Goal: Task Accomplishment & Management: Manage account settings

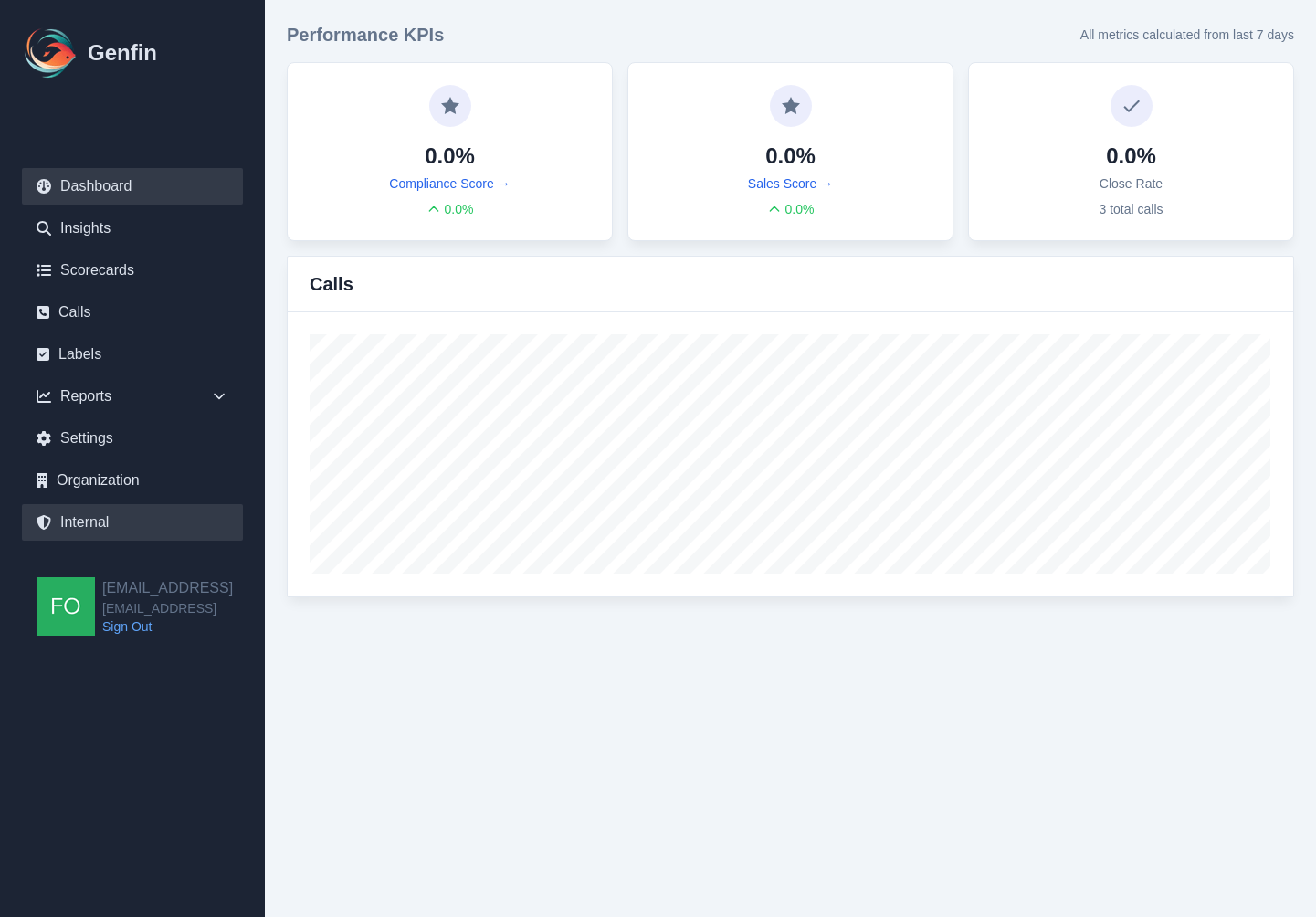
click at [123, 529] on link "Internal" at bounding box center [132, 522] width 221 height 37
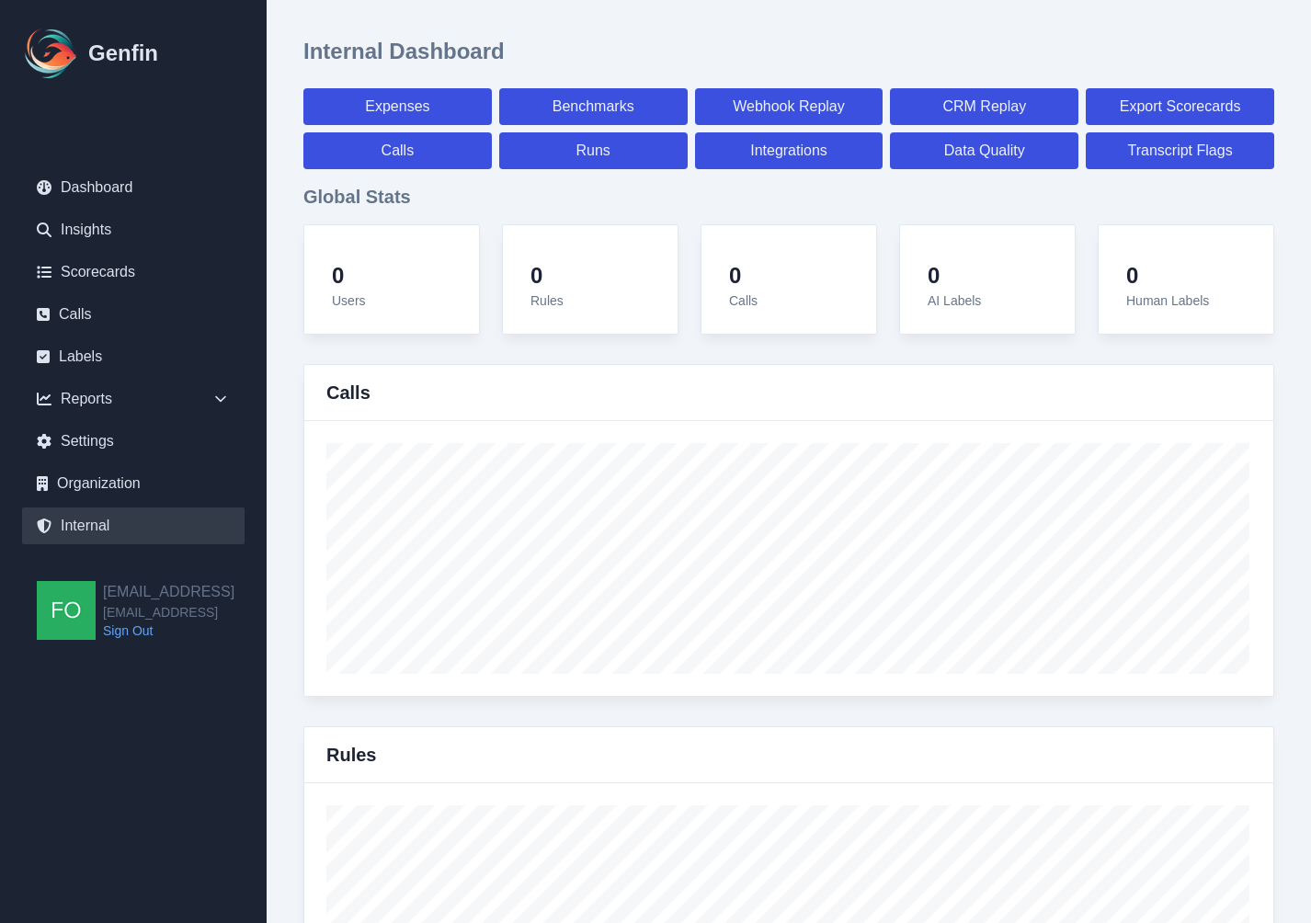
select select "paid"
select select "7"
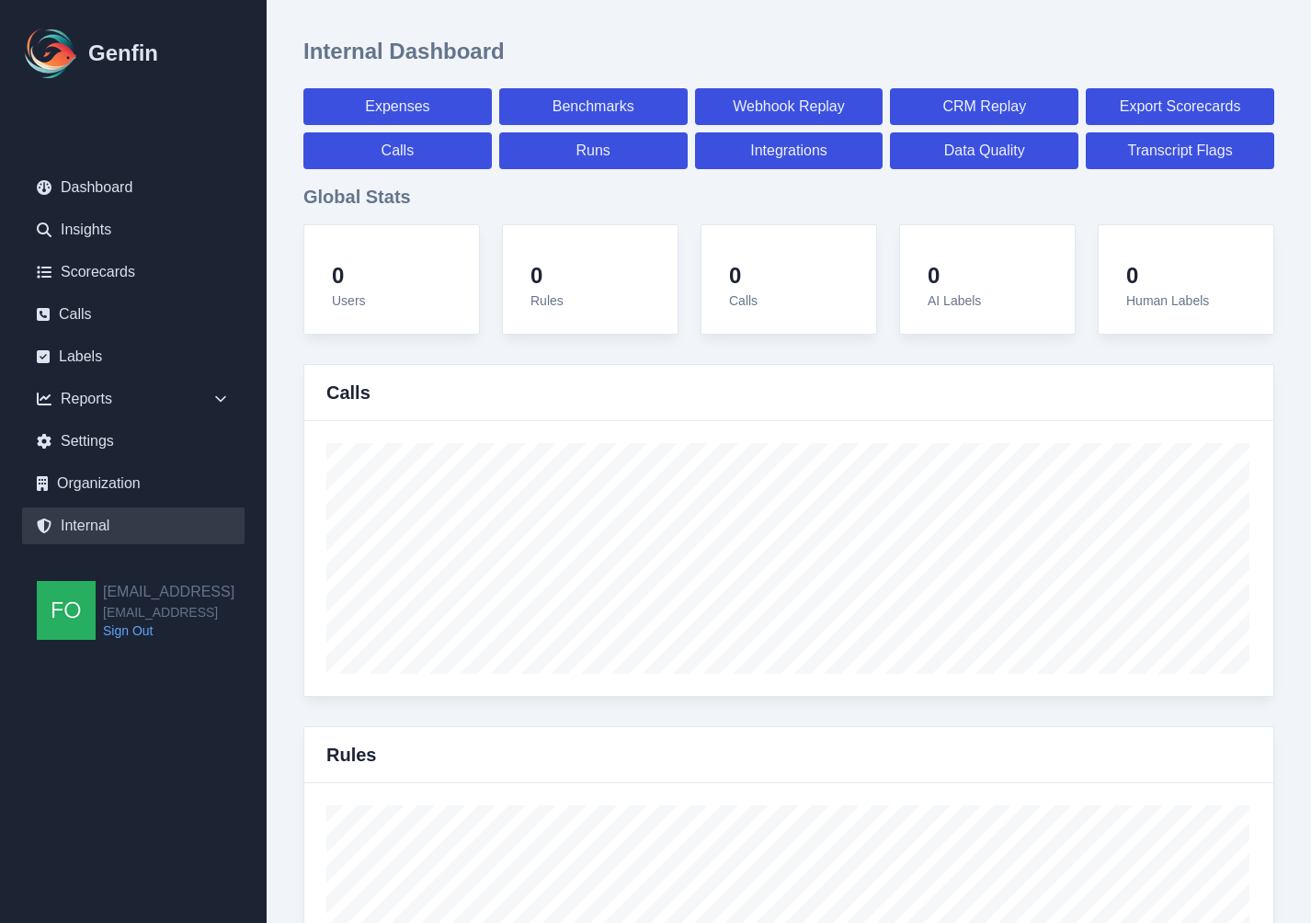
select select "paid"
select select "7"
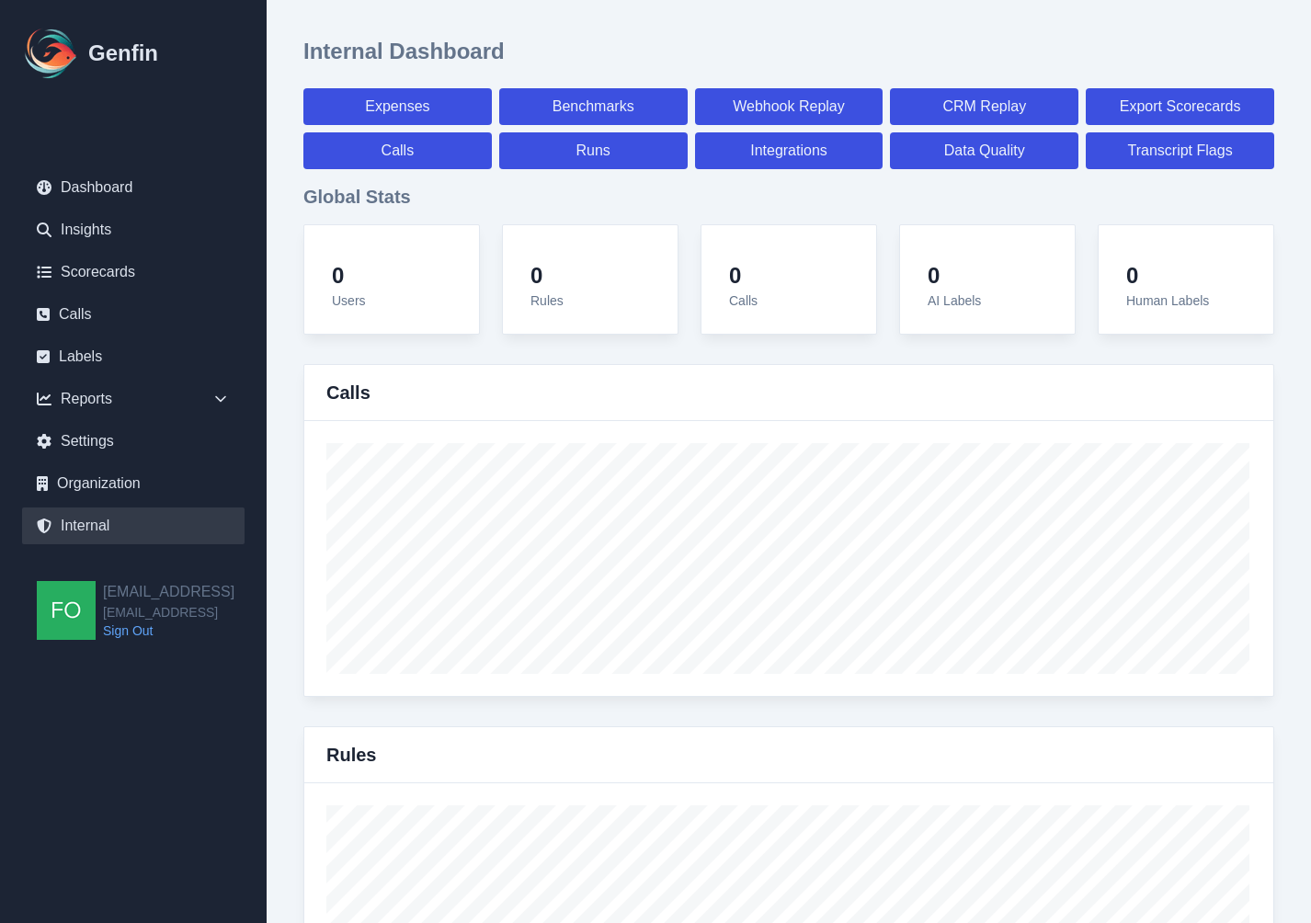
select select "7"
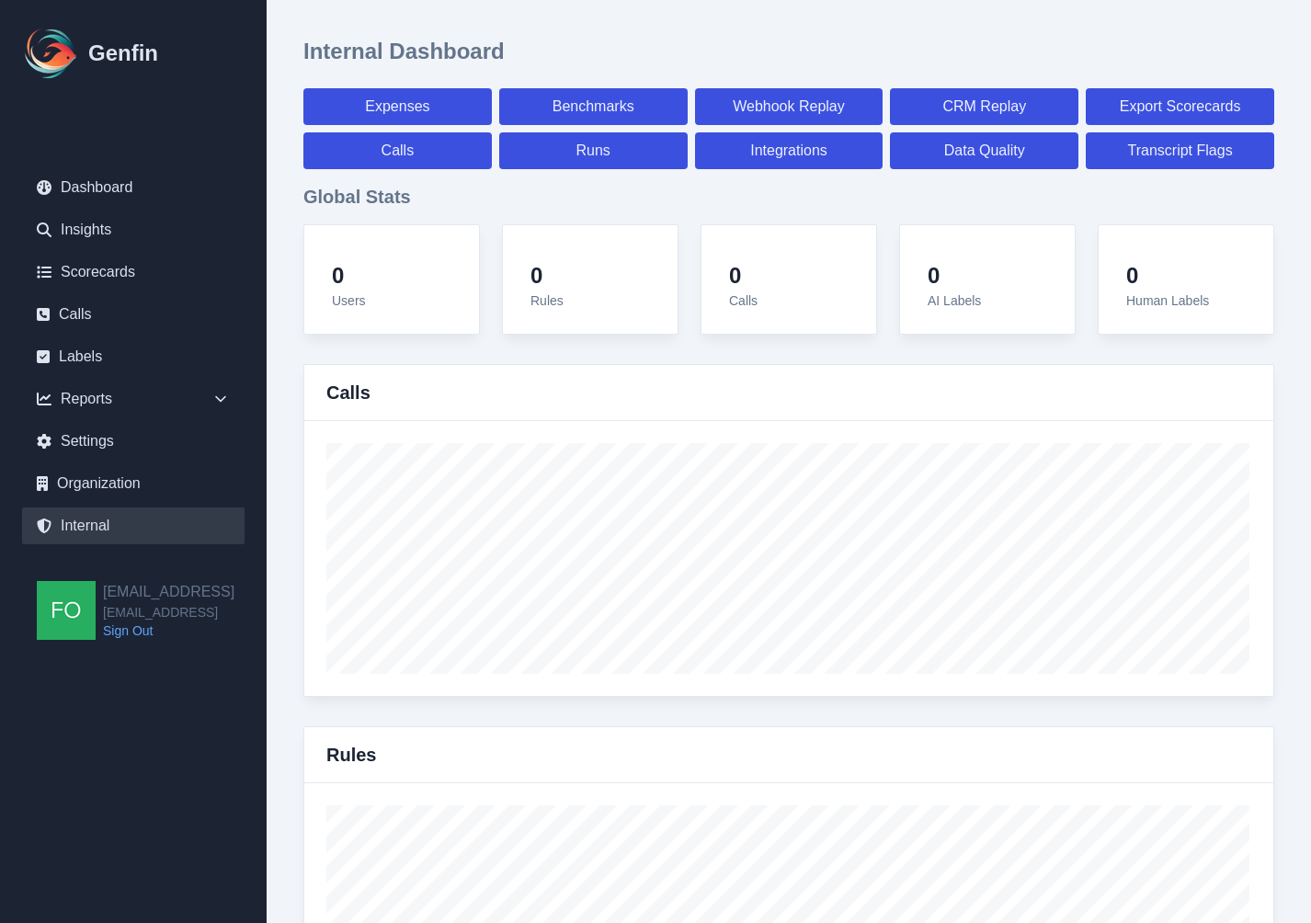
select select "7"
select select "paid"
select select "7"
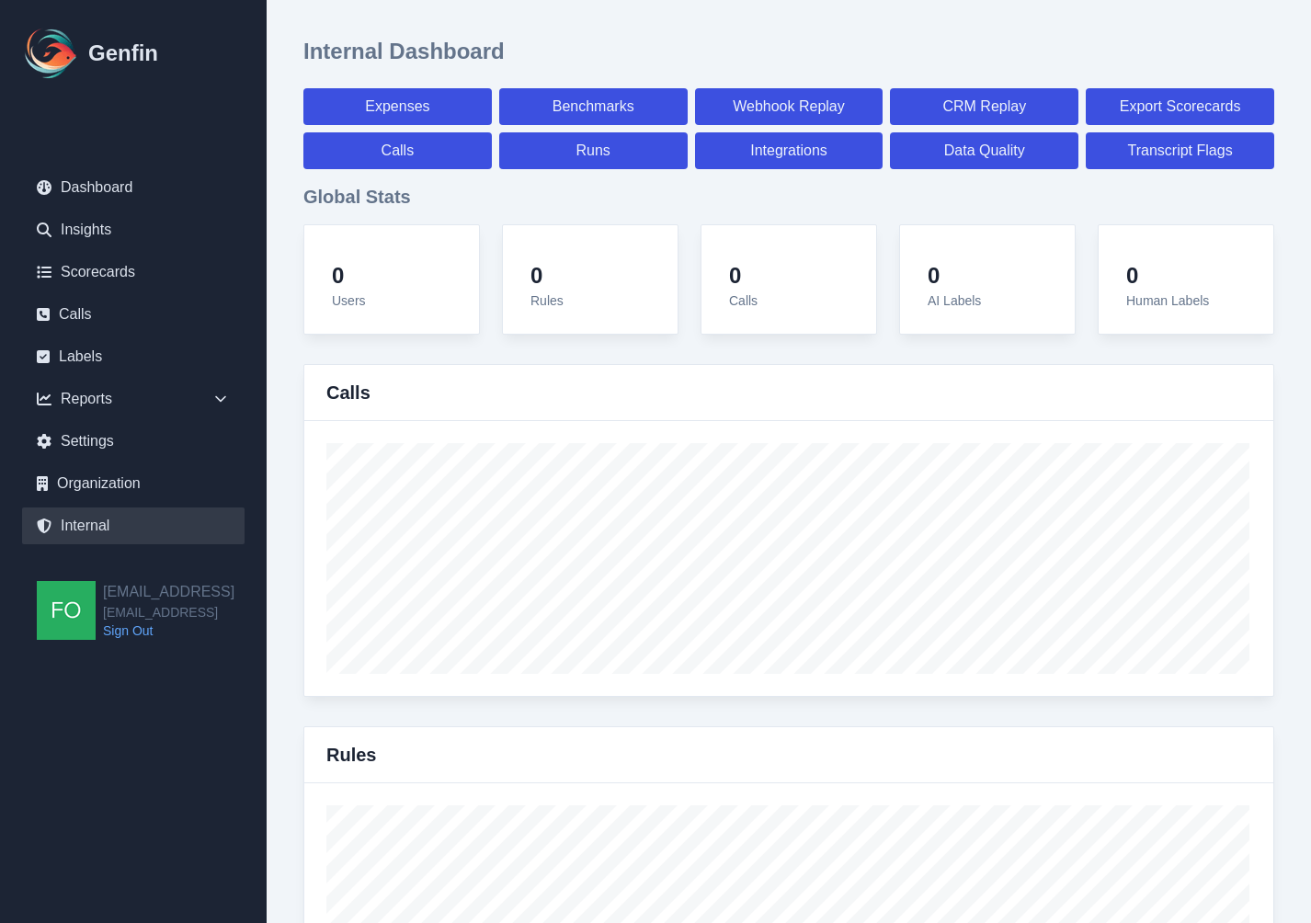
select select "7"
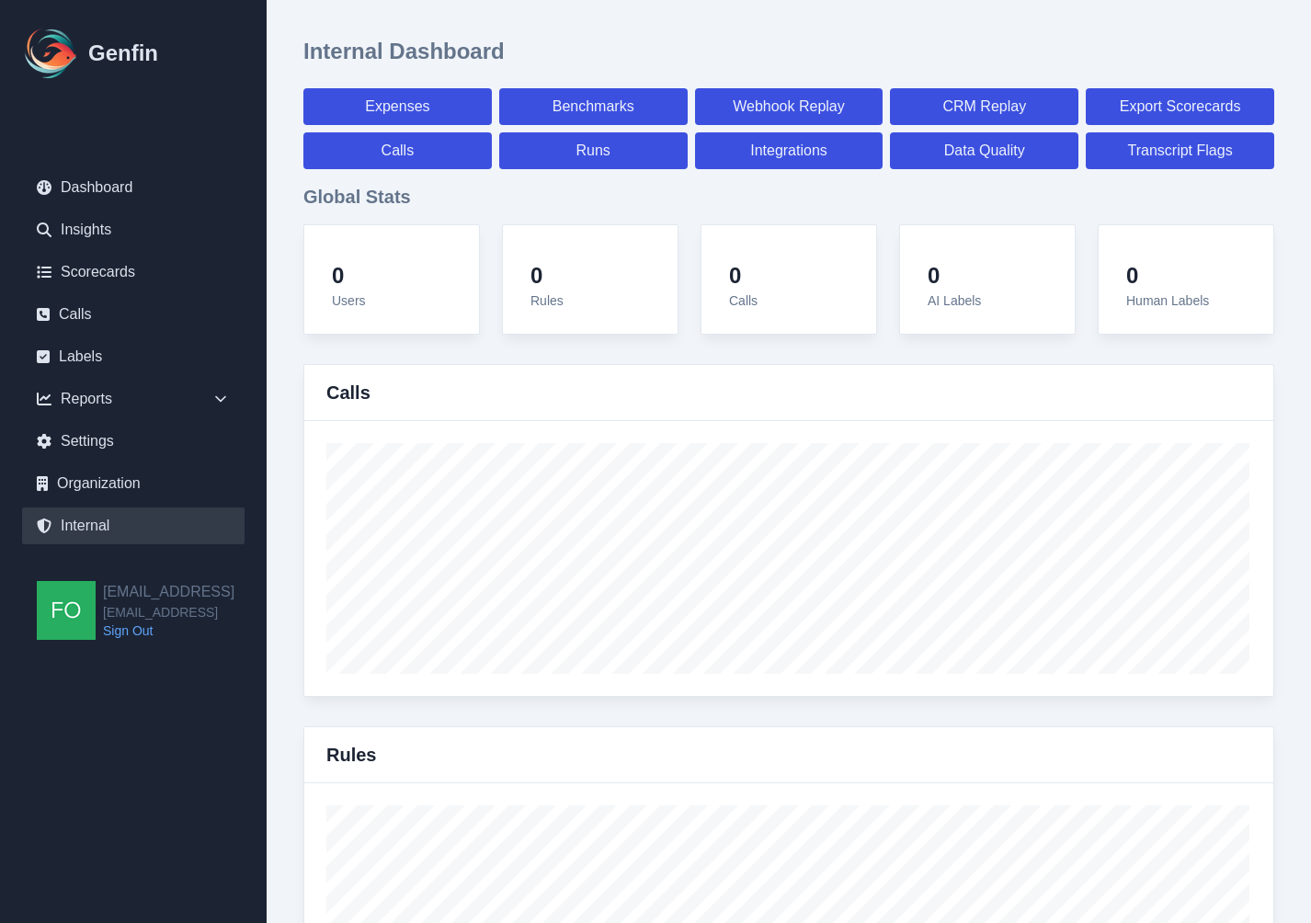
select select "7"
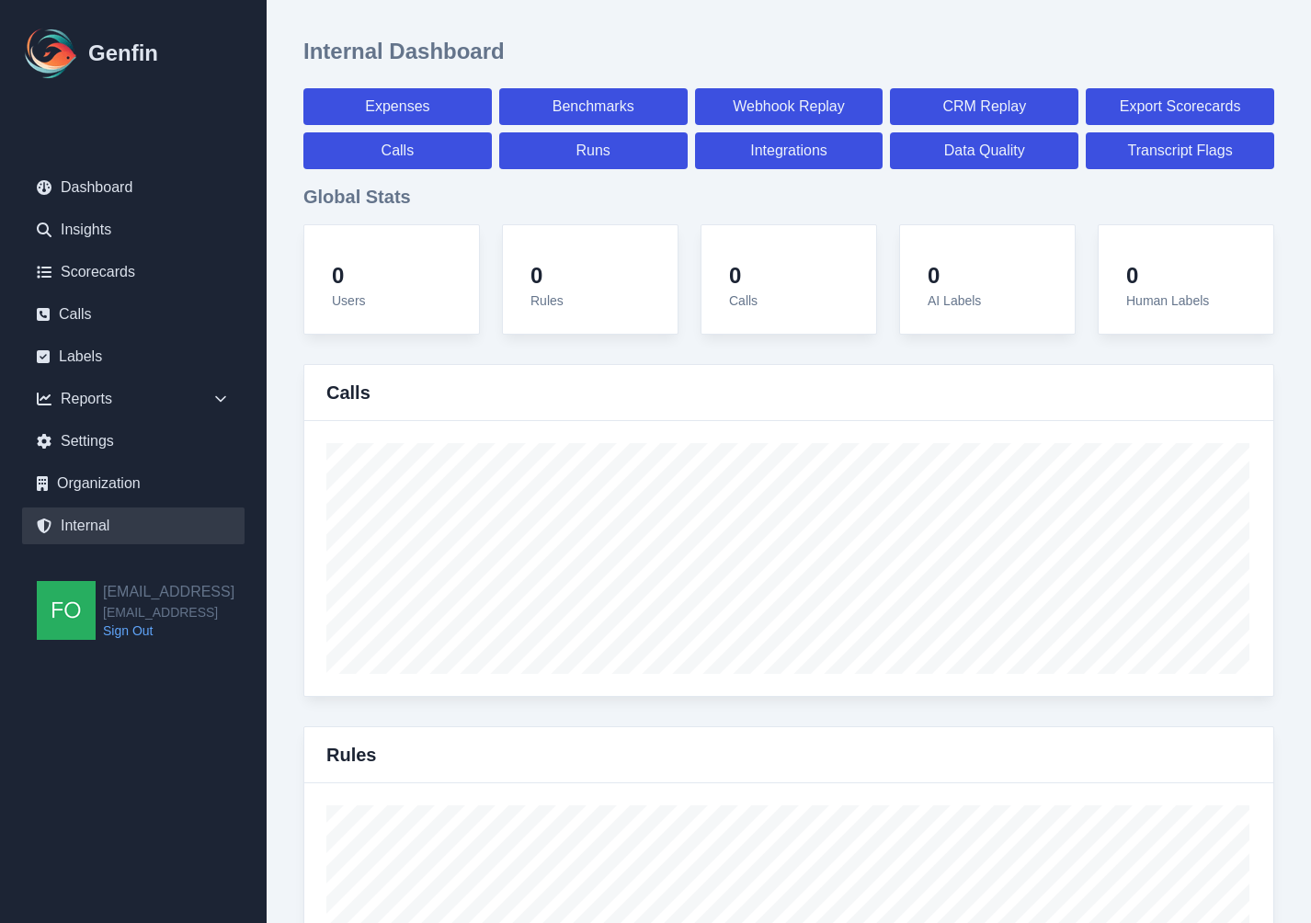
select select "paid"
select select "7"
select select "paid"
select select "7"
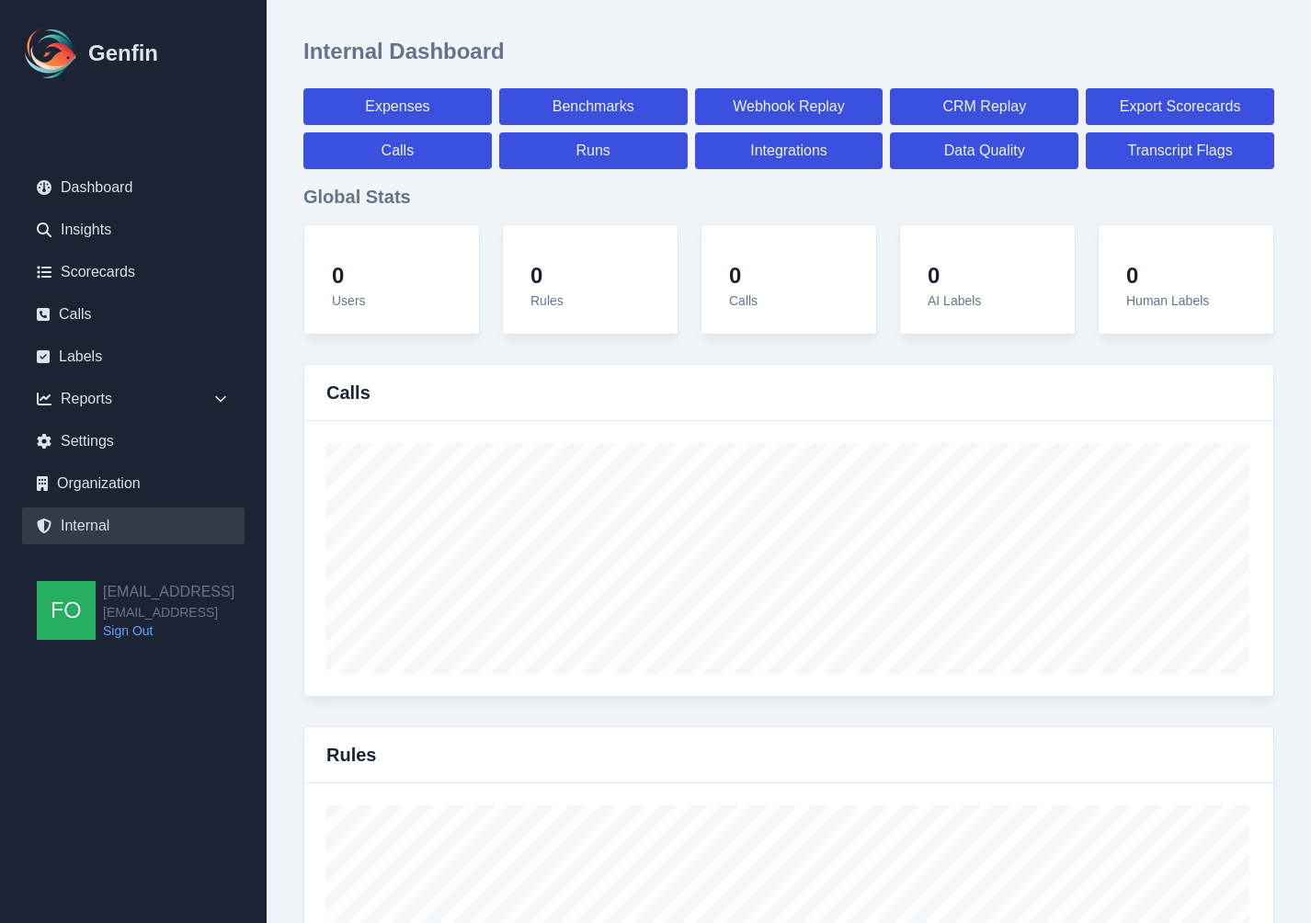
select select "paid"
select select "7"
select select "paid"
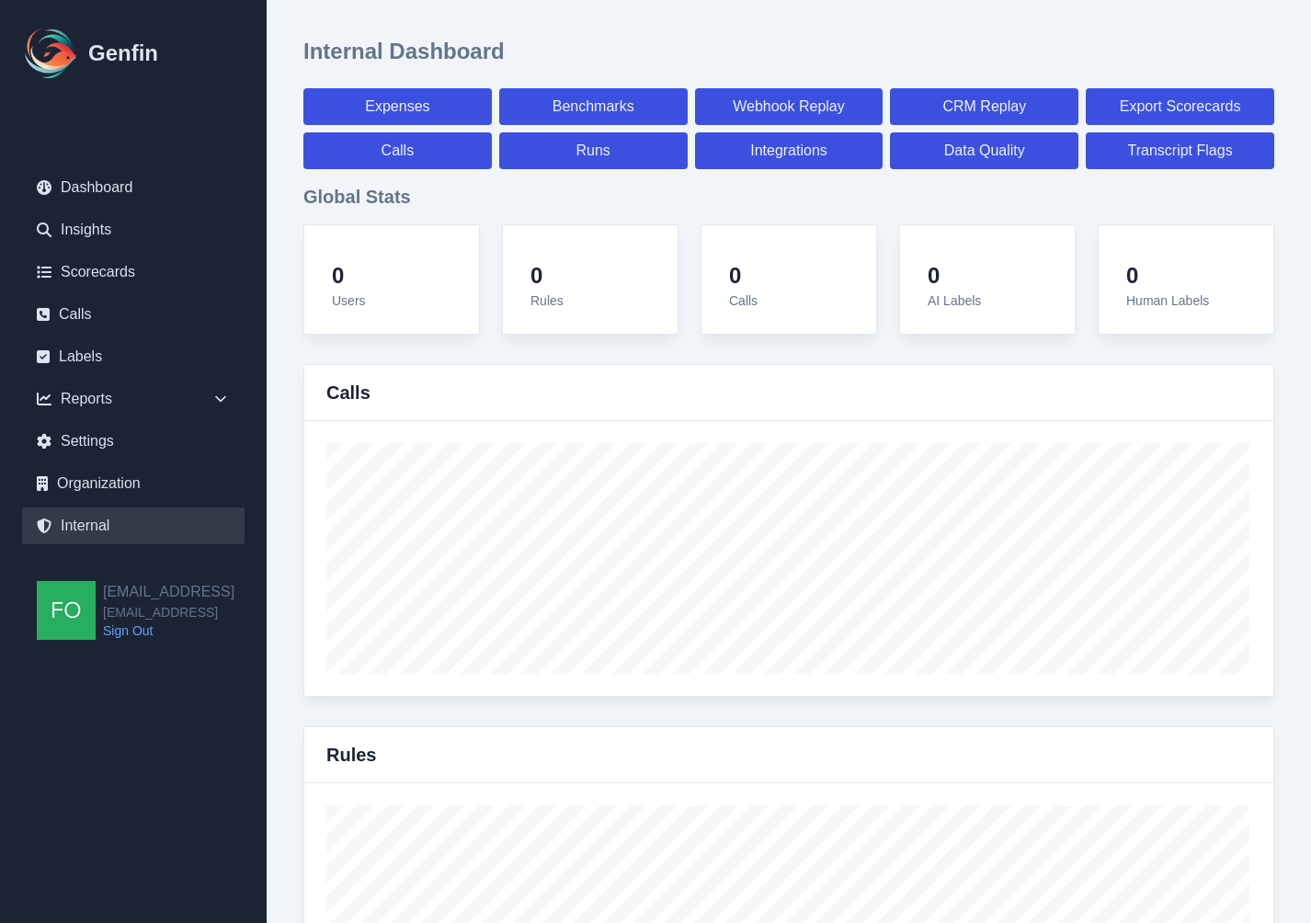
select select "7"
select select "paid"
select select "7"
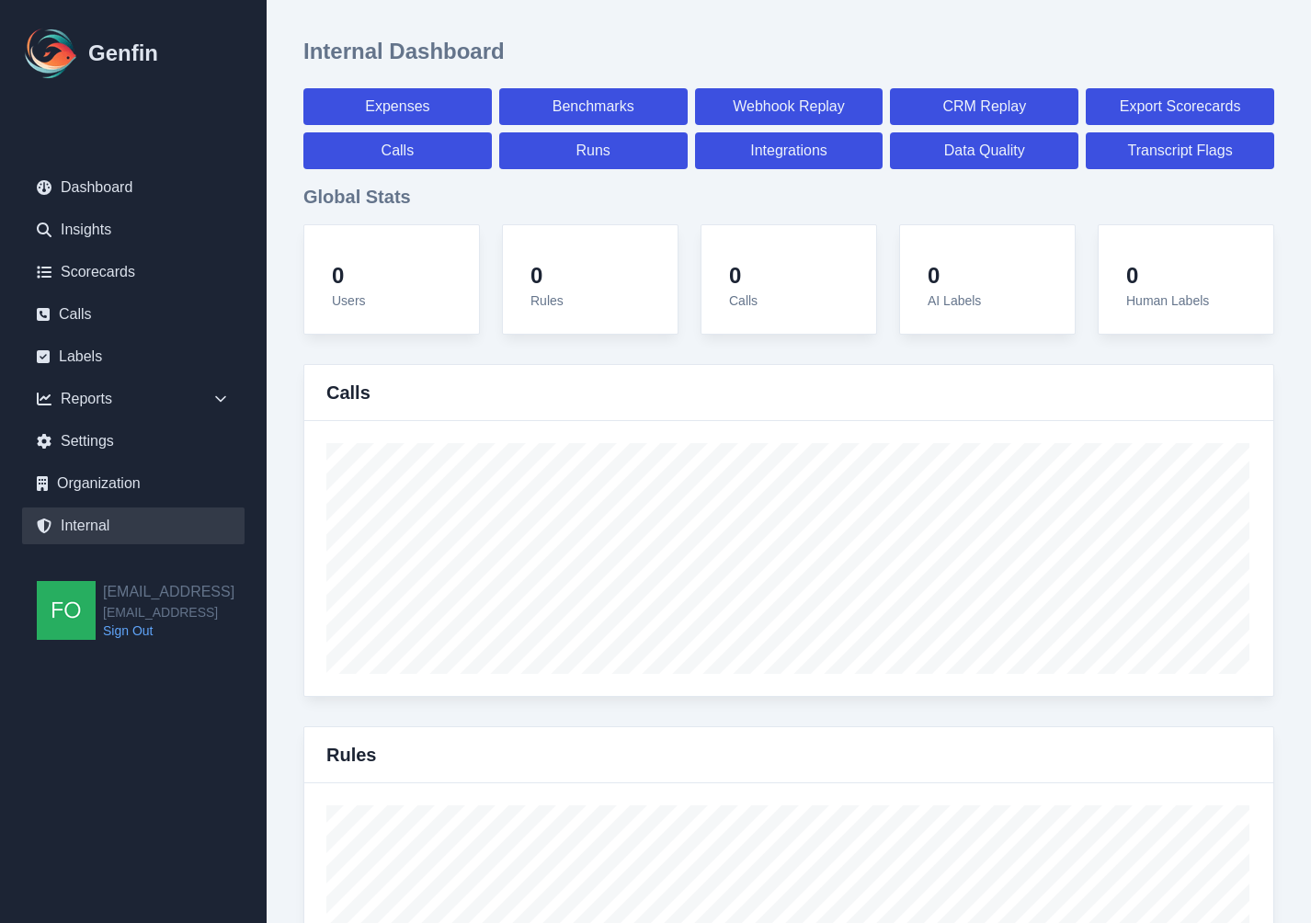
select select "7"
select select "paid"
select select "7"
select select "paid"
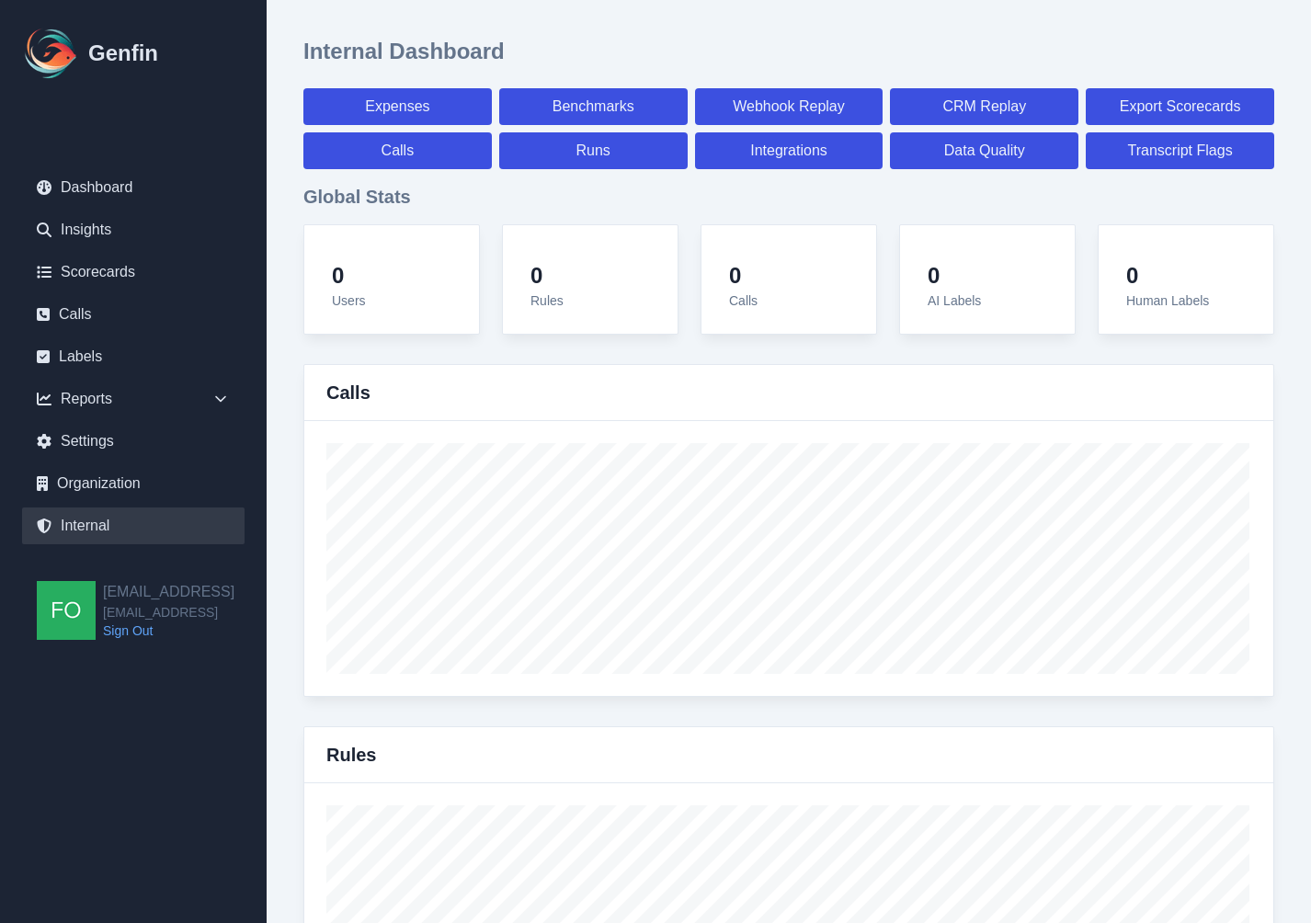
select select "7"
select select "paid"
select select "7"
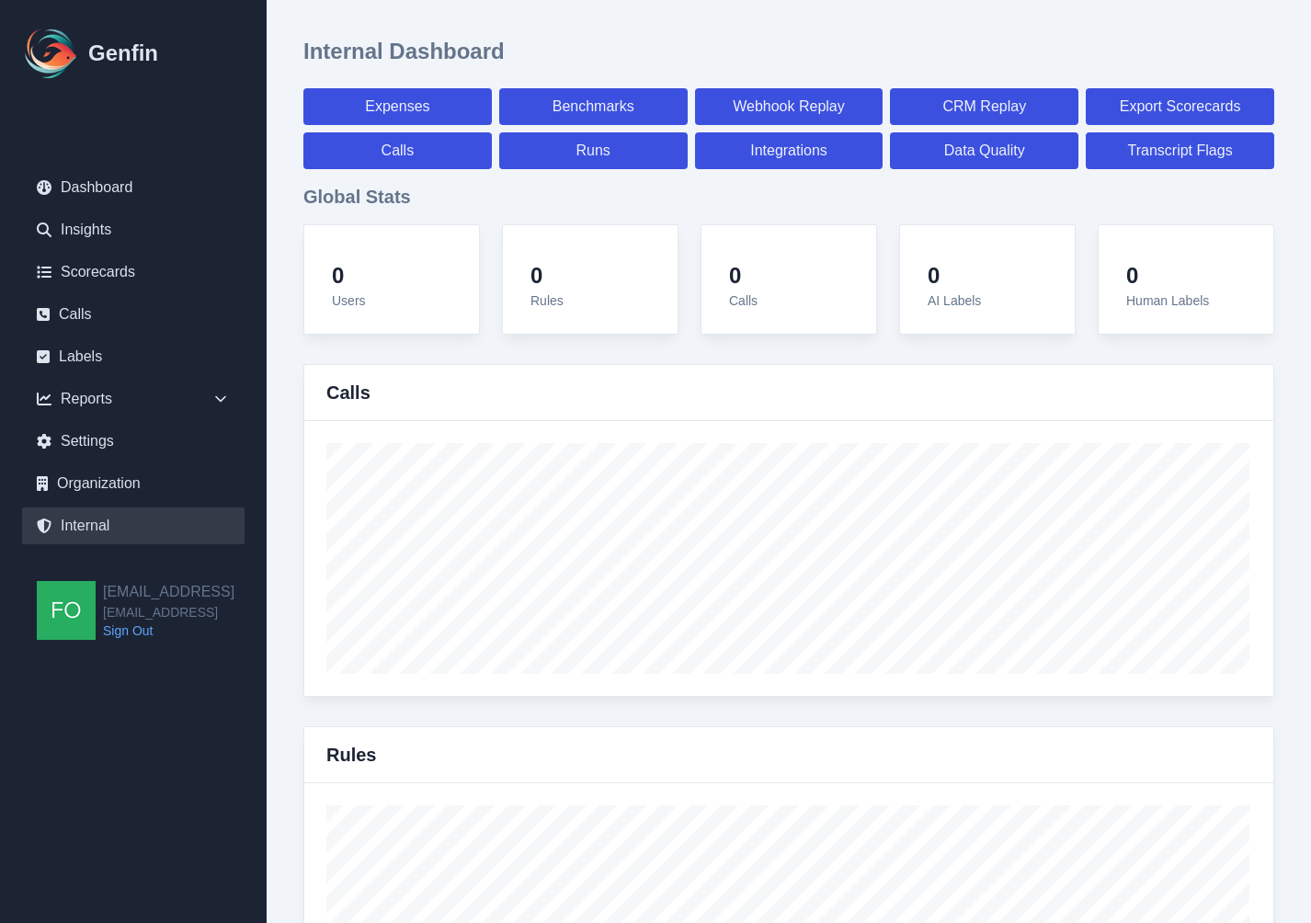
select select "7"
select select "paid"
select select "7"
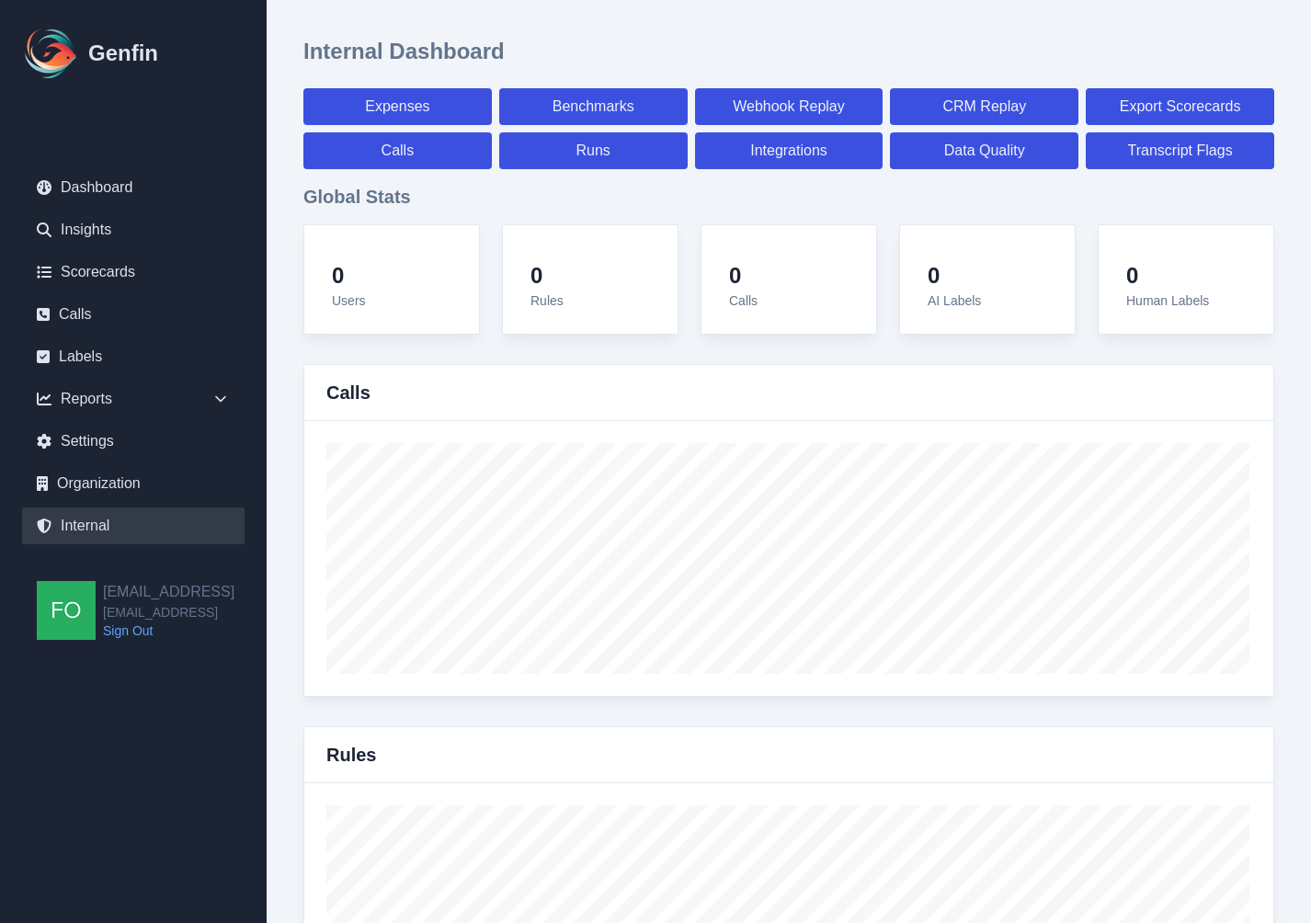
select select "7"
select select "paid"
select select "7"
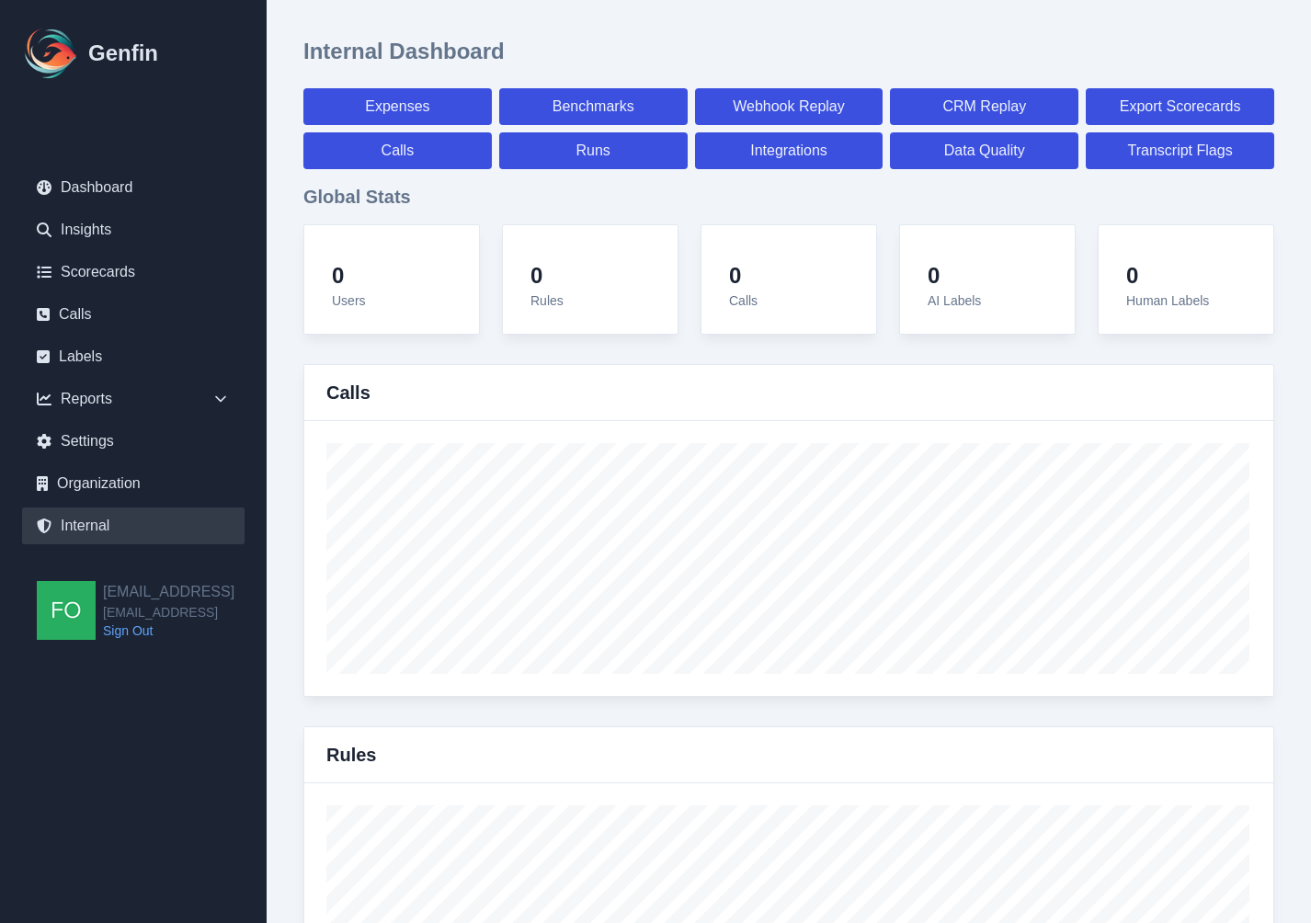
select select "7"
select select "paid"
select select "7"
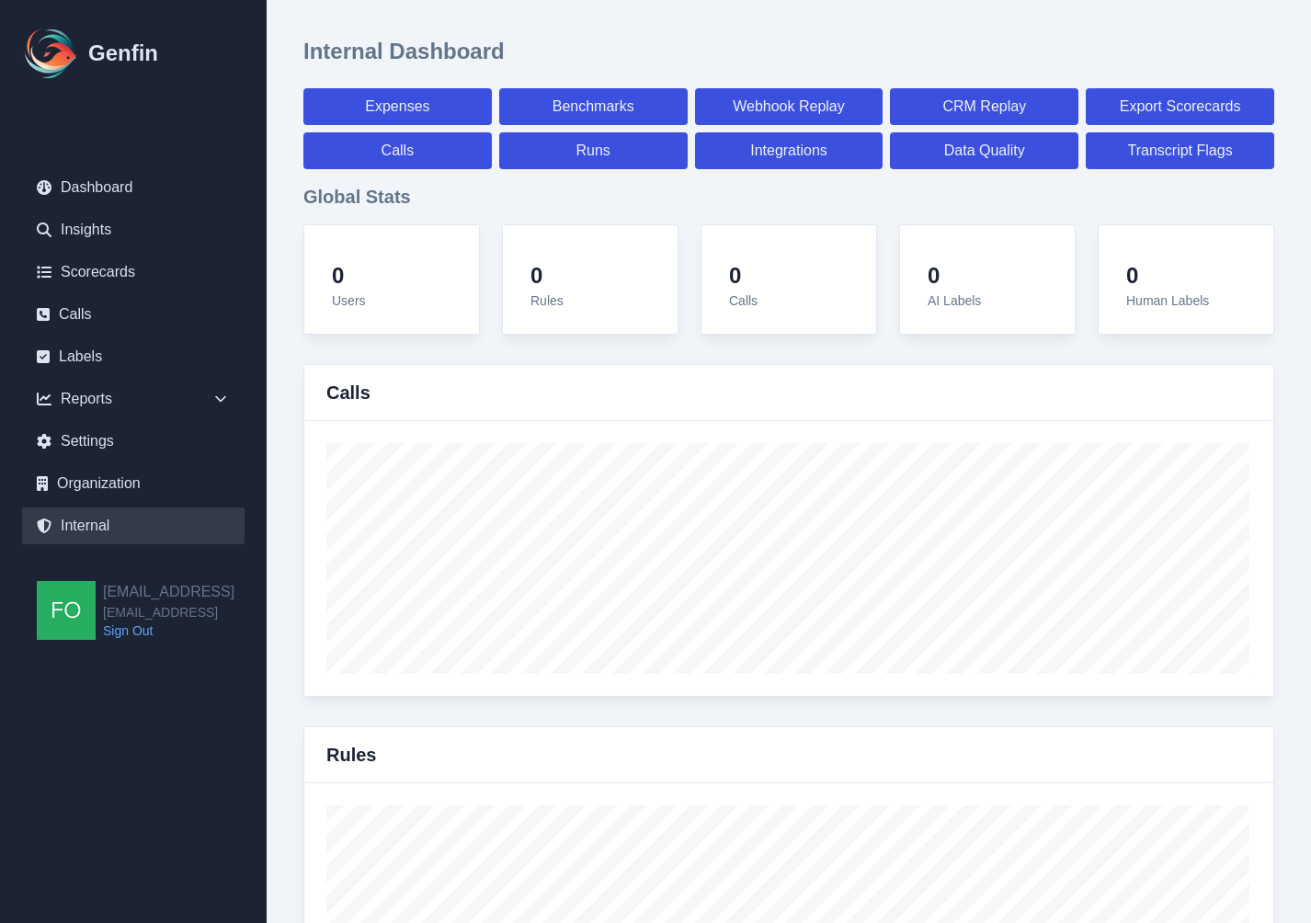
select select "7"
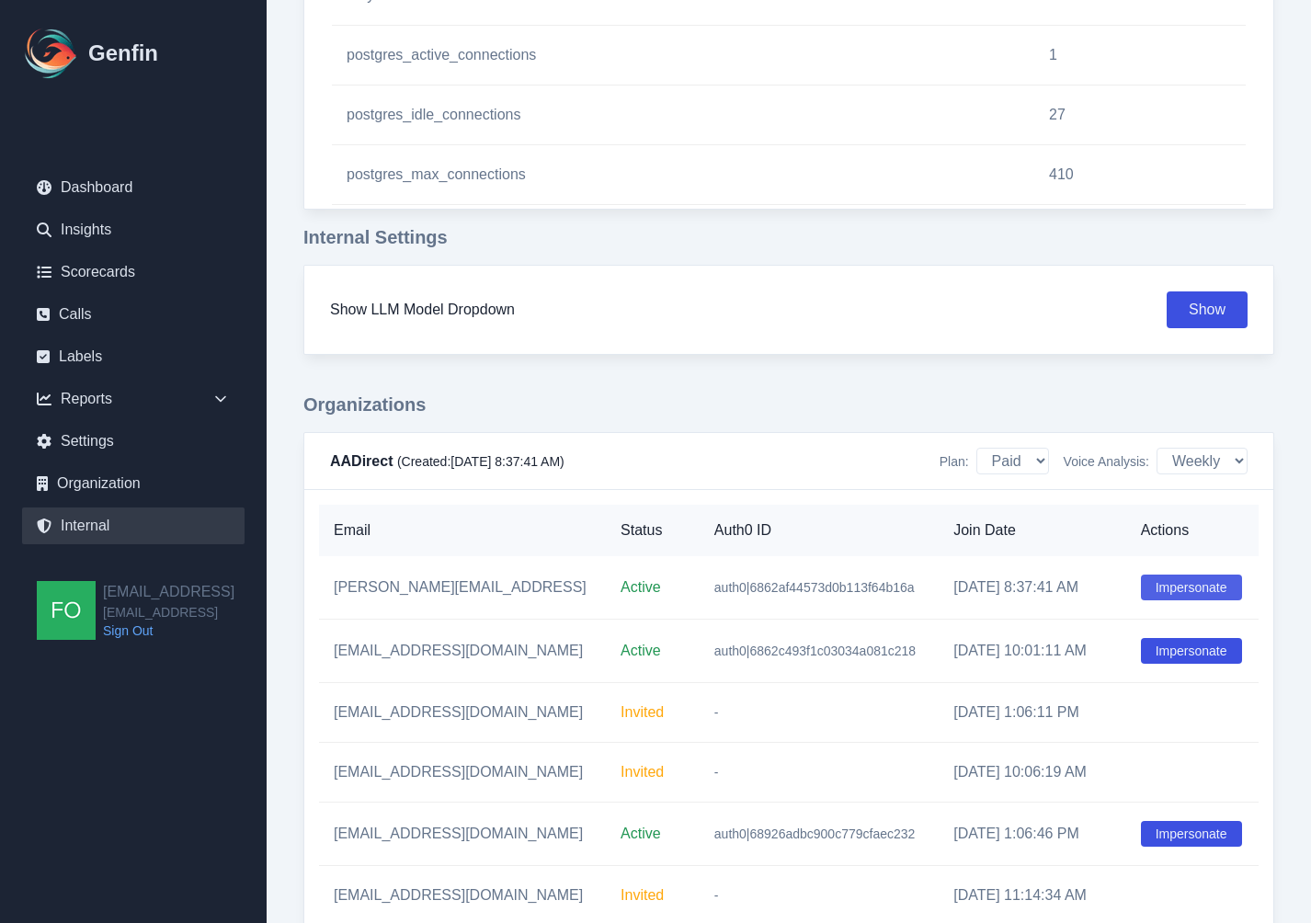
click at [1162, 593] on button "Impersonate" at bounding box center [1191, 587] width 101 height 26
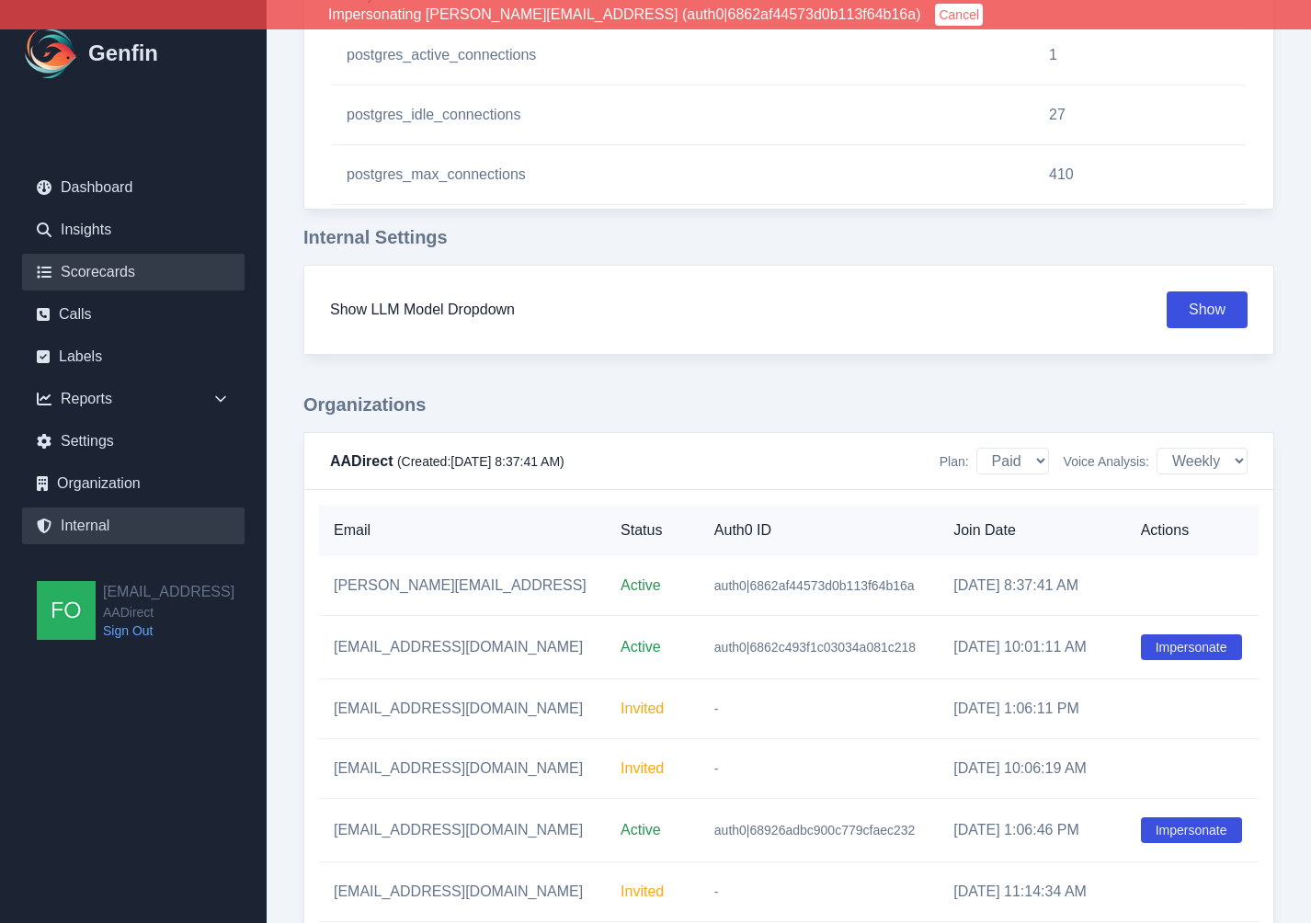
click at [121, 269] on link "Scorecards" at bounding box center [133, 272] width 222 height 37
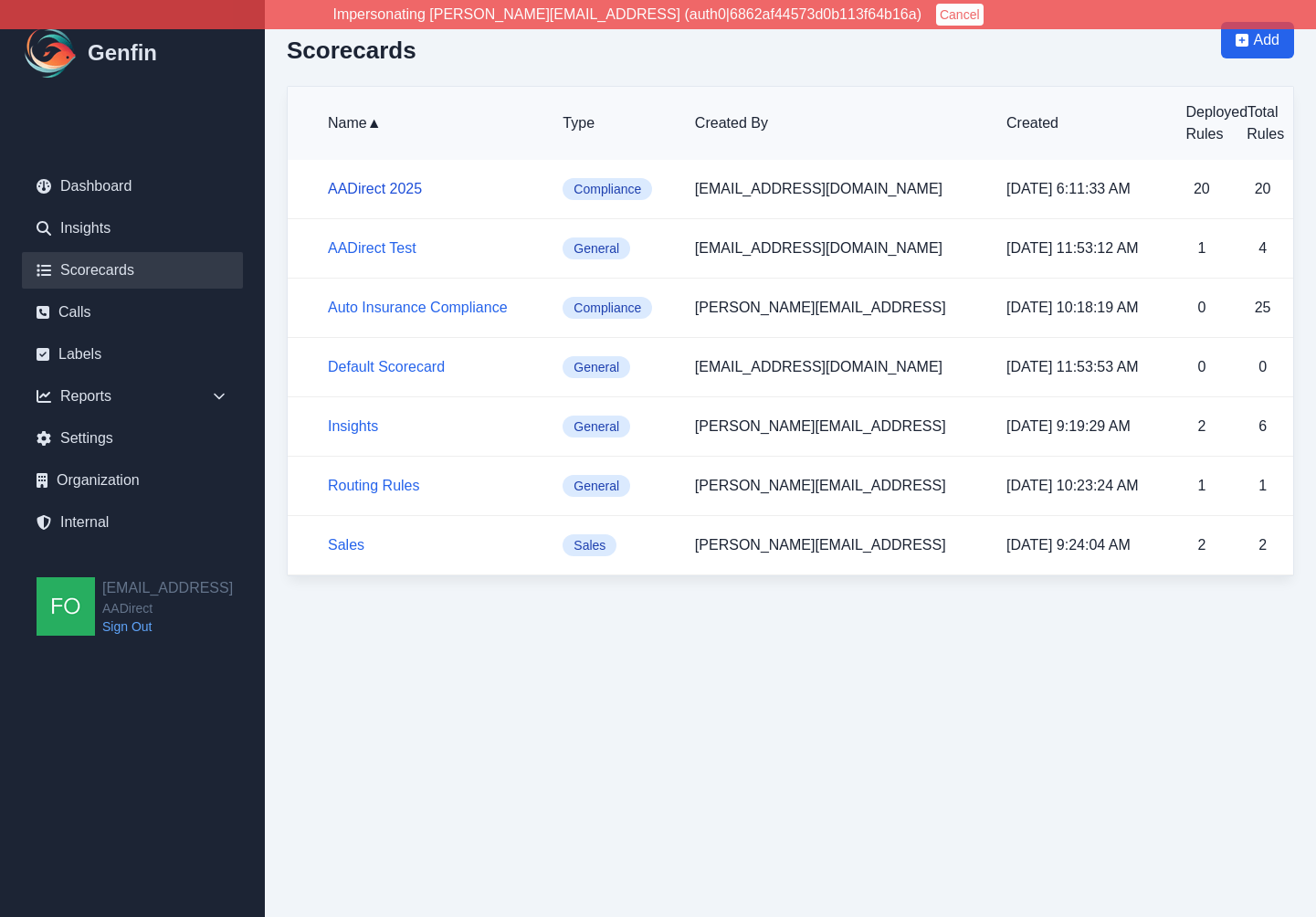
click at [381, 187] on link "AADirect 2025" at bounding box center [375, 189] width 94 height 16
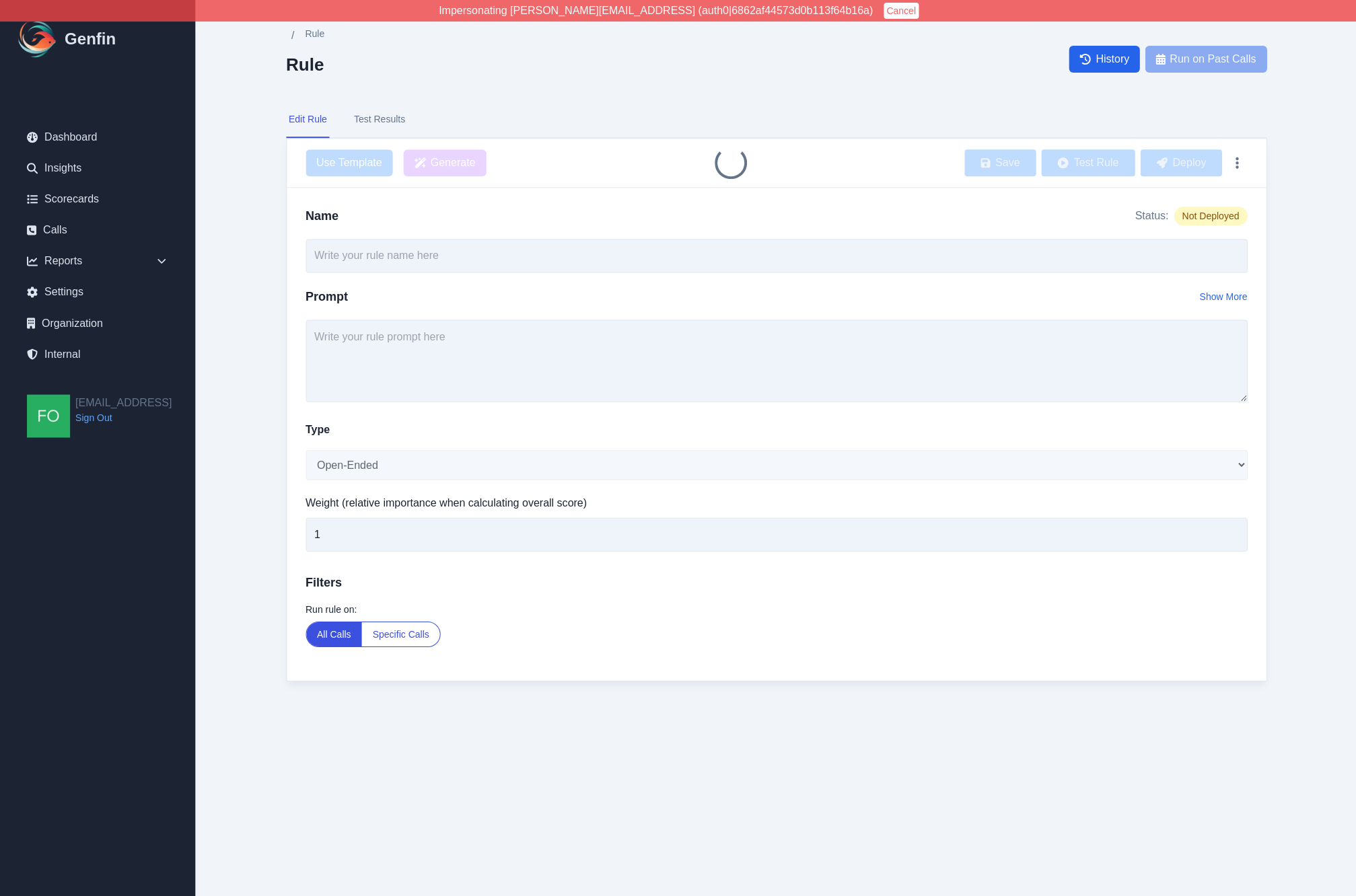
type input "TCPA Intro Compliance"
select select "Yes/No"
type input "3"
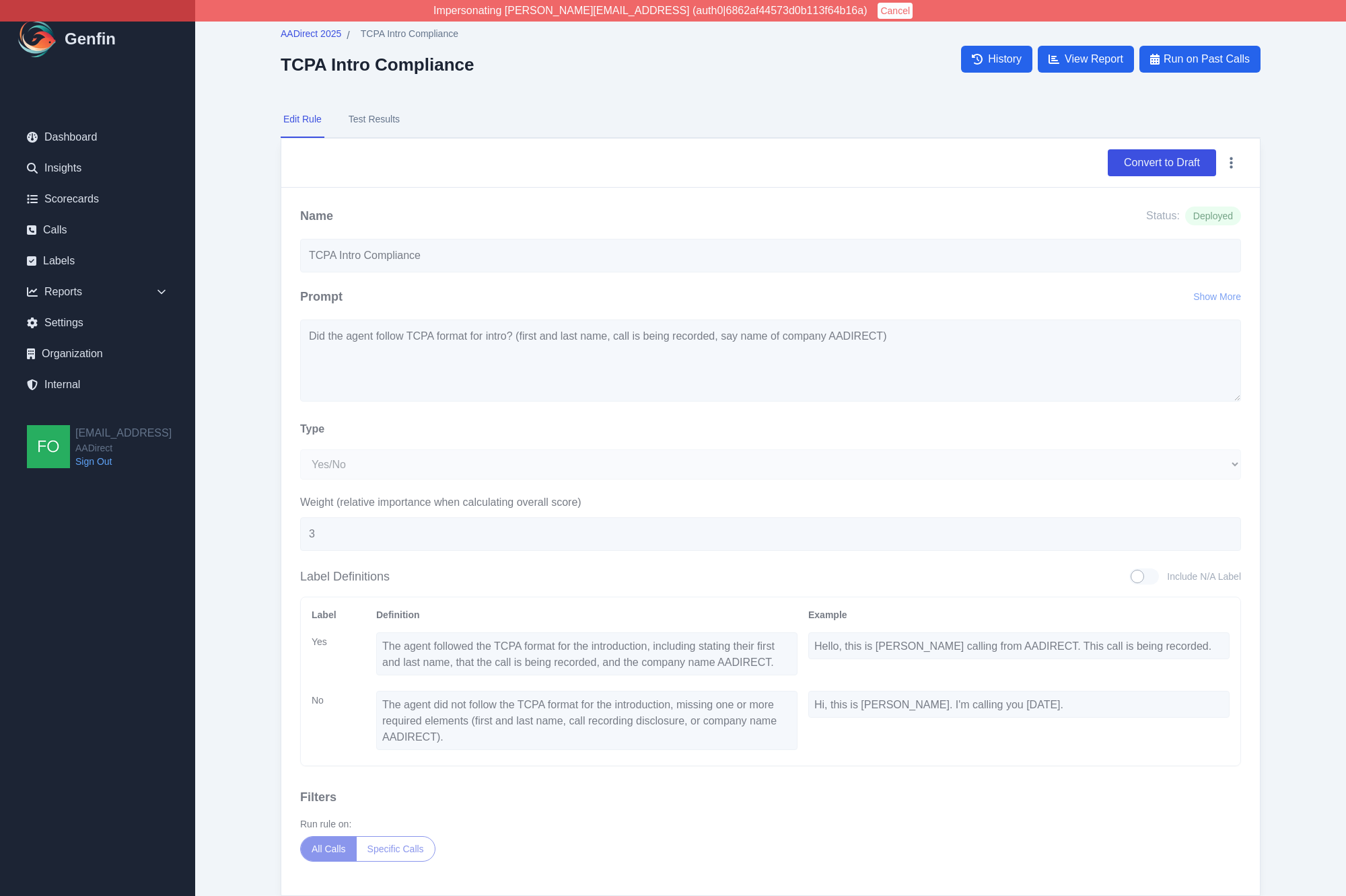
click at [394, 127] on button "Test Results" at bounding box center [373, 120] width 56 height 37
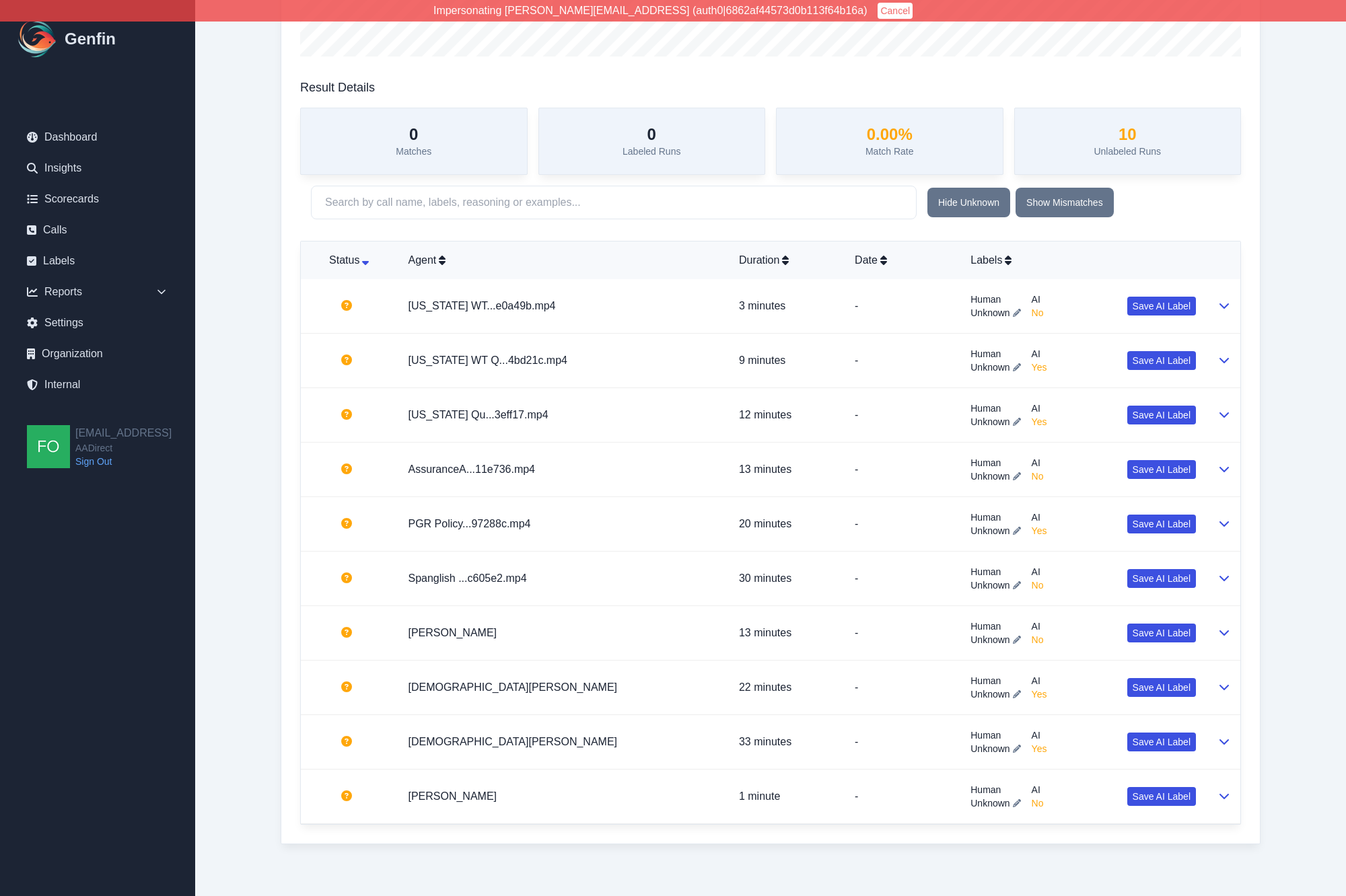
scroll to position [332, 0]
click at [639, 318] on td "Alabama WT...e0a49b.mp4" at bounding box center [562, 307] width 330 height 54
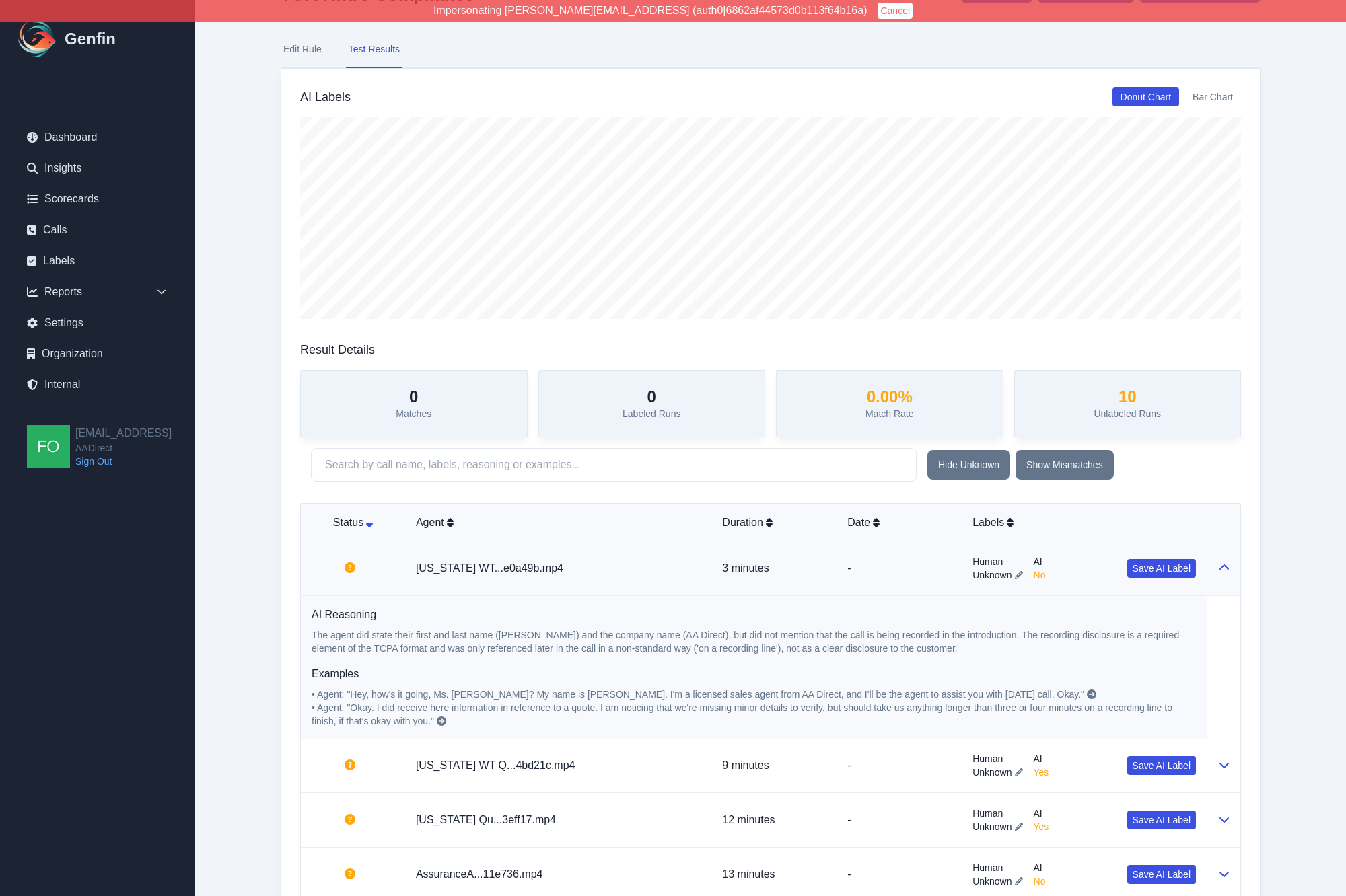
scroll to position [0, 0]
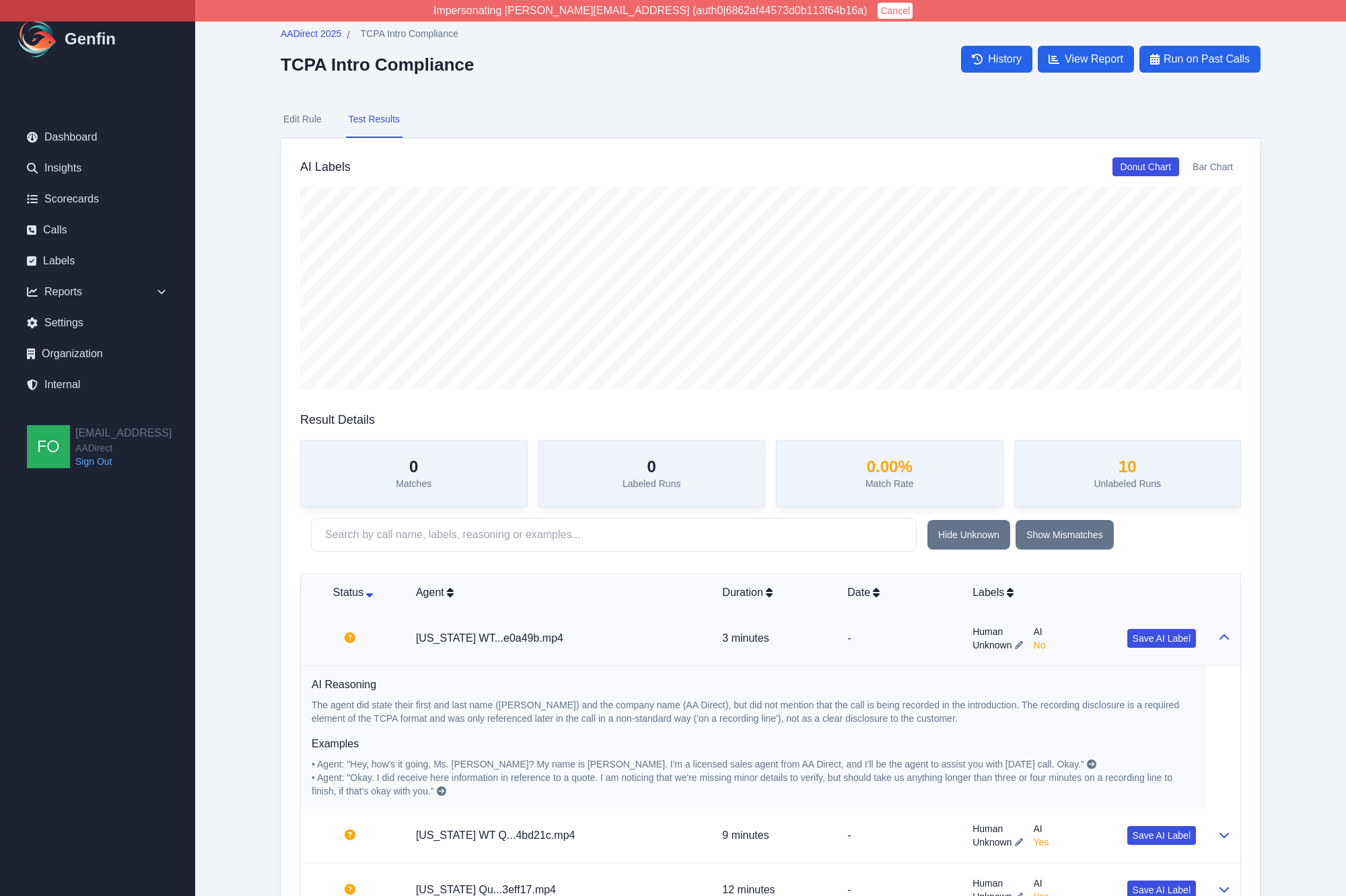
click at [306, 125] on button "Edit Rule" at bounding box center [302, 120] width 44 height 37
select select "Yes/No"
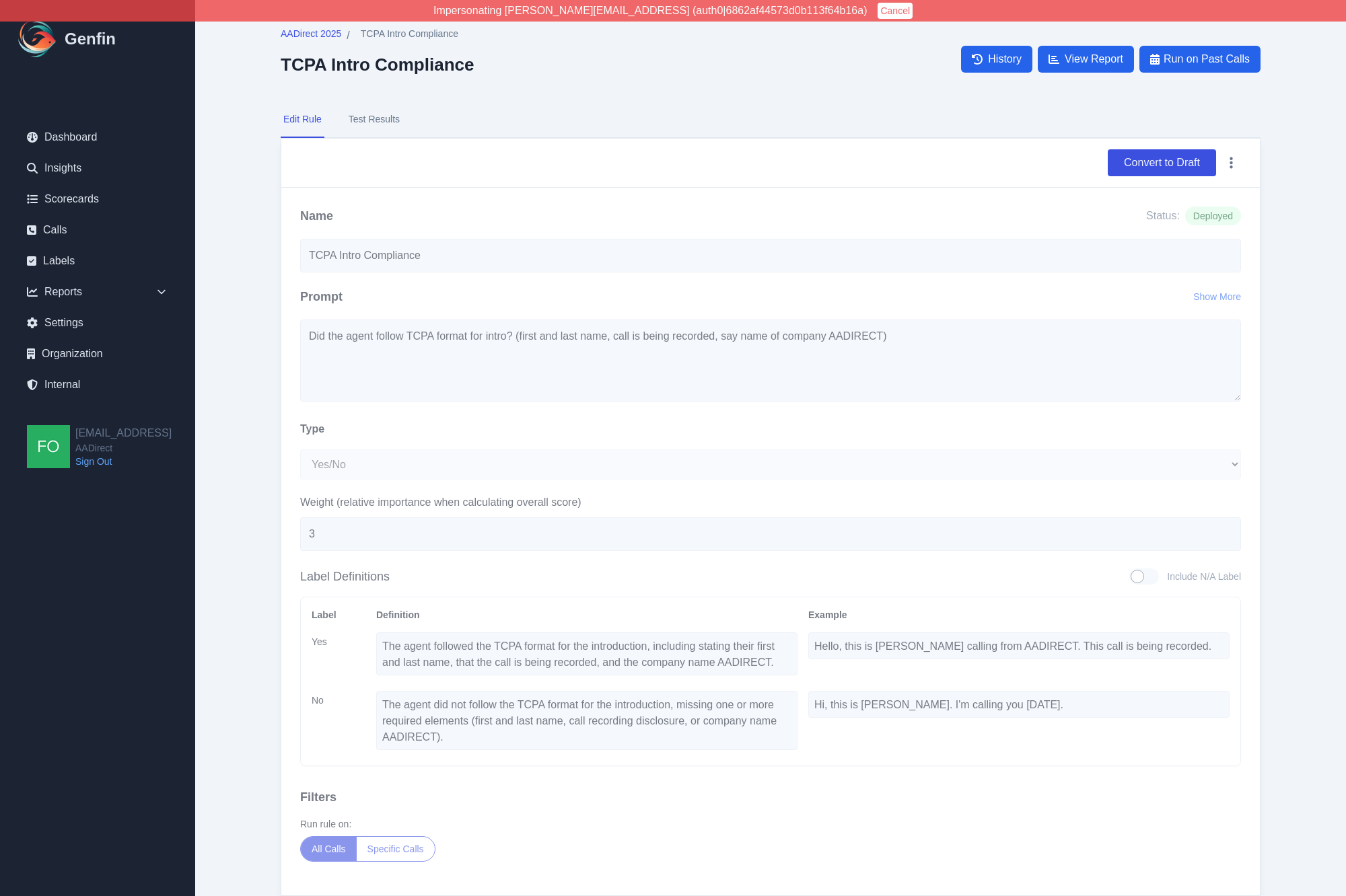
click at [393, 119] on button "Test Results" at bounding box center [373, 120] width 56 height 37
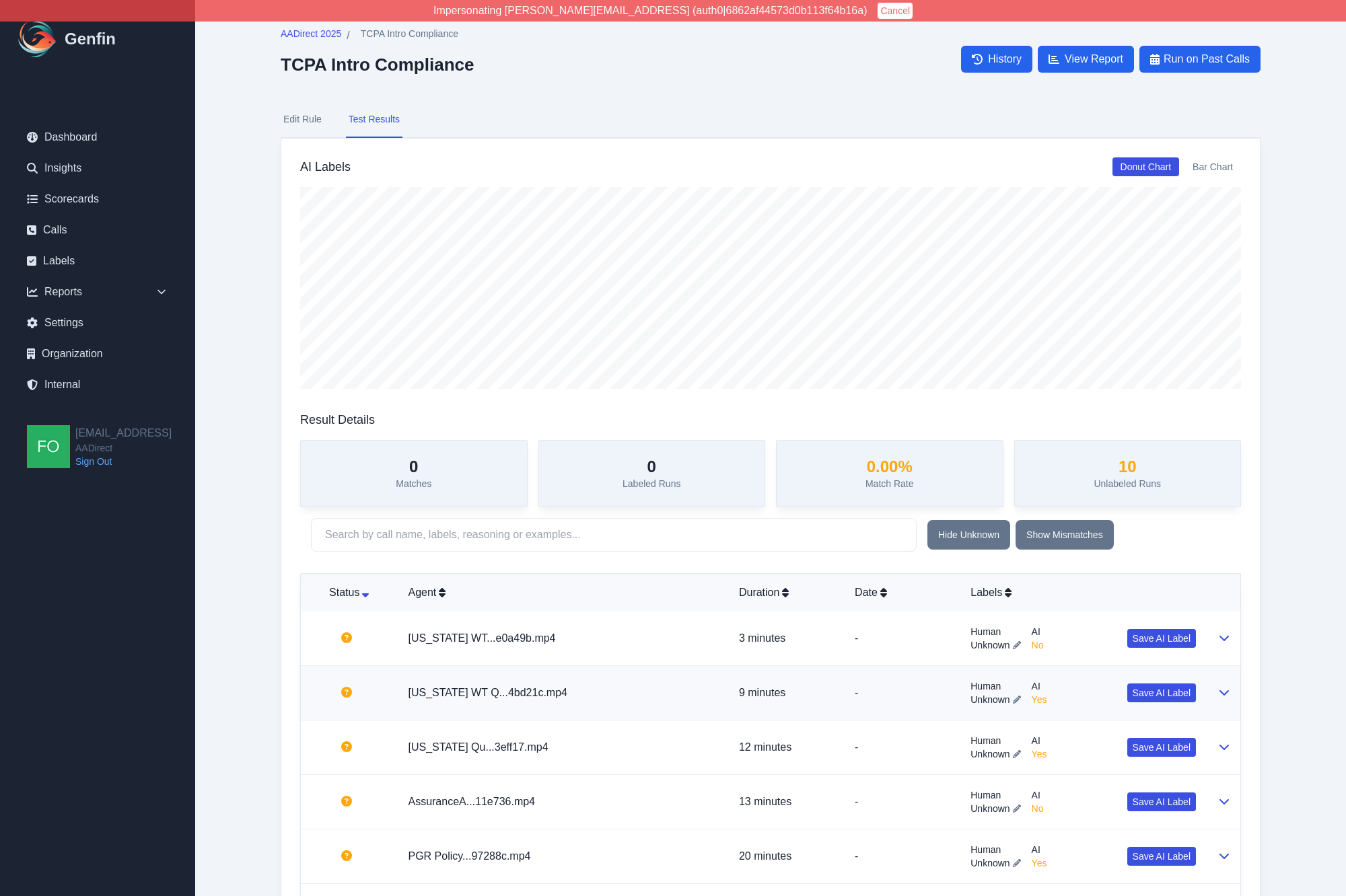
click at [614, 692] on td "Texas WT Q...4bd21c.mp4" at bounding box center [562, 693] width 330 height 54
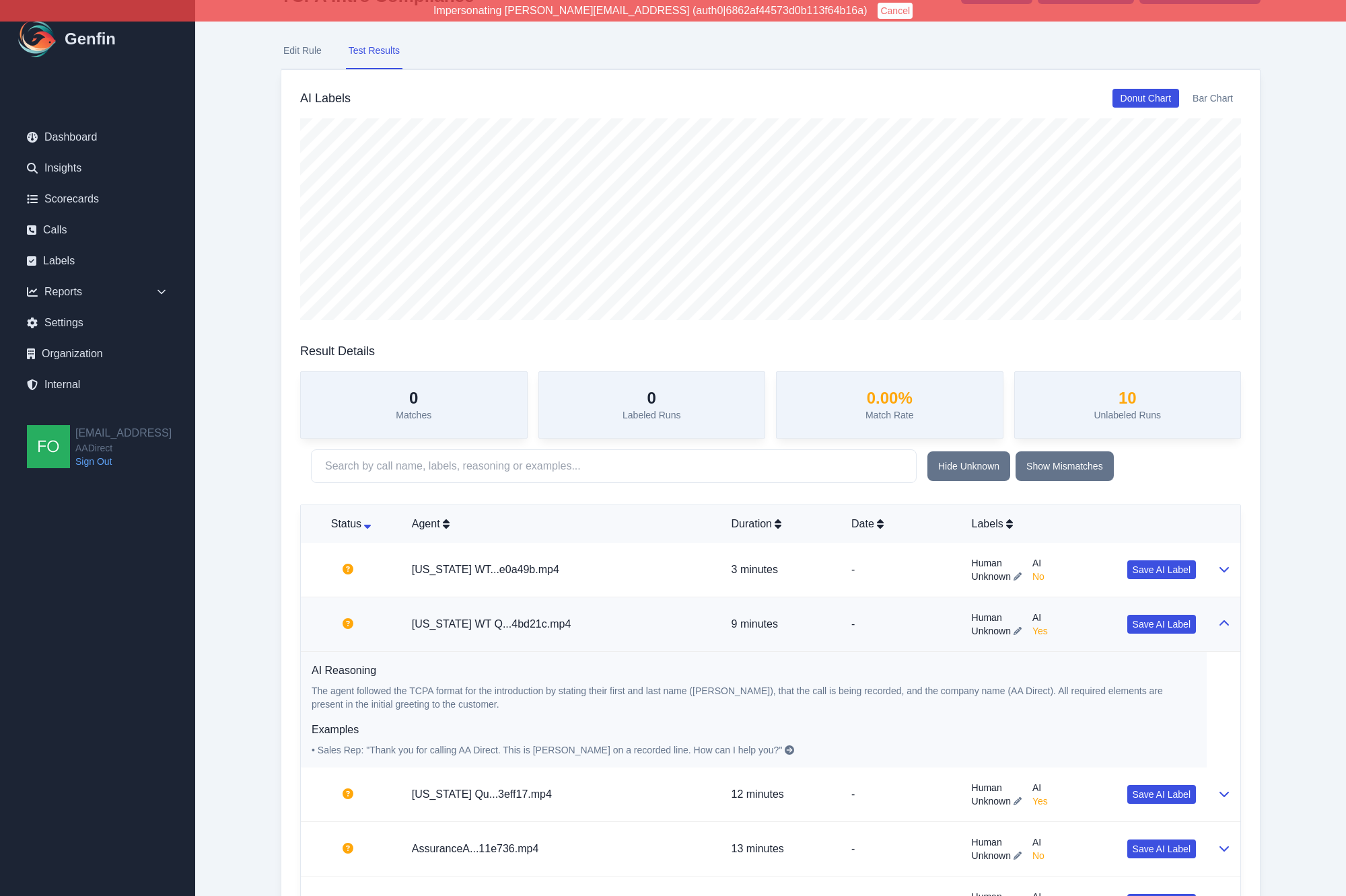
scroll to position [78, 0]
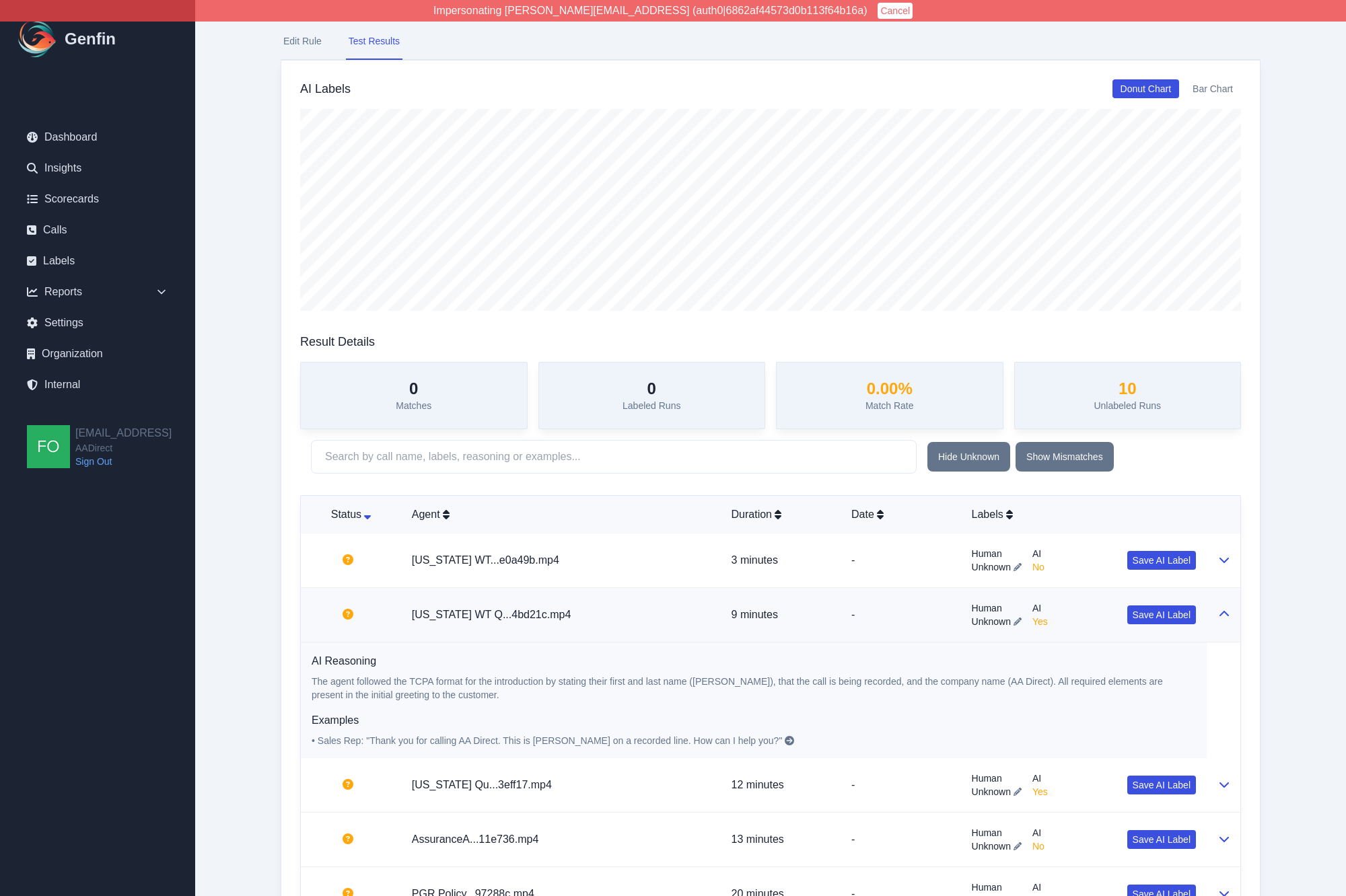
click at [302, 42] on button "Edit Rule" at bounding box center [302, 42] width 44 height 37
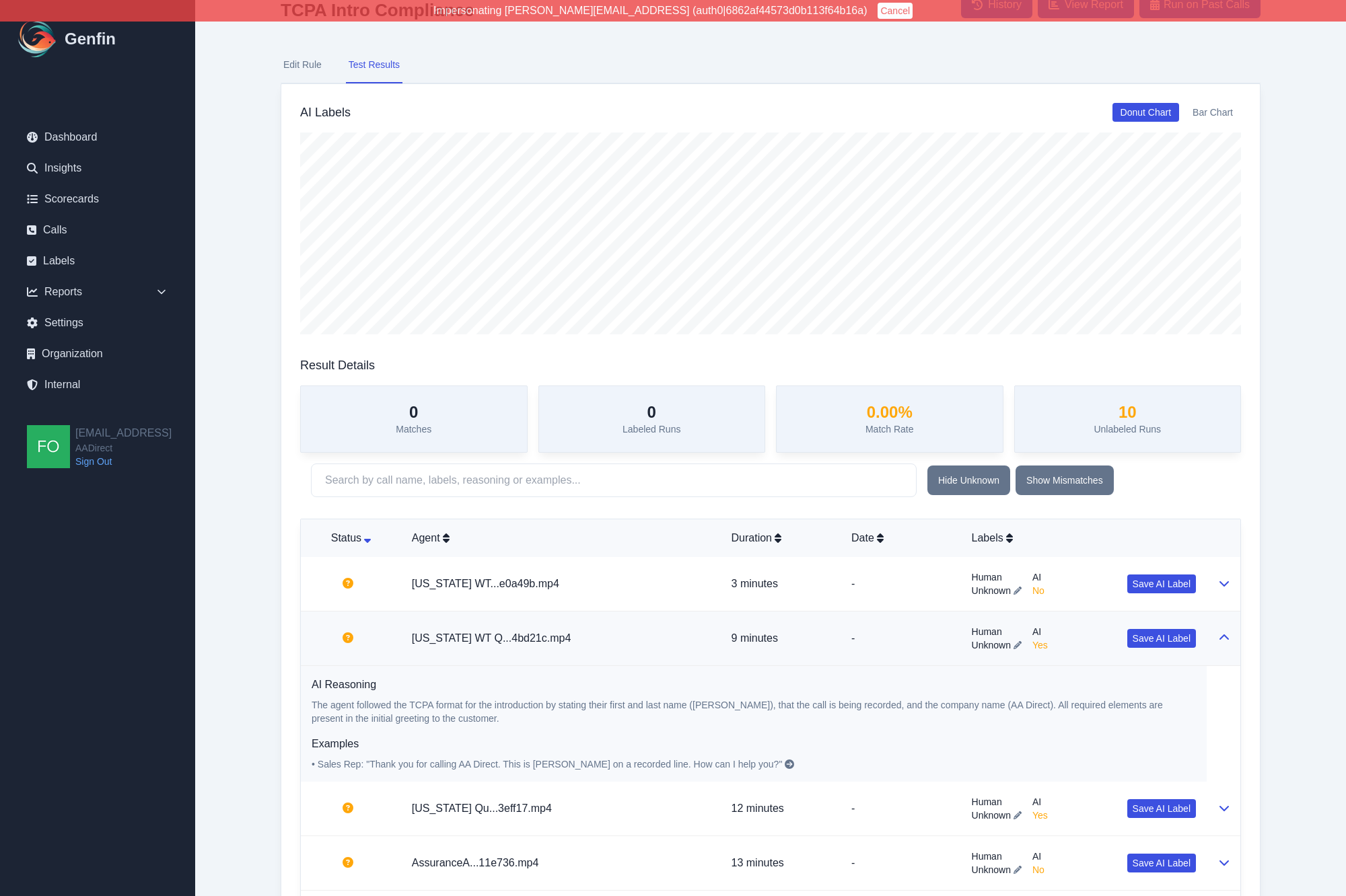
select select "Yes/No"
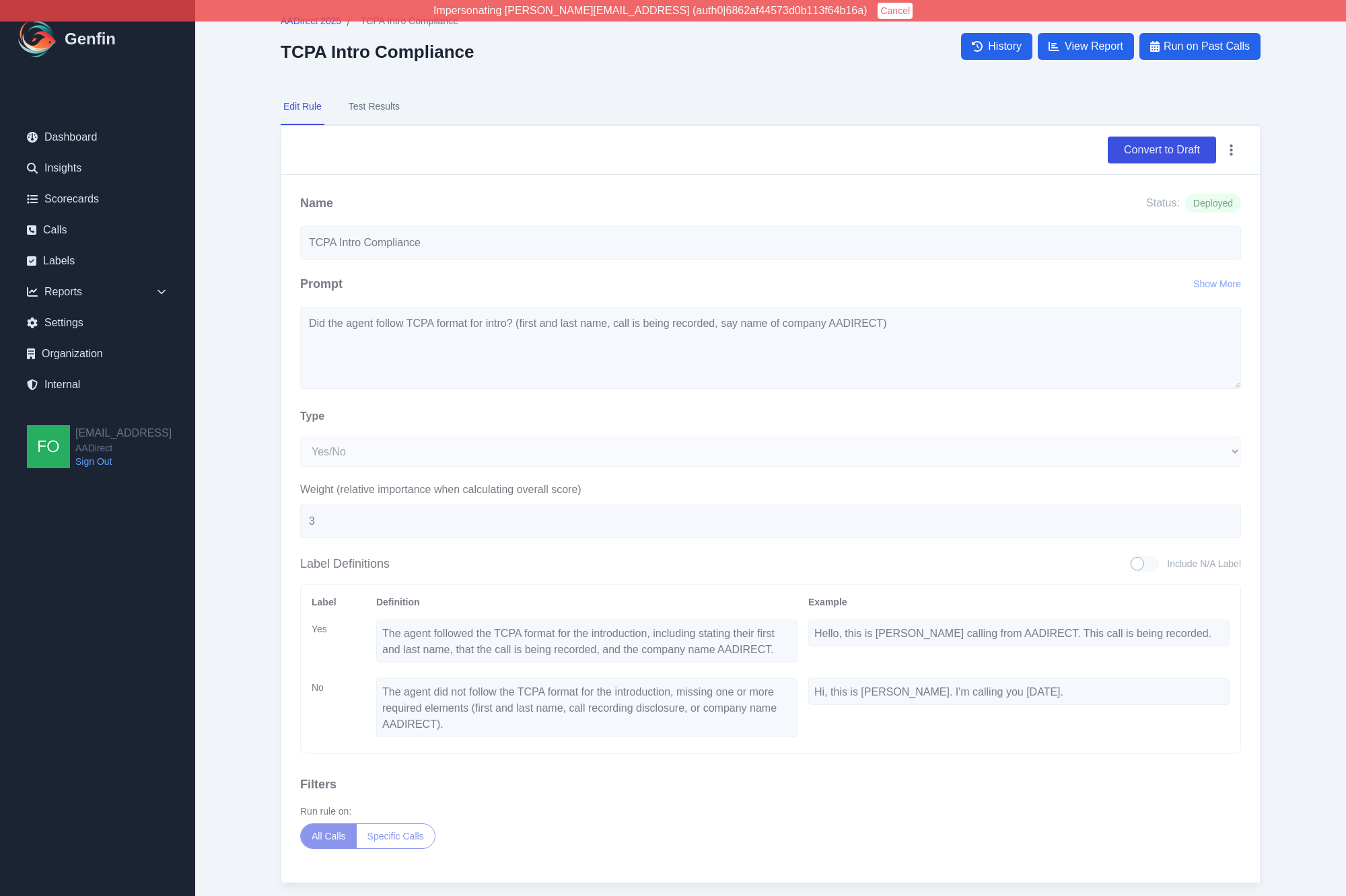
scroll to position [0, 0]
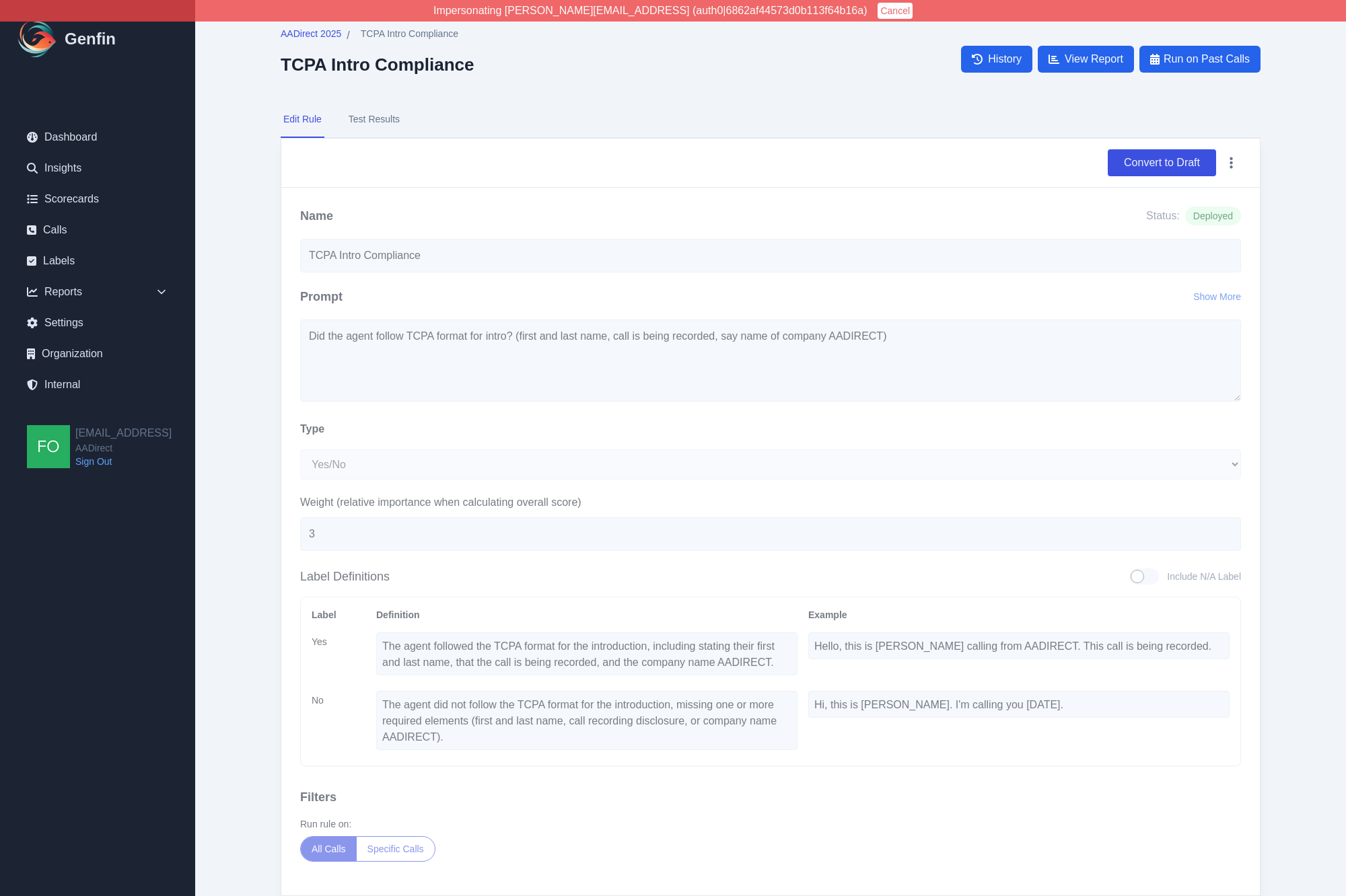
click at [373, 112] on button "Test Results" at bounding box center [373, 120] width 56 height 37
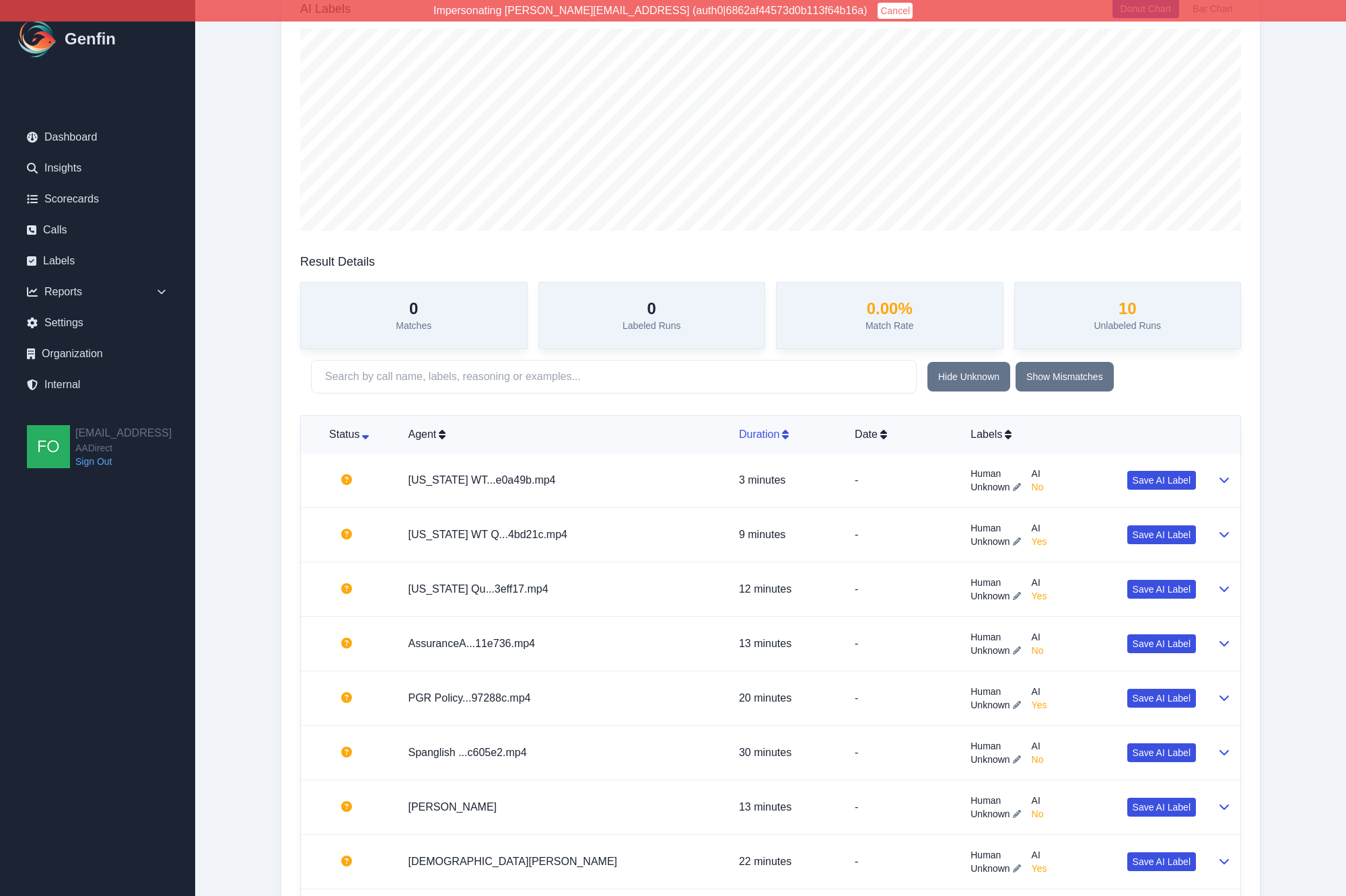
scroll to position [172, 0]
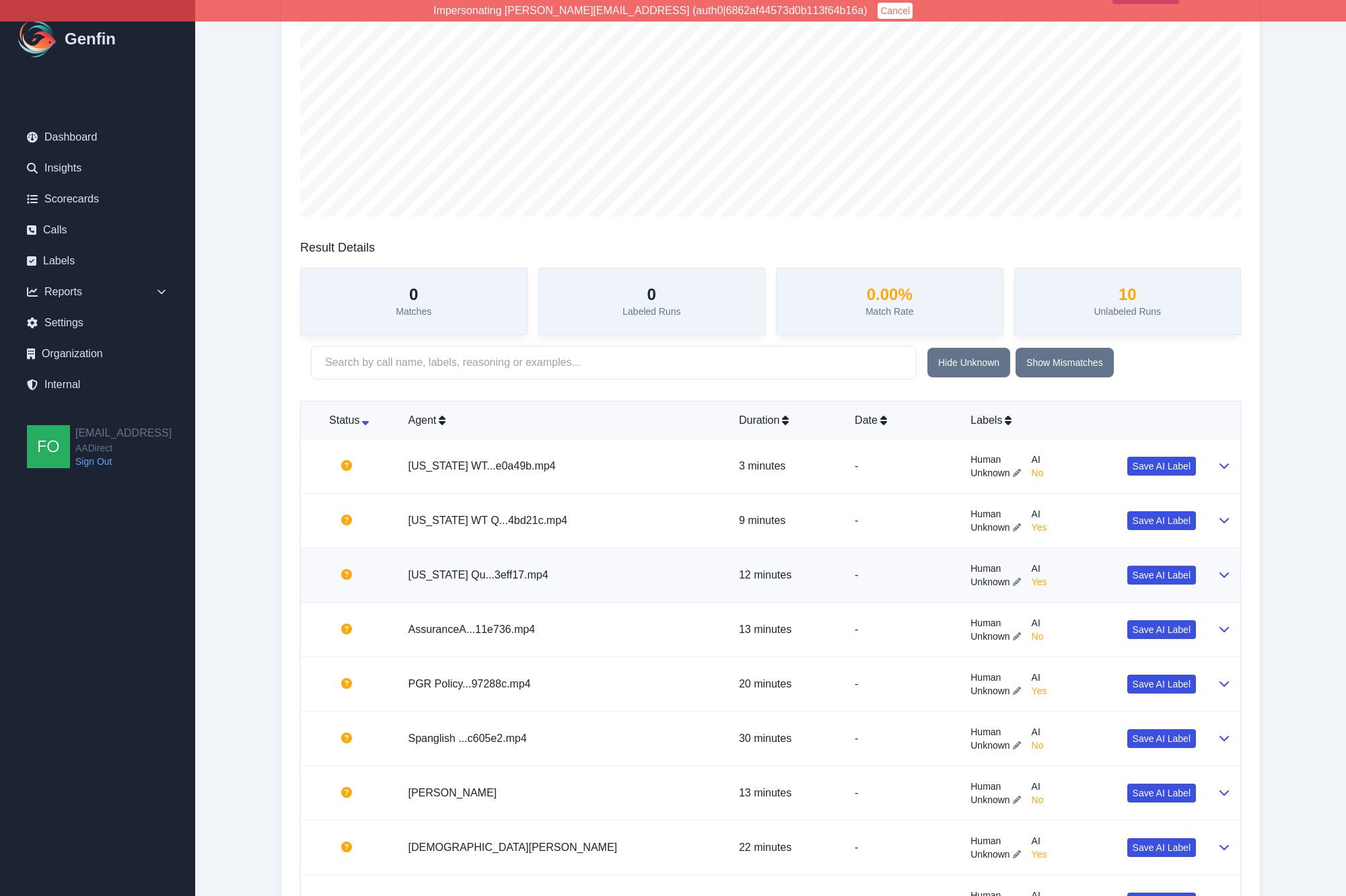
click at [728, 587] on td "12 minutes" at bounding box center [786, 575] width 116 height 54
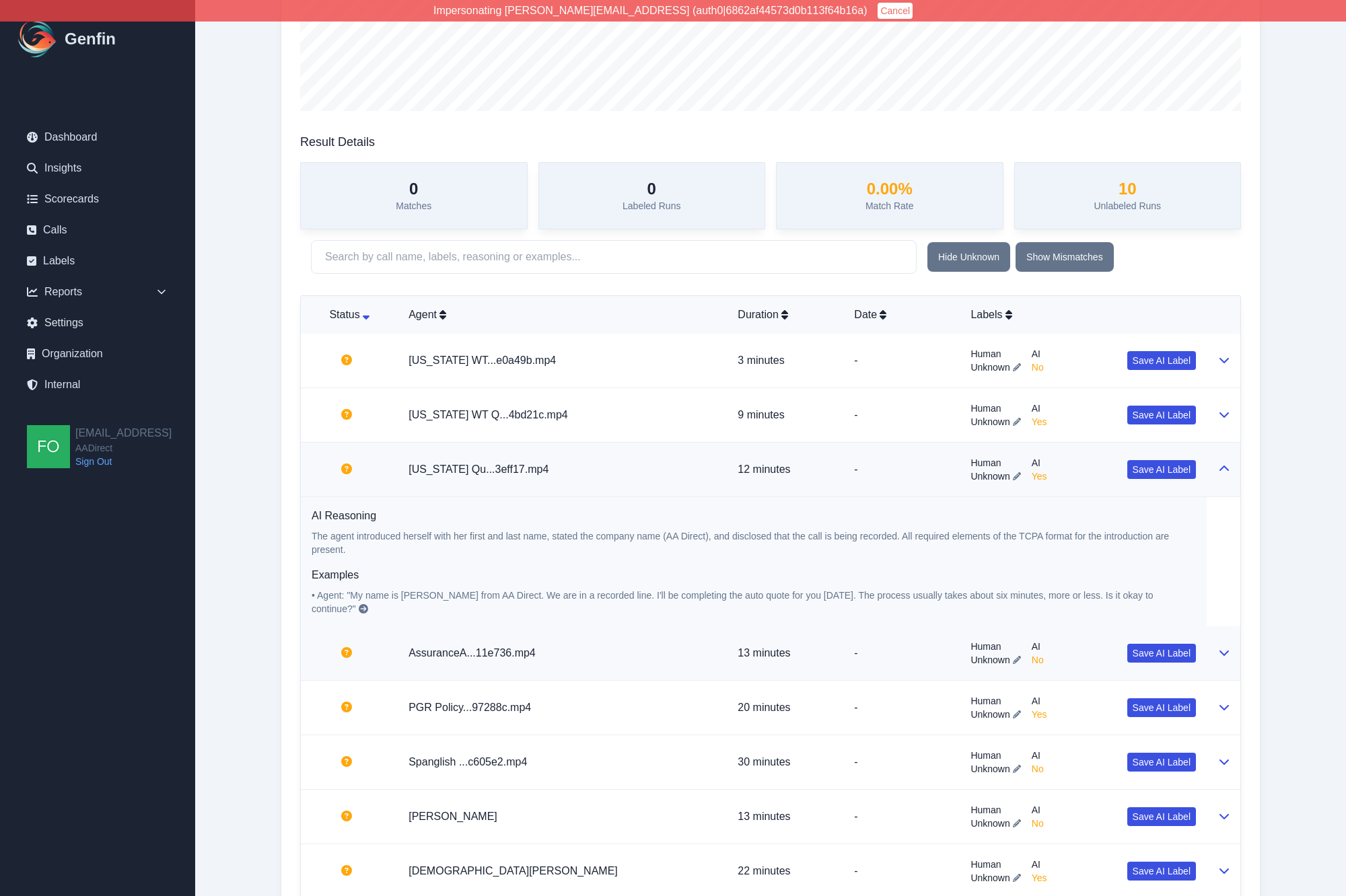
scroll to position [311, 0]
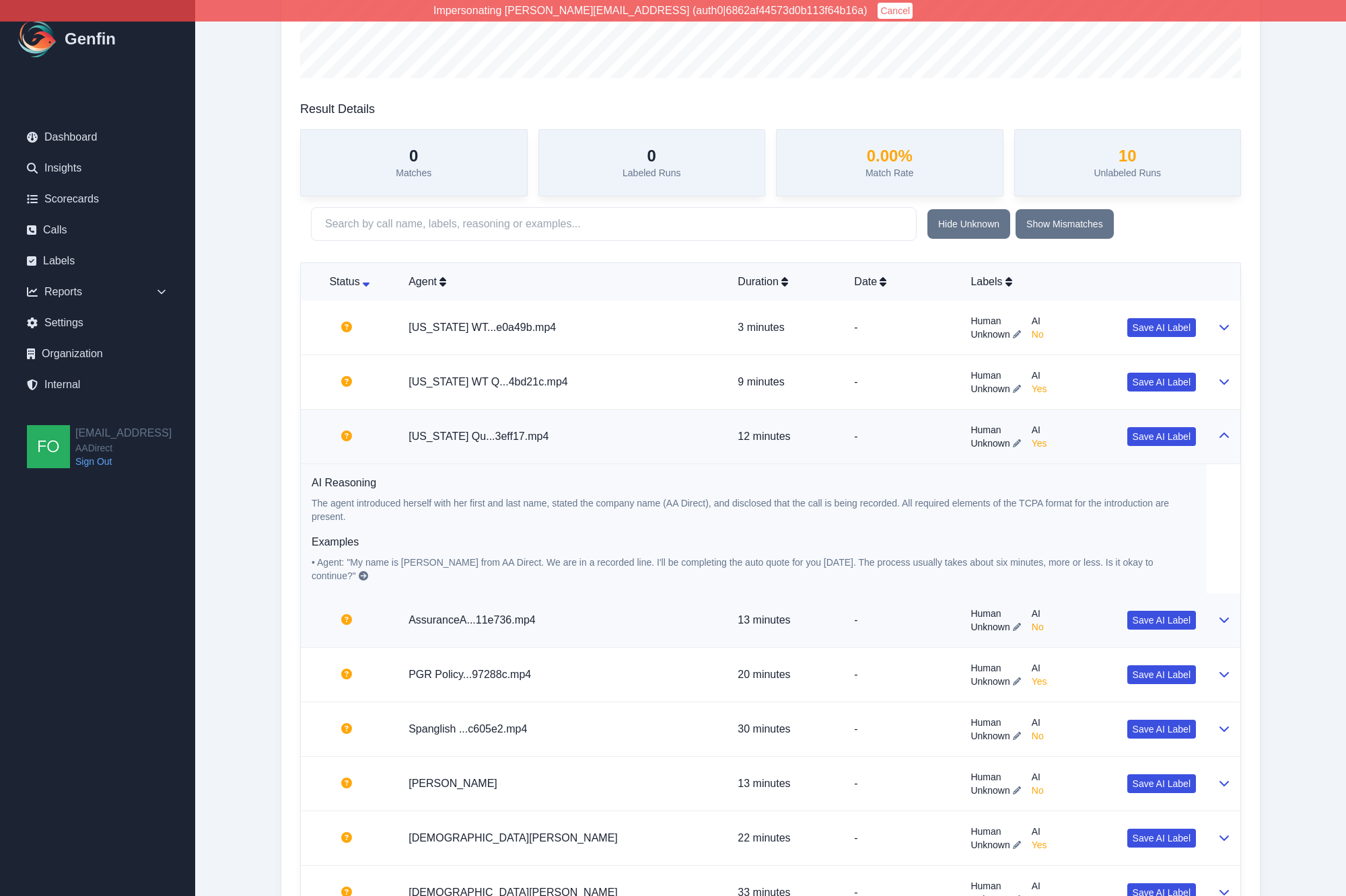
click at [638, 609] on td "AssuranceA...11e736.mp4" at bounding box center [562, 621] width 329 height 54
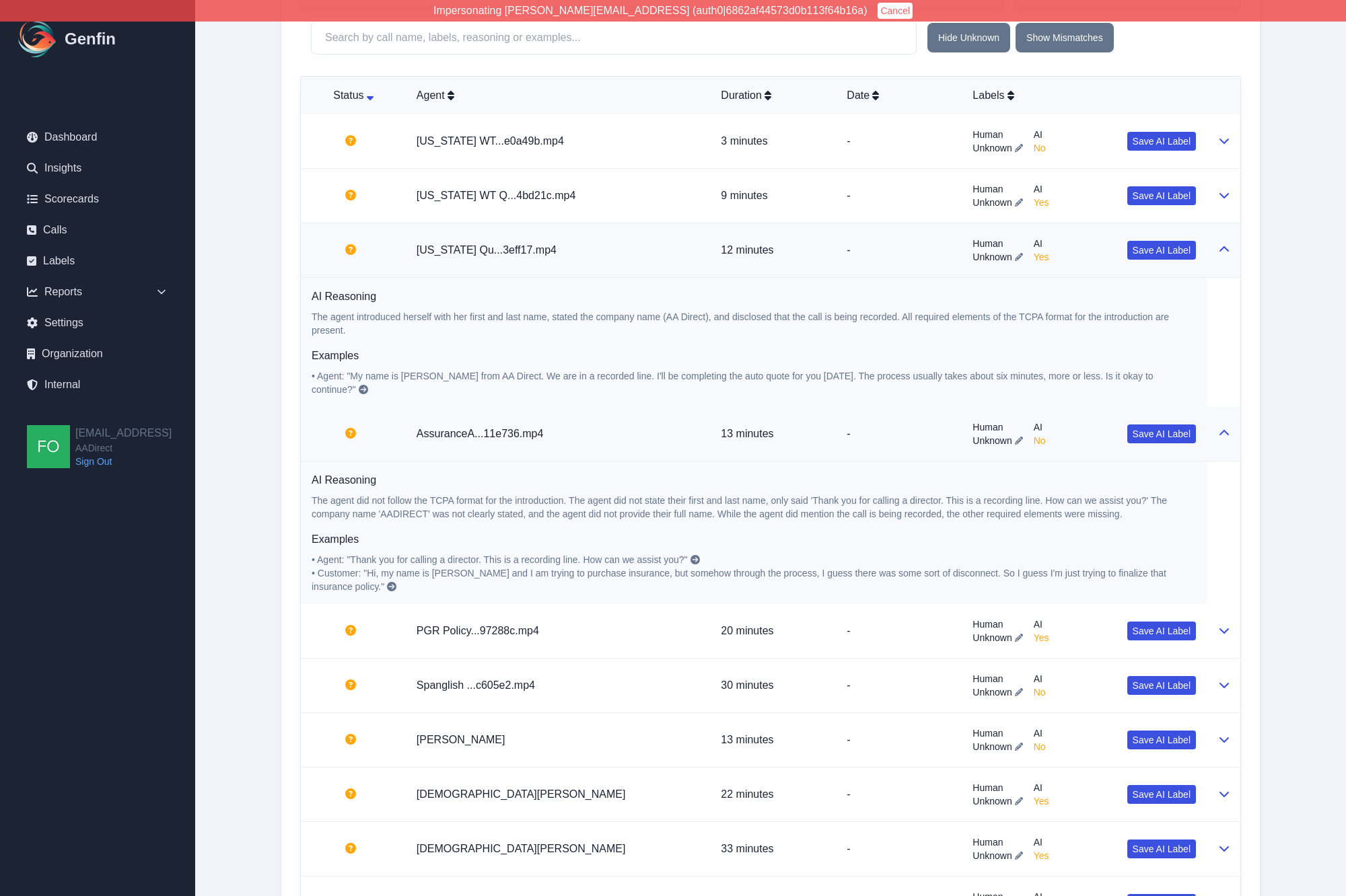
scroll to position [499, 0]
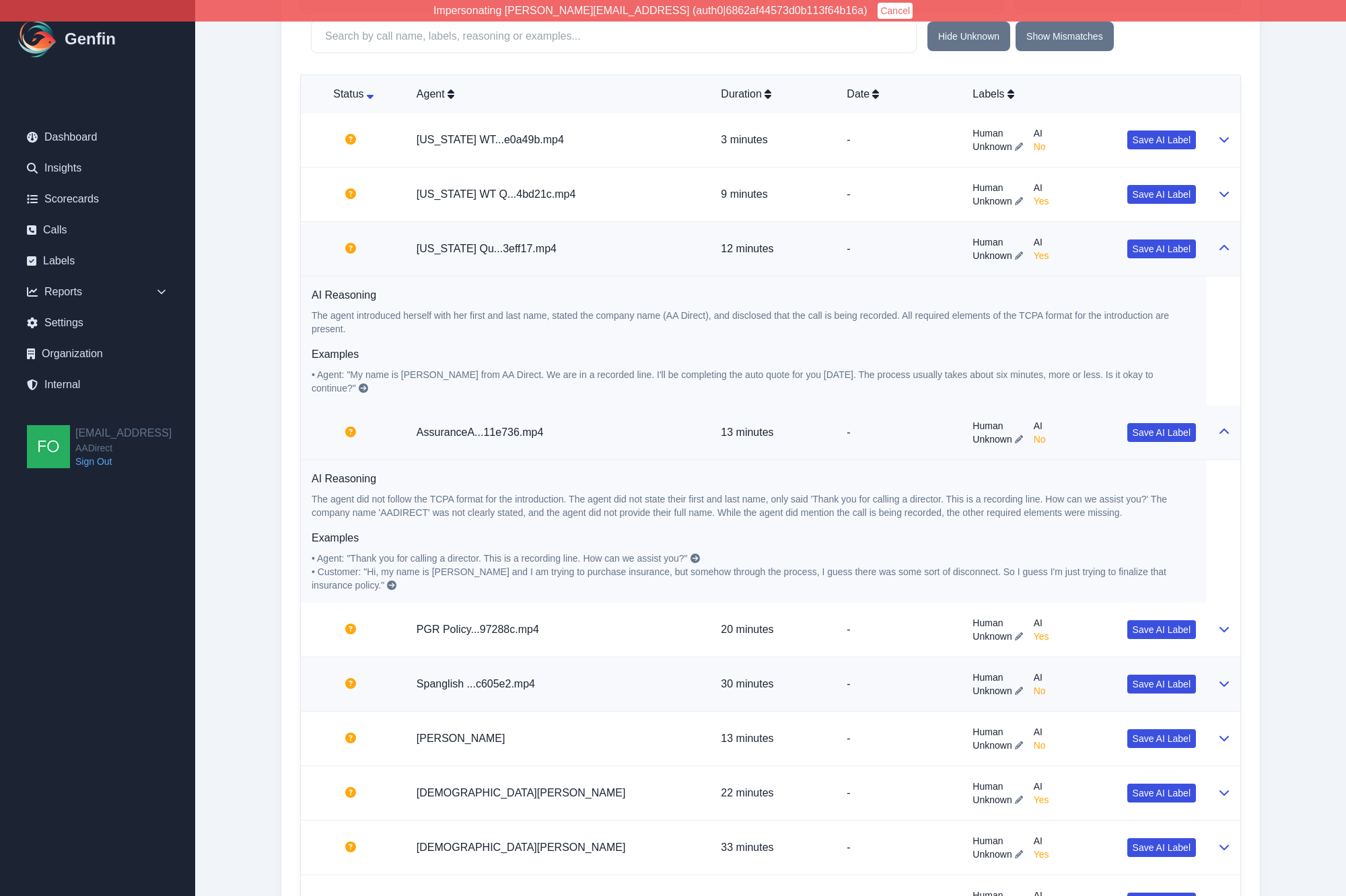
click at [595, 678] on td "Spanglish ...c605e2.mp4" at bounding box center [558, 684] width 305 height 54
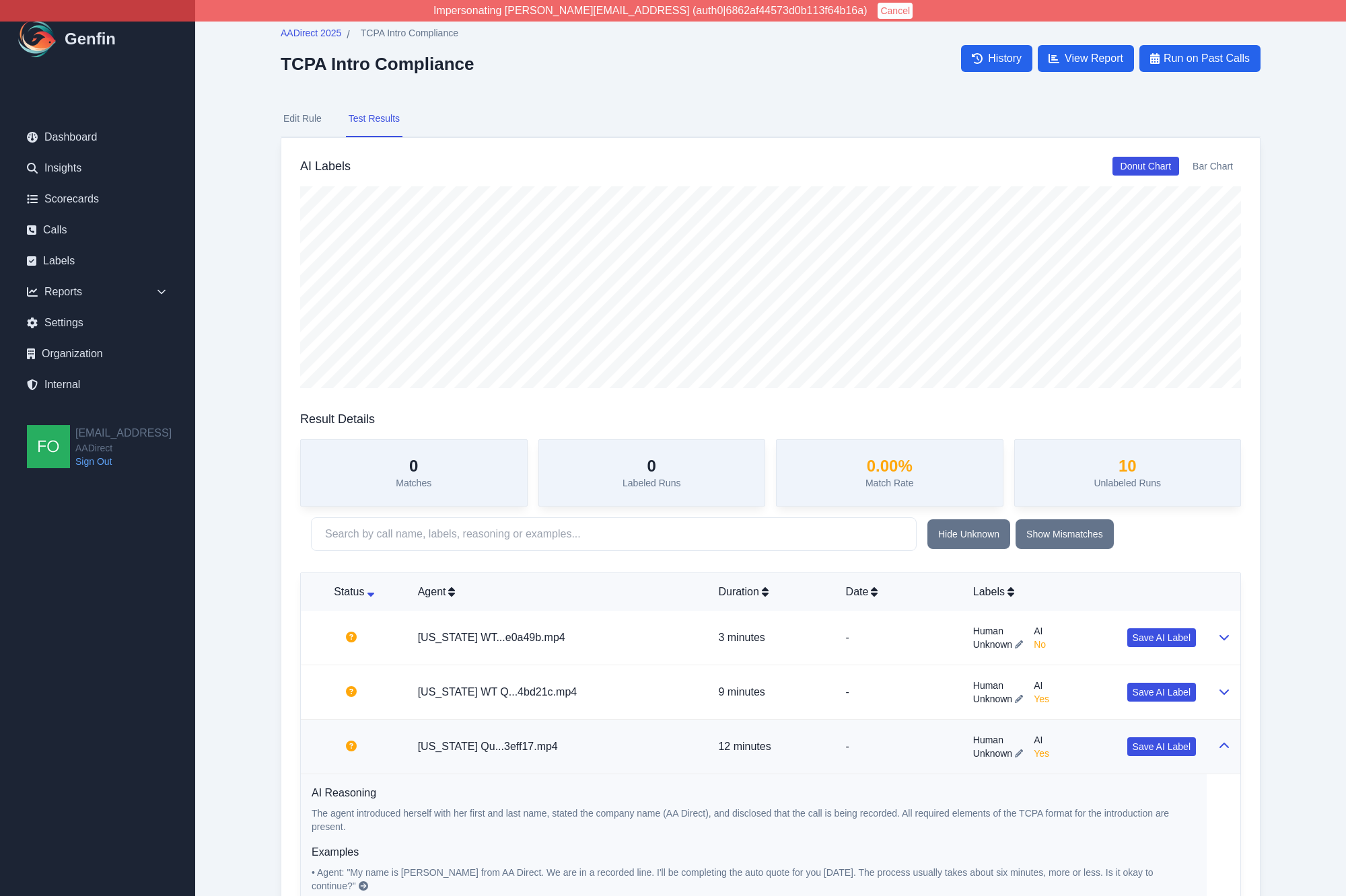
scroll to position [0, 0]
click at [304, 119] on button "Edit Rule" at bounding box center [302, 120] width 44 height 37
select select "Yes/No"
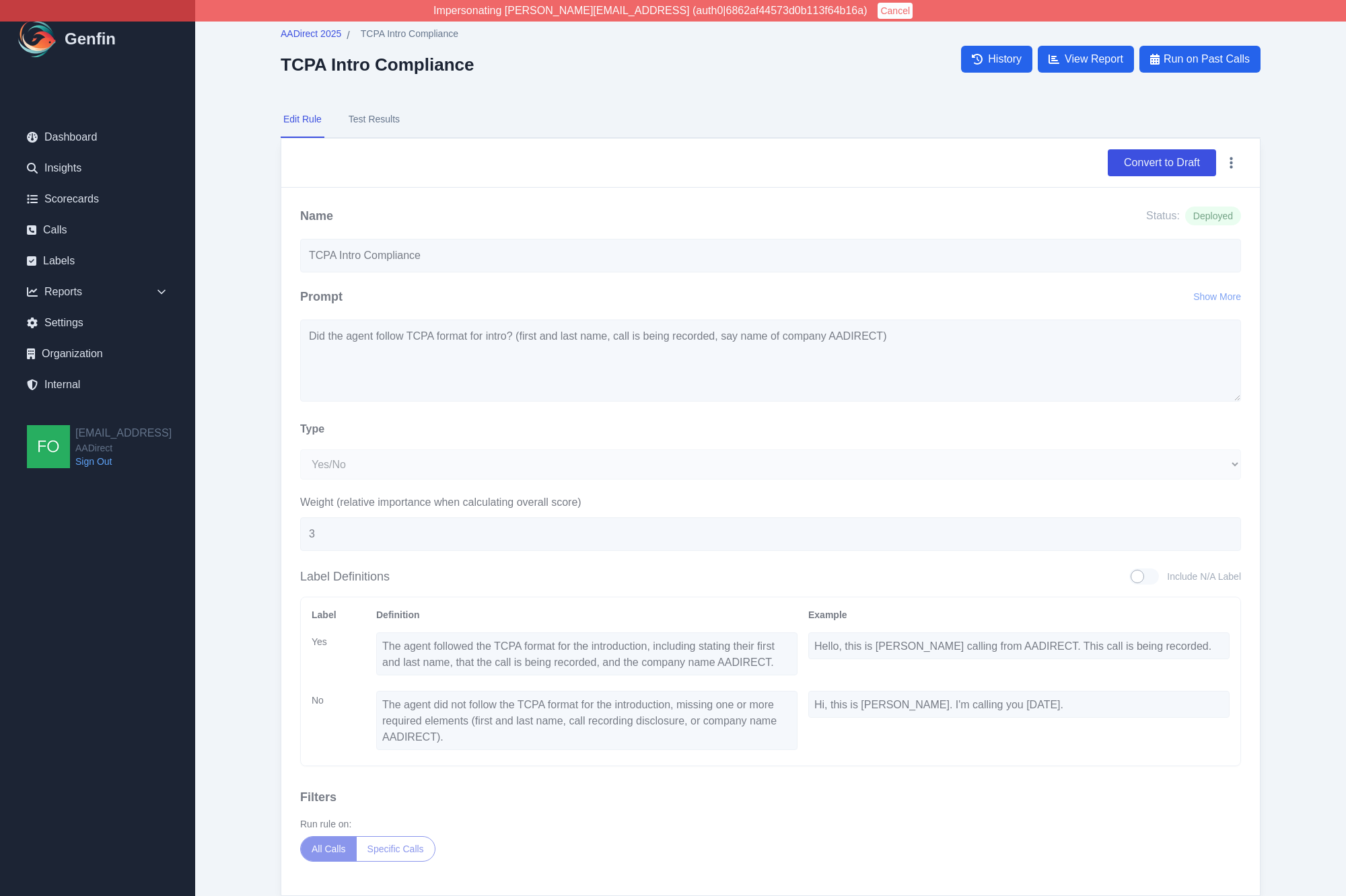
click at [267, 414] on div "AADirect 2025 / TCPA Intro Compliance TCPA Intro Compliance History View Report…" at bounding box center [770, 475] width 1034 height 950
click at [320, 32] on span "AADirect 2025" at bounding box center [311, 34] width 61 height 13
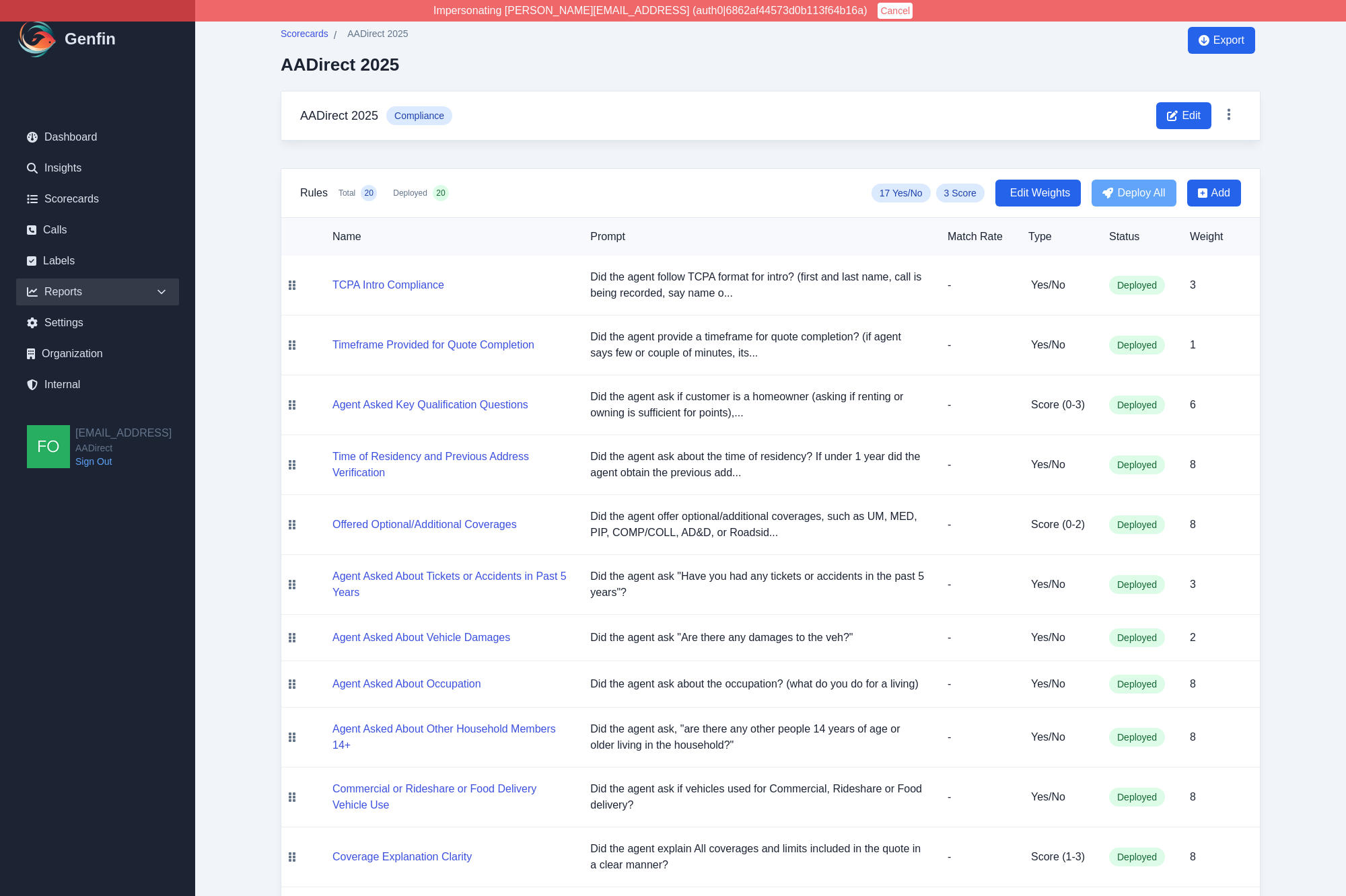
click at [102, 290] on div "Reports" at bounding box center [97, 291] width 163 height 27
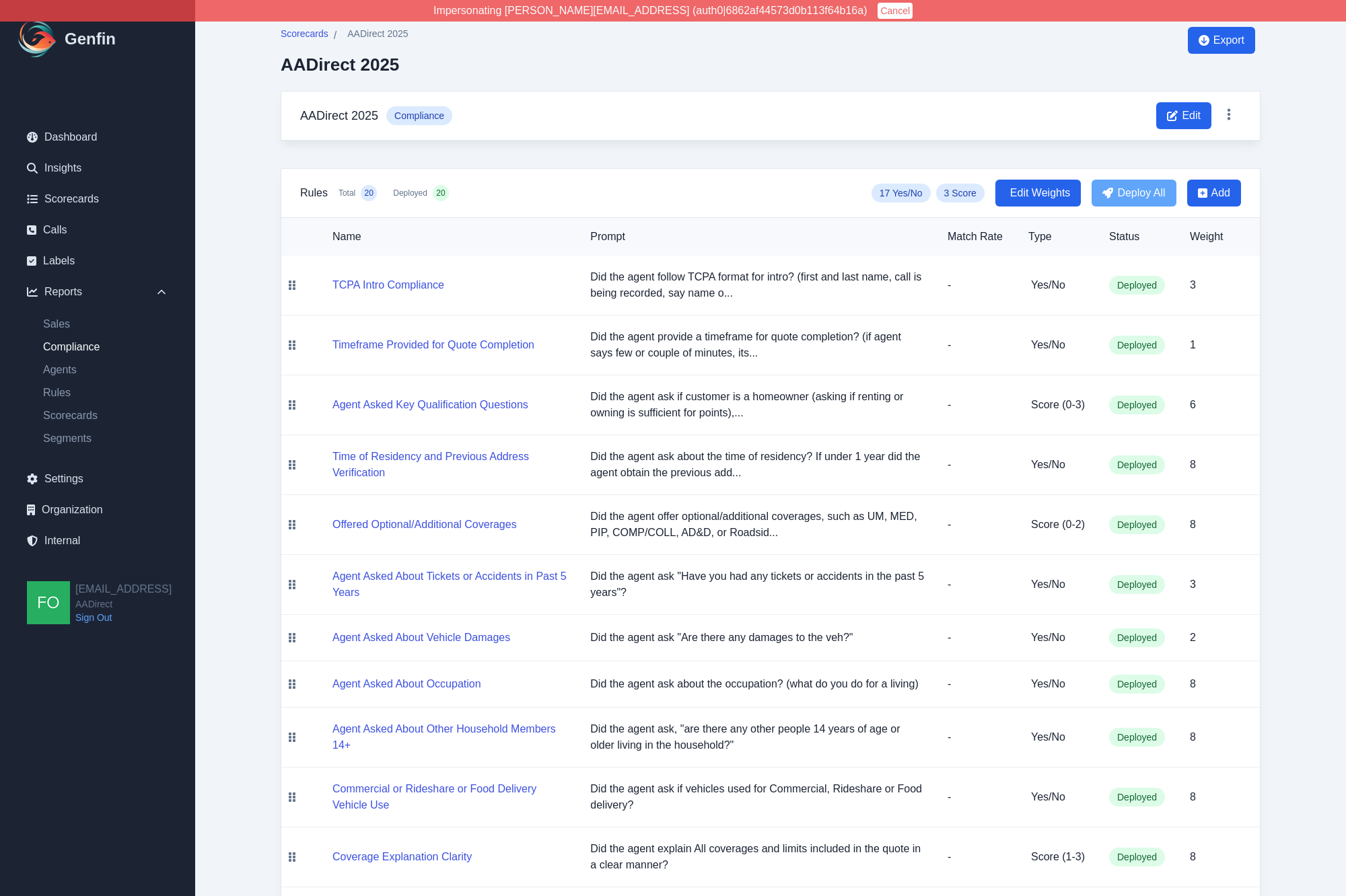
click at [68, 344] on link "Compliance" at bounding box center [105, 347] width 146 height 16
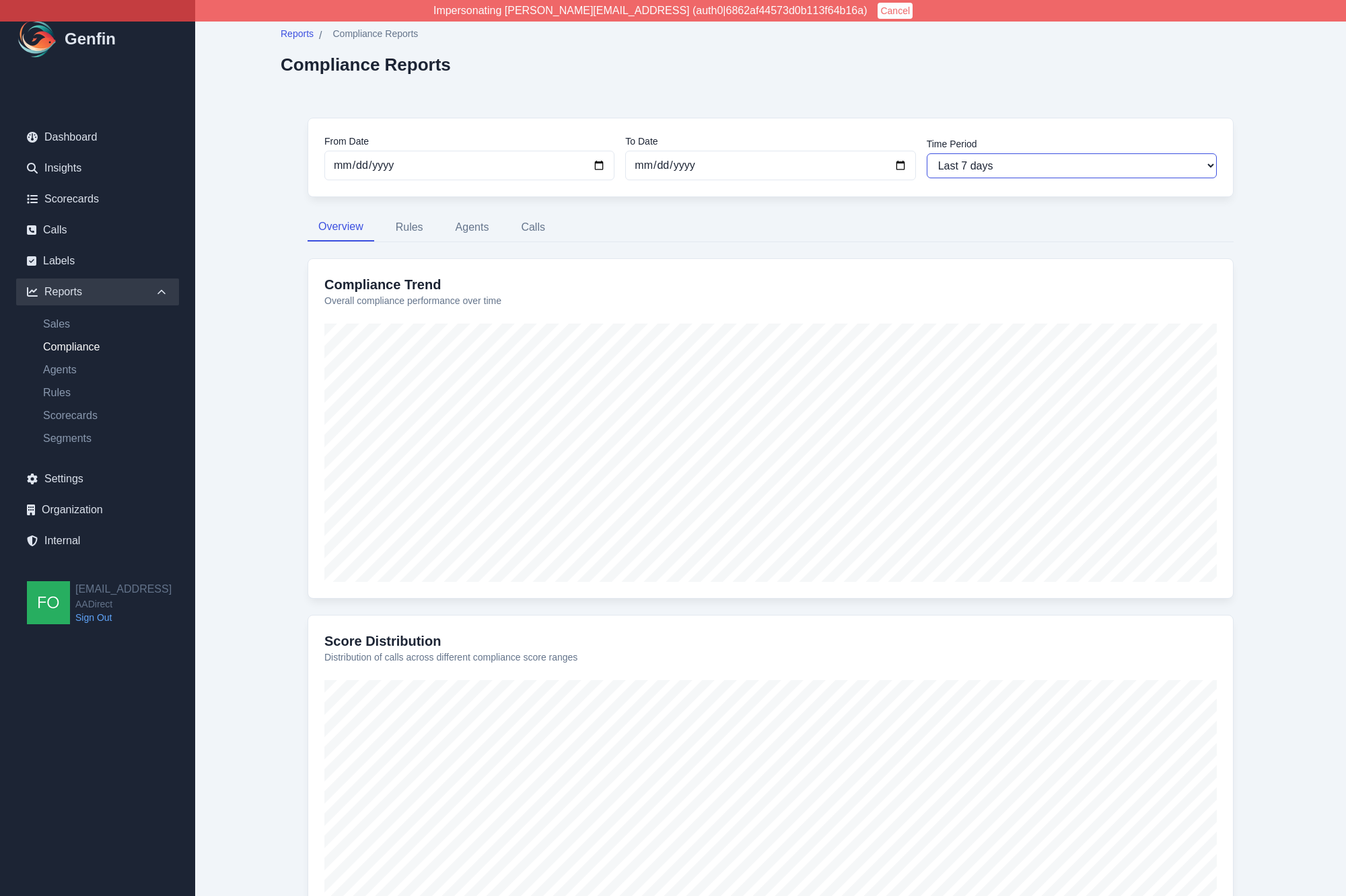
click at [1033, 163] on select "Last 7 days Last 14 days Last 30 days Last 90 days Last 180 days Last 365 days …" at bounding box center [1072, 166] width 290 height 25
select select "30"
click at [927, 154] on select "Last 7 days Last 14 days Last 30 days Last 90 days Last 180 days Last 365 days …" at bounding box center [1072, 166] width 290 height 25
type input "2025-07-29"
click at [418, 228] on button "Rules" at bounding box center [409, 227] width 49 height 29
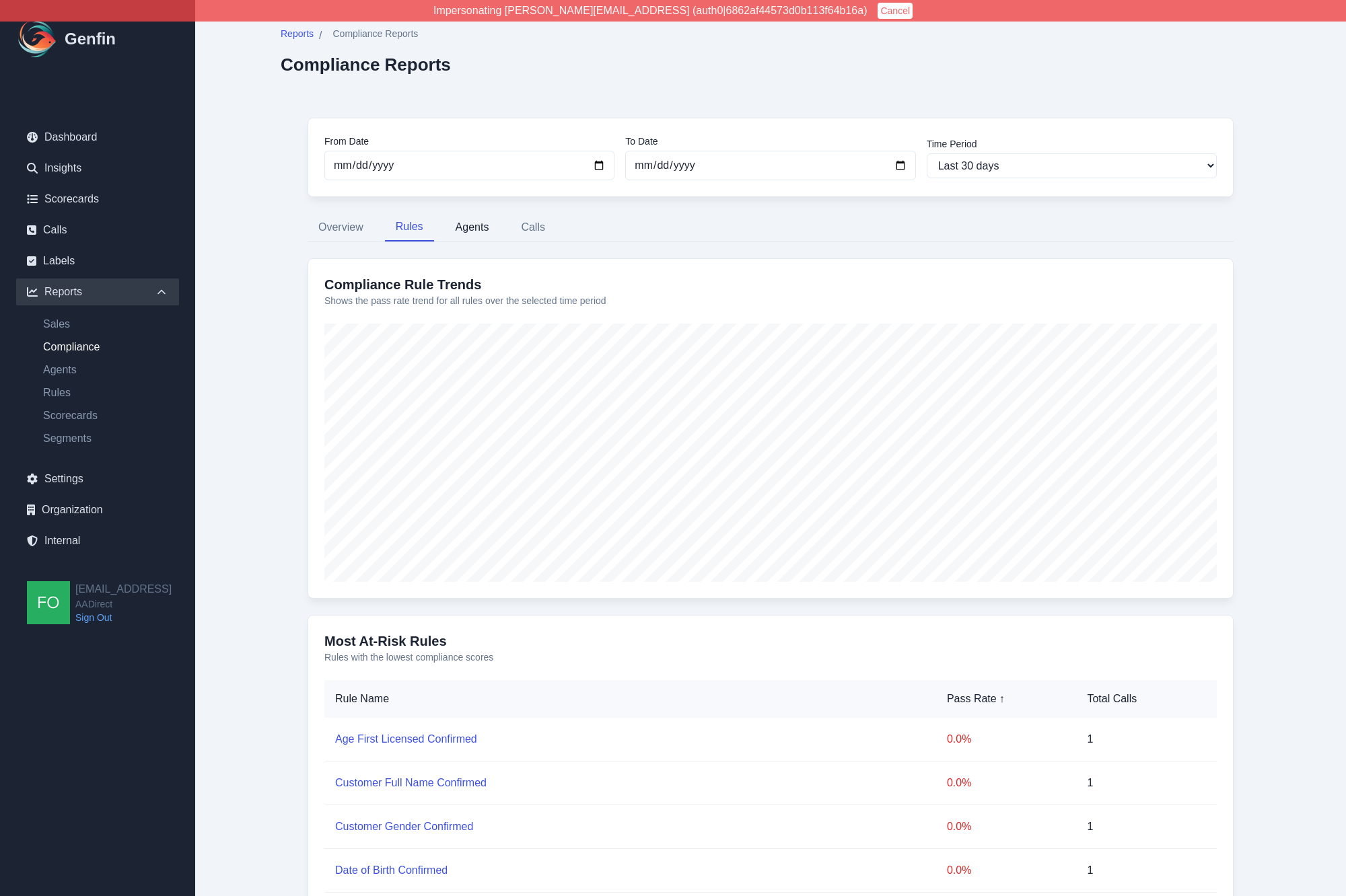
click at [475, 225] on button "Agents" at bounding box center [472, 227] width 55 height 29
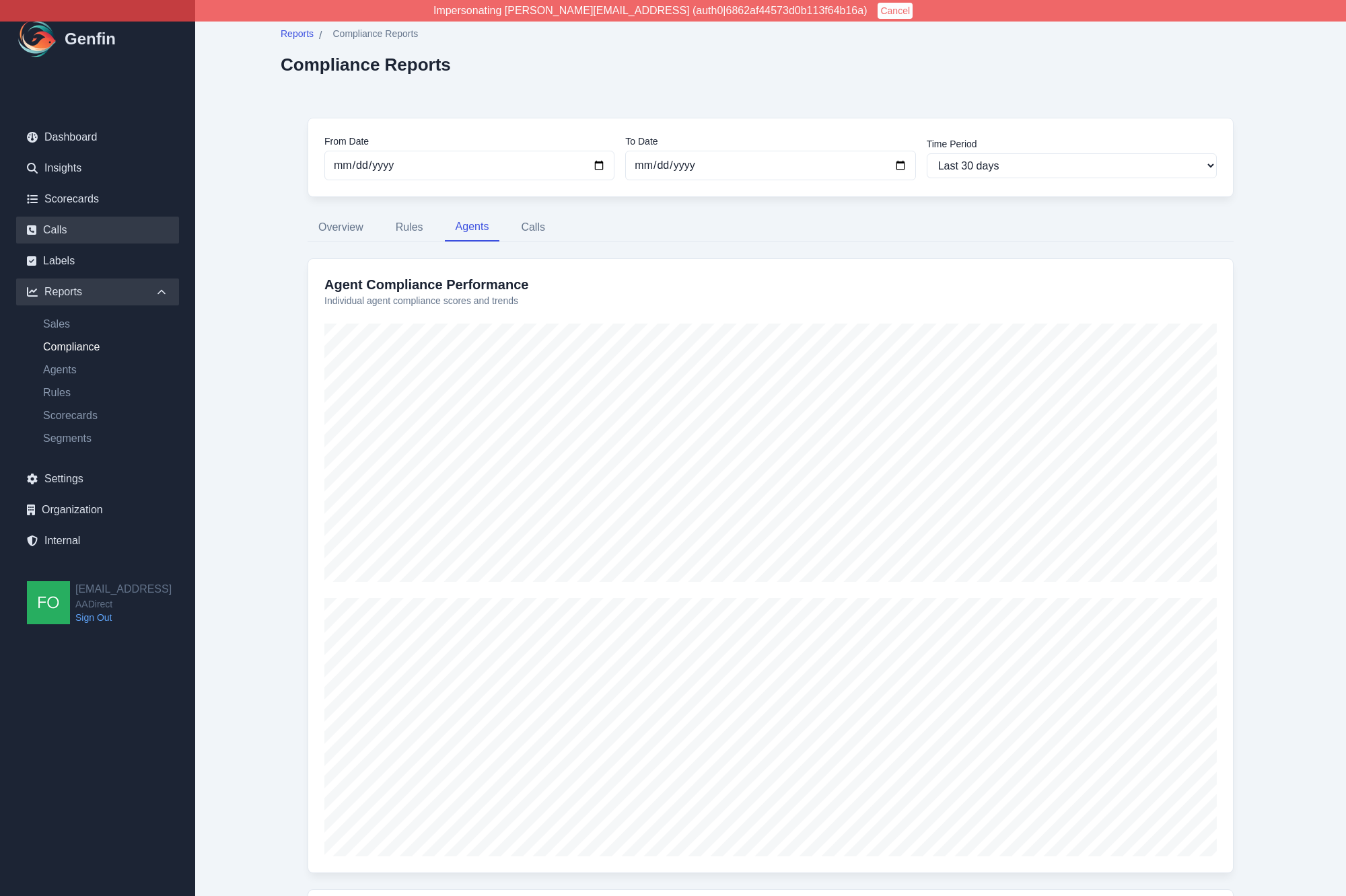
scroll to position [3, 0]
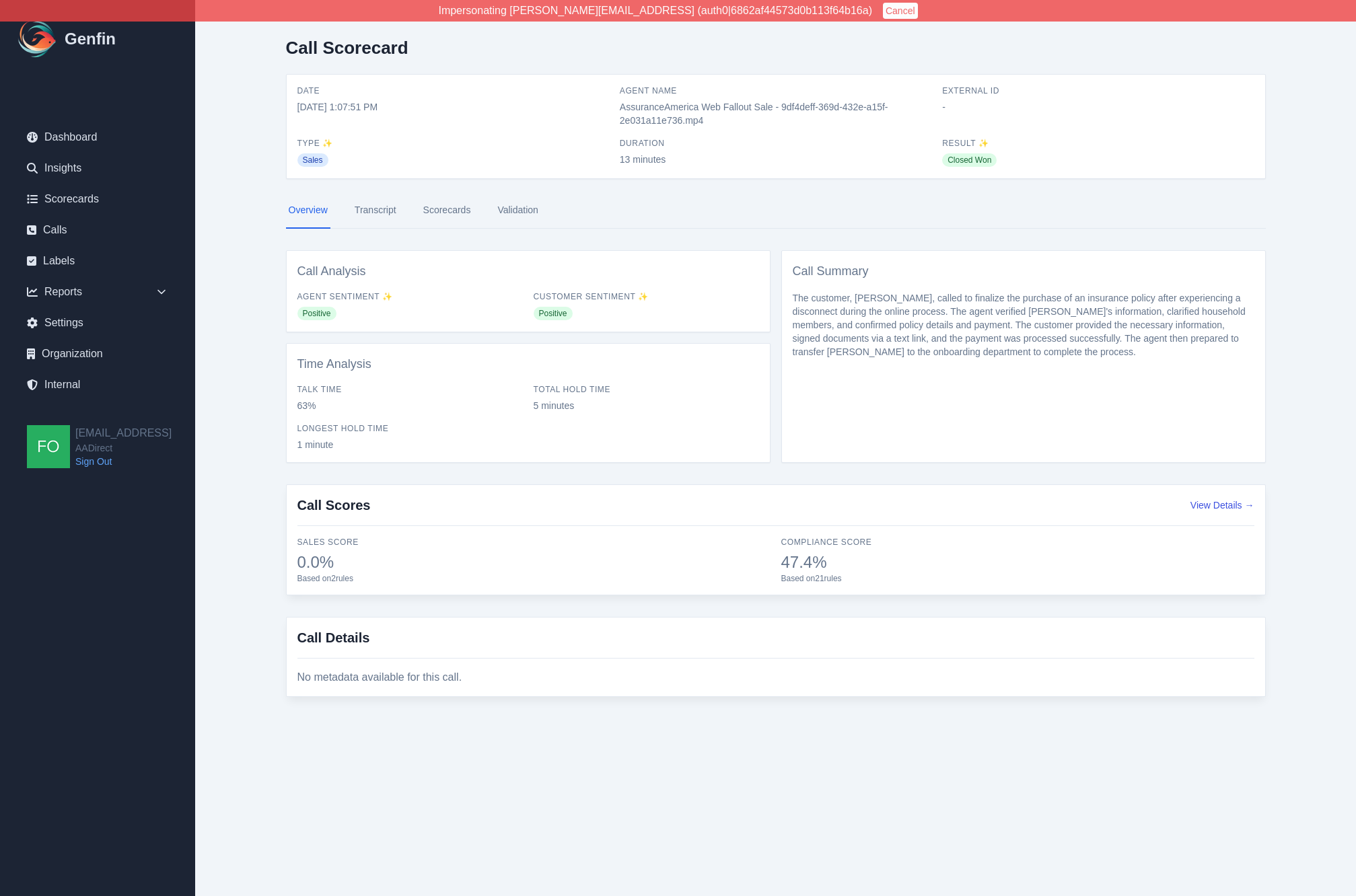
click at [375, 212] on link "Transcript" at bounding box center [376, 211] width 47 height 37
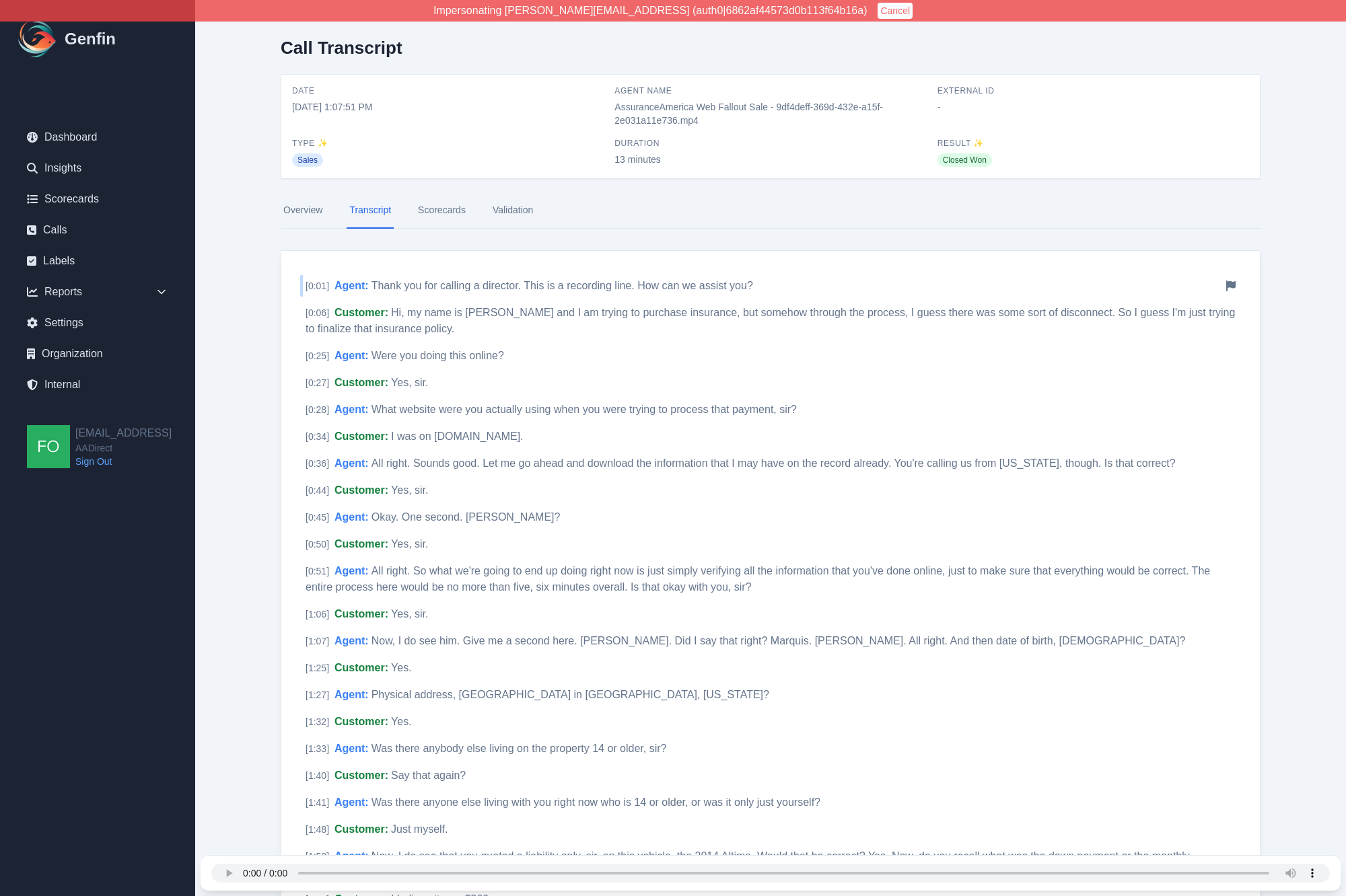
click at [598, 284] on span "Thank you for calling a director. This is a recording line. How can we assist y…" at bounding box center [562, 285] width 382 height 12
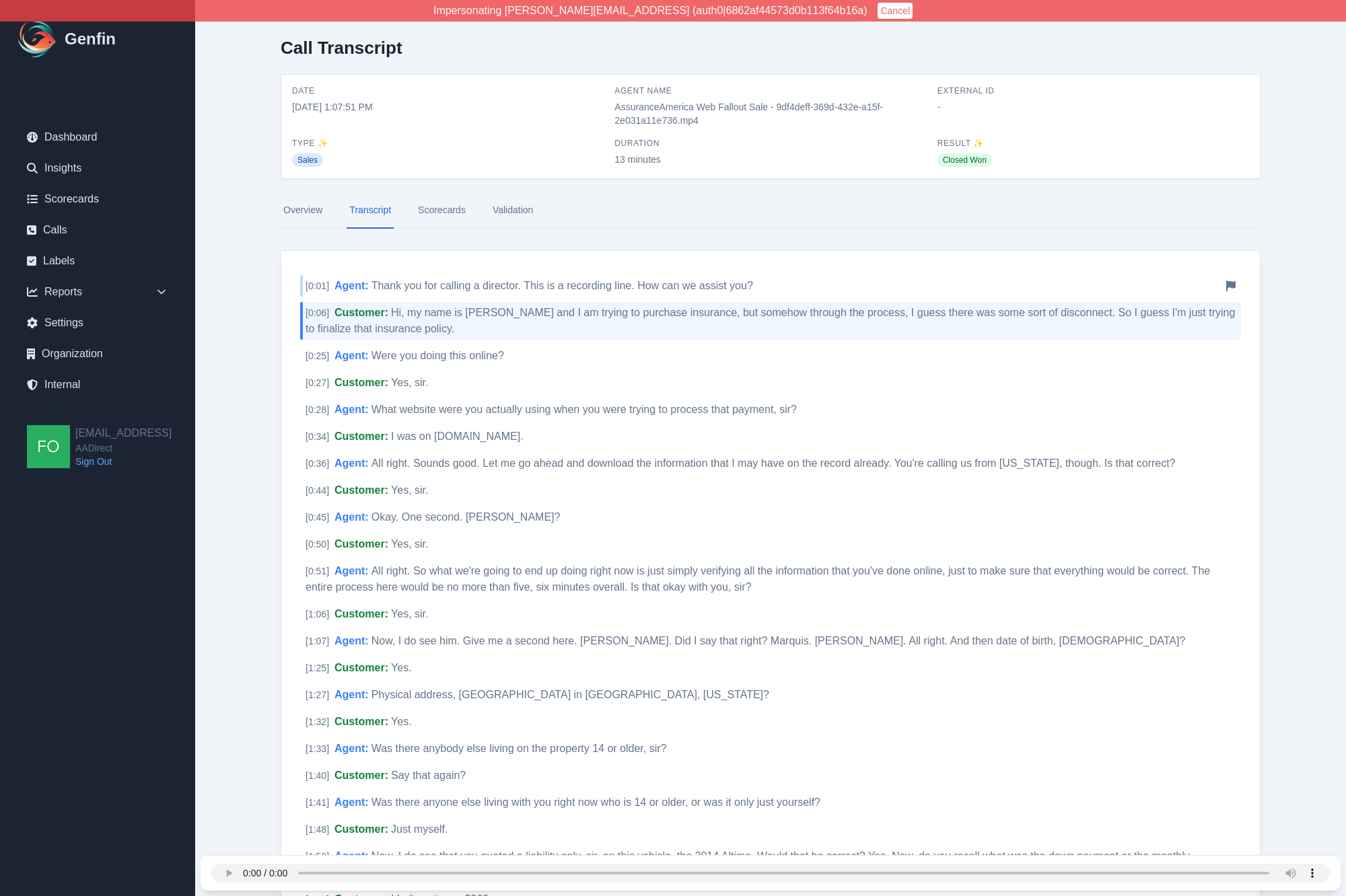
click at [1230, 282] on icon at bounding box center [1231, 285] width 10 height 11
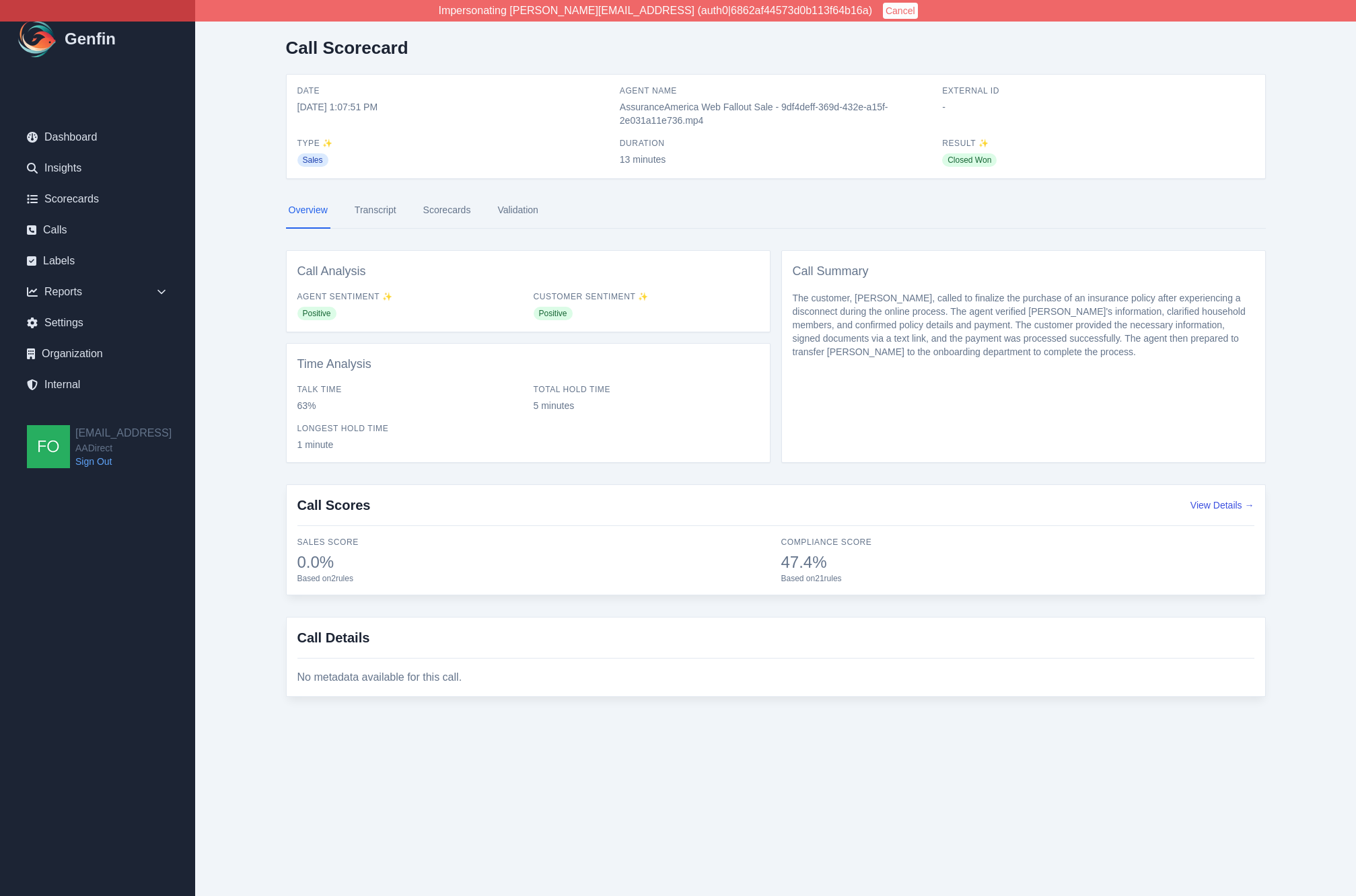
click at [378, 204] on link "Transcript" at bounding box center [376, 211] width 47 height 37
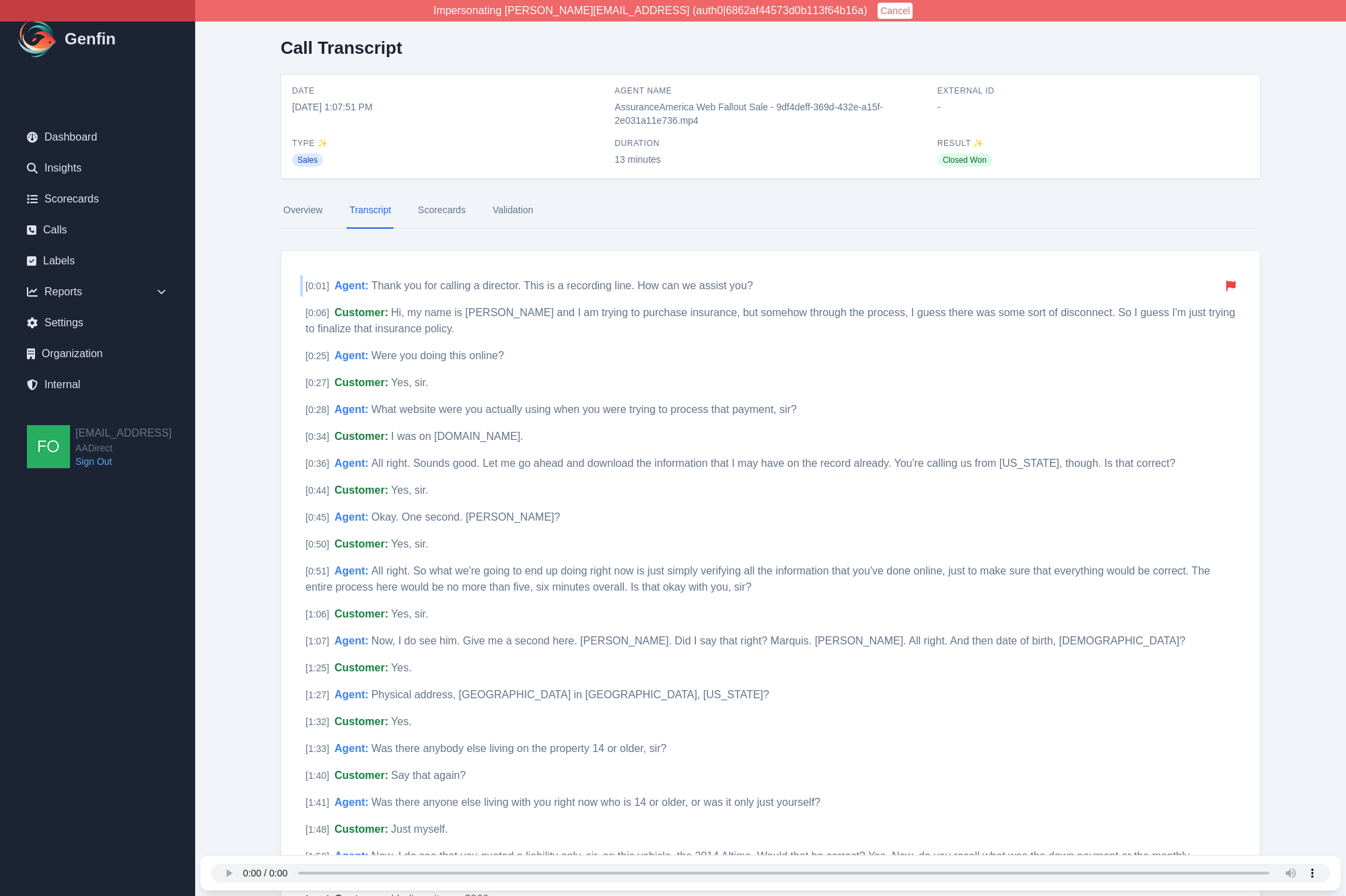
click at [461, 284] on span "Thank you for calling a director. This is a recording line. How can we assist y…" at bounding box center [562, 285] width 382 height 12
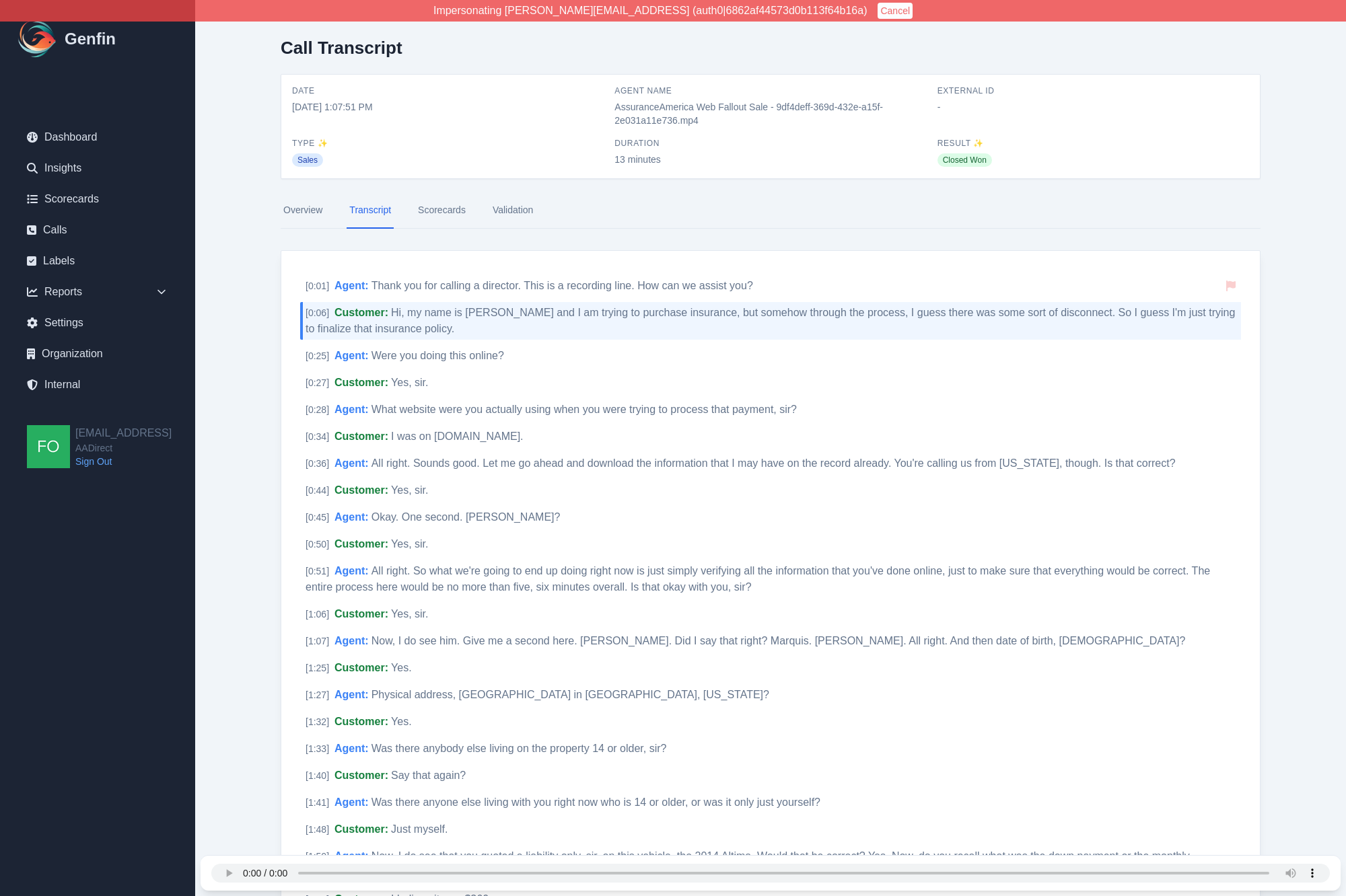
click at [304, 212] on link "Overview" at bounding box center [302, 211] width 45 height 37
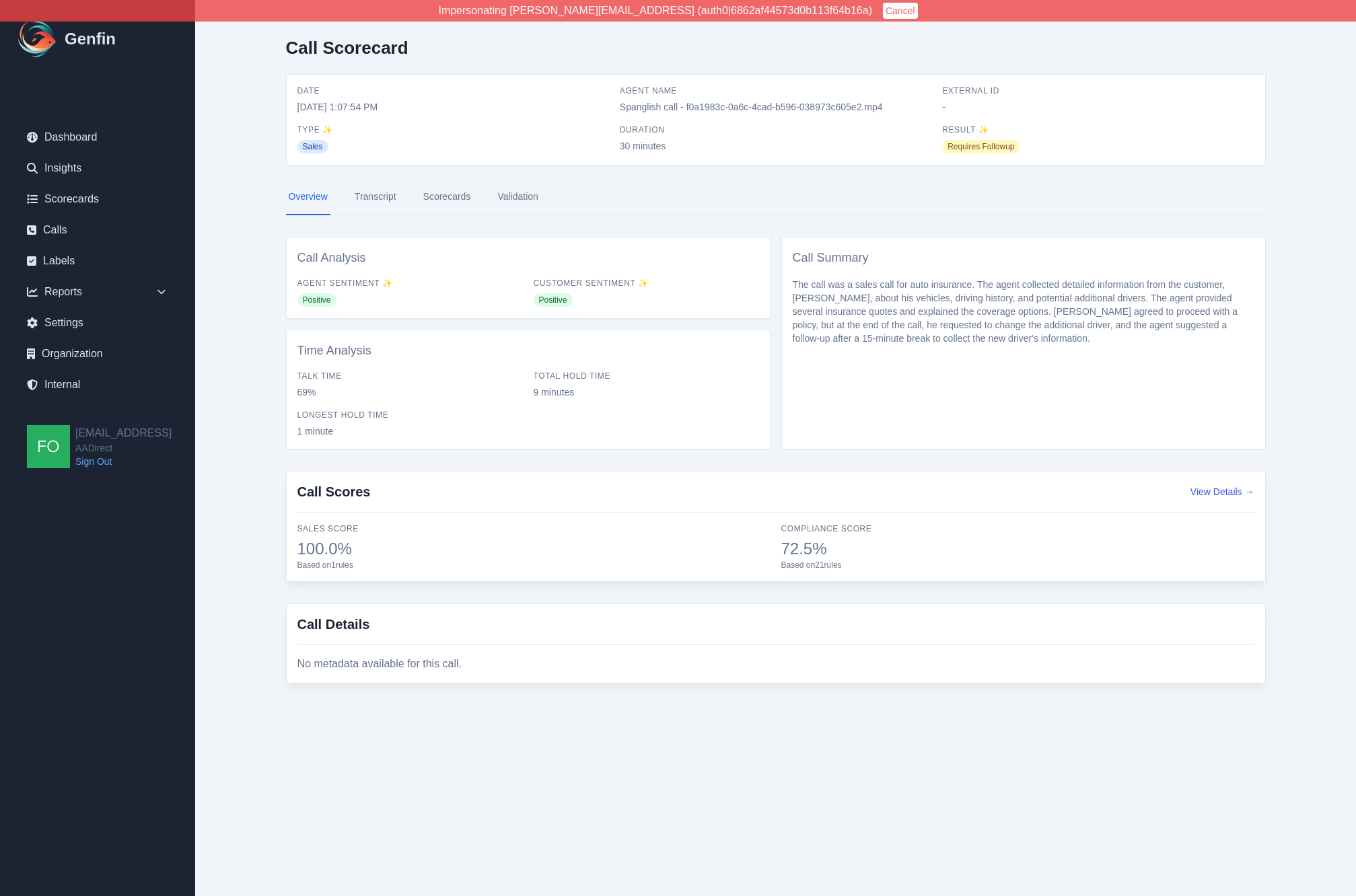
click at [373, 197] on link "Transcript" at bounding box center [376, 197] width 47 height 37
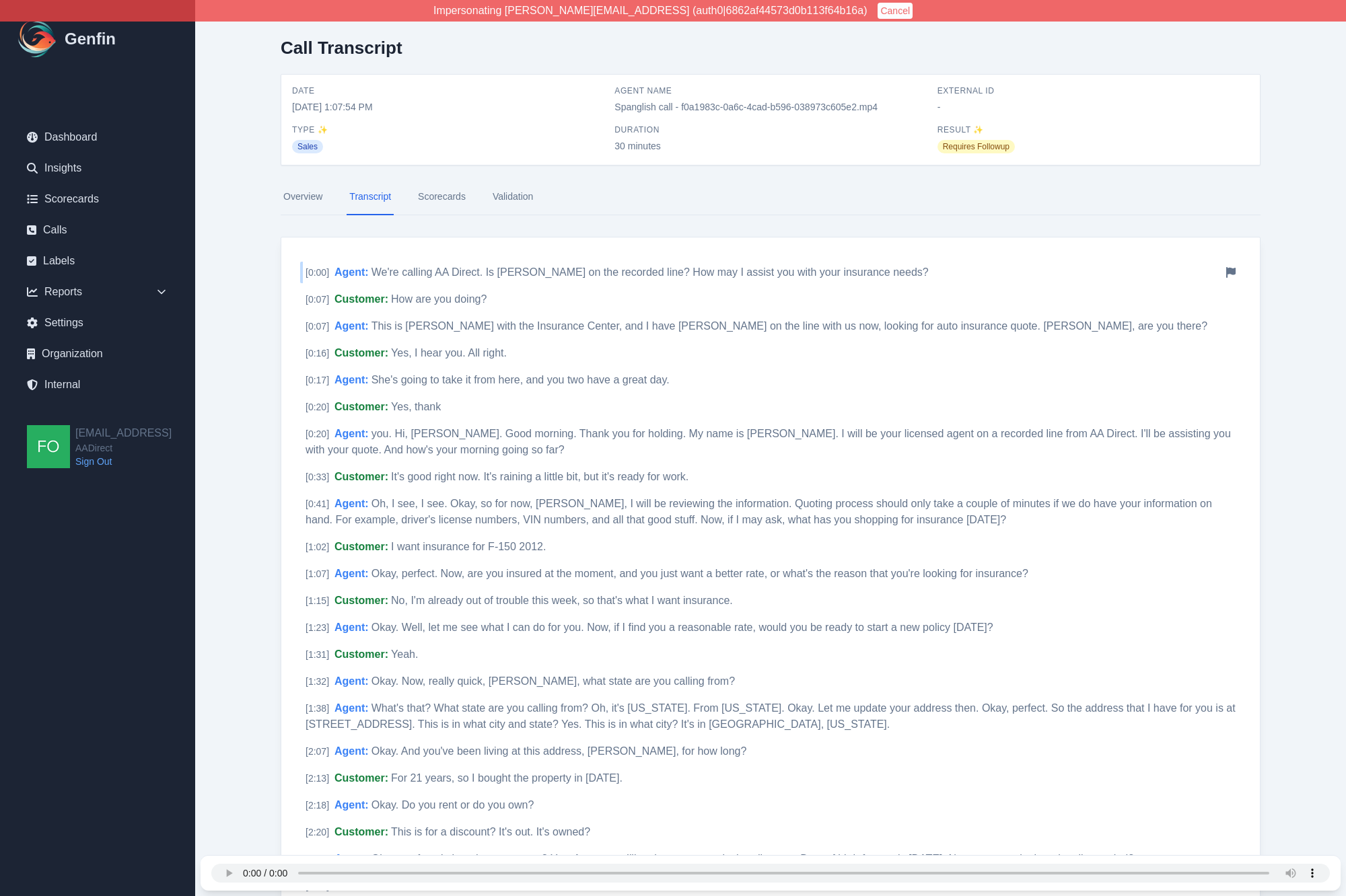
click at [422, 270] on span "We're calling AA Direct. Is [PERSON_NAME] on the recorded line? How may I assis…" at bounding box center [650, 272] width 557 height 12
click at [1235, 270] on icon at bounding box center [1231, 272] width 10 height 11
click at [604, 433] on span "you. Hi, [PERSON_NAME]. Good morning. Thank you for holding. My name is [PERSON…" at bounding box center [768, 442] width 926 height 28
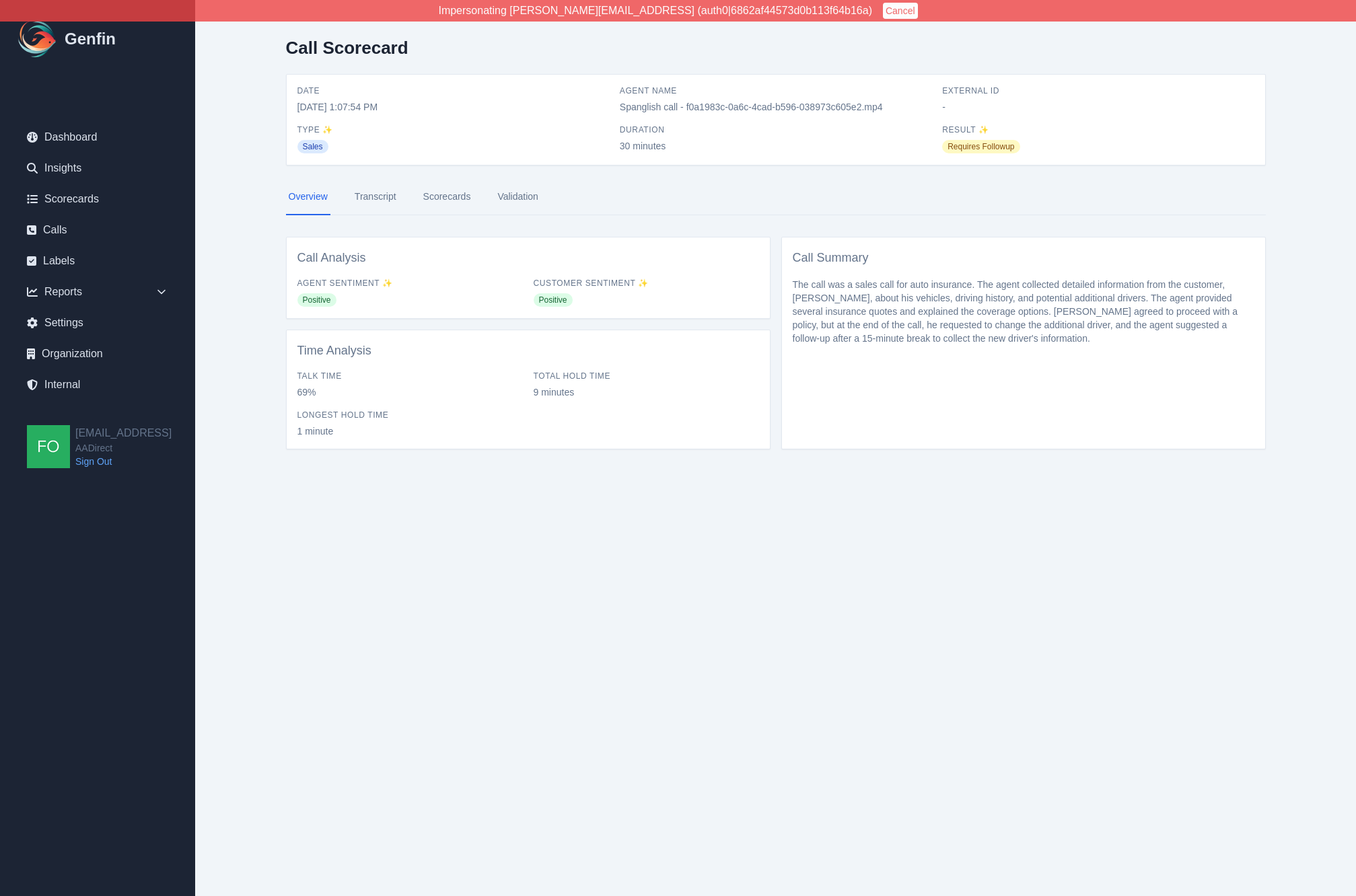
click at [376, 196] on link "Transcript" at bounding box center [376, 197] width 47 height 37
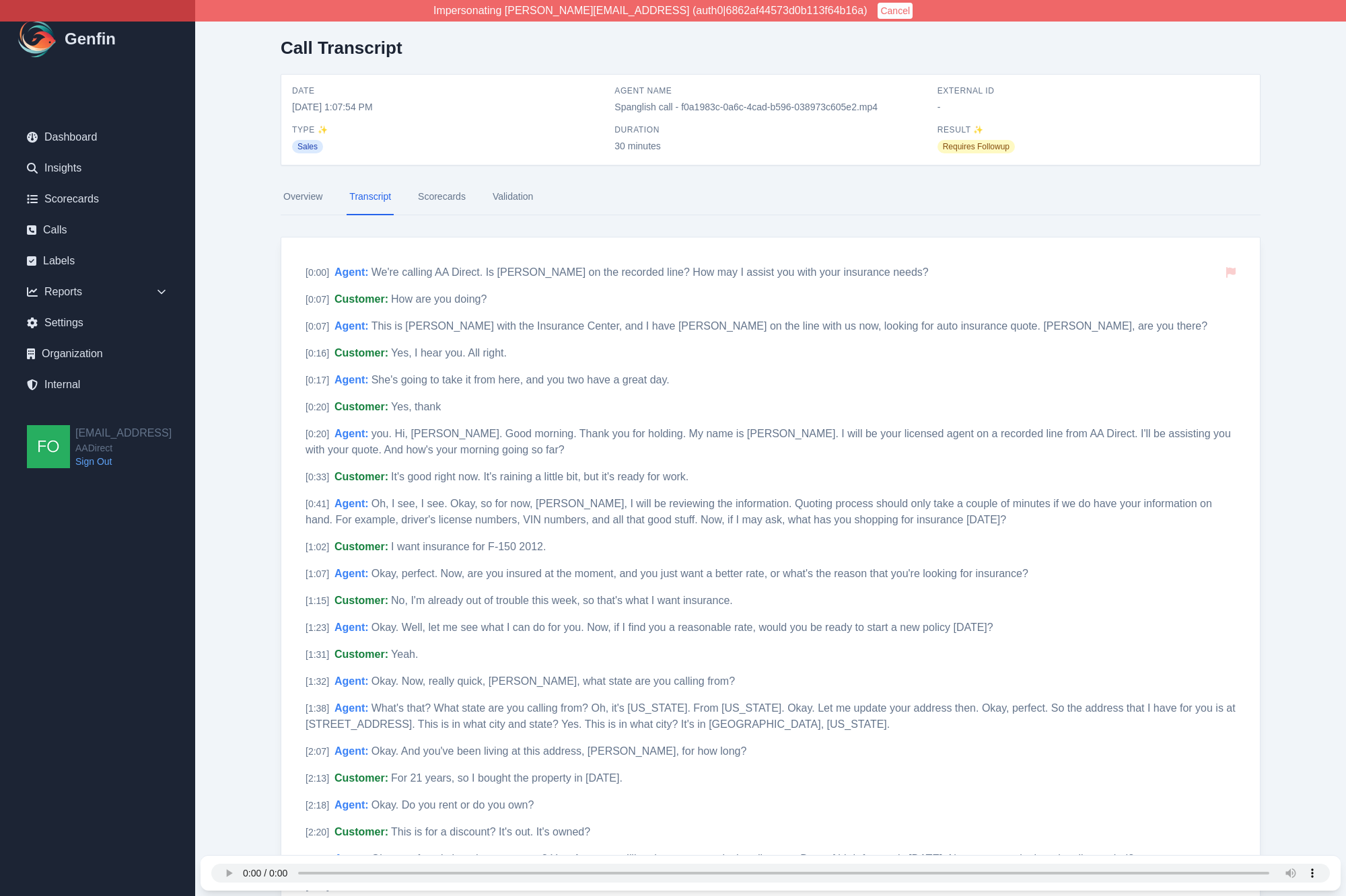
click at [332, 195] on nav "Overview Transcript Scorecards Validation" at bounding box center [770, 197] width 980 height 37
click at [301, 204] on link "Overview" at bounding box center [302, 197] width 45 height 37
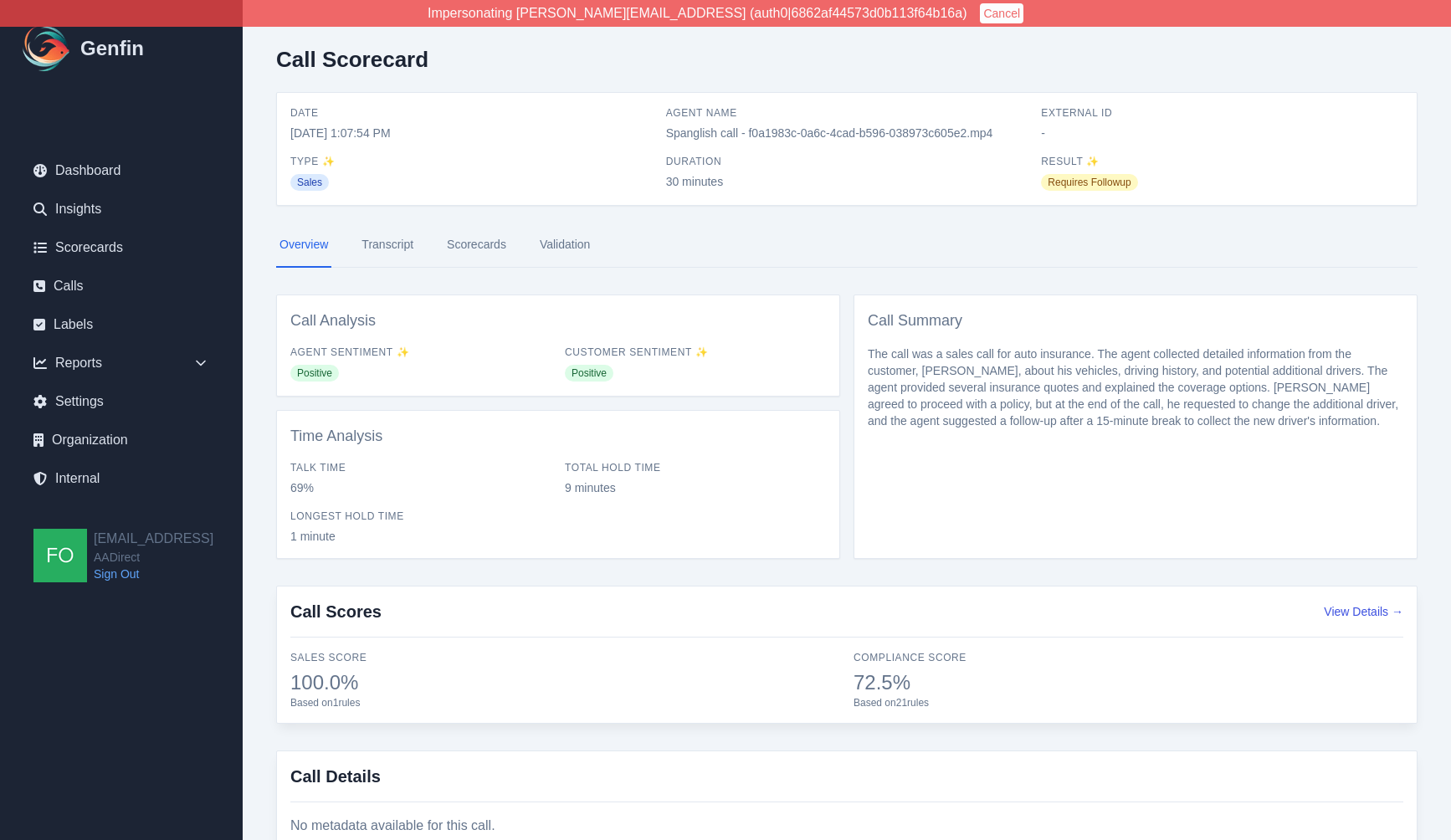
click at [264, 326] on div "Call Scorecard Date 8/5/2025, 1:07:54 PM Agent Name Spanglish call - f0a1983c-0…" at bounding box center [847, 455] width 1208 height 910
click at [206, 363] on icon at bounding box center [200, 363] width 16 height 16
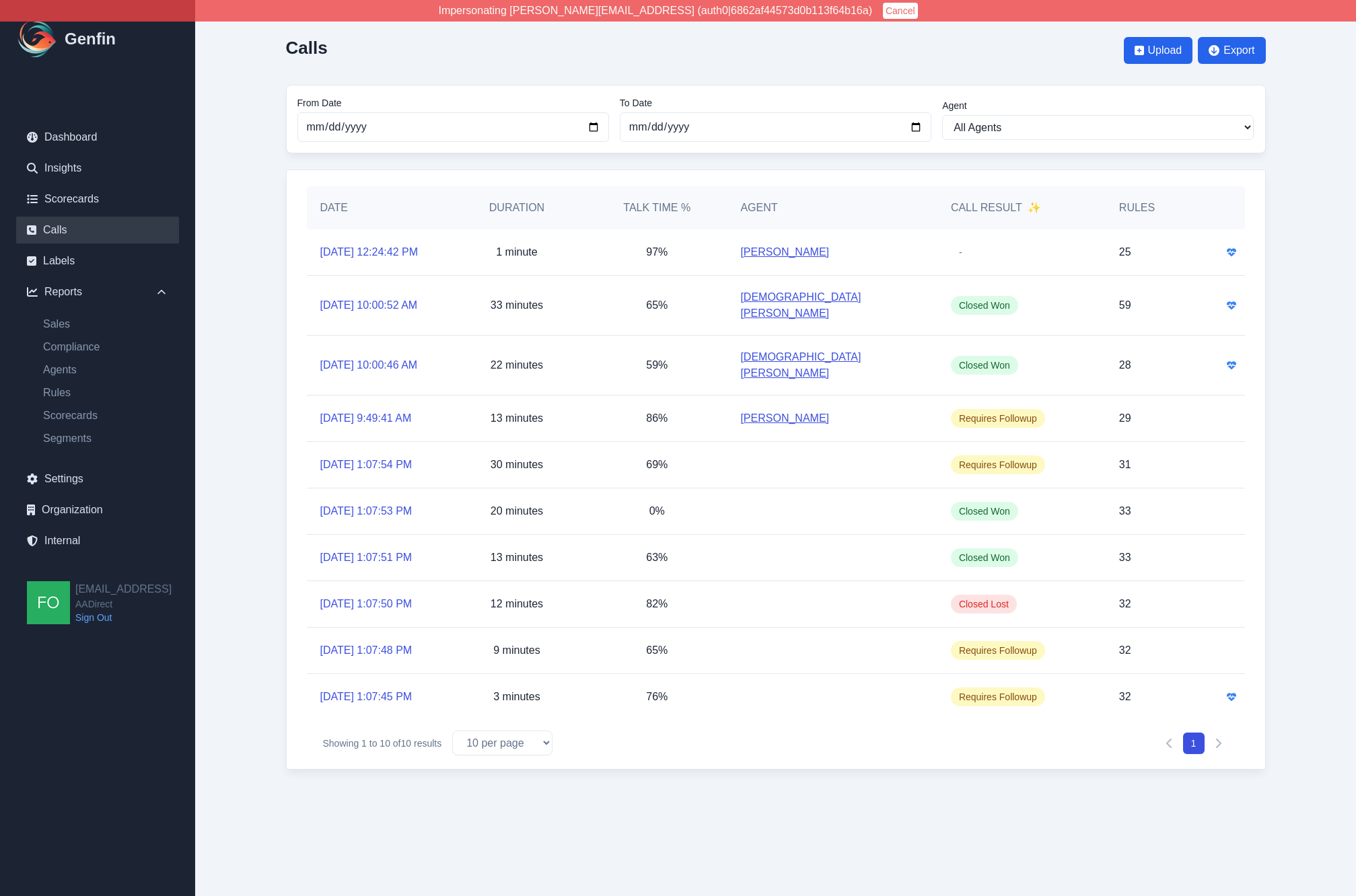
click at [257, 359] on main "Calls Upload Export From Date [DATE] To Date [DATE] Agent All Agents [PERSON_NA…" at bounding box center [775, 398] width 1161 height 796
click at [66, 346] on link "Compliance" at bounding box center [105, 347] width 146 height 16
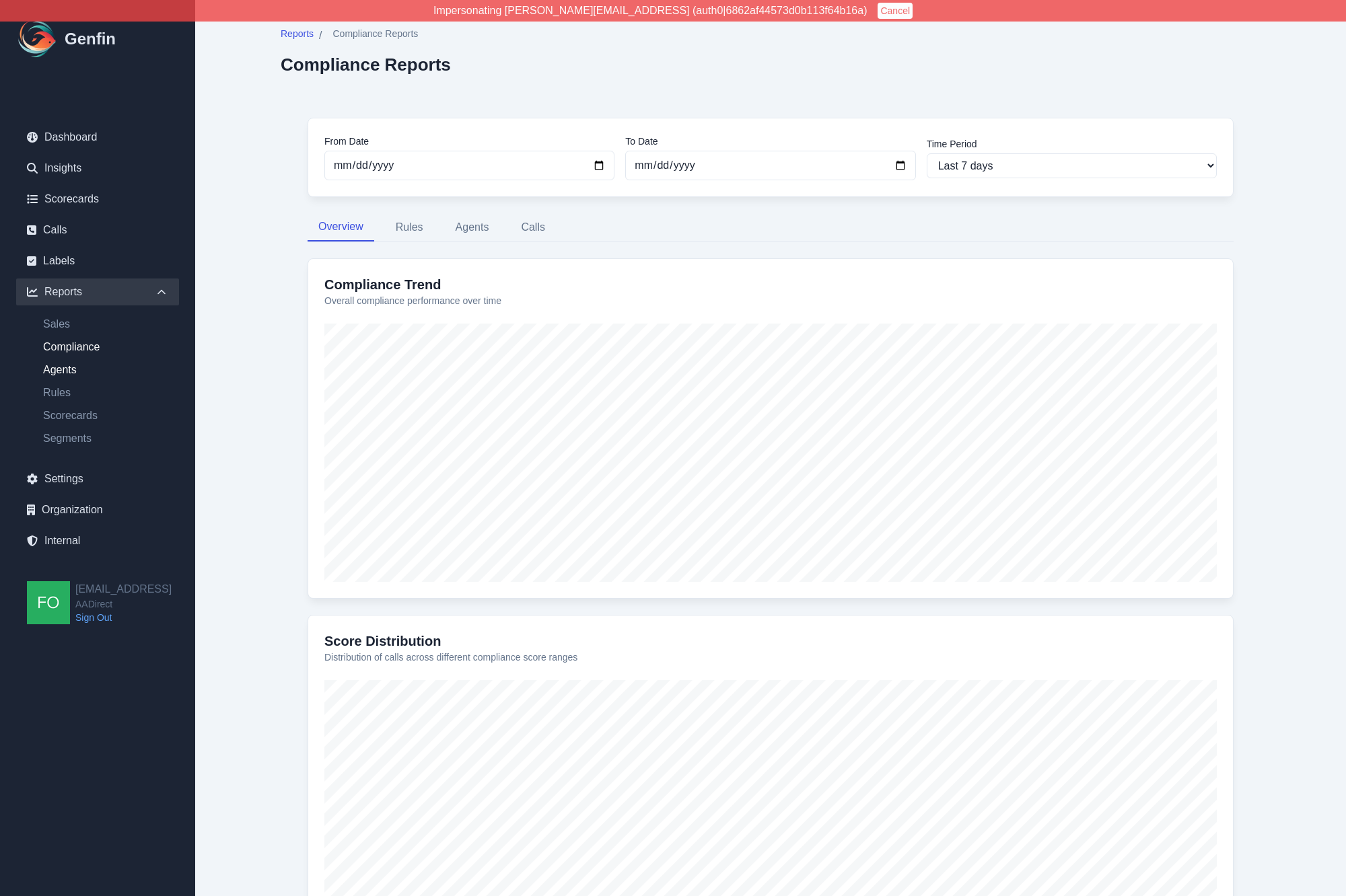
click at [70, 369] on link "Agents" at bounding box center [105, 370] width 146 height 16
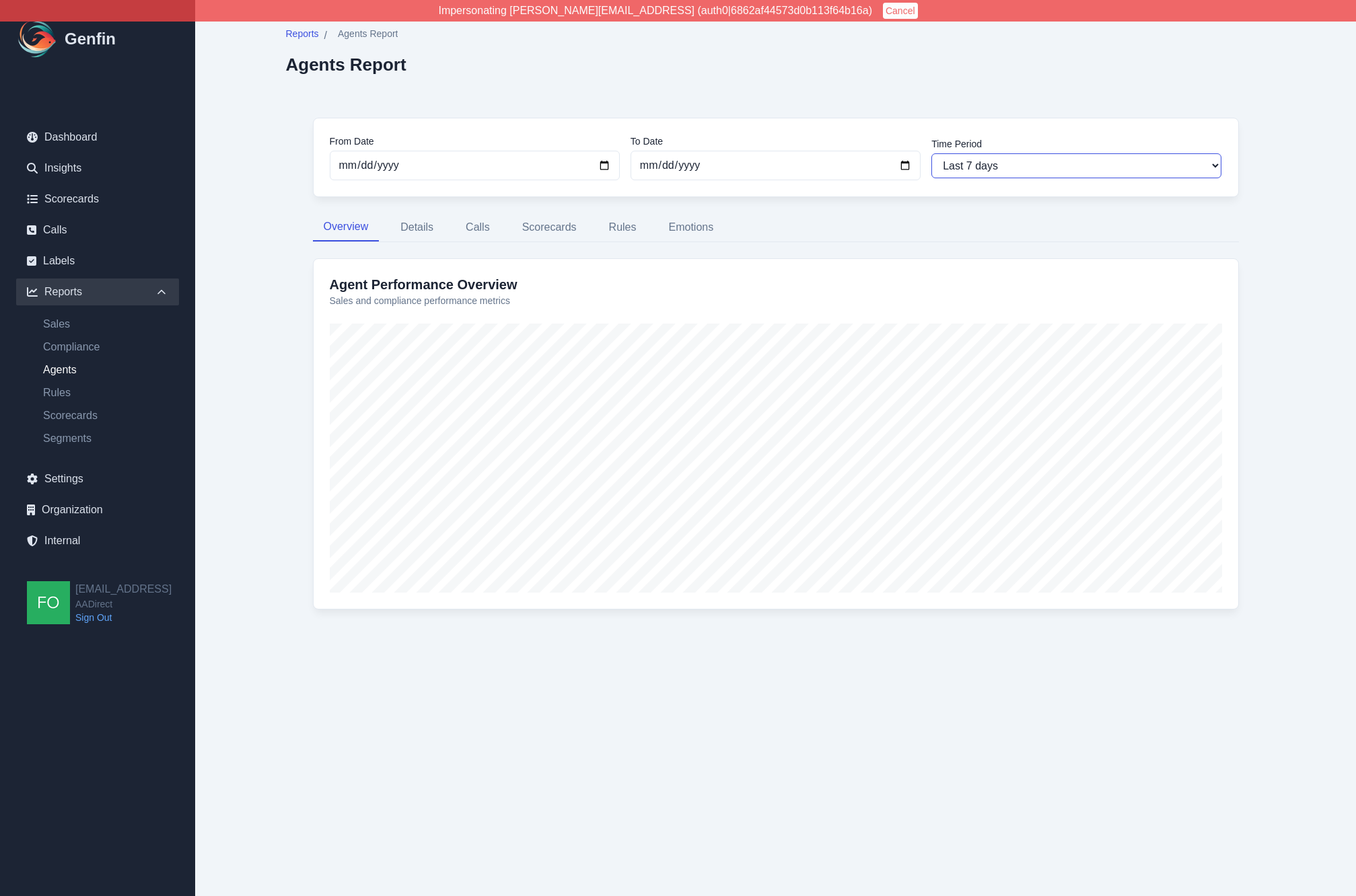
click at [1021, 172] on select "Last 7 days Last 14 days Last 30 days Last 90 days Last 180 days Last 365 days …" at bounding box center [1076, 166] width 290 height 25
select select "30"
click at [931, 154] on select "Last 7 days Last 14 days Last 30 days Last 90 days Last 180 days Last 365 days …" at bounding box center [1076, 166] width 290 height 25
type input "[DATE]"
click at [416, 228] on button "Details" at bounding box center [417, 227] width 54 height 29
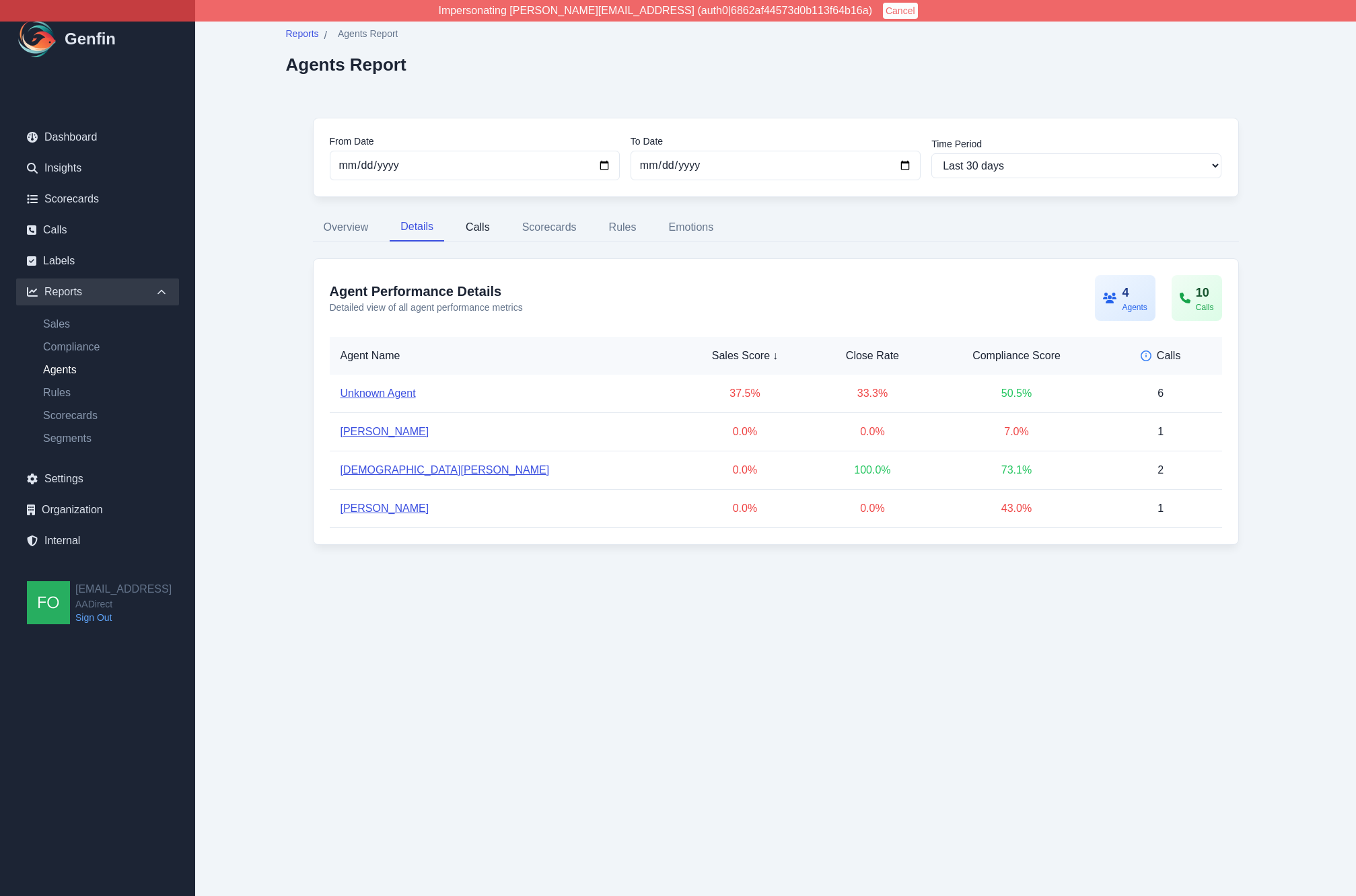
click at [480, 225] on button "Calls" at bounding box center [477, 227] width 45 height 29
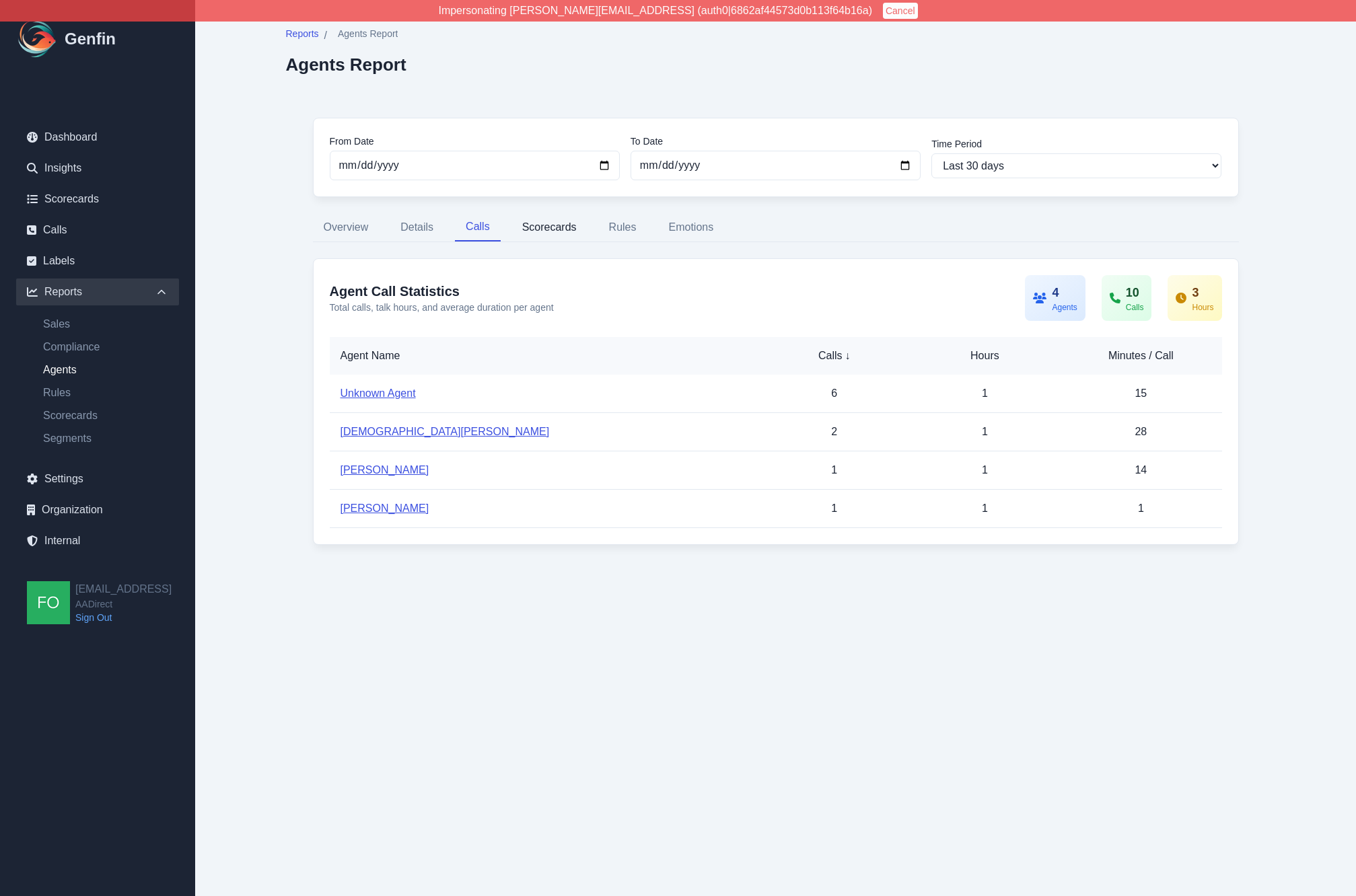
click at [553, 214] on button "Scorecards" at bounding box center [549, 227] width 76 height 29
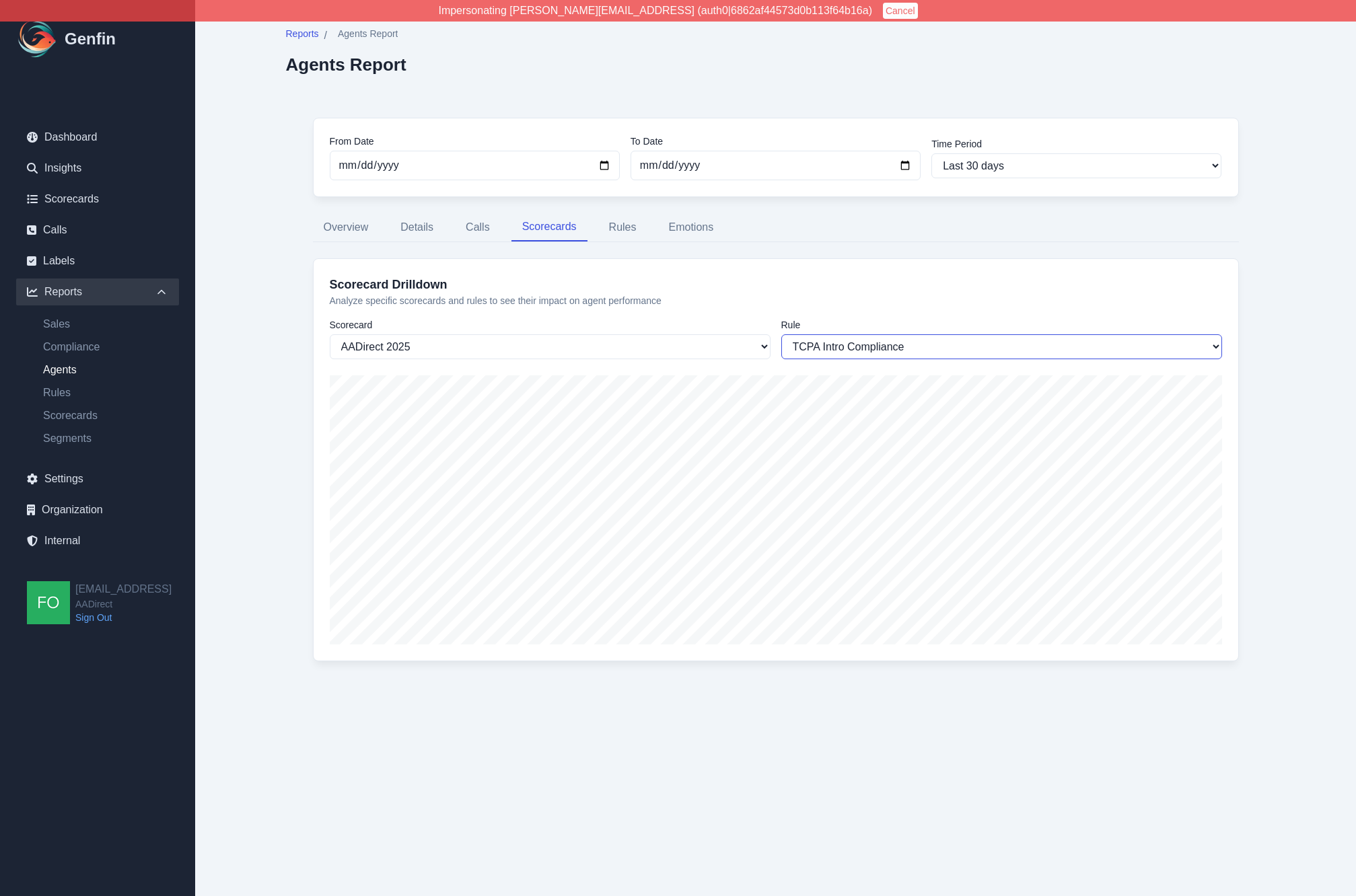
click at [897, 345] on select "TCPA Intro Compliance Offered Optional/Additional Coverages Agent Provided TCPA…" at bounding box center [1002, 347] width 441 height 25
click at [781, 335] on select "TCPA Intro Compliance Offered Optional/Additional Coverages Agent Provided TCPA…" at bounding box center [1002, 347] width 441 height 25
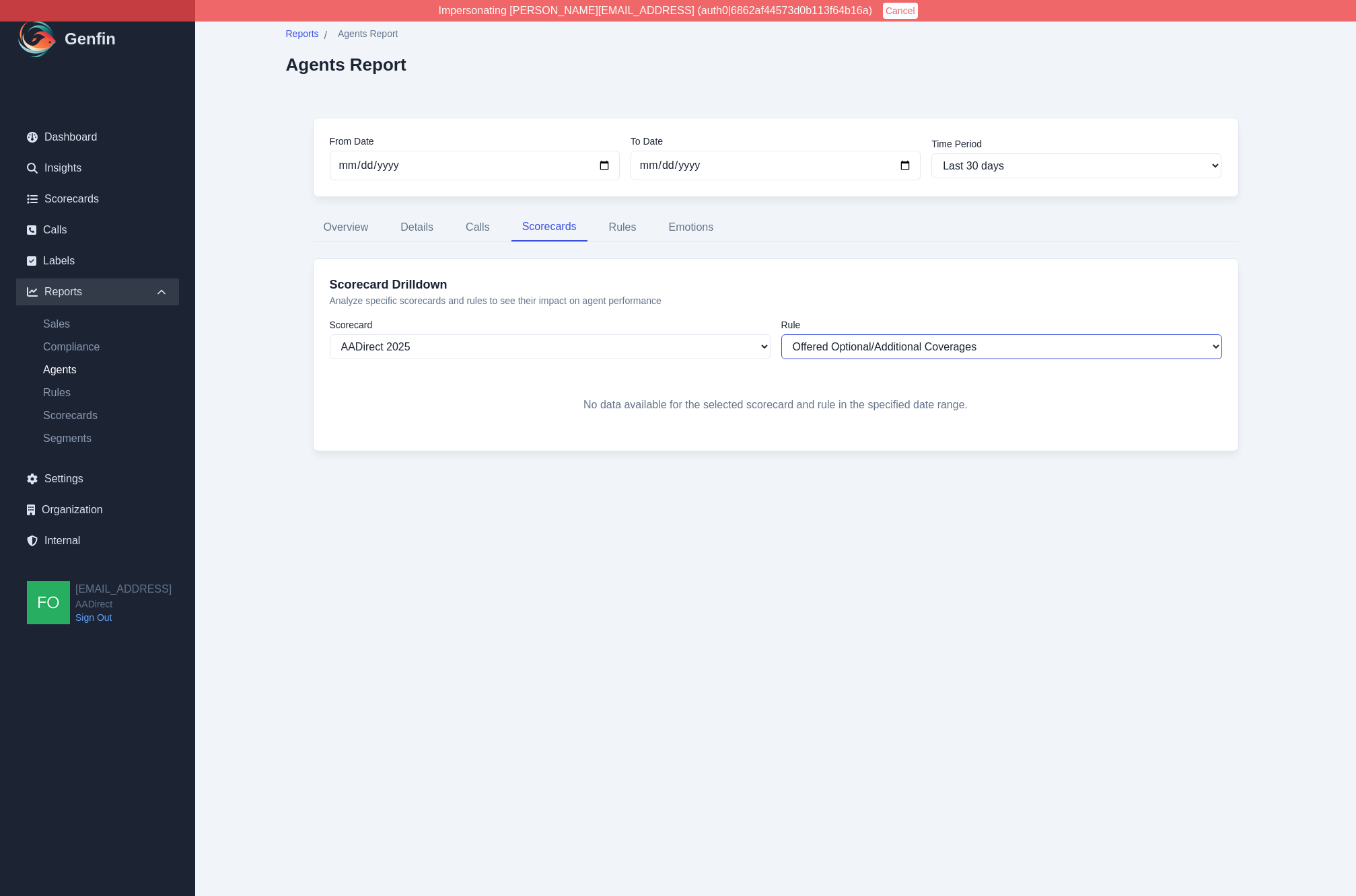
click at [917, 346] on select "TCPA Intro Compliance Offered Optional/Additional Coverages Agent Provided TCPA…" at bounding box center [1002, 347] width 441 height 25
click at [781, 335] on select "TCPA Intro Compliance Offered Optional/Additional Coverages Agent Provided TCPA…" at bounding box center [1002, 347] width 441 height 25
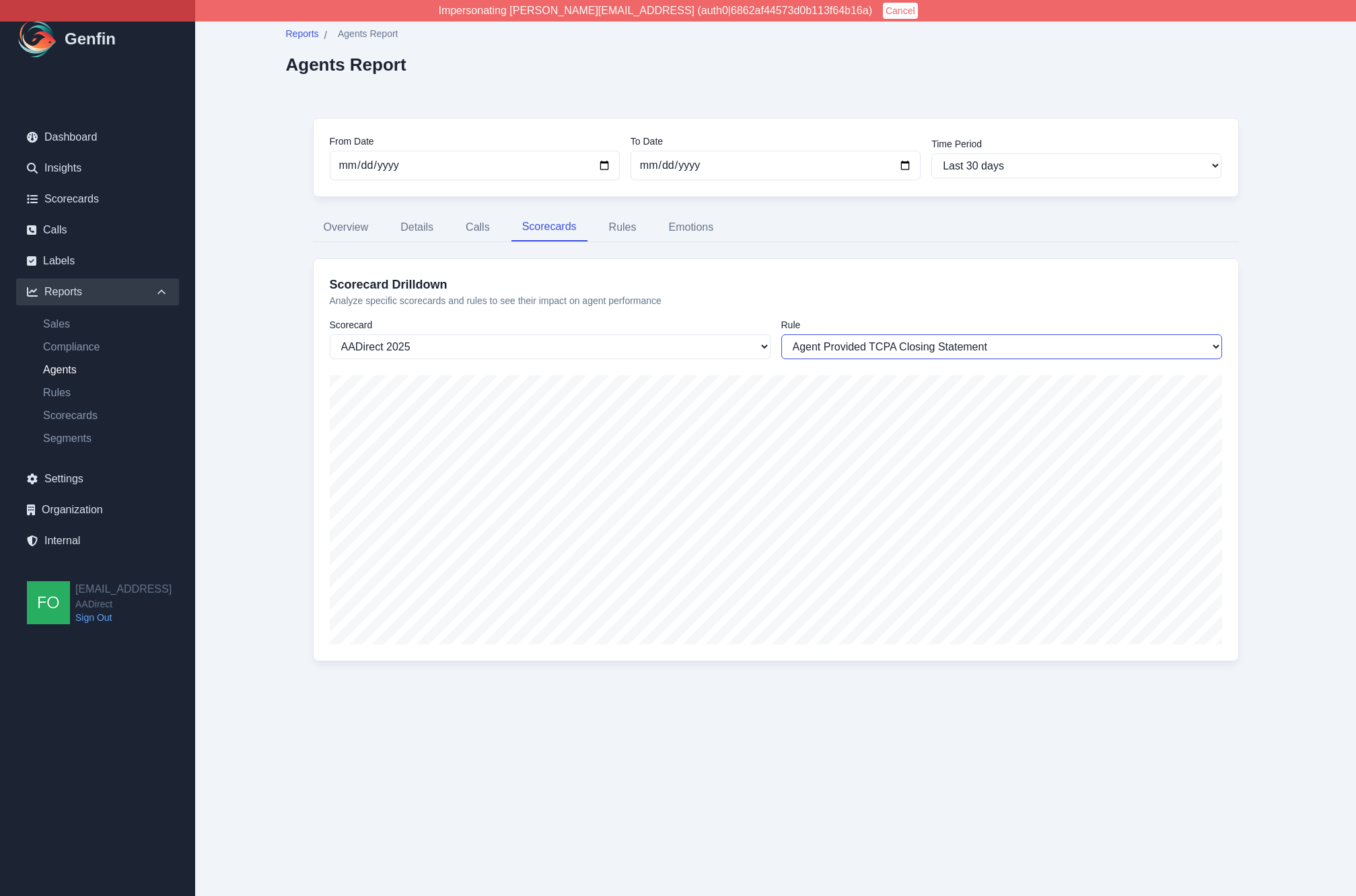
click at [902, 348] on select "TCPA Intro Compliance Offered Optional/Additional Coverages Agent Provided TCPA…" at bounding box center [1002, 347] width 441 height 25
click at [781, 335] on select "TCPA Intro Compliance Offered Optional/Additional Coverages Agent Provided TCPA…" at bounding box center [1002, 347] width 441 height 25
click at [909, 351] on select "TCPA Intro Compliance Offered Optional/Additional Coverages Agent Provided TCPA…" at bounding box center [1002, 347] width 441 height 25
click at [781, 335] on select "TCPA Intro Compliance Offered Optional/Additional Coverages Agent Provided TCPA…" at bounding box center [1002, 347] width 441 height 25
click at [902, 349] on select "TCPA Intro Compliance Offered Optional/Additional Coverages Agent Provided TCPA…" at bounding box center [1002, 347] width 441 height 25
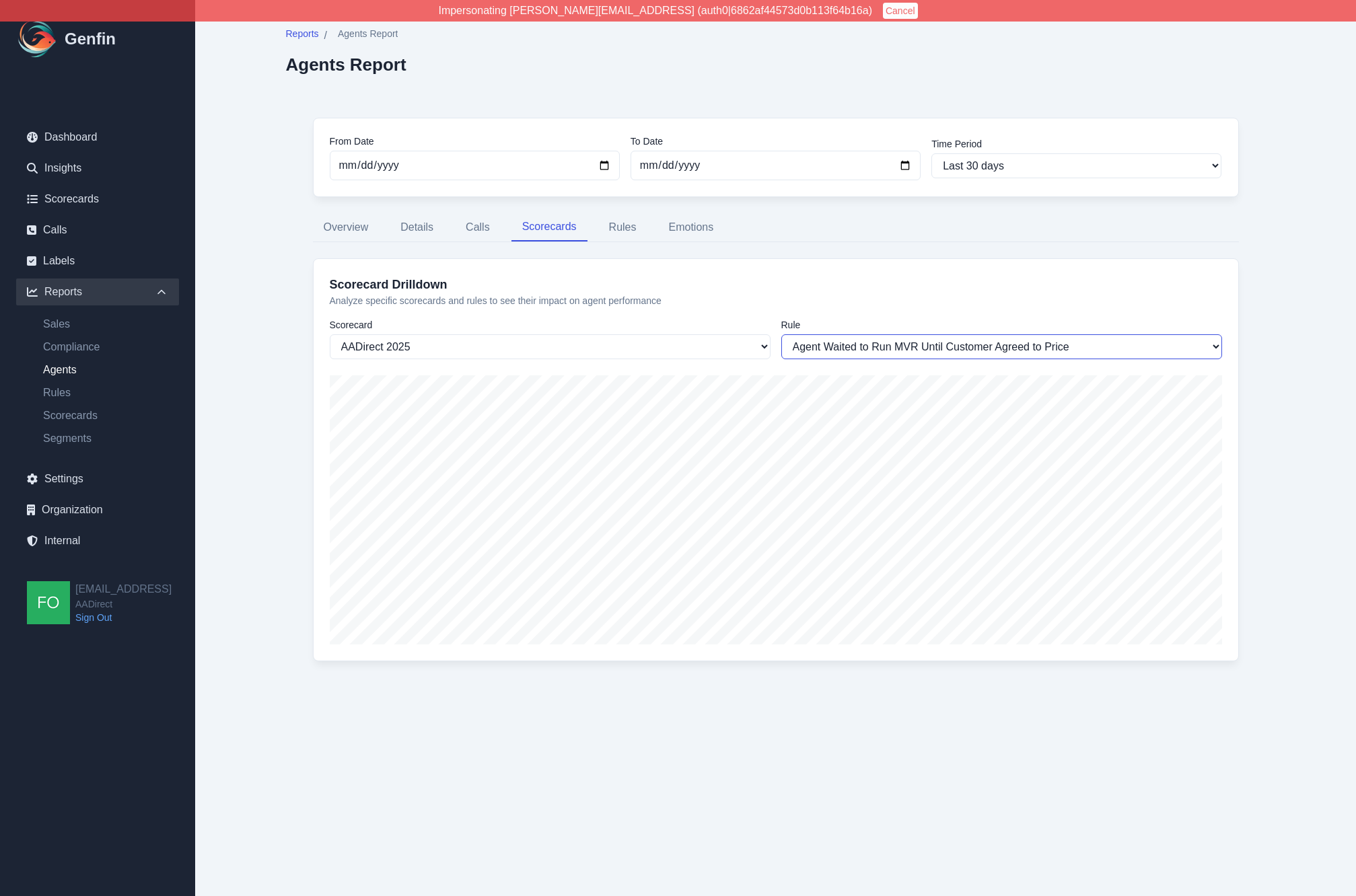
click at [781, 335] on select "TCPA Intro Compliance Offered Optional/Additional Coverages Agent Provided TCPA…" at bounding box center [1002, 347] width 441 height 25
click at [886, 356] on select "TCPA Intro Compliance Offered Optional/Additional Coverages Agent Provided TCPA…" at bounding box center [1002, 347] width 441 height 25
click at [781, 335] on select "TCPA Intro Compliance Offered Optional/Additional Coverages Agent Provided TCPA…" at bounding box center [1002, 347] width 441 height 25
click at [906, 349] on select "TCPA Intro Compliance Offered Optional/Additional Coverages Agent Provided TCPA…" at bounding box center [1002, 347] width 441 height 25
select select "1119"
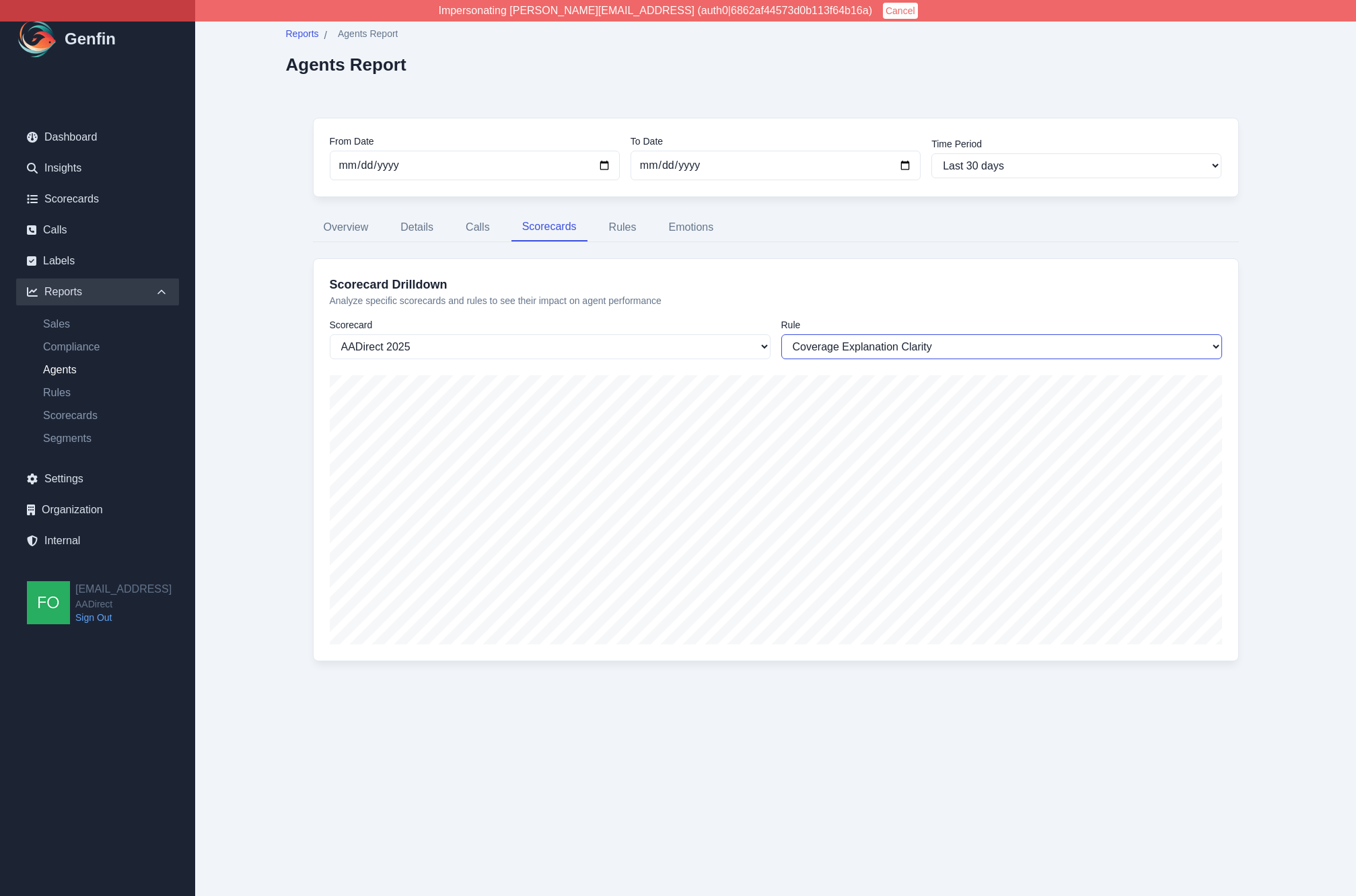
click at [781, 335] on select "TCPA Intro Compliance Offered Optional/Additional Coverages Agent Provided TCPA…" at bounding box center [1002, 347] width 441 height 25
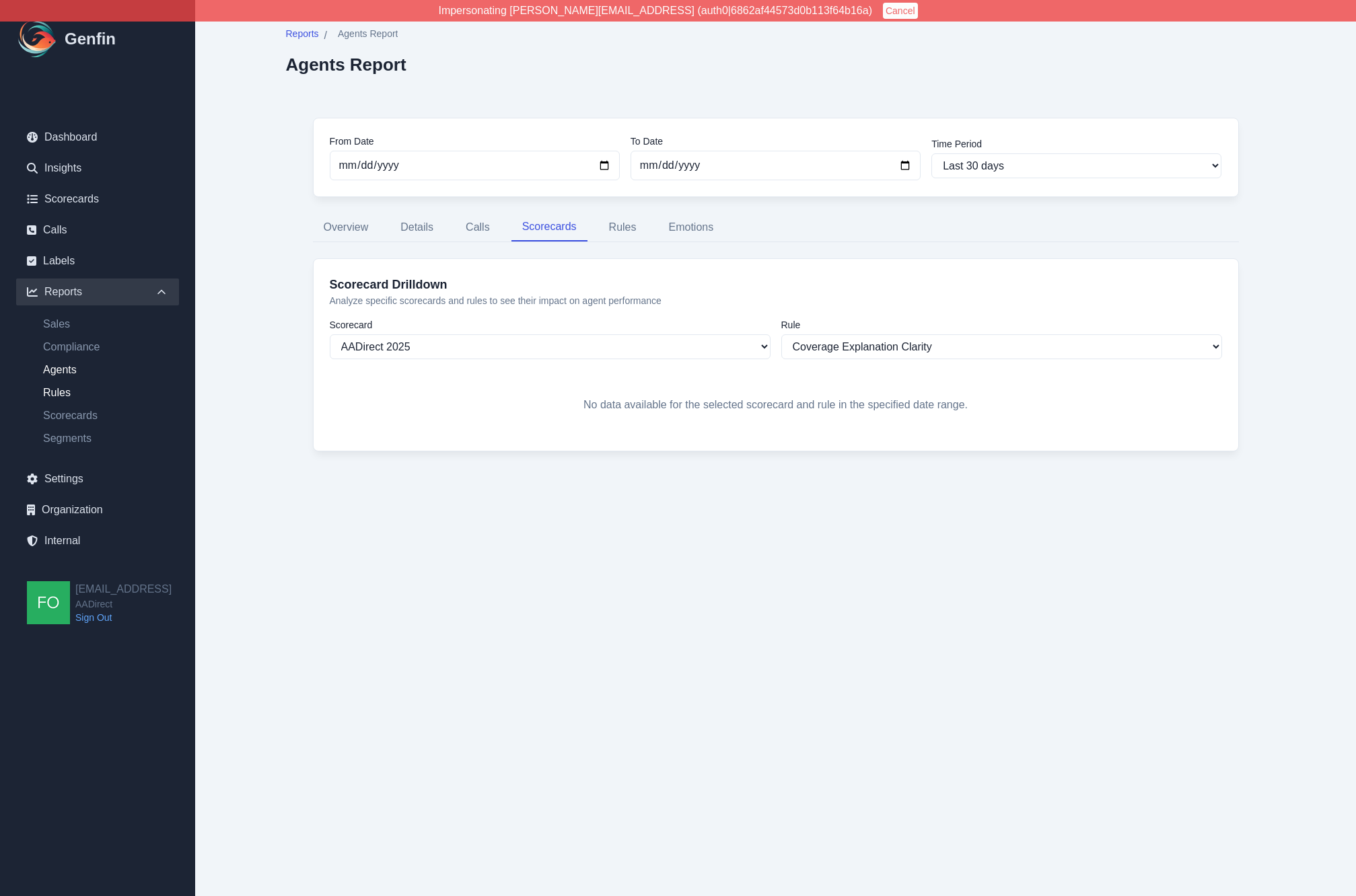
click at [64, 386] on link "Rules" at bounding box center [105, 393] width 146 height 16
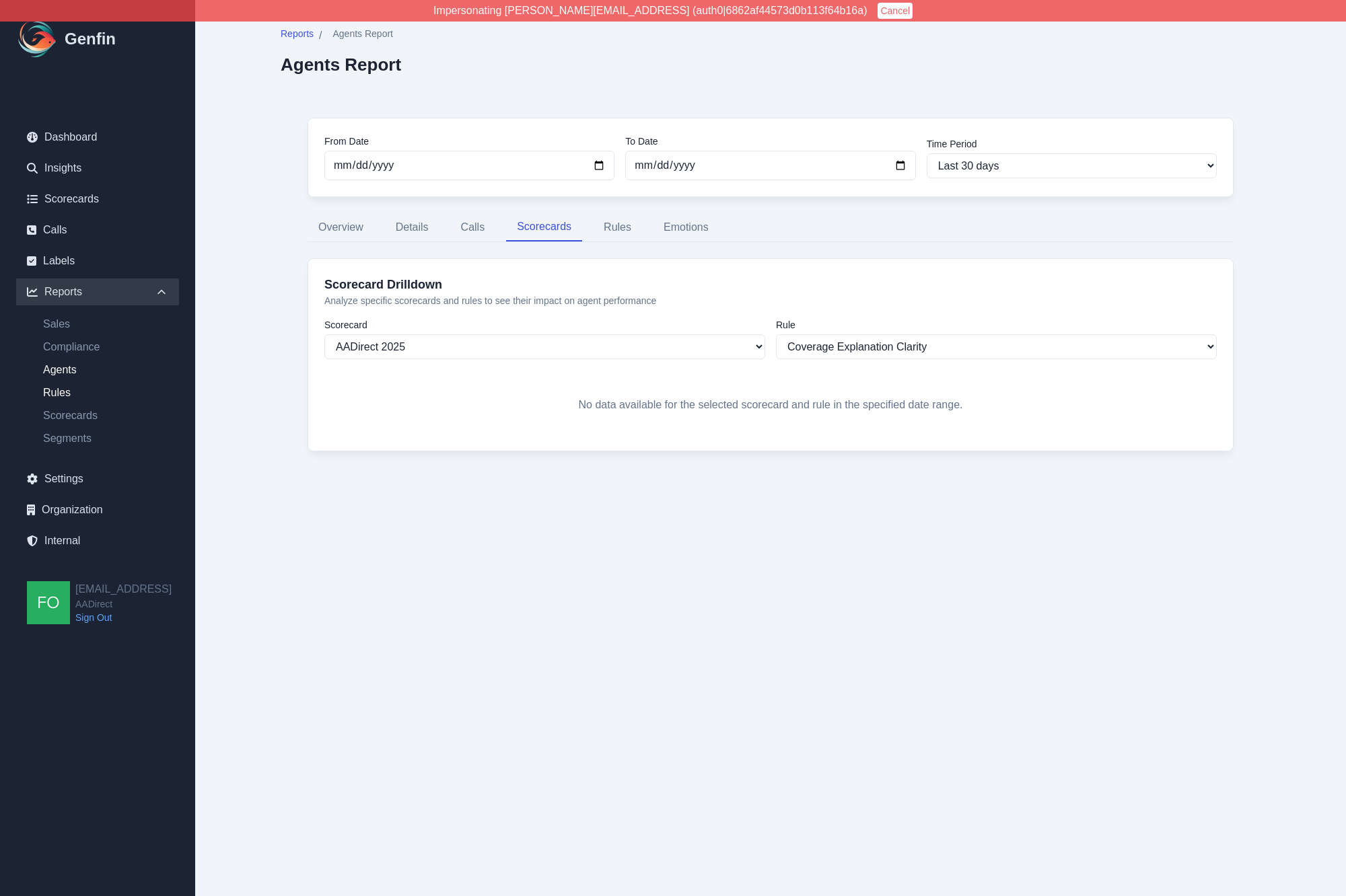
select select "14"
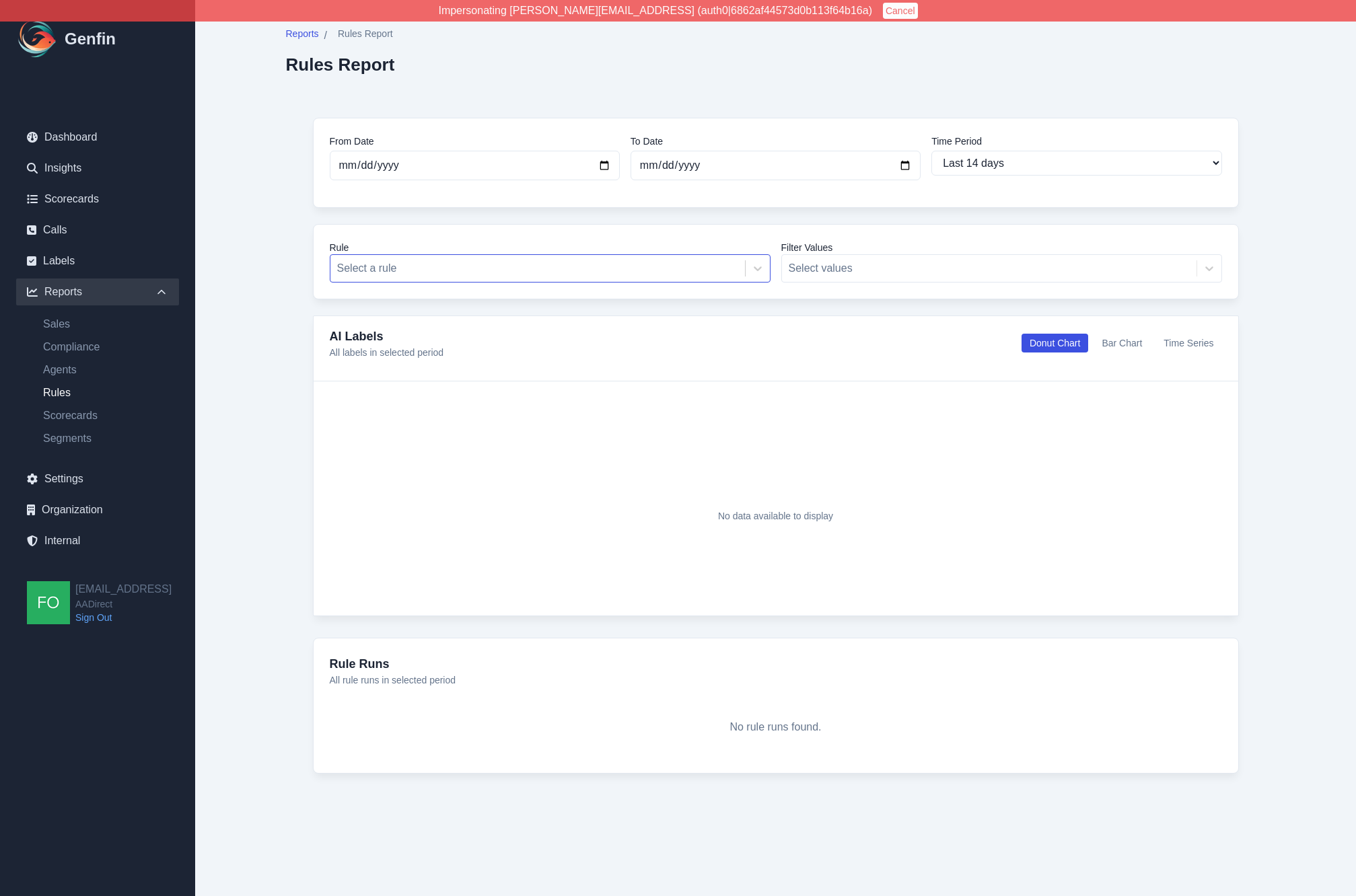
click at [472, 266] on div at bounding box center [537, 269] width 401 height 19
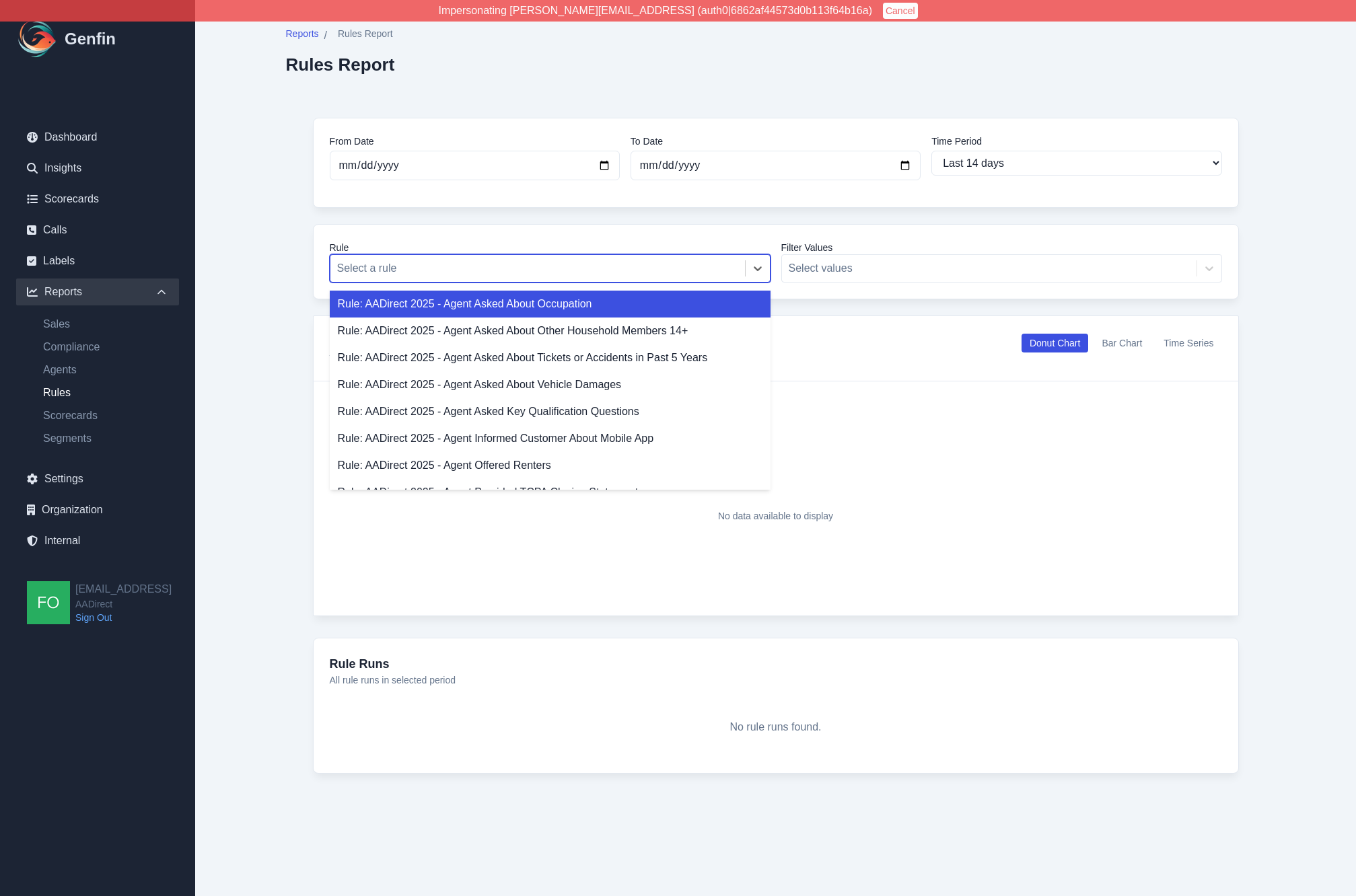
click at [467, 304] on div "Rule: AADirect 2025 - Agent Asked About Occupation" at bounding box center [550, 304] width 441 height 27
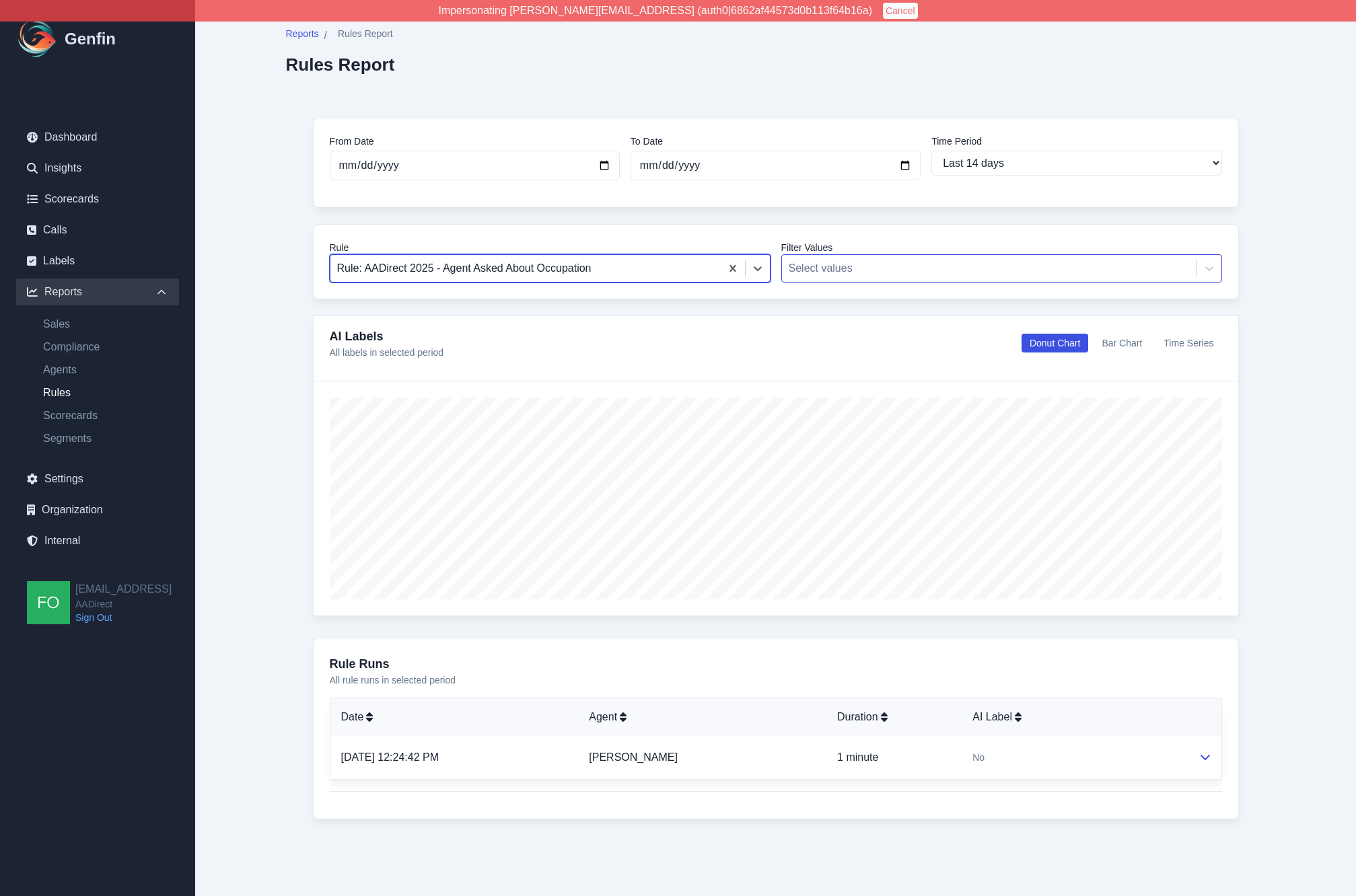
click at [871, 258] on div "Select values" at bounding box center [989, 268] width 414 height 24
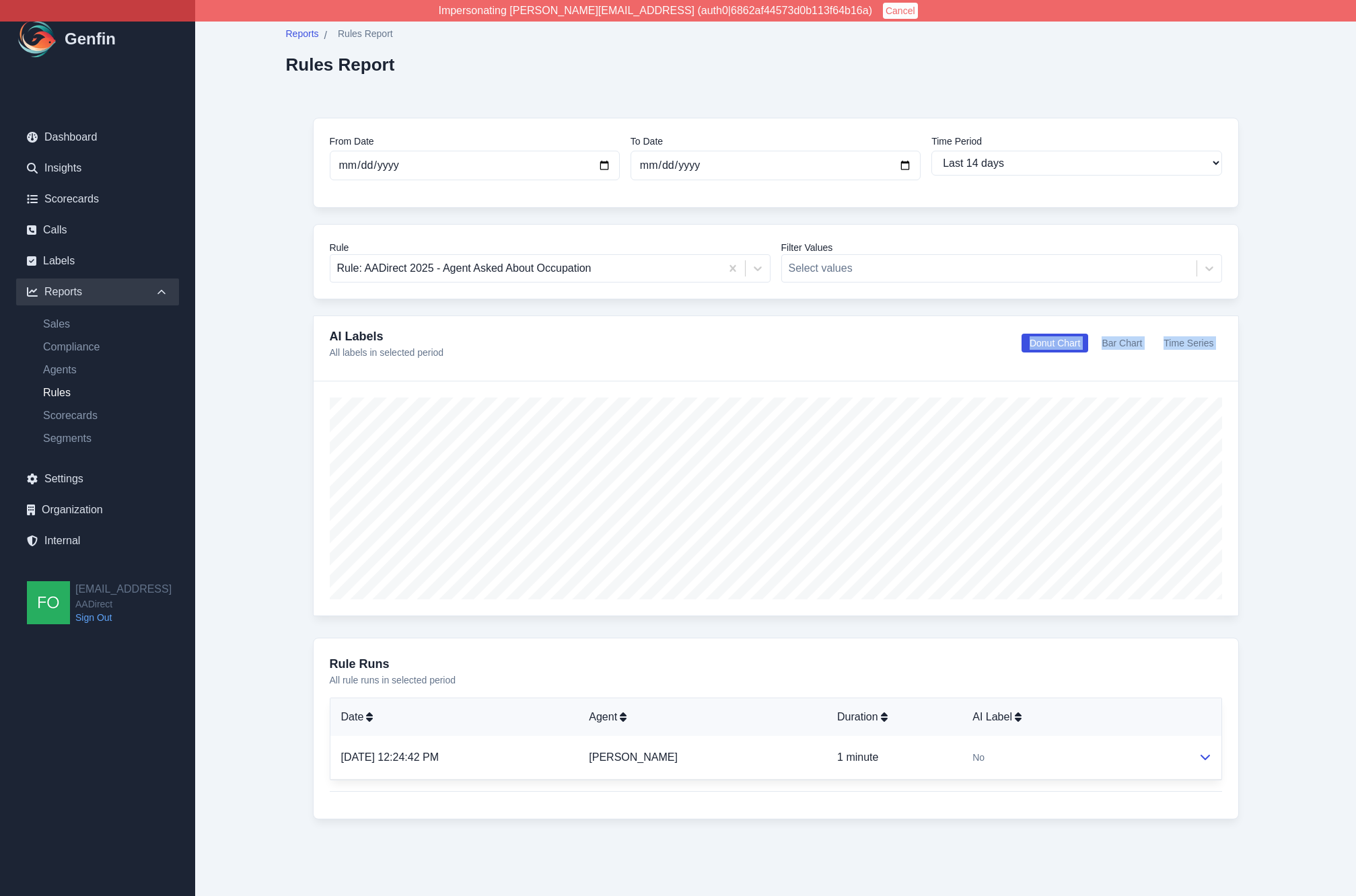
click at [580, 381] on div "AI Labels All labels in selected period Donut Chart Bar Chart Time Series" at bounding box center [775, 466] width 926 height 301
drag, startPoint x: 947, startPoint y: 357, endPoint x: 970, endPoint y: 354, distance: 23.2
click at [947, 357] on div "AI Labels All labels in selected period Donut Chart Bar Chart Time Series" at bounding box center [775, 343] width 893 height 32
click at [1127, 342] on button "Bar Chart" at bounding box center [1121, 343] width 56 height 19
click at [1203, 340] on button "Time Series" at bounding box center [1188, 343] width 66 height 19
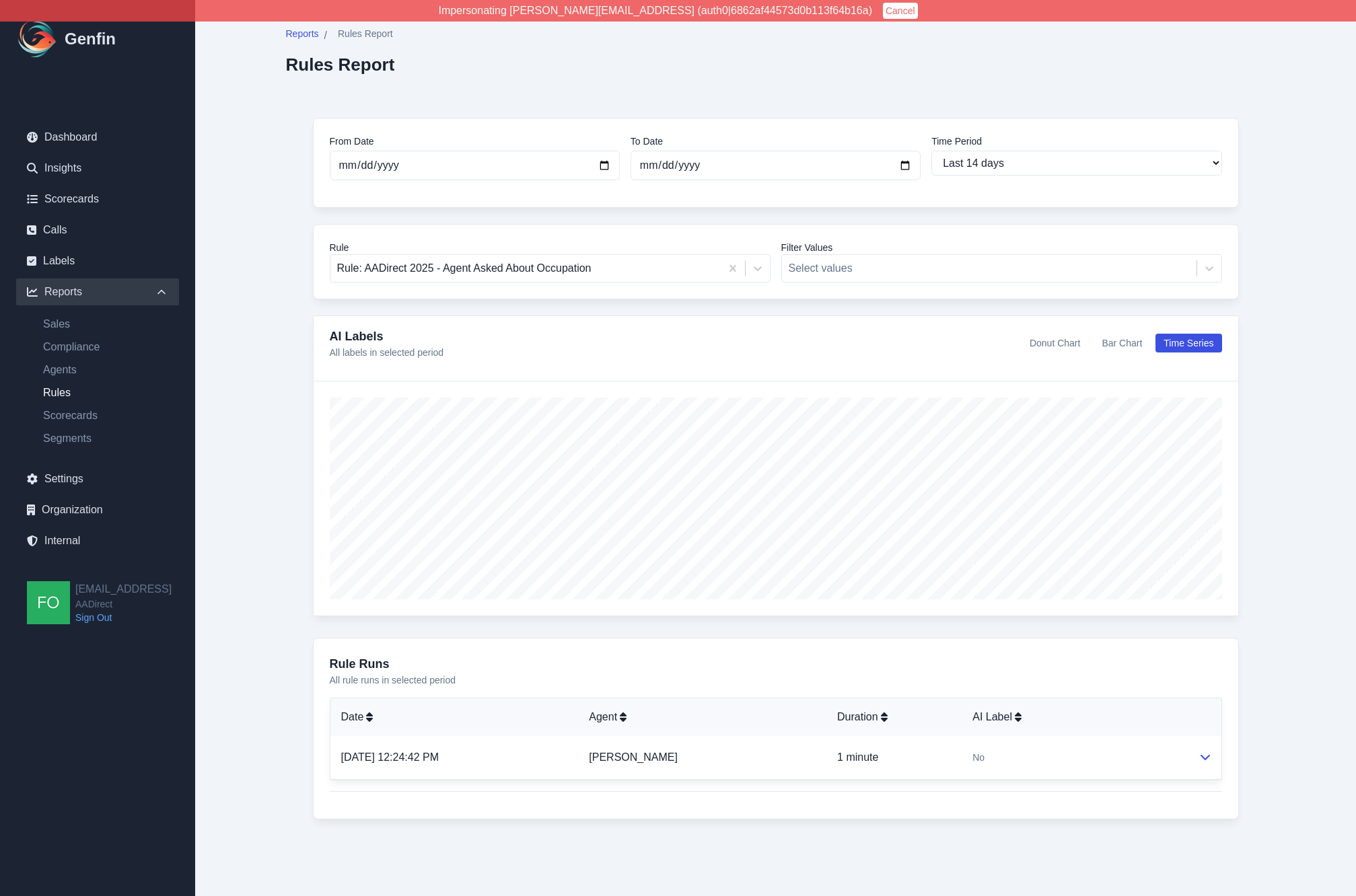
click at [265, 412] on div "Reports / Rules Report Rules Report From Date 2025-08-14 To Date 2025-08-28 Tim…" at bounding box center [776, 436] width 1034 height 873
click at [75, 414] on link "Scorecards" at bounding box center [105, 416] width 146 height 16
select select "14"
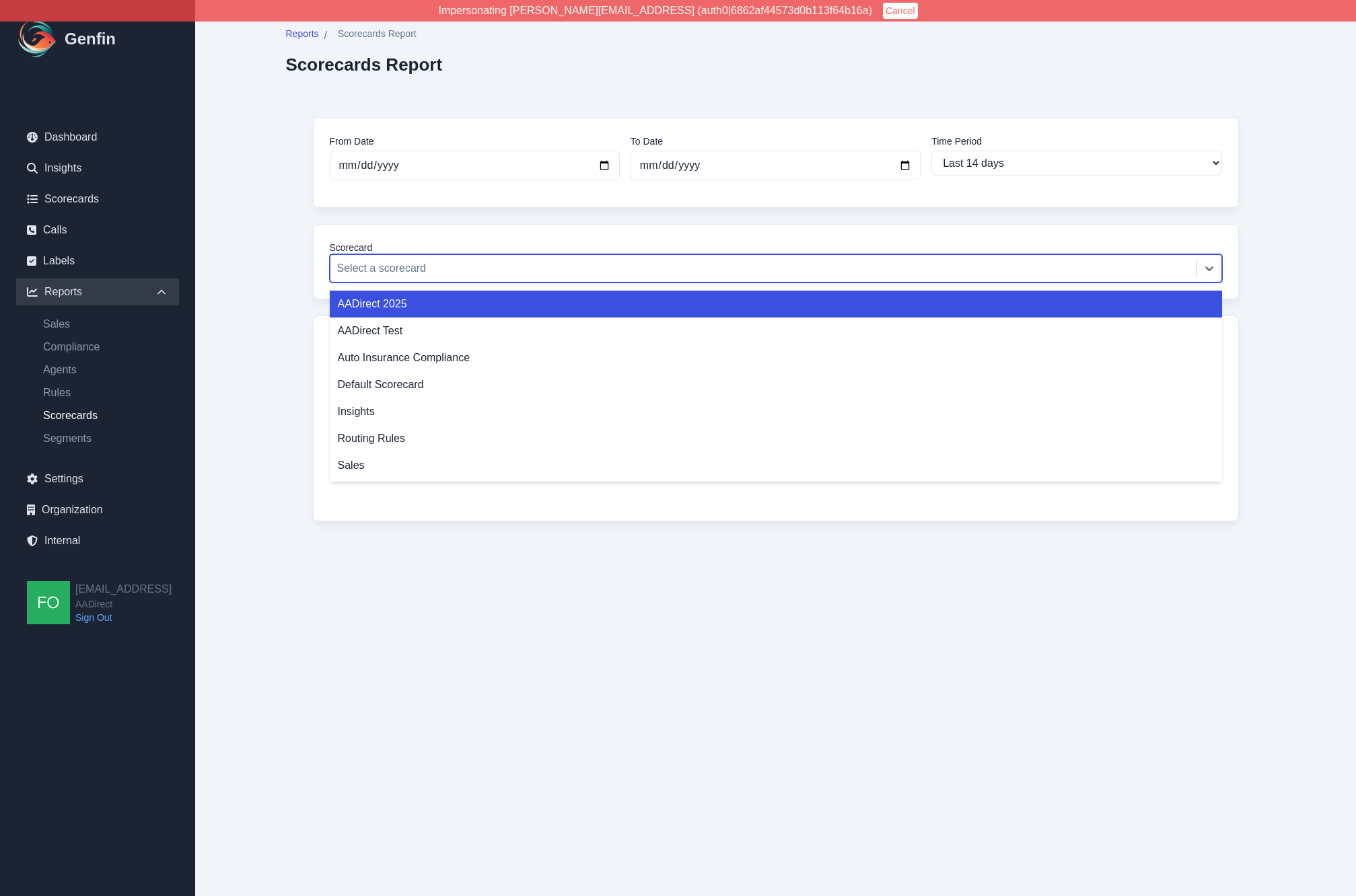
click at [479, 261] on div at bounding box center [763, 269] width 852 height 19
click at [403, 311] on div "AADirect 2025" at bounding box center [775, 304] width 893 height 27
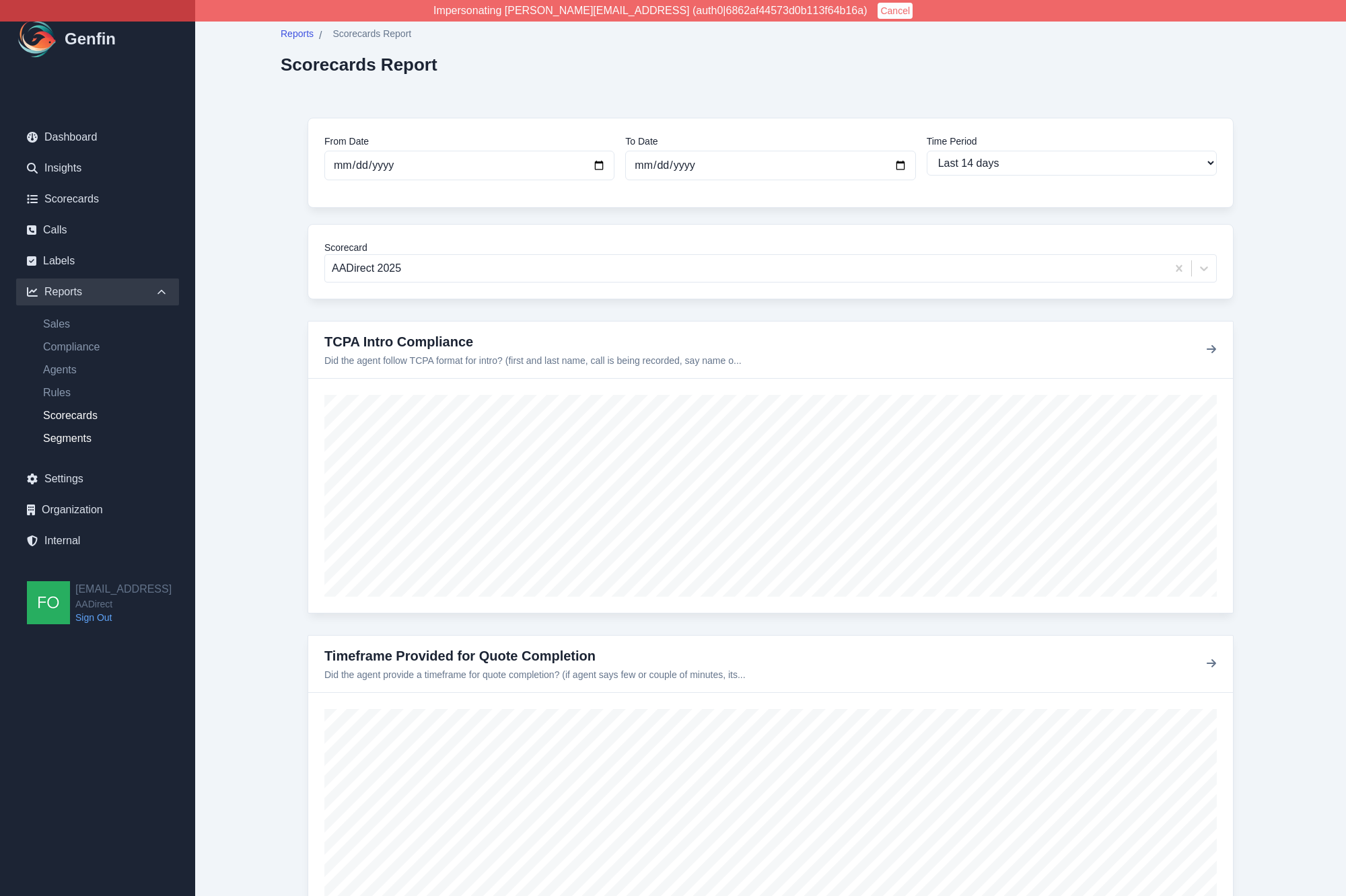
click at [89, 437] on link "Segments" at bounding box center [105, 438] width 146 height 16
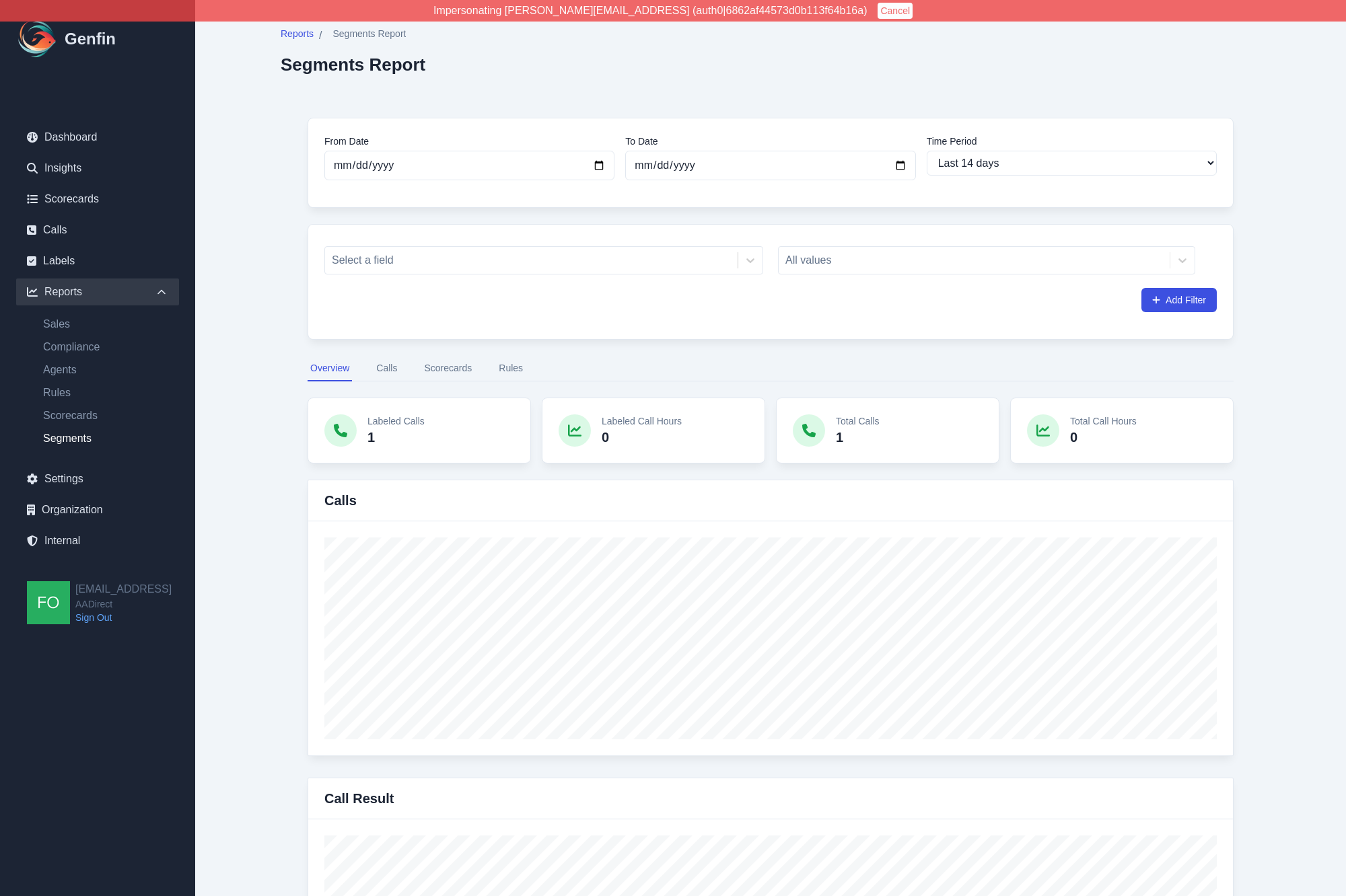
drag, startPoint x: 277, startPoint y: 289, endPoint x: 272, endPoint y: 283, distance: 7.8
drag, startPoint x: 250, startPoint y: 433, endPoint x: 244, endPoint y: 430, distance: 6.7
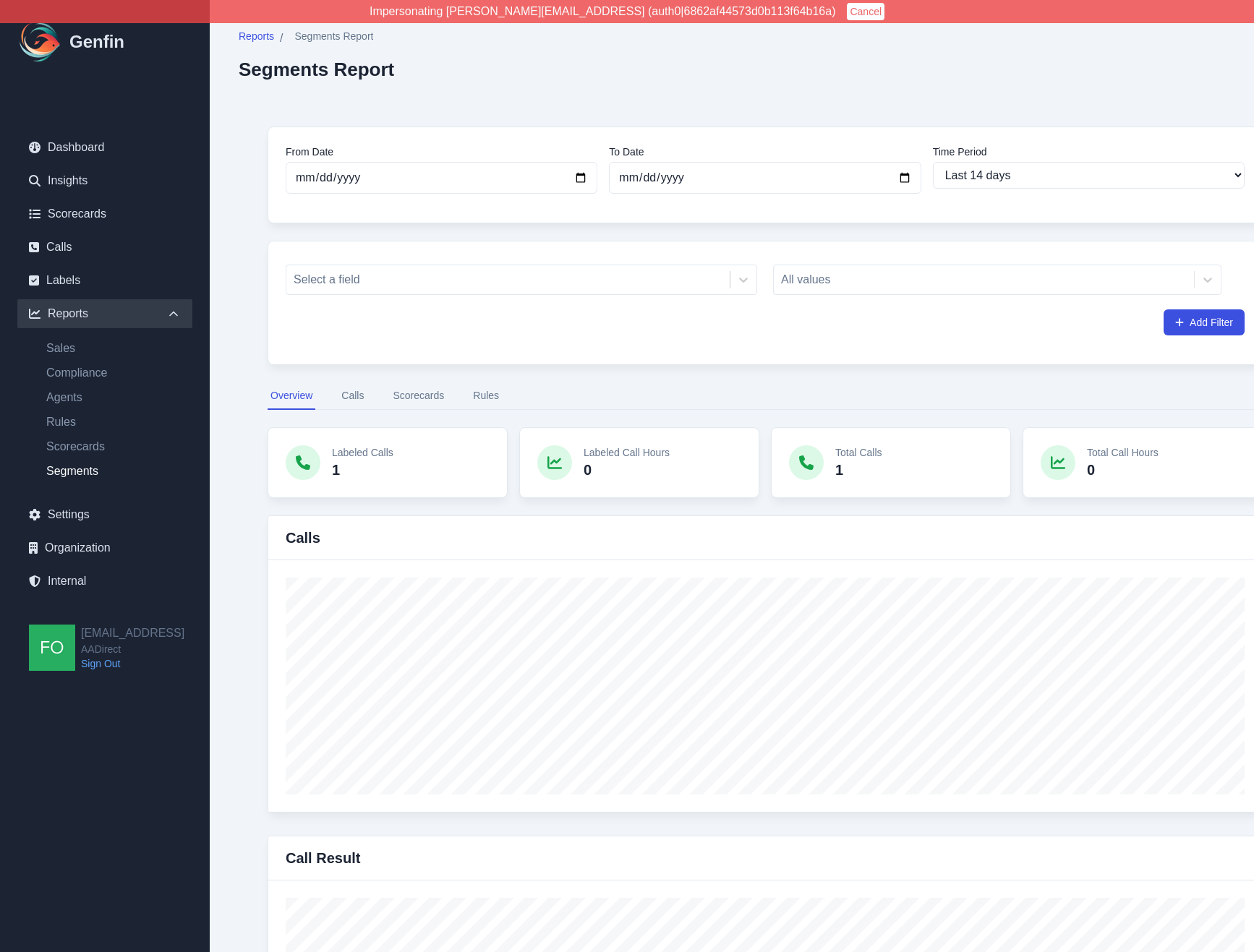
click at [1000, 171] on select "Last 7 days Last 14 days Last 30 days Last 90 days Last 180 days Last 365 days …" at bounding box center [1089, 175] width 312 height 27
select select "30"
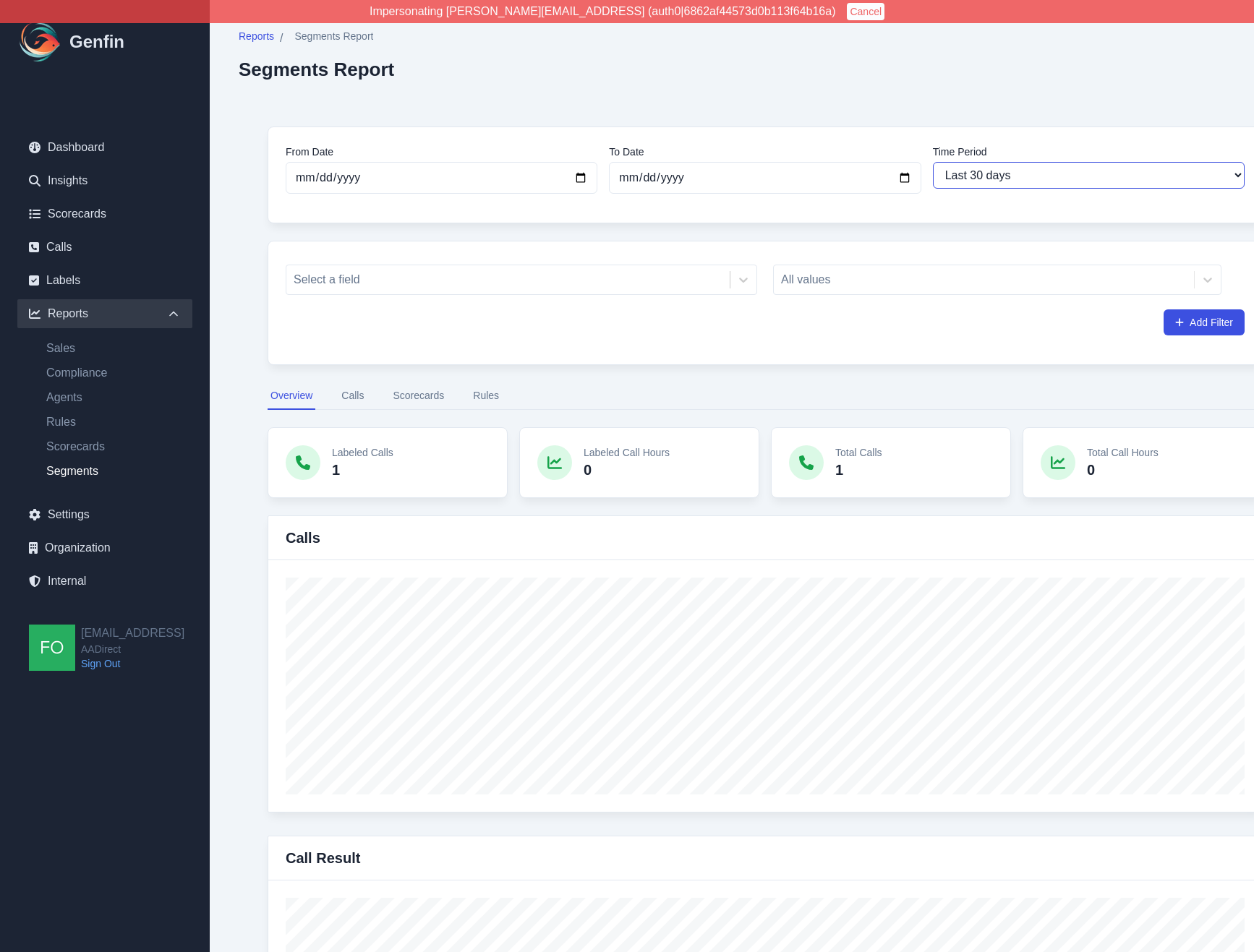
click at [933, 162] on select "Last 7 days Last 14 days Last 30 days Last 90 days Last 180 days Last 365 days …" at bounding box center [1089, 175] width 312 height 27
type input "[DATE]"
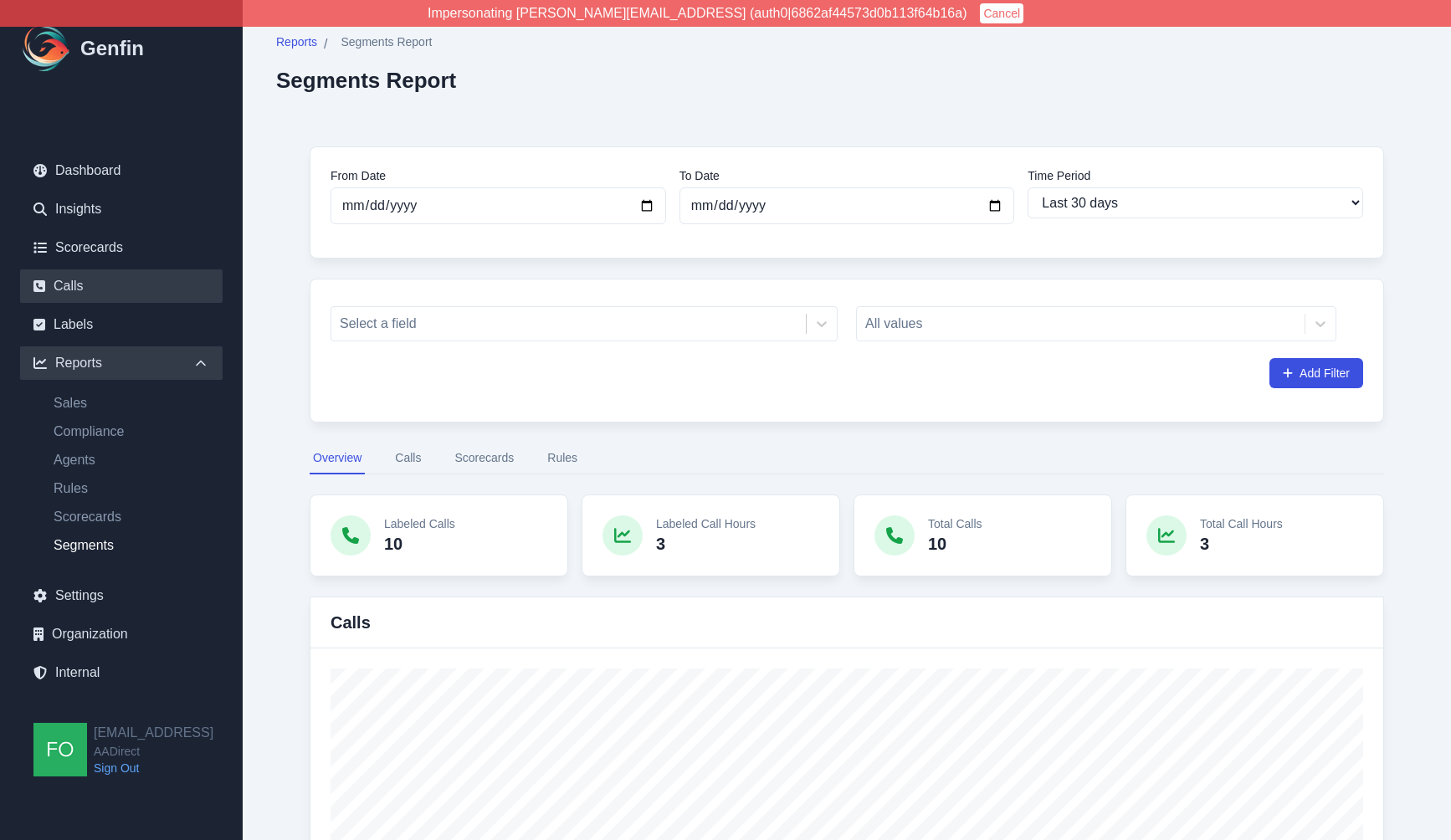
click at [78, 293] on link "Calls" at bounding box center [121, 286] width 202 height 34
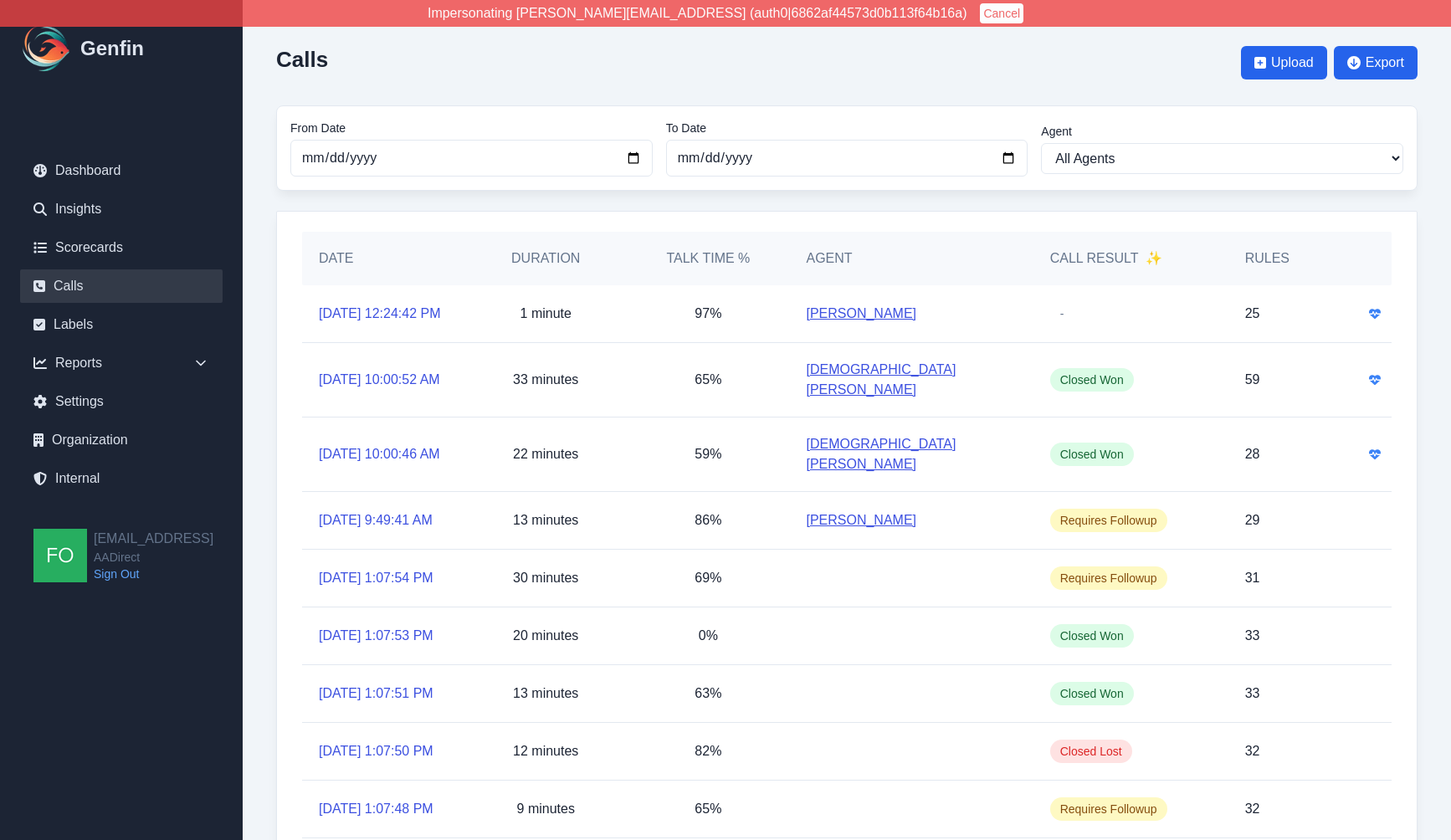
click at [743, 63] on div "Calls Upload Export" at bounding box center [847, 63] width 1142 height 58
click at [91, 167] on link "Dashboard" at bounding box center [121, 170] width 202 height 34
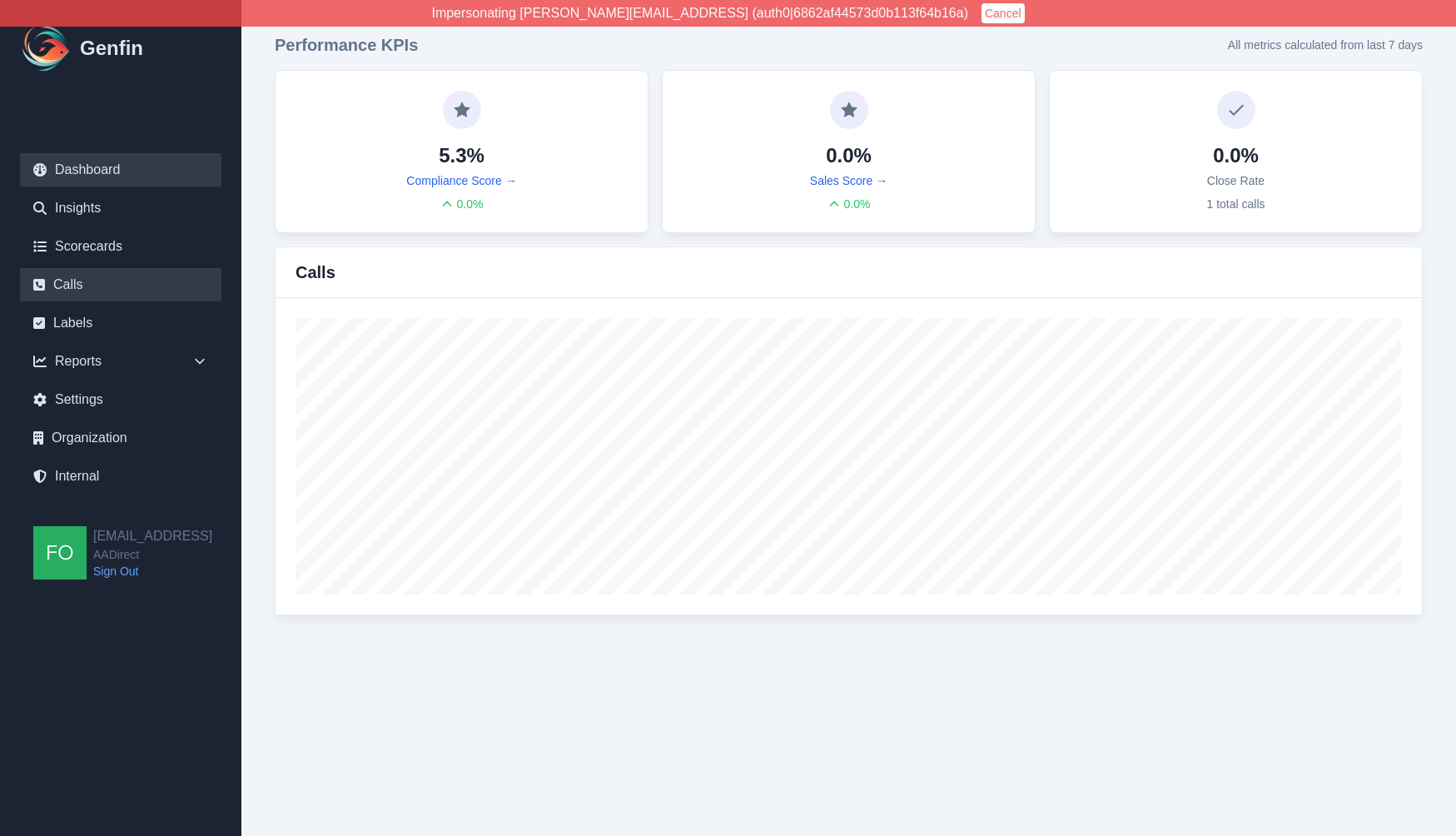
click at [82, 285] on link "Calls" at bounding box center [121, 284] width 201 height 34
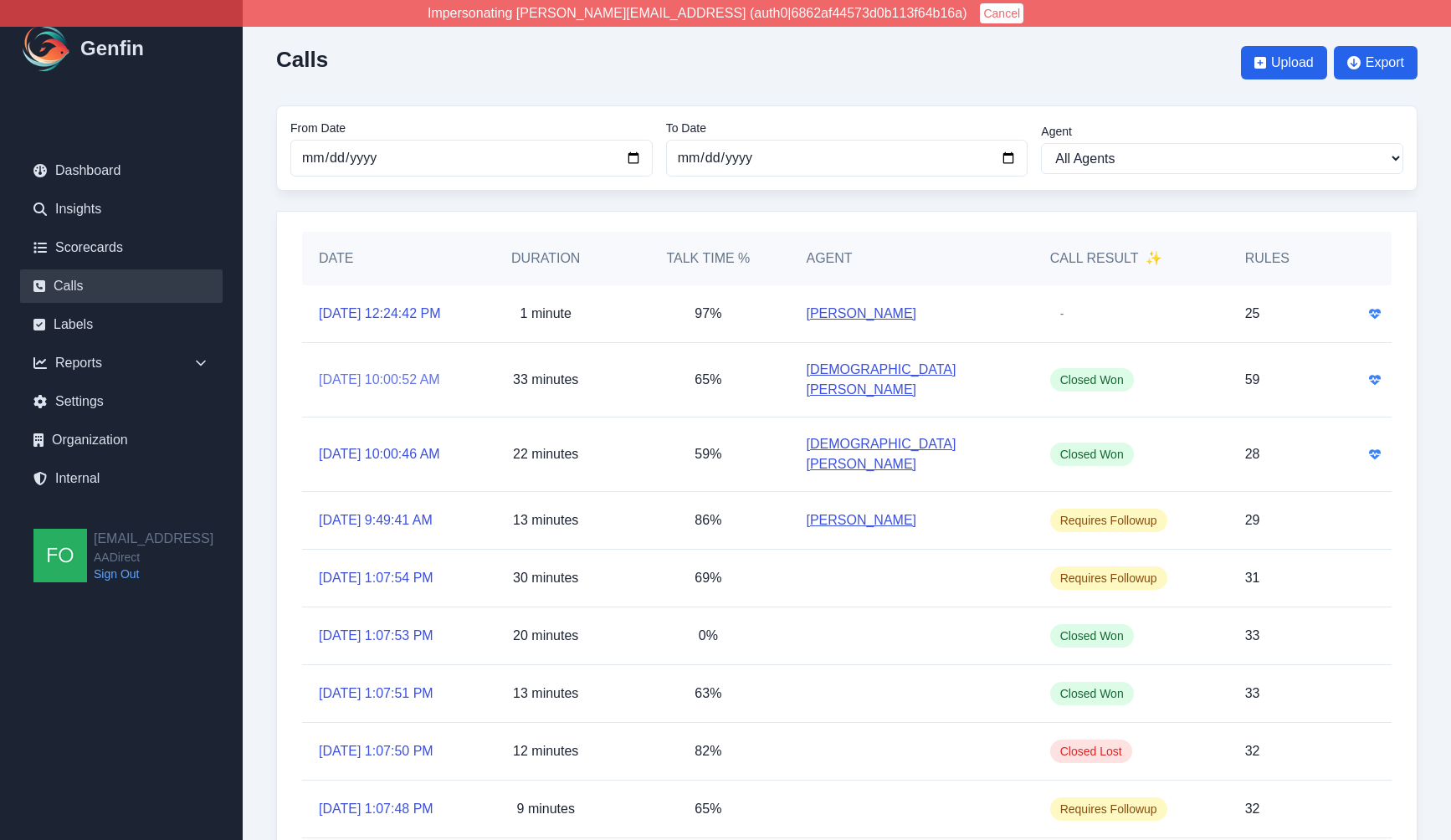
click at [346, 383] on link "8/8/2025, 10:00:52 AM" at bounding box center [379, 380] width 121 height 20
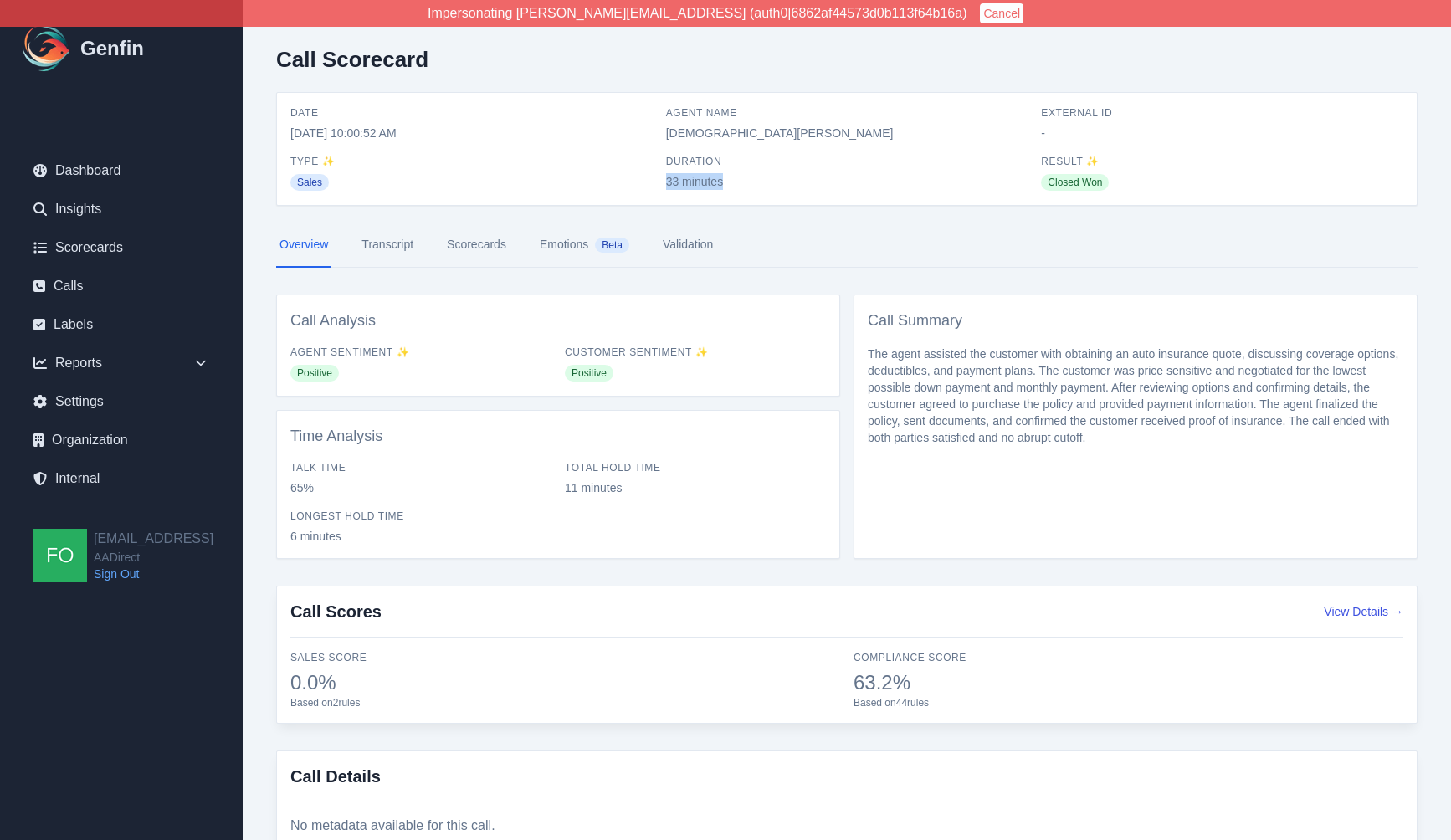
drag, startPoint x: 663, startPoint y: 178, endPoint x: 726, endPoint y: 179, distance: 63.0
click at [726, 179] on div "Date 8/8/2025, 10:00:52 AM Agent Name Jesus Garibaldi External ID - Type ✨ Sale…" at bounding box center [847, 149] width 1112 height 86
click at [726, 179] on span "33 minutes" at bounding box center [847, 181] width 362 height 16
drag, startPoint x: 1041, startPoint y: 159, endPoint x: 1134, endPoint y: 187, distance: 97.1
click at [1134, 187] on div "Result ✨ Closed Won" at bounding box center [1222, 173] width 362 height 36
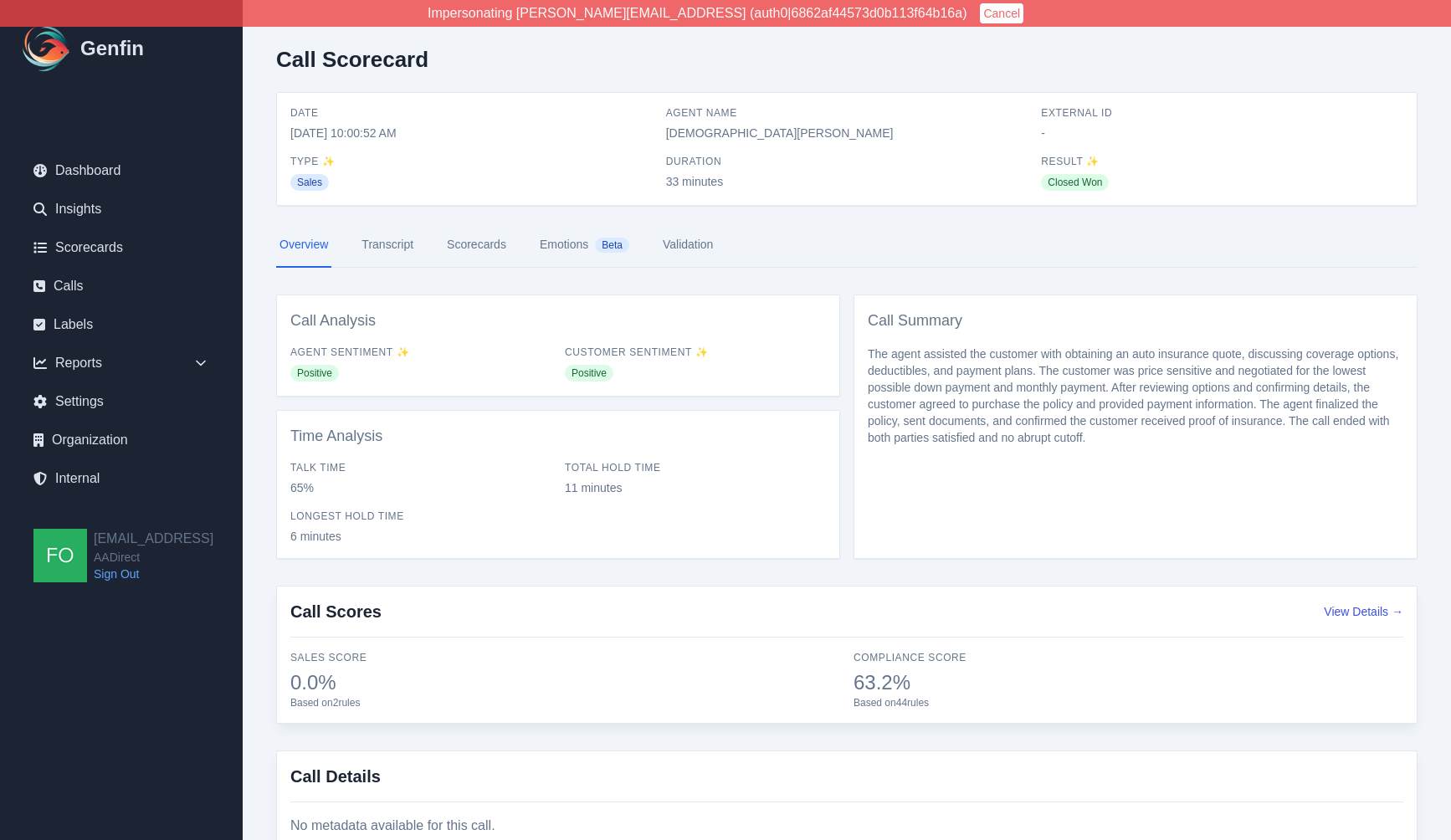
click at [1131, 187] on div "Closed Won" at bounding box center [1222, 181] width 362 height 20
drag, startPoint x: 344, startPoint y: 347, endPoint x: 414, endPoint y: 363, distance: 71.8
click at [416, 362] on div "Agent Sentiment ✨ Positive" at bounding box center [421, 364] width 261 height 36
click at [373, 374] on div "Positive" at bounding box center [421, 372] width 261 height 20
click at [384, 238] on link "Transcript" at bounding box center [387, 245] width 58 height 46
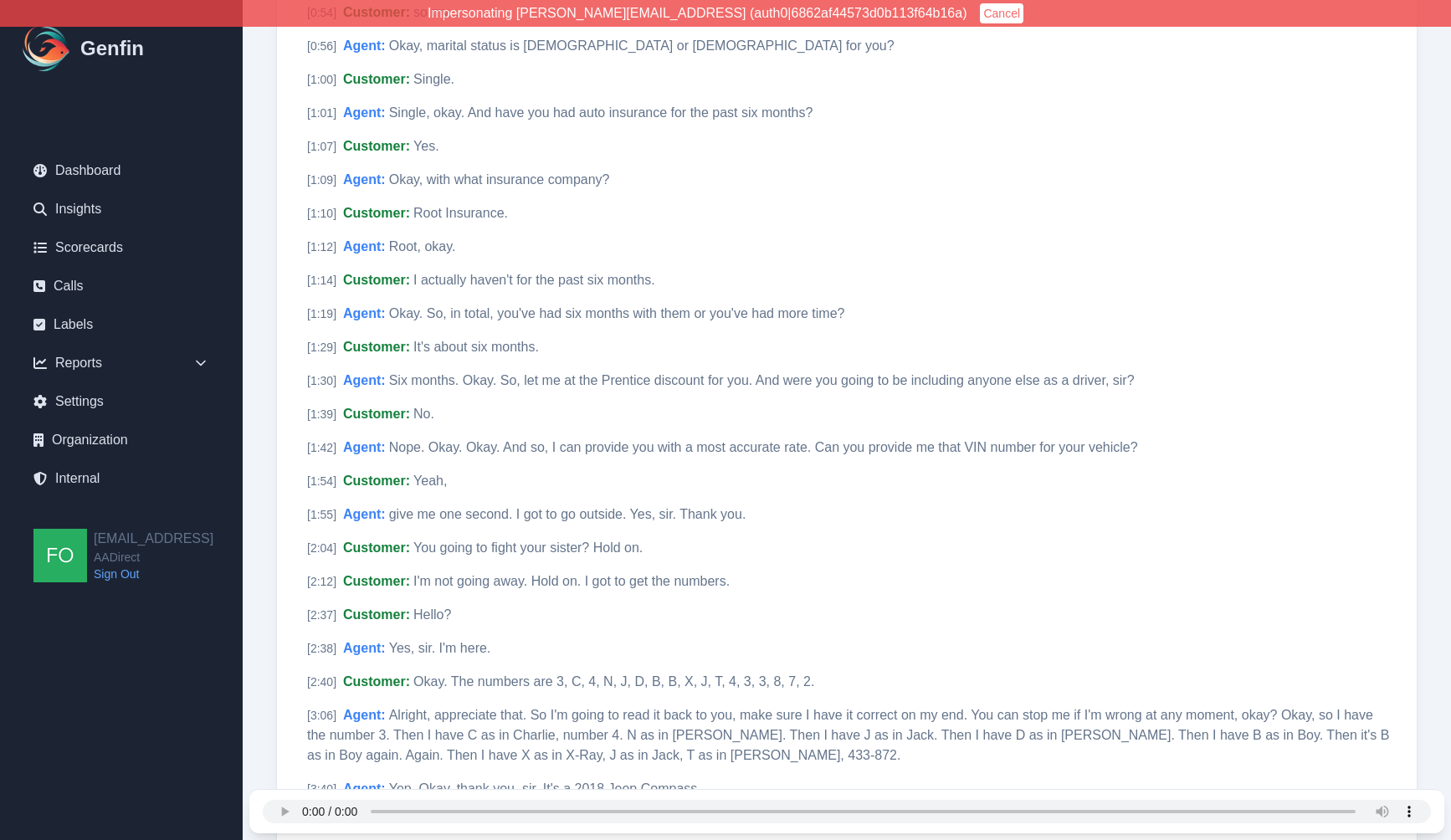
scroll to position [798, 0]
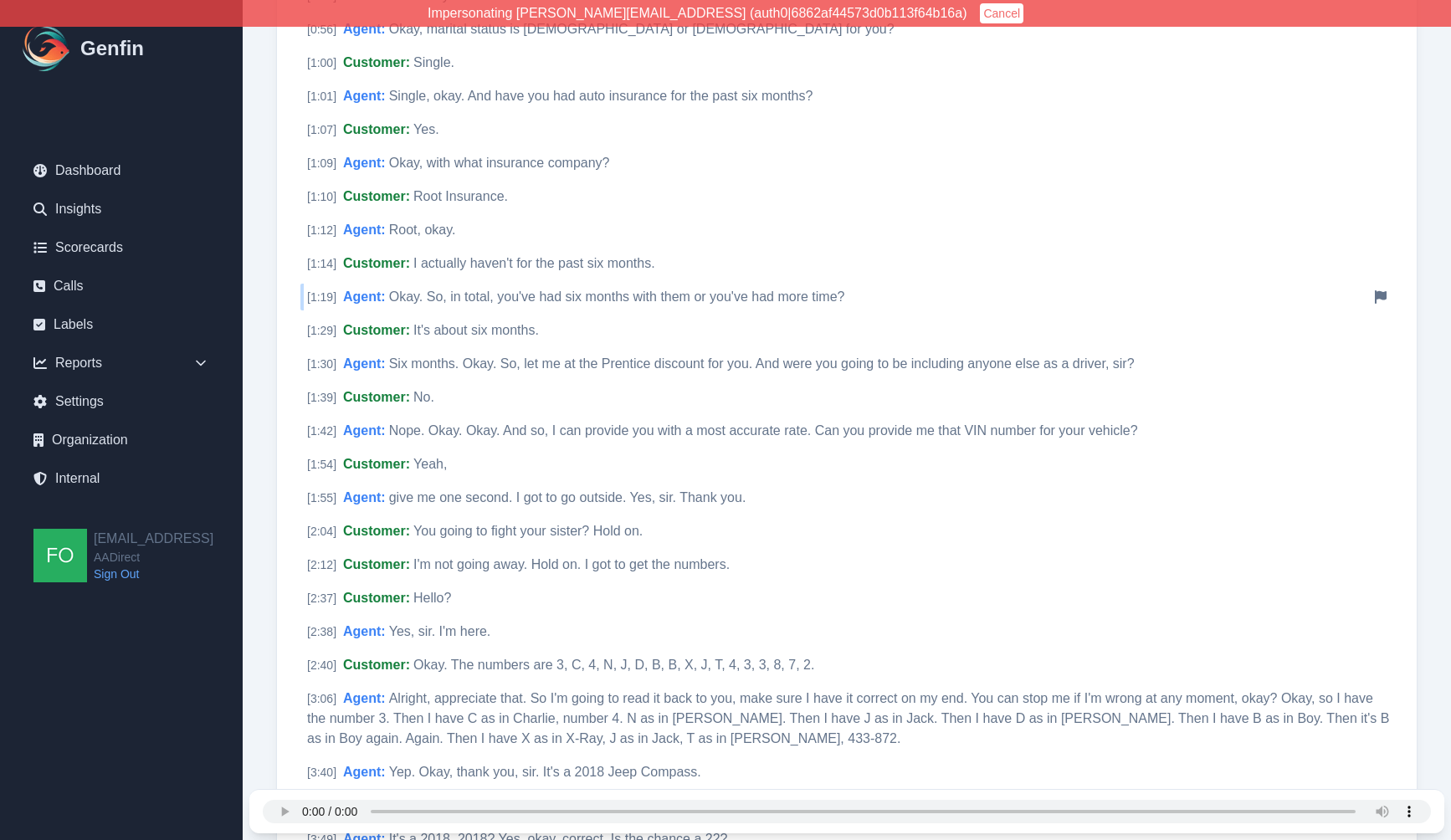
click at [398, 295] on span "Okay. So, in total, you've had six months with them or you've had more time?" at bounding box center [616, 297] width 456 height 15
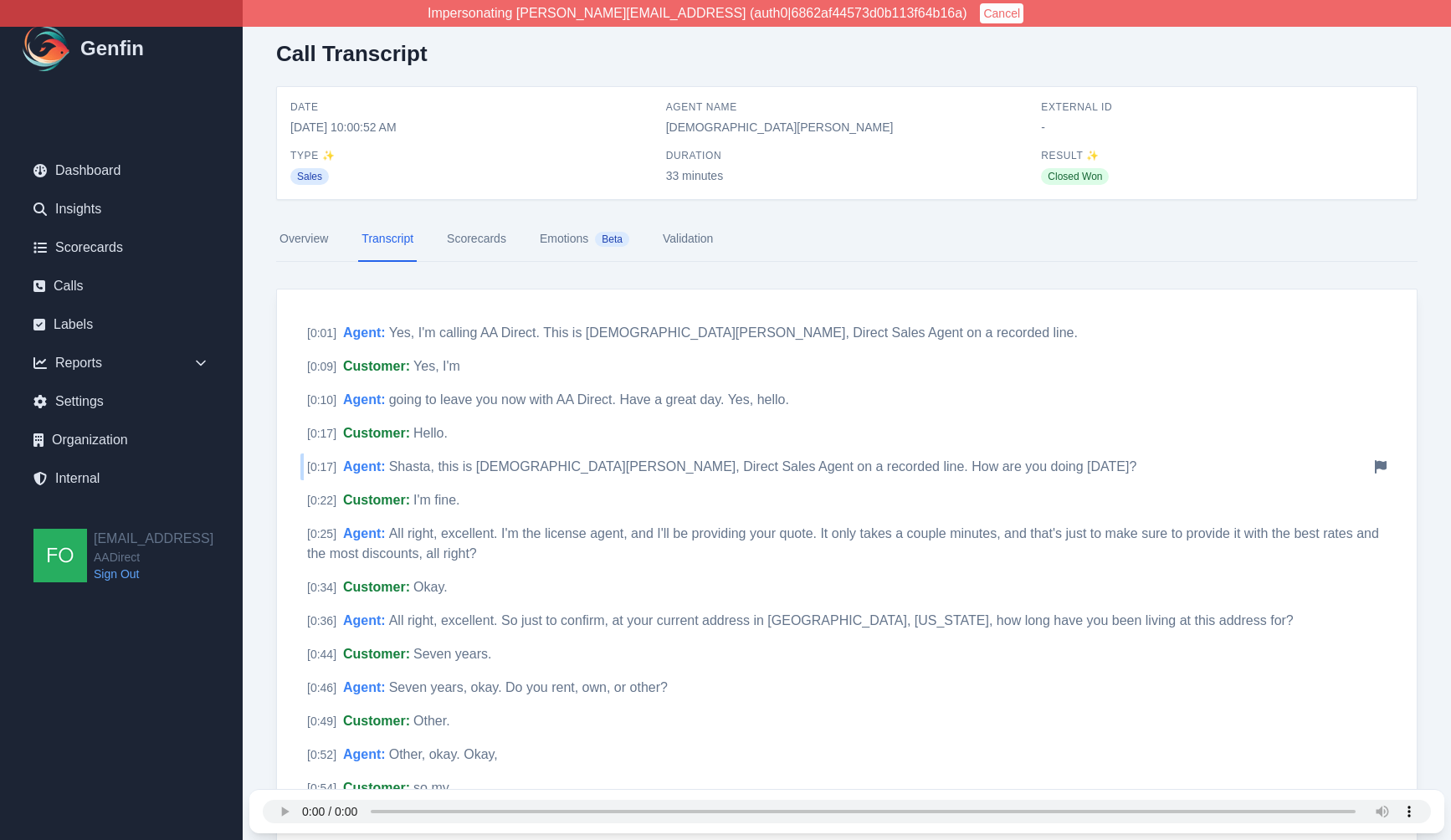
scroll to position [0, 0]
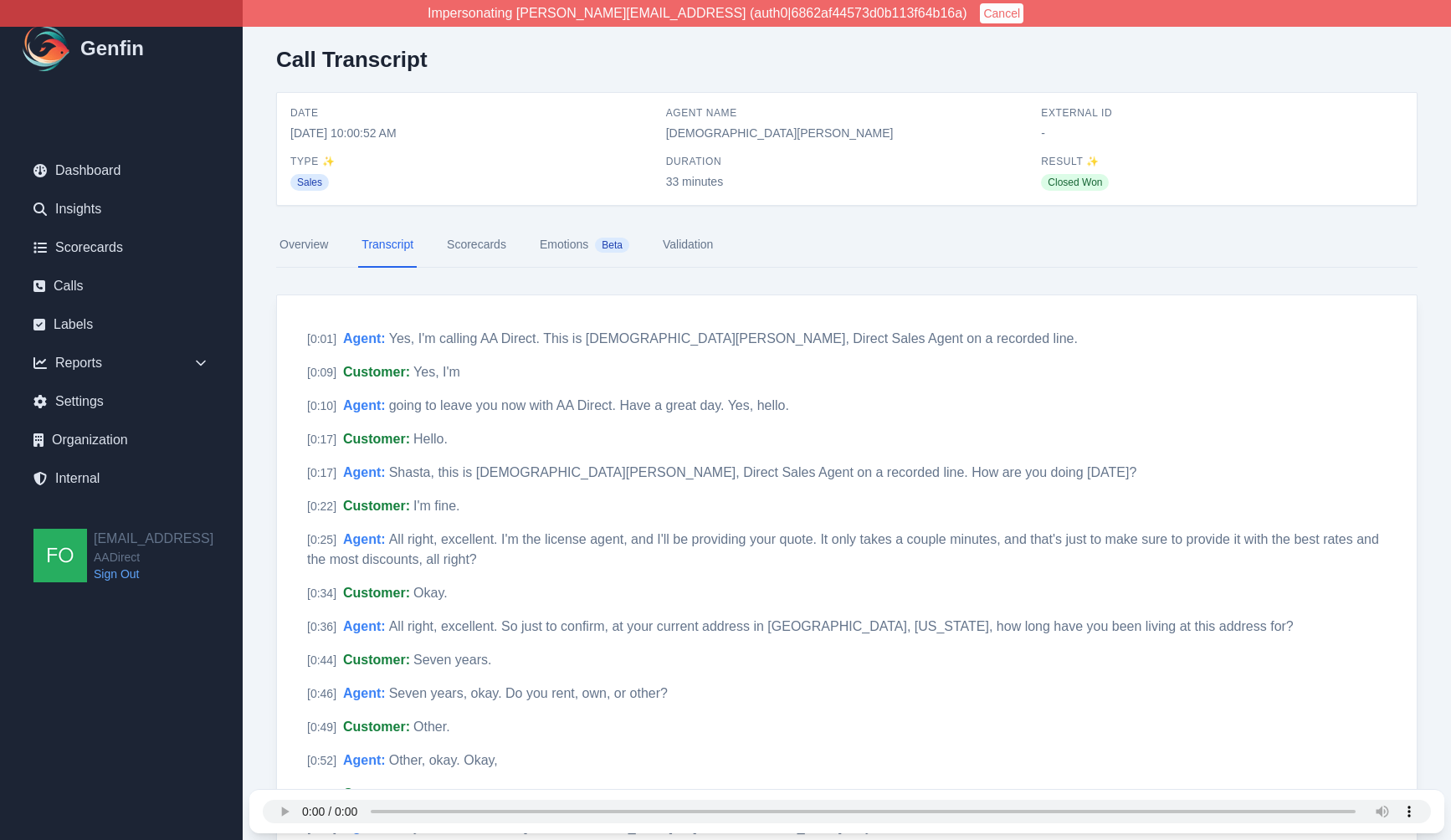
click at [481, 245] on link "Scorecards" at bounding box center [476, 245] width 66 height 46
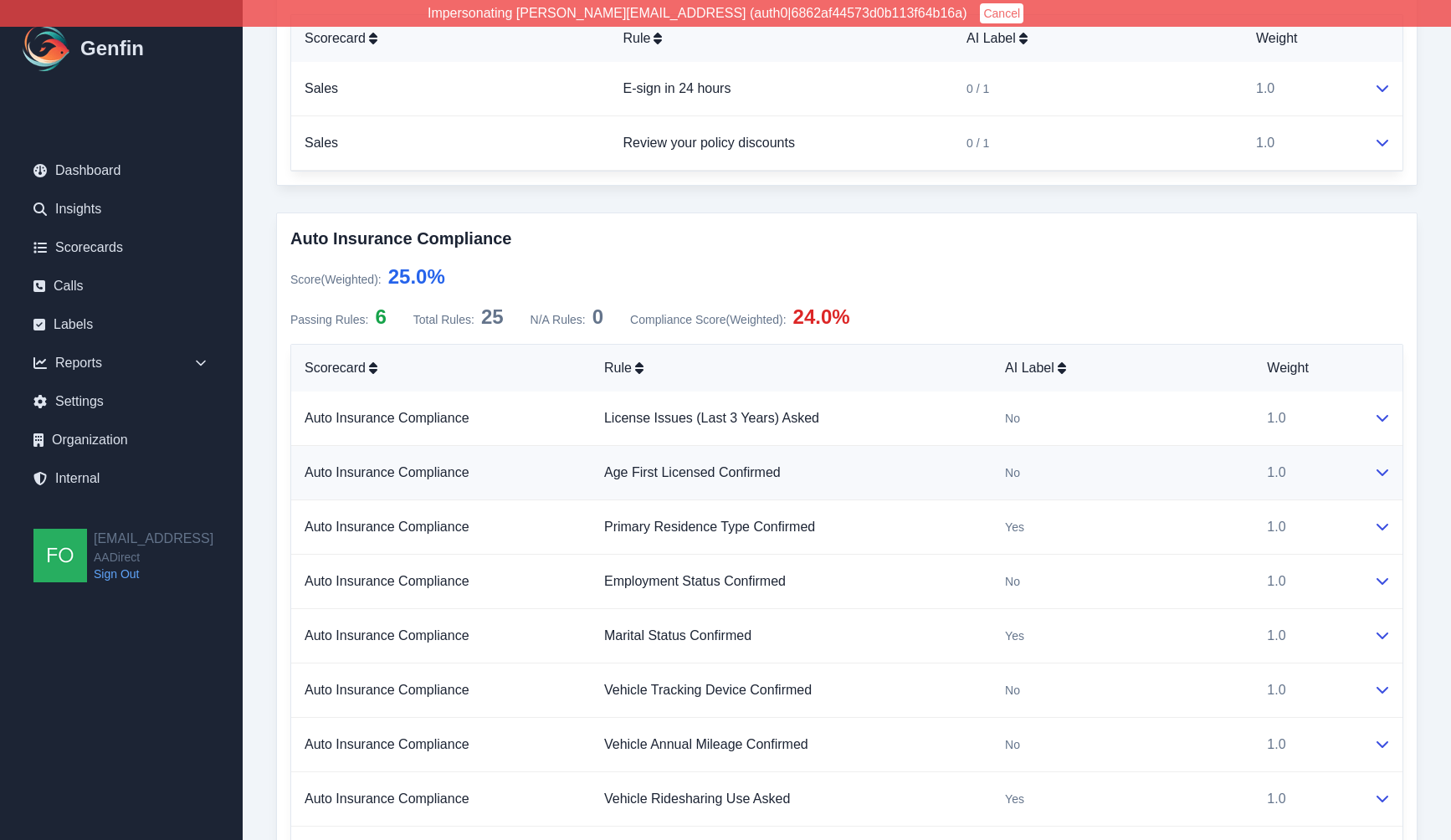
scroll to position [866, 0]
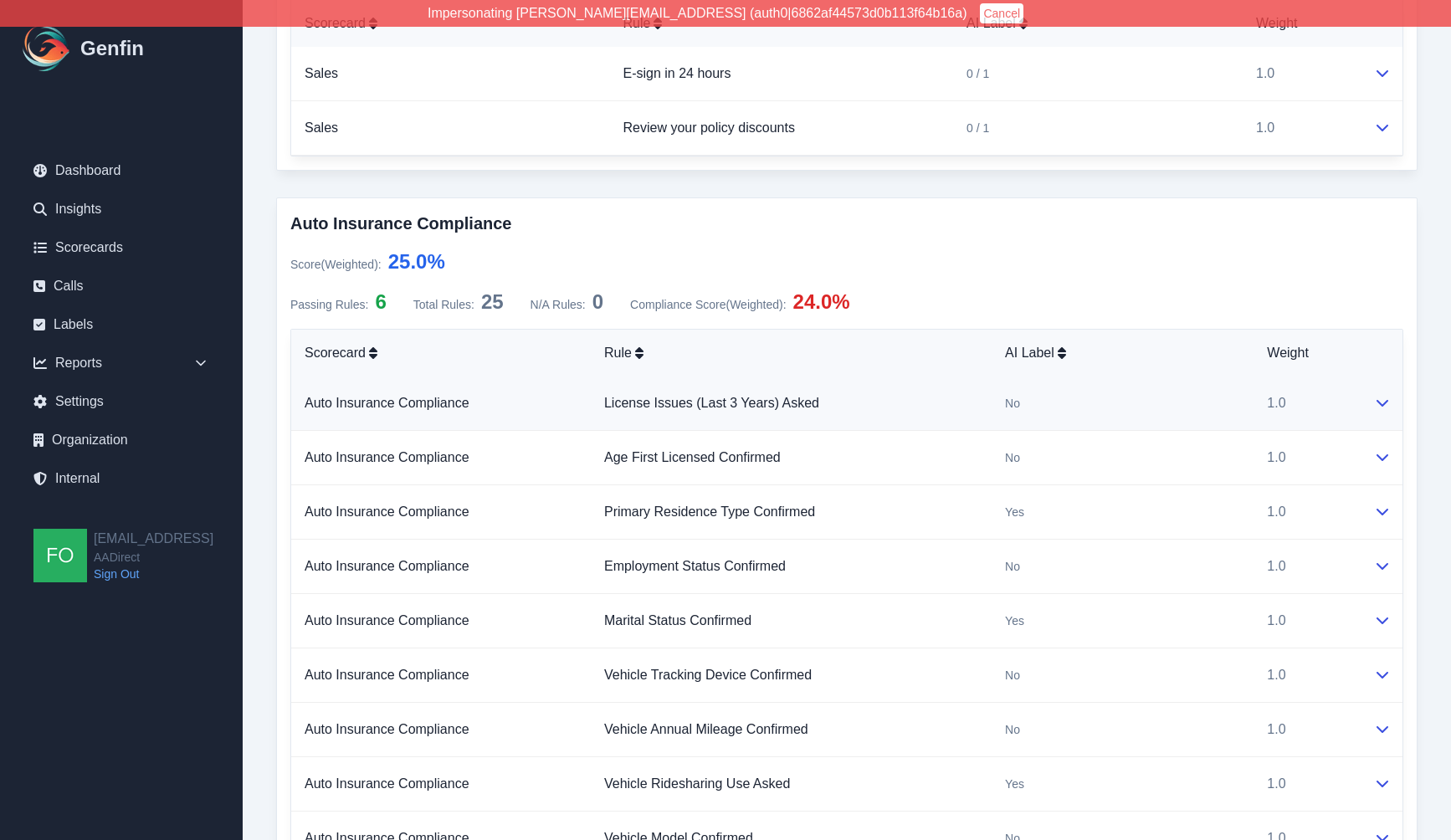
click at [945, 402] on td "License Issues (Last 3 Years) Asked" at bounding box center [791, 404] width 401 height 55
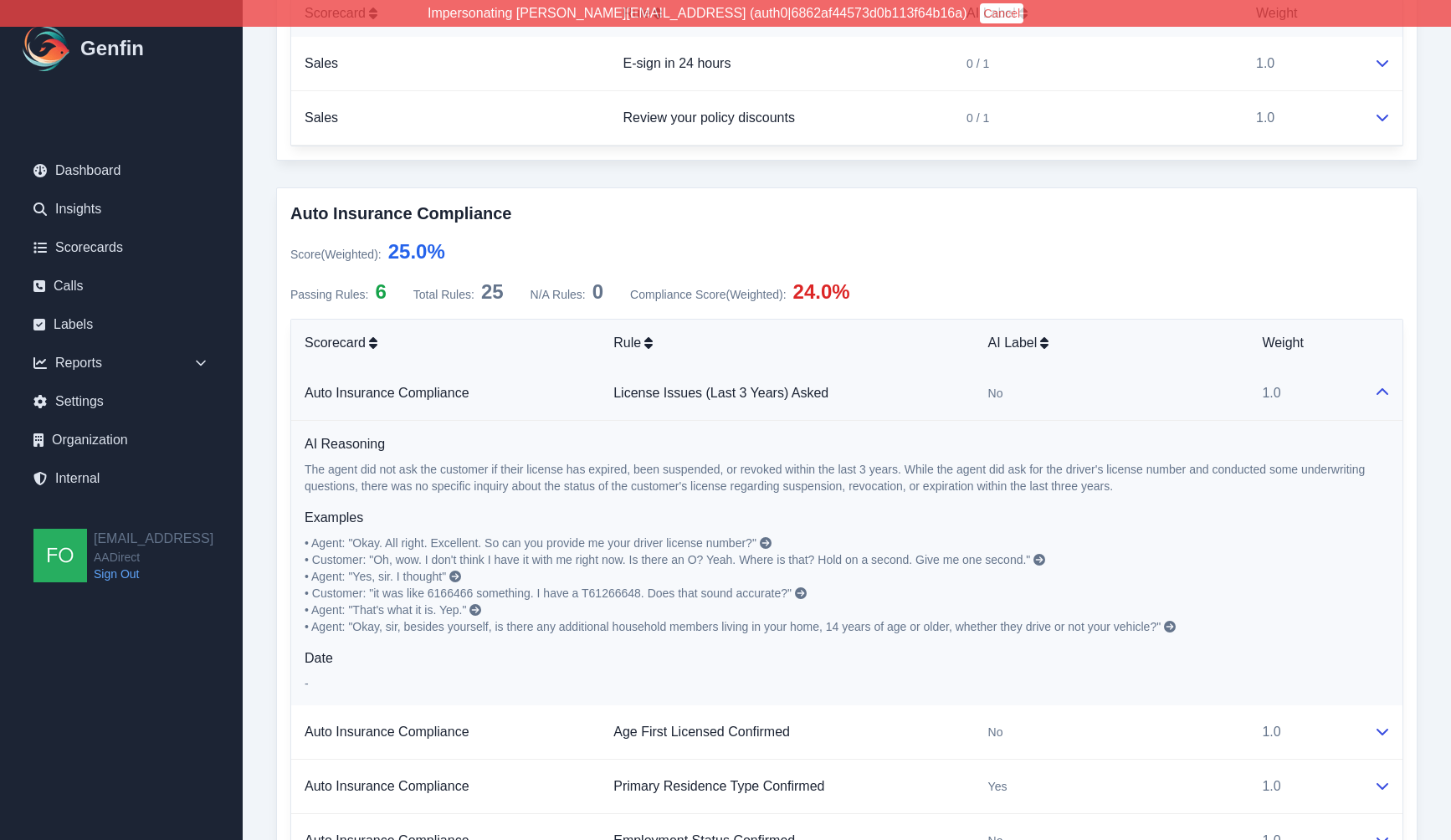
scroll to position [914, 0]
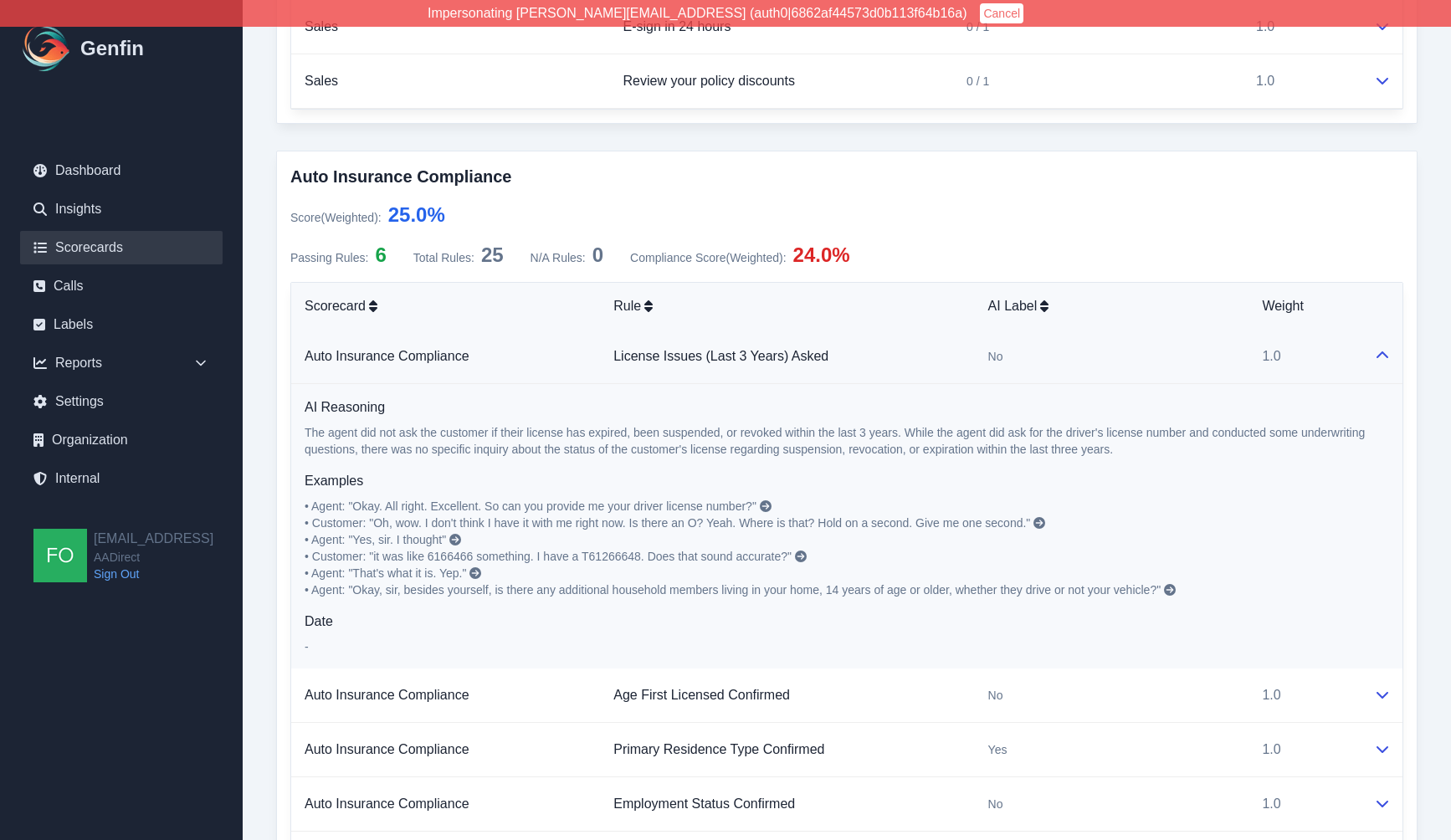
click at [97, 244] on link "Scorecards" at bounding box center [121, 248] width 202 height 34
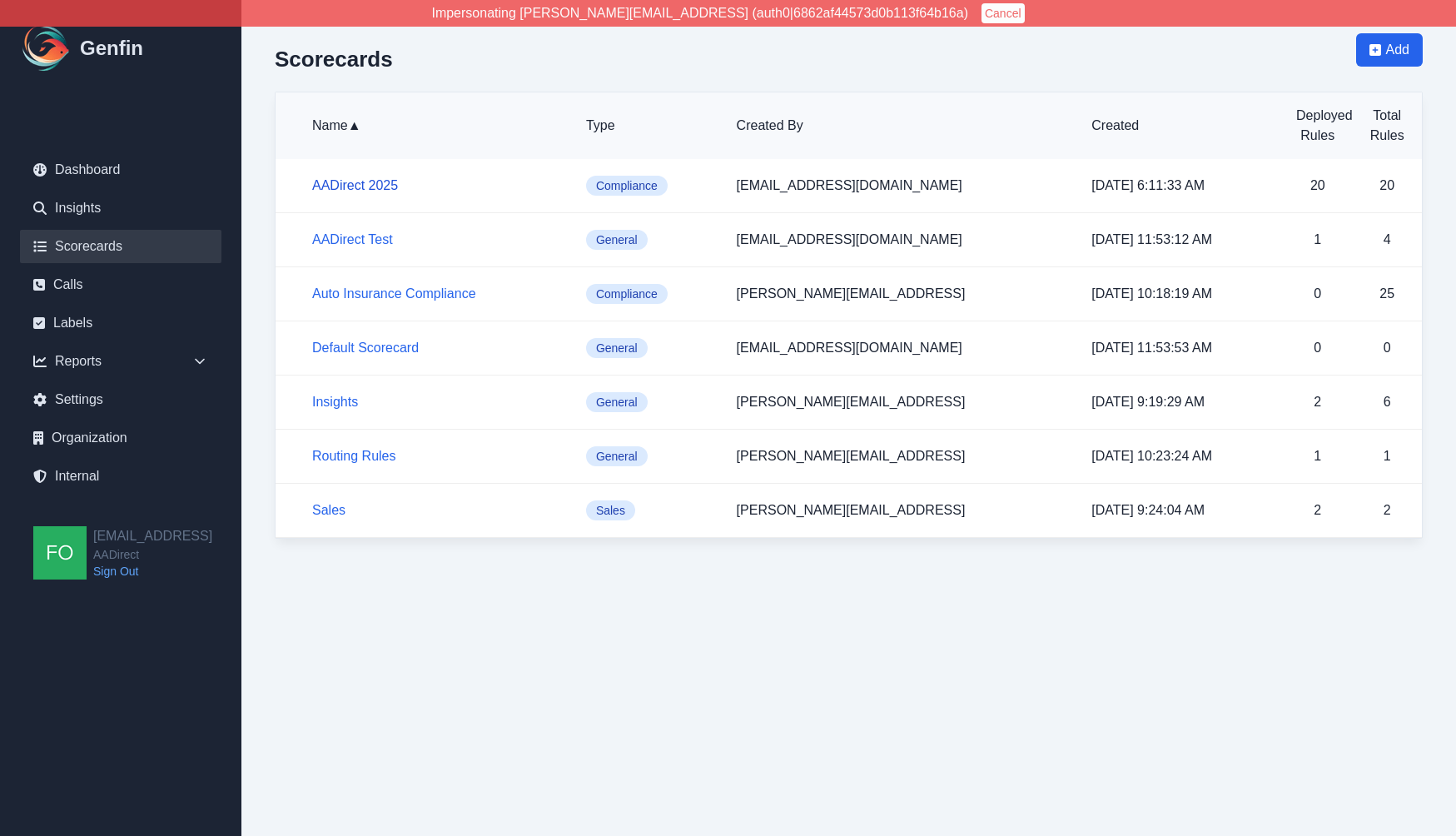
click at [359, 184] on link "AADirect 2025" at bounding box center [355, 186] width 86 height 14
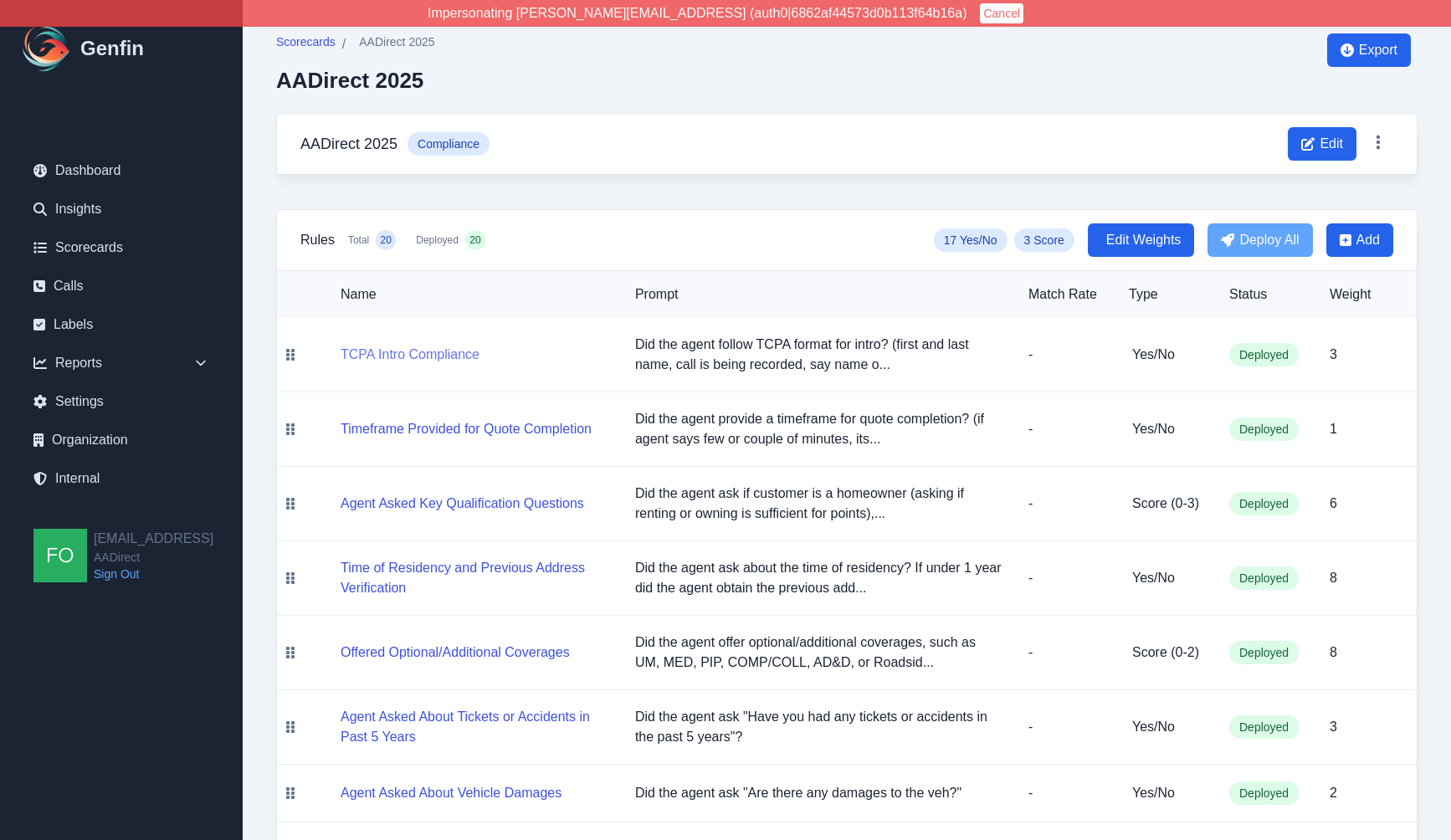
click at [435, 356] on button "TCPA Intro Compliance" at bounding box center [410, 355] width 139 height 20
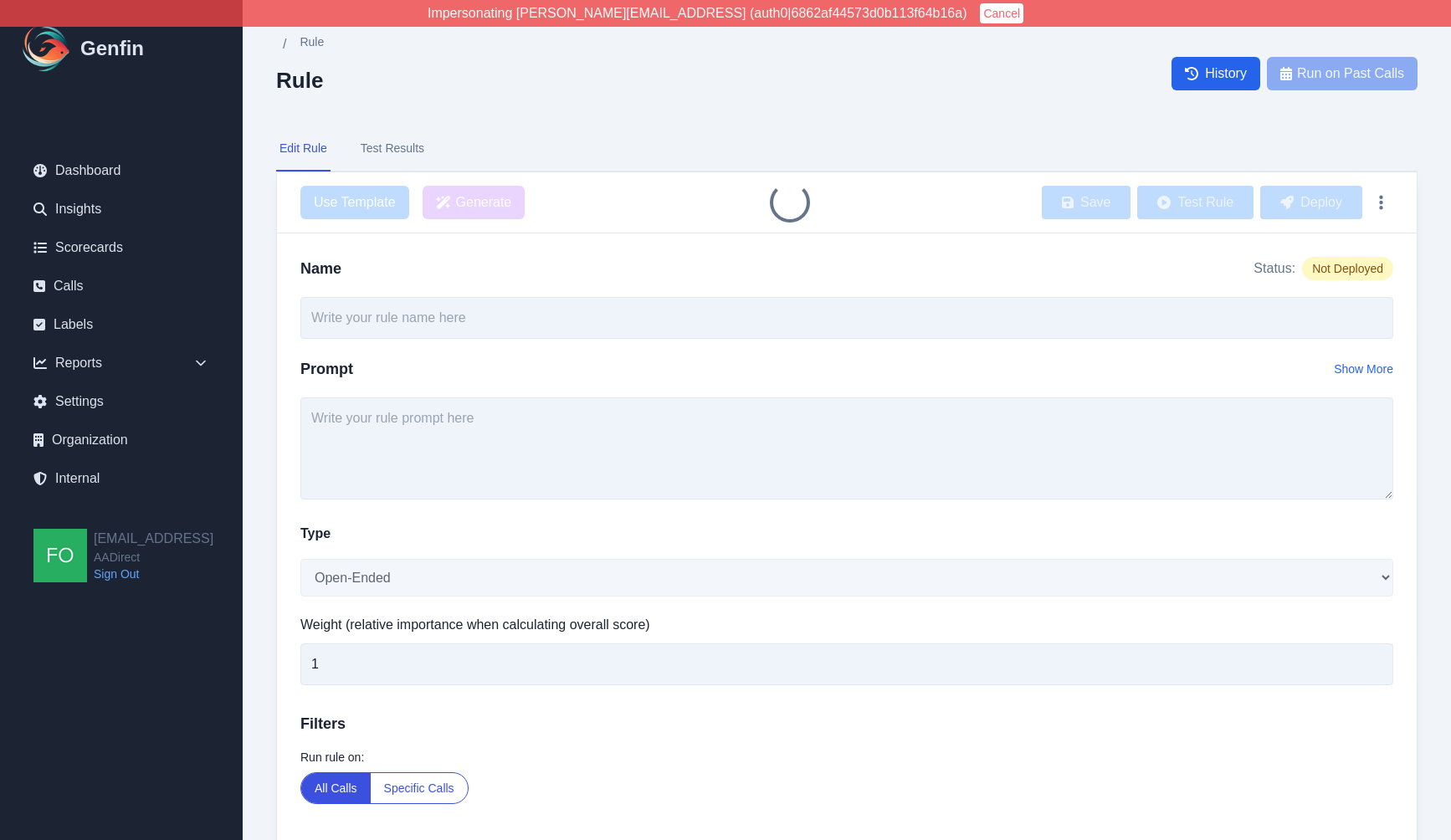
type input "TCPA Intro Compliance"
type textarea "Did the agent follow TCPA format for intro? (first and last name, call is being…"
select select "Yes/No"
type input "3"
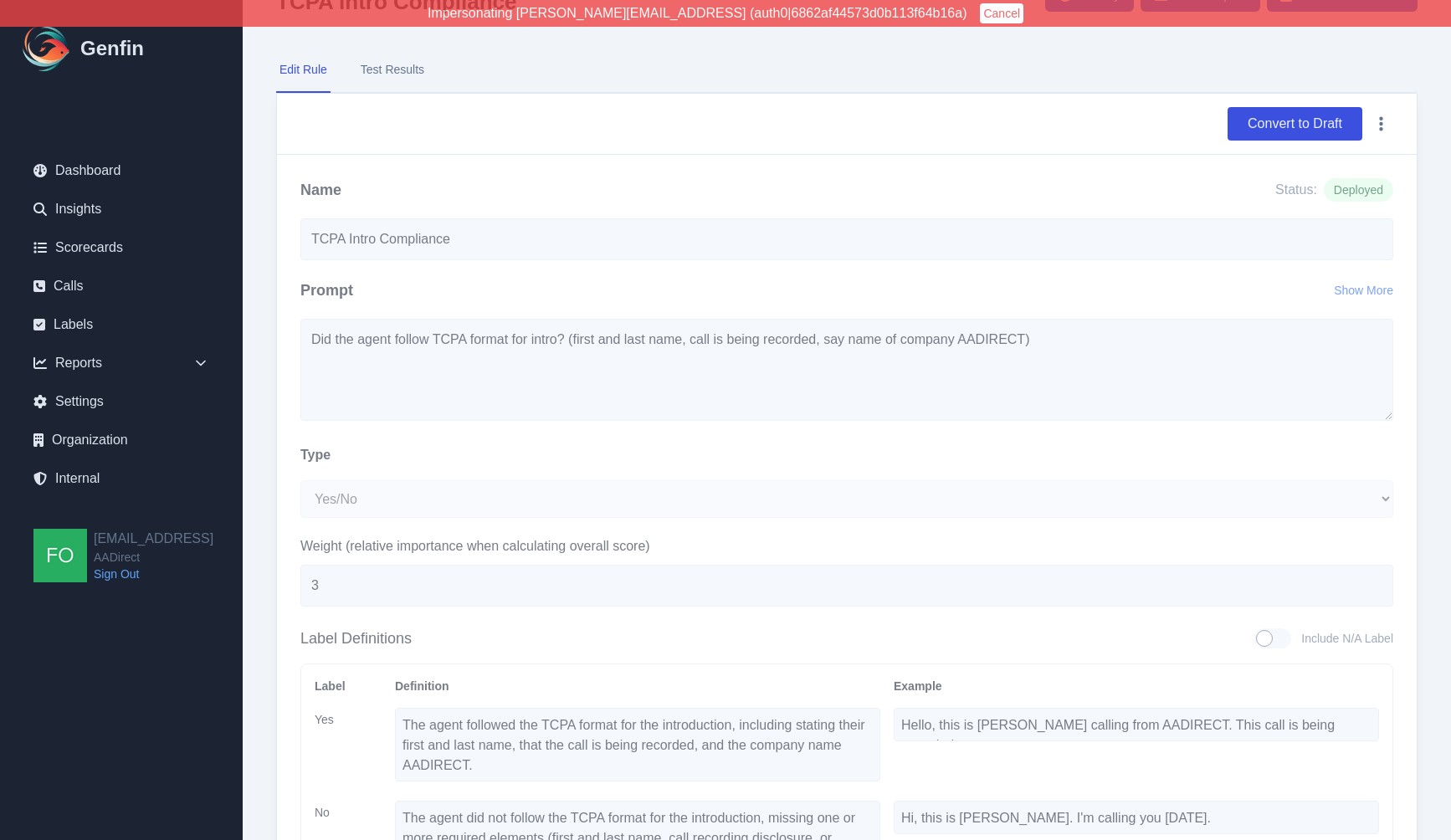
scroll to position [69, 0]
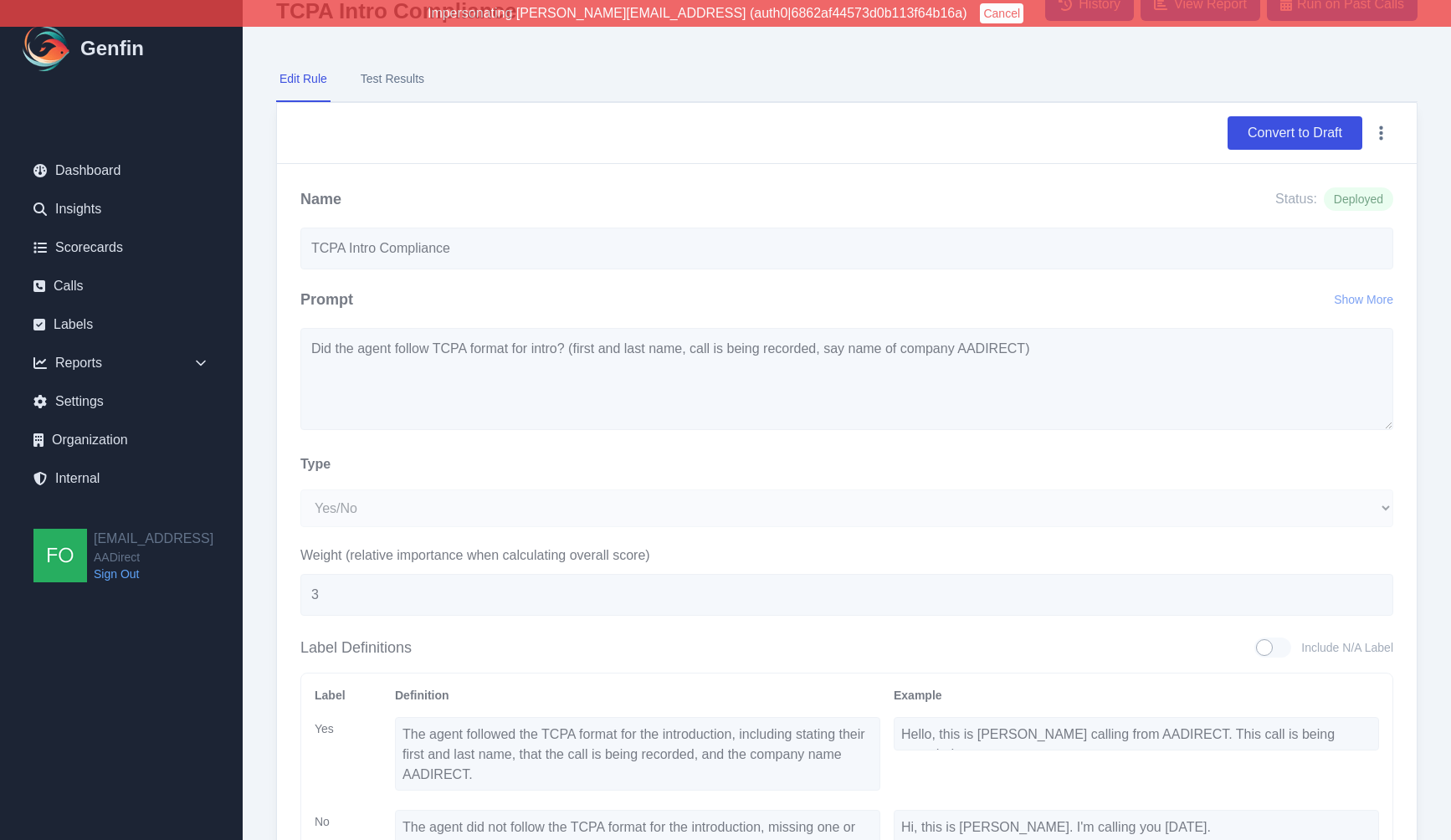
click at [396, 76] on button "Test Results" at bounding box center [391, 79] width 70 height 46
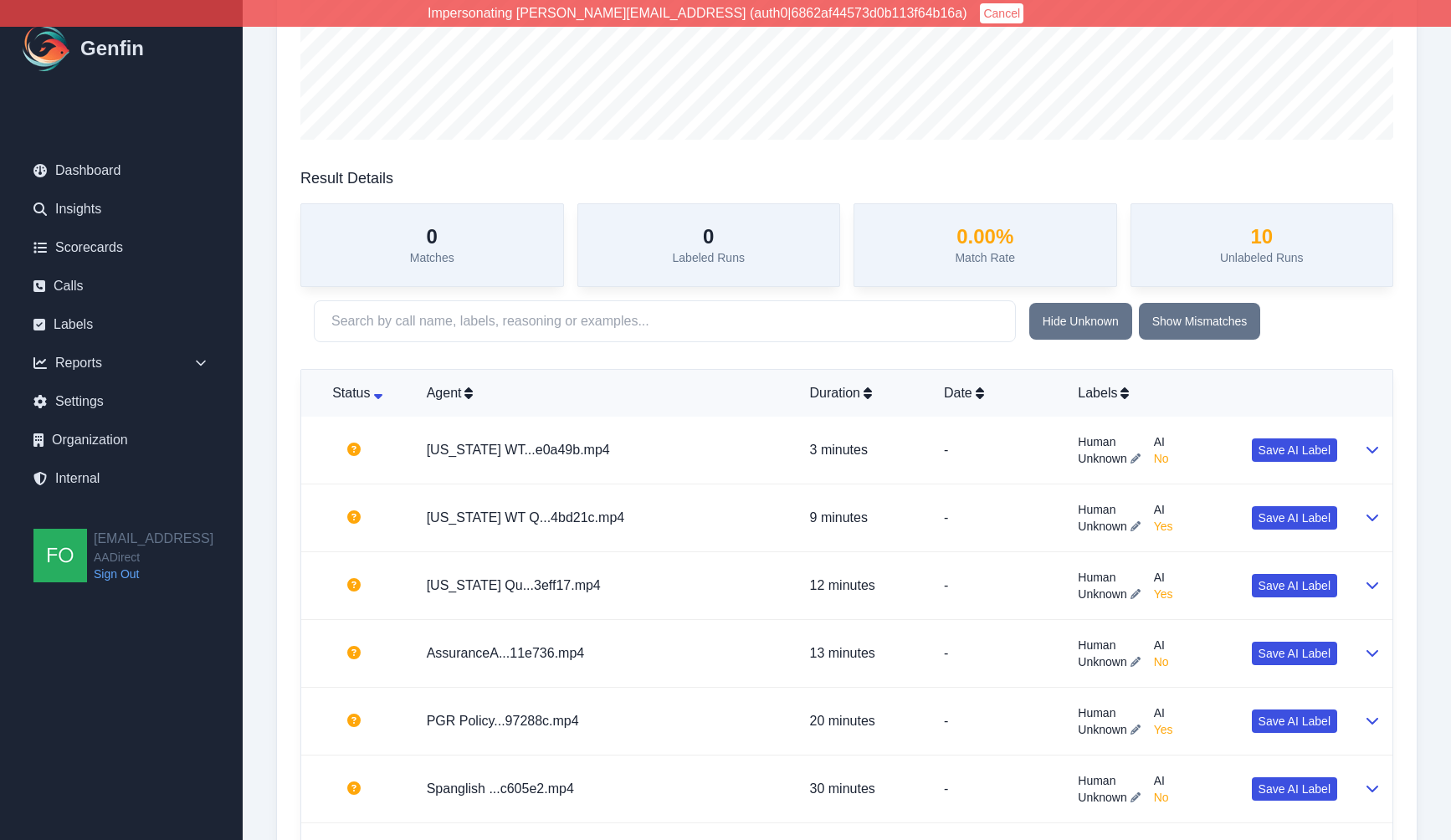
scroll to position [356, 0]
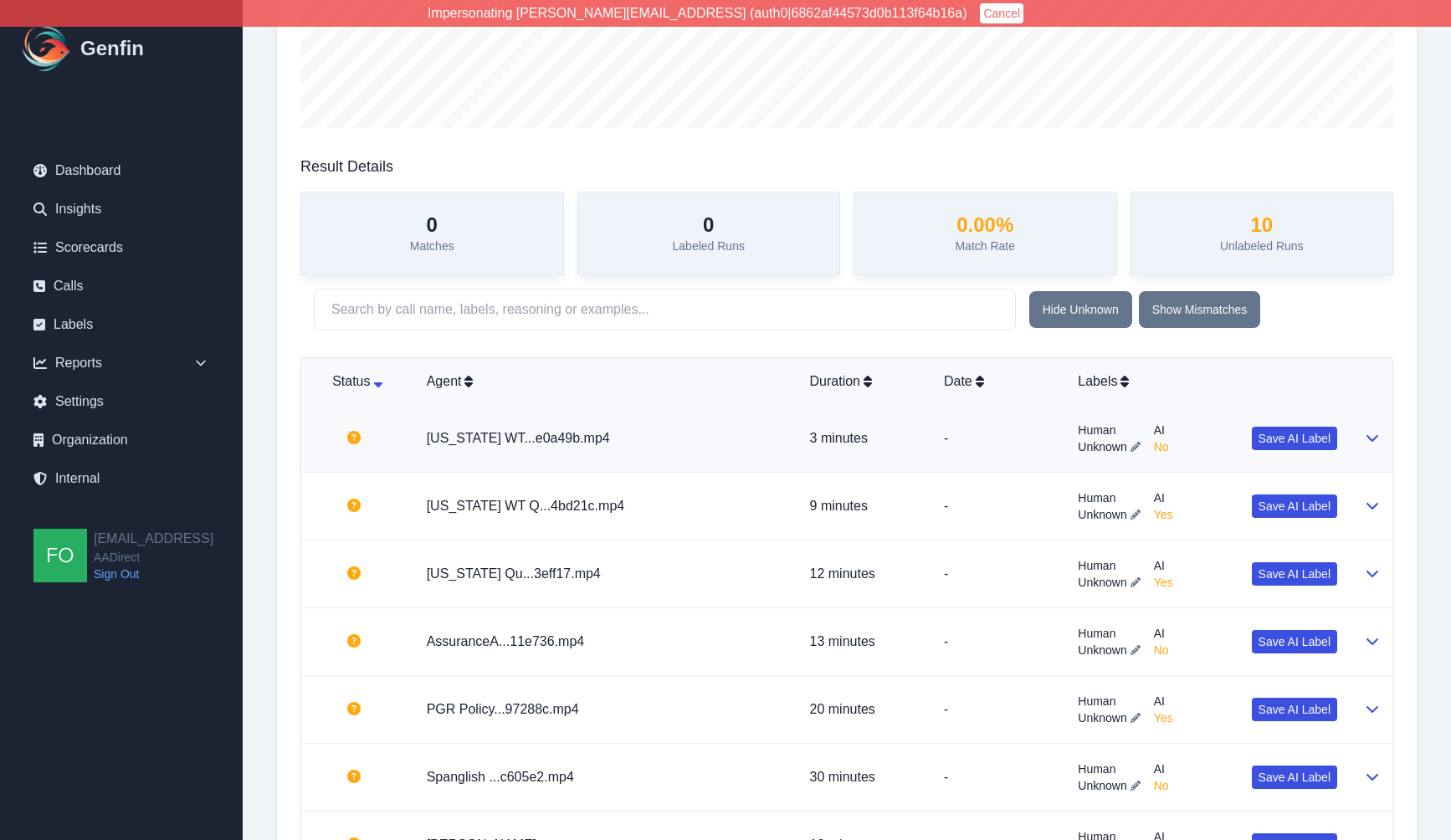
click at [644, 446] on td "Alabama WT...e0a49b.mp4" at bounding box center [604, 439] width 383 height 67
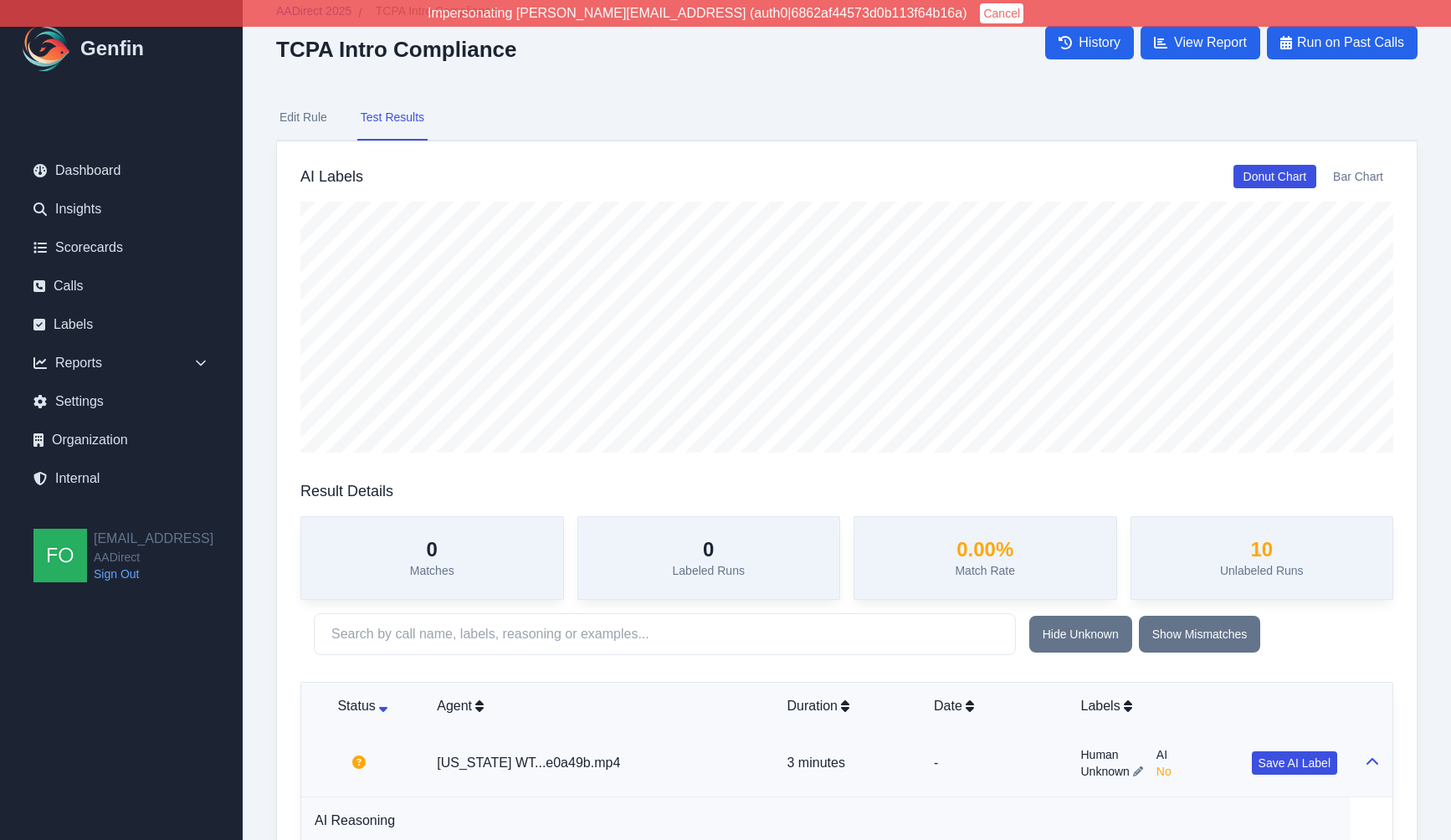
scroll to position [25, 0]
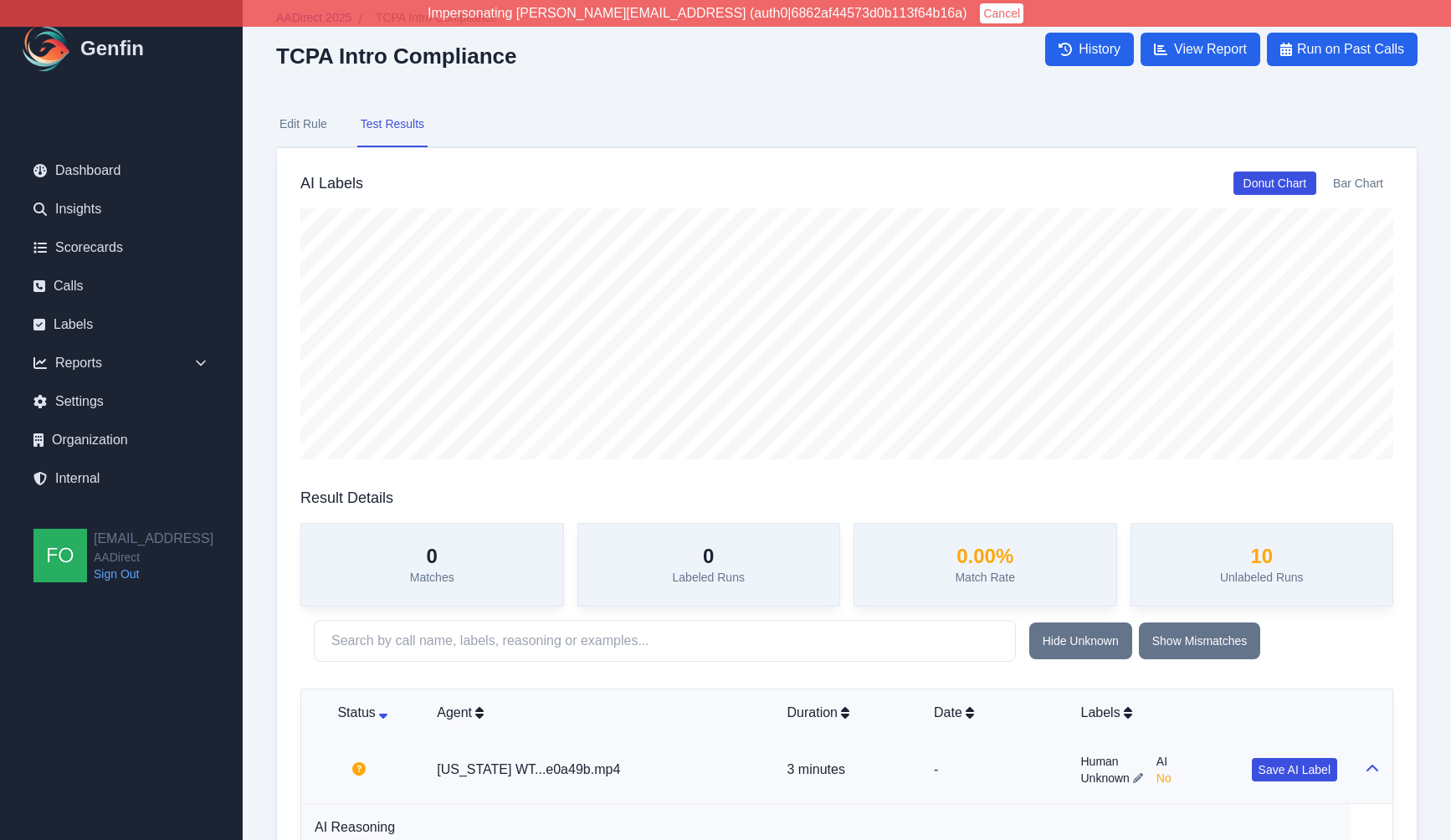
click at [309, 118] on button "Edit Rule" at bounding box center [303, 125] width 55 height 46
select select "Yes/No"
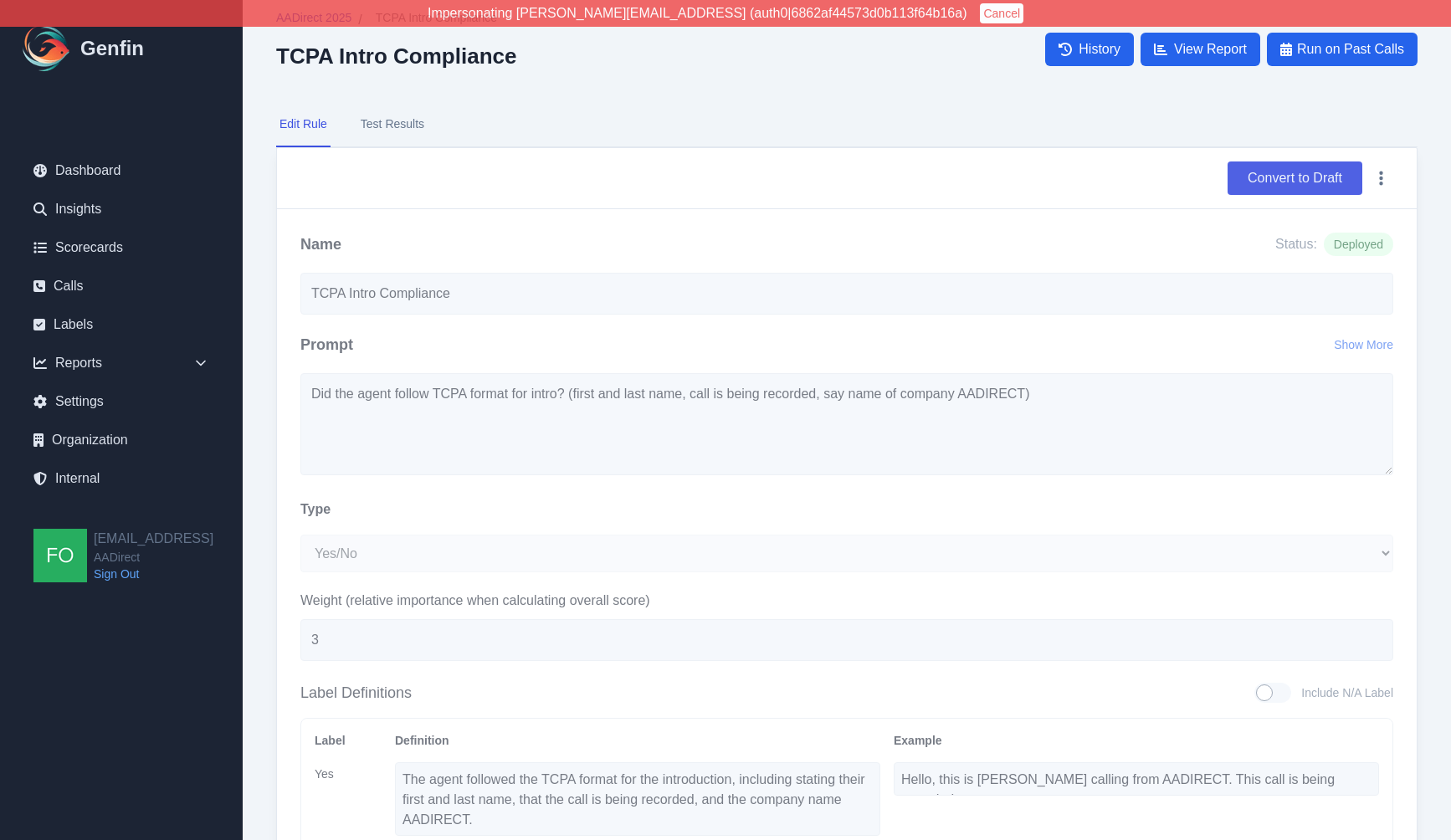
click at [1297, 179] on button "Convert to Draft" at bounding box center [1294, 177] width 135 height 34
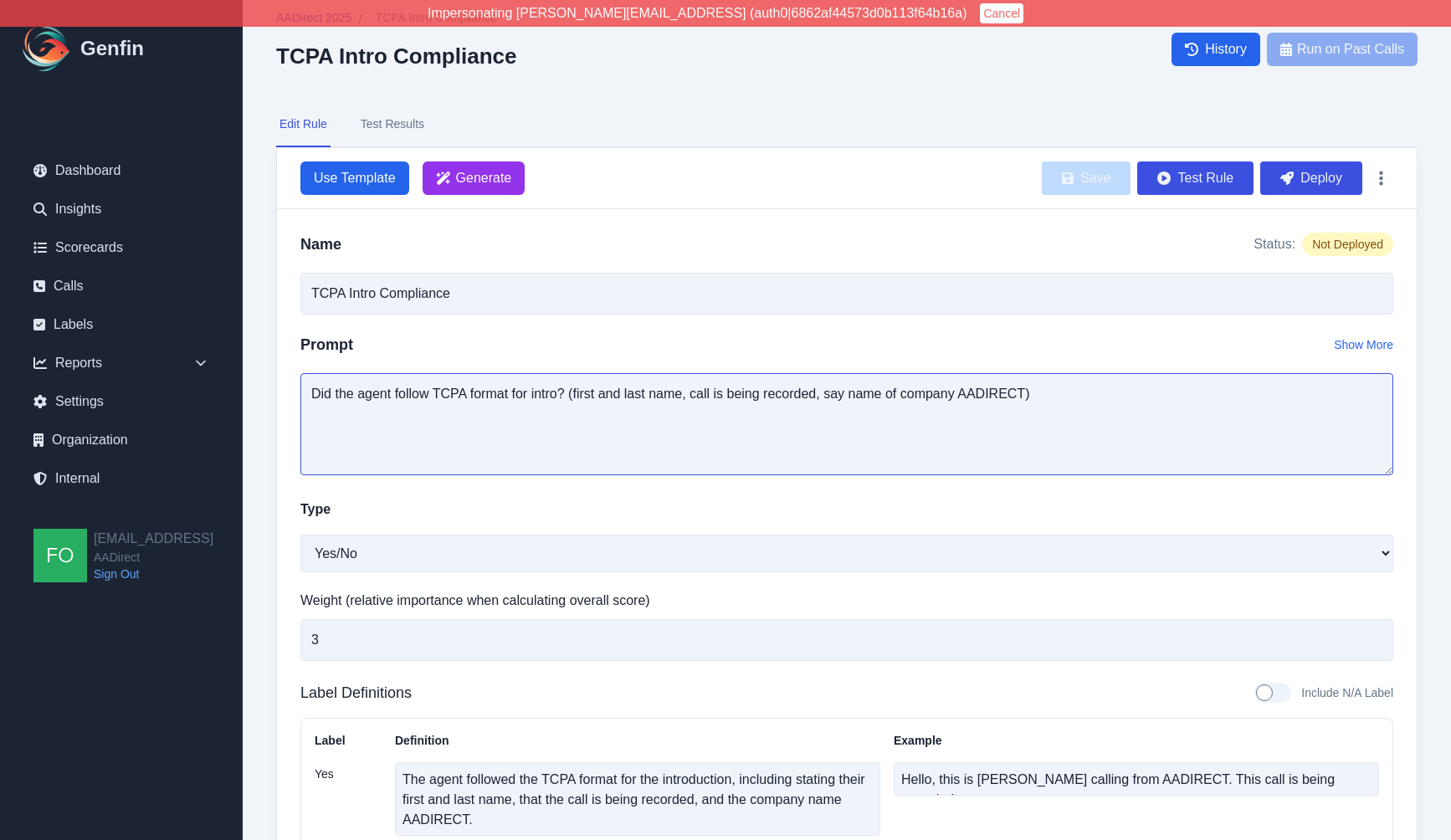
drag, startPoint x: 1037, startPoint y: 391, endPoint x: 1085, endPoint y: 440, distance: 68.6
click at [1085, 440] on textarea "Did the agent follow TCPA format for intro? (first and last name, call is being…" at bounding box center [847, 424] width 1092 height 102
click at [1079, 444] on textarea "Did the agent follow TCPA format for intro? (first and last name, call is being…" at bounding box center [847, 424] width 1092 height 102
click at [403, 127] on button "Test Results" at bounding box center [391, 125] width 70 height 46
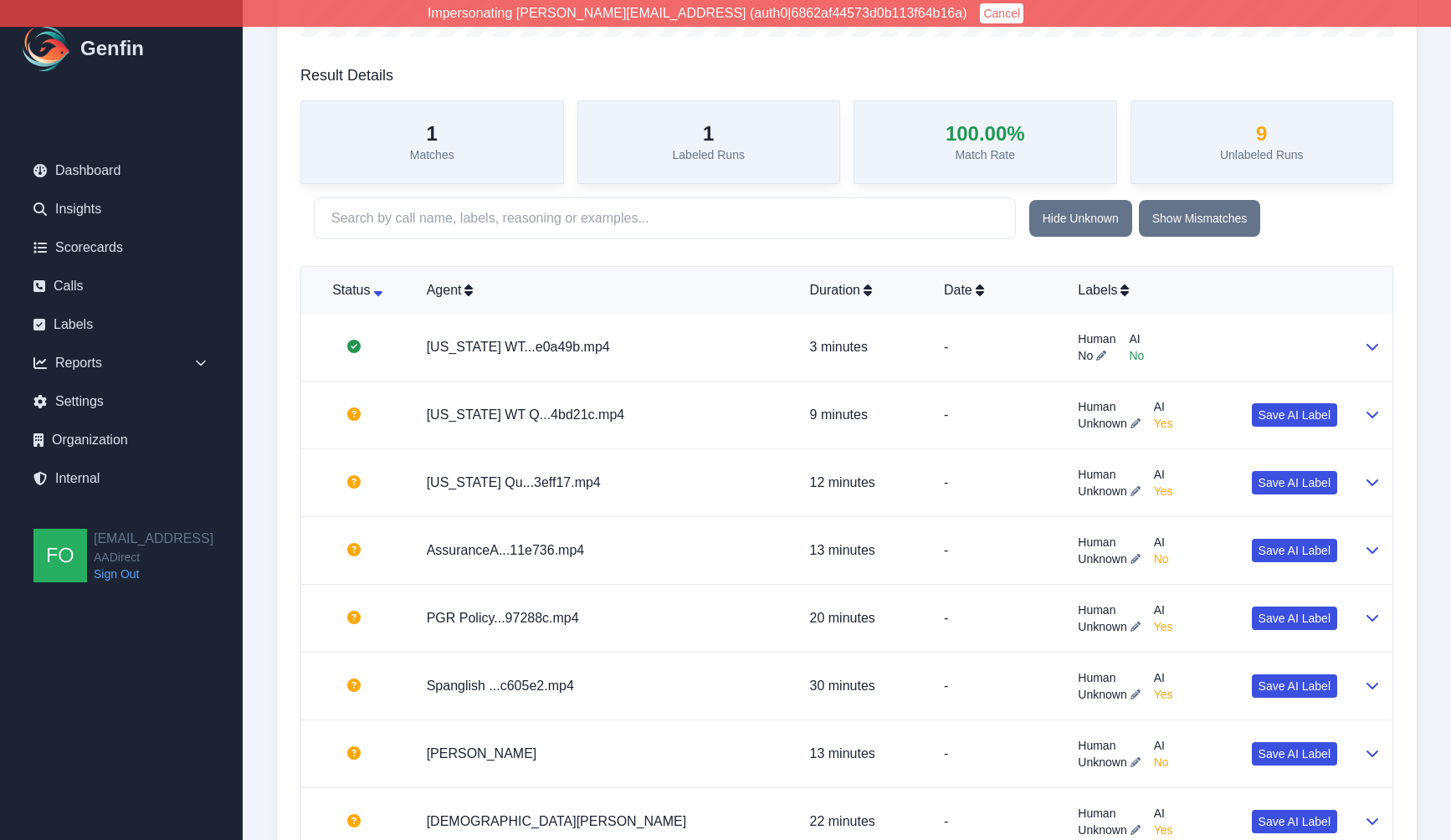
scroll to position [434, 0]
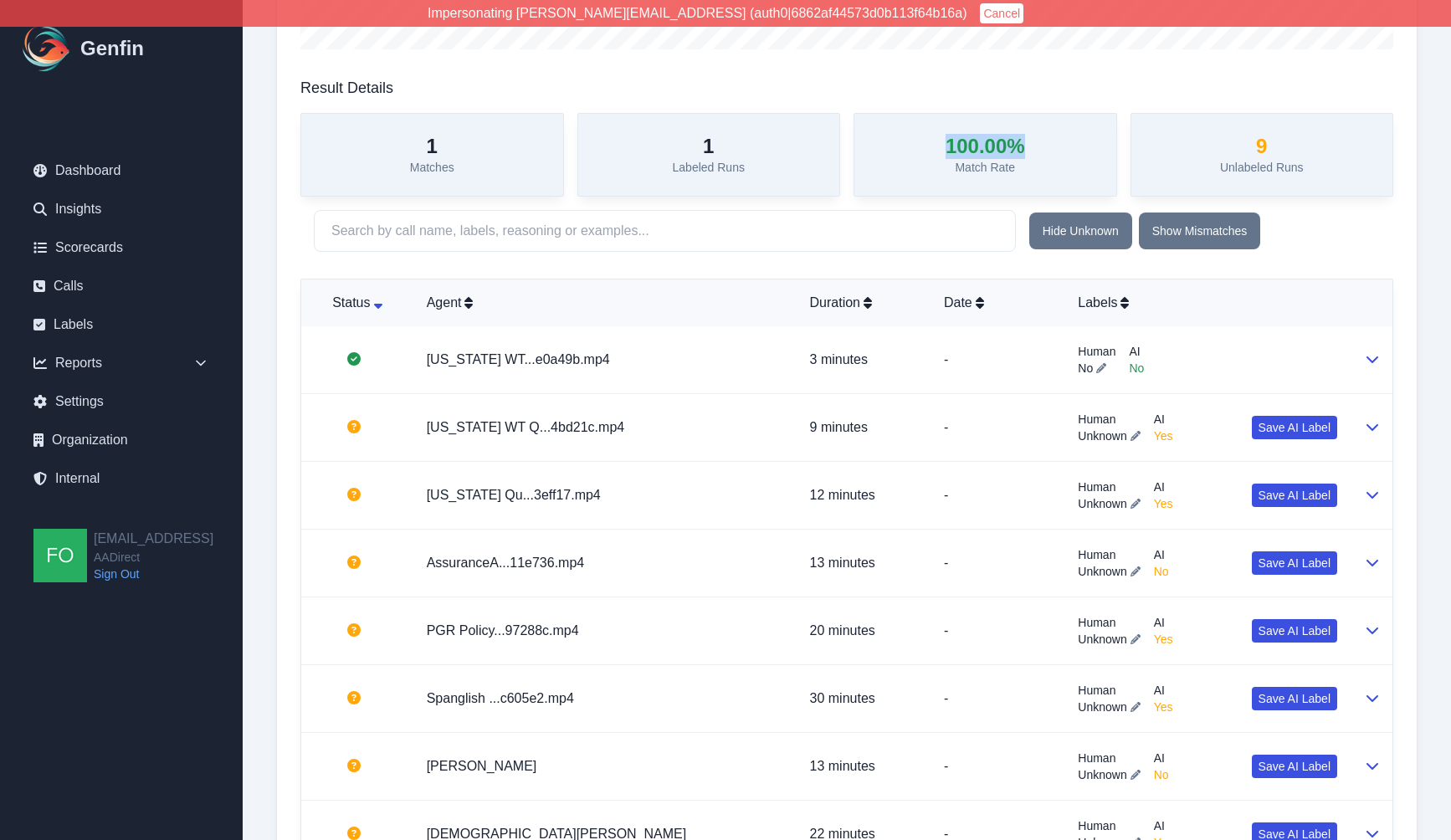
drag, startPoint x: 952, startPoint y: 148, endPoint x: 1052, endPoint y: 138, distance: 100.5
click at [1052, 138] on div "100.00 % Match Rate" at bounding box center [985, 155] width 264 height 84
click at [1014, 150] on h3 "100.00 %" at bounding box center [985, 147] width 79 height 25
click at [944, 435] on p "-" at bounding box center [998, 428] width 107 height 20
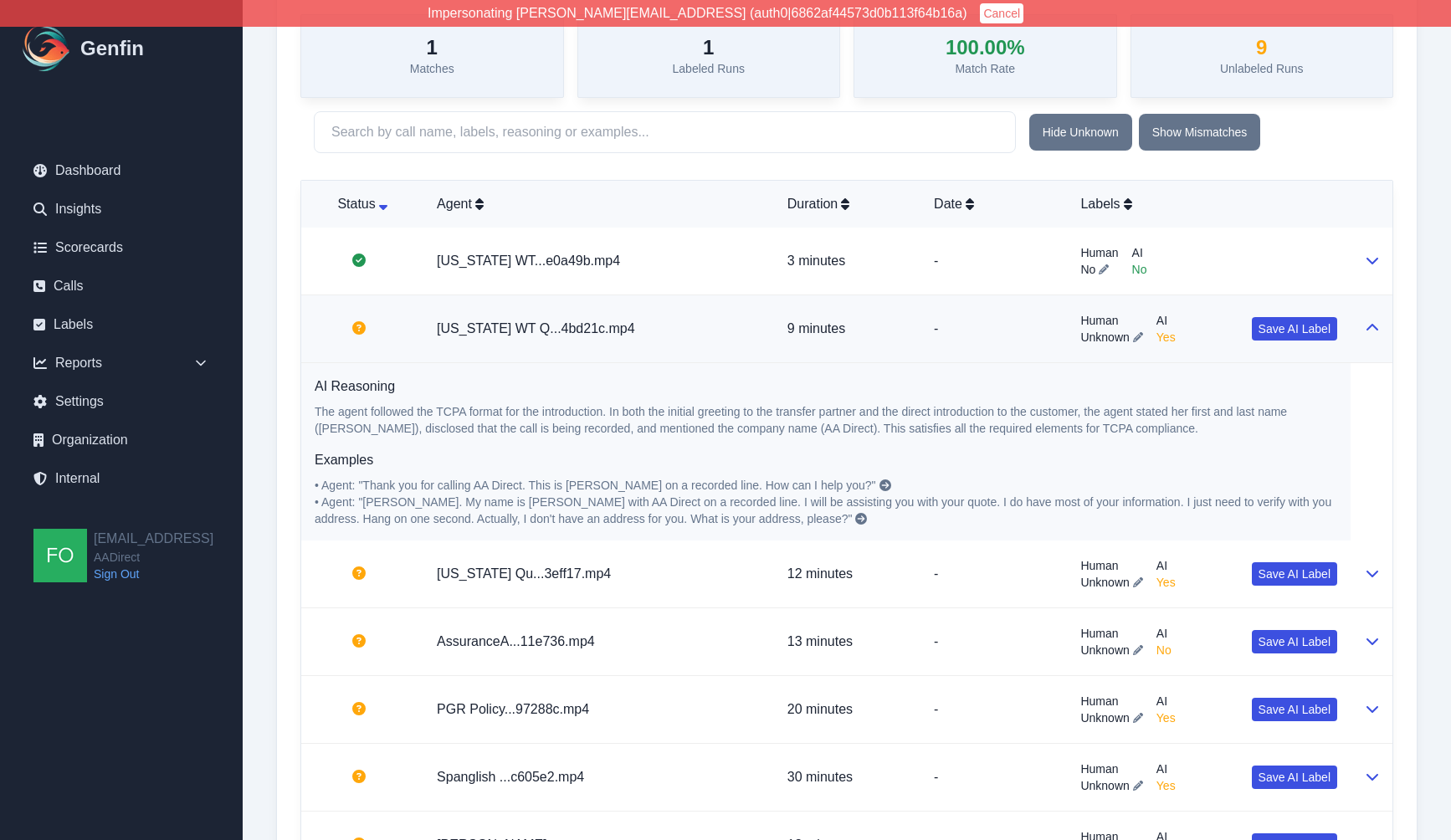
scroll to position [509, 0]
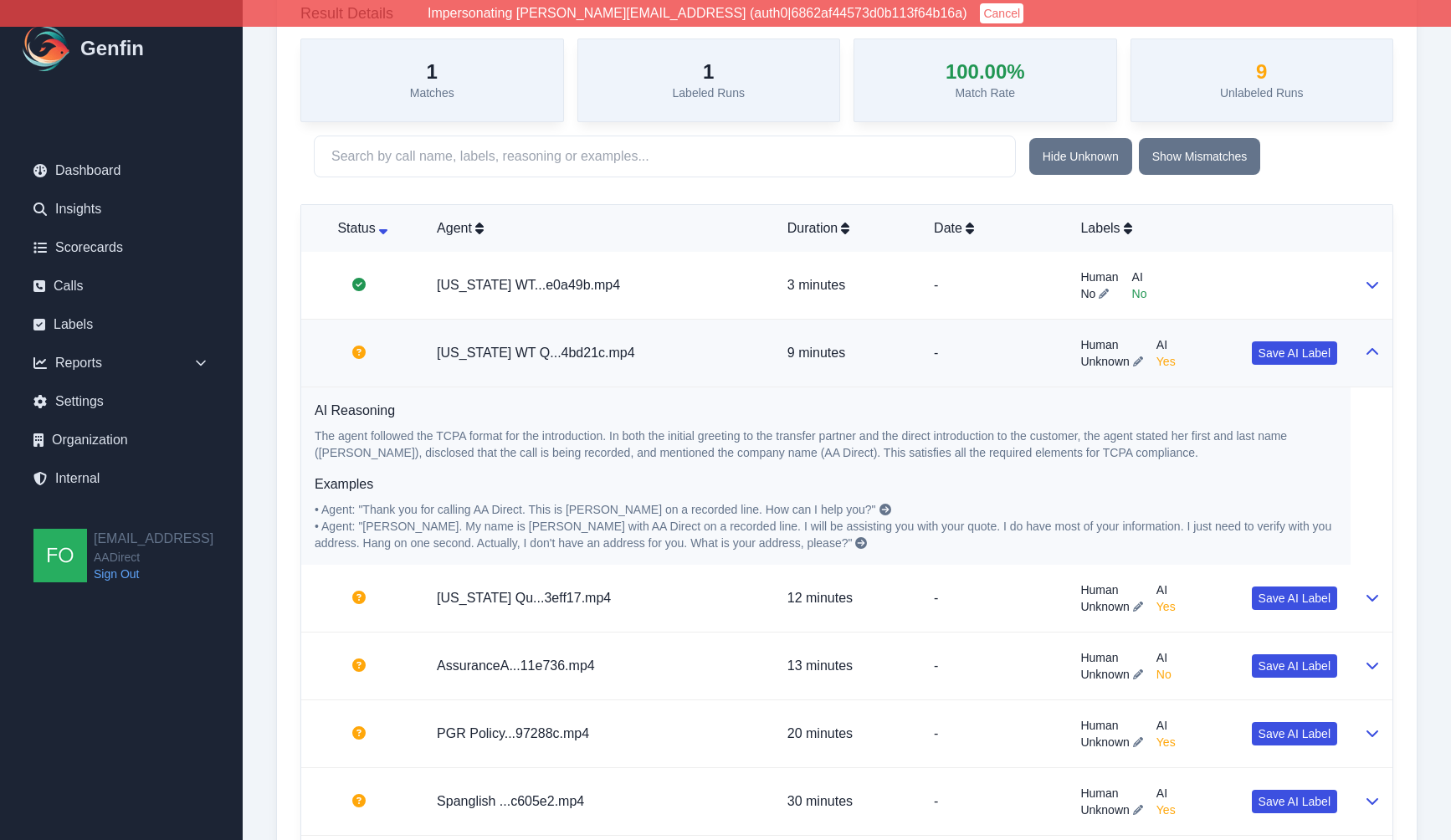
click at [934, 346] on p "-" at bounding box center [993, 353] width 119 height 20
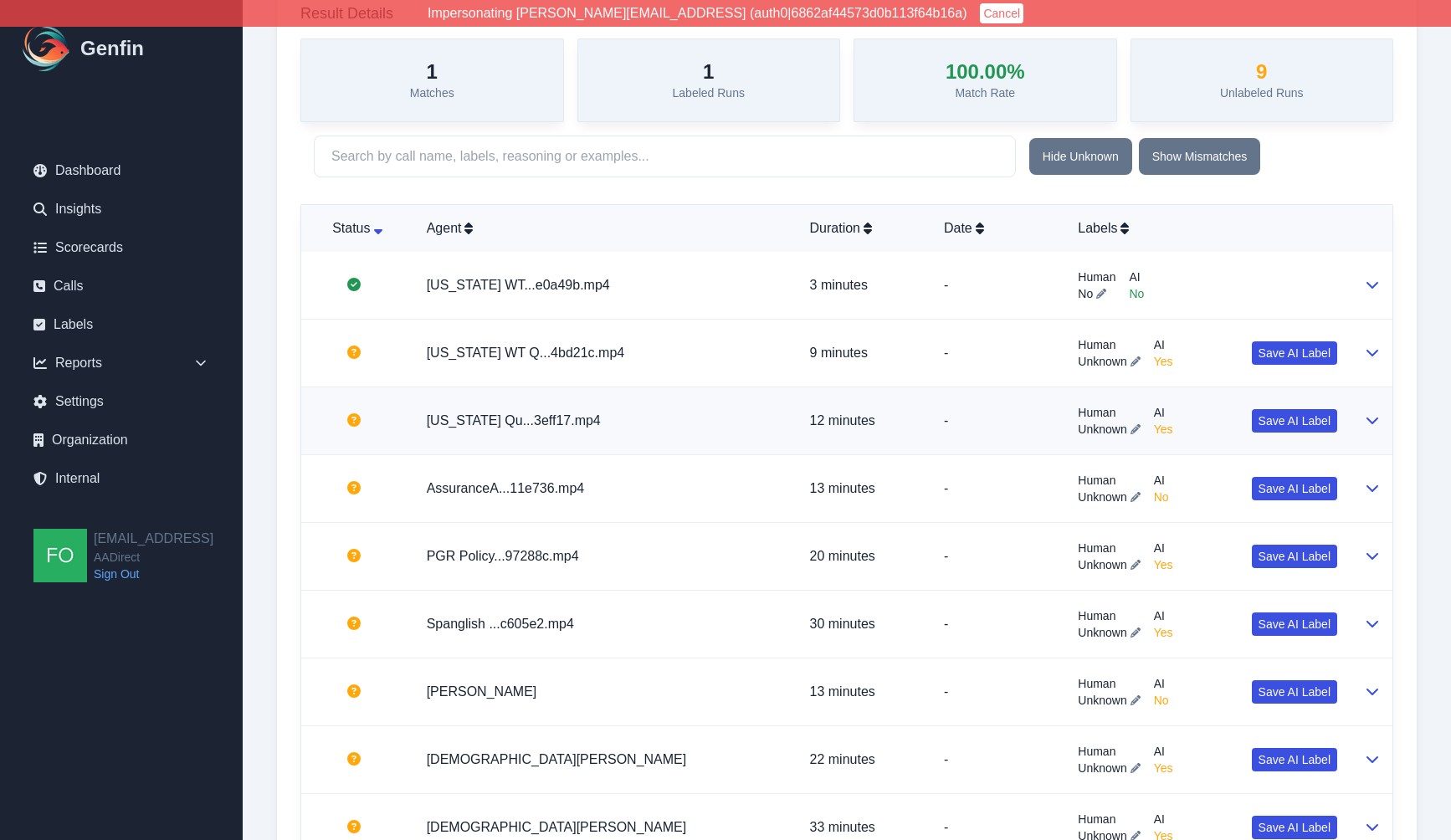
click at [946, 428] on p "-" at bounding box center [998, 420] width 107 height 20
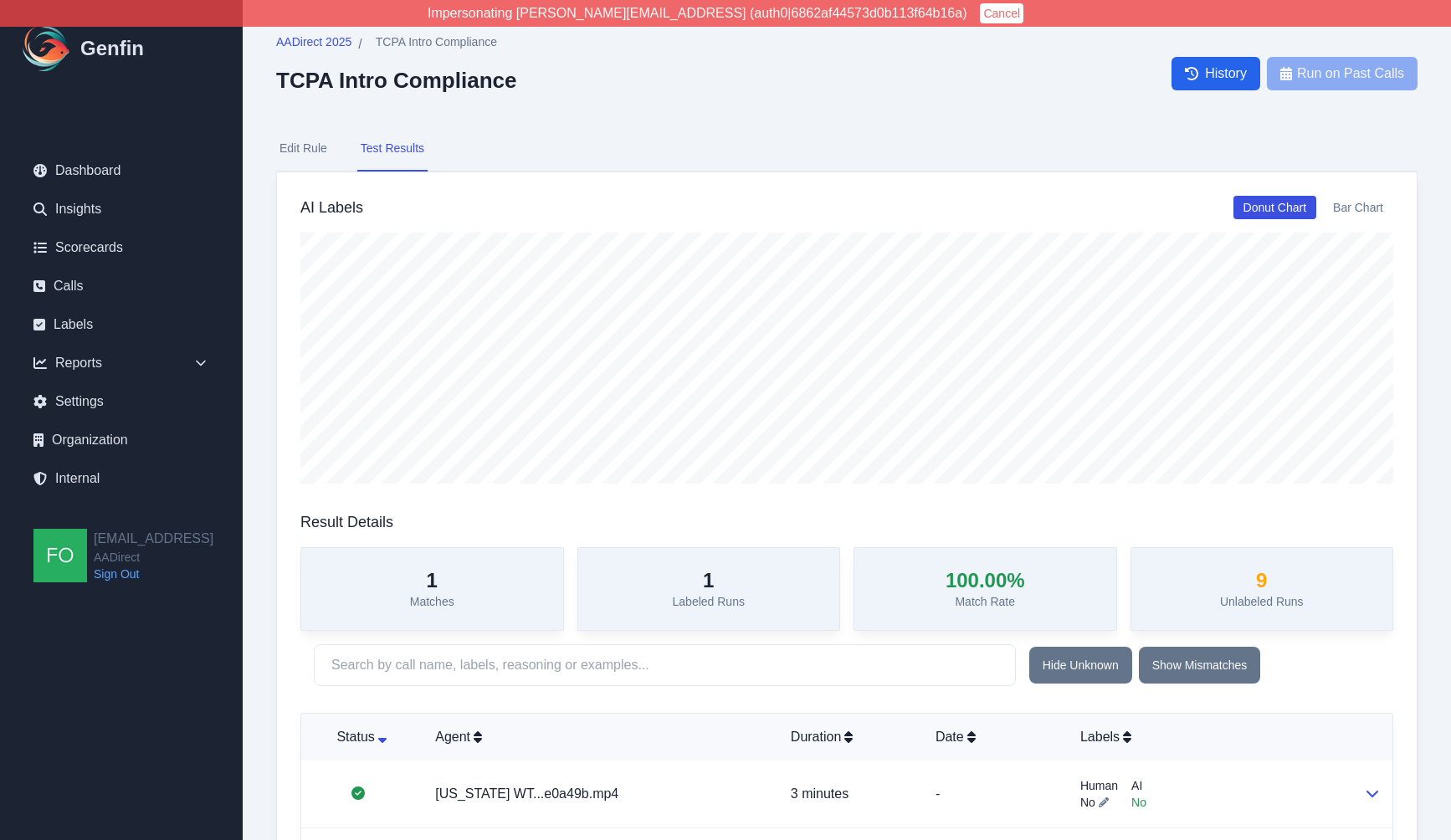
scroll to position [0, 0]
click at [299, 148] on button "Edit Rule" at bounding box center [303, 149] width 55 height 46
select select "Yes/No"
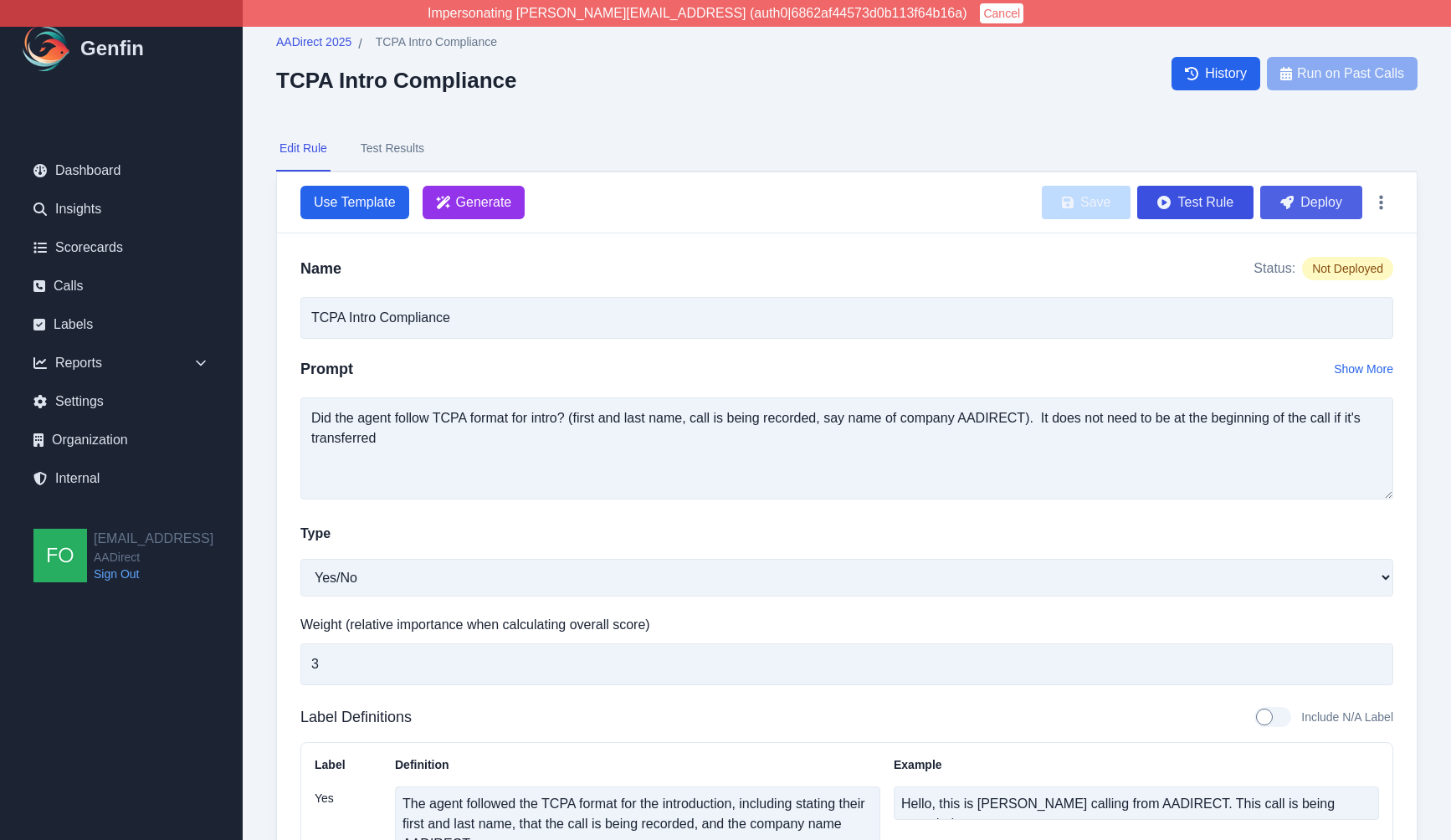
click at [1316, 200] on button "Deploy" at bounding box center [1311, 202] width 102 height 34
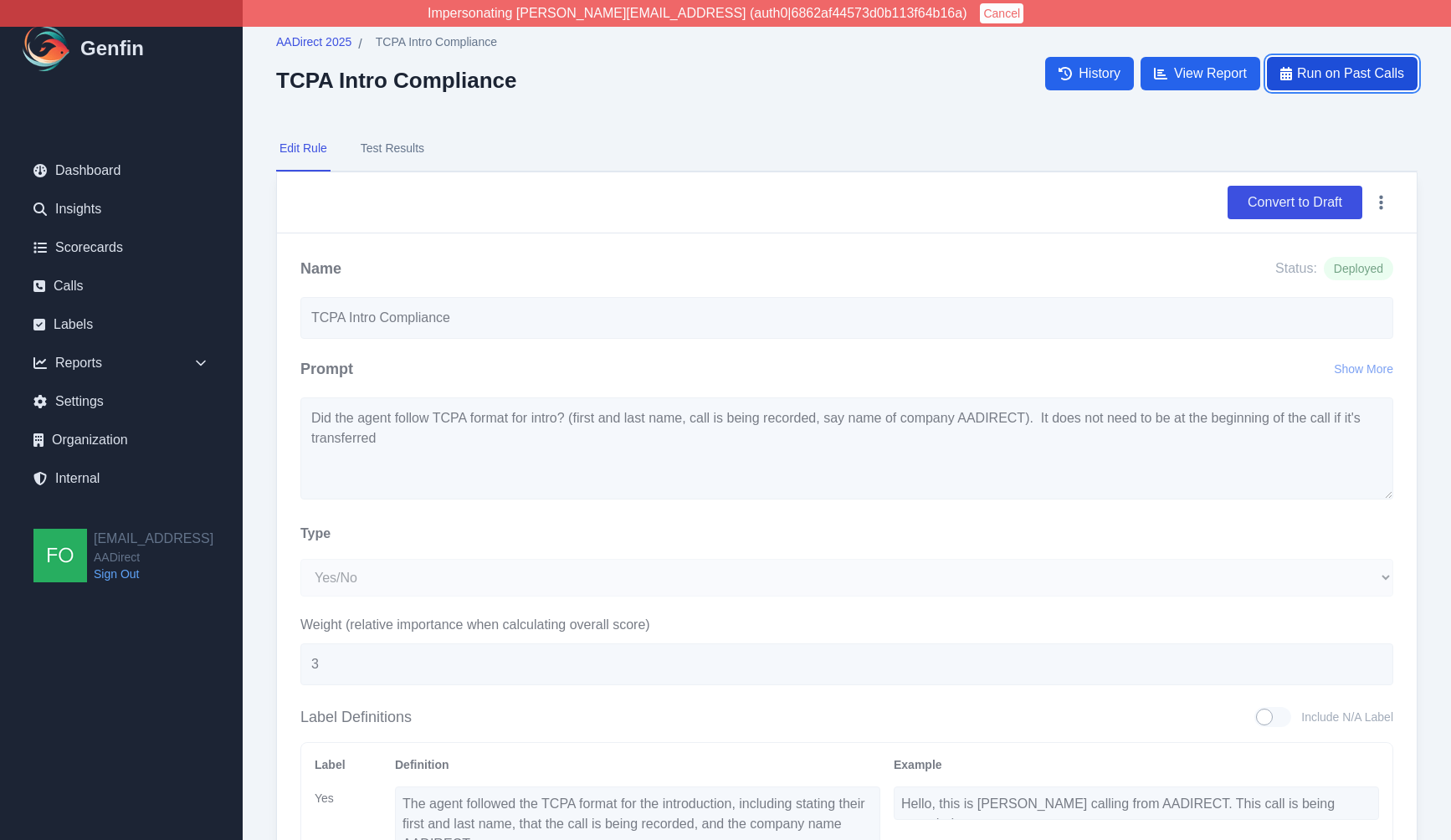
click at [1339, 75] on span "Run on Past Calls" at bounding box center [1351, 74] width 107 height 20
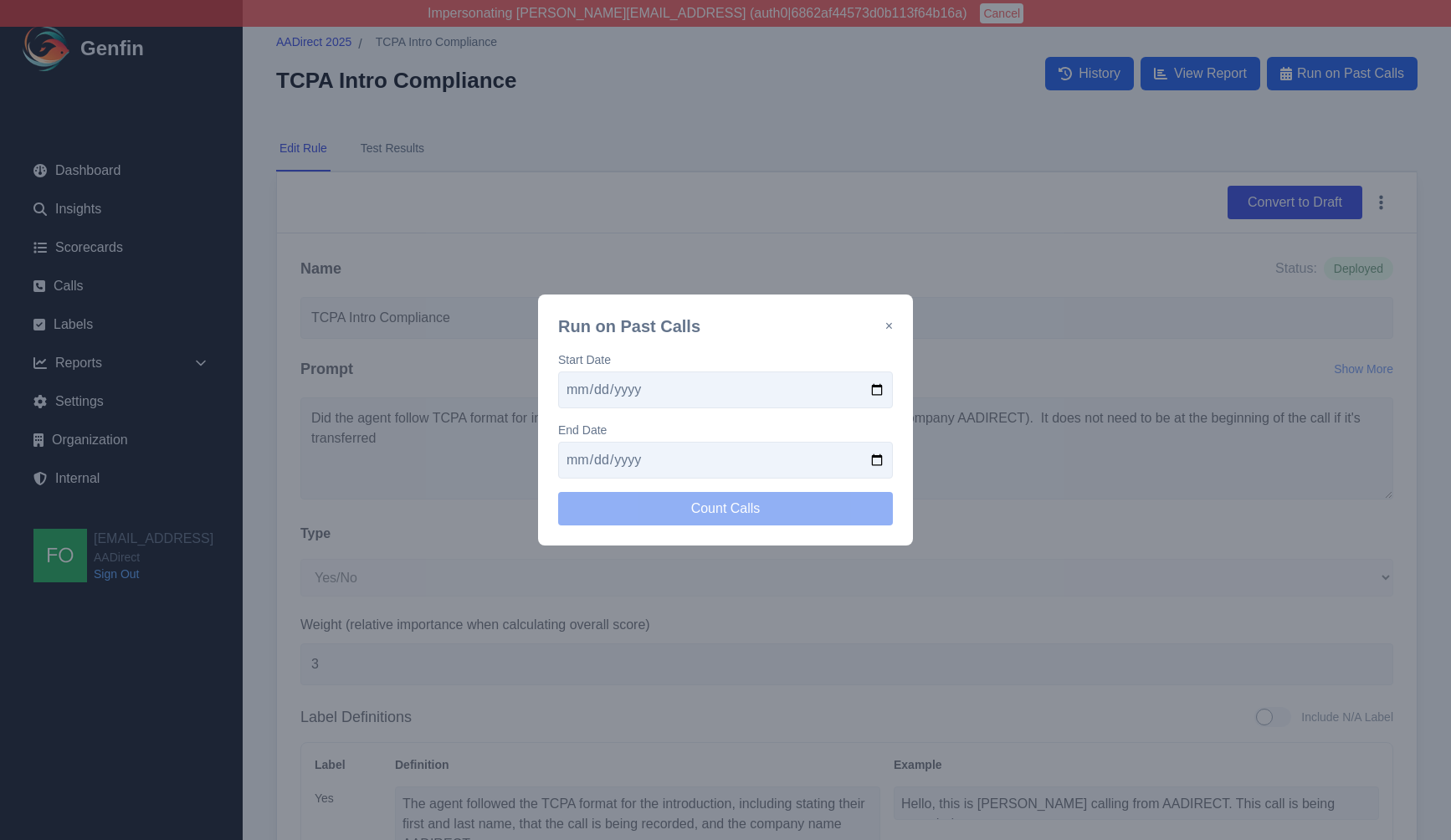
click at [714, 390] on input "date" at bounding box center [726, 390] width 335 height 36
click at [886, 329] on button "×" at bounding box center [888, 326] width 7 height 20
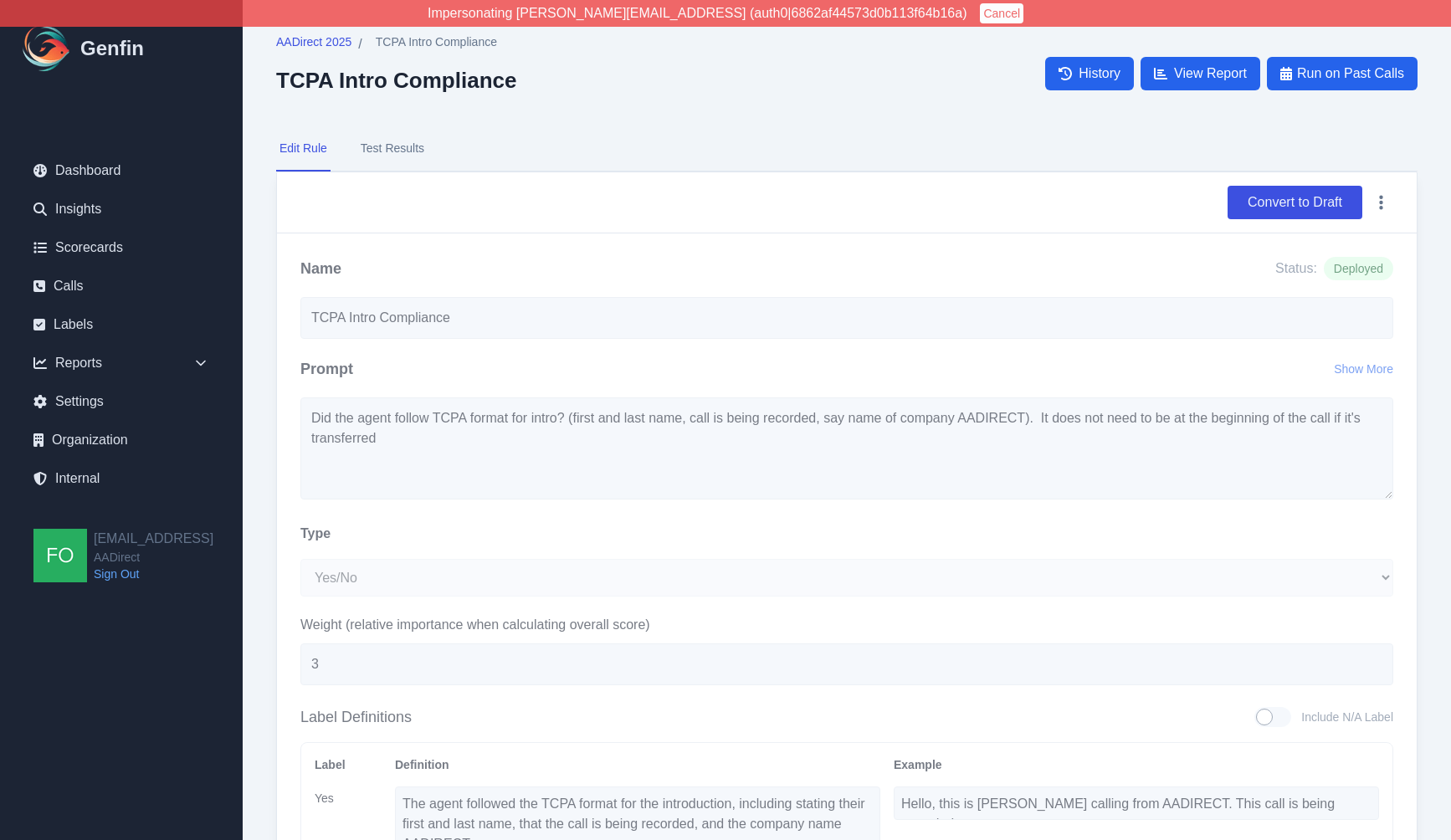
click at [754, 156] on nav "Edit Rule Test Results" at bounding box center [847, 149] width 1142 height 46
click at [323, 42] on span "AADirect 2025" at bounding box center [313, 42] width 76 height 16
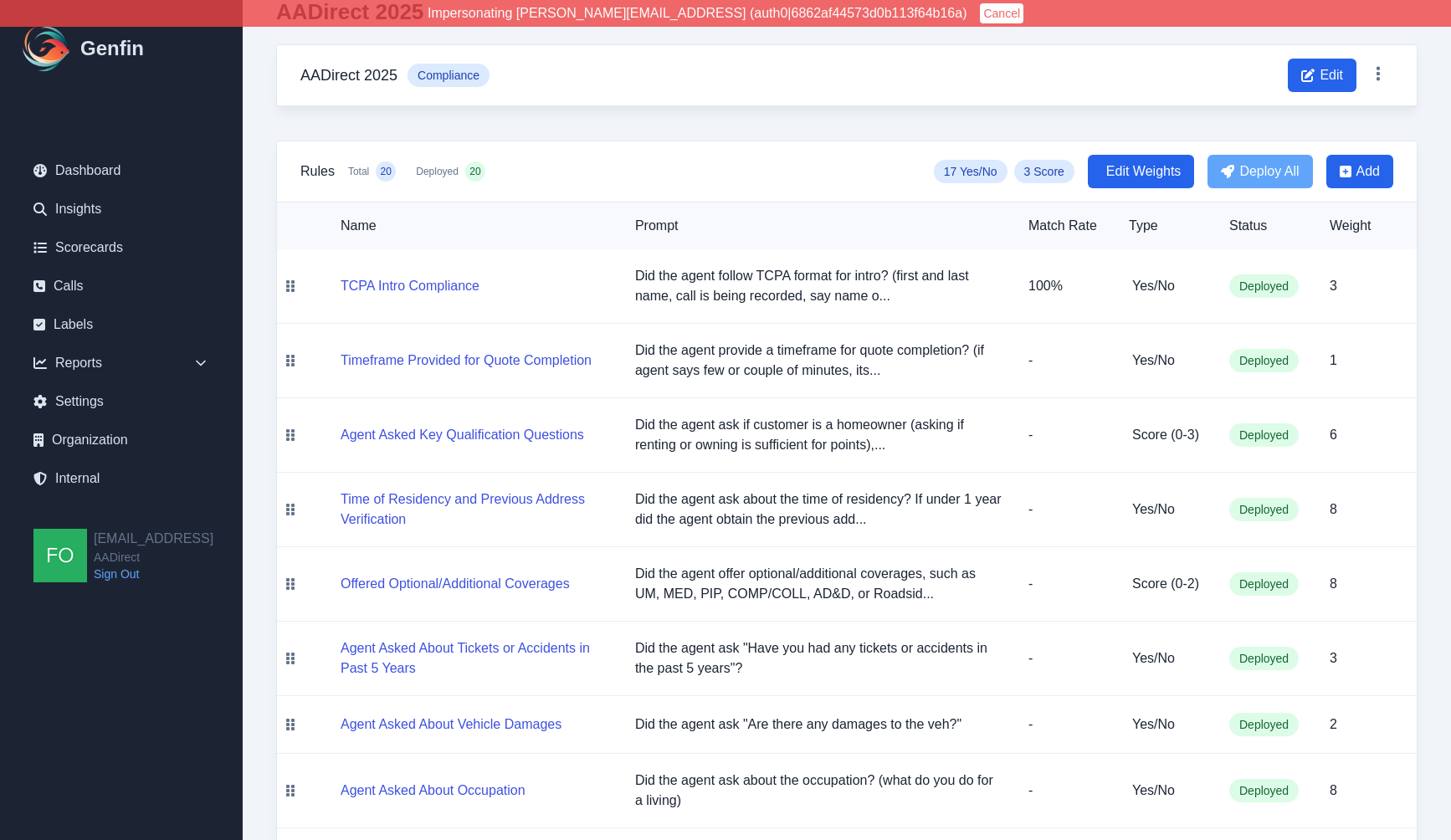
scroll to position [4, 0]
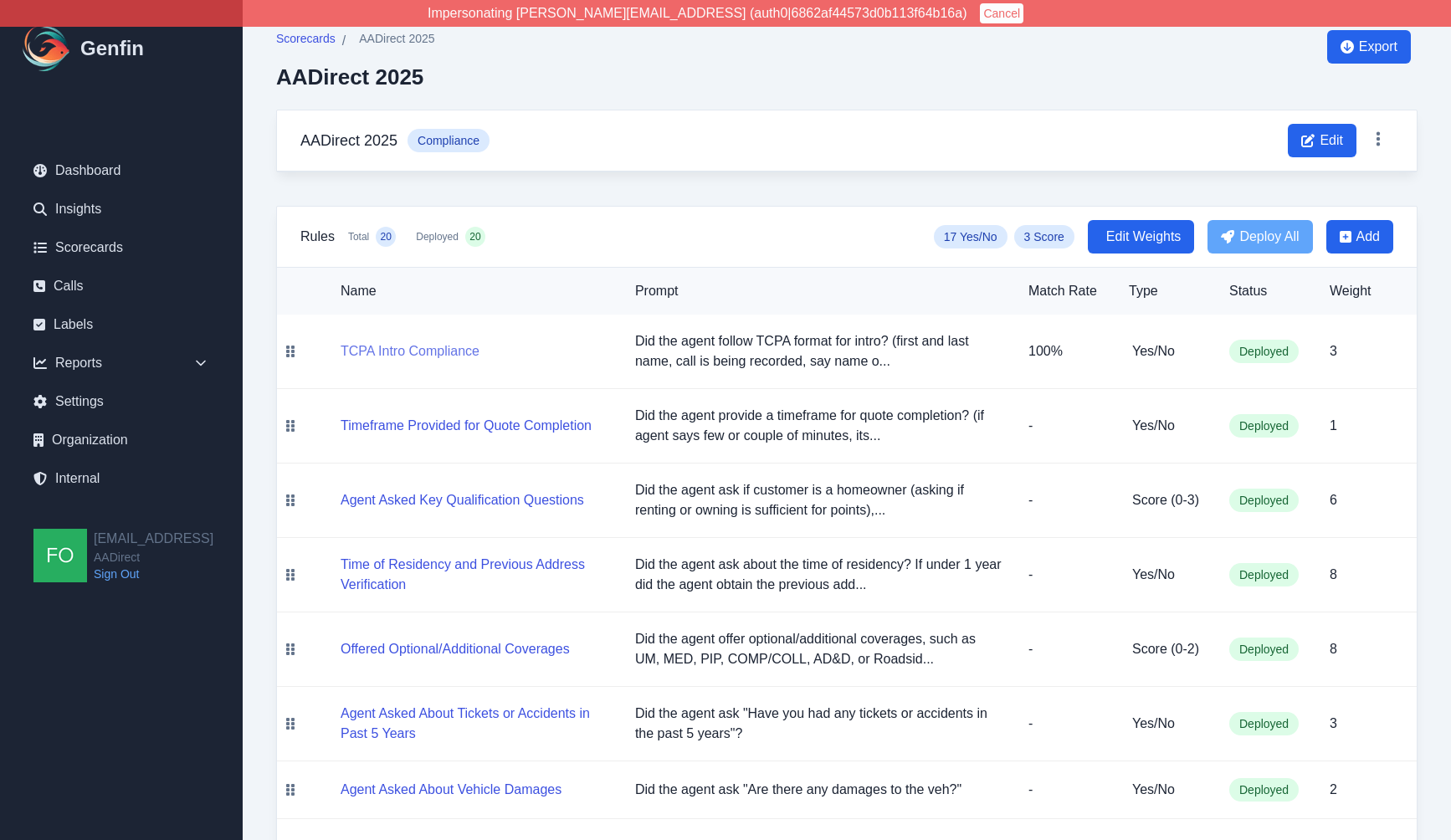
click at [384, 350] on button "TCPA Intro Compliance" at bounding box center [410, 351] width 139 height 20
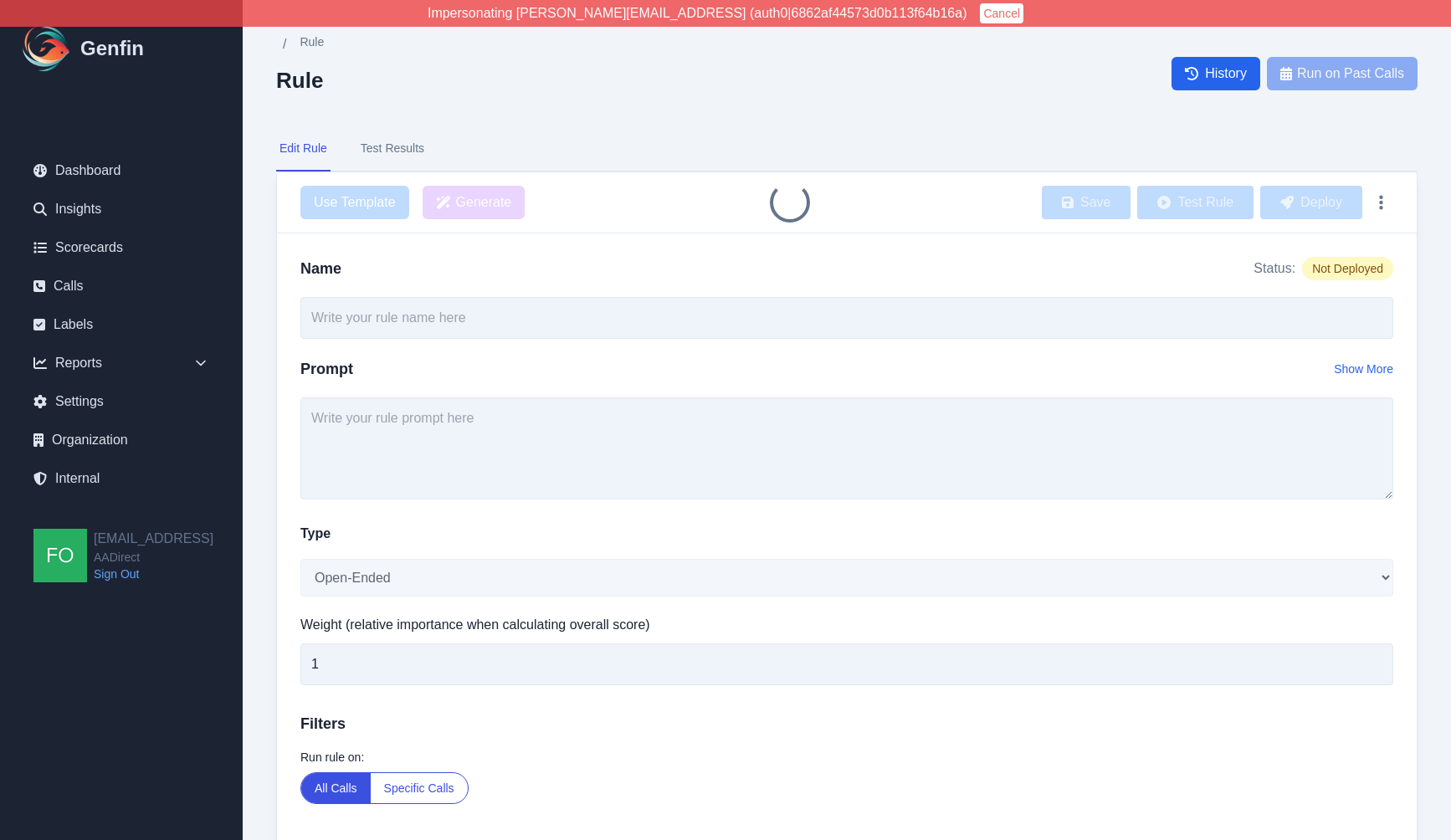
type input "TCPA Intro Compliance"
type input "3"
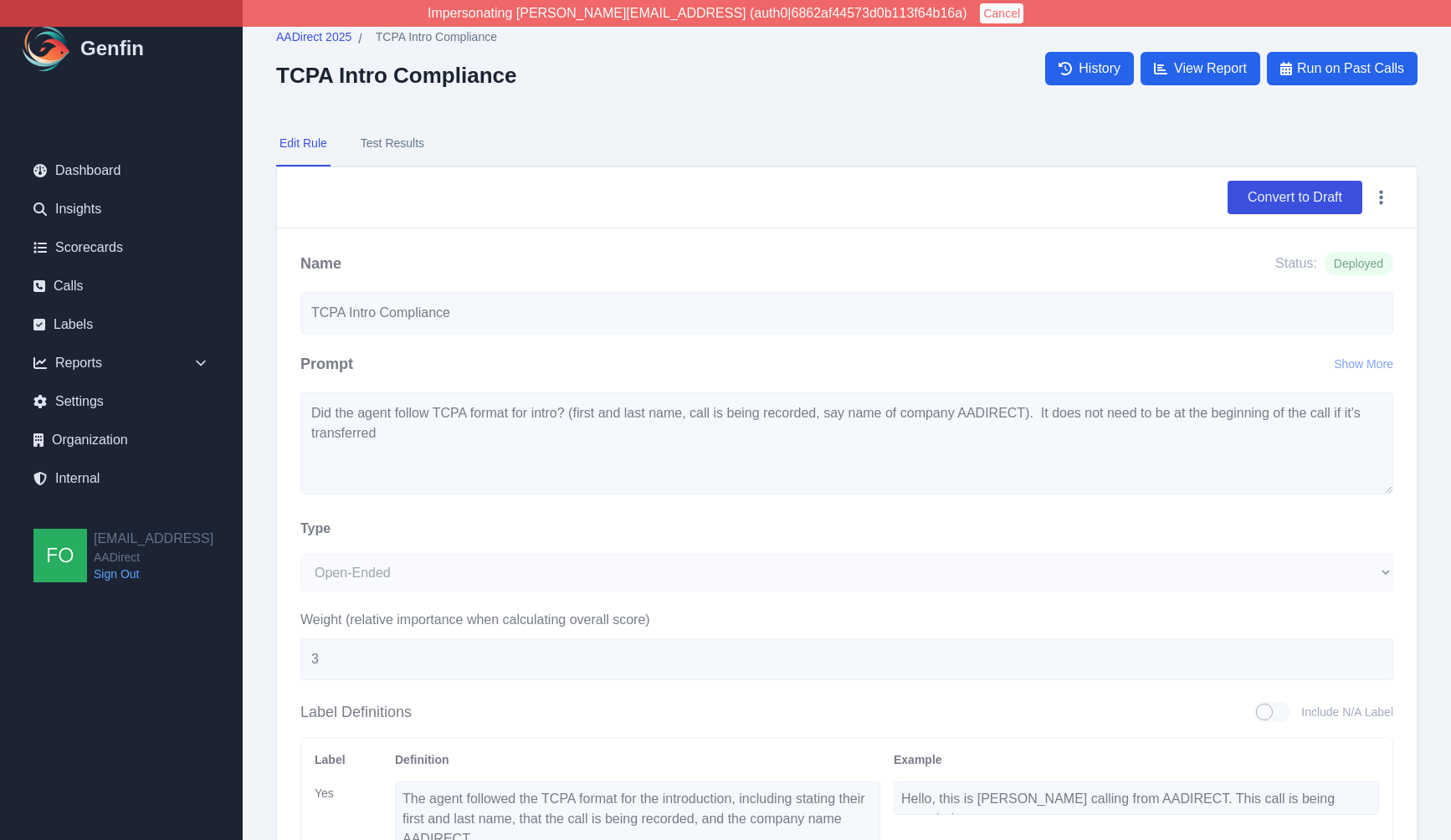
scroll to position [4, 0]
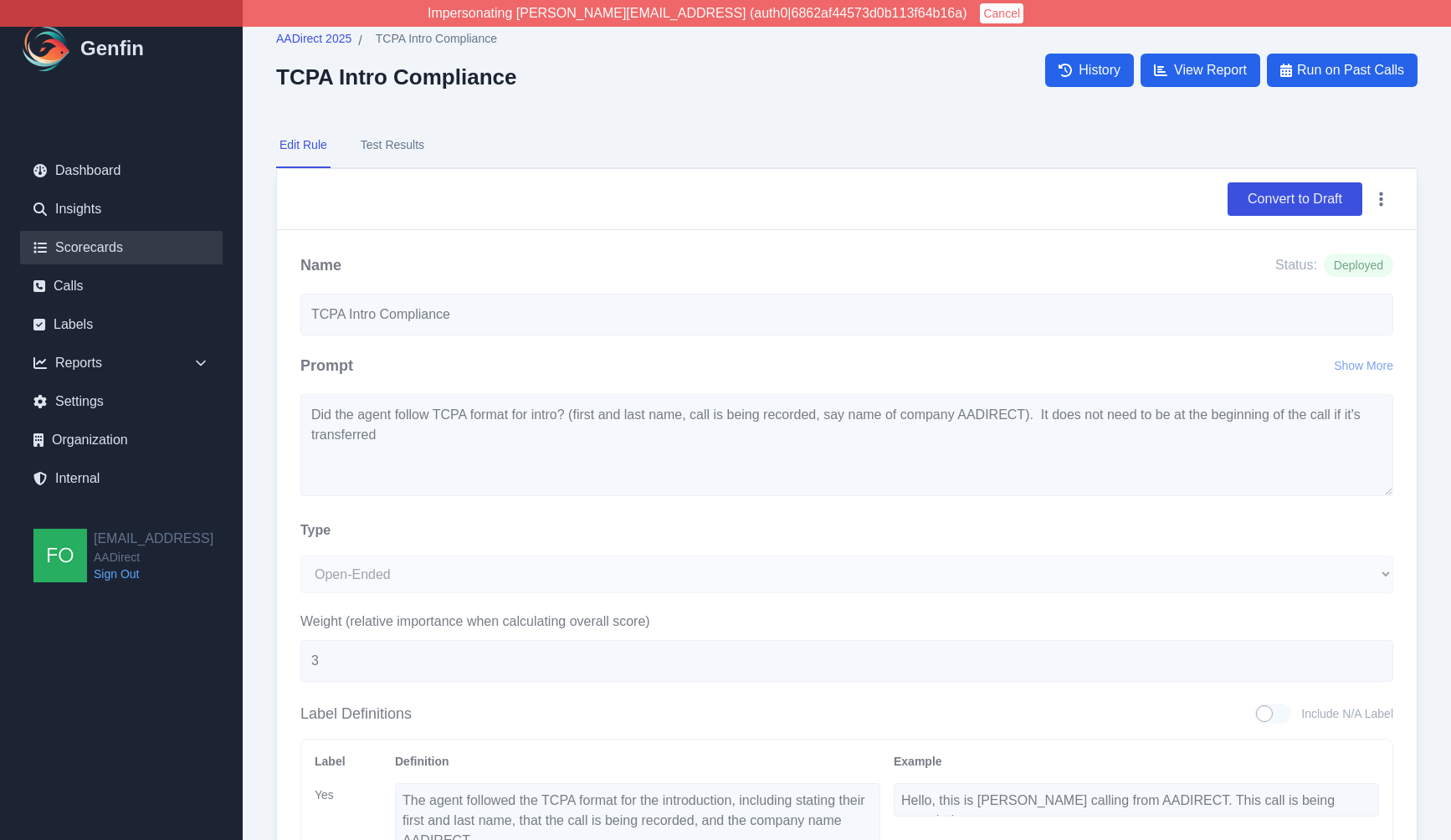
click at [115, 253] on link "Scorecards" at bounding box center [121, 248] width 202 height 34
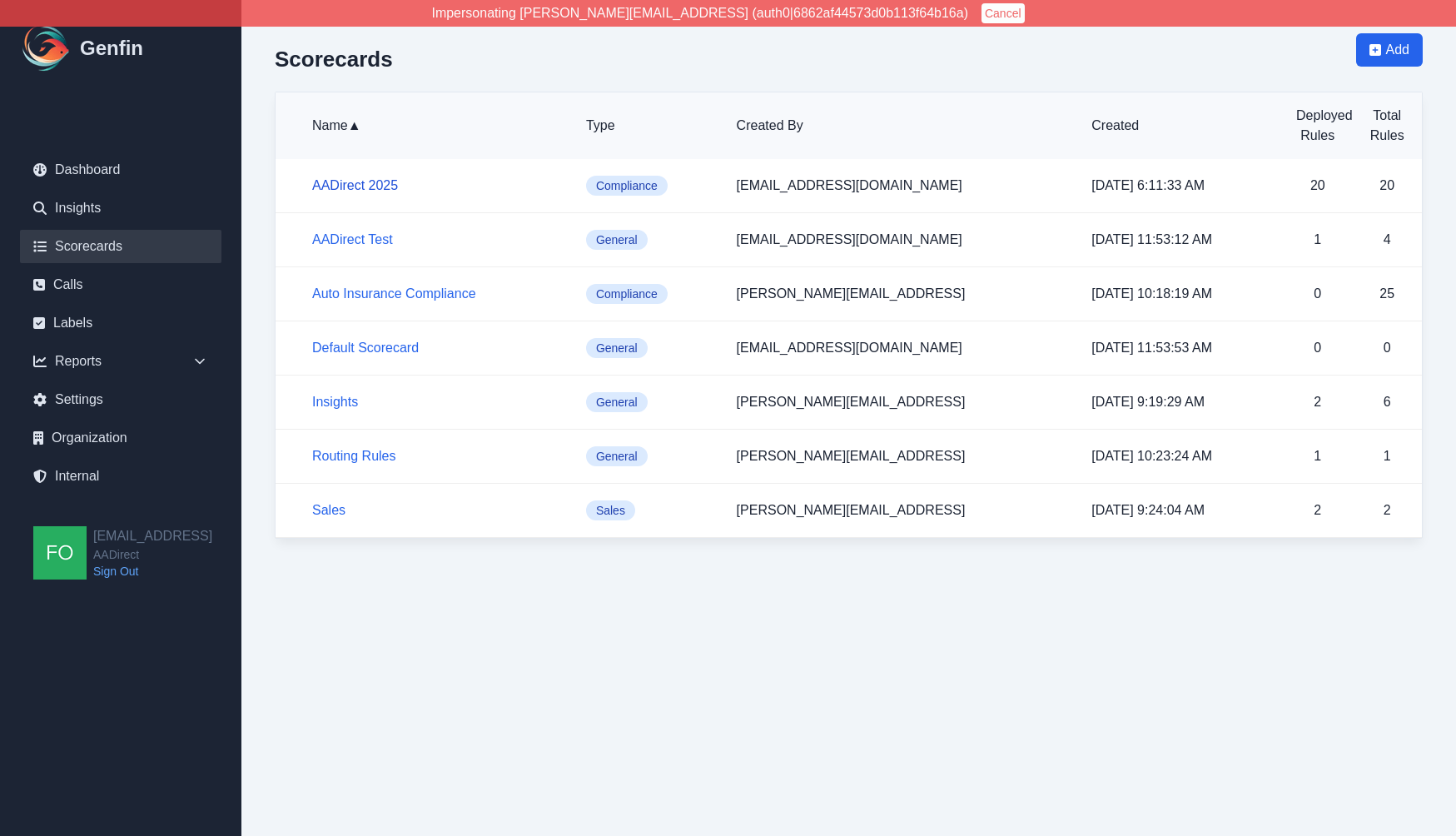
click at [370, 181] on link "AADirect 2025" at bounding box center [355, 186] width 86 height 14
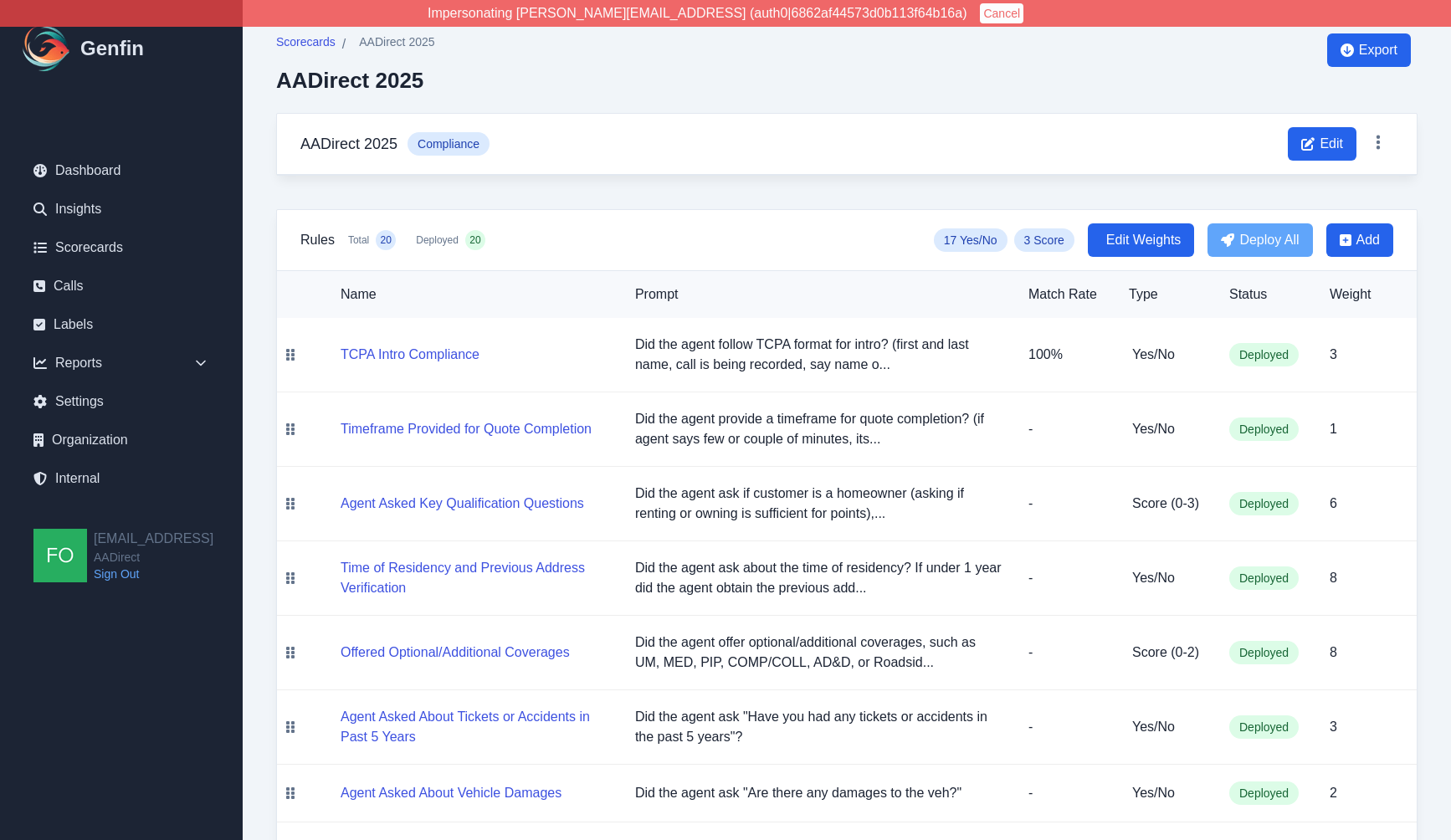
click at [713, 236] on div "Rules Total 20 Deployed 20 17 Yes/No 3 Score Edit Weights Deploy All Add" at bounding box center [847, 239] width 1092 height 34
click at [429, 355] on button "TCPA Intro Compliance" at bounding box center [410, 355] width 139 height 20
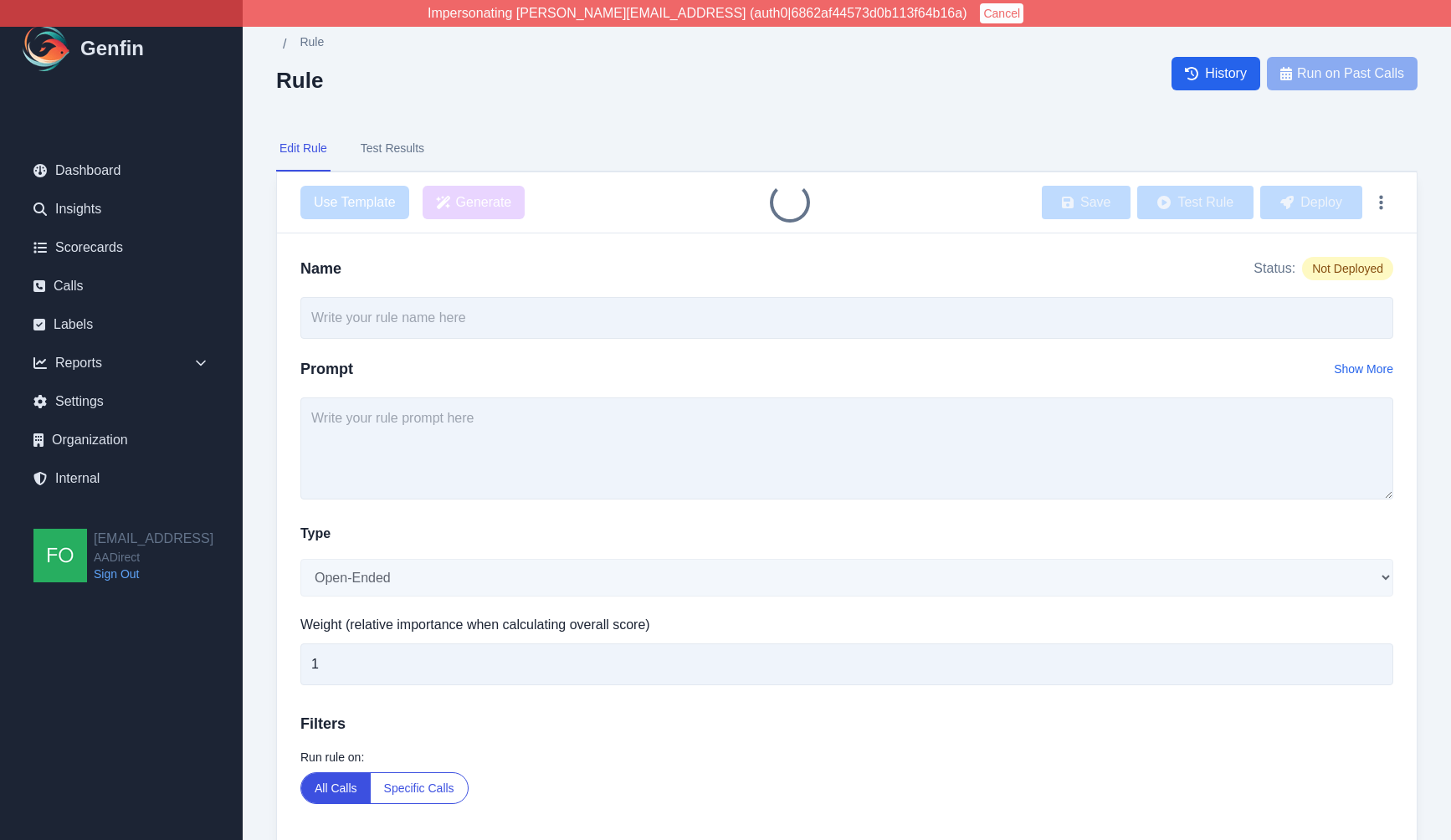
type input "TCPA Intro Compliance"
type input "3"
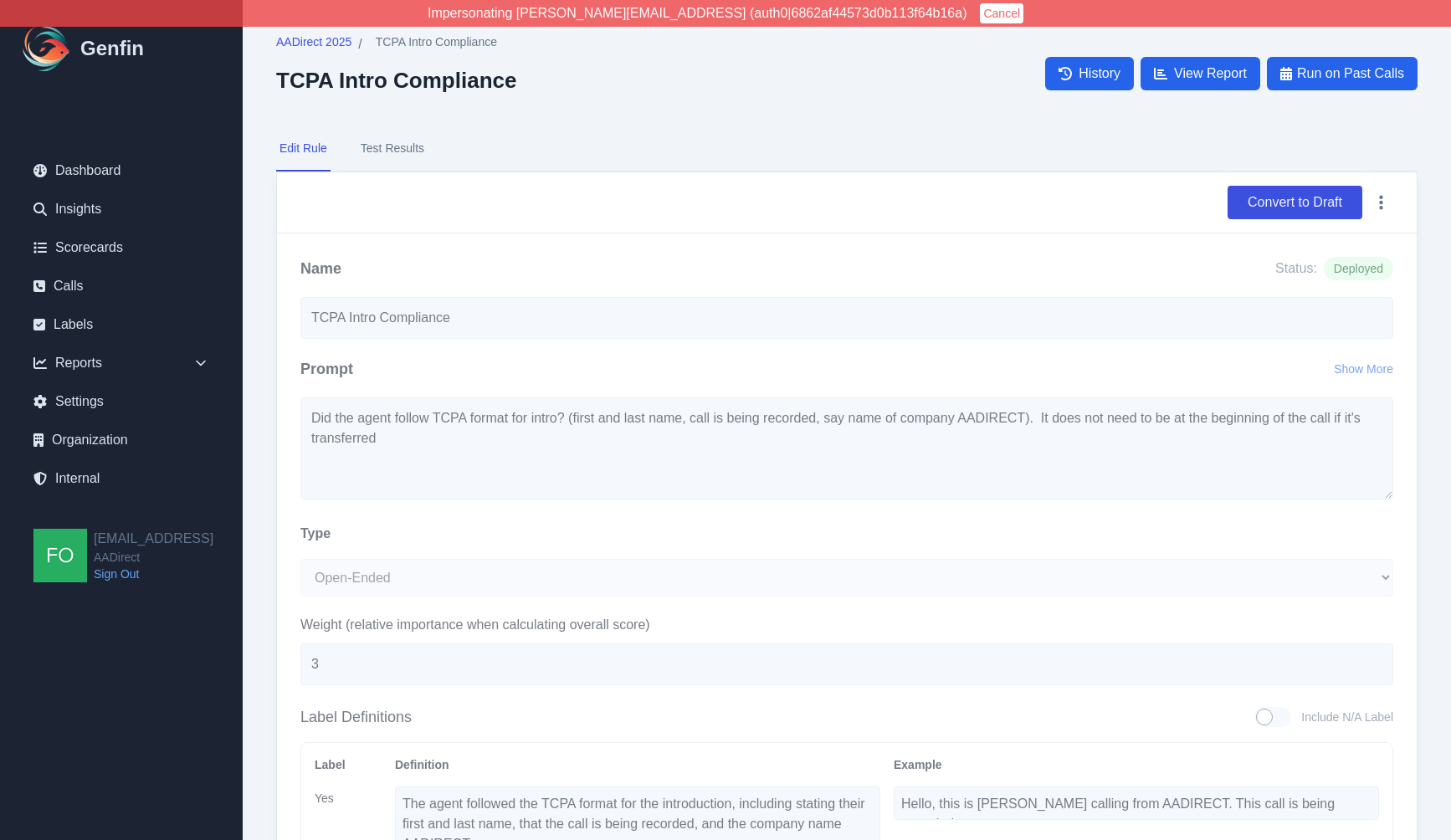
click at [409, 147] on button "Test Results" at bounding box center [391, 149] width 70 height 46
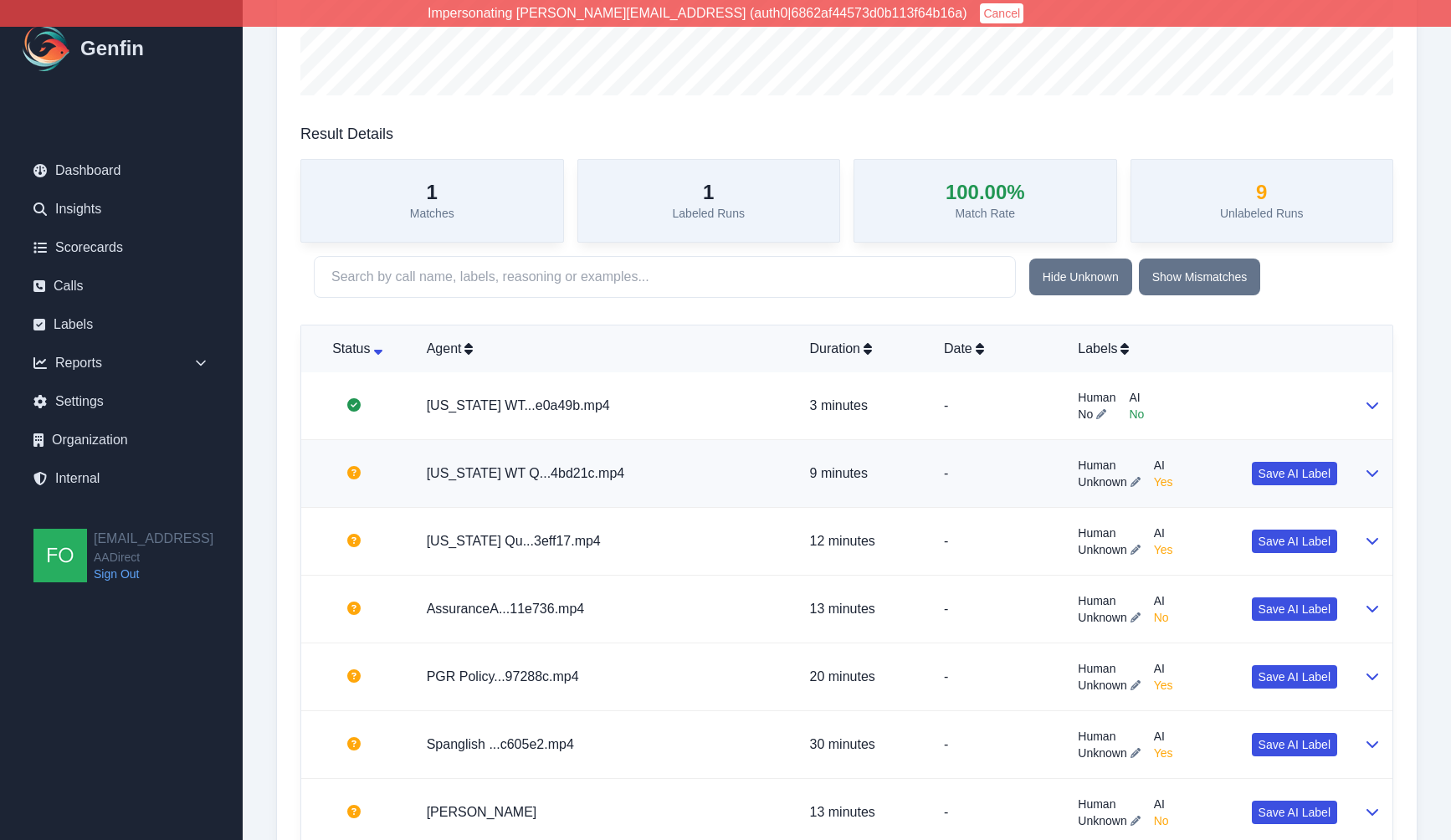
scroll to position [418, 0]
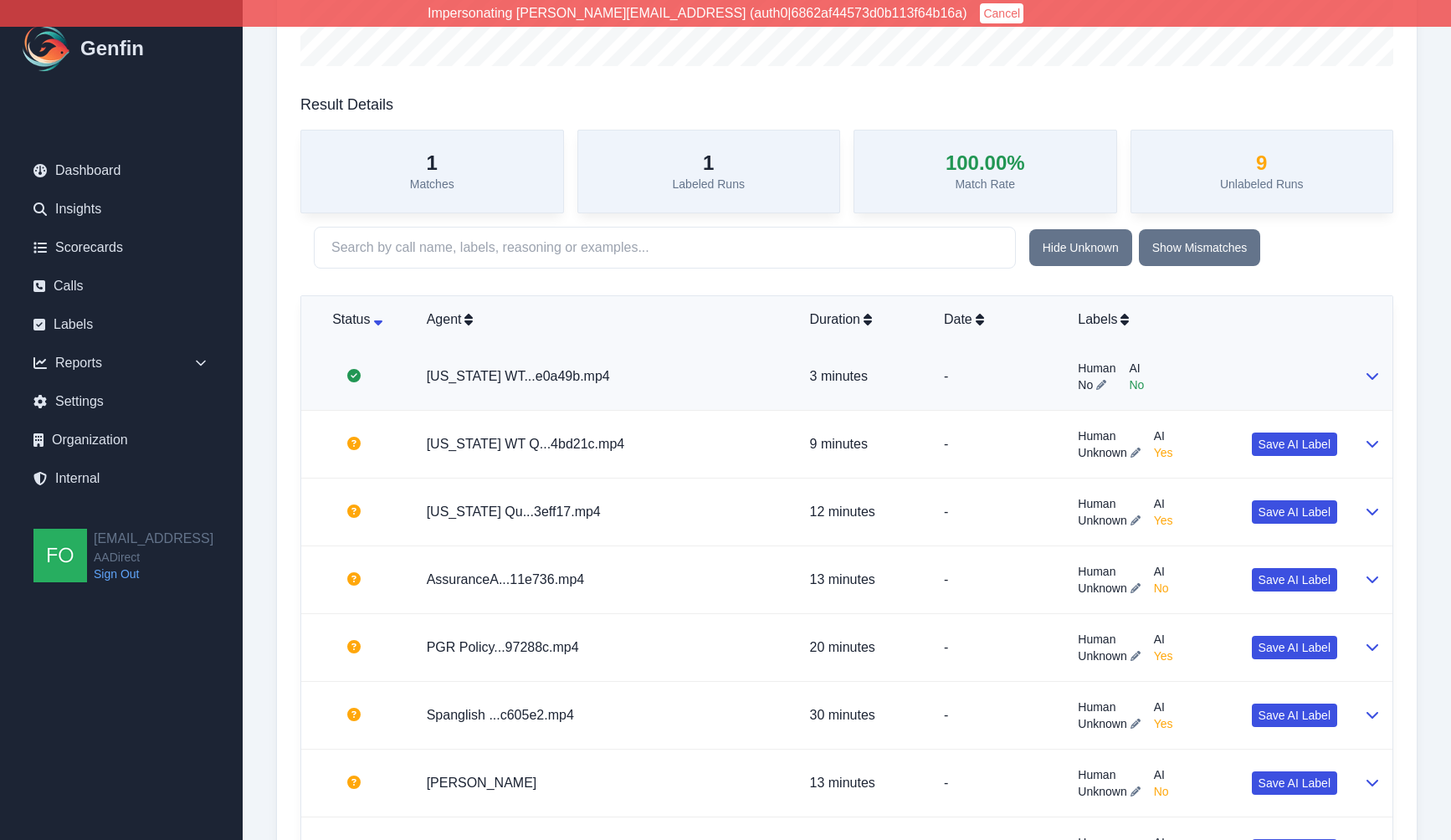
click at [810, 378] on p "3 minutes" at bounding box center [864, 377] width 107 height 20
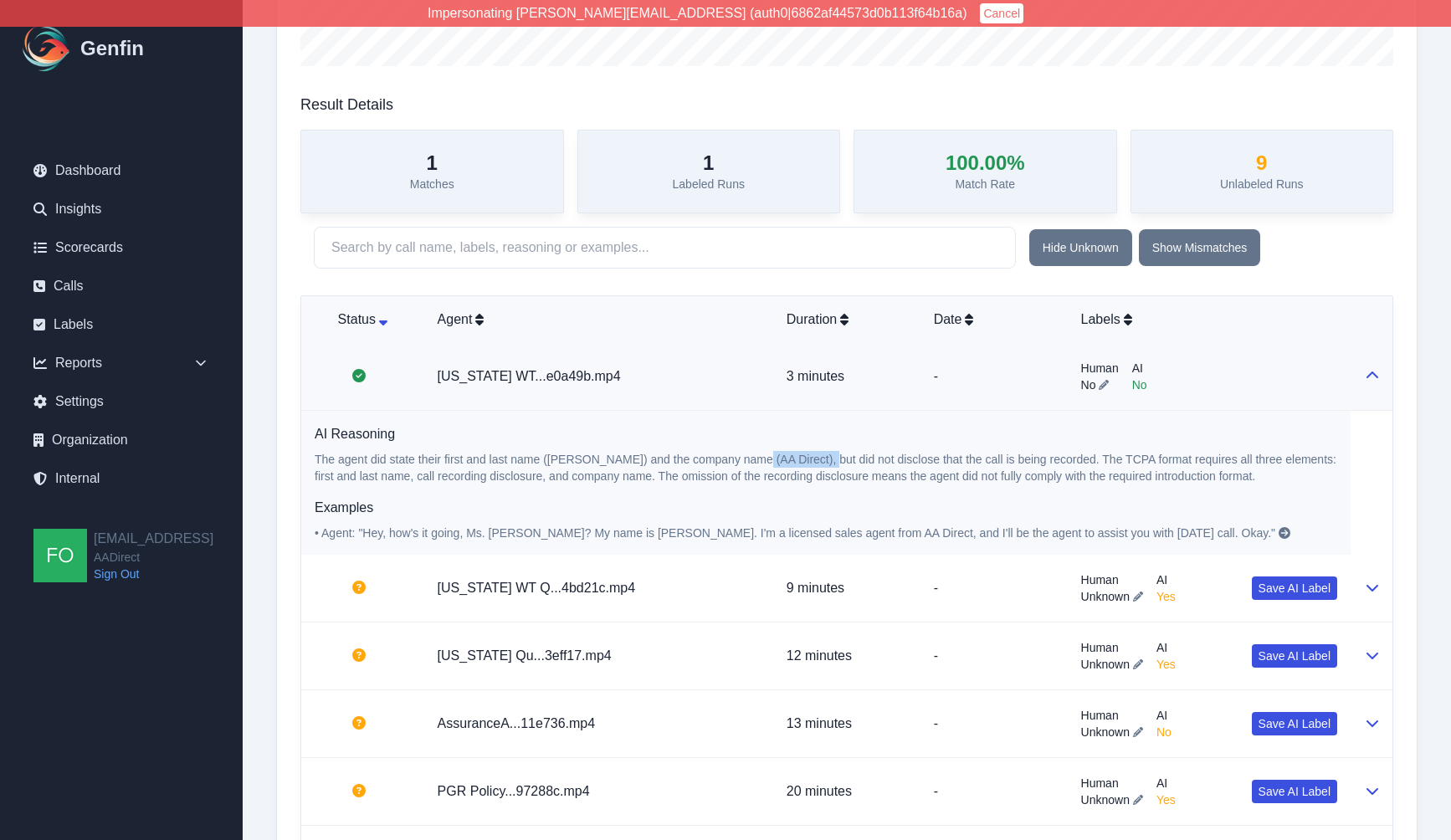
drag, startPoint x: 756, startPoint y: 460, endPoint x: 821, endPoint y: 460, distance: 65.0
click at [821, 460] on p "The agent did state their first and last name (Ramon Trevino) and the company n…" at bounding box center [826, 467] width 1022 height 34
drag, startPoint x: 840, startPoint y: 461, endPoint x: 796, endPoint y: 461, distance: 44.0
click at [840, 462] on p "The agent did state their first and last name (Ramon Trevino) and the company n…" at bounding box center [826, 467] width 1022 height 34
drag, startPoint x: 754, startPoint y: 457, endPoint x: 817, endPoint y: 459, distance: 63.0
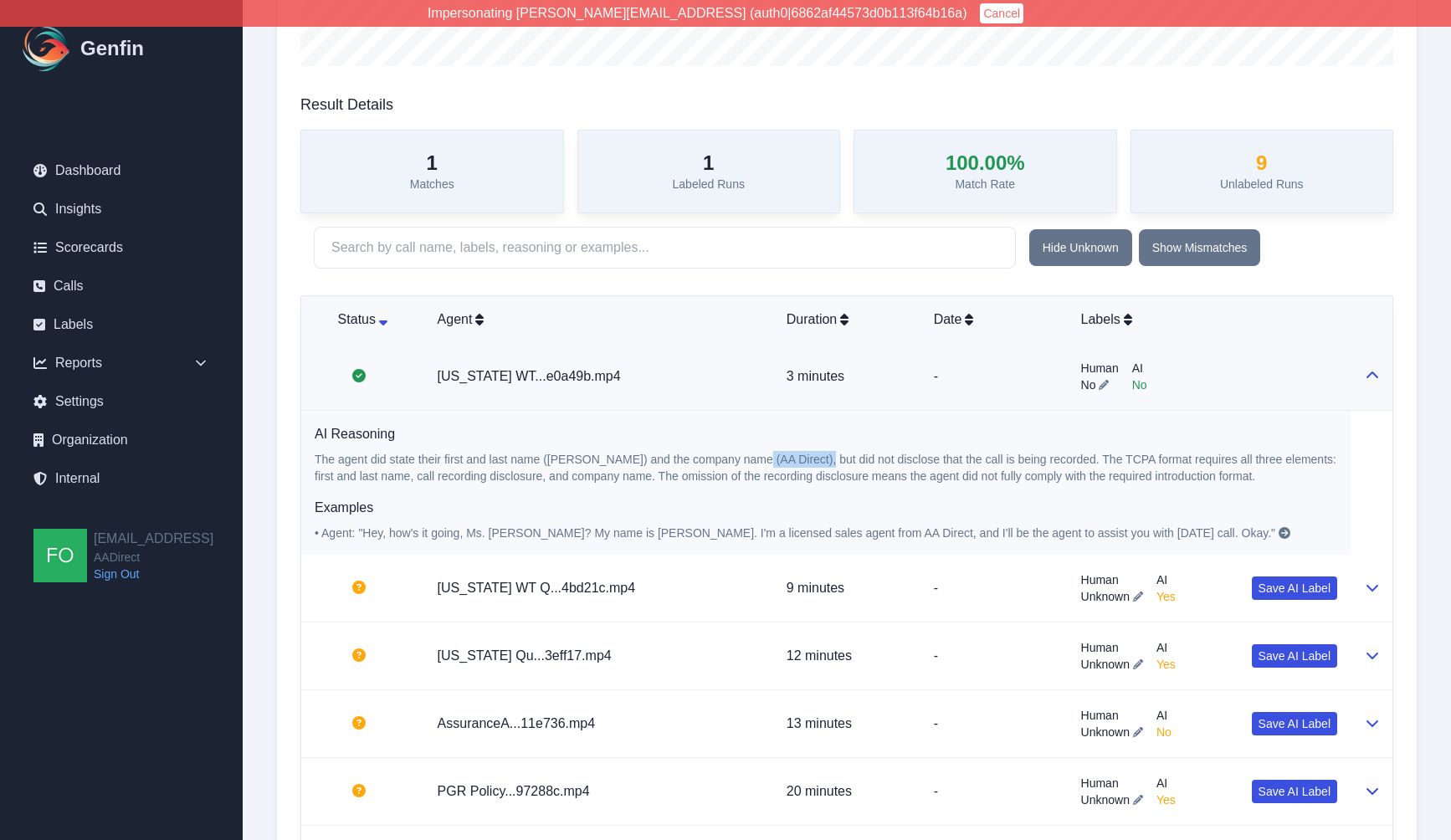
click at [817, 459] on p "The agent did state their first and last name (Ramon Trevino) and the company n…" at bounding box center [826, 467] width 1022 height 34
click at [820, 459] on p "The agent did state their first and last name (Ramon Trevino) and the company n…" at bounding box center [826, 467] width 1022 height 34
click at [560, 377] on link "Alabama WT...e0a49b.mp4" at bounding box center [529, 376] width 183 height 15
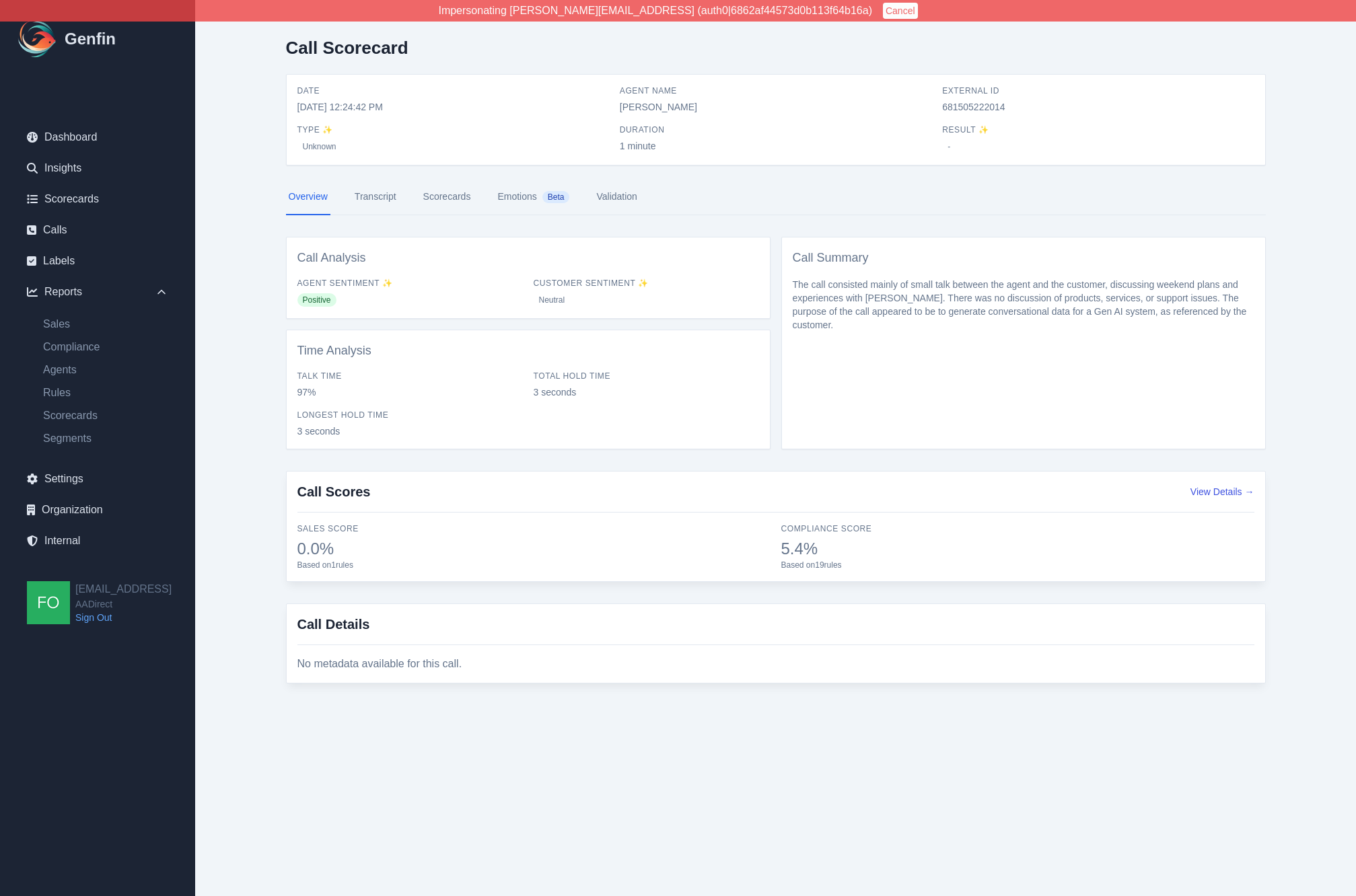
click at [370, 193] on link "Transcript" at bounding box center [376, 197] width 47 height 37
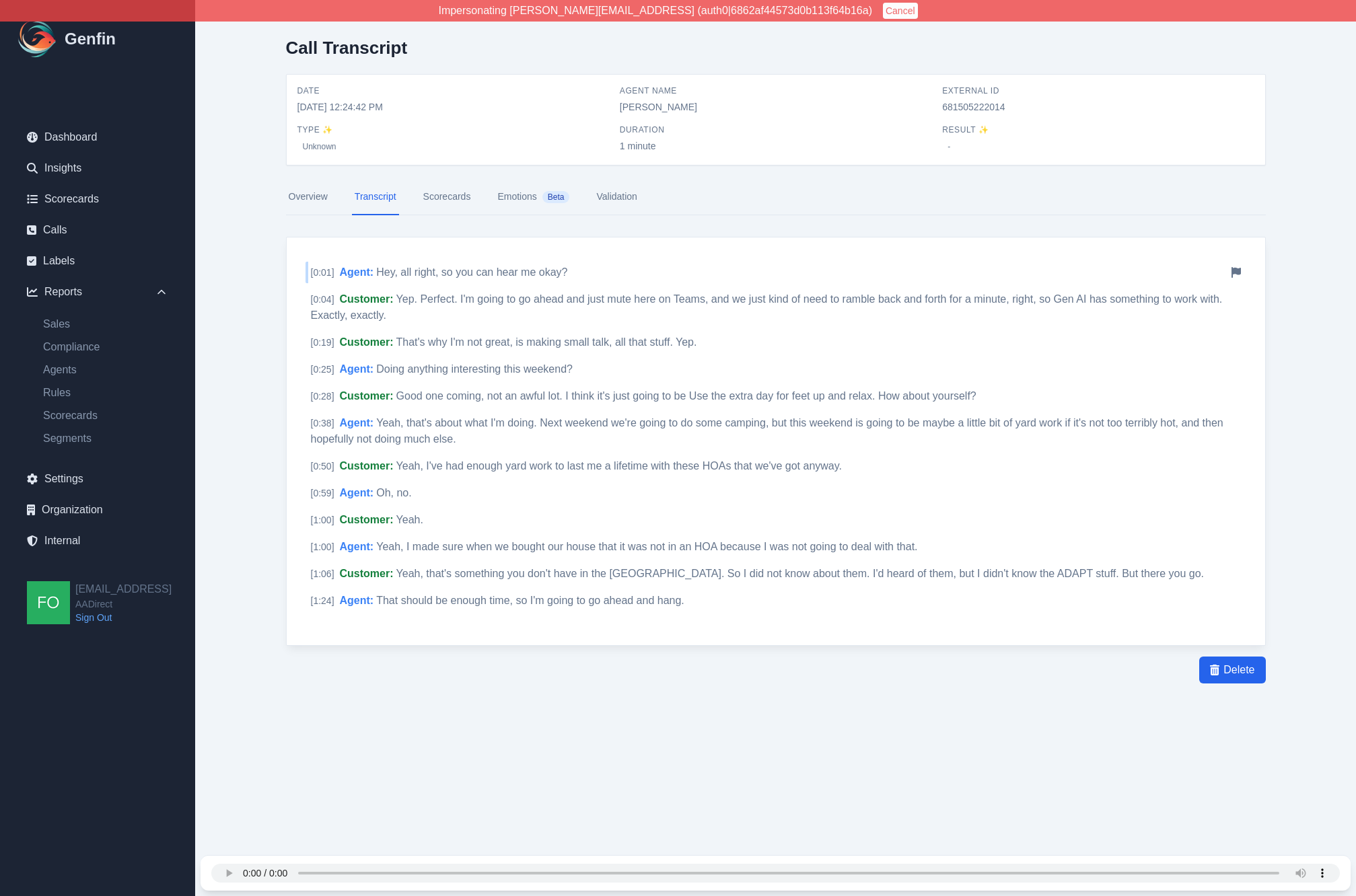
click at [410, 266] on span "Hey, all right, so you can hear me okay?" at bounding box center [472, 272] width 191 height 12
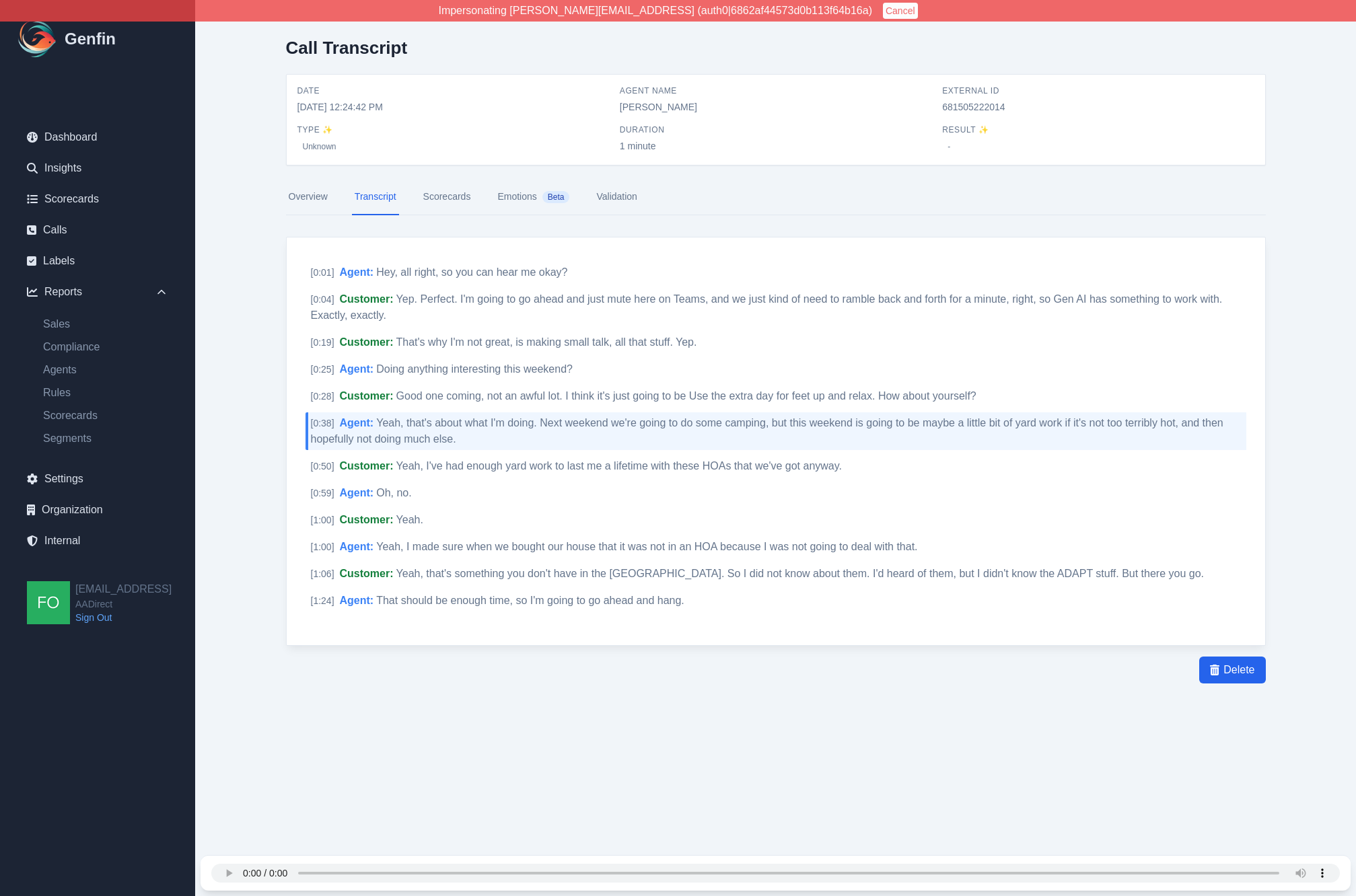
click at [243, 304] on main "Call Transcript Date [DATE] 12:24:42 PM Agent Name [PERSON_NAME] External ID 68…" at bounding box center [775, 387] width 1161 height 775
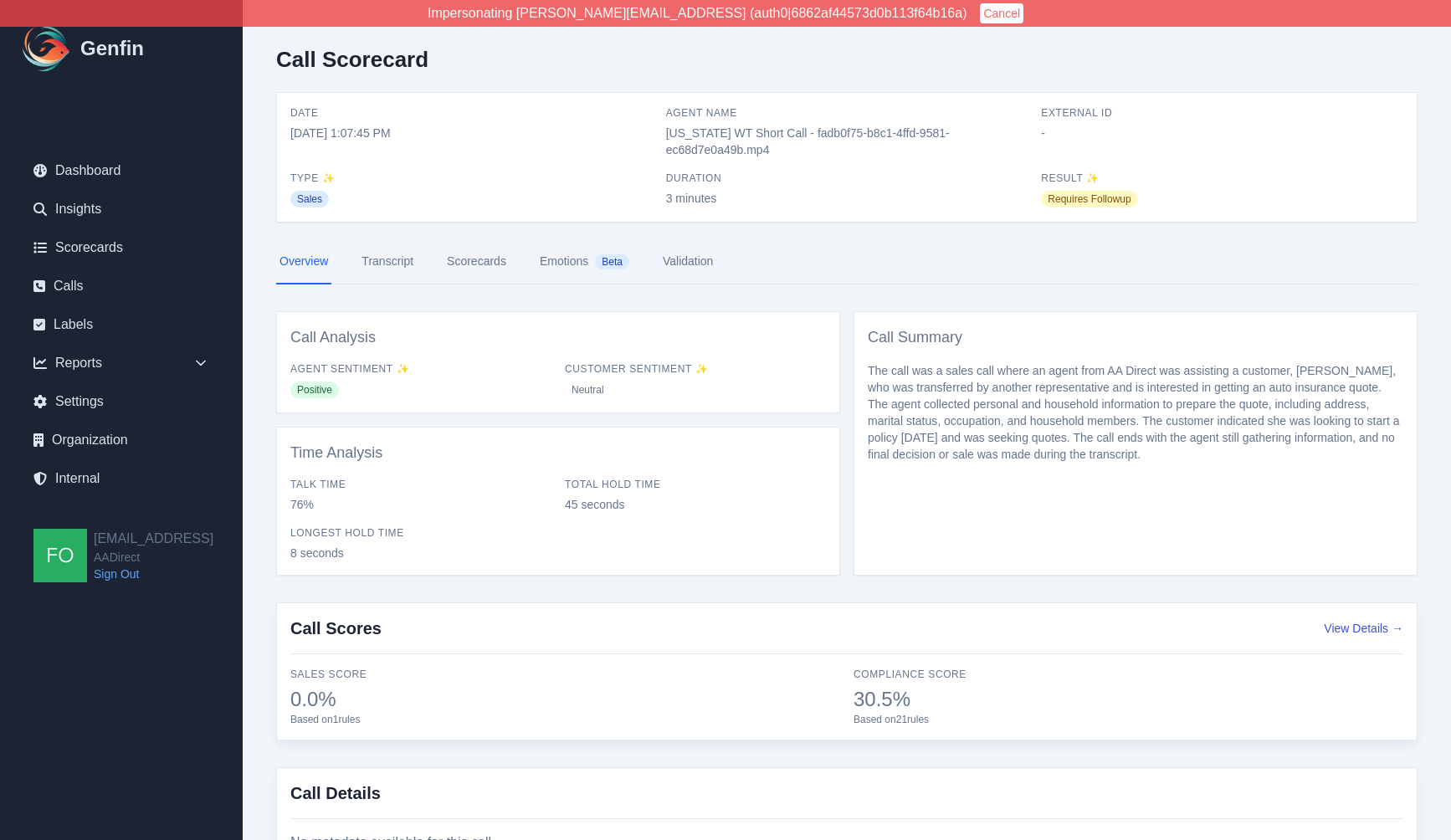
click at [392, 254] on link "Transcript" at bounding box center [387, 262] width 58 height 46
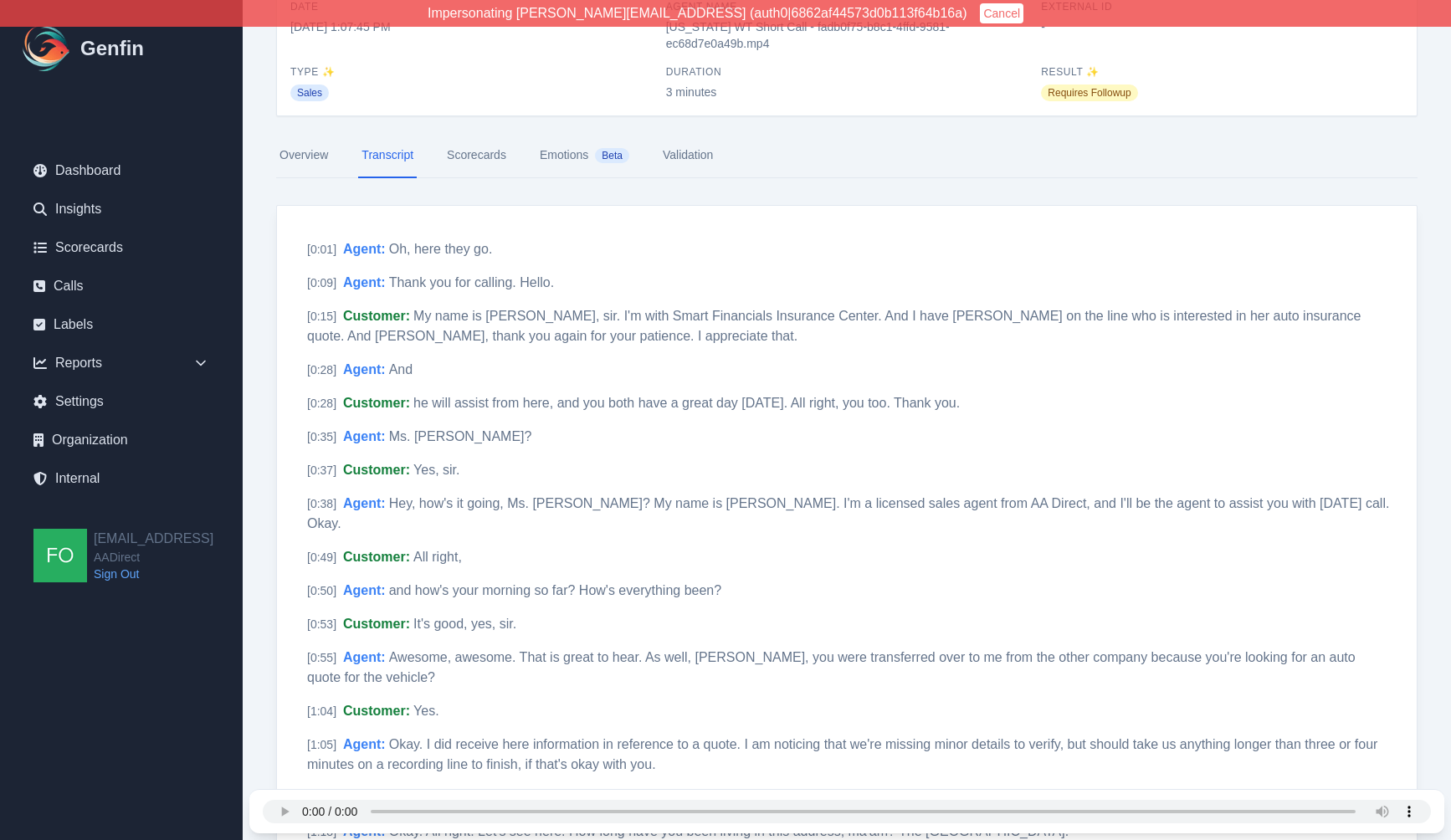
scroll to position [116, 0]
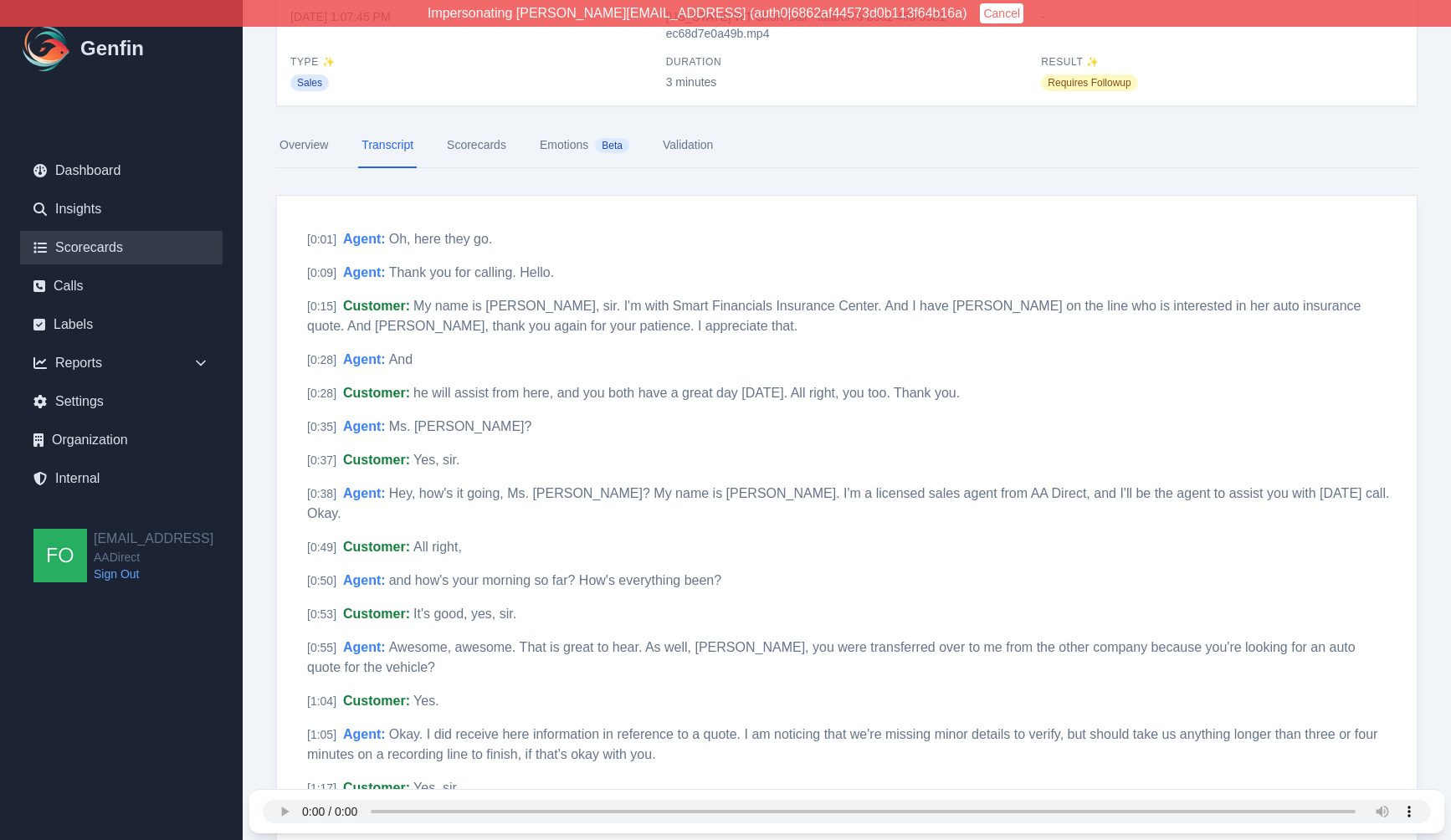
click at [102, 248] on link "Scorecards" at bounding box center [121, 248] width 202 height 34
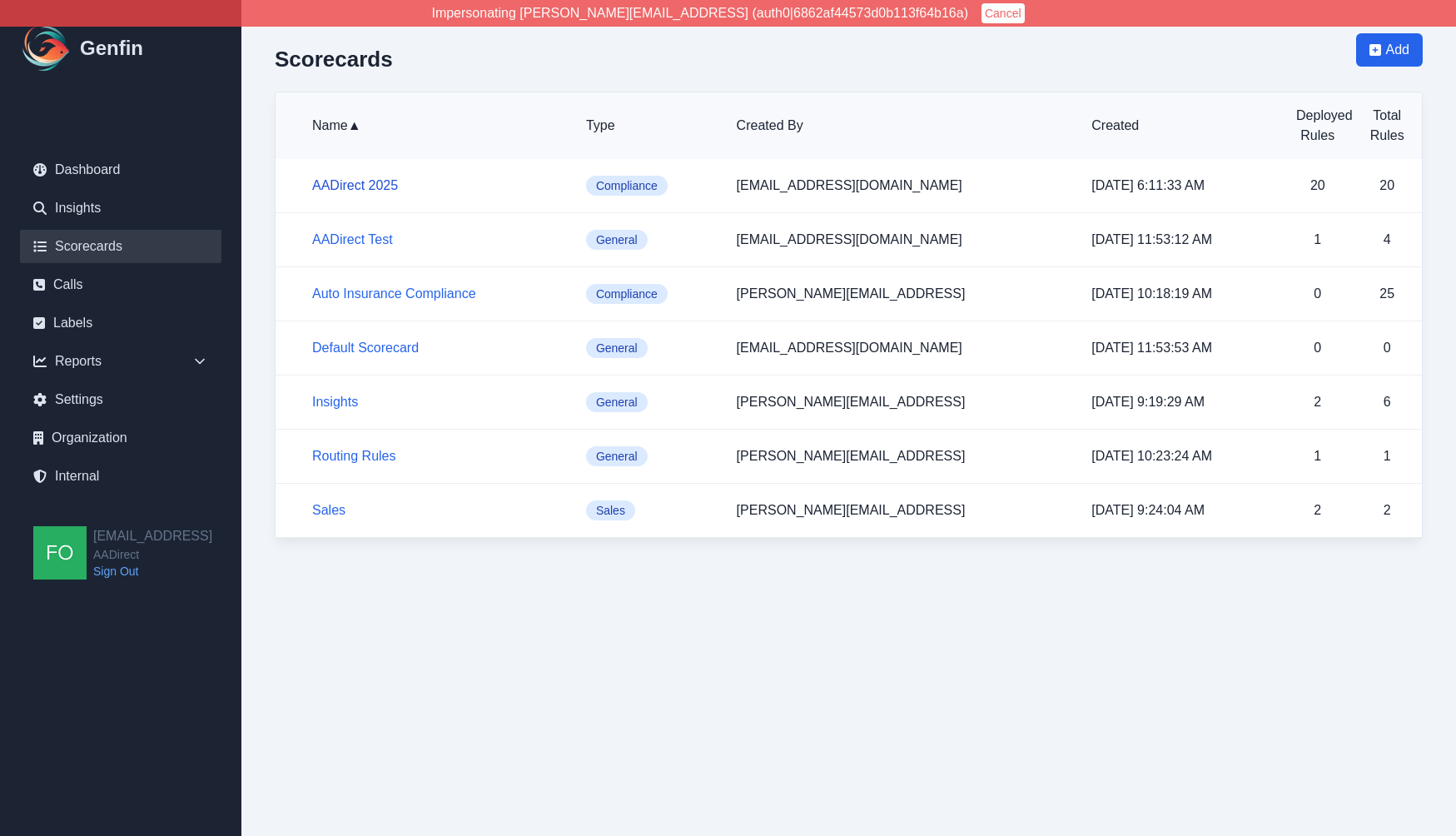
click at [349, 185] on link "AADirect 2025" at bounding box center [355, 186] width 86 height 14
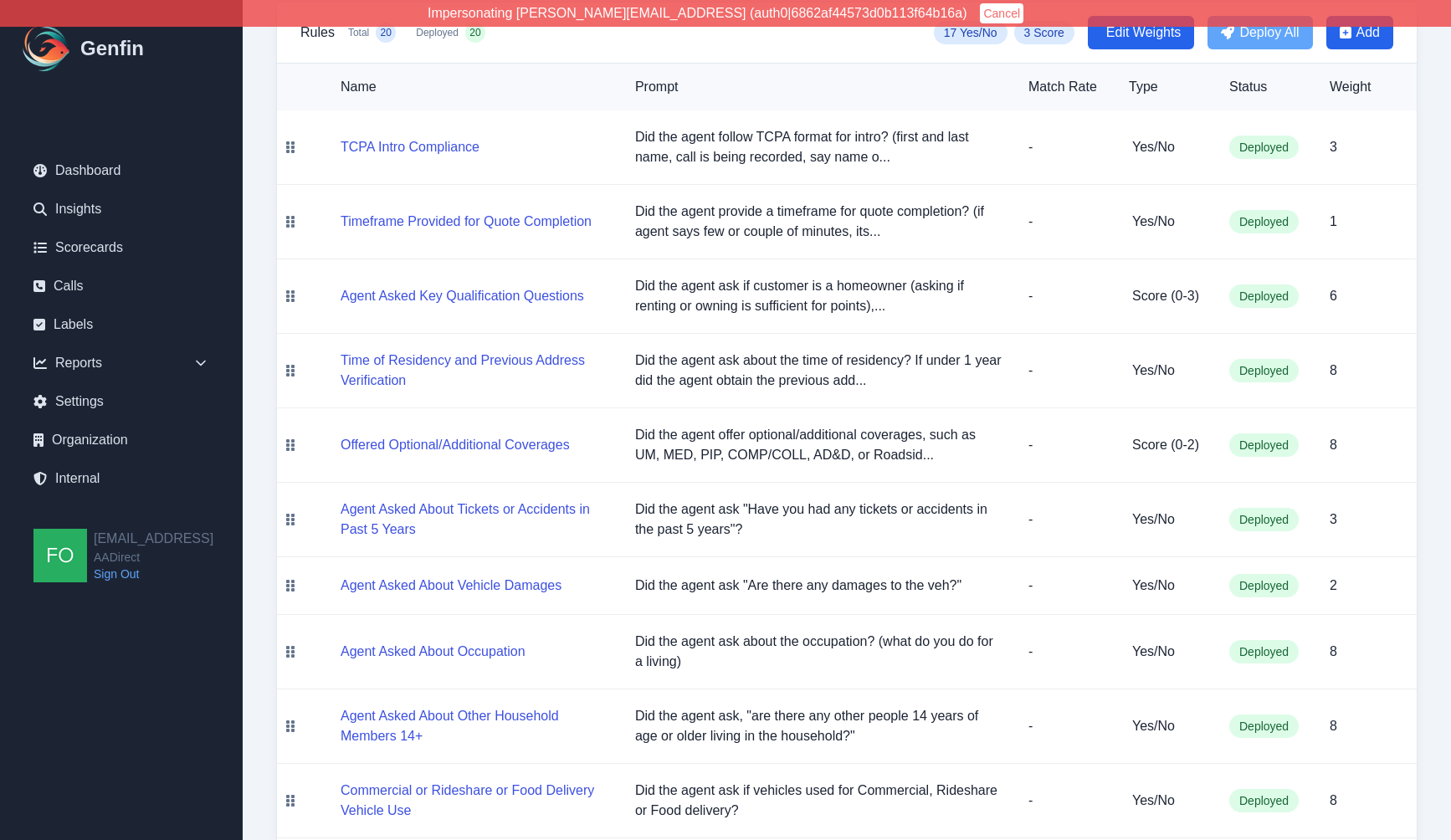
scroll to position [207, 0]
click at [404, 142] on button "TCPA Intro Compliance" at bounding box center [410, 148] width 139 height 20
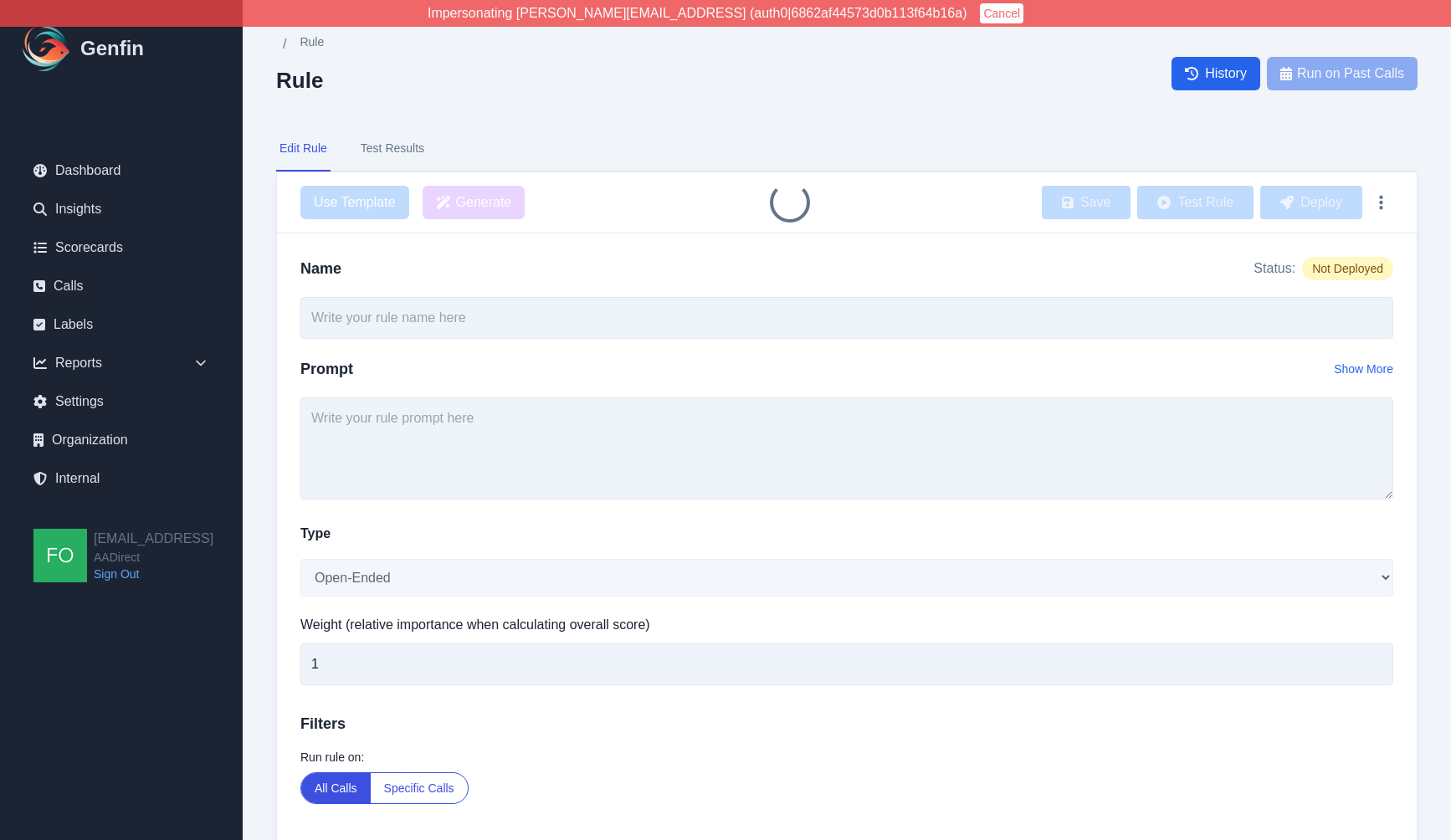
type input "TCPA Intro Compliance"
type textarea "Did the agent follow TCPA format for intro? (first and last name, call is being…"
select select "Yes/No"
type input "3"
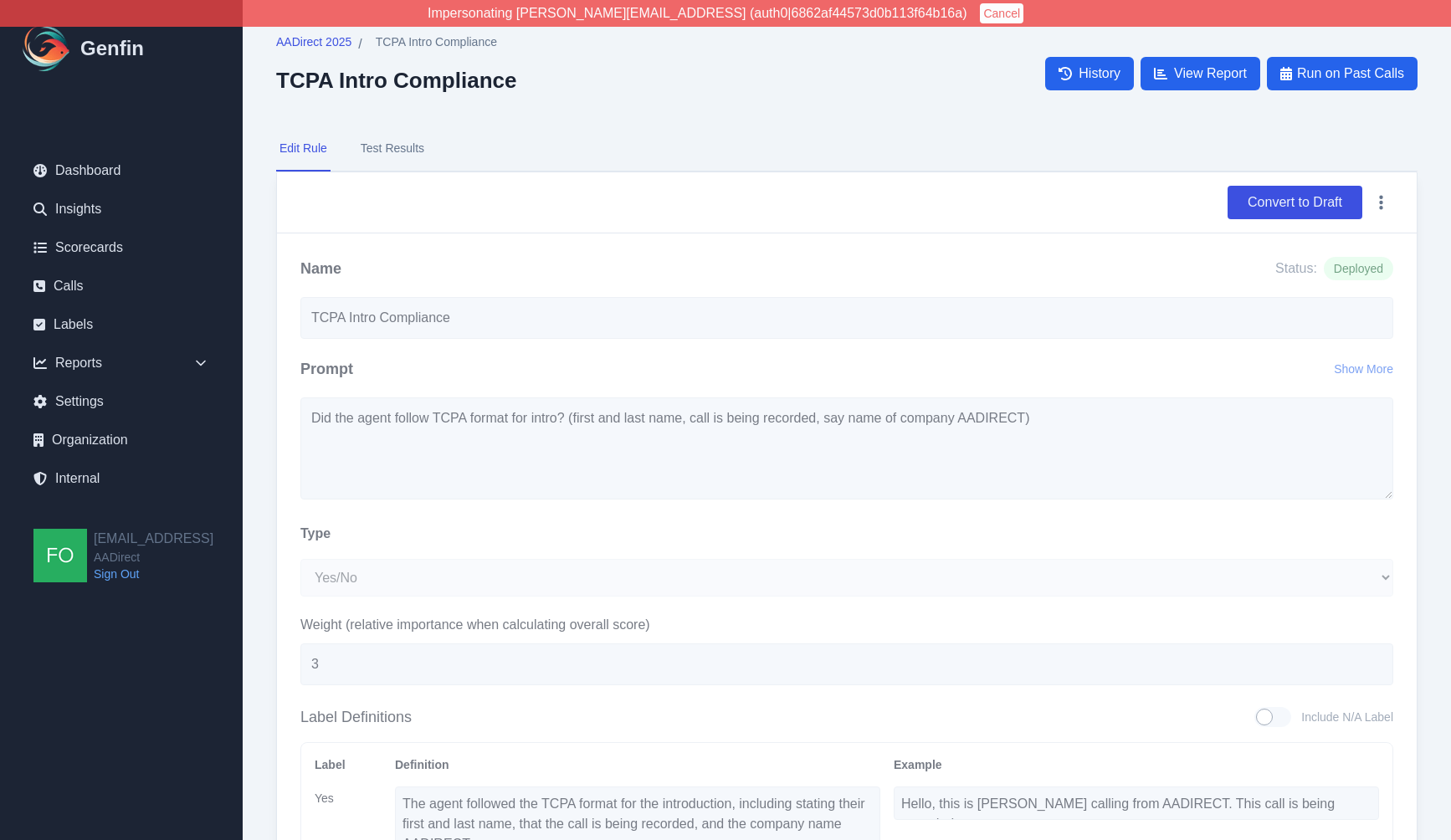
click at [388, 152] on button "Test Results" at bounding box center [391, 149] width 70 height 46
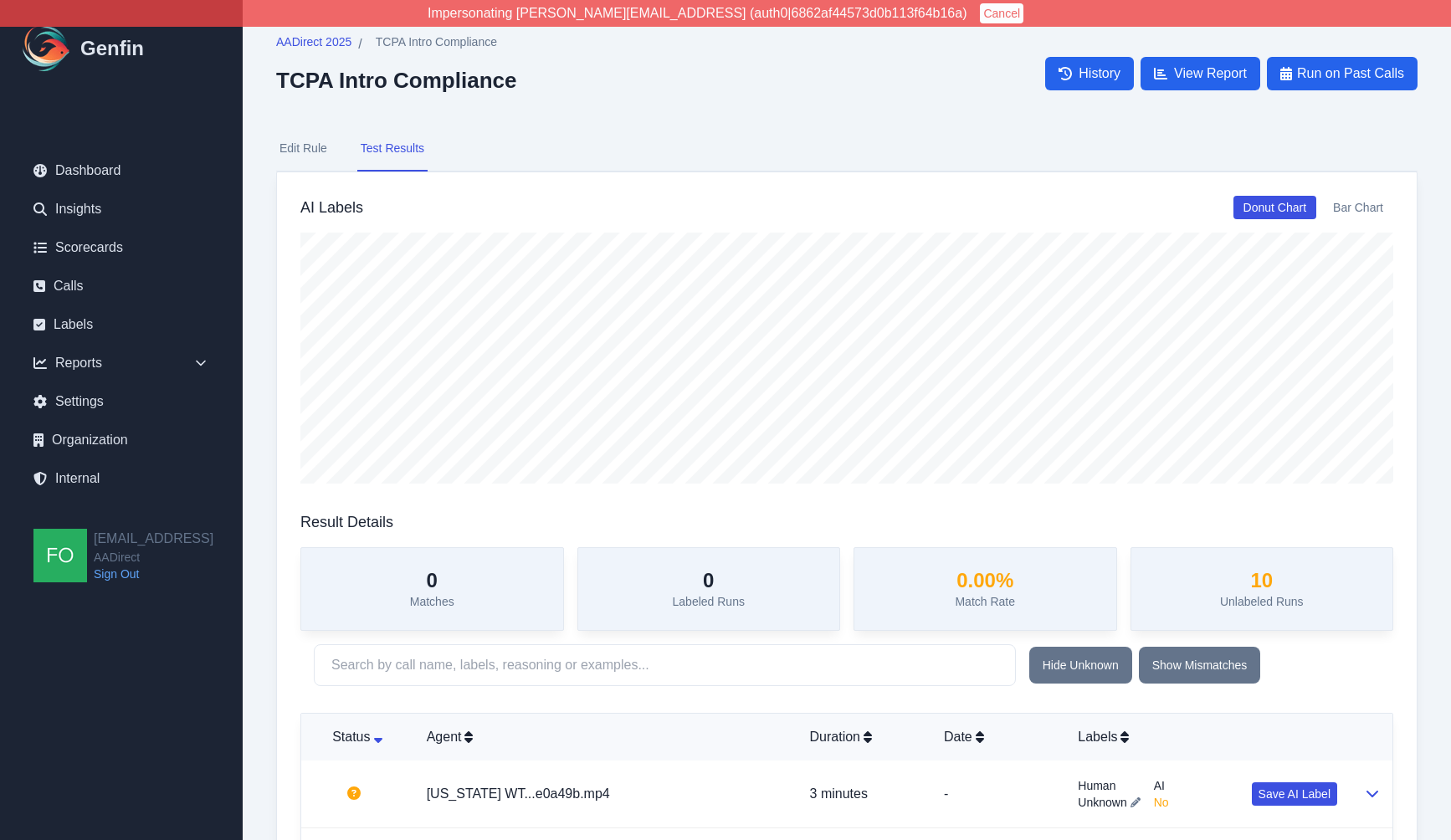
click at [308, 147] on button "Edit Rule" at bounding box center [303, 149] width 55 height 46
select select "Yes/No"
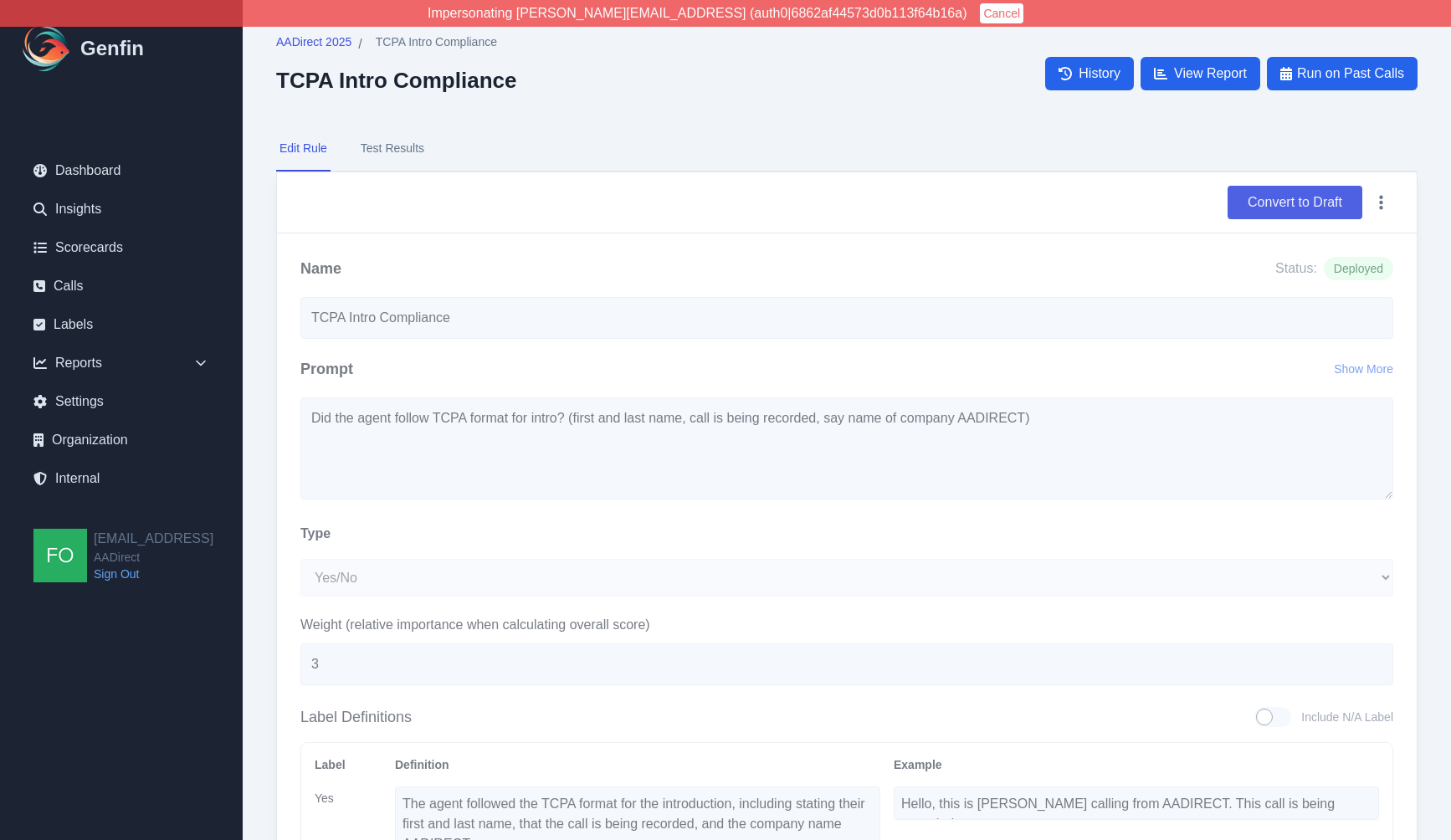
click at [1287, 200] on button "Convert to Draft" at bounding box center [1294, 202] width 135 height 34
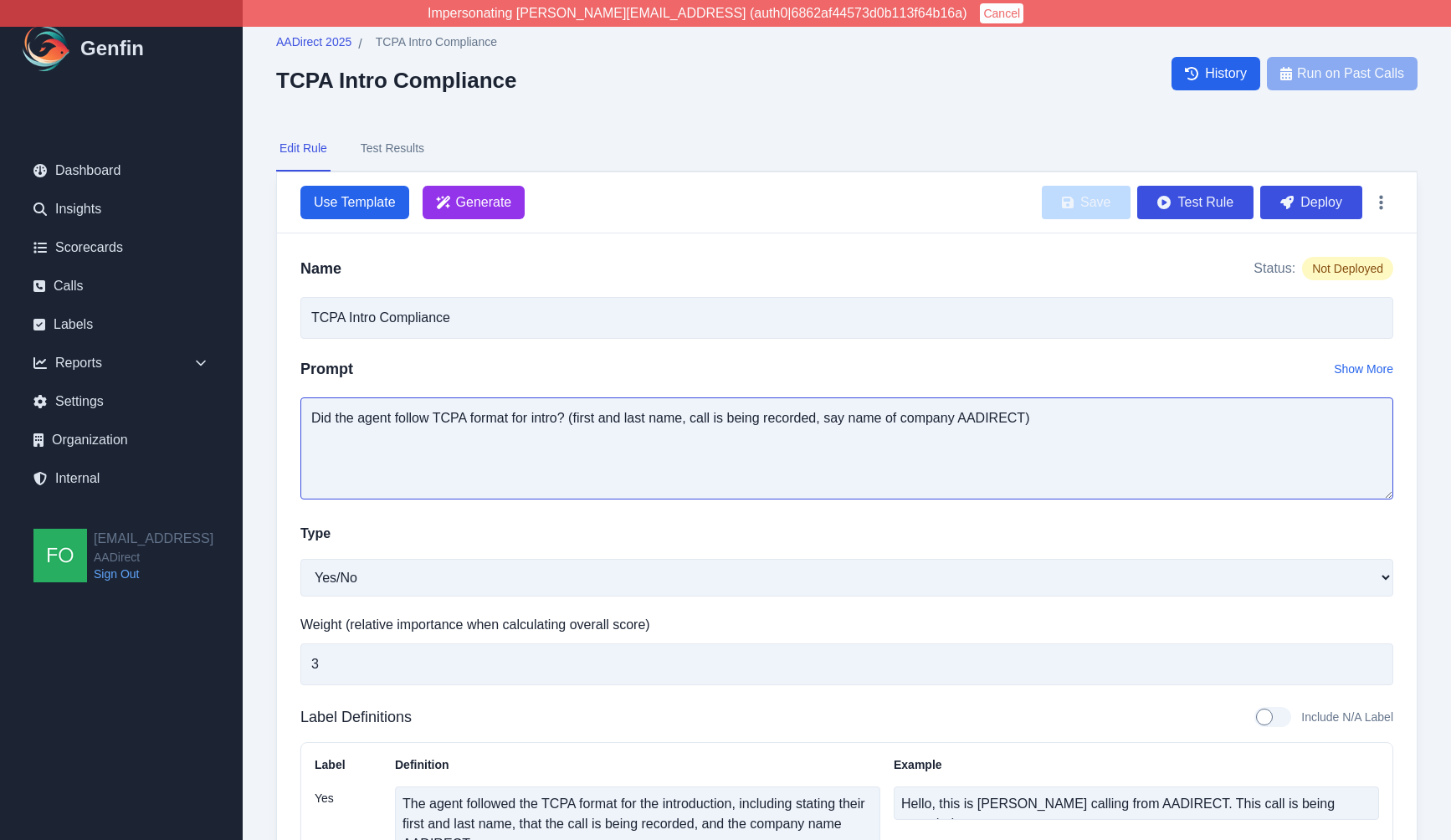
drag, startPoint x: 1100, startPoint y: 471, endPoint x: 1090, endPoint y: 459, distance: 15.6
click at [1100, 471] on textarea "Did the agent follow TCPA format for intro? (first and last name, call is being…" at bounding box center [847, 449] width 1092 height 102
click at [1125, 435] on textarea "Did the agent follow TCPA format for intro? (first and last name, call is being…" at bounding box center [847, 449] width 1092 height 102
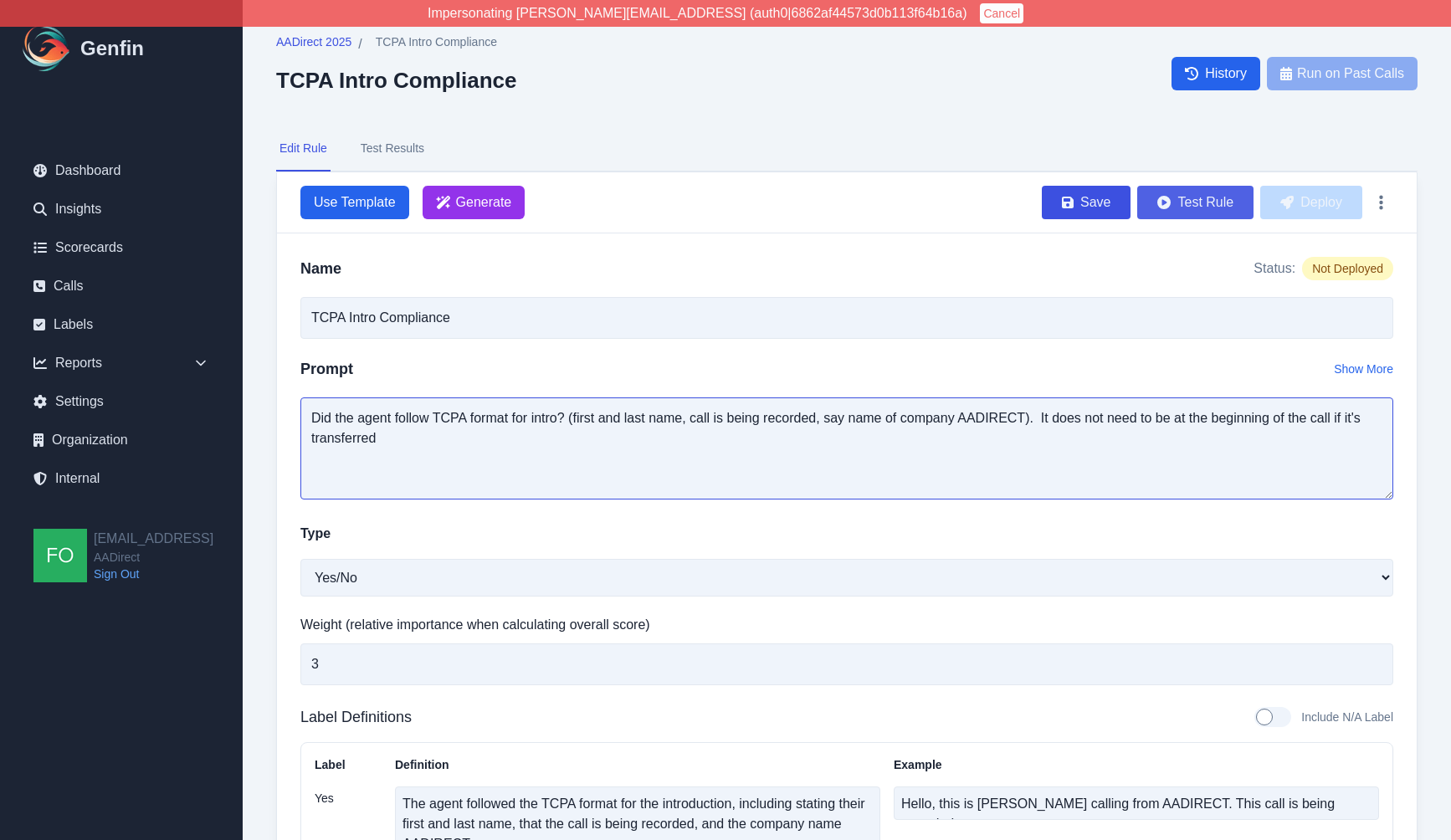
type textarea "Did the agent follow TCPA format for intro? (first and last name, call is being…"
click at [1209, 201] on button "Test Rule" at bounding box center [1195, 202] width 117 height 34
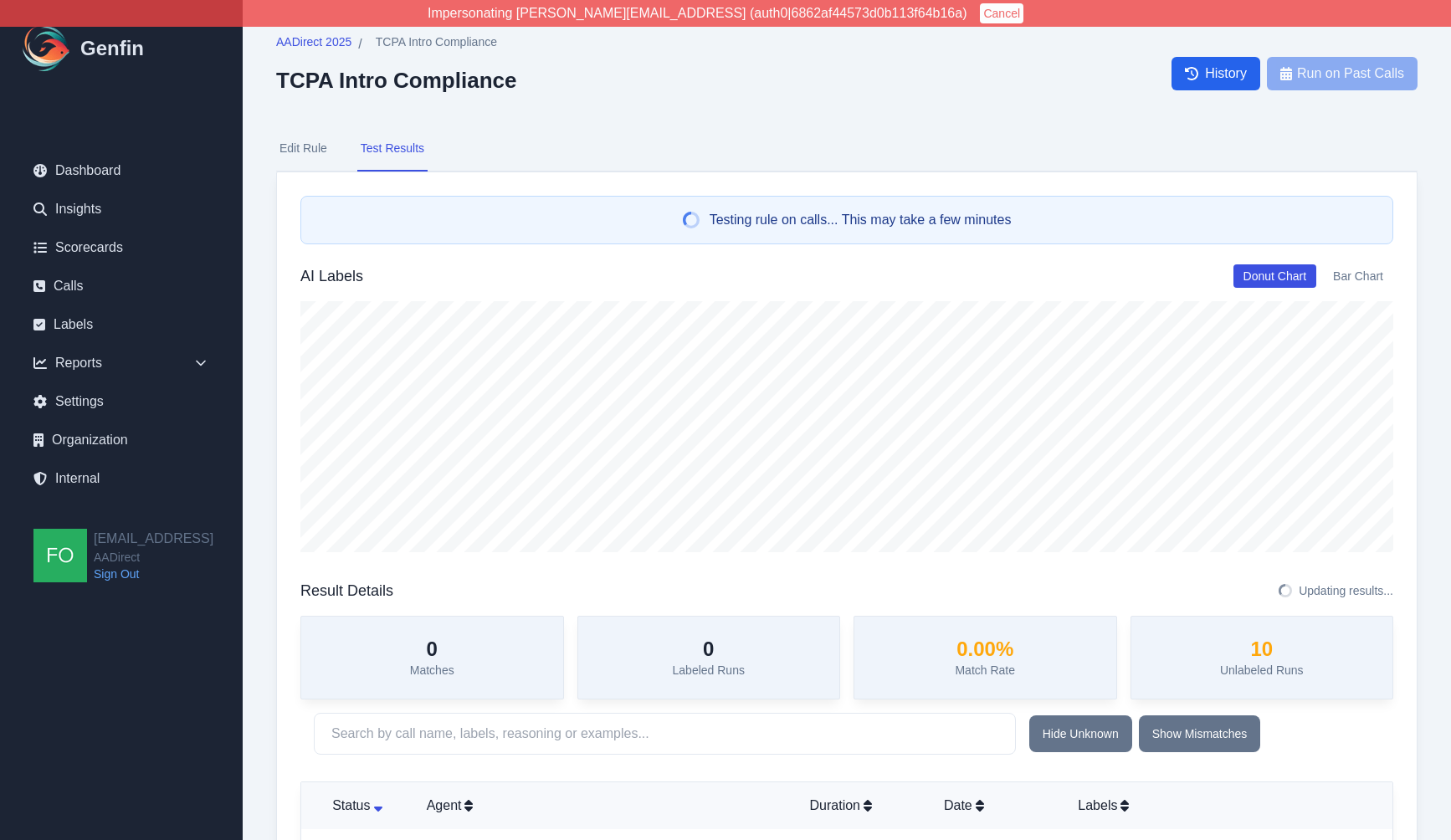
click at [745, 105] on div "AADirect 2025 / TCPA Intro Compliance TCPA Intro Compliance History Run on Past…" at bounding box center [847, 73] width 1142 height 79
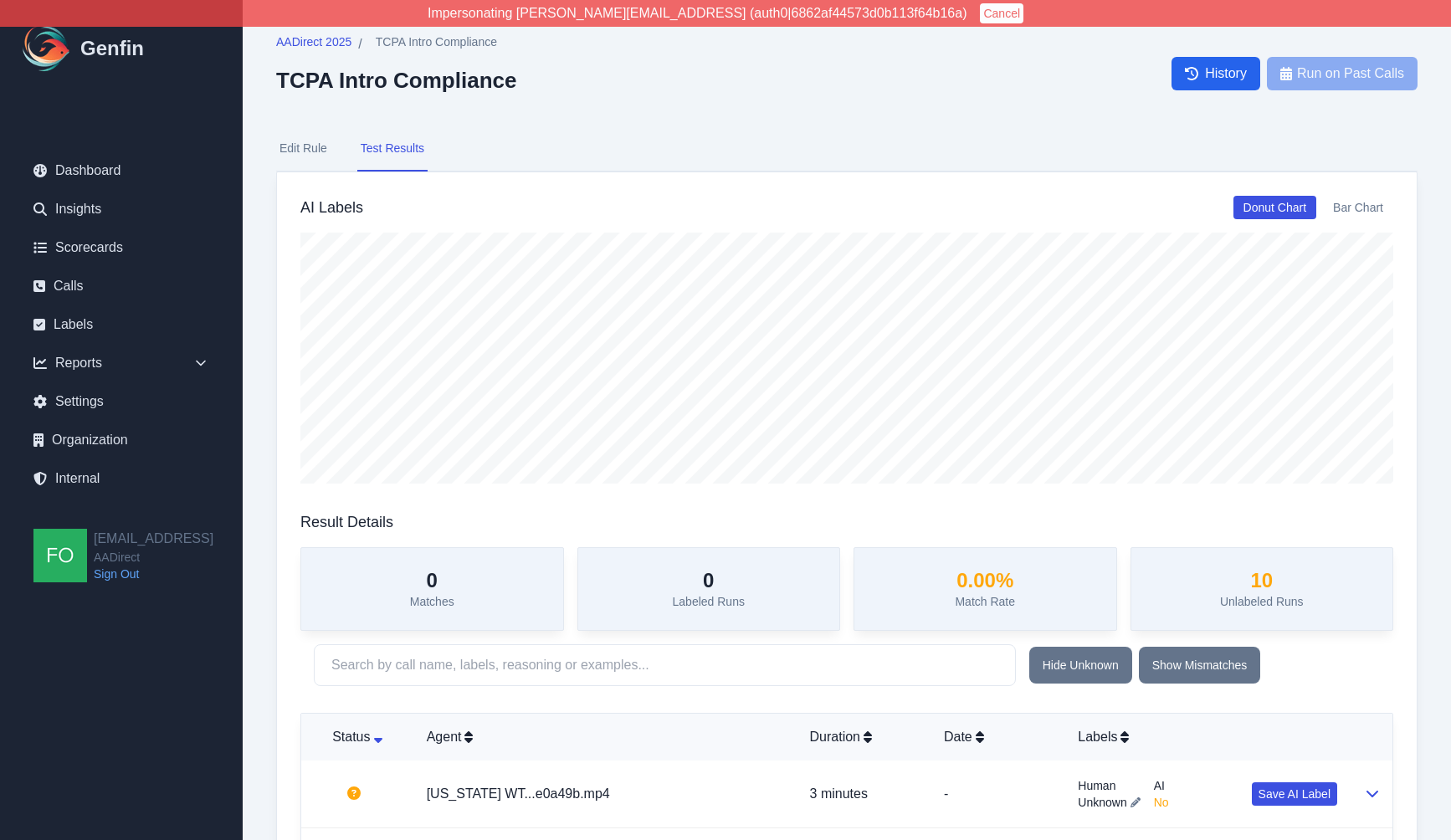
drag, startPoint x: 664, startPoint y: 106, endPoint x: 538, endPoint y: 179, distance: 145.6
click at [664, 106] on div "AADirect 2025 / TCPA Intro Compliance TCPA Intro Compliance History Run on Past…" at bounding box center [847, 73] width 1142 height 79
click at [682, 121] on div "AADirect 2025 / TCPA Intro Compliance TCPA Intro Compliance History Run on Past…" at bounding box center [847, 764] width 1208 height 1530
click at [108, 218] on link "Insights" at bounding box center [121, 208] width 202 height 34
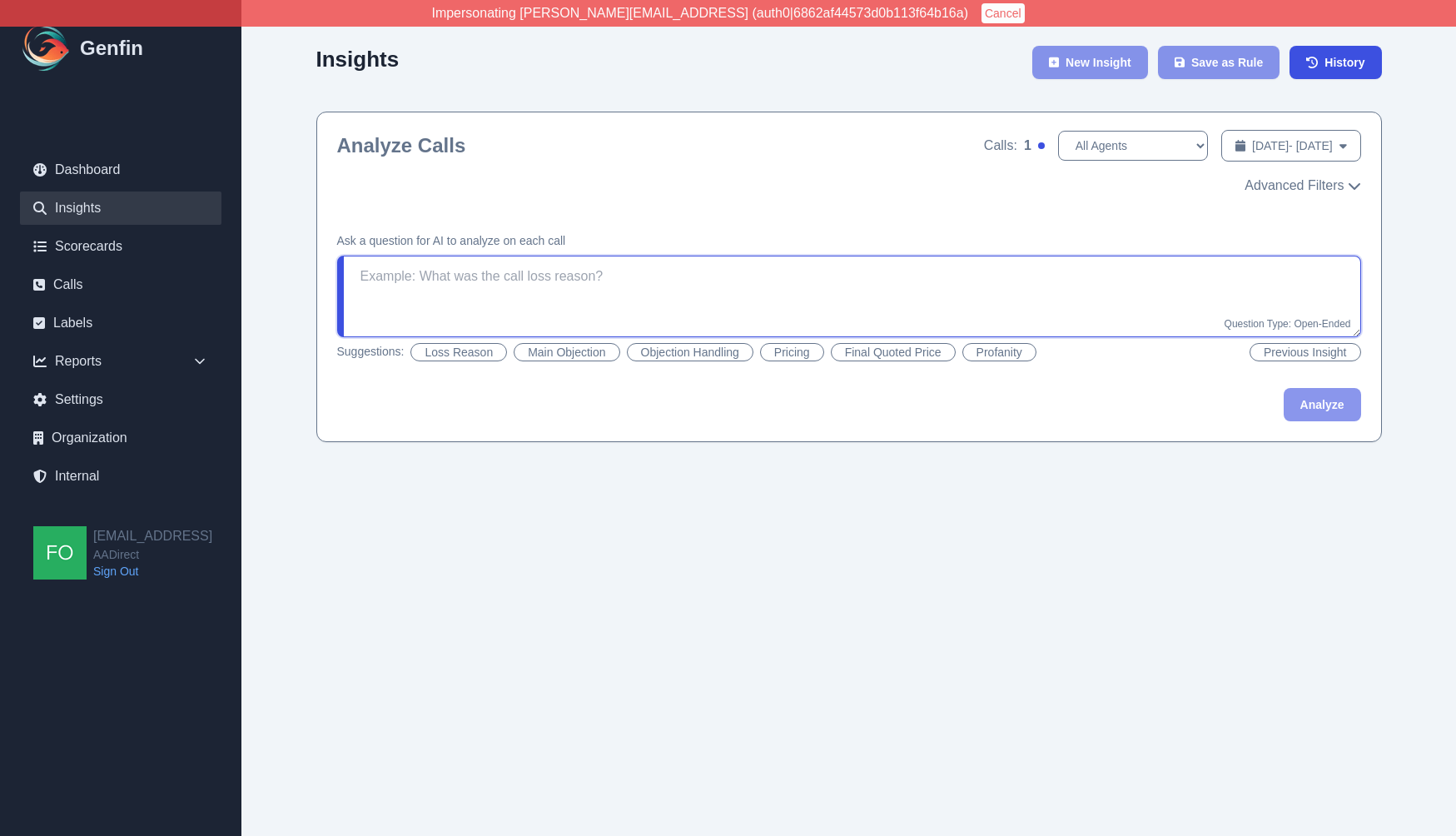
click at [534, 290] on textarea at bounding box center [849, 296] width 1024 height 82
click at [532, 293] on textarea at bounding box center [849, 296] width 1024 height 82
type textarea "Did the agent offer quotes from m"
type textarea "If the client turned down the original offer, did the agent offer a second opti…"
drag, startPoint x: 880, startPoint y: 155, endPoint x: 1110, endPoint y: 158, distance: 230.0
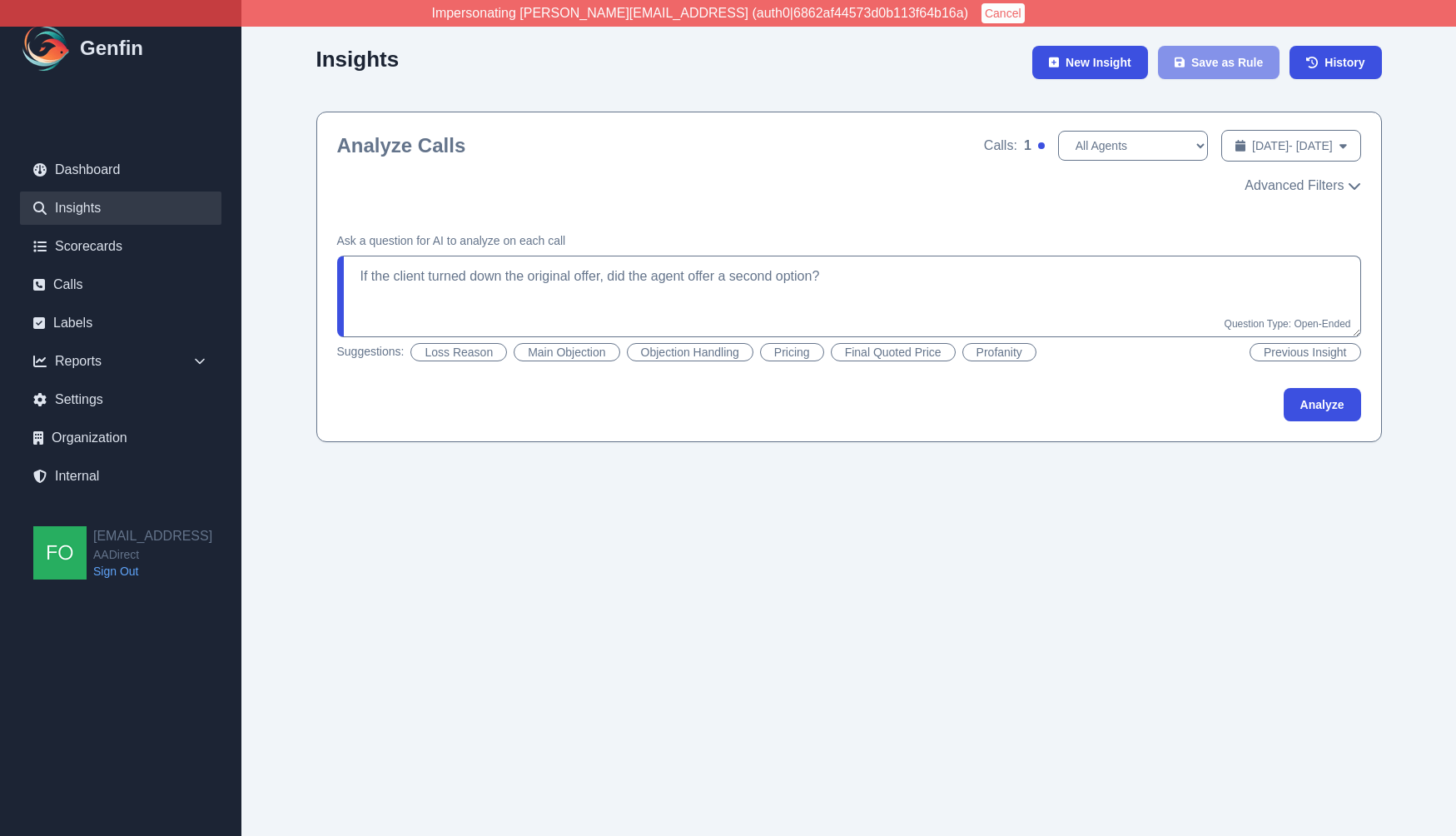
click at [885, 156] on div "Analyze Calls Calls: 1 All Agents Chris Smith Aug 21, 2025 - Aug 28, 2025 Date …" at bounding box center [849, 145] width 1024 height 34
click at [1280, 143] on span "Aug 21, 2025 - Aug 28, 2025" at bounding box center [1292, 146] width 81 height 16
select select "7"
click at [1283, 167] on div "Analyze Calls Calls: 0 All Agents Aug 1, 2025 - Aug 1, 2025 Date Range Advanced…" at bounding box center [849, 162] width 1065 height 100
click at [1299, 148] on span "Aug 1, 2025 - Aug 1, 2025" at bounding box center [1292, 146] width 81 height 16
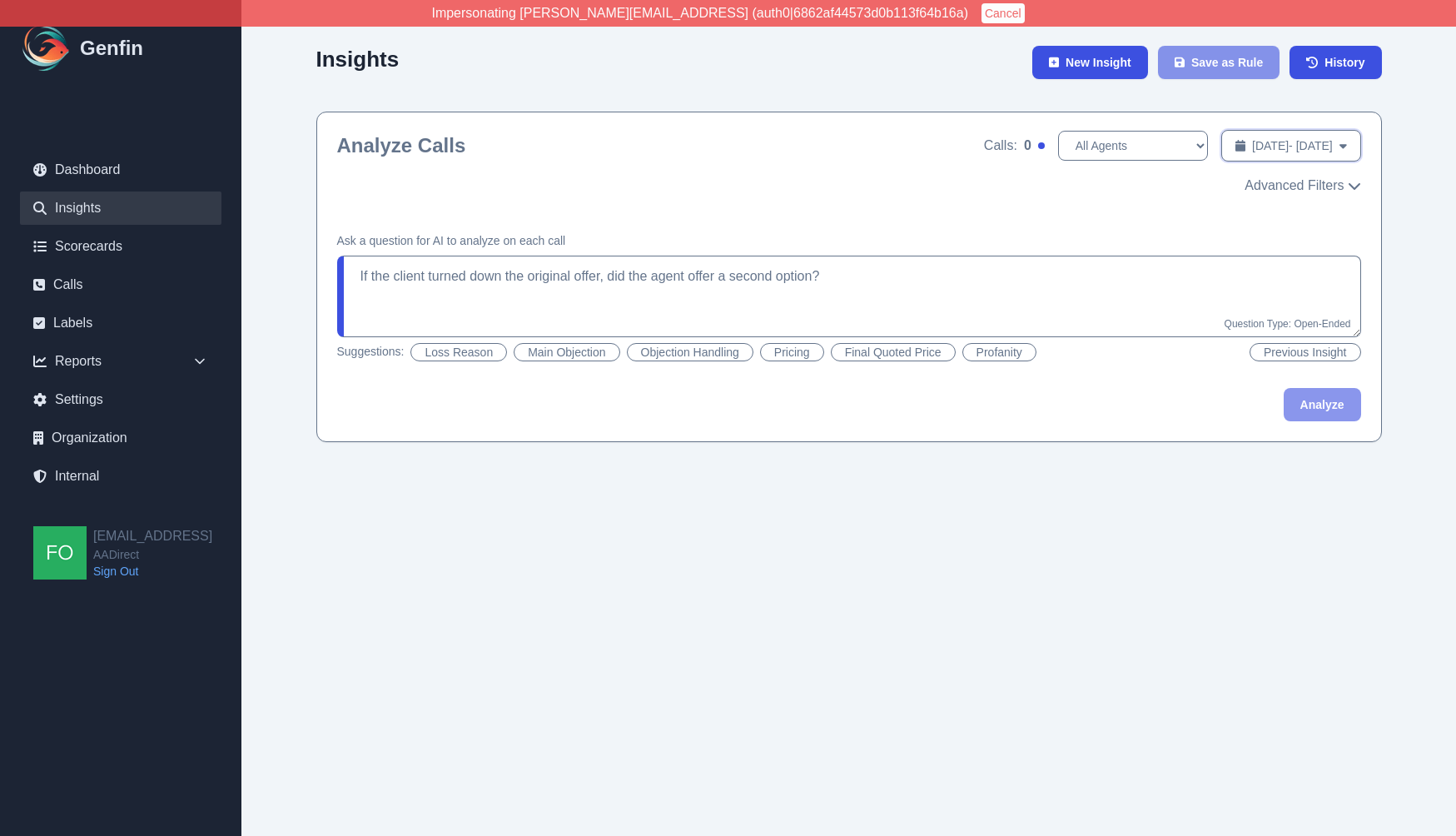
select select "7"
click at [1252, 147] on span "Aug 28, 2025 - Aug 28, 2025" at bounding box center [1292, 146] width 81 height 16
select select "7"
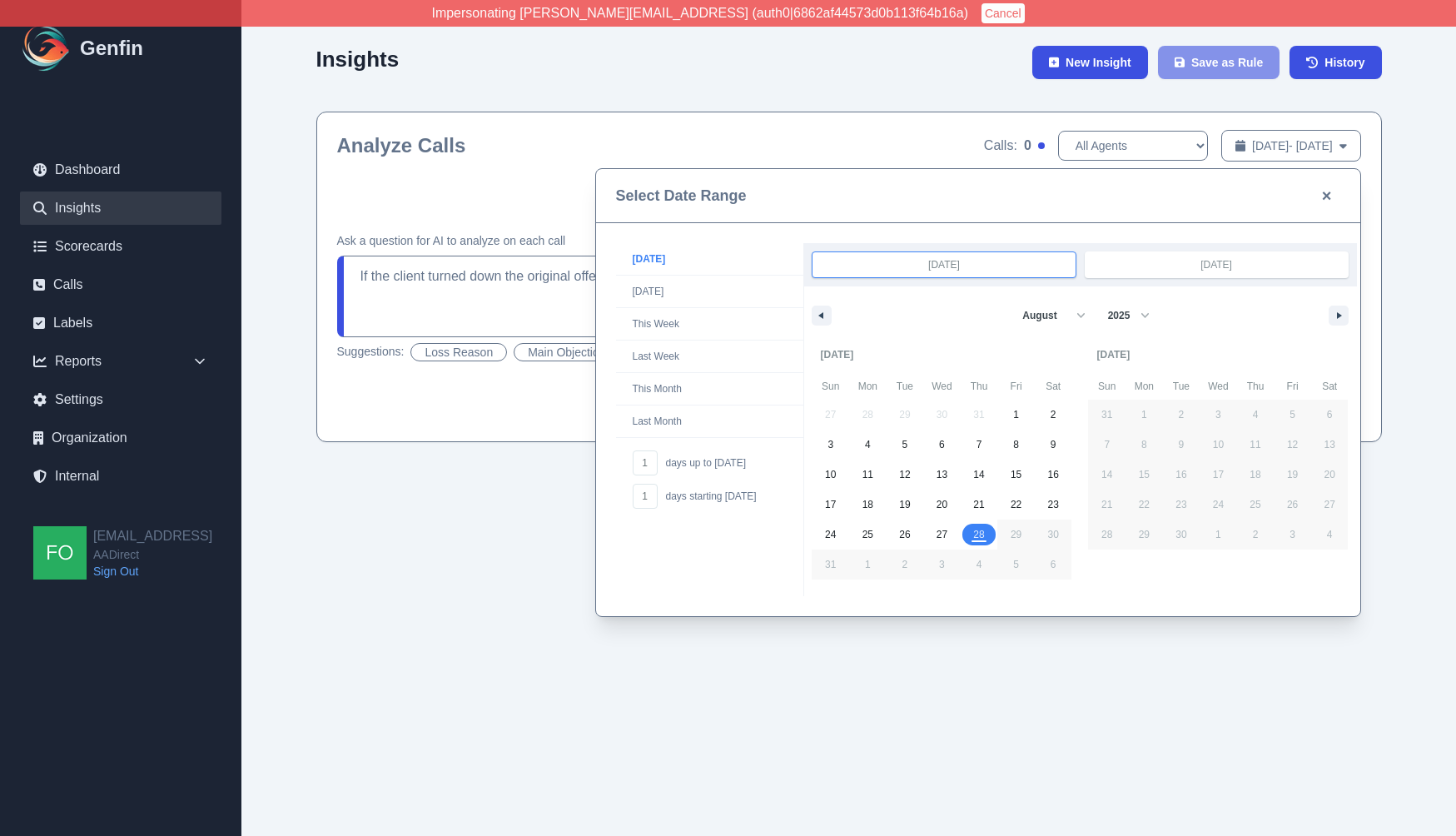
click at [967, 261] on input "Aug 28, 2025" at bounding box center [944, 264] width 263 height 25
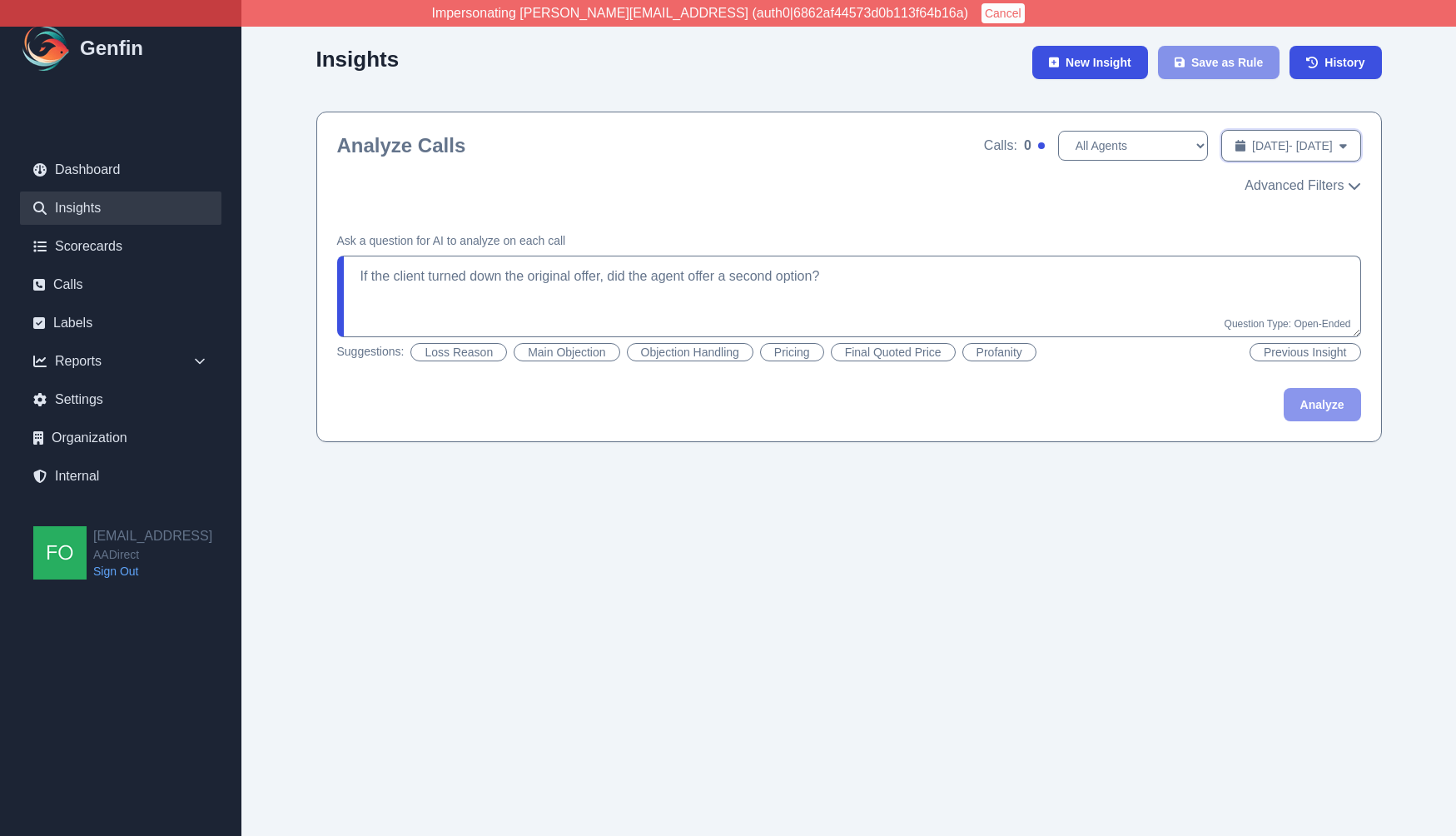
click at [1301, 150] on span "Aug 1, 2025 - Aug 1, 2025" at bounding box center [1292, 146] width 81 height 16
select select "7"
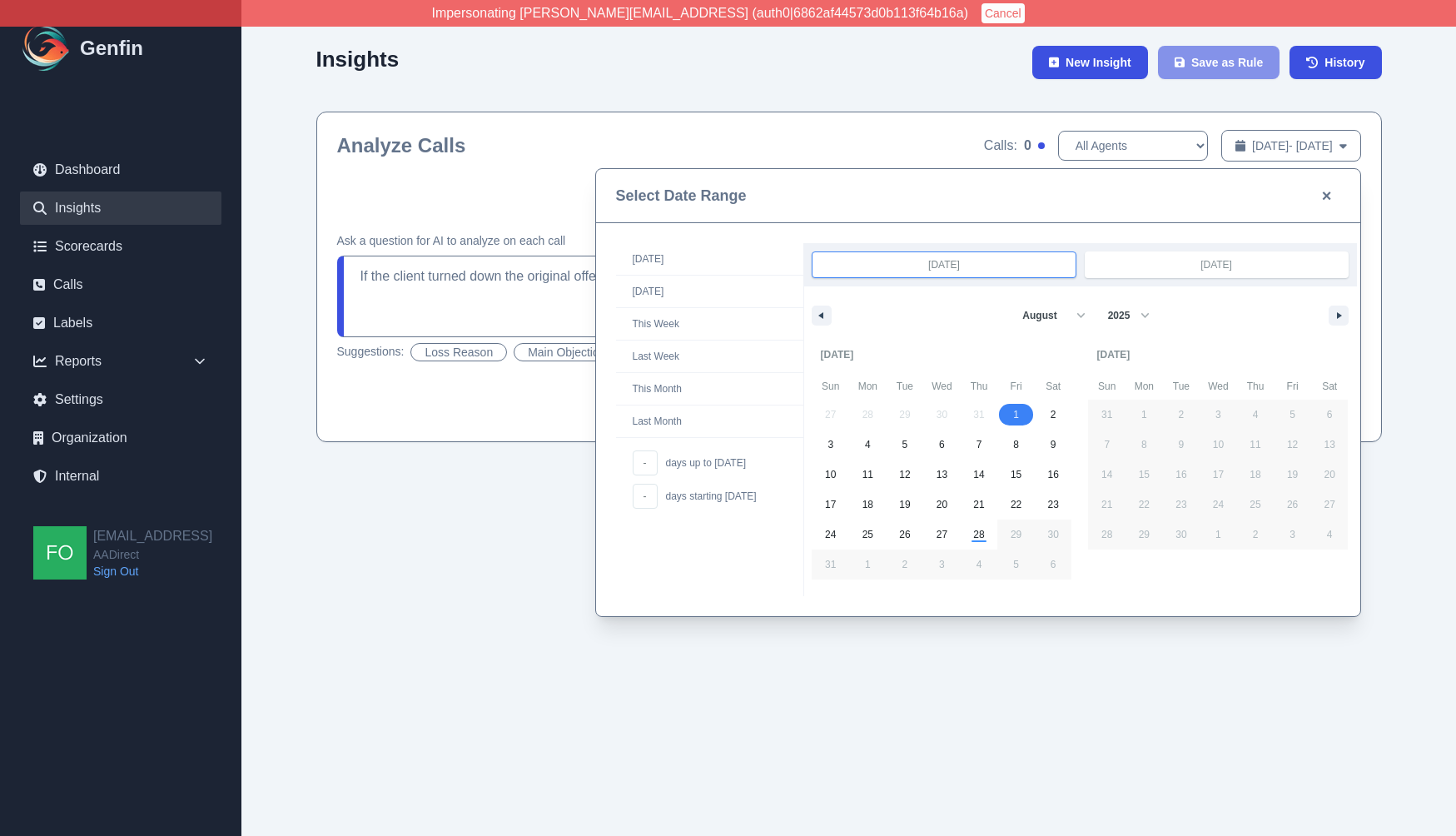
click at [1234, 244] on div "Aug 1, 2025 Aug 1, 2025" at bounding box center [1081, 264] width 553 height 43
click at [1231, 254] on input "Aug 1, 2025" at bounding box center [1217, 264] width 263 height 25
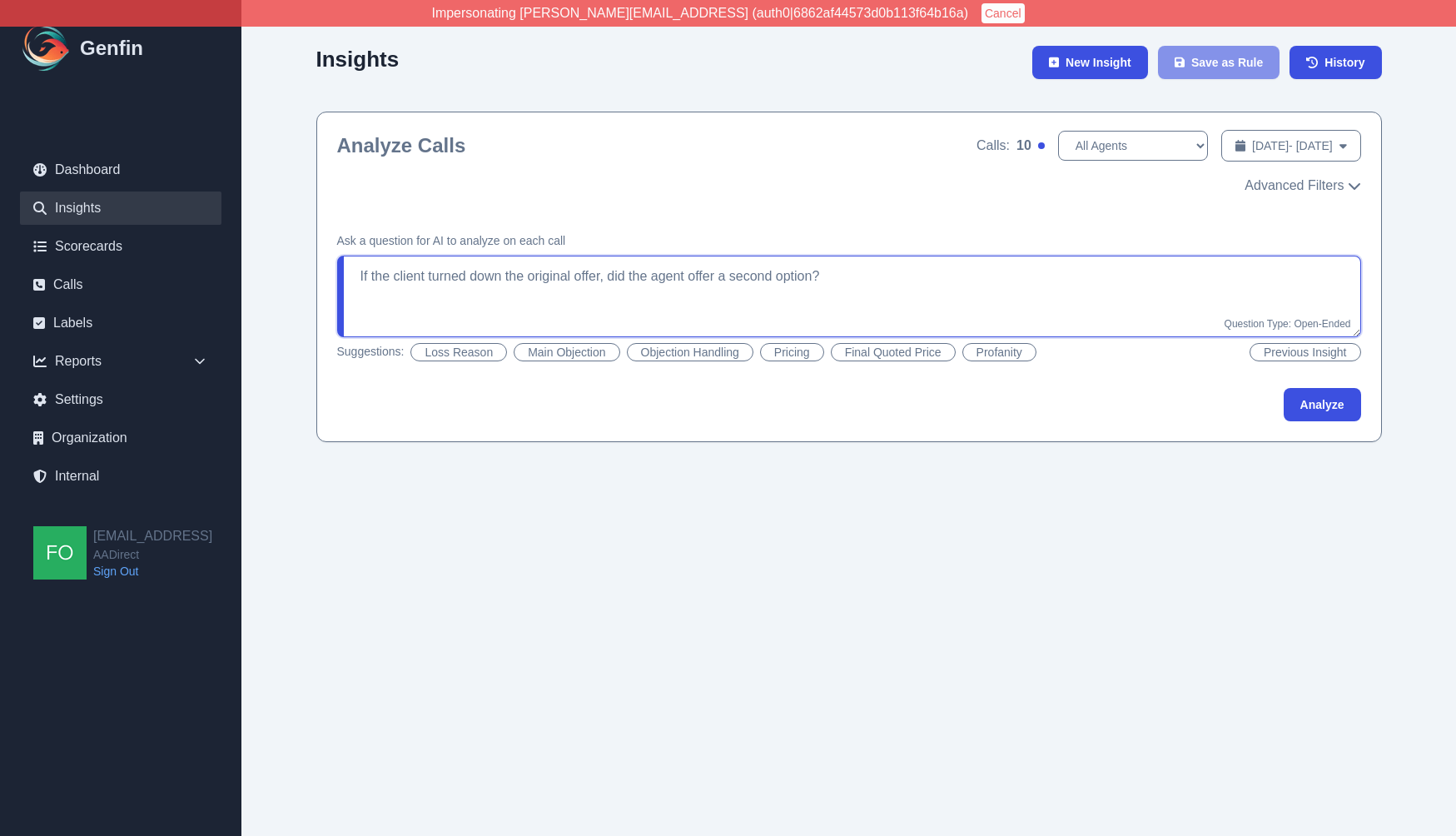
click at [895, 283] on textarea "If the client turned down the original offer, did the agent offer a second opti…" at bounding box center [849, 296] width 1024 height 82
click at [1329, 407] on button "Analyze" at bounding box center [1322, 404] width 77 height 34
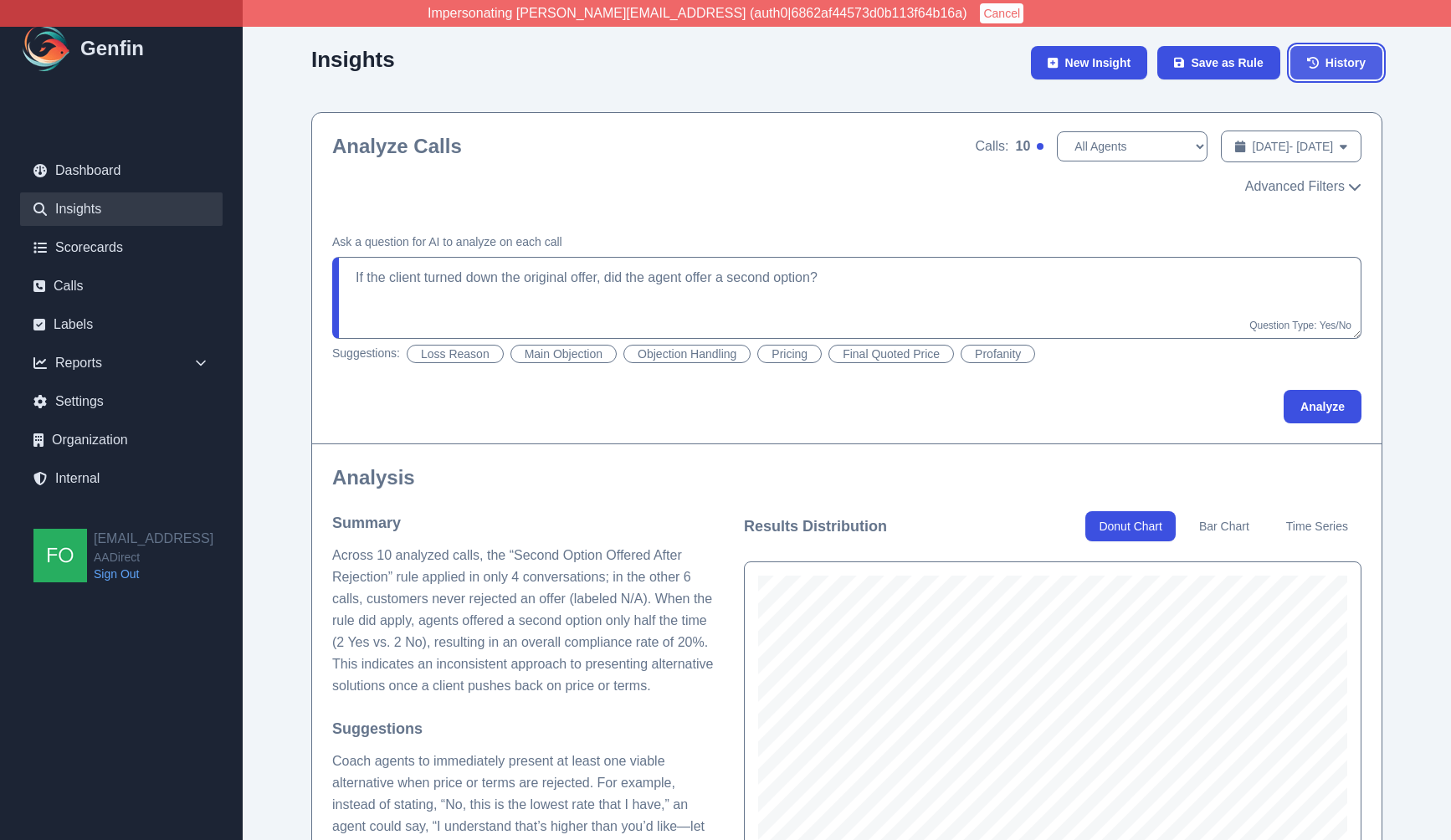
click at [1351, 62] on span "History" at bounding box center [1345, 63] width 40 height 16
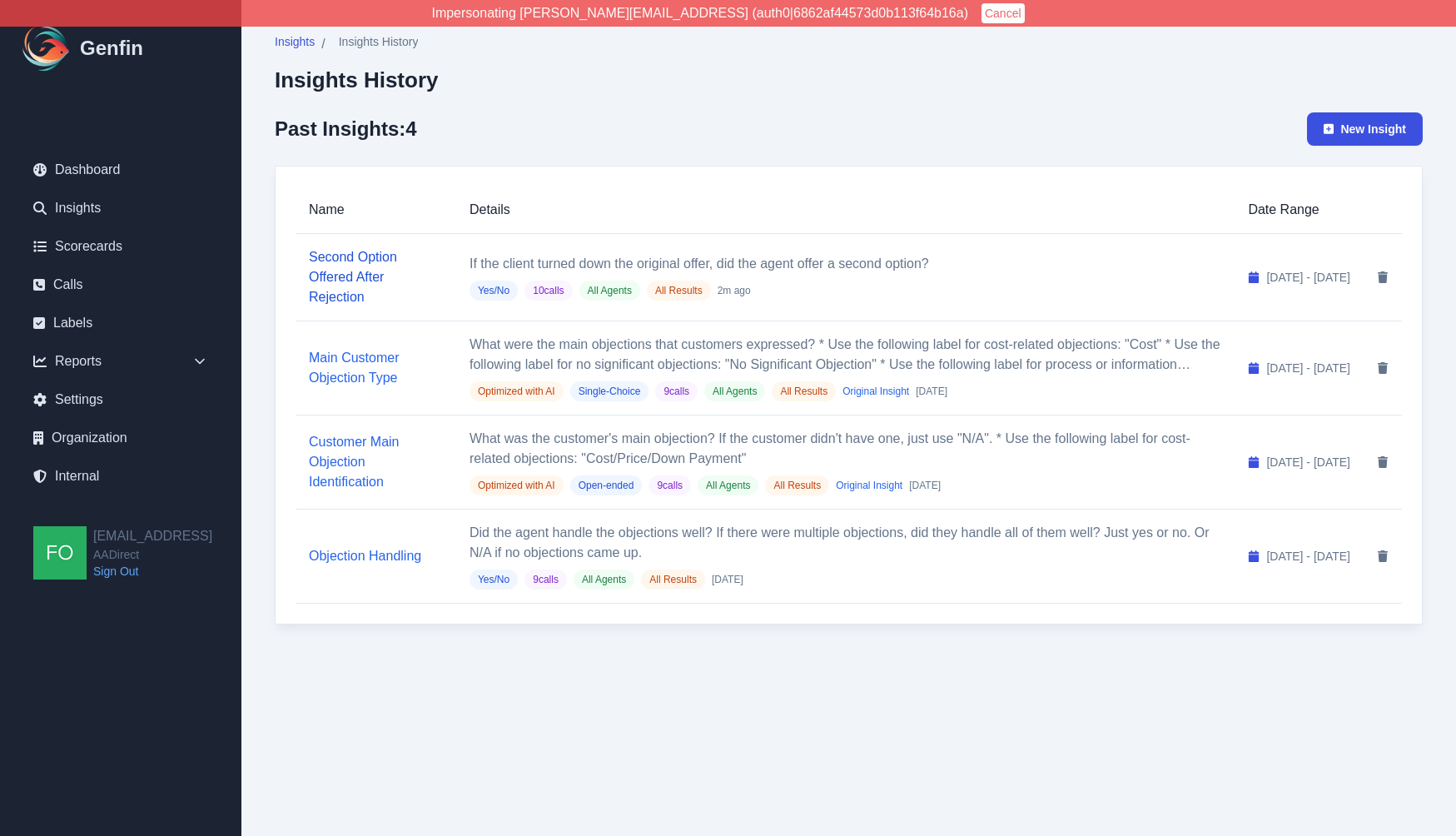
click at [362, 259] on link "Second Option Offered After Rejection" at bounding box center [352, 277] width 88 height 54
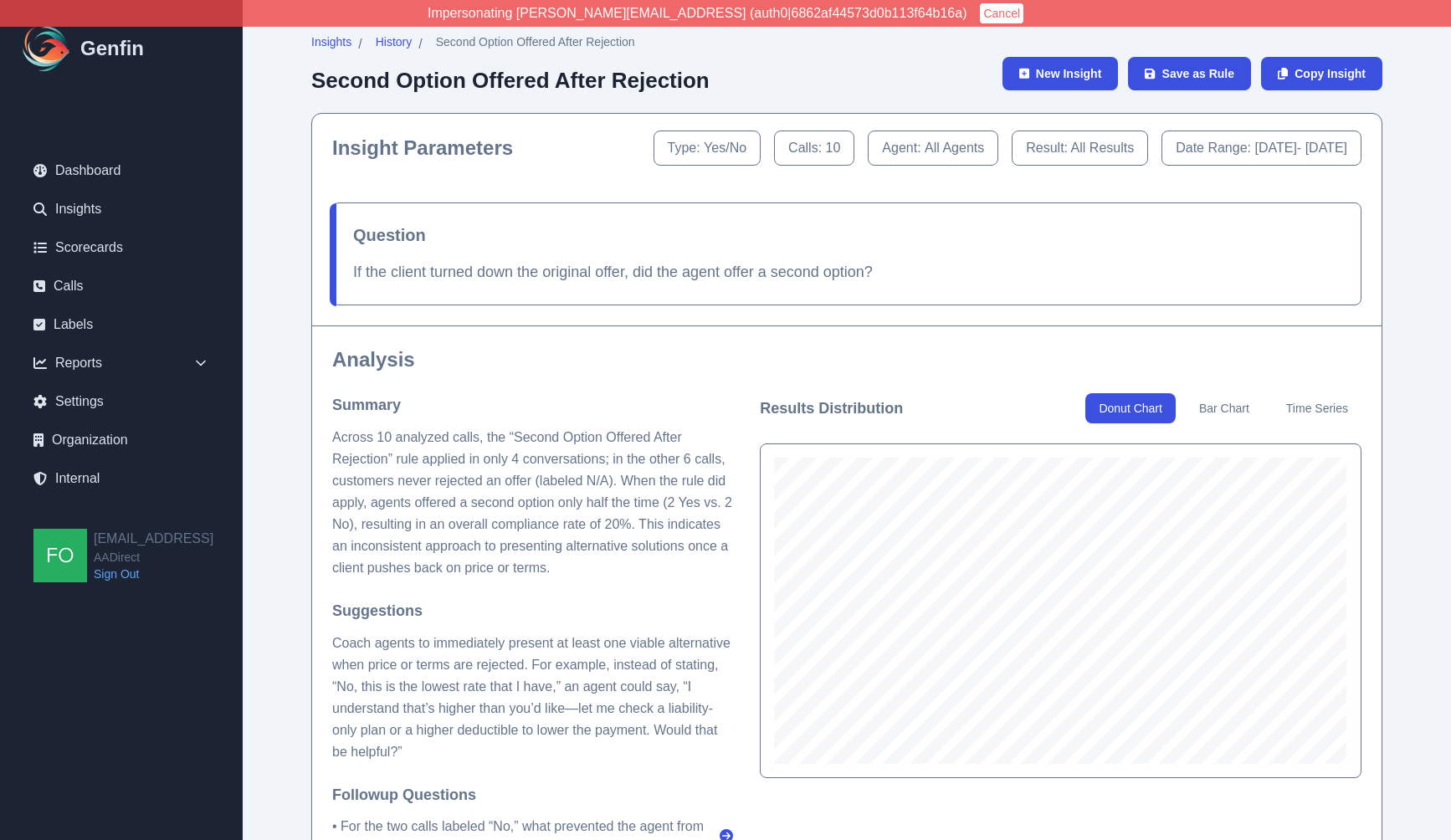
click at [269, 314] on div "Insights / History / Second Option Offered After Rejection Second Option Offere…" at bounding box center [847, 838] width 1208 height 1677
click at [336, 42] on span "Insights" at bounding box center [331, 42] width 40 height 16
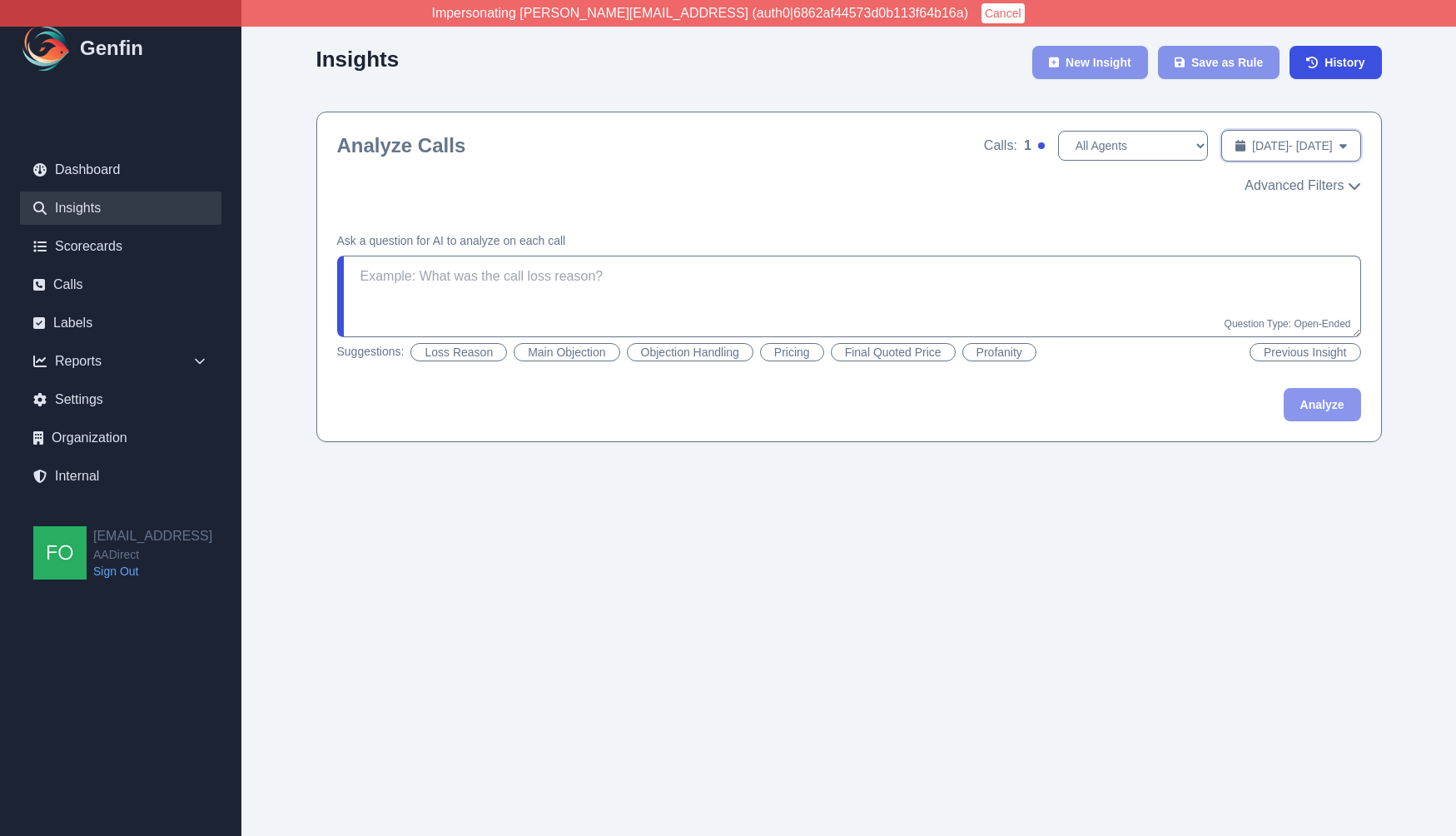
click at [1273, 147] on span "Aug 21, 2025 - Aug 28, 2025" at bounding box center [1292, 146] width 81 height 16
select select "7"
click at [1252, 140] on span "Aug 1, 2025 - Aug 1, 2025" at bounding box center [1292, 146] width 81 height 16
select select "7"
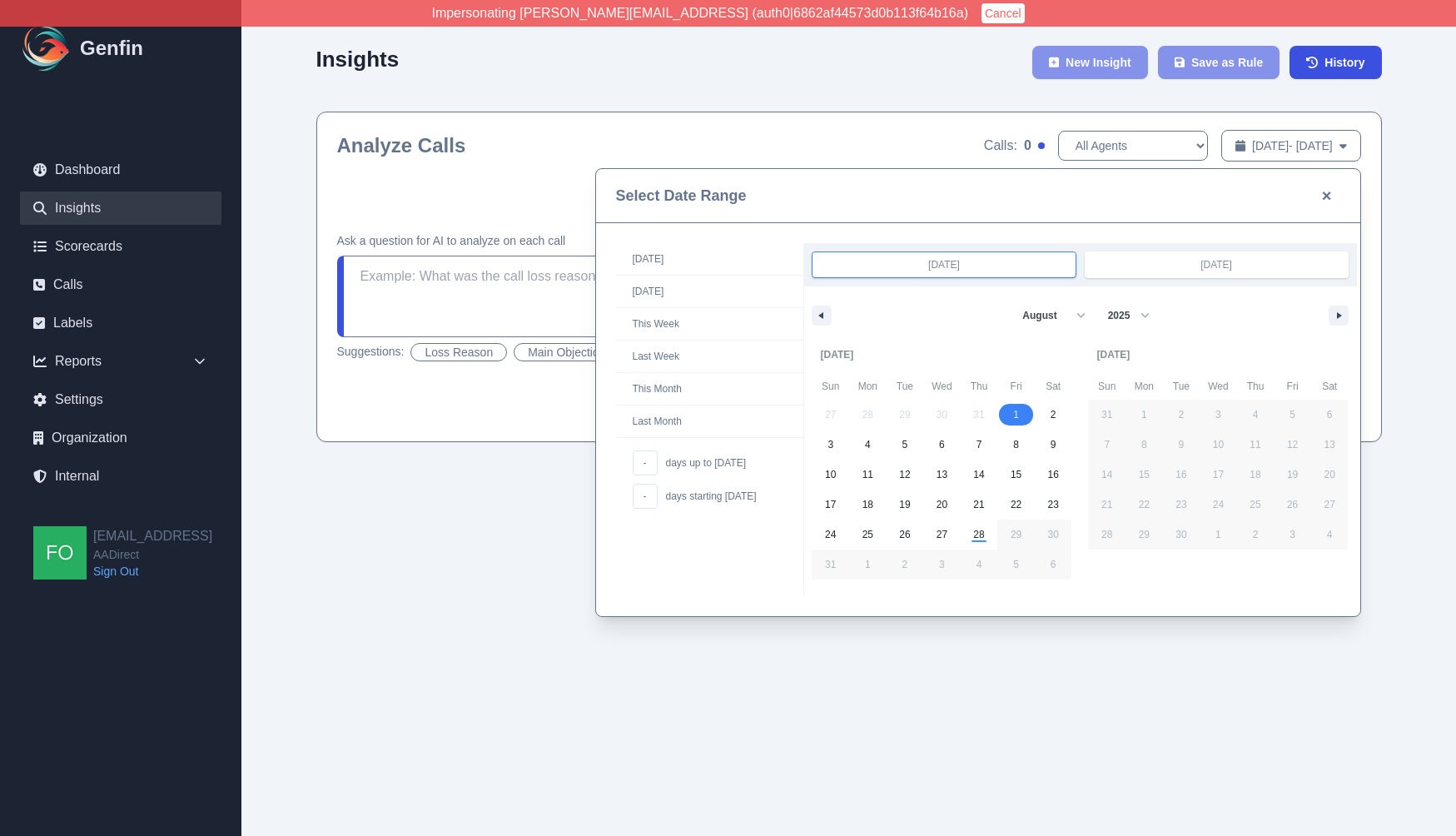
click at [1212, 265] on input "Aug 1, 2025" at bounding box center [1217, 264] width 263 height 25
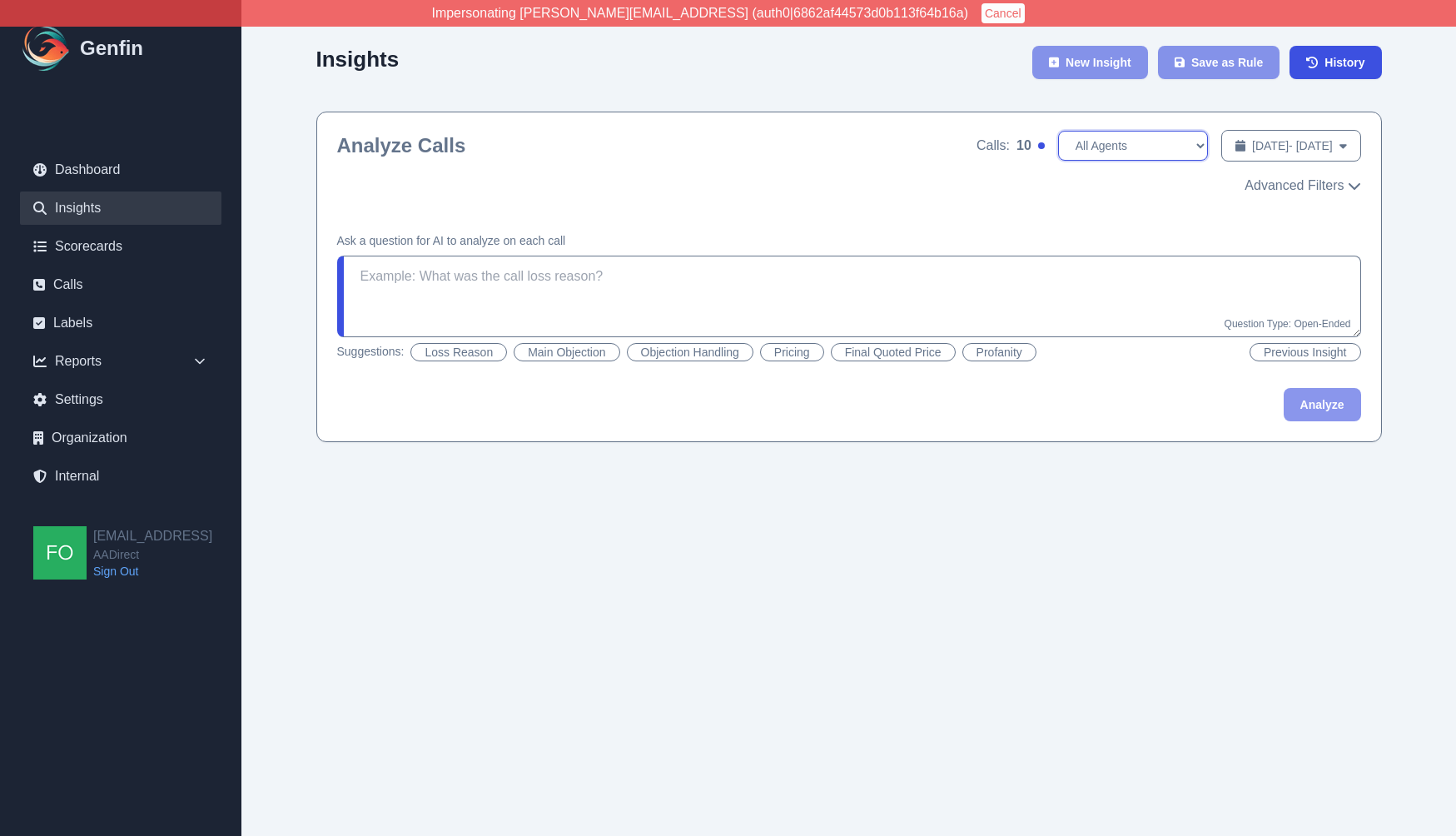
click at [1075, 140] on select "All Agents Chris Smith Jesus Garibaldi Nelson Lopez" at bounding box center [1133, 145] width 149 height 30
select select "[PERSON_NAME]"
click at [1058, 130] on select "All Agents Chris Smith Jesus Garibaldi Nelson Lopez" at bounding box center [1133, 145] width 149 height 30
click at [1324, 189] on span "Advanced Filters" at bounding box center [1294, 186] width 99 height 20
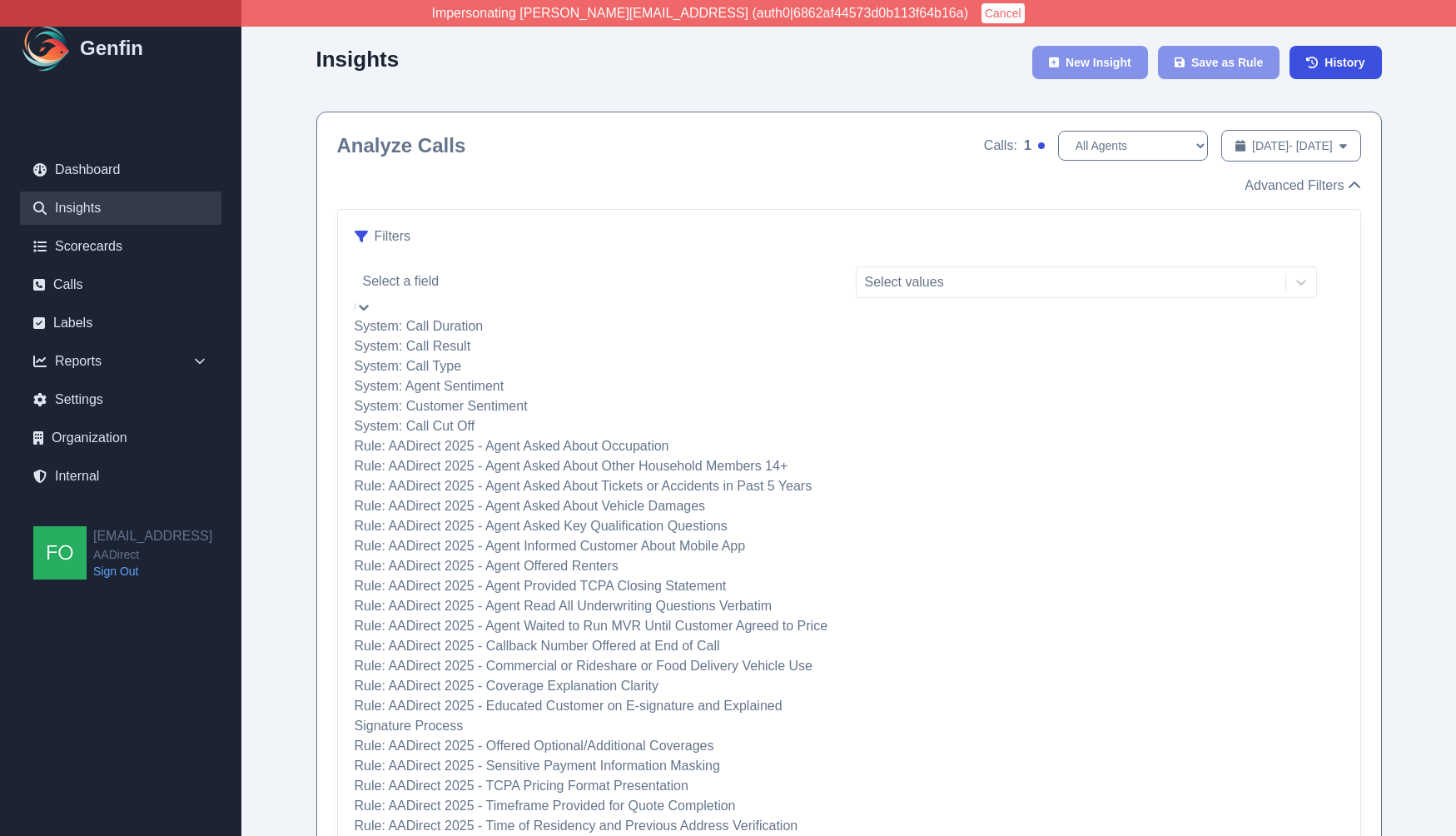
click at [580, 285] on div at bounding box center [599, 282] width 471 height 24
click at [496, 356] on div "System: Call Result" at bounding box center [599, 346] width 488 height 20
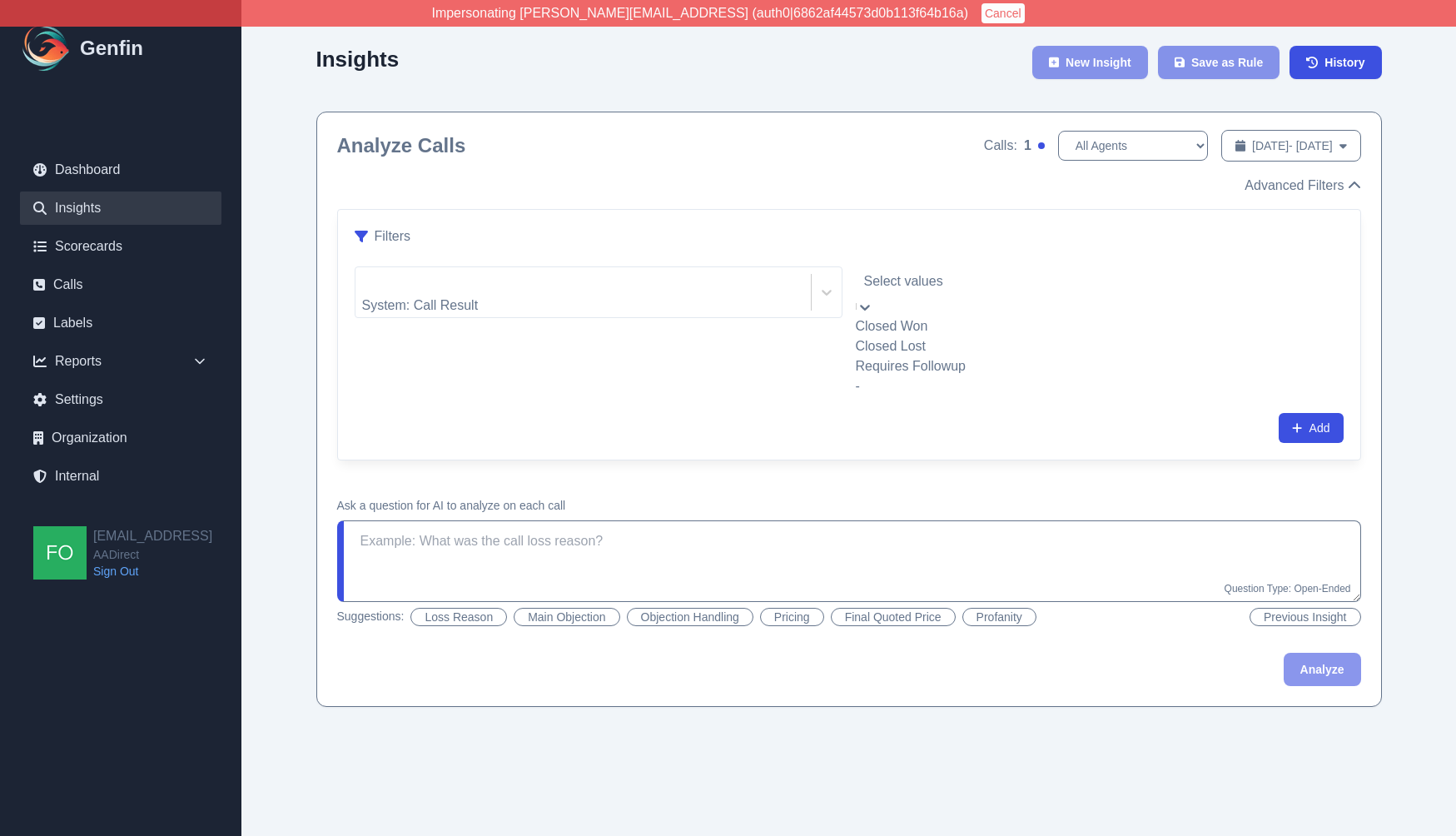
click at [950, 287] on div at bounding box center [1086, 282] width 445 height 24
drag, startPoint x: 931, startPoint y: 327, endPoint x: 924, endPoint y: 359, distance: 32.8
click at [924, 359] on div "Closed Won Closed Lost Requires Followup -" at bounding box center [1086, 356] width 461 height 80
click at [922, 356] on div "Closed Lost" at bounding box center [1086, 346] width 461 height 20
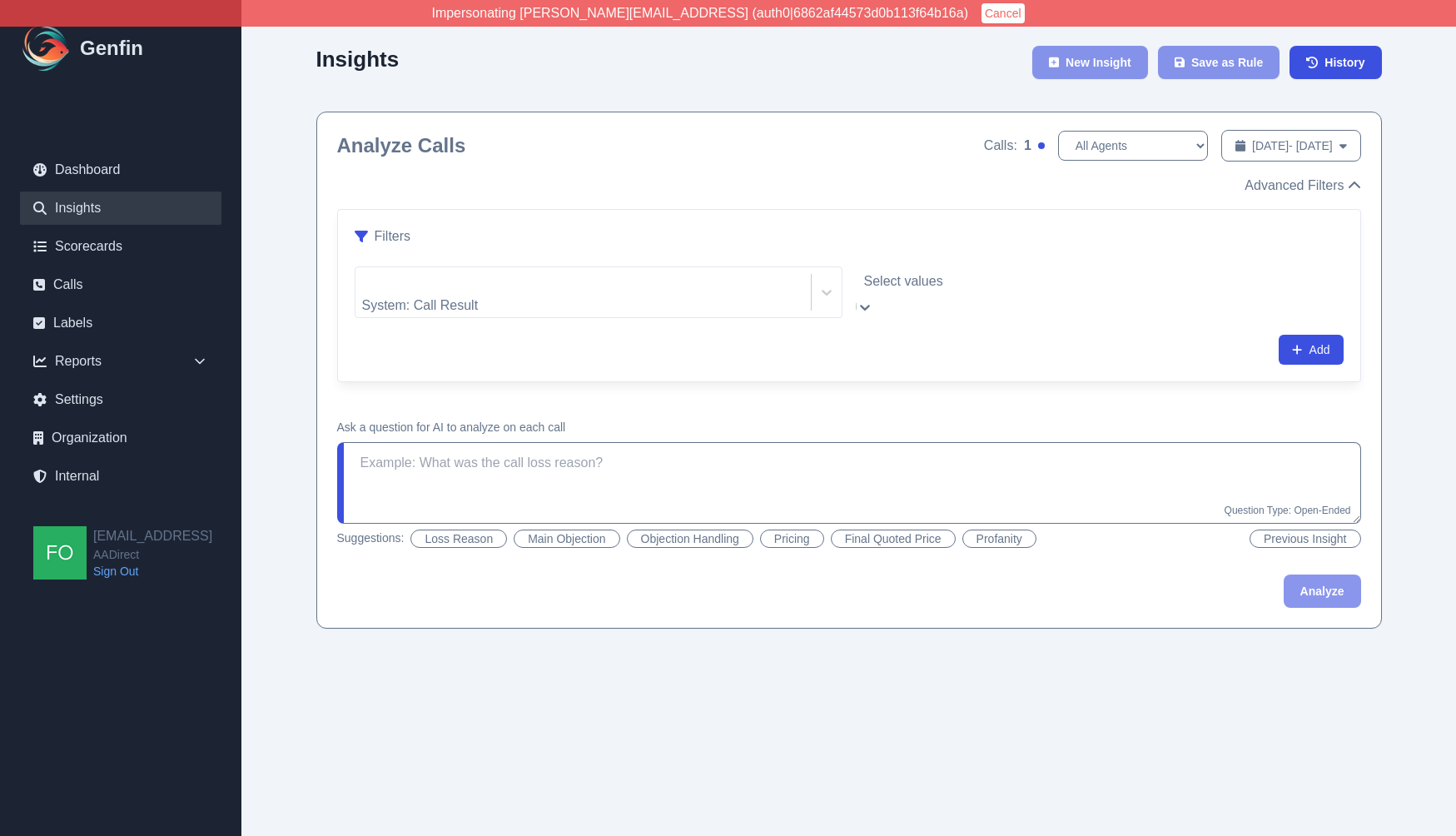
click at [799, 190] on div "Advanced Filters" at bounding box center [849, 186] width 1024 height 20
click at [789, 144] on div "Analyze Calls Calls: 1 All Agents Chris Smith Jesus Garibaldi Nelson Lopez Aug …" at bounding box center [849, 145] width 1024 height 34
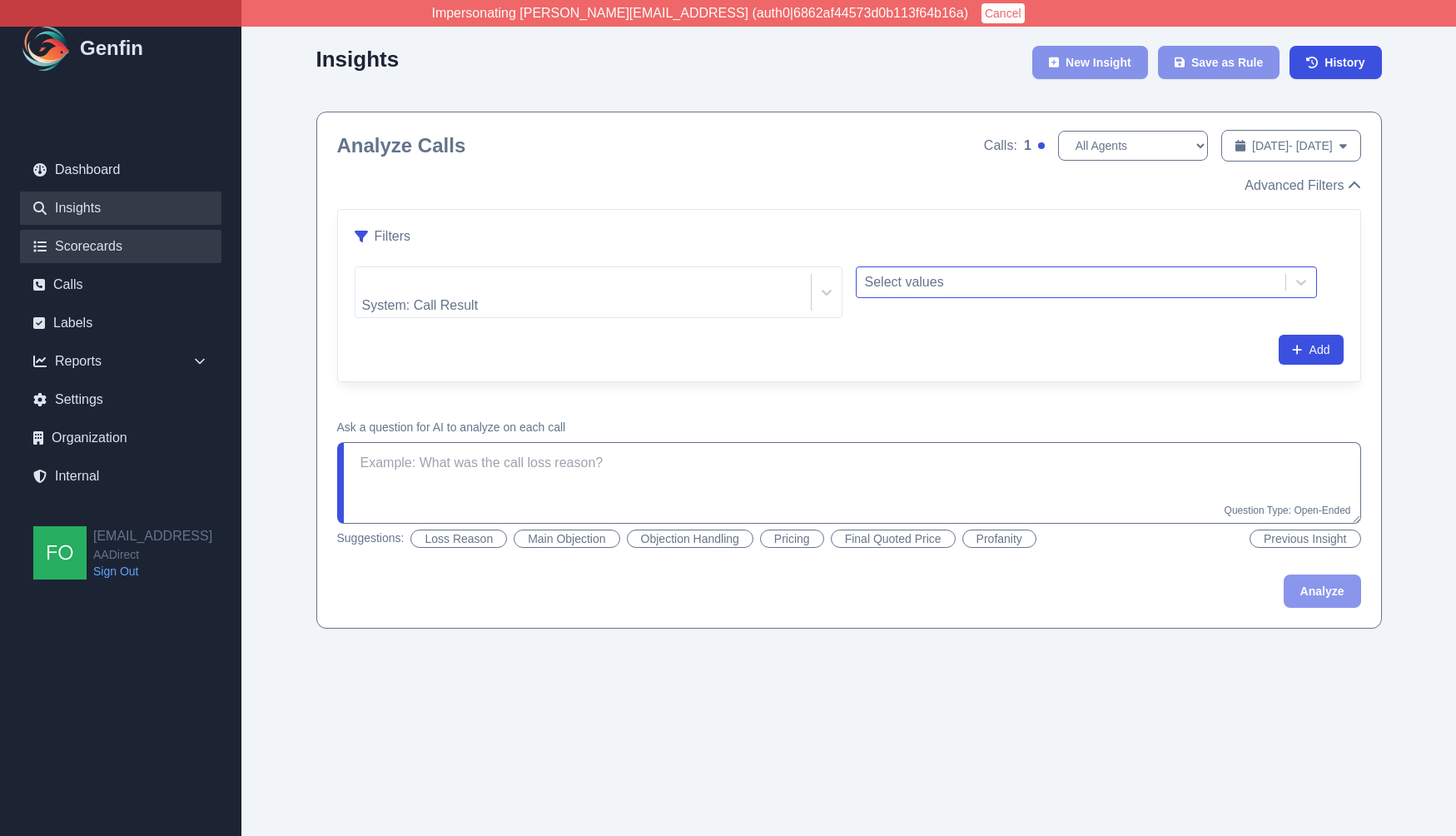
click at [119, 251] on link "Scorecards" at bounding box center [121, 246] width 201 height 34
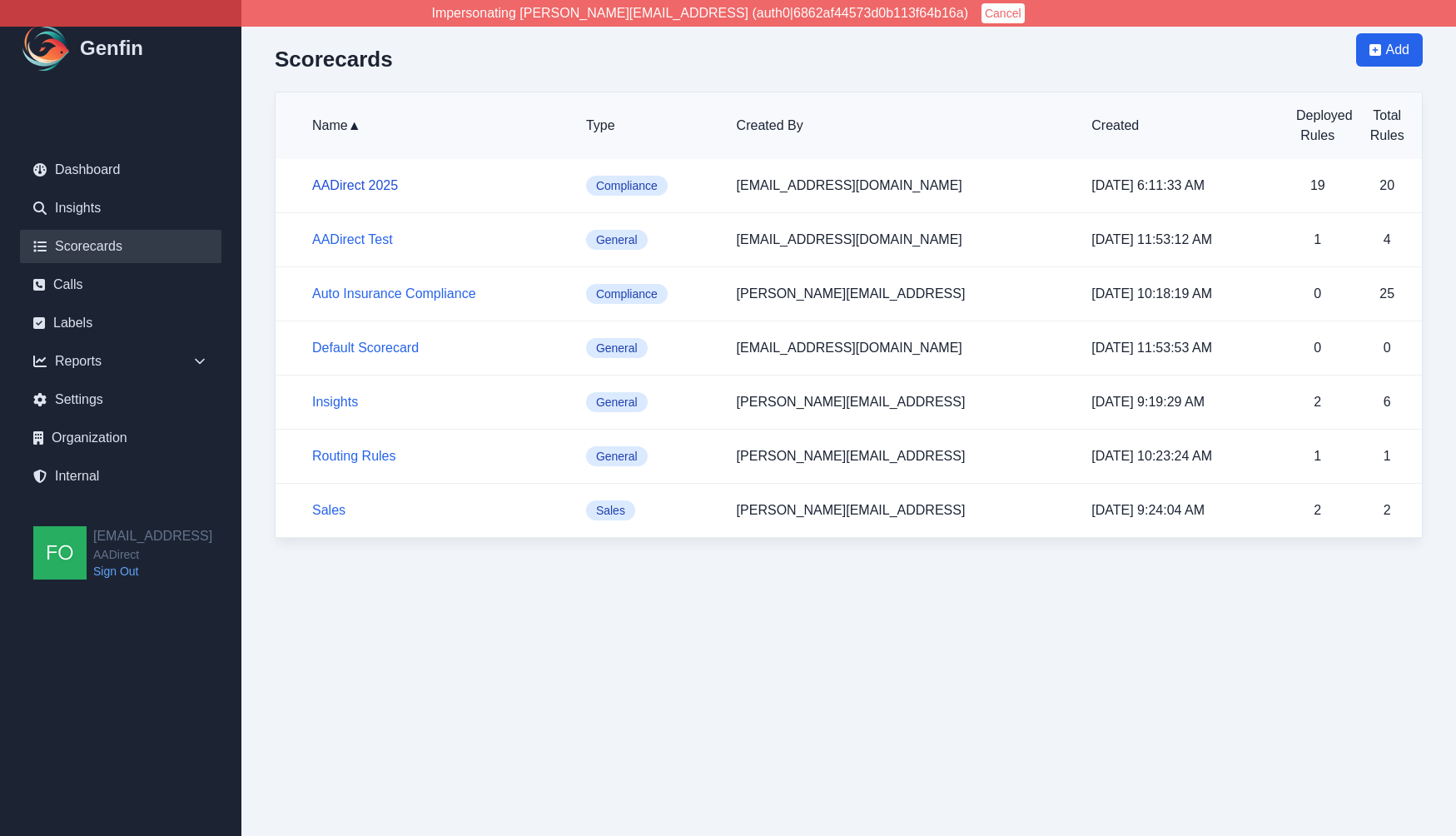
click at [364, 183] on link "AADirect 2025" at bounding box center [355, 186] width 86 height 14
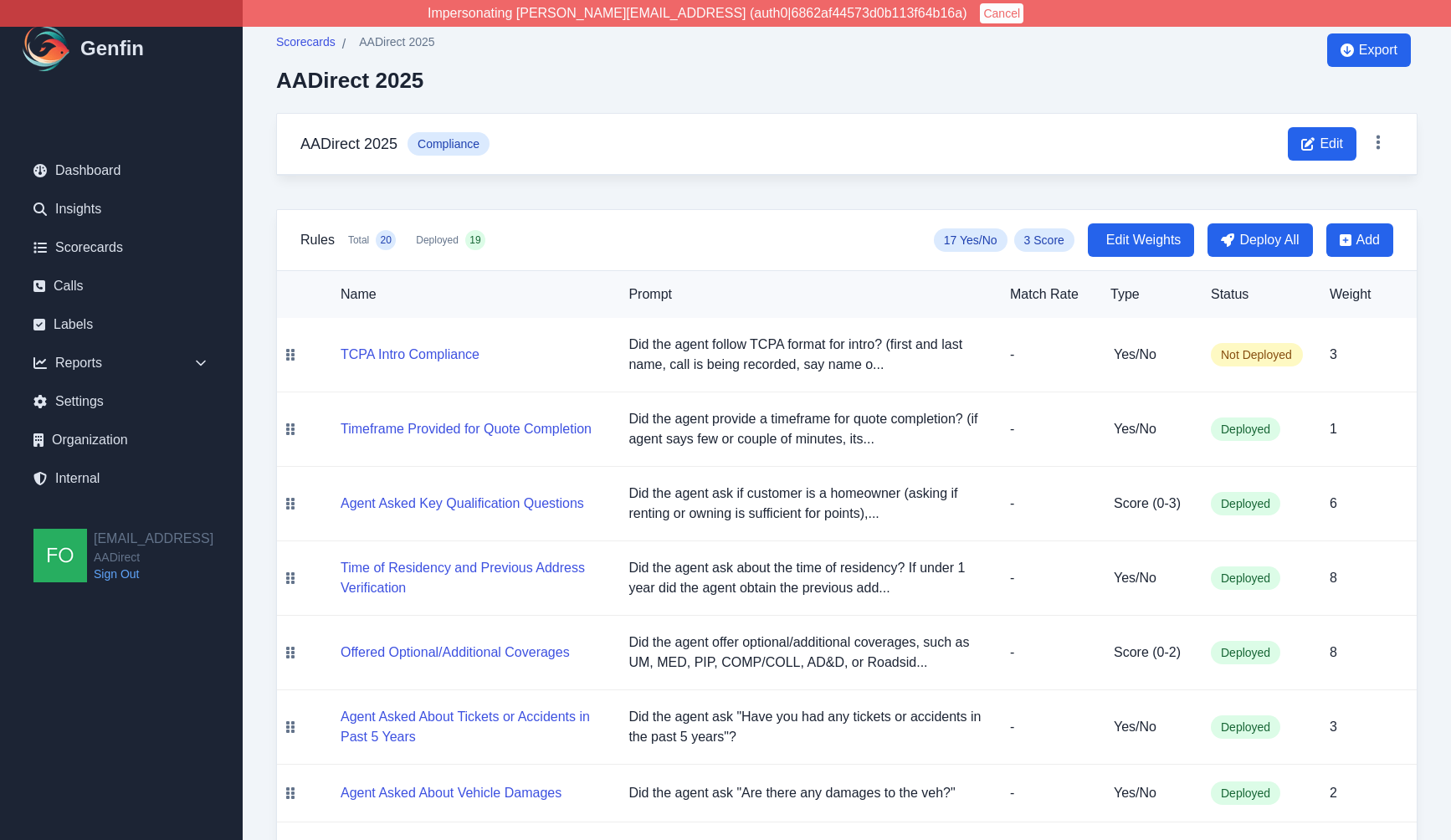
click at [758, 294] on th "Prompt" at bounding box center [806, 294] width 381 height 46
click at [425, 353] on button "TCPA Intro Compliance" at bounding box center [410, 355] width 139 height 20
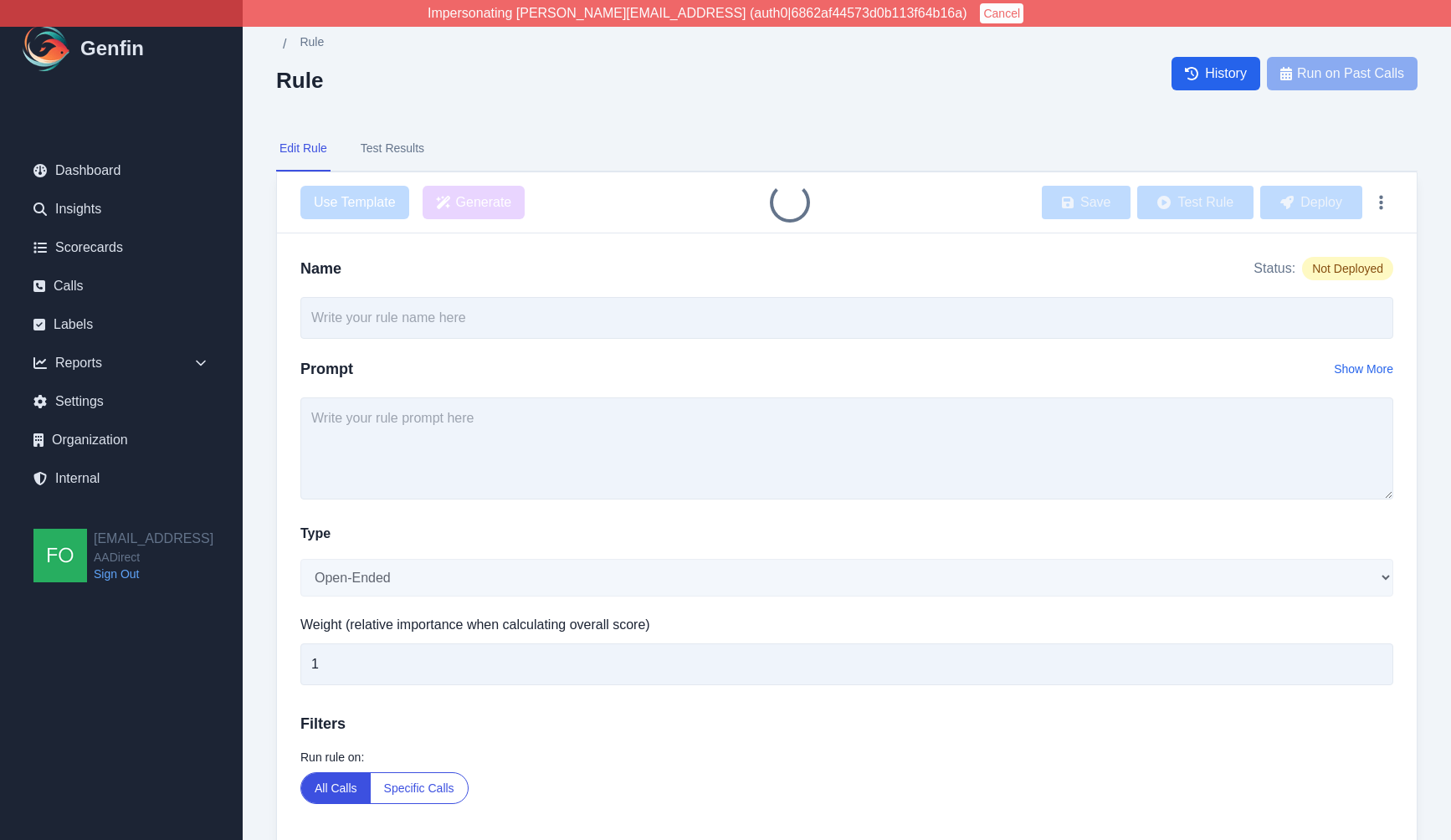
type input "TCPA Intro Compliance"
type input "3"
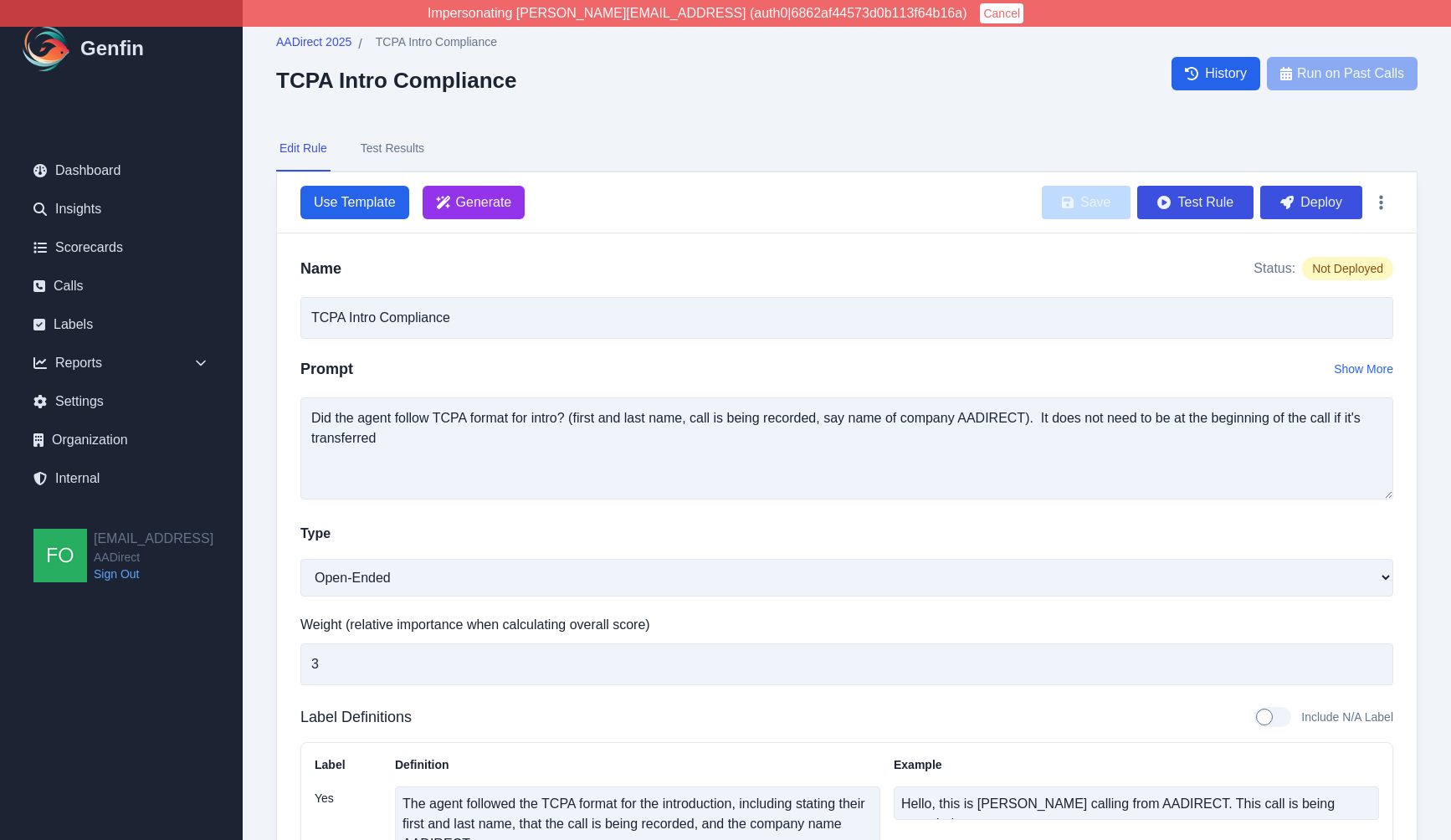
click at [396, 147] on button "Test Results" at bounding box center [391, 149] width 70 height 46
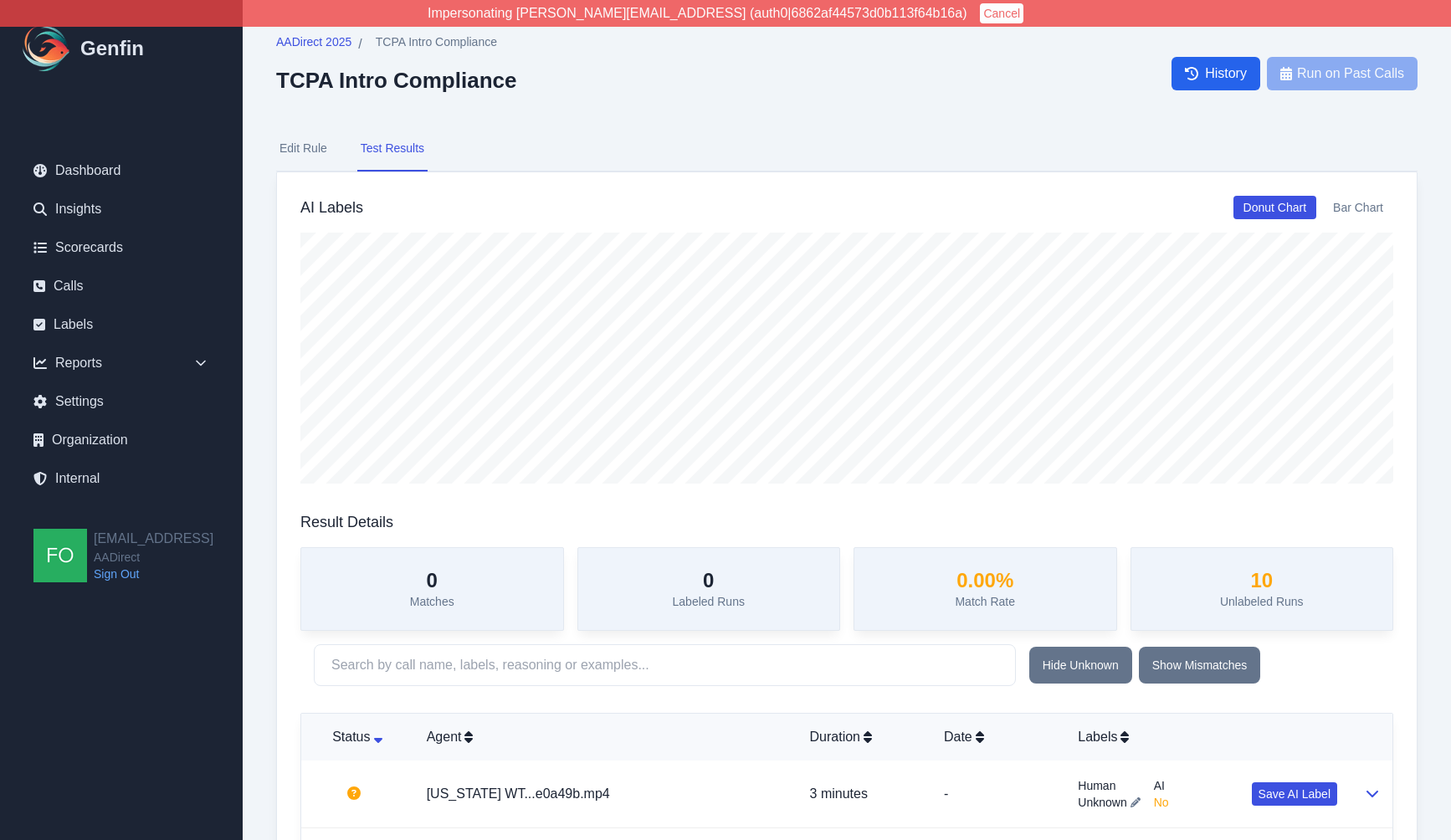
click at [305, 147] on button "Edit Rule" at bounding box center [303, 149] width 55 height 46
select select "Yes/No"
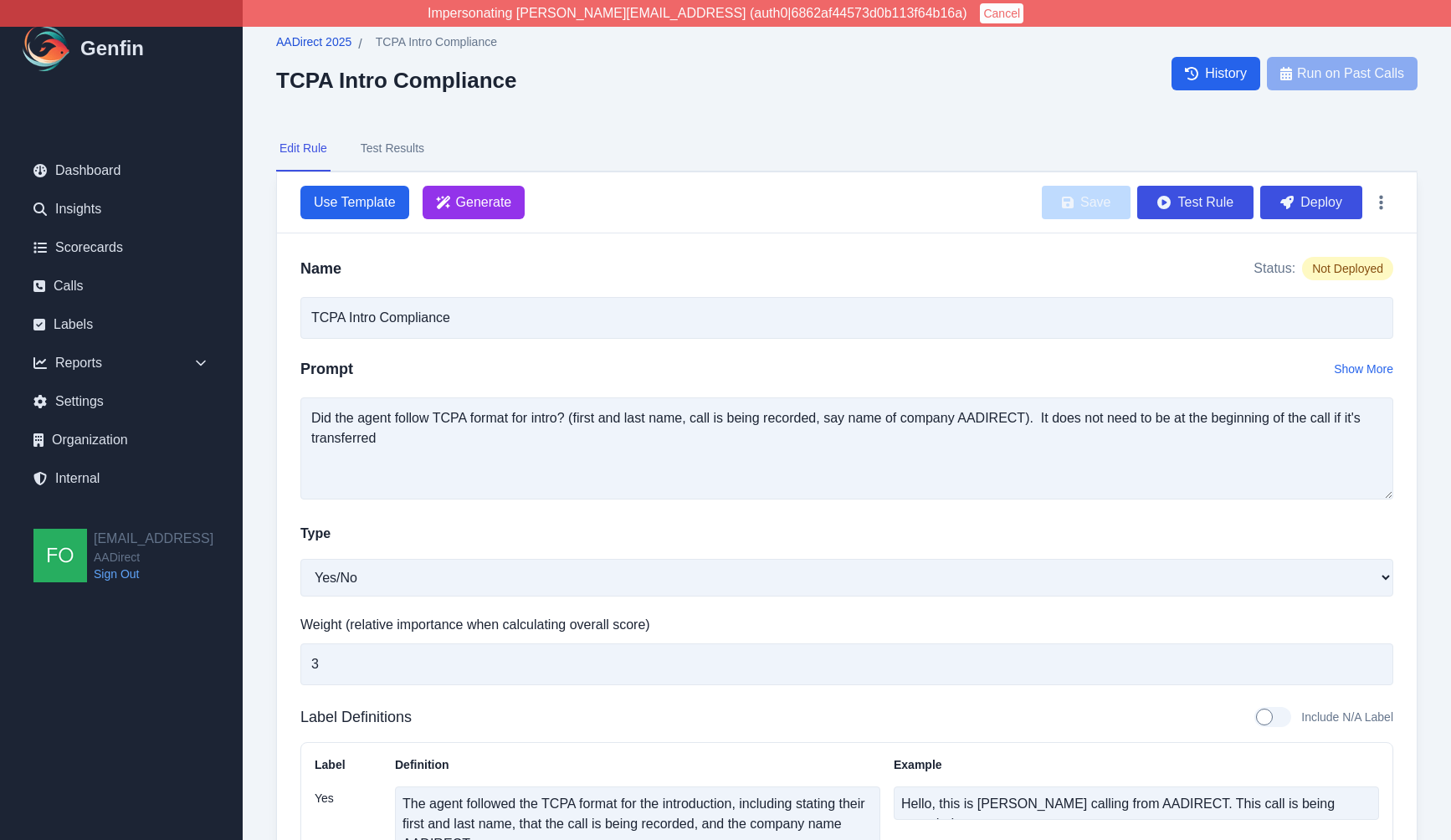
click at [327, 41] on span "AADirect 2025" at bounding box center [313, 42] width 76 height 16
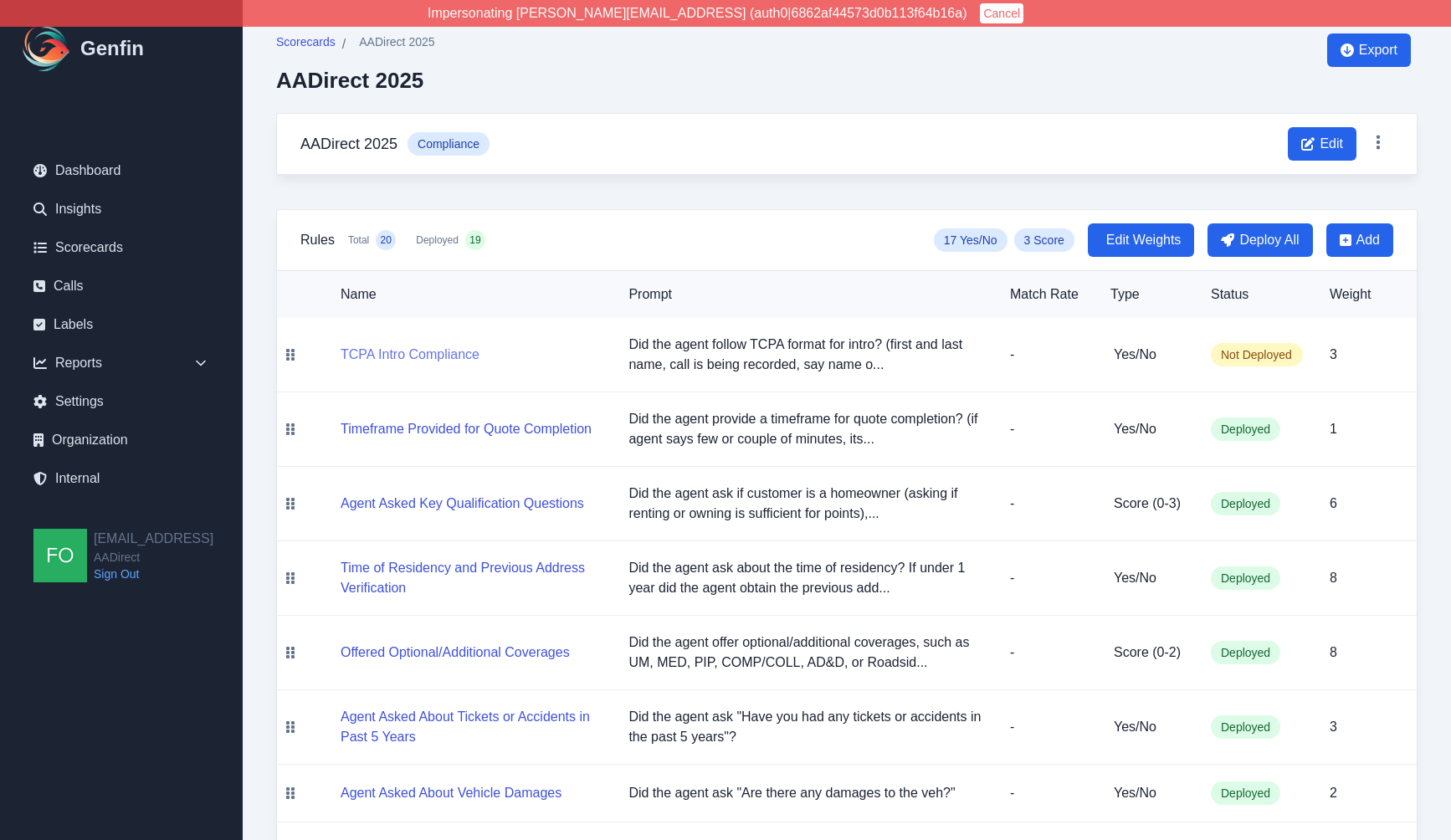
click at [431, 354] on button "TCPA Intro Compliance" at bounding box center [410, 355] width 139 height 20
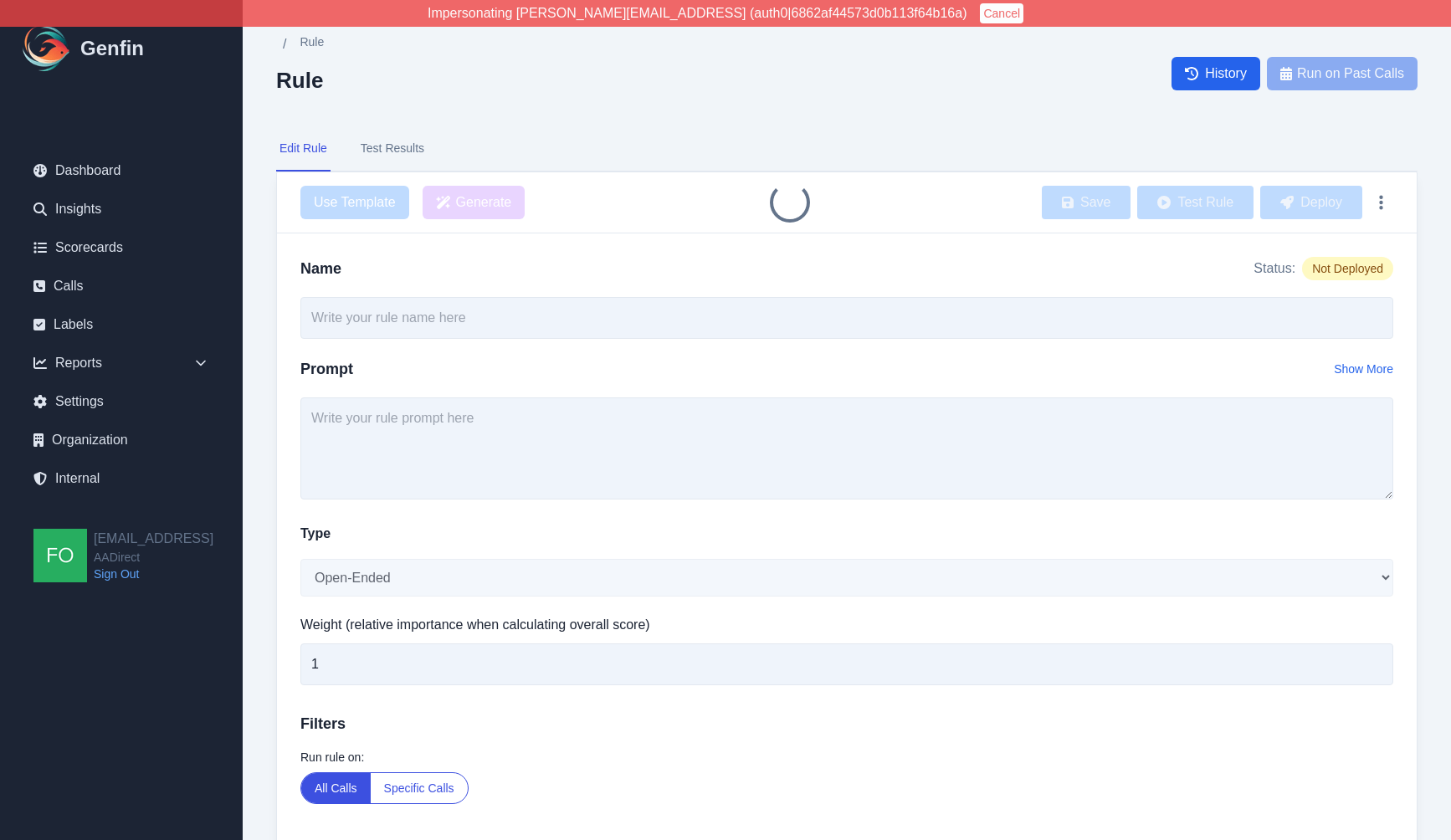
type input "TCPA Intro Compliance"
type input "3"
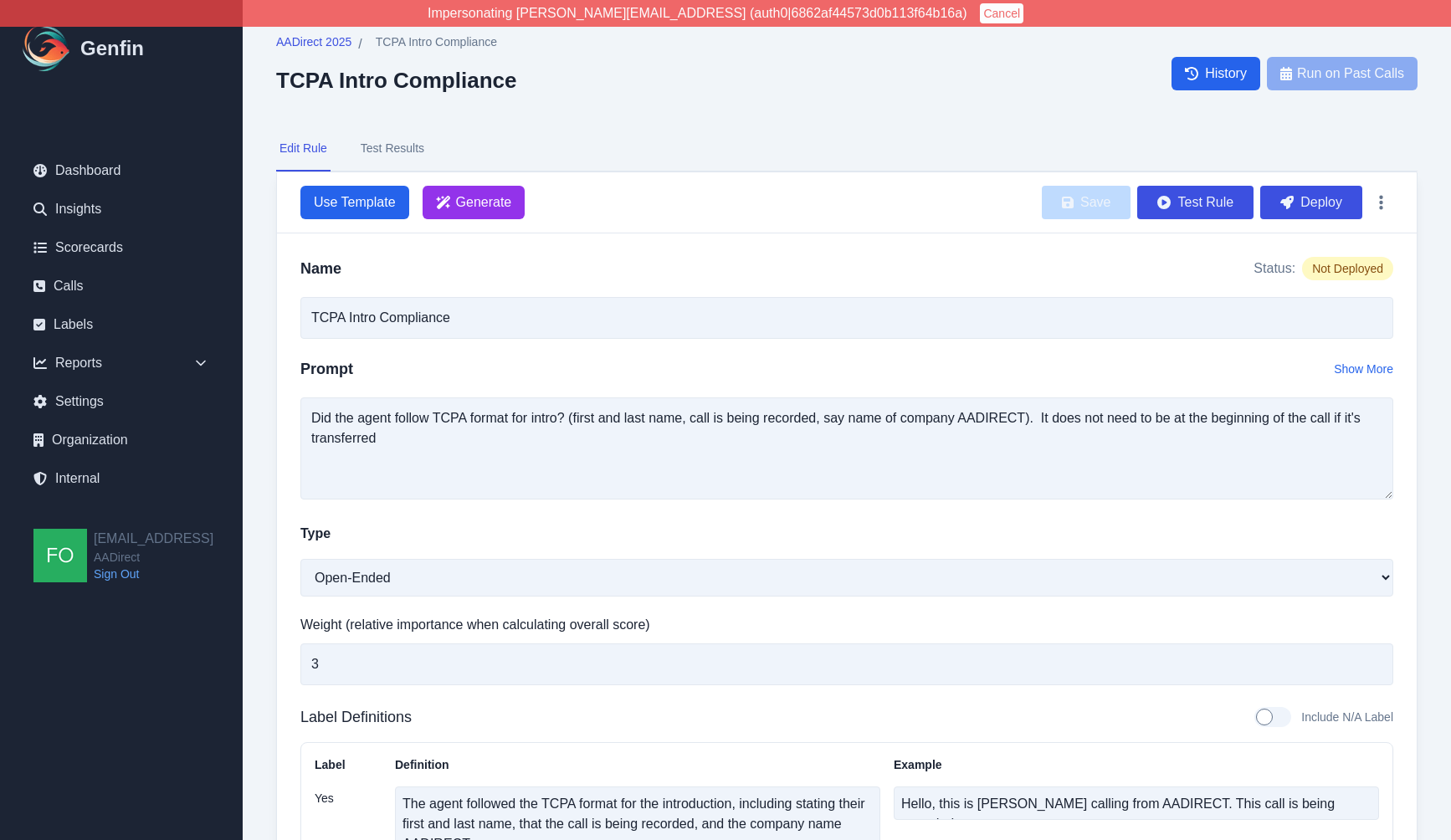
click at [393, 140] on button "Test Results" at bounding box center [391, 149] width 70 height 46
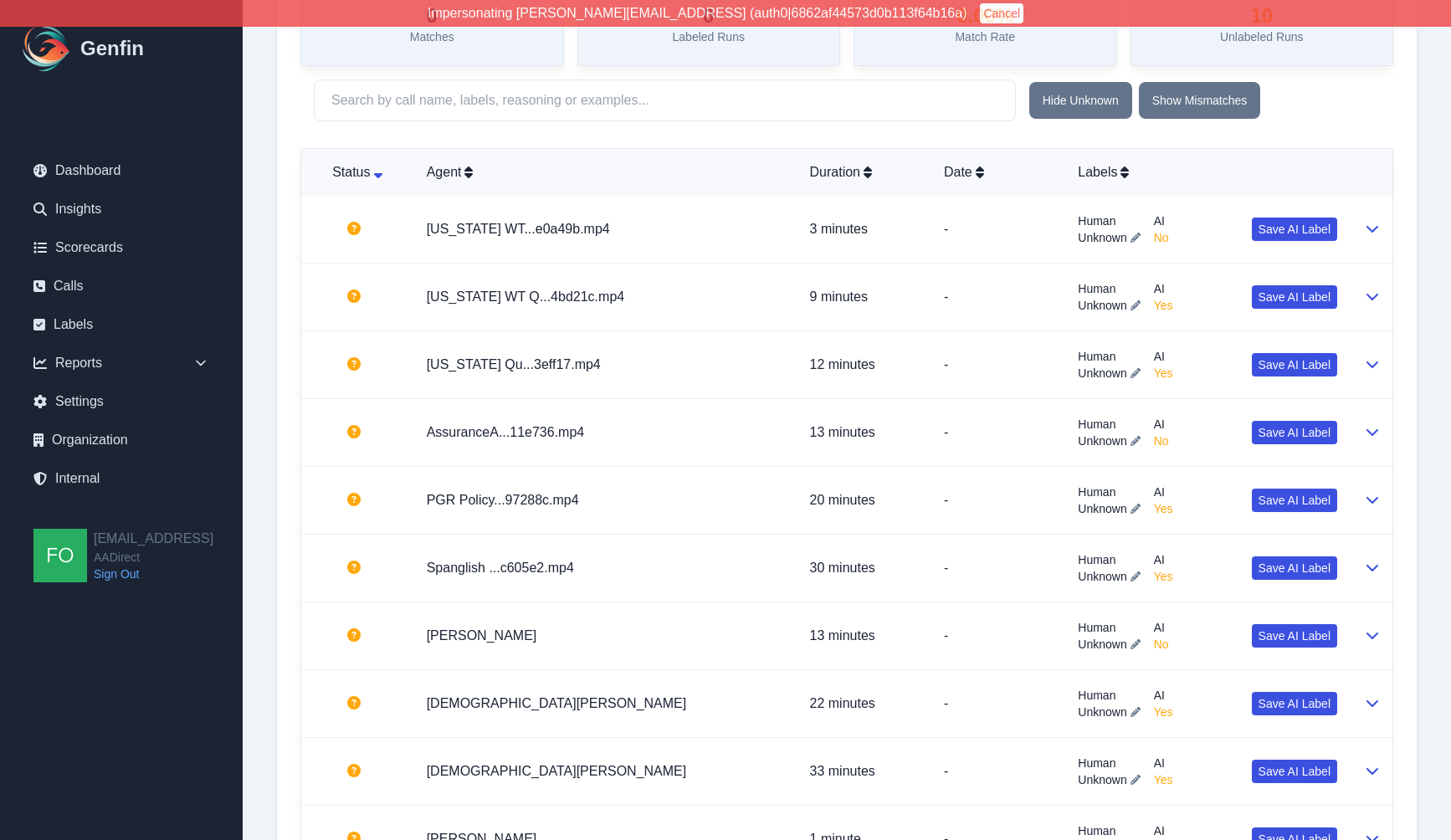
scroll to position [568, 0]
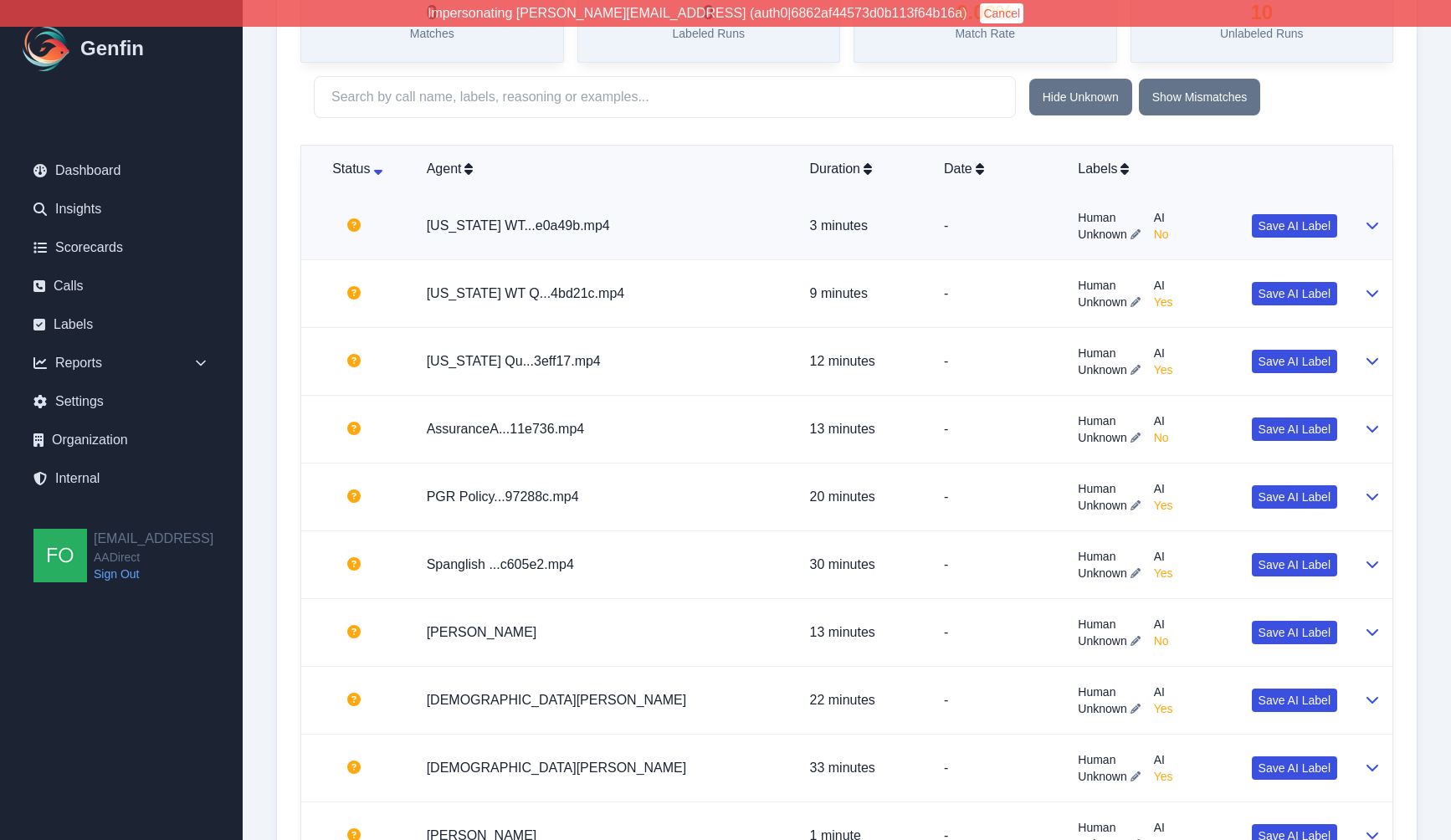
click at [944, 228] on p "-" at bounding box center [998, 226] width 107 height 20
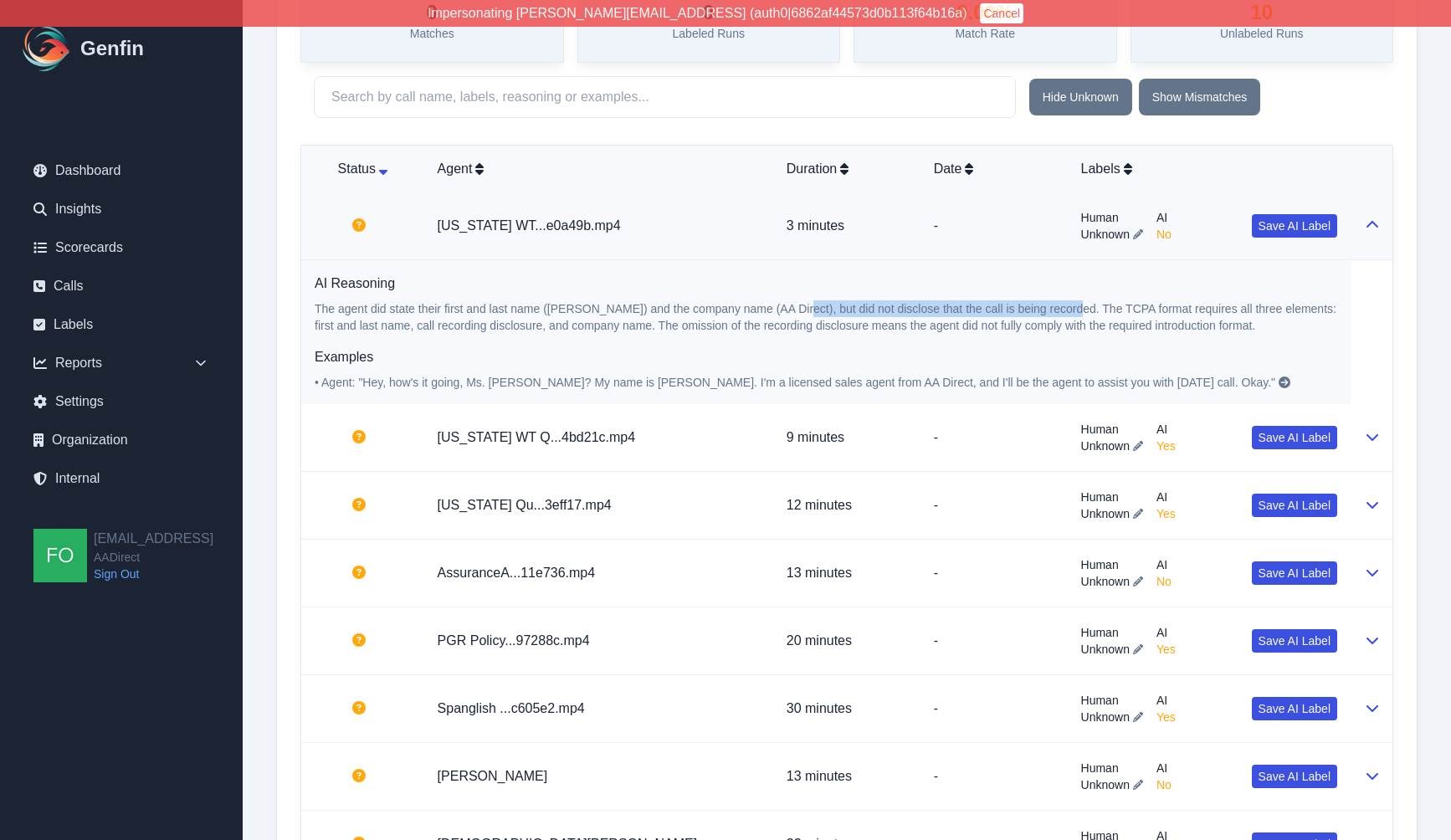
drag, startPoint x: 795, startPoint y: 305, endPoint x: 1064, endPoint y: 307, distance: 269.0
click at [1064, 307] on p "The agent did state their first and last name (Ramon Trevino) and the company n…" at bounding box center [826, 317] width 1022 height 34
click at [1037, 304] on p "The agent did state their first and last name (Ramon Trevino) and the company n…" at bounding box center [826, 317] width 1022 height 34
click at [1303, 225] on span "Save AI Label" at bounding box center [1294, 226] width 72 height 16
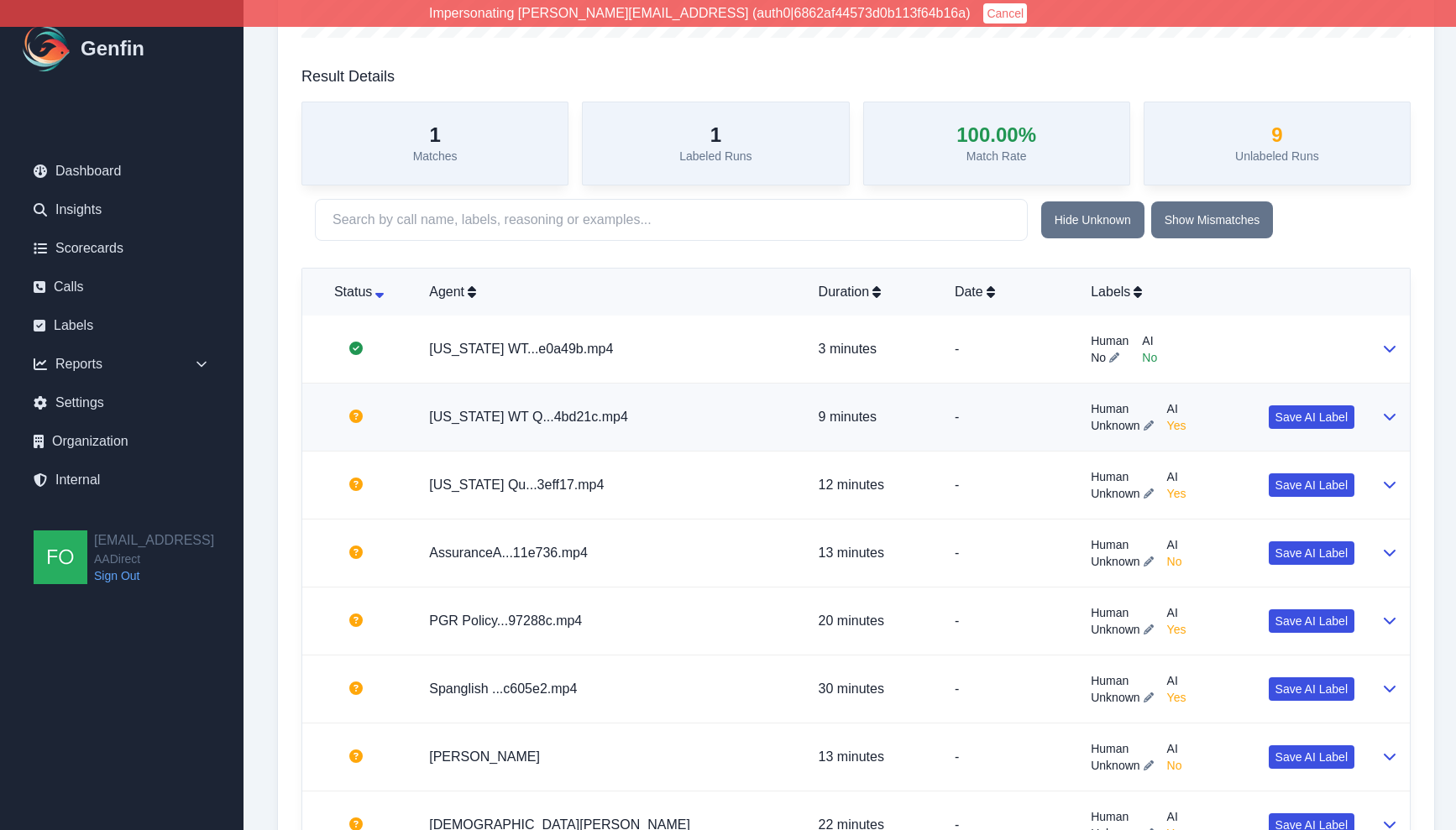
scroll to position [451, 0]
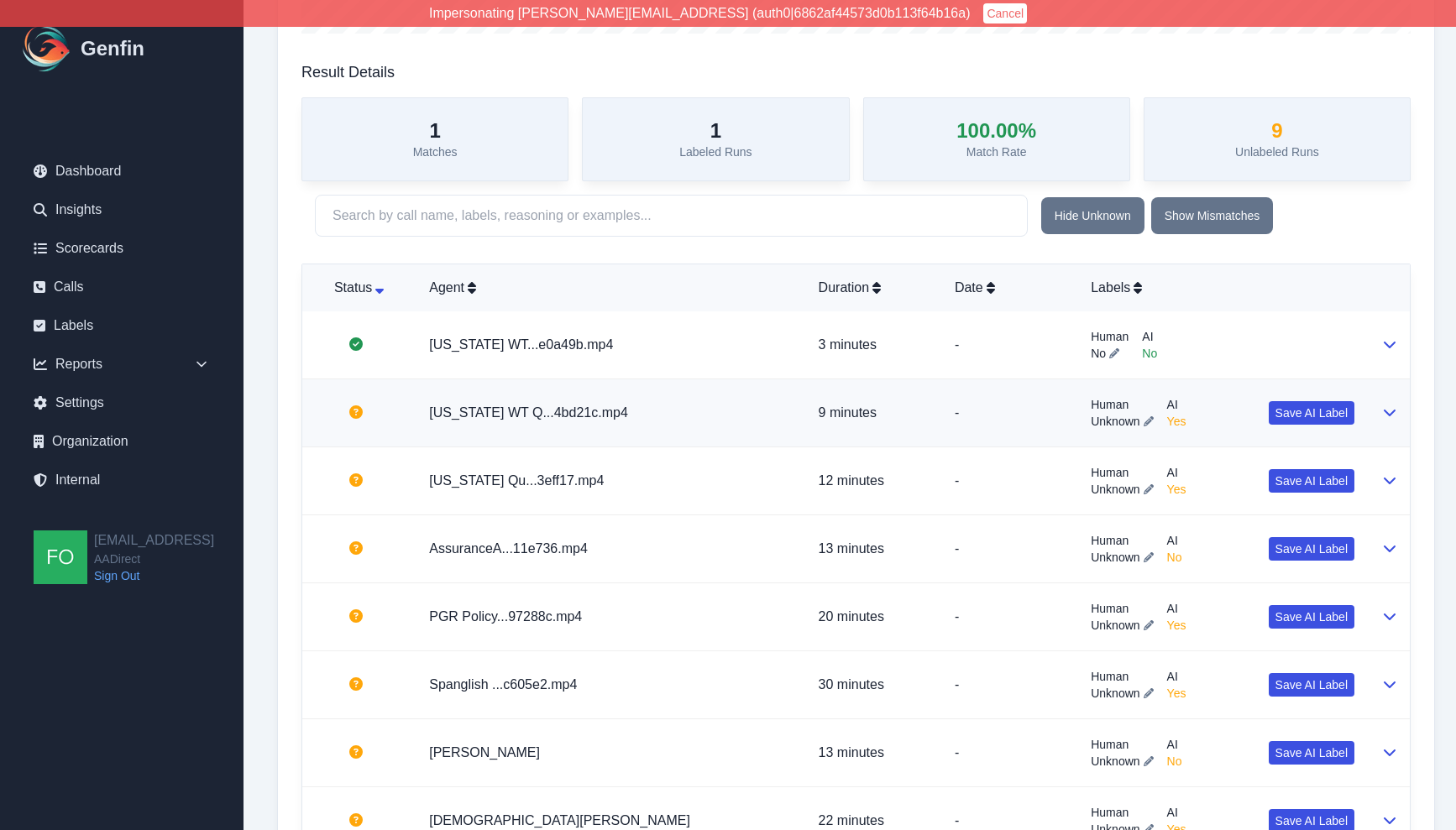
click at [955, 411] on p "-" at bounding box center [1008, 413] width 109 height 20
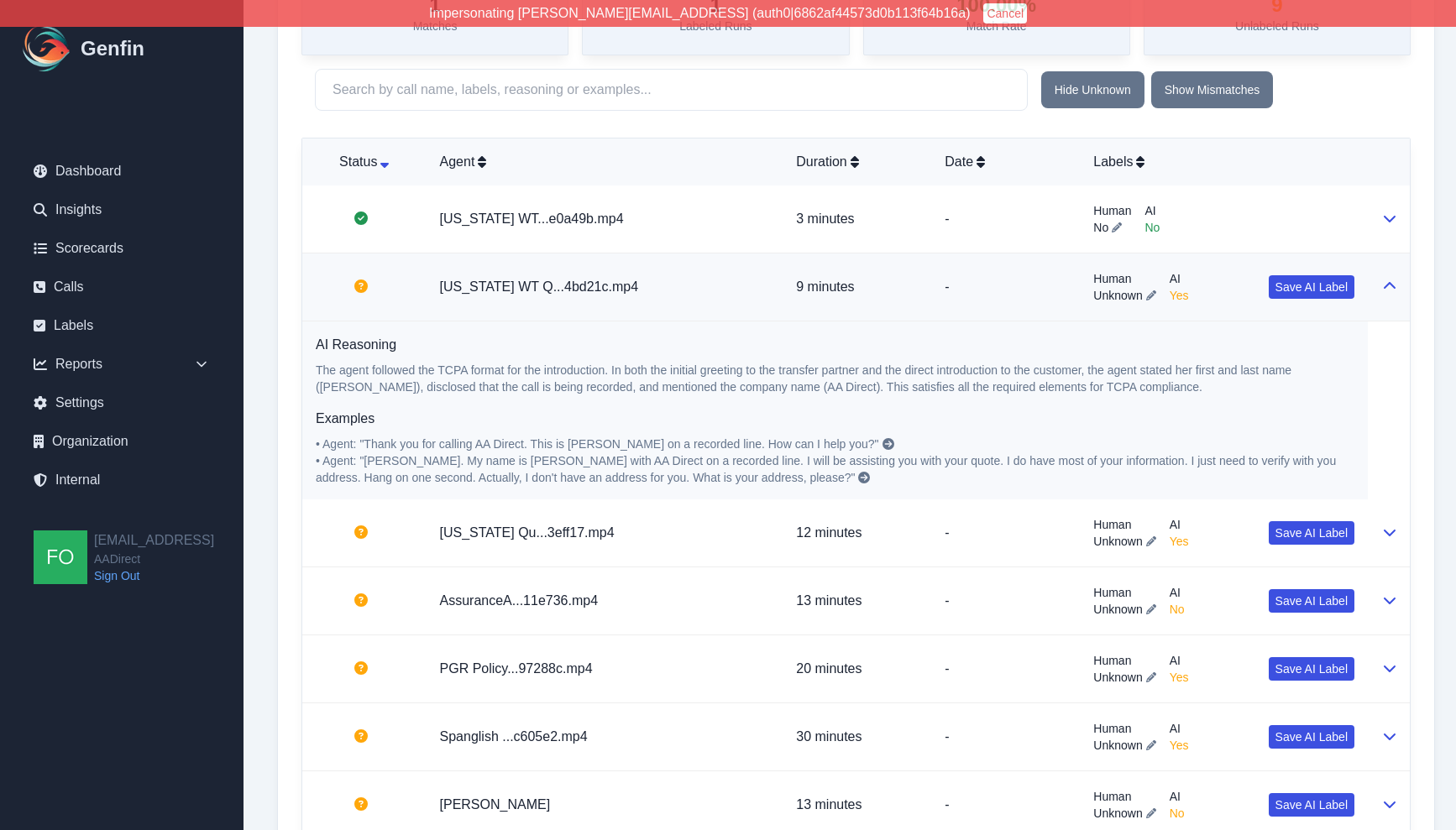
scroll to position [667, 0]
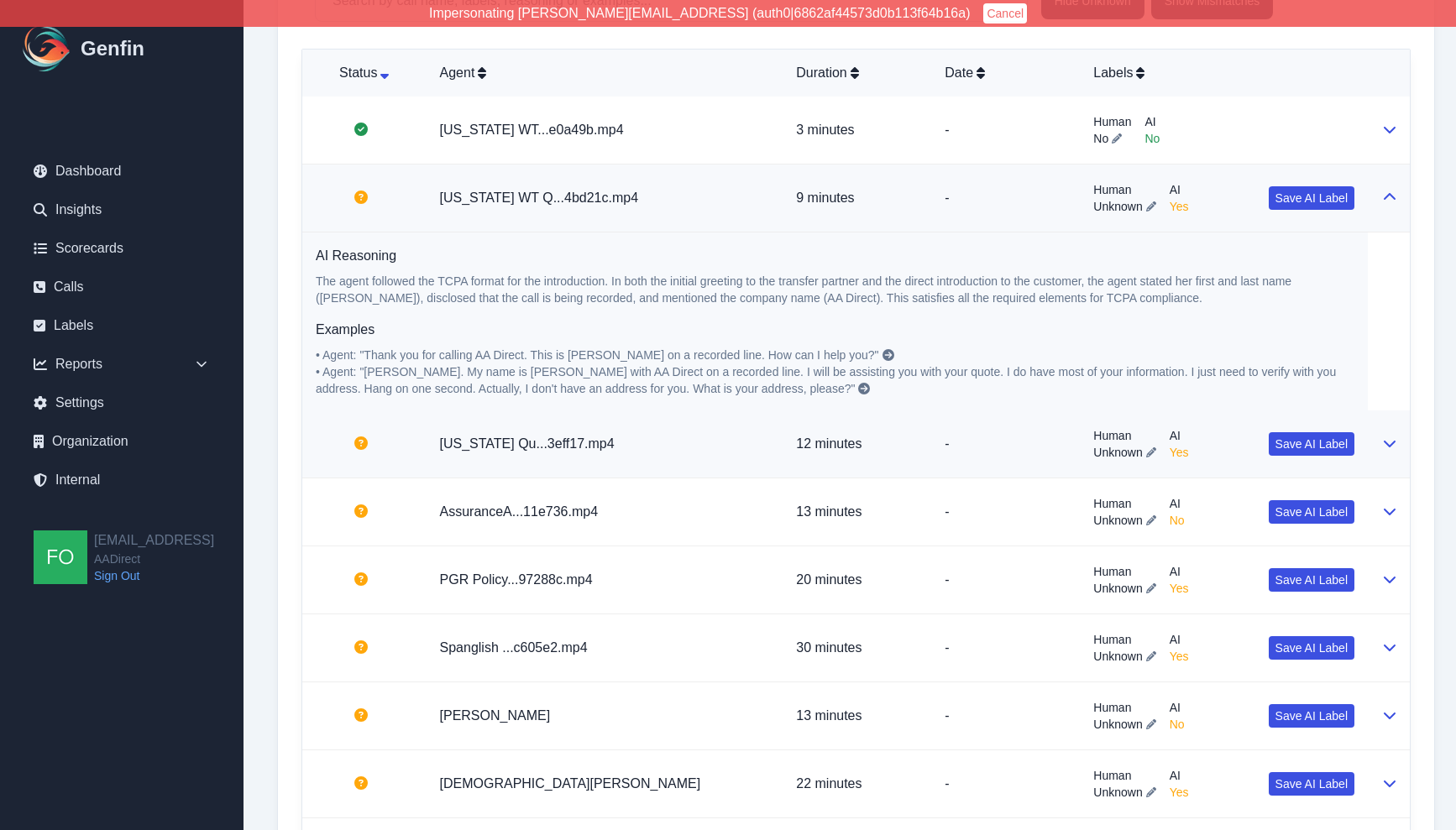
click at [944, 454] on p "-" at bounding box center [1005, 444] width 121 height 20
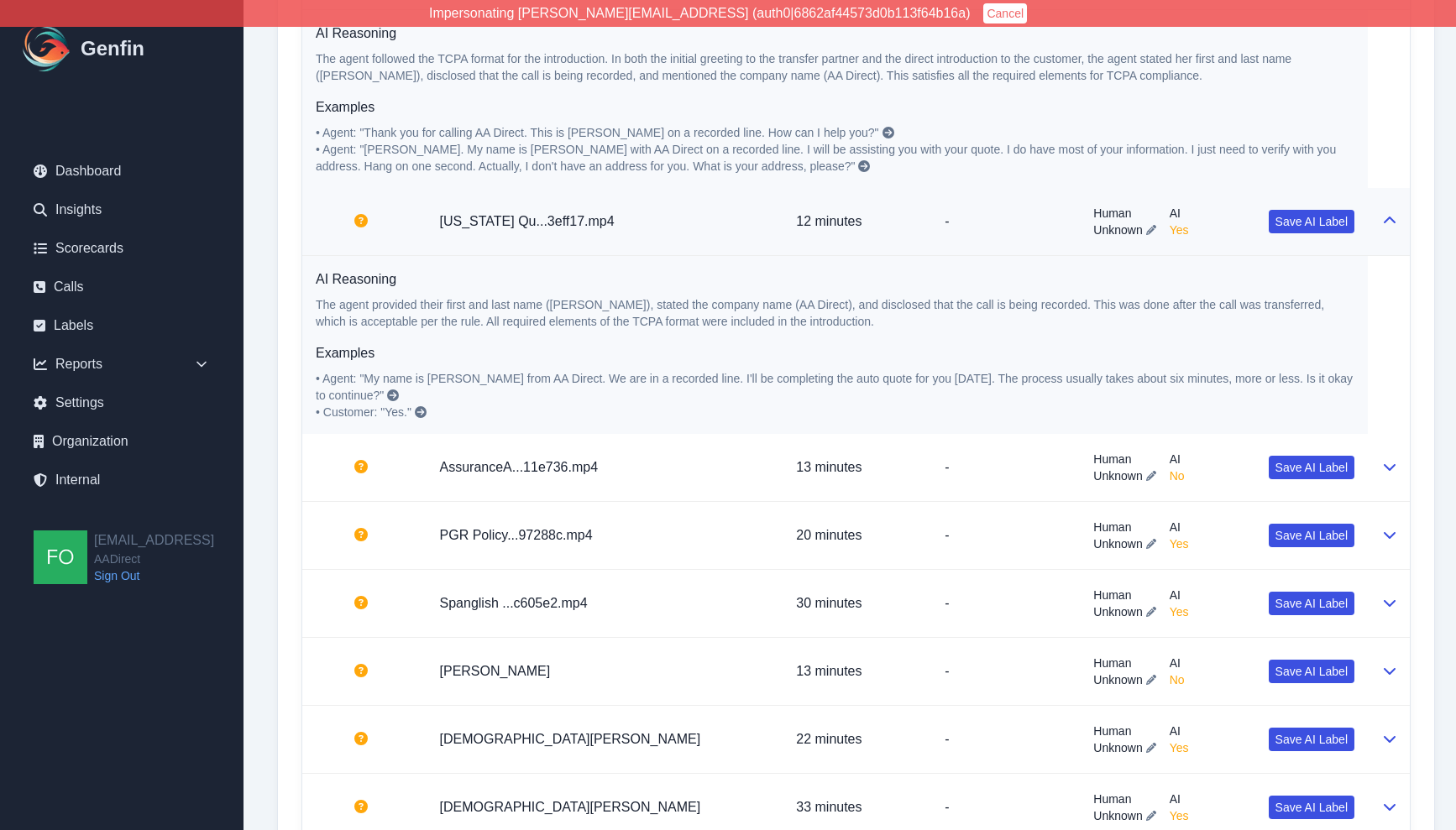
scroll to position [898, 0]
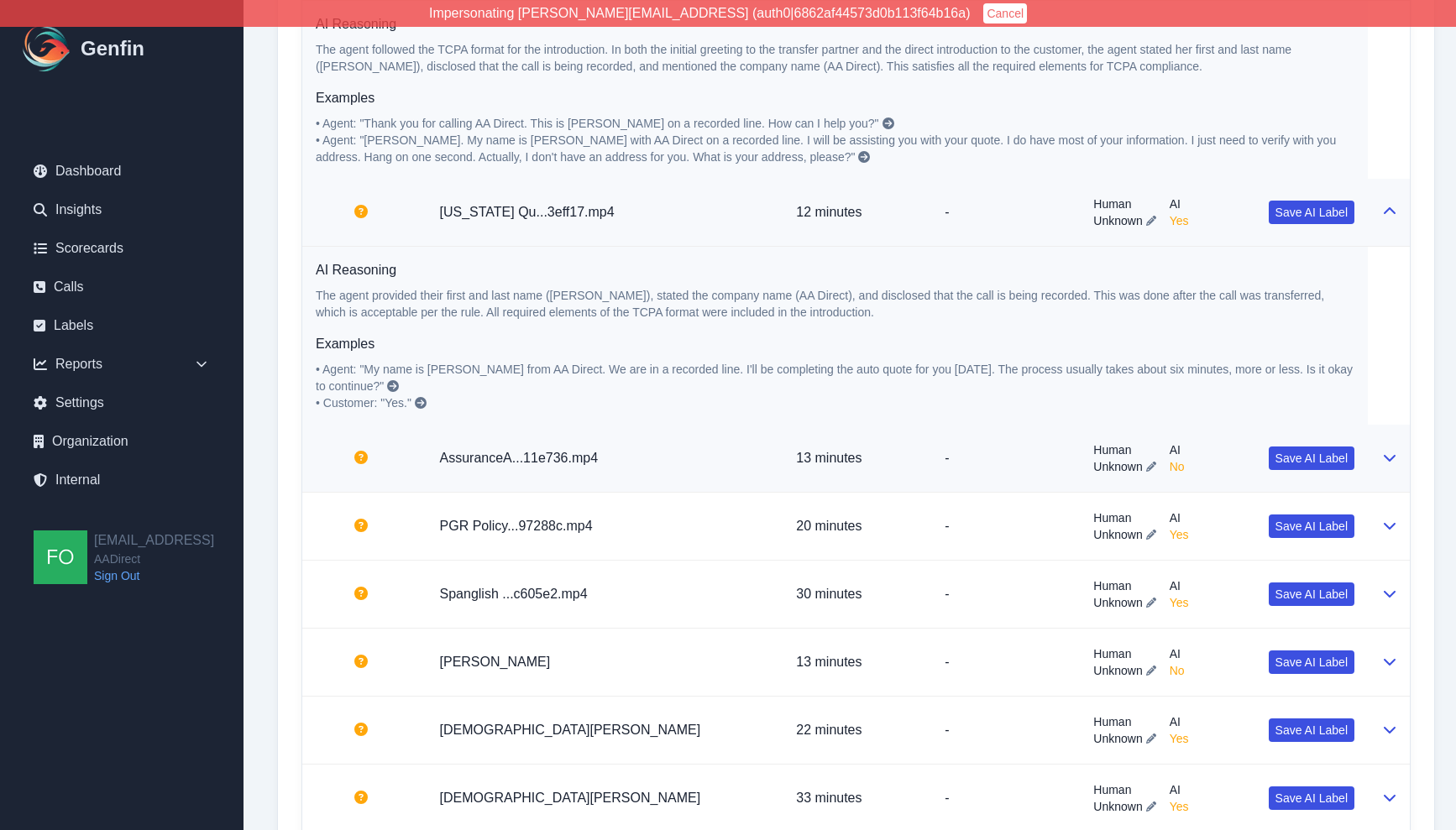
click at [1103, 468] on span "Unknown" at bounding box center [1117, 467] width 48 height 16
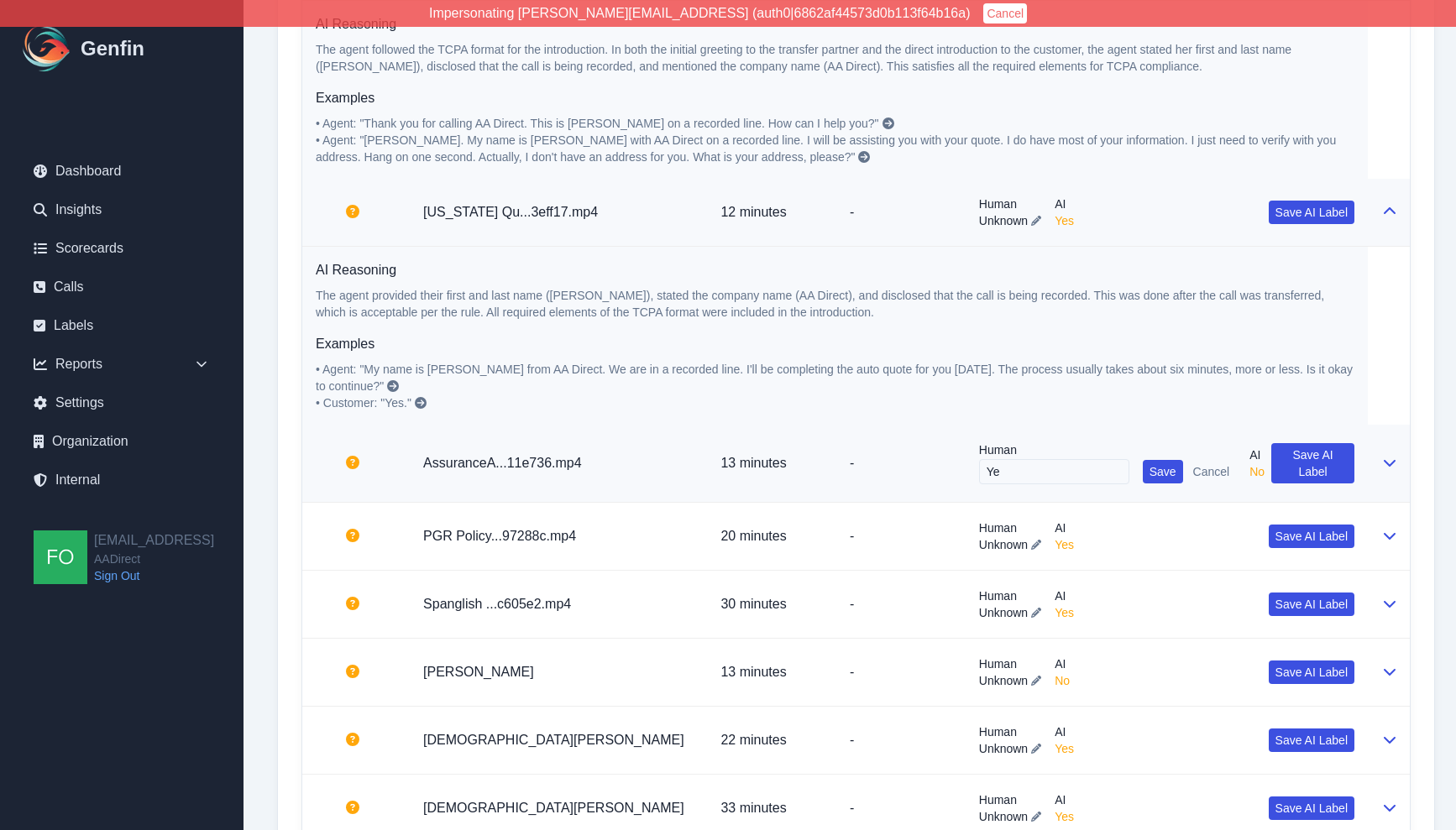
type input "Yes"
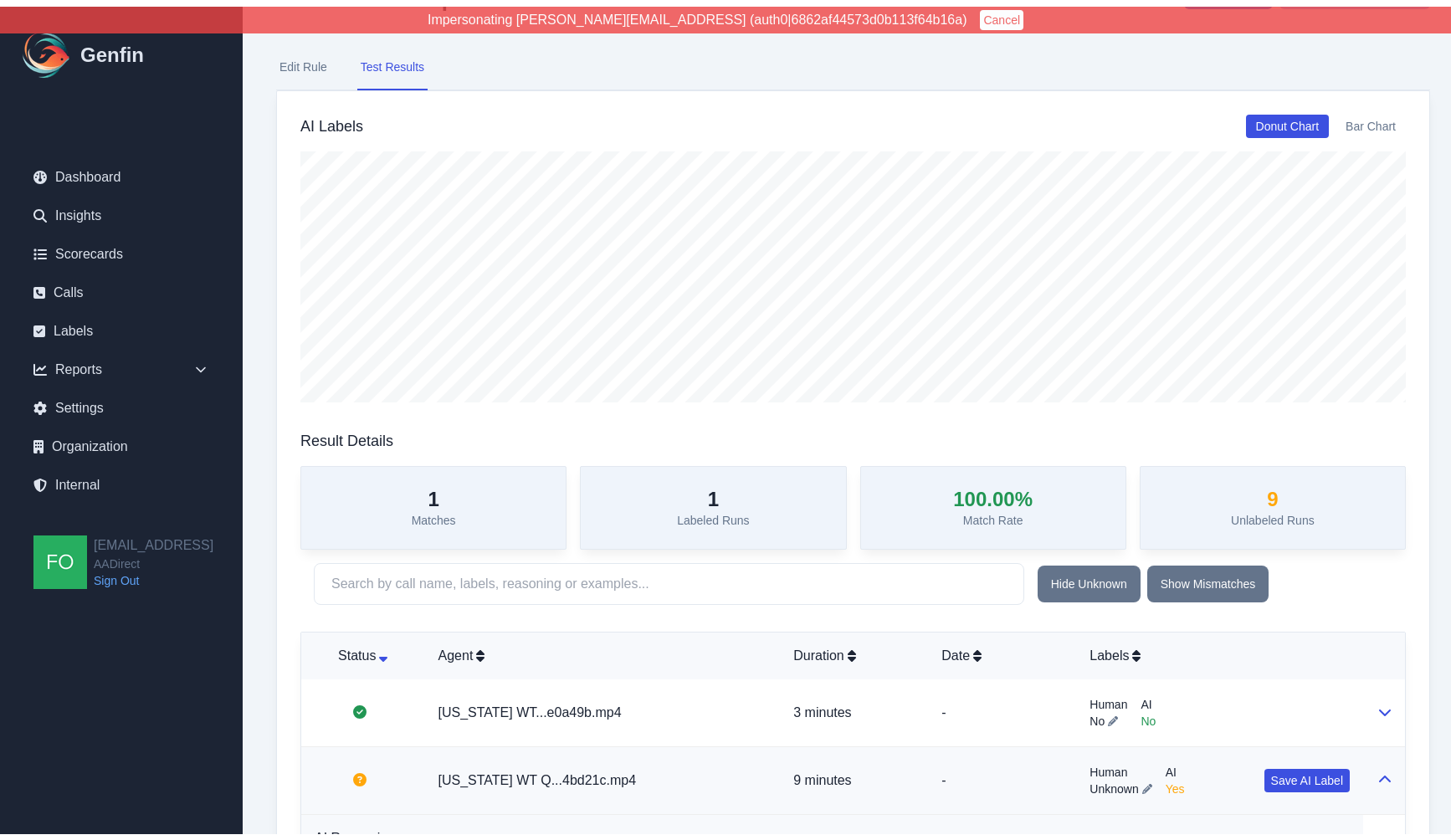
scroll to position [0, 0]
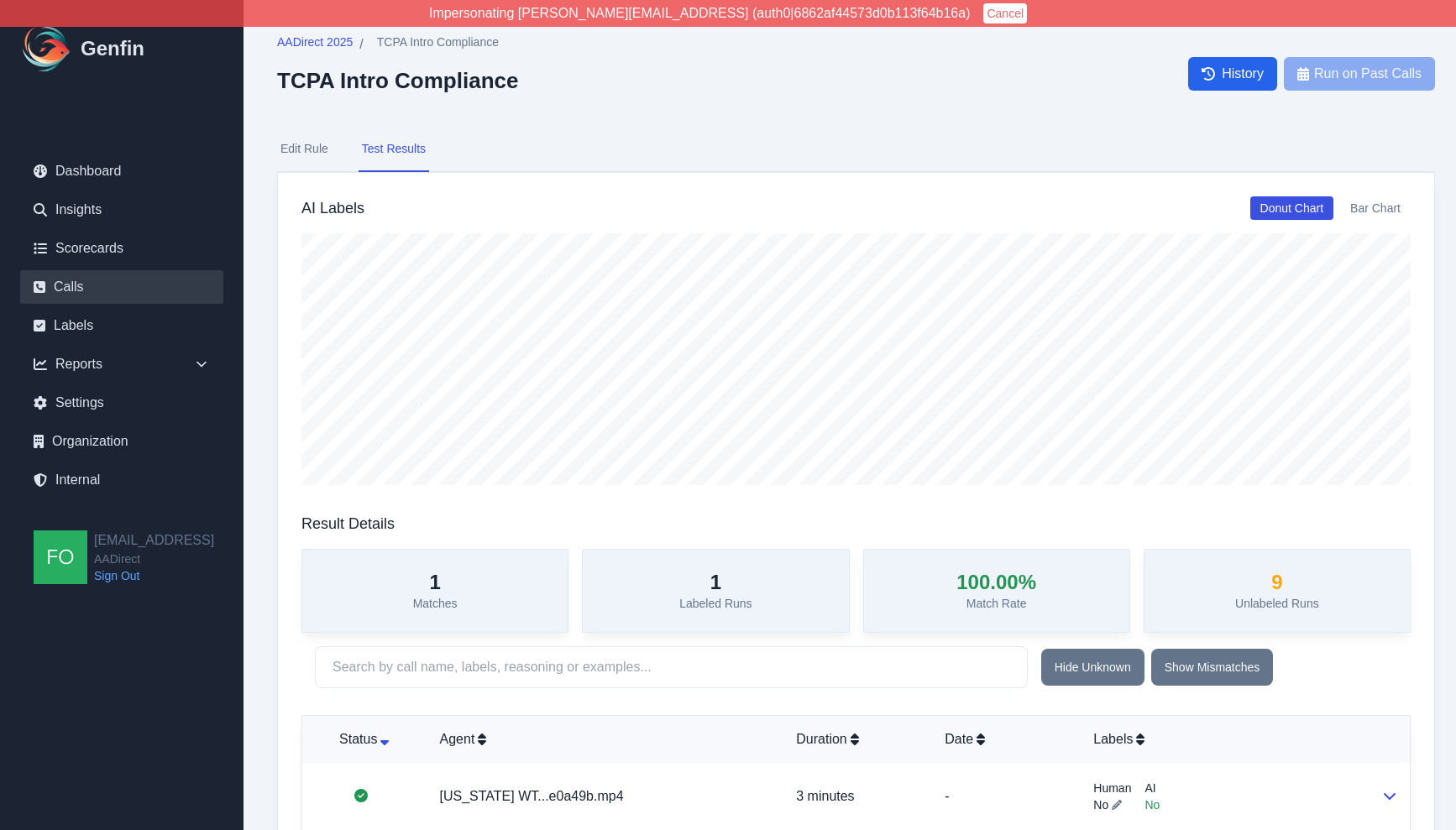
click at [88, 285] on link "Calls" at bounding box center [121, 287] width 203 height 34
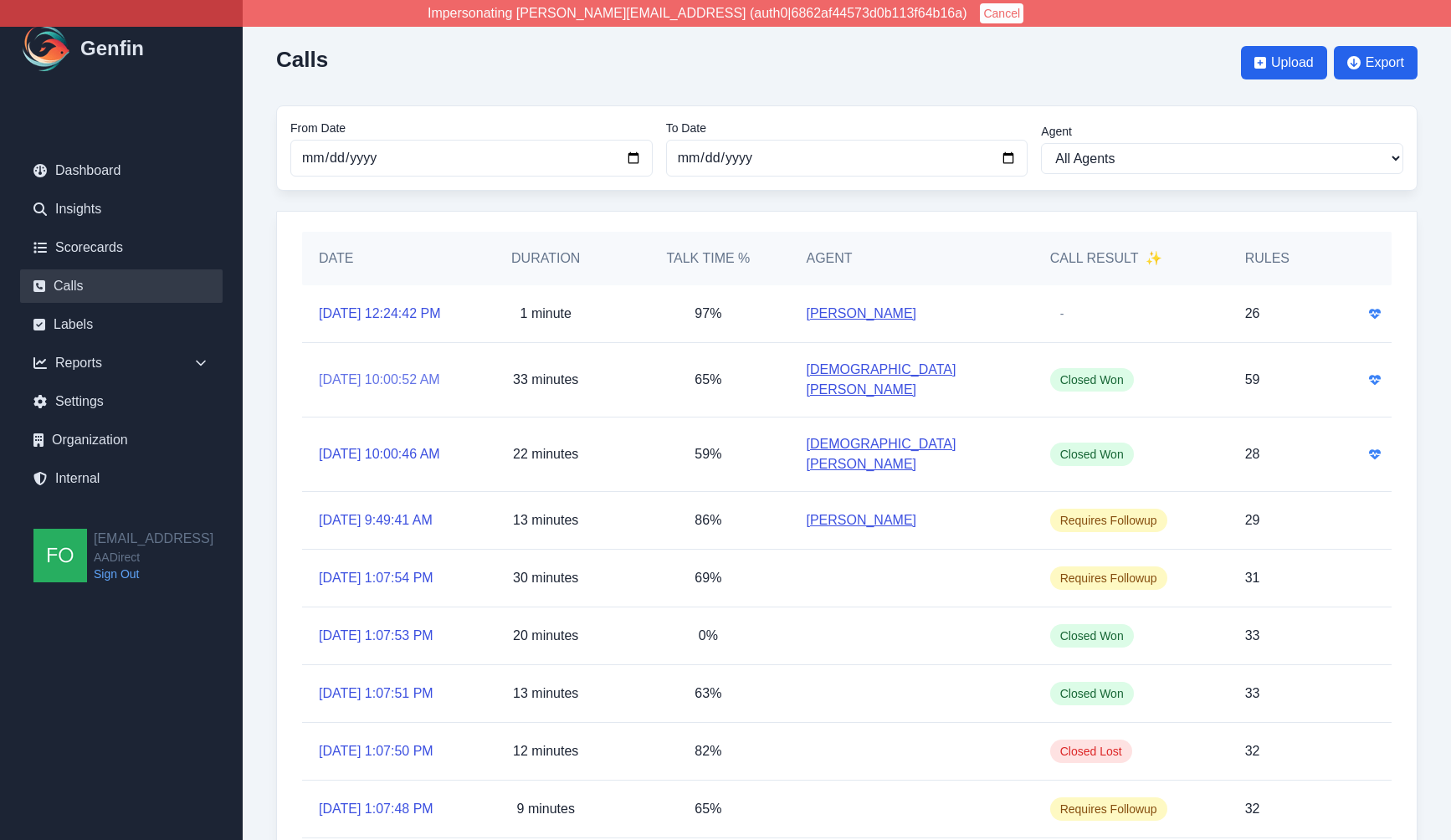
click at [370, 385] on link "8/8/2025, 10:00:52 AM" at bounding box center [379, 380] width 121 height 20
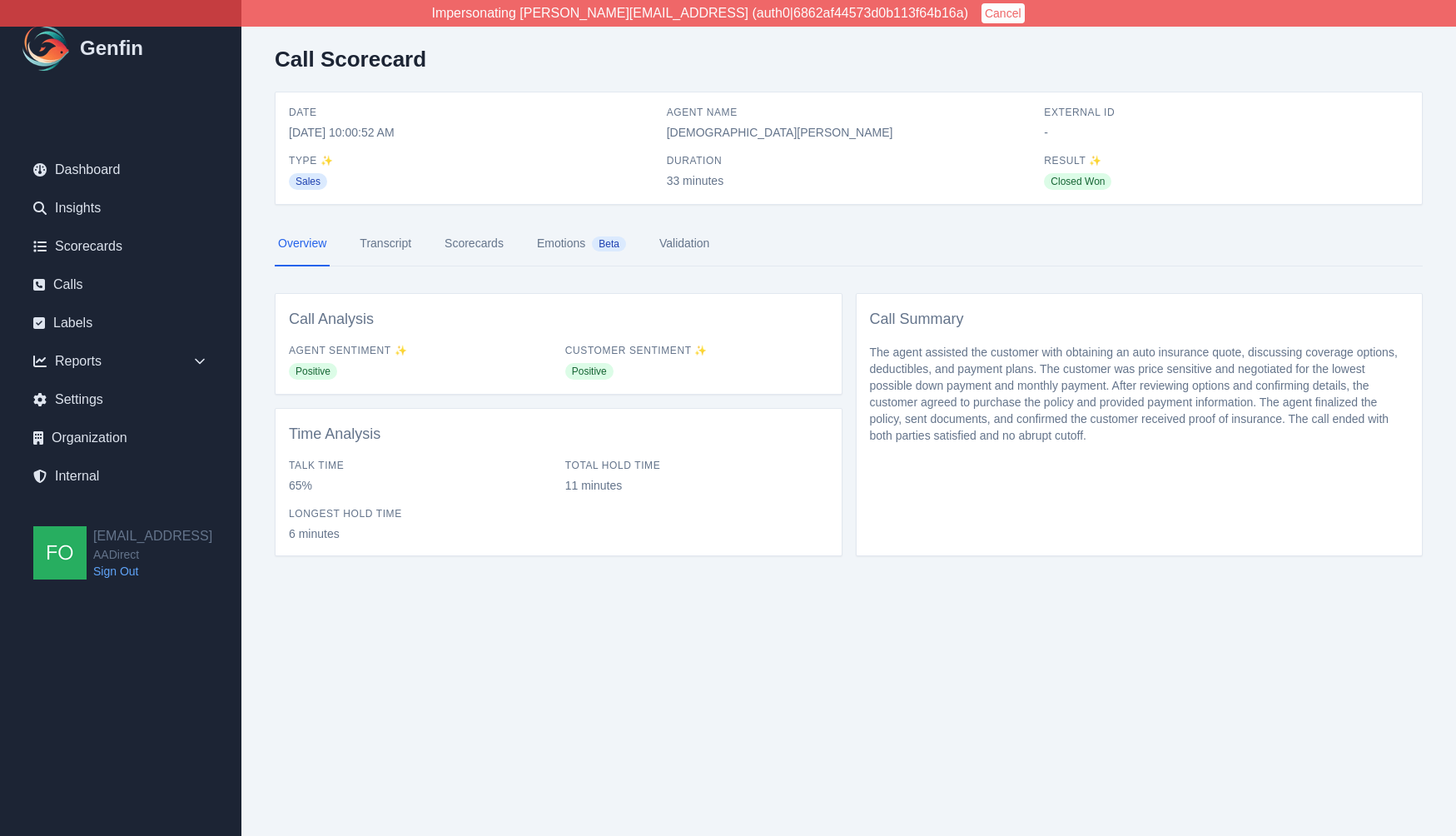
click at [487, 245] on link "Scorecards" at bounding box center [474, 244] width 66 height 45
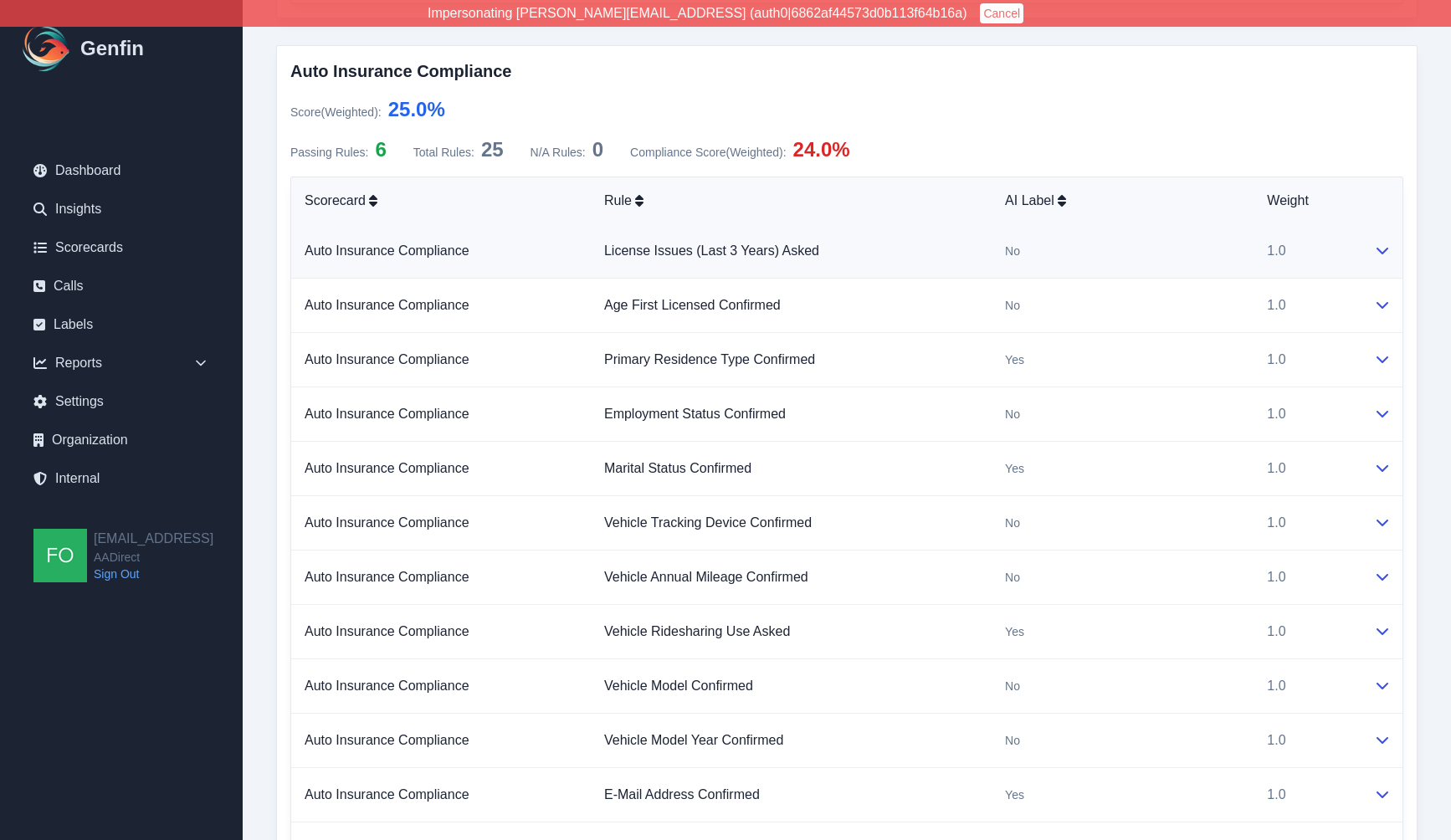
scroll to position [1024, 0]
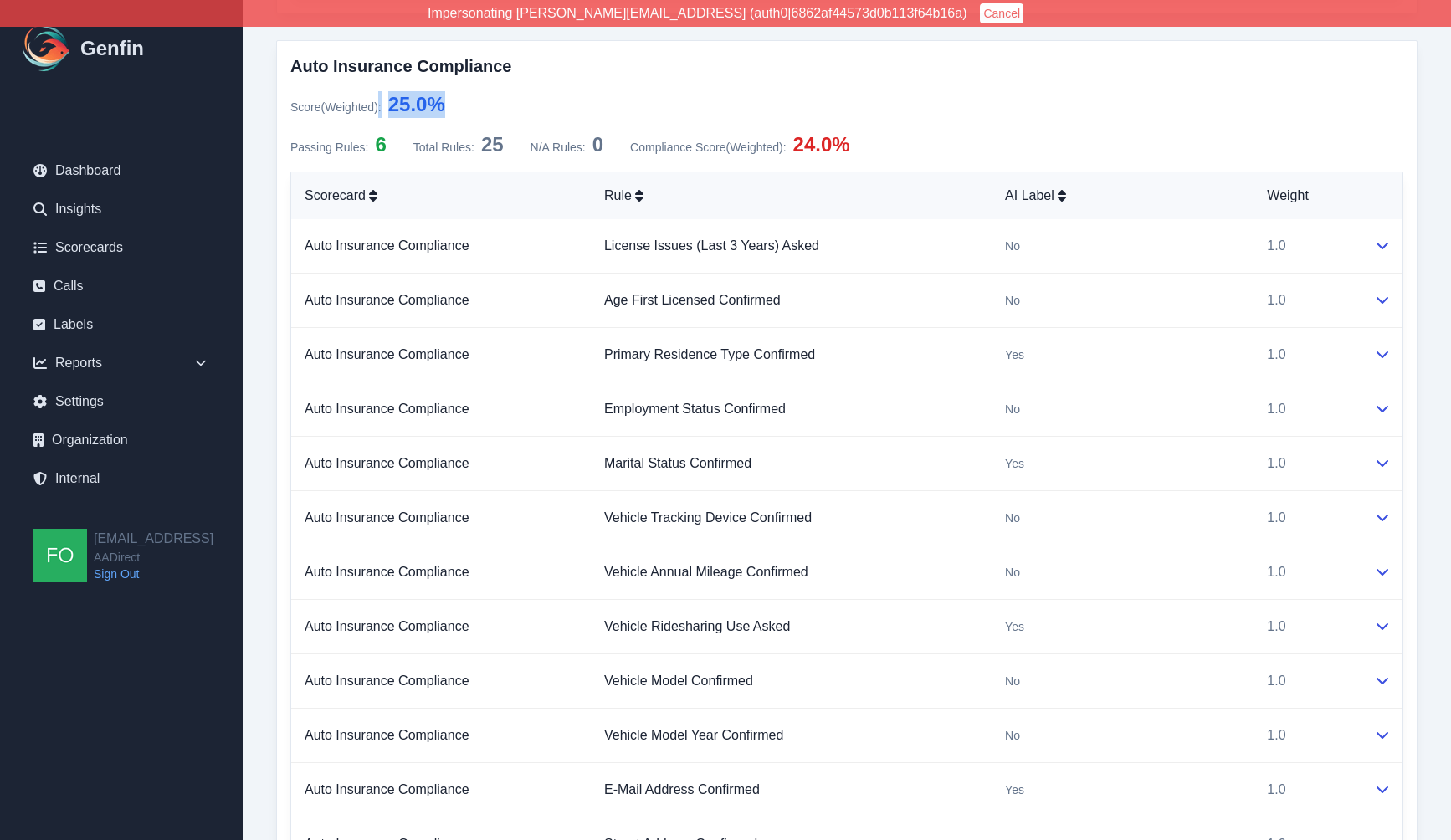
drag, startPoint x: 401, startPoint y: 98, endPoint x: 450, endPoint y: 98, distance: 49.0
click at [450, 98] on div "Score (Weighted) : 25.0 %" at bounding box center [847, 104] width 1112 height 26
click at [1101, 246] on div "No" at bounding box center [1122, 246] width 235 height 16
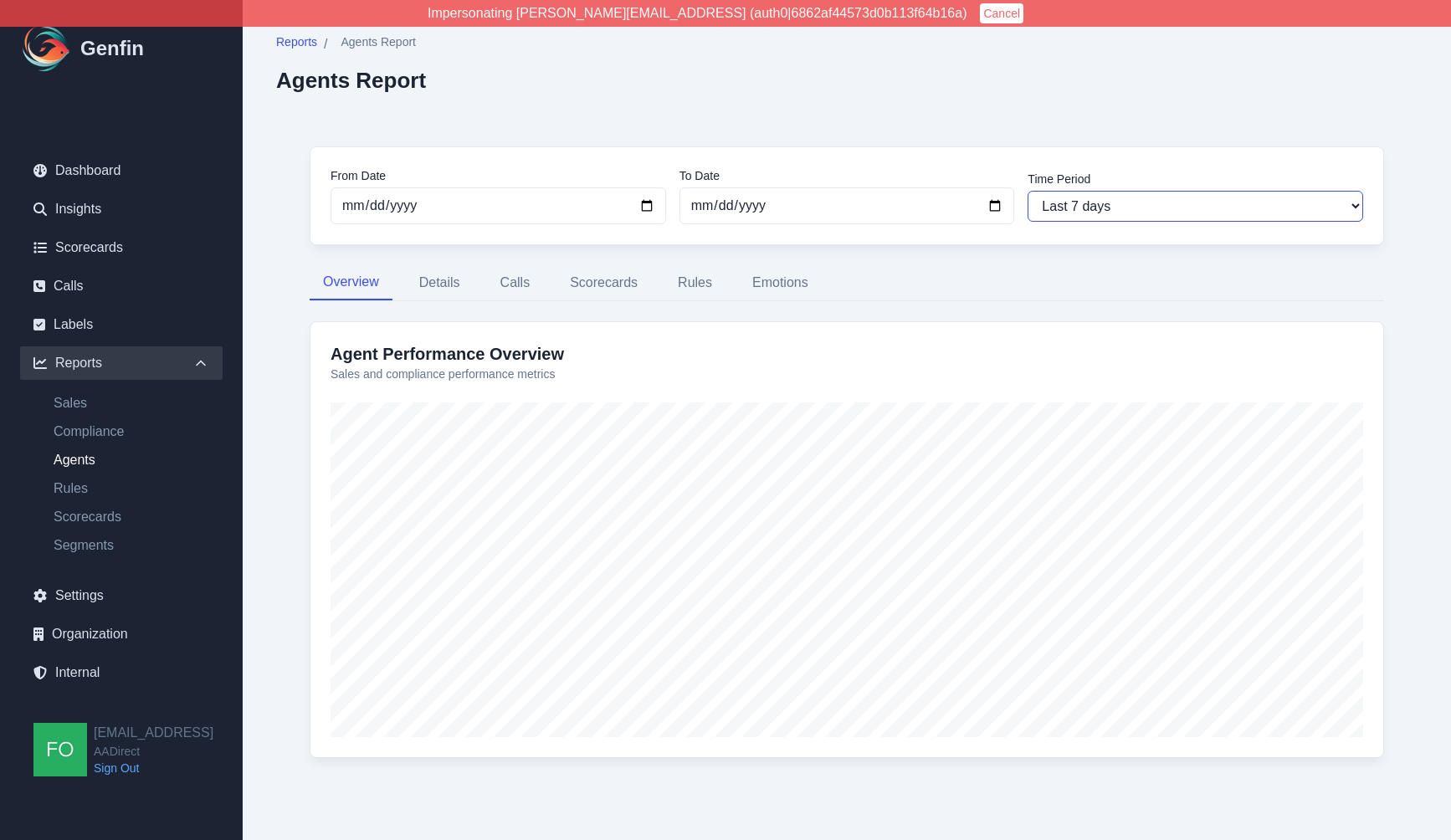
click at [1112, 193] on select "Last 7 days Last 14 days Last 30 days Last 90 days Last 180 days Last 365 days …" at bounding box center [1195, 207] width 336 height 31
click at [1028, 191] on select "Last 7 days Last 14 days Last 30 days Last 90 days Last 180 days Last 365 days …" at bounding box center [1195, 207] width 336 height 31
click at [1110, 207] on select "Last 7 days Last 14 days Last 30 days Last 90 days Last 180 days Last 365 days …" at bounding box center [1195, 207] width 336 height 31
select select "30"
click at [1028, 191] on select "Last 7 days Last 14 days Last 30 days Last 90 days Last 180 days Last 365 days …" at bounding box center [1195, 207] width 336 height 31
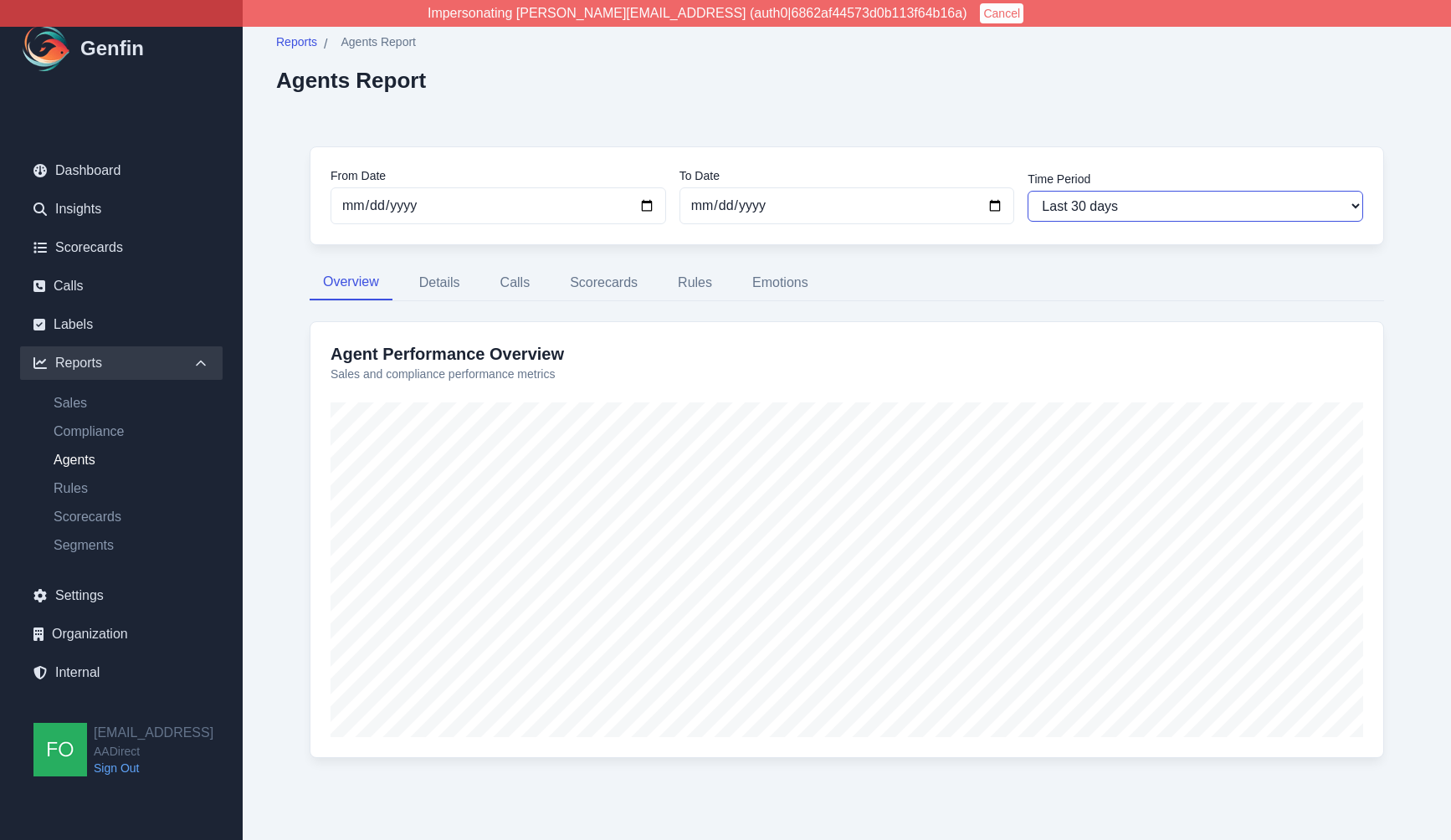
type input "[DATE]"
click at [440, 278] on button "Details" at bounding box center [440, 278] width 67 height 35
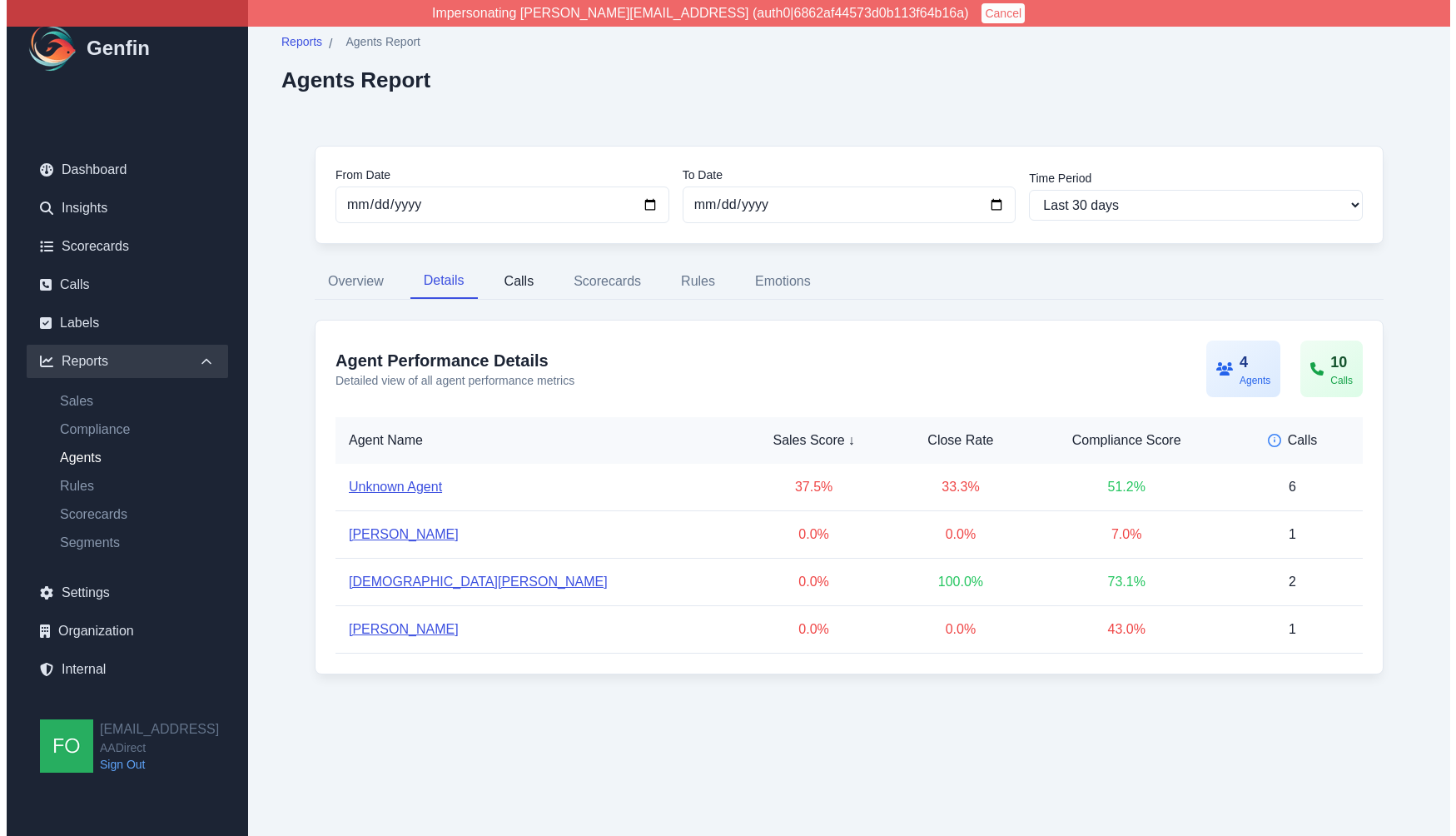
scroll to position [0, 0]
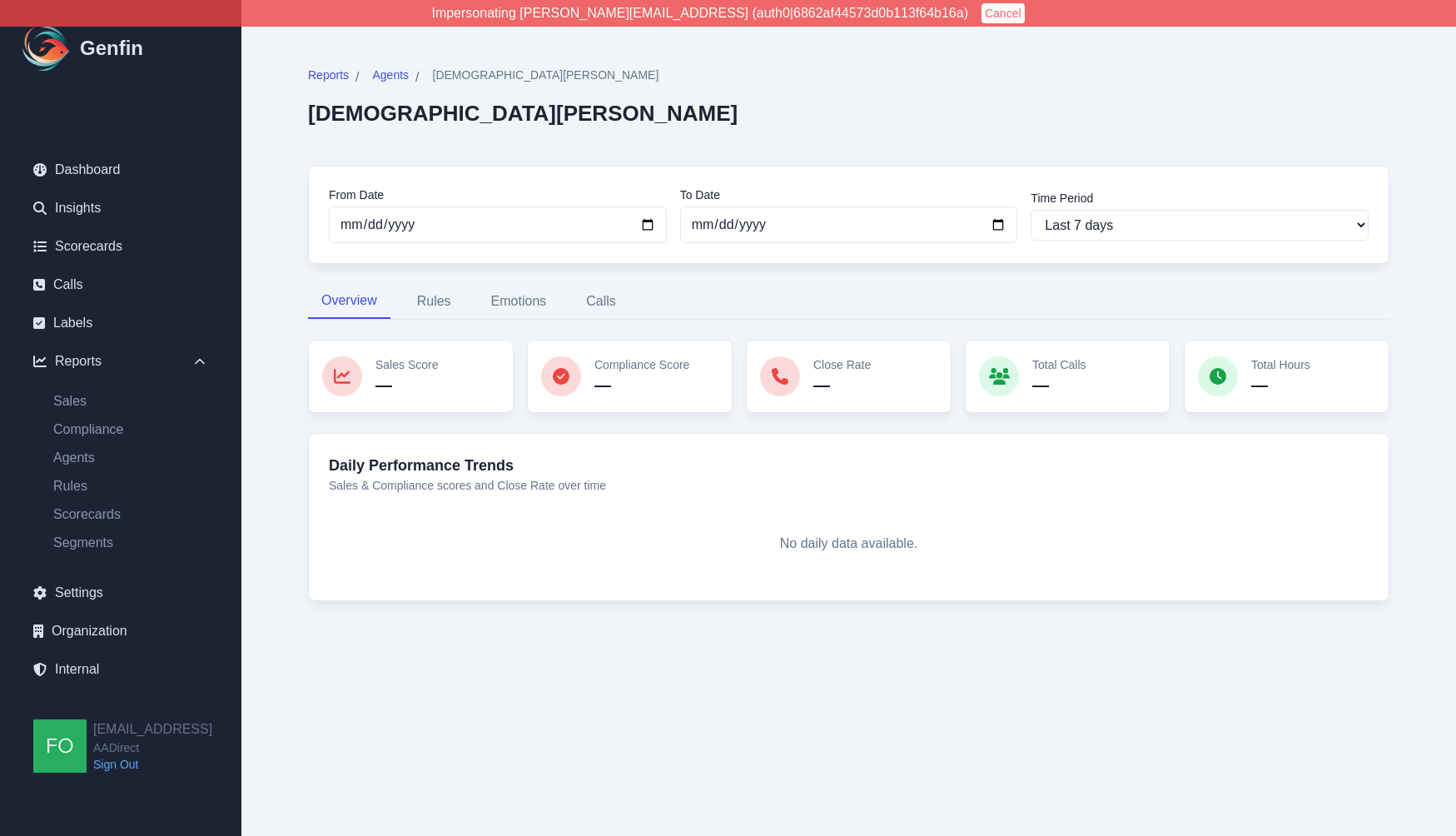
click at [1117, 208] on div "Time Period Last 7 days Last 14 days Last 30 days Last 90 days Last 180 days La…" at bounding box center [1200, 216] width 338 height 51
click at [1115, 224] on select "Last 7 days Last 14 days Last 30 days Last 90 days Last 180 days Last 365 days …" at bounding box center [1200, 226] width 338 height 31
select select "30"
click at [1031, 210] on select "Last 7 days Last 14 days Last 30 days Last 90 days Last 180 days Last 365 days …" at bounding box center [1200, 226] width 338 height 31
type input "[DATE]"
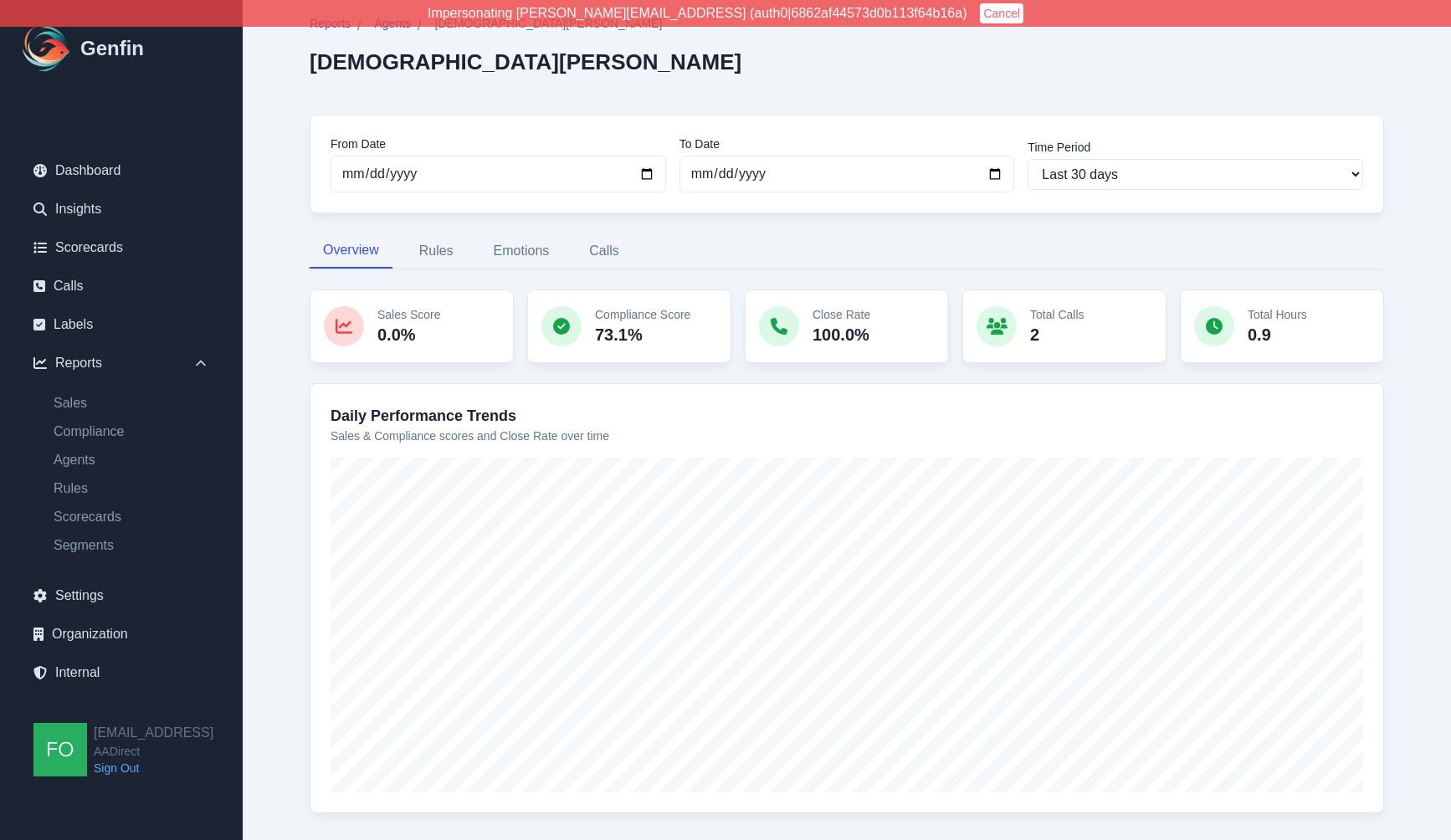
scroll to position [56, 0]
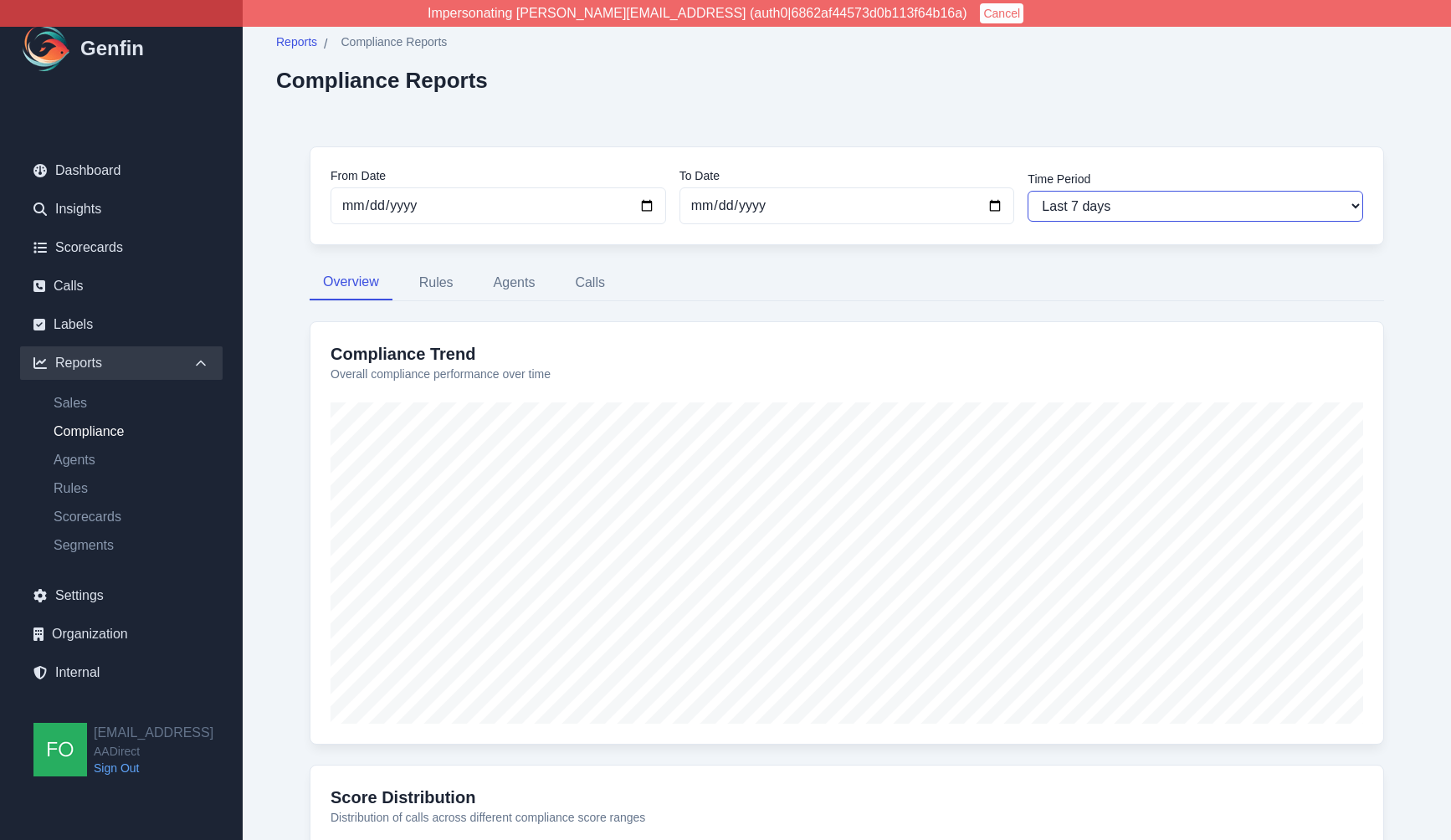
click at [1170, 211] on select "Last 7 days Last 14 days Last 30 days Last 90 days Last 180 days Last 365 days …" at bounding box center [1195, 207] width 336 height 31
select select "30"
click at [1028, 191] on select "Last 7 days Last 14 days Last 30 days Last 90 days Last 180 days Last 365 days …" at bounding box center [1195, 207] width 336 height 31
type input "[DATE]"
click at [436, 274] on button "Rules" at bounding box center [436, 282] width 61 height 35
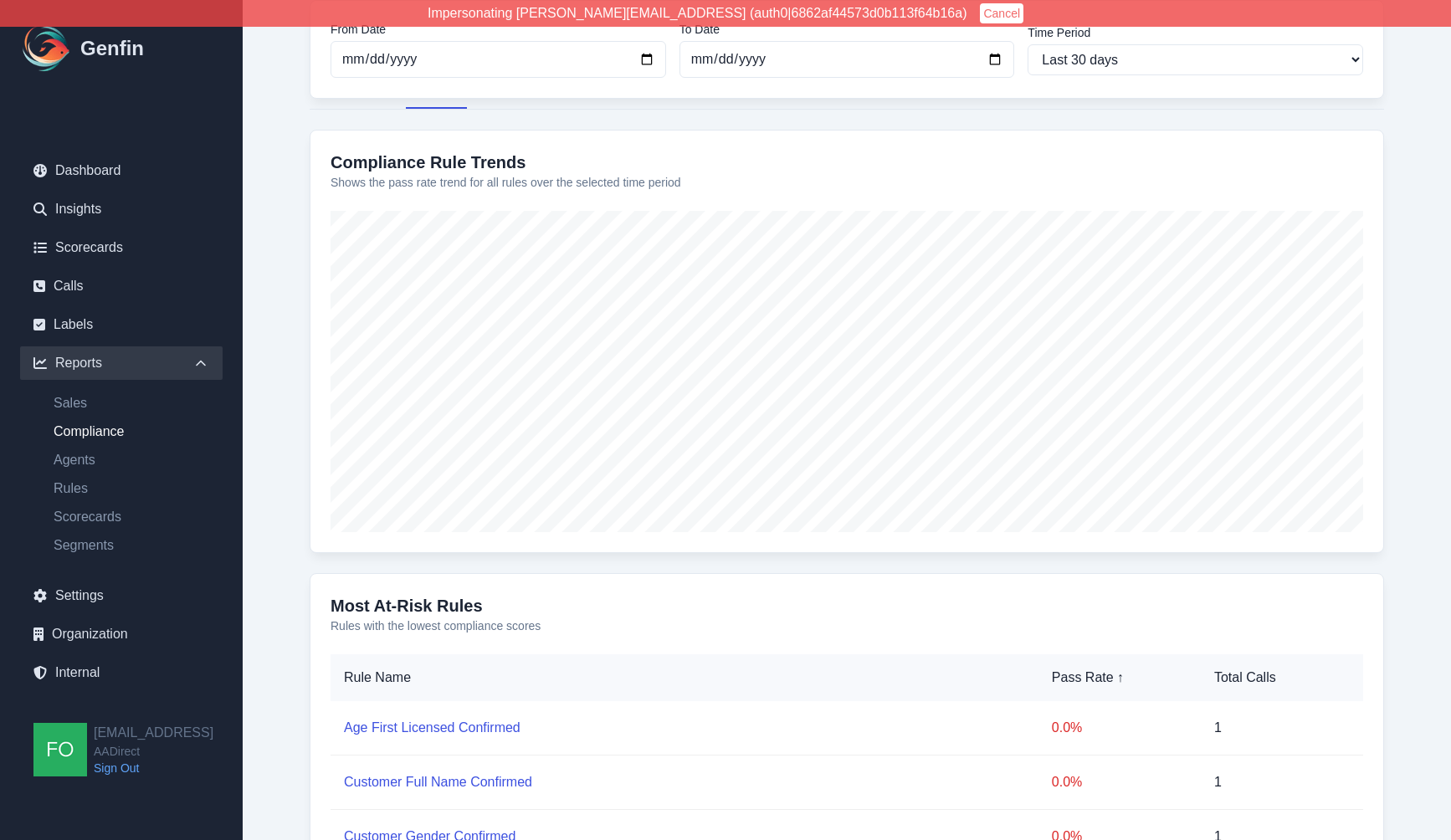
scroll to position [189, 0]
click at [77, 460] on link "Agents" at bounding box center [131, 460] width 182 height 20
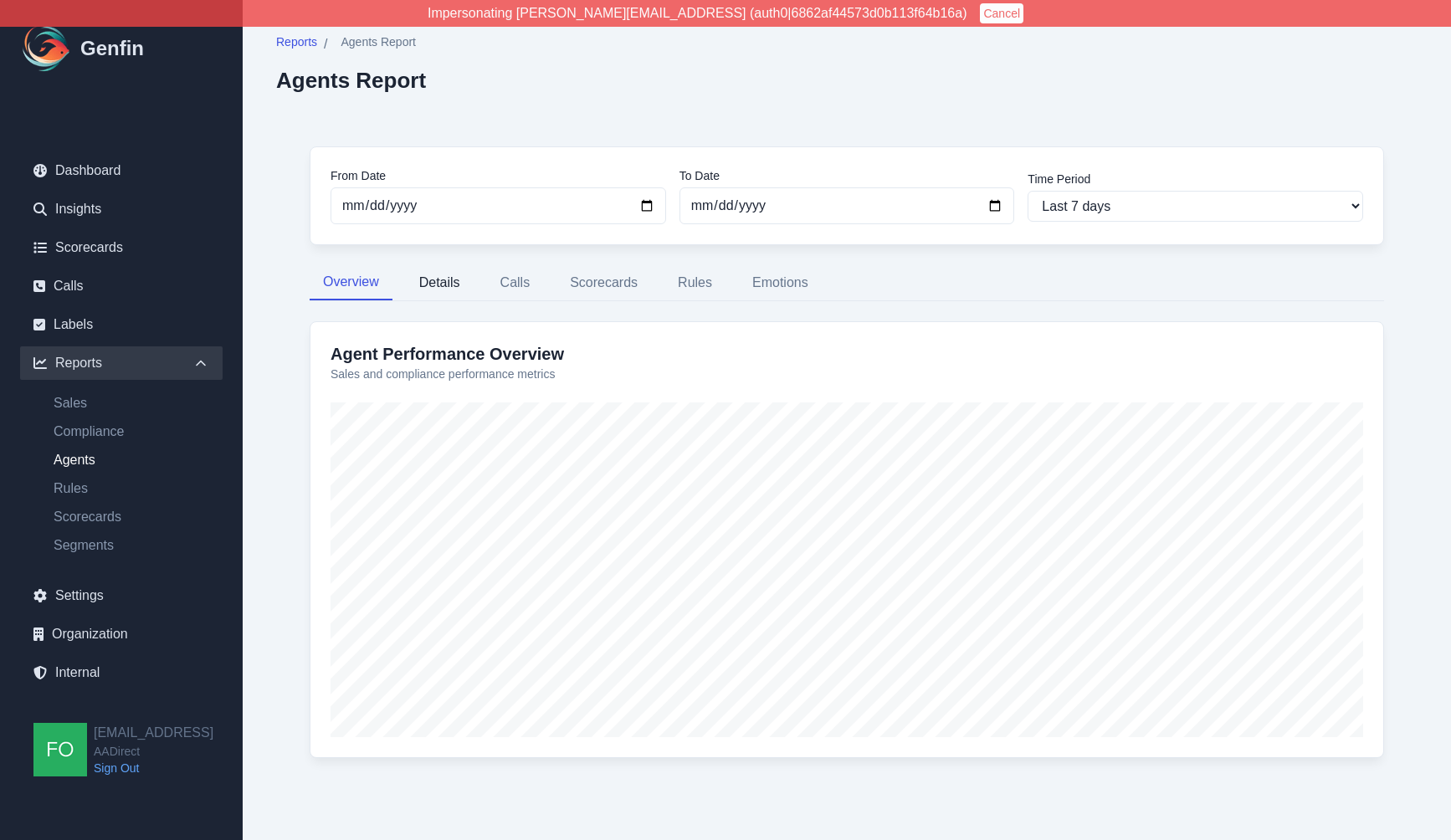
click at [446, 278] on button "Details" at bounding box center [440, 282] width 67 height 35
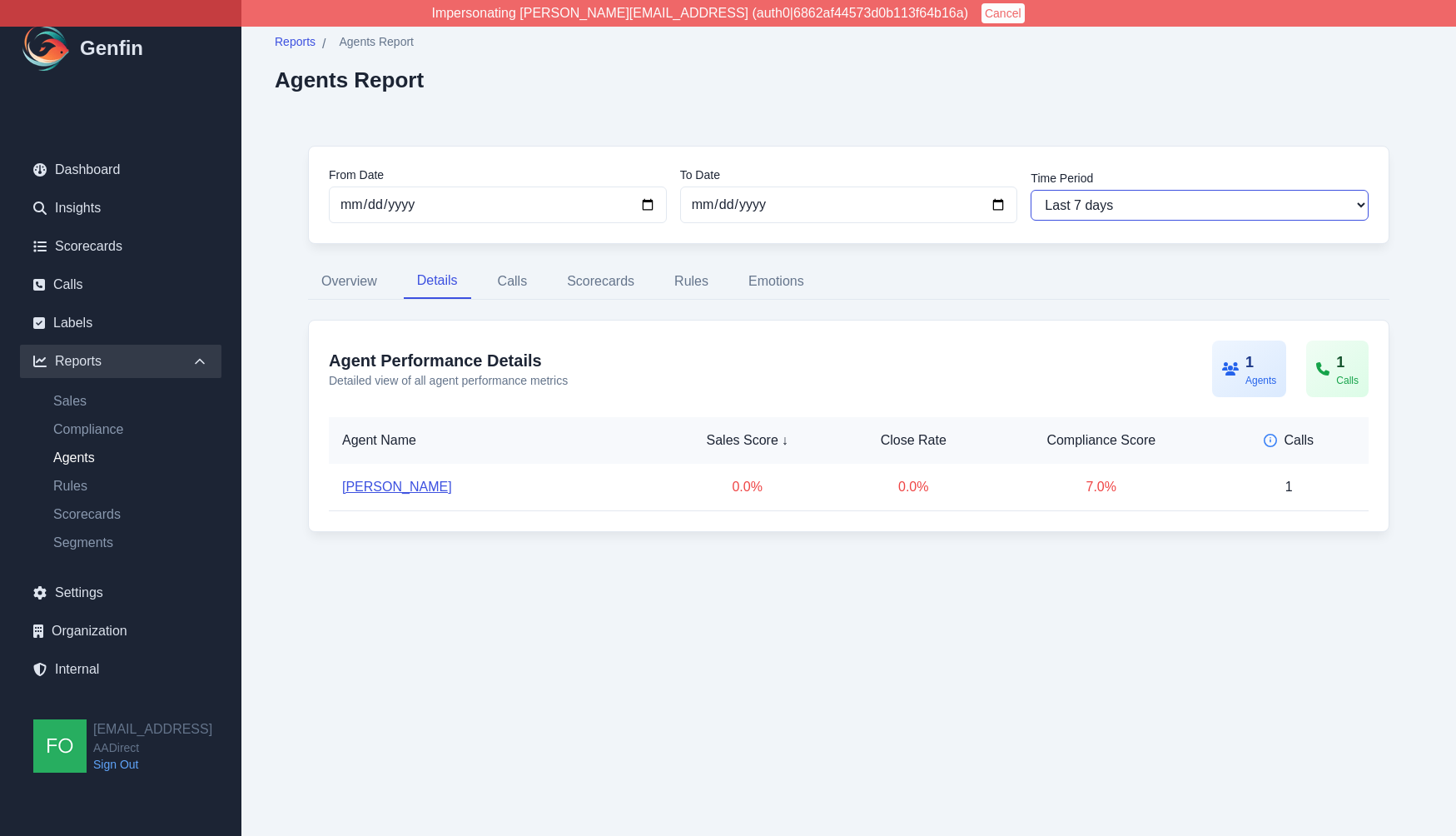
click at [1101, 220] on select "Last 7 days Last 14 days Last 30 days Last 90 days Last 180 days Last 365 days …" at bounding box center [1200, 206] width 338 height 31
select select "90"
click at [1031, 190] on select "Last 7 days Last 14 days Last 30 days Last 90 days Last 180 days Last 365 days …" at bounding box center [1200, 206] width 338 height 31
type input "2025-05-30"
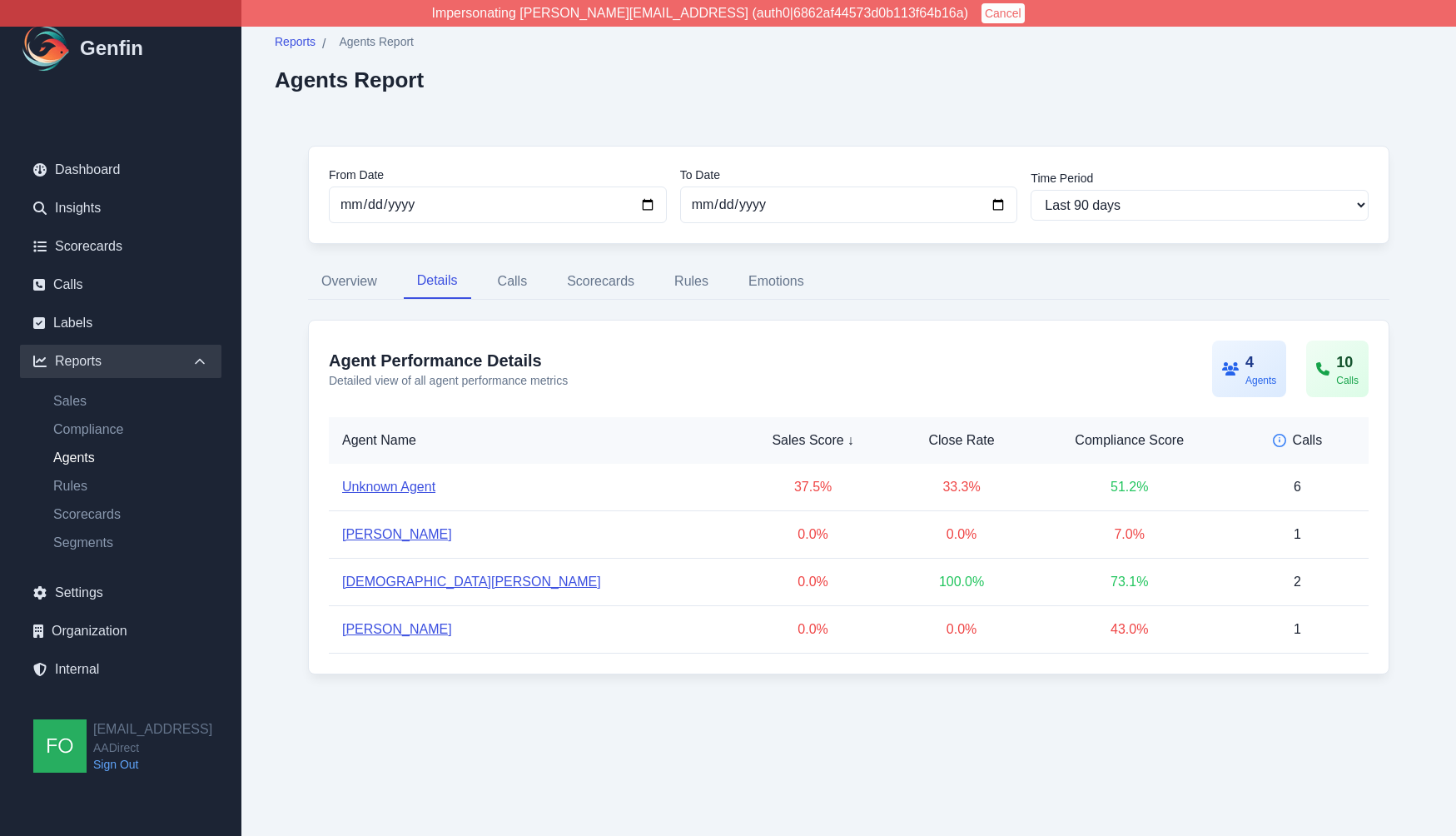
click at [405, 582] on link "[DEMOGRAPHIC_DATA][PERSON_NAME]" at bounding box center [472, 581] width 259 height 20
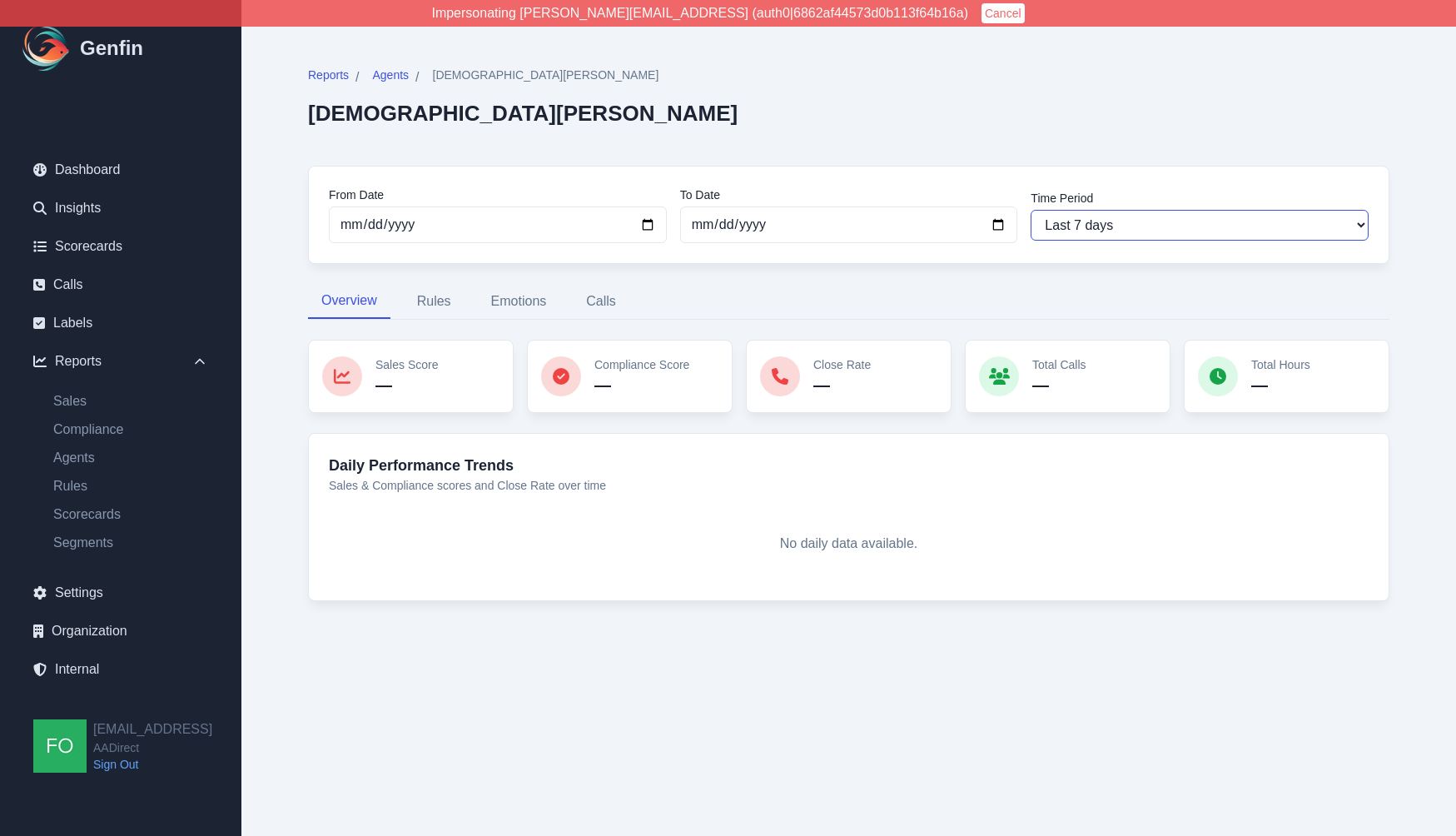
click at [1140, 212] on select "Last 7 days Last 14 days Last 30 days Last 90 days Last 180 days Last 365 days …" at bounding box center [1200, 226] width 338 height 31
select select "30"
click at [1031, 210] on select "Last 7 days Last 14 days Last 30 days Last 90 days Last 180 days Last 365 days …" at bounding box center [1200, 226] width 338 height 31
type input "[DATE]"
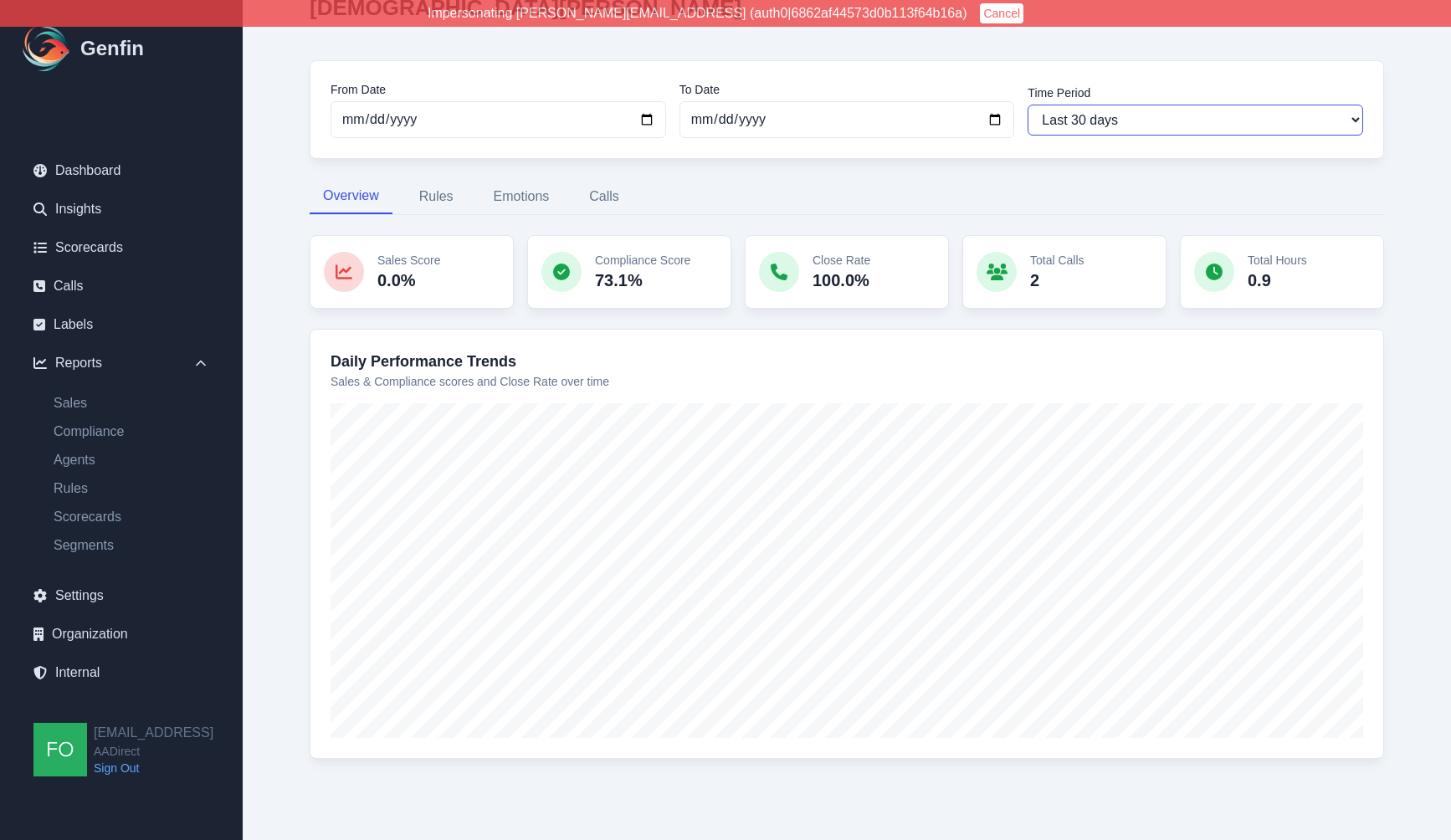
scroll to position [112, 0]
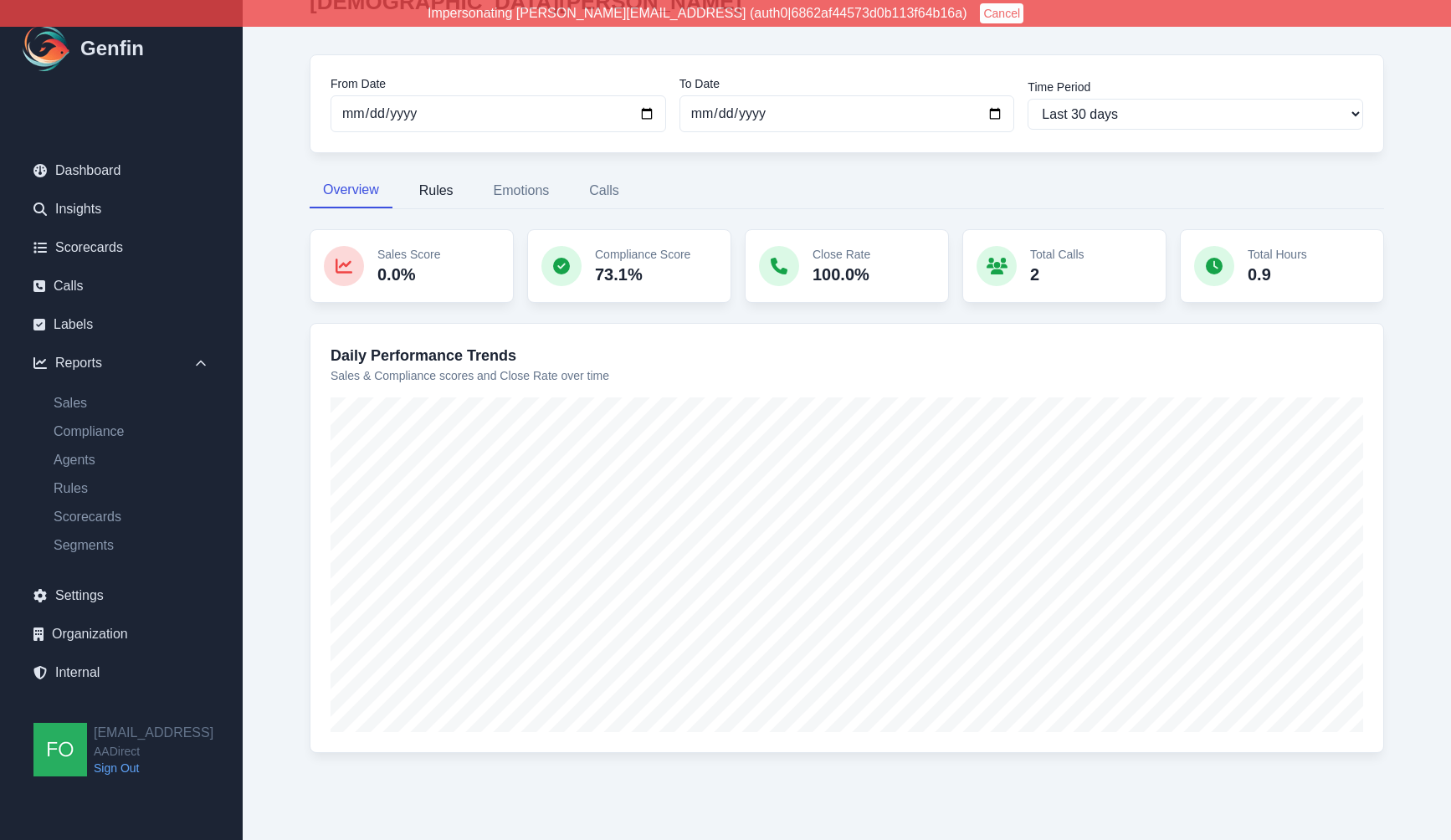
click at [438, 187] on button "Rules" at bounding box center [436, 190] width 61 height 35
select select "144"
select select "170"
select select "1108"
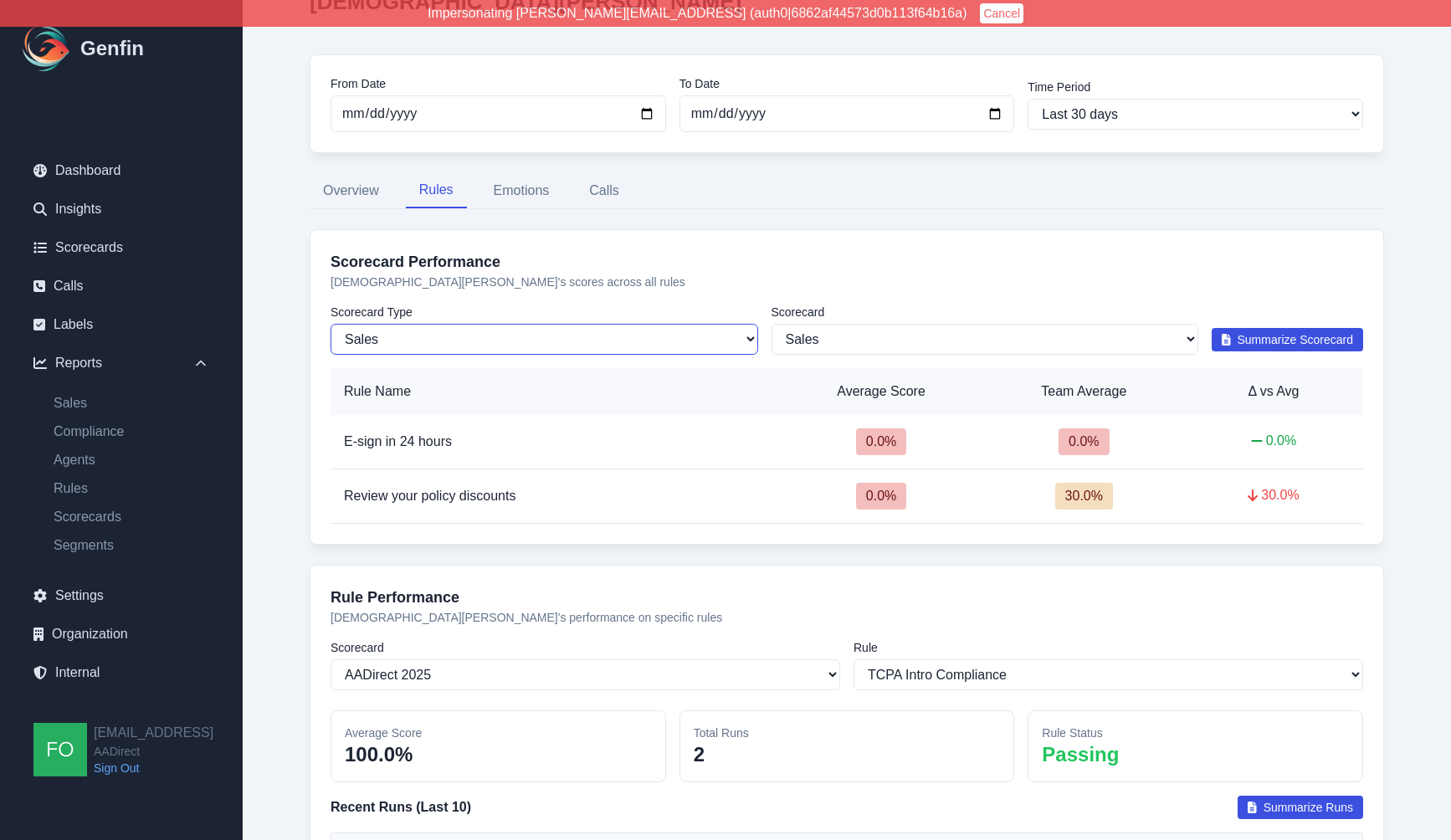
click at [621, 336] on select "Sales Compliance" at bounding box center [544, 339] width 428 height 31
select select "compliance"
click at [330, 324] on select "Sales Compliance" at bounding box center [544, 339] width 428 height 31
select select "170"
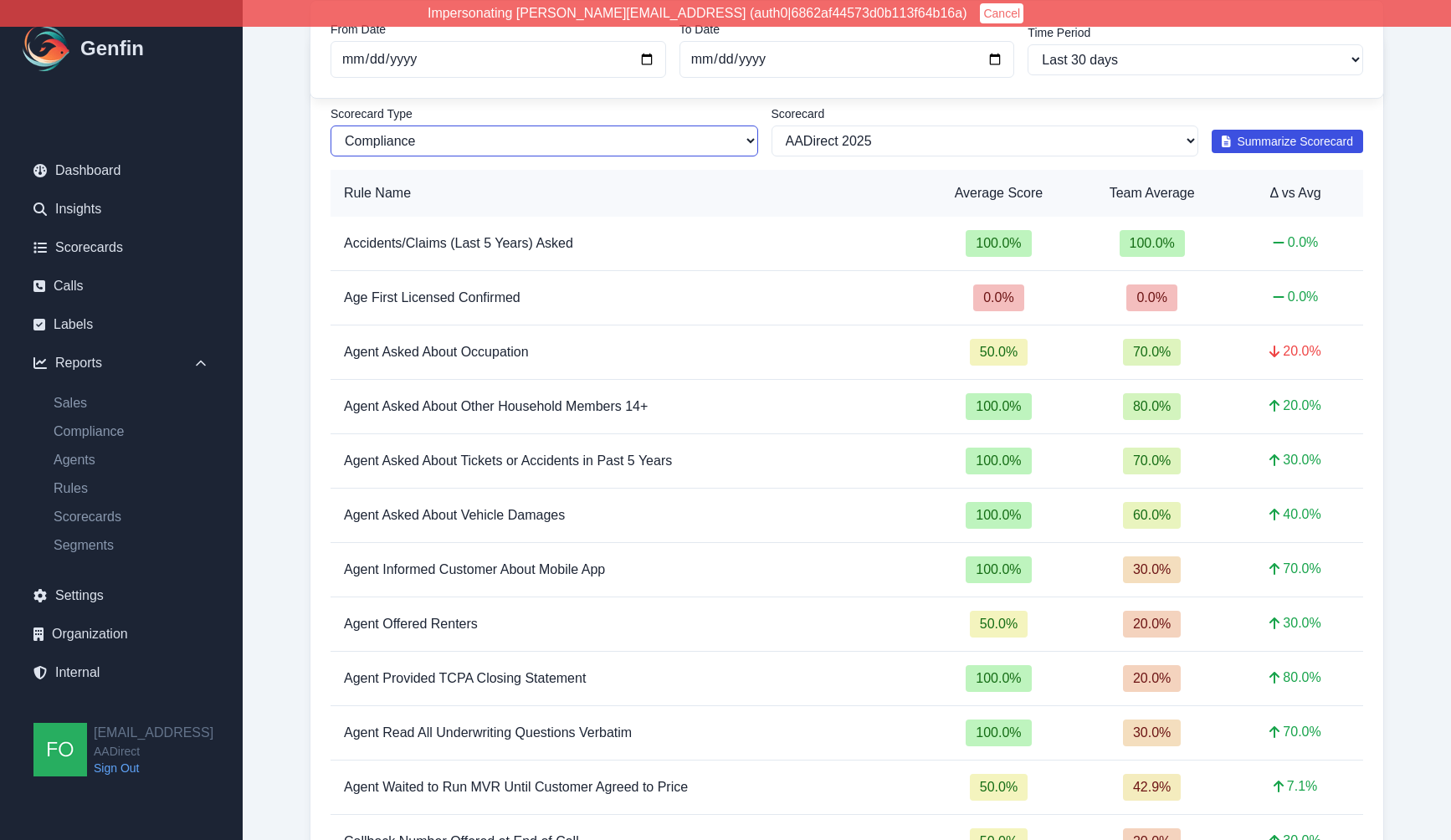
scroll to position [309, 0]
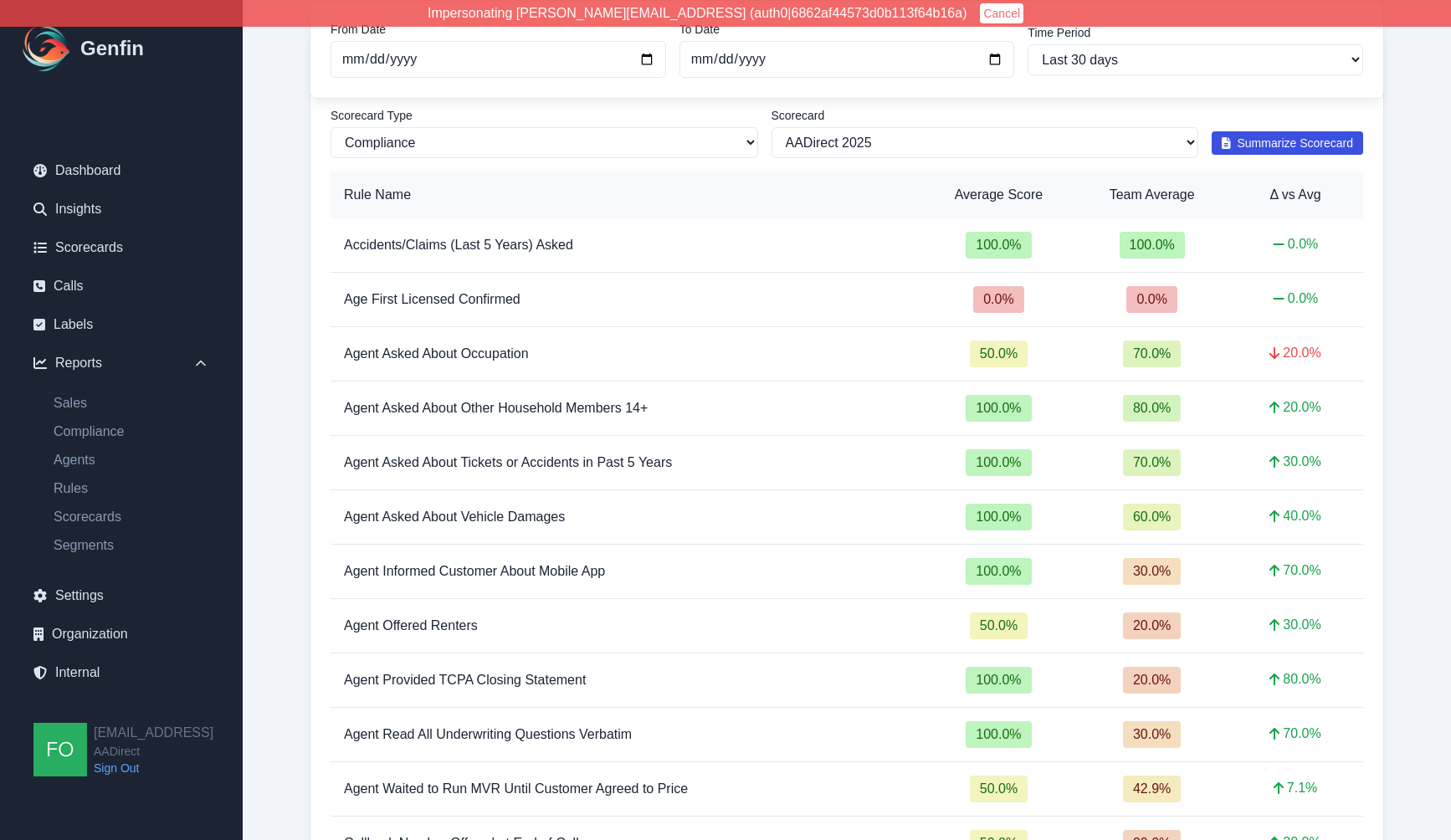
click at [1294, 140] on span "Summarize Scorecard" at bounding box center [1295, 143] width 117 height 16
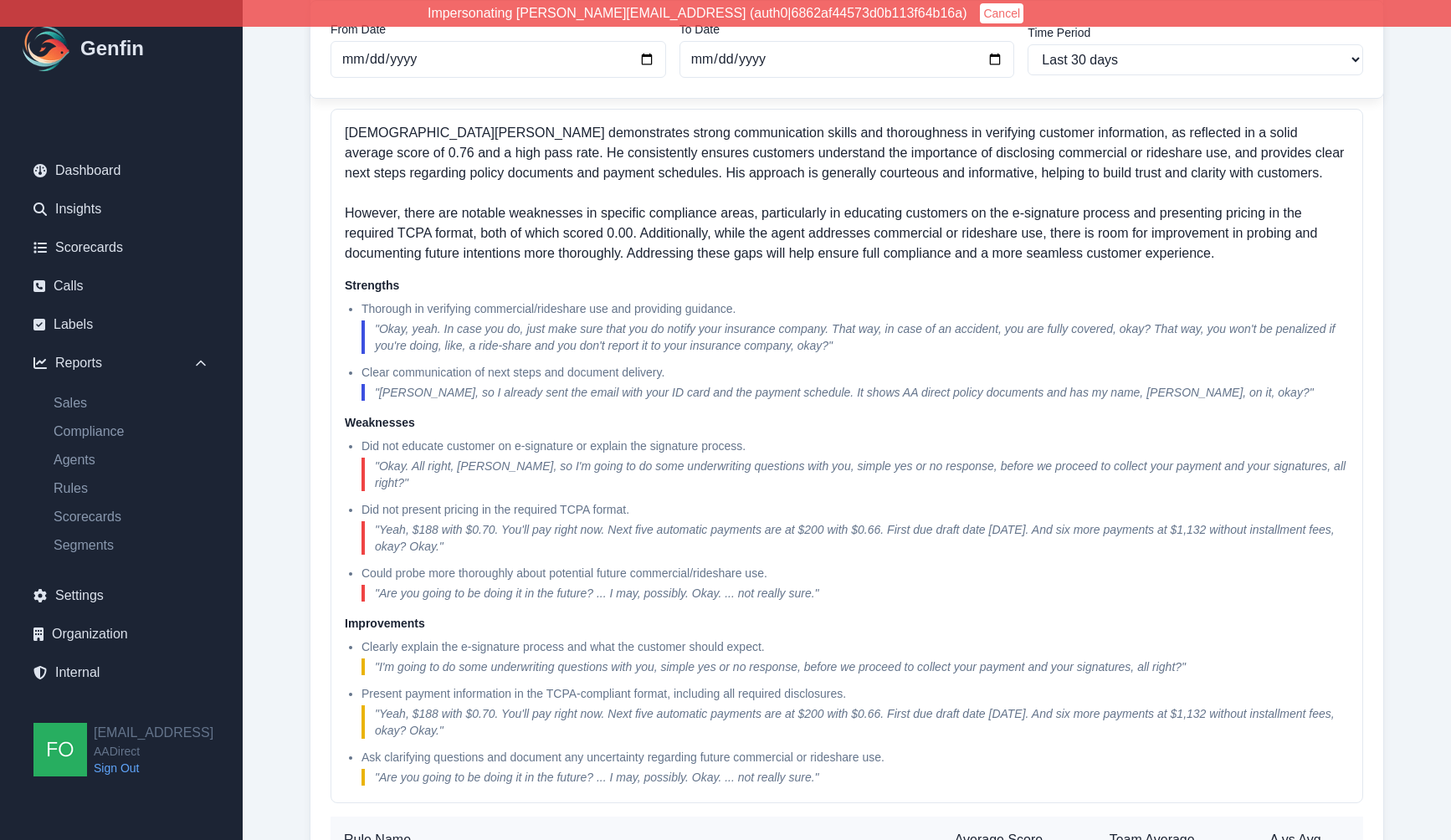
scroll to position [370, 0]
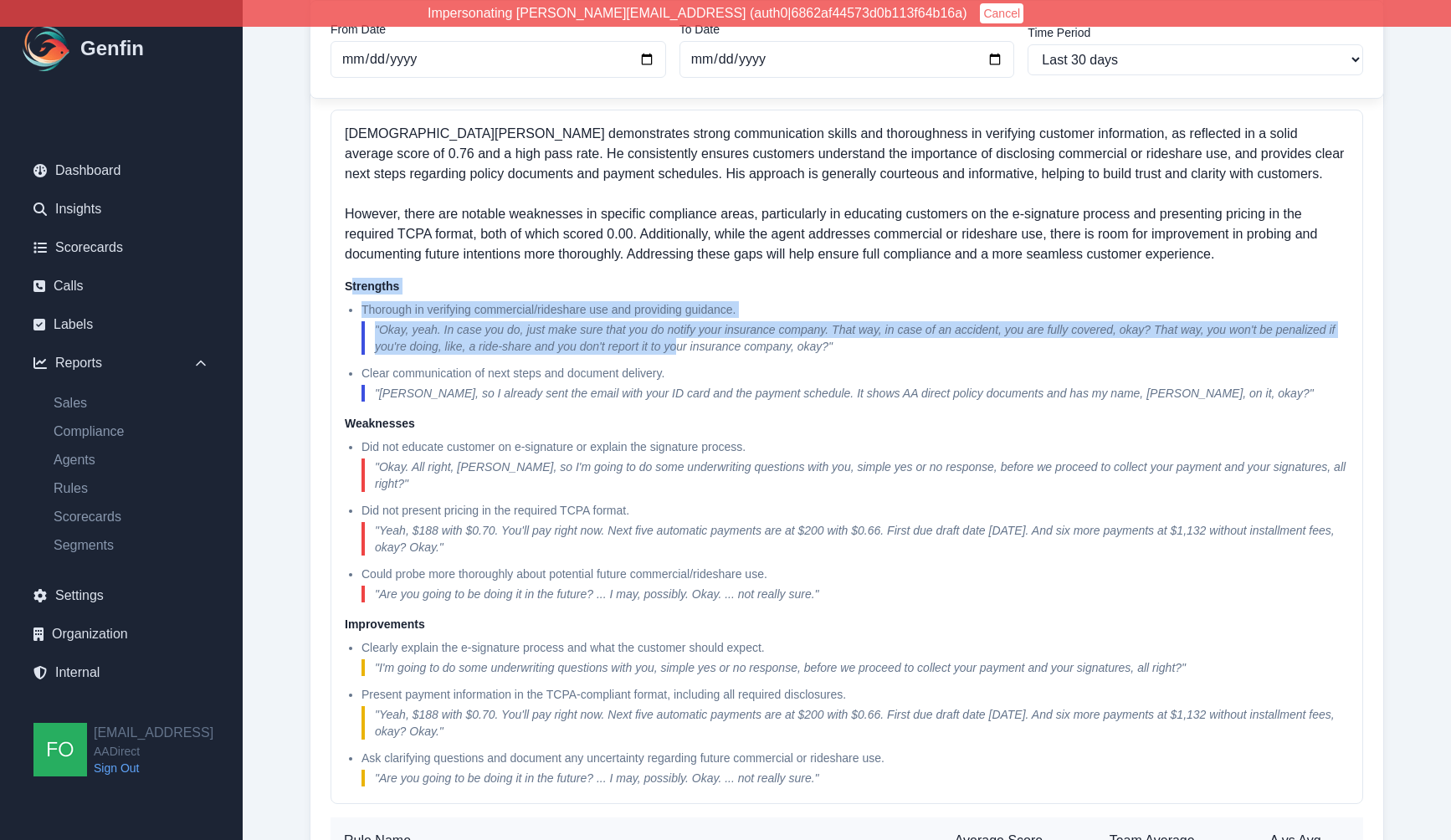
drag, startPoint x: 385, startPoint y: 291, endPoint x: 678, endPoint y: 346, distance: 298.1
click at [678, 346] on div "Strengths Thorough in verifying commercial/rideshare use and providing guidance…" at bounding box center [847, 339] width 1004 height 124
click at [633, 320] on li "Thorough in verifying commercial/rideshare use and providing guidance. " Okay, …" at bounding box center [855, 328] width 988 height 54
drag, startPoint x: 860, startPoint y: 346, endPoint x: 369, endPoint y: 336, distance: 491.1
click at [369, 336] on blockquote "" Okay, yeah. In case you do, just make sure that you do notify your insurance …" at bounding box center [855, 338] width 988 height 34
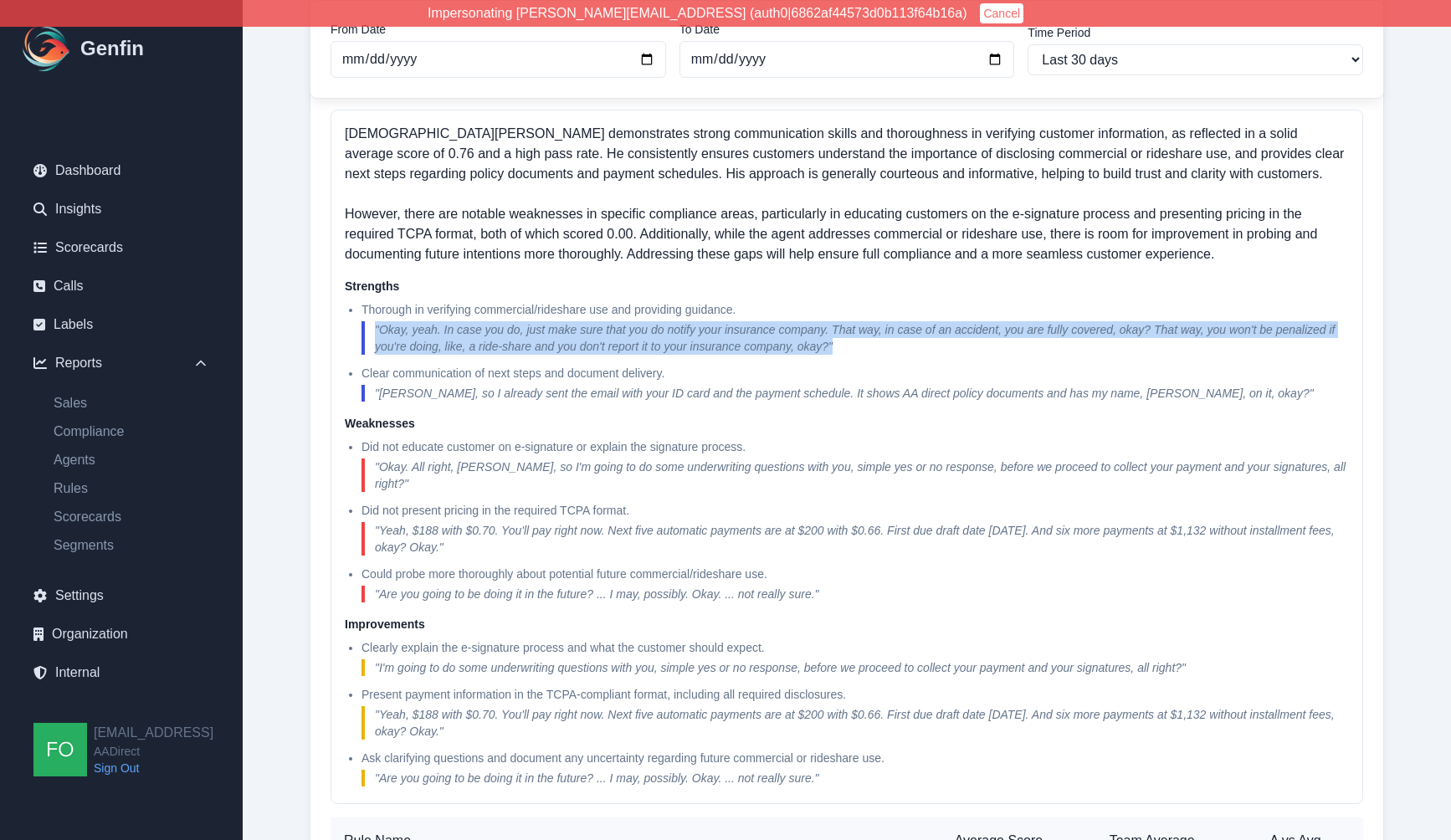
click at [453, 340] on blockquote "" Okay, yeah. In case you do, just make sure that you do notify your insurance …" at bounding box center [855, 338] width 988 height 34
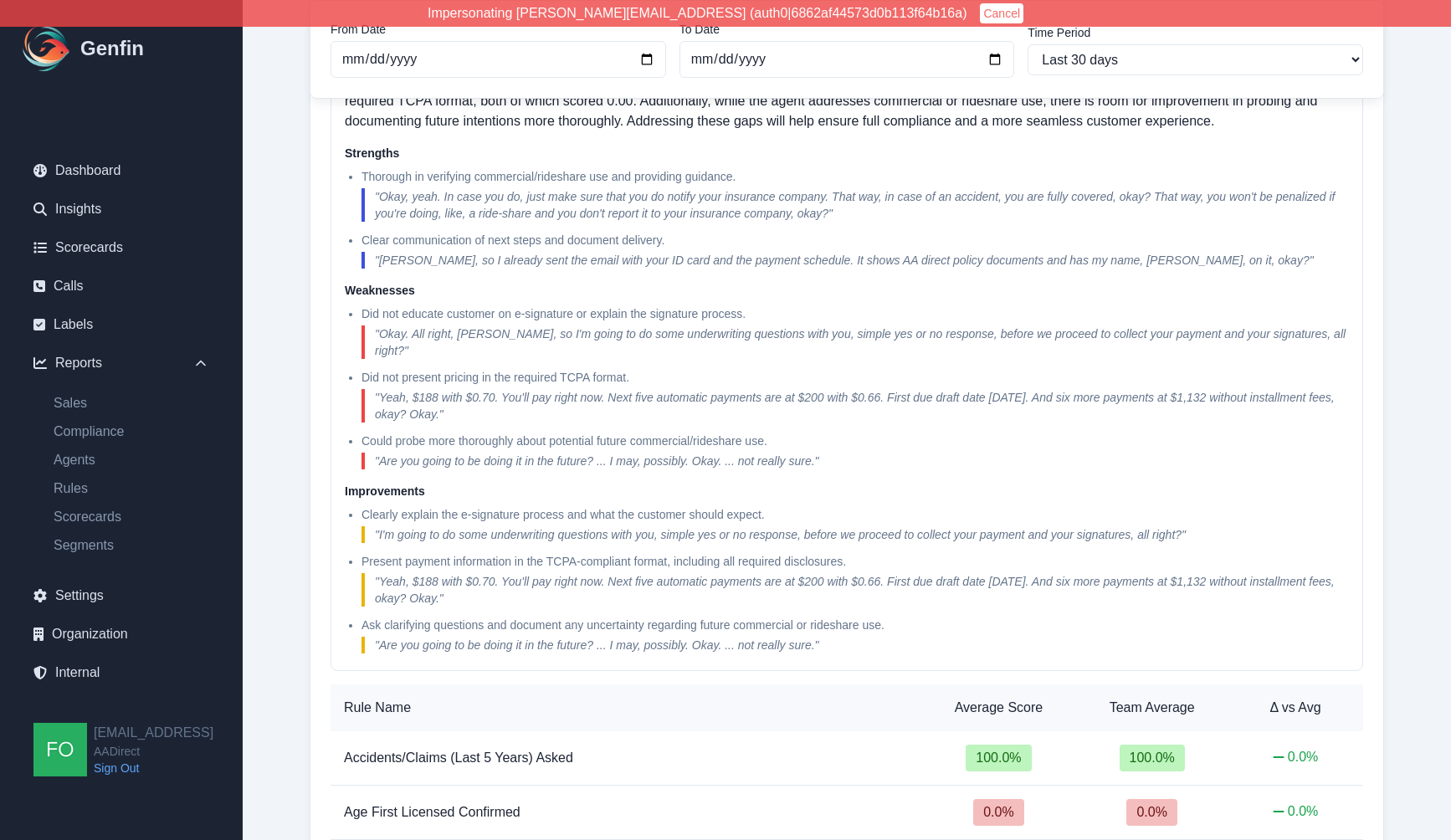
scroll to position [504, 0]
drag, startPoint x: 587, startPoint y: 520, endPoint x: 818, endPoint y: 521, distance: 231.0
click at [818, 525] on blockquote "" I'm going to do some underwriting questions with you, simple yes or no respon…" at bounding box center [855, 533] width 988 height 16
click at [815, 525] on blockquote "" I'm going to do some underwriting questions with you, simple yes or no respon…" at bounding box center [855, 533] width 988 height 16
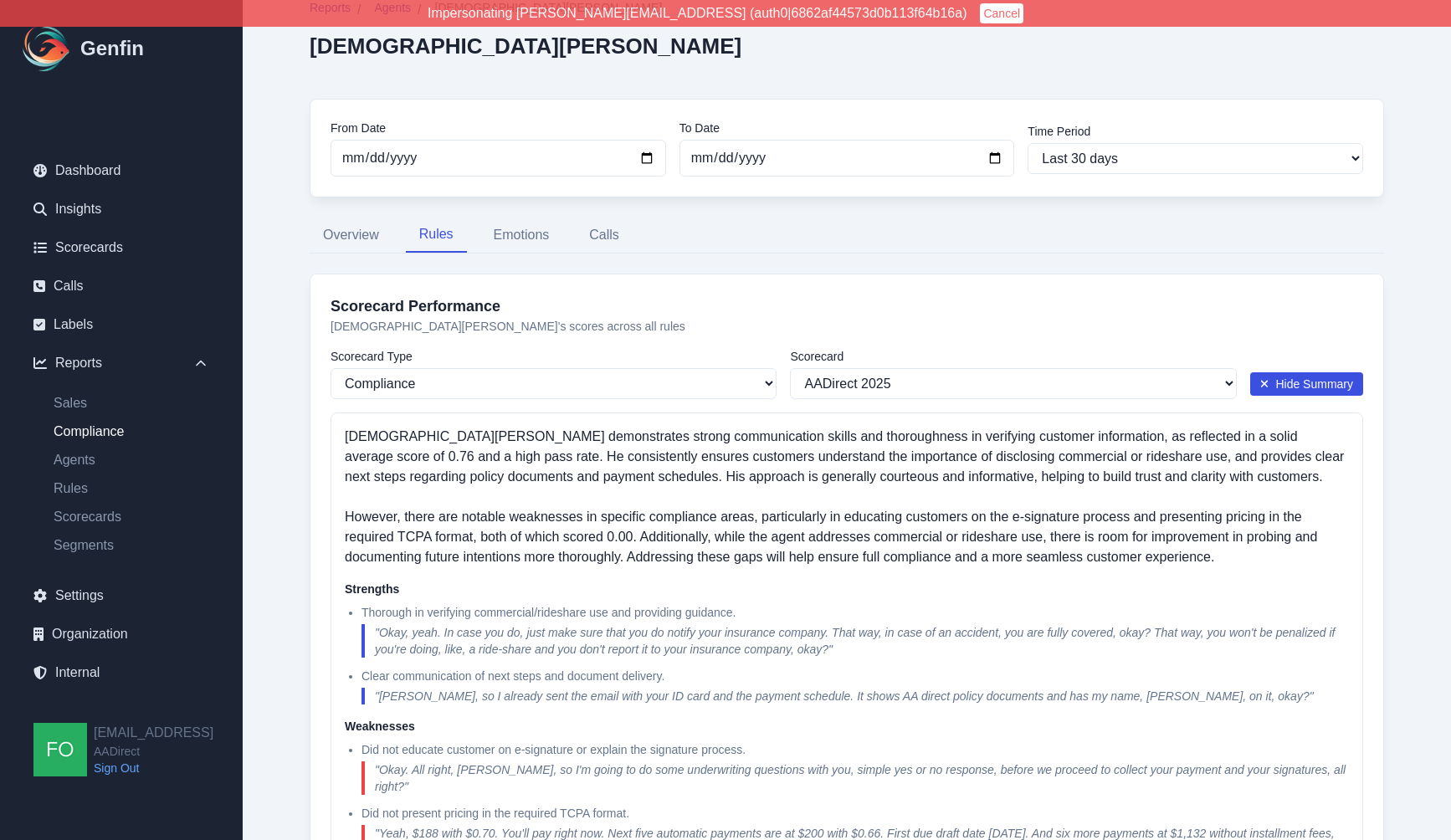
scroll to position [67, 0]
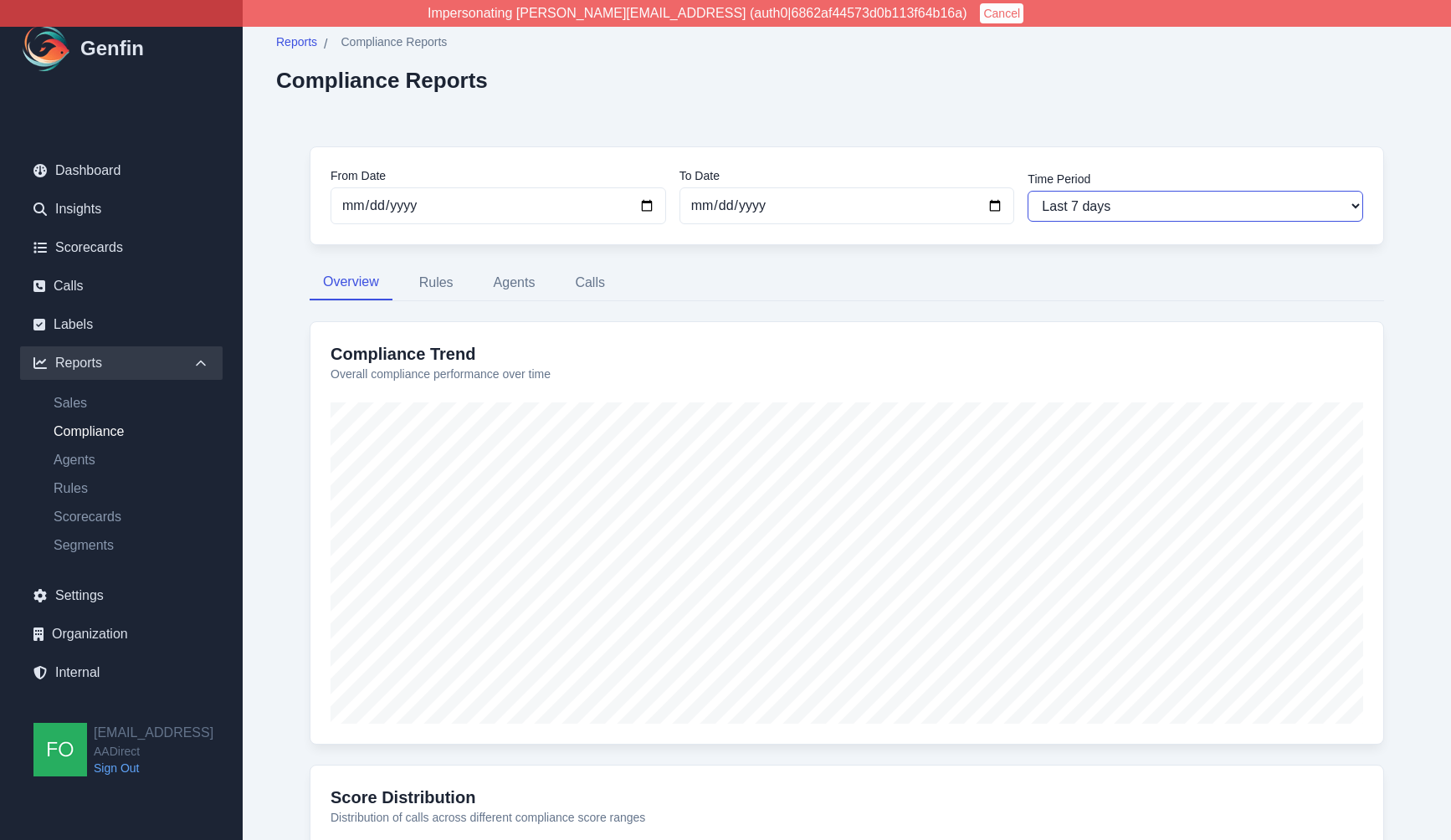
click at [1142, 203] on select "Last 7 days Last 14 days Last 30 days Last 90 days Last 180 days Last 365 days …" at bounding box center [1195, 207] width 336 height 31
select select "30"
click at [1028, 191] on select "Last 7 days Last 14 days Last 30 days Last 90 days Last 180 days Last 365 days …" at bounding box center [1195, 207] width 336 height 31
type input "[DATE]"
click at [518, 285] on button "Agents" at bounding box center [514, 282] width 68 height 35
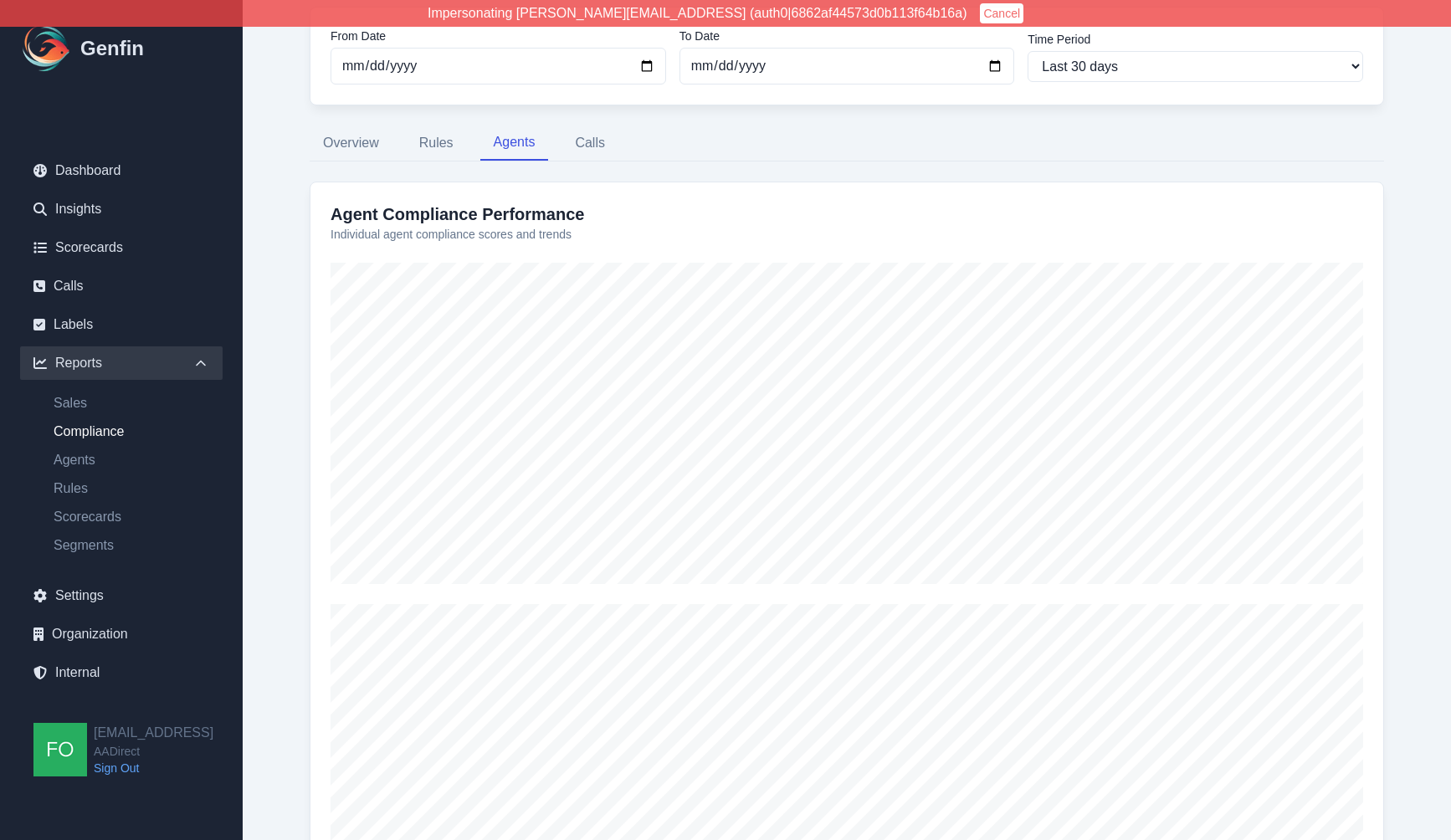
scroll to position [140, 0]
click at [433, 139] on button "Rules" at bounding box center [436, 142] width 61 height 35
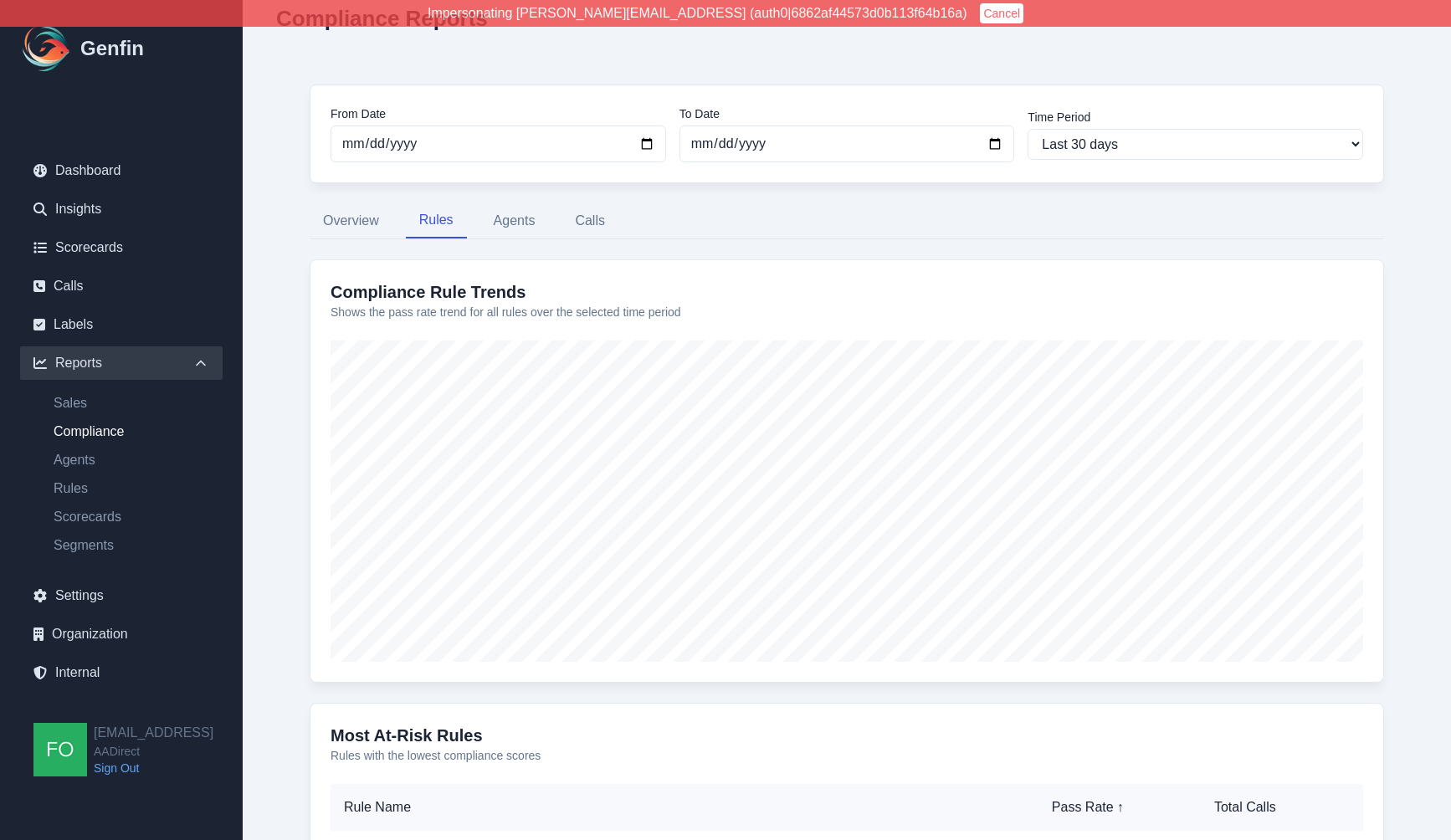
scroll to position [0, 0]
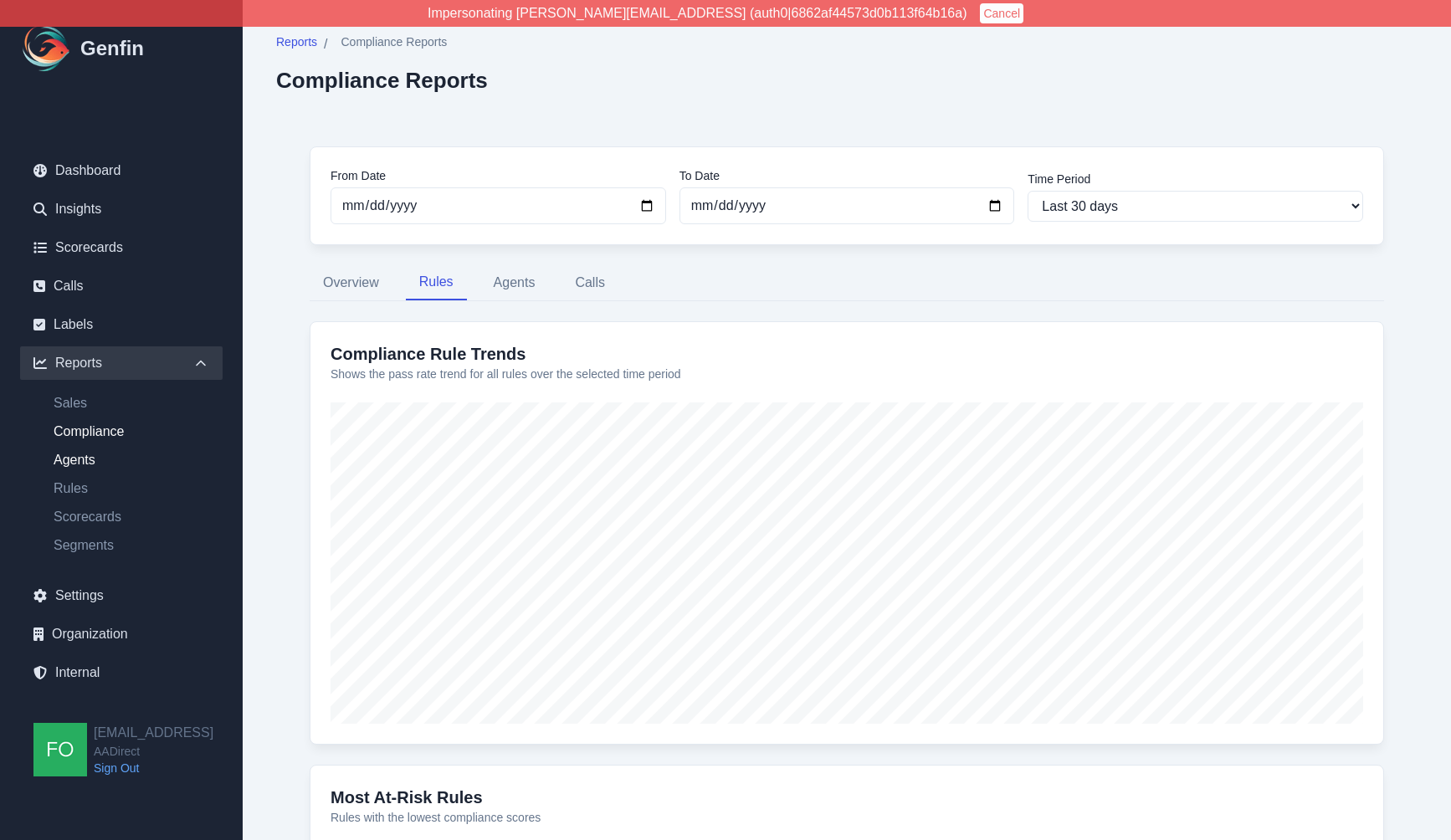
click at [87, 461] on link "Agents" at bounding box center [131, 460] width 182 height 20
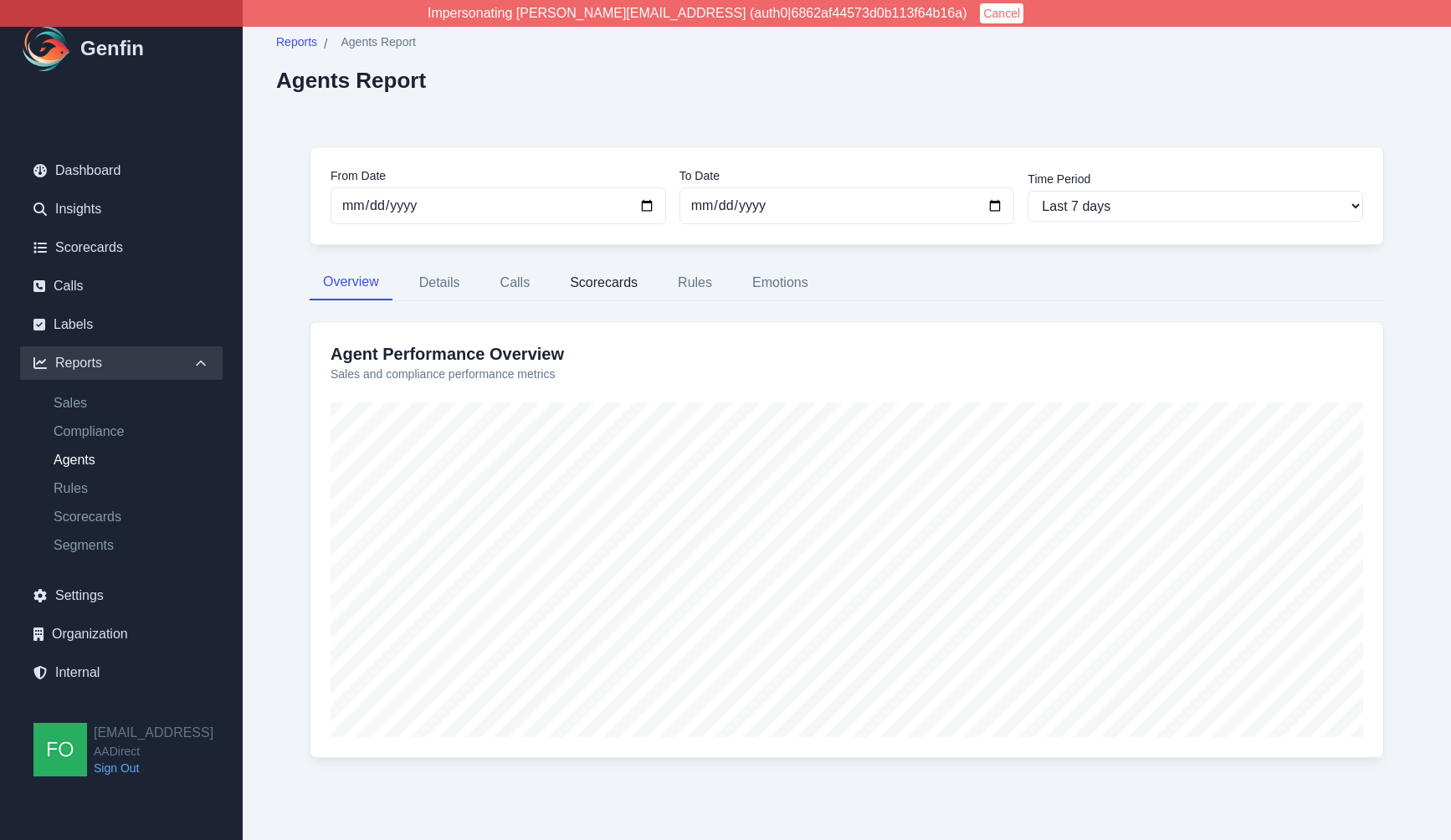
click at [611, 280] on button "Scorecards" at bounding box center [604, 282] width 95 height 35
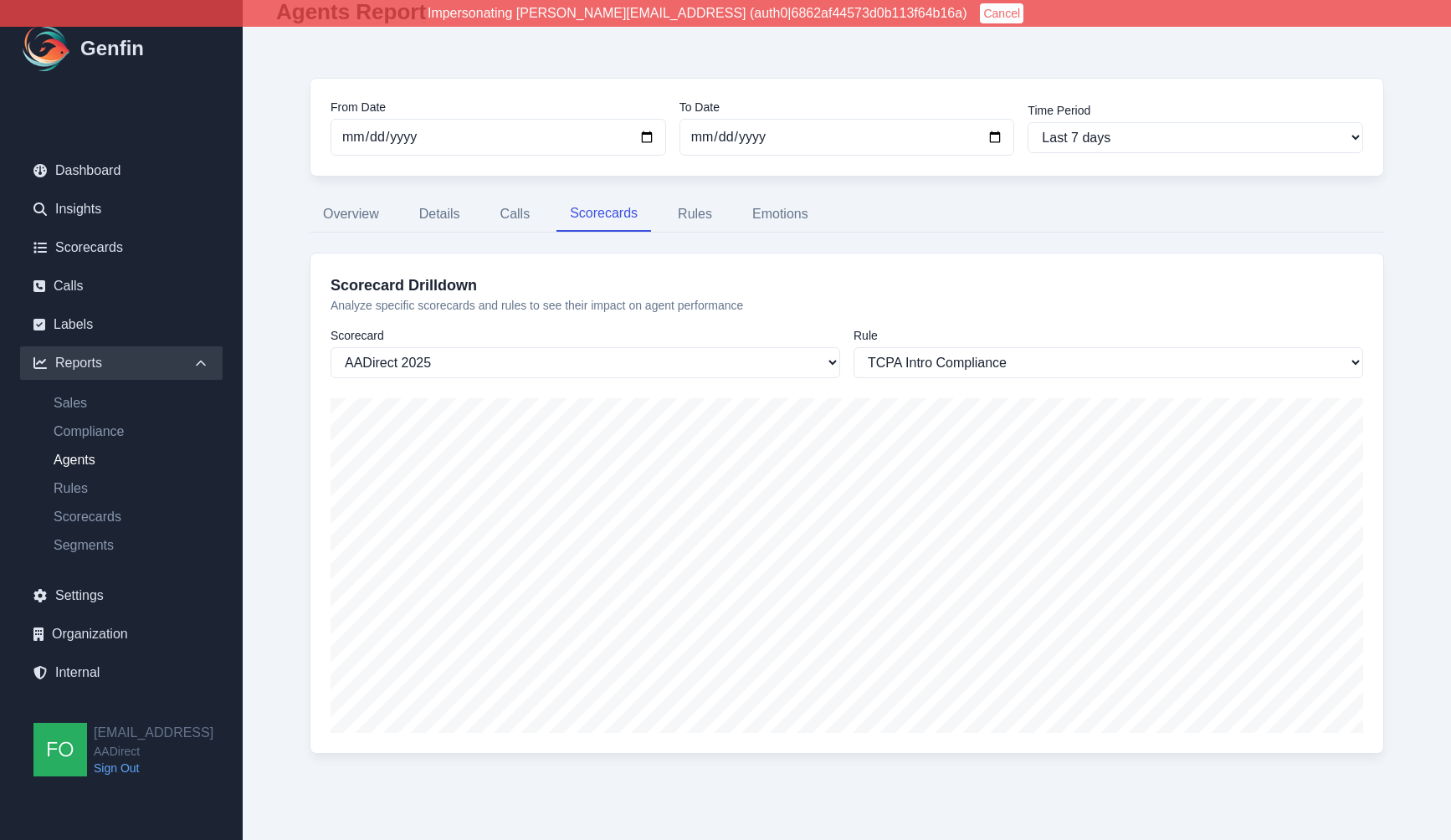
scroll to position [70, 0]
click at [1093, 134] on select "Last 7 days Last 14 days Last 30 days Last 90 days Last 180 days Last 365 days …" at bounding box center [1195, 137] width 336 height 31
select select "30"
click at [1028, 121] on select "Last 7 days Last 14 days Last 30 days Last 90 days Last 180 days Last 365 days …" at bounding box center [1195, 137] width 336 height 31
type input "[DATE]"
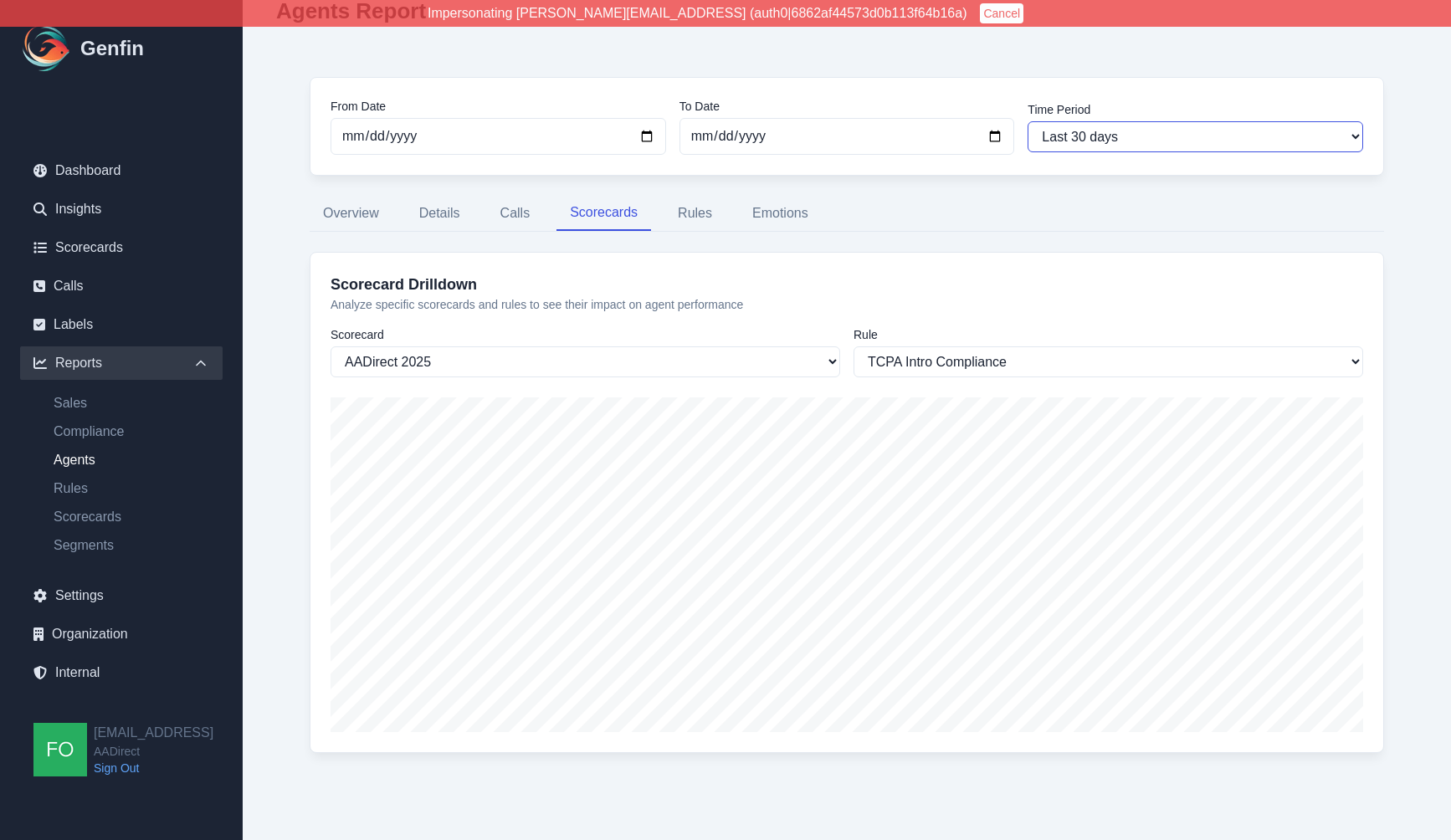
scroll to position [0, 0]
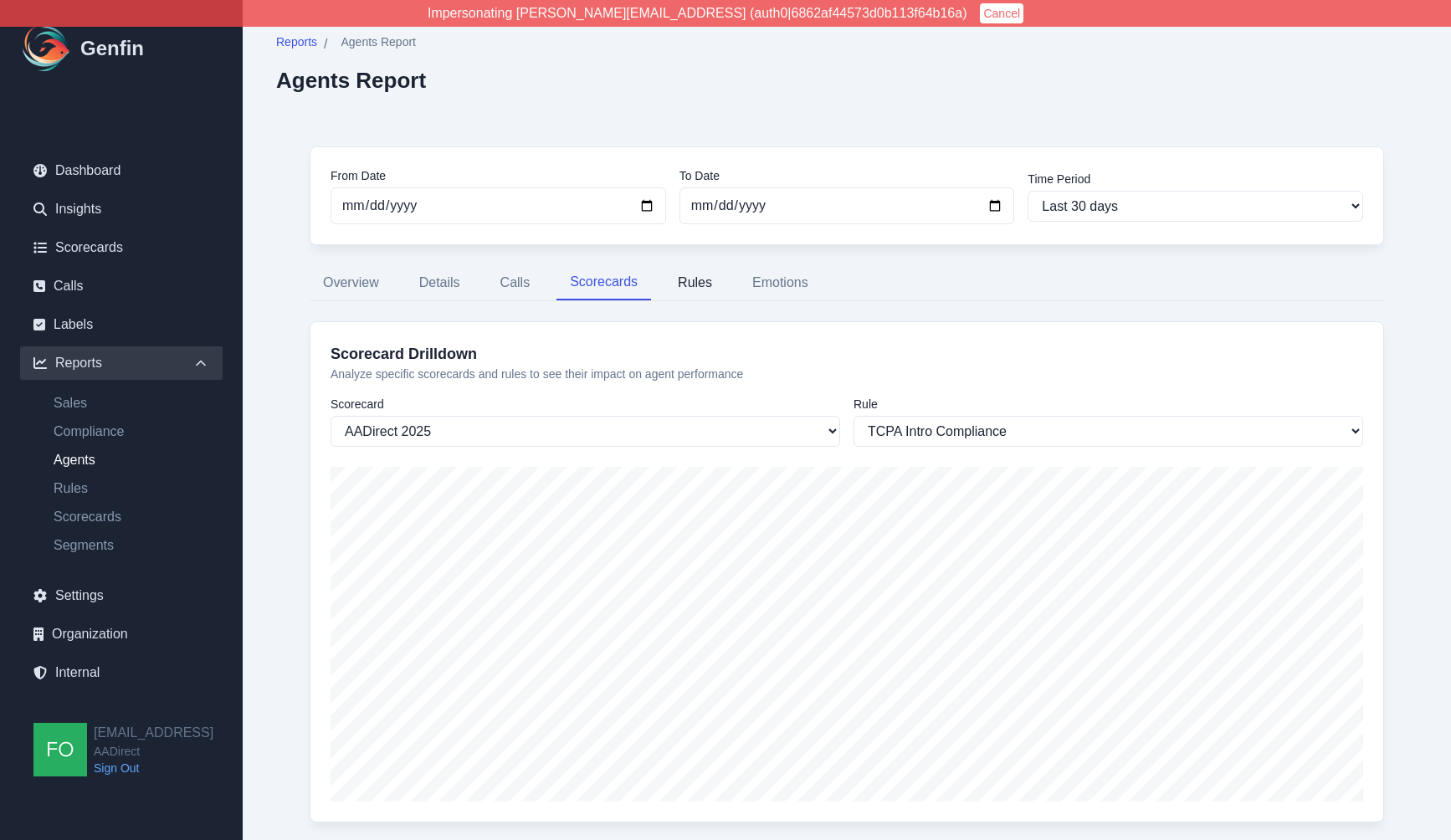
click at [690, 273] on button "Rules" at bounding box center [695, 282] width 61 height 35
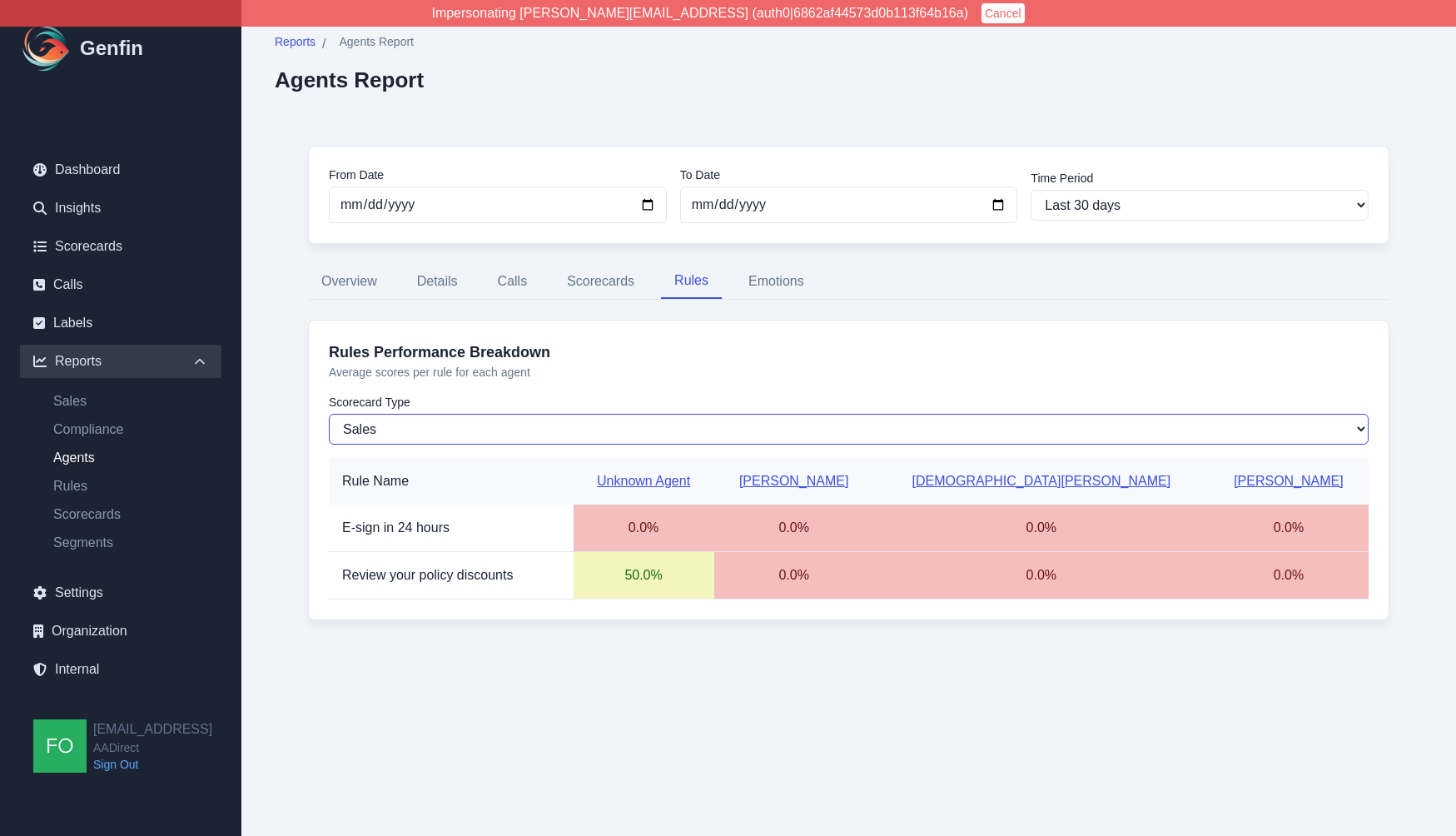
click at [440, 426] on select "Sales Compliance" at bounding box center [849, 429] width 1040 height 31
select select "compliance"
click at [329, 414] on select "Sales Compliance" at bounding box center [849, 429] width 1040 height 31
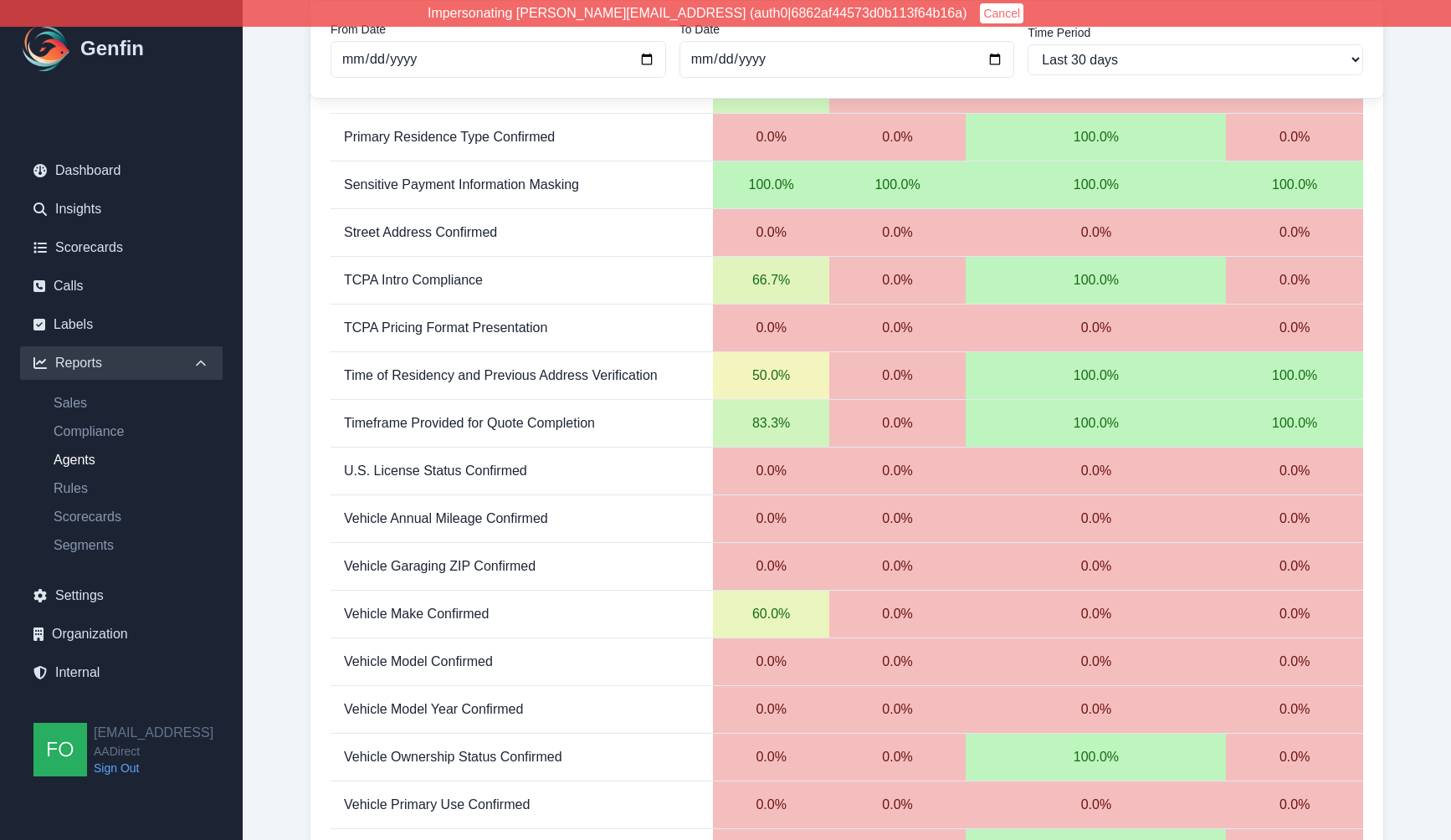
scroll to position [1553, 0]
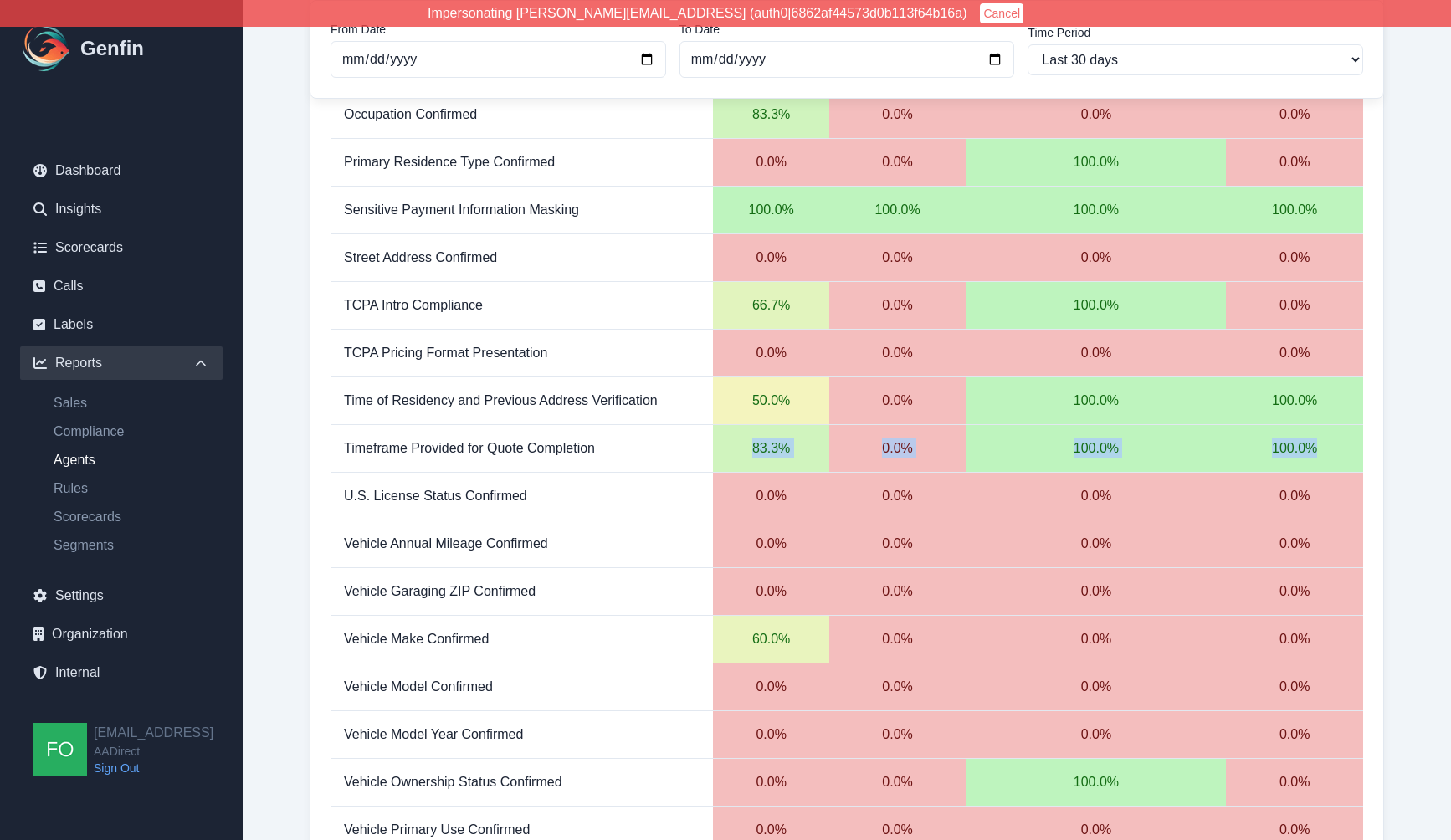
drag, startPoint x: 1338, startPoint y: 403, endPoint x: 878, endPoint y: 416, distance: 460.2
click at [878, 425] on tr "Timeframe Provided for Quote Completion 83.3 % 0.0 % 100.0 % 100.0 %" at bounding box center [847, 449] width 1032 height 47
click at [828, 425] on td "83.3 %" at bounding box center [770, 449] width 116 height 47
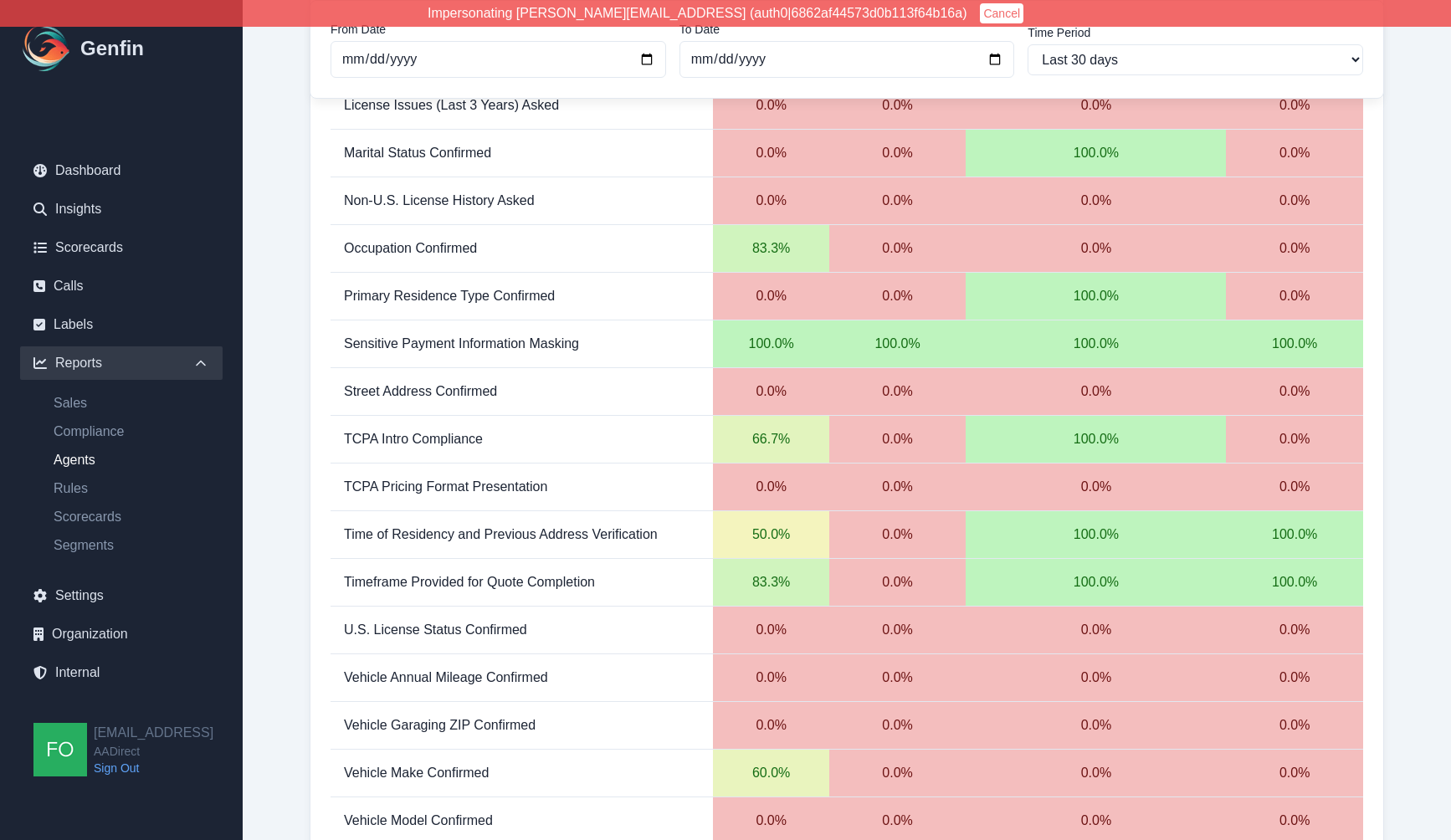
scroll to position [1392, 0]
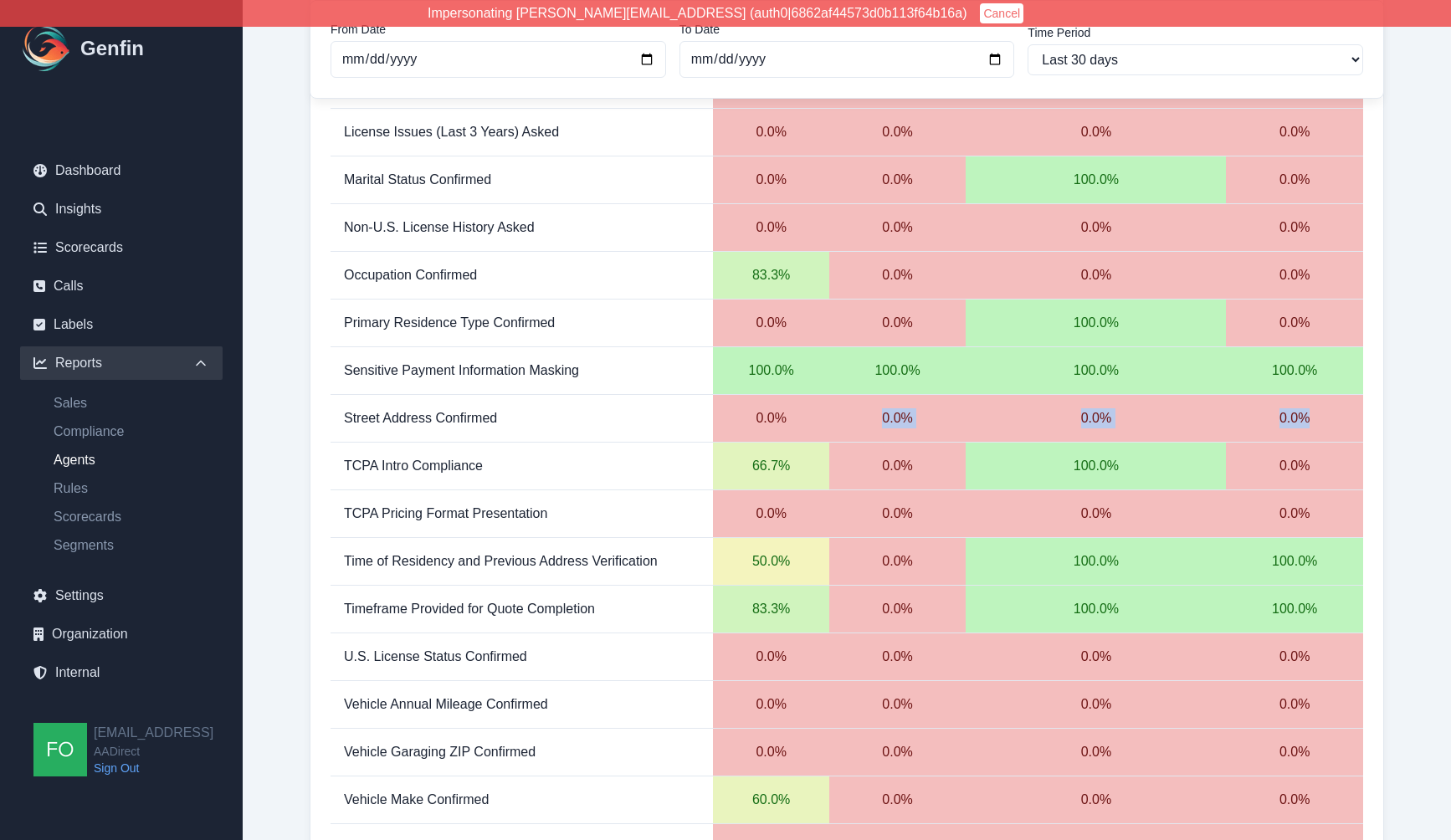
drag, startPoint x: 1285, startPoint y: 380, endPoint x: 905, endPoint y: 392, distance: 380.2
click at [905, 395] on tr "Street Address Confirmed 0.0 % 0.0 % 0.0 % 0.0 %" at bounding box center [847, 419] width 1032 height 47
click at [828, 395] on td "0.0 %" at bounding box center [770, 419] width 116 height 47
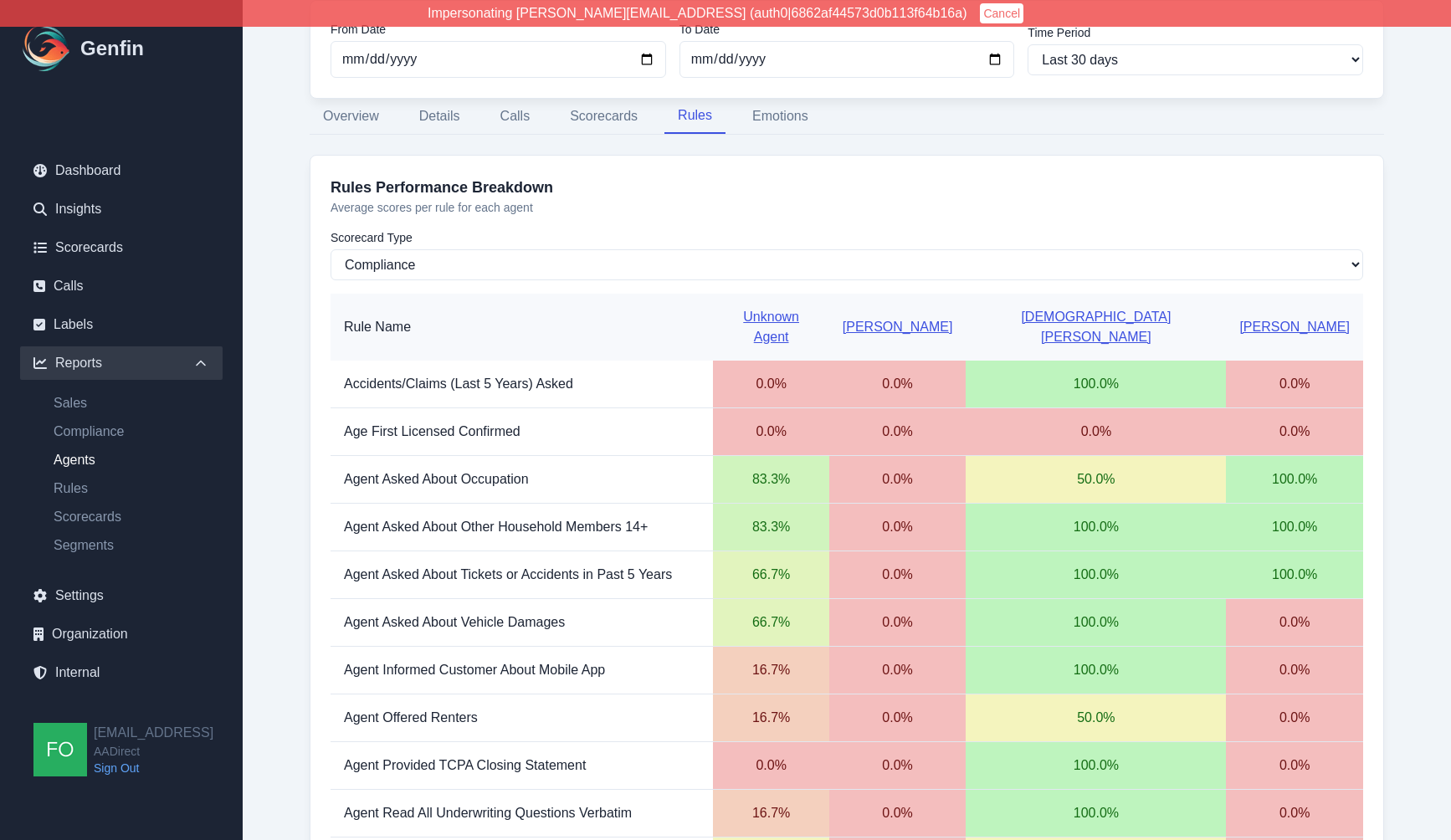
scroll to position [122, 0]
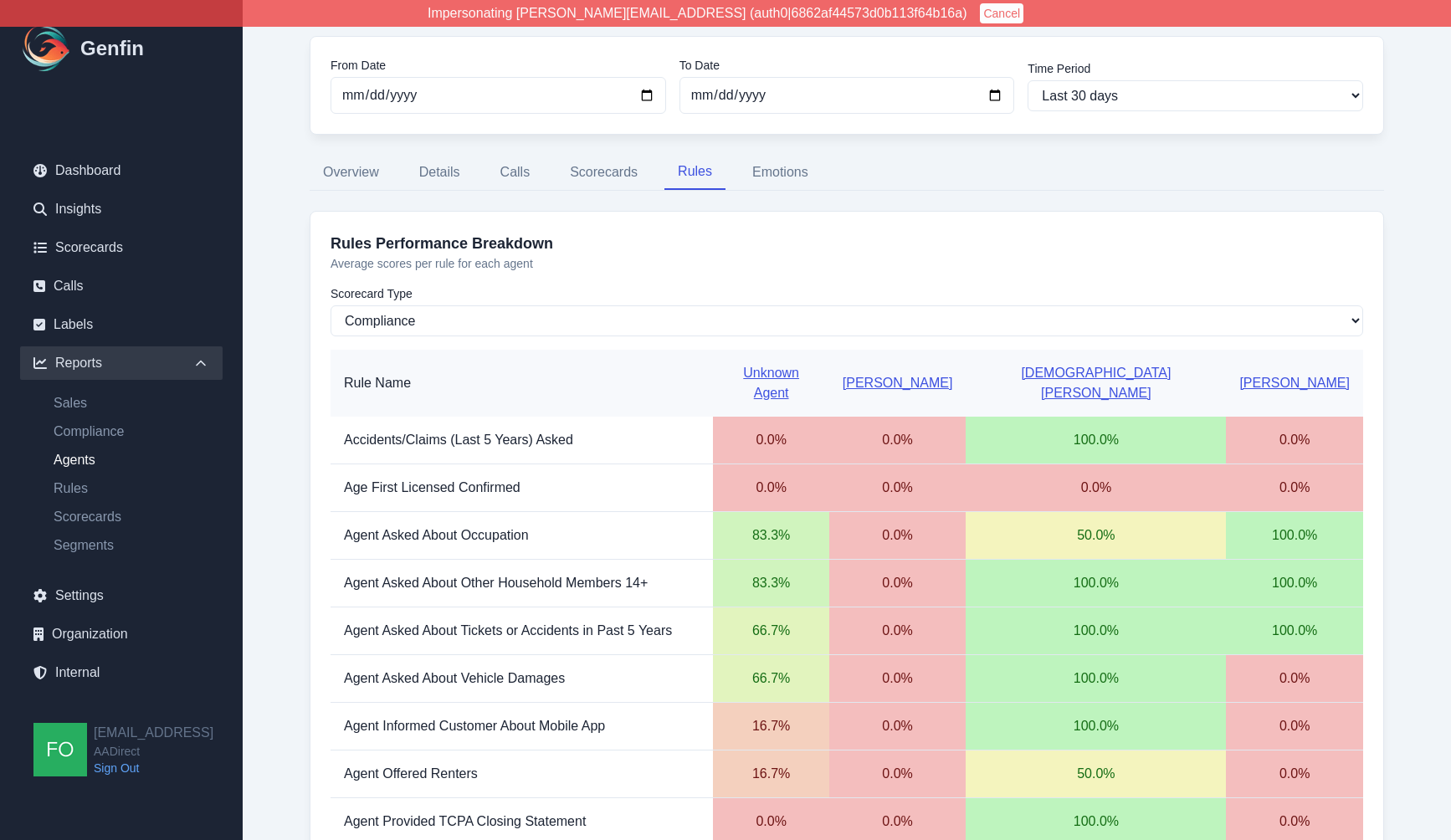
scroll to position [0, 0]
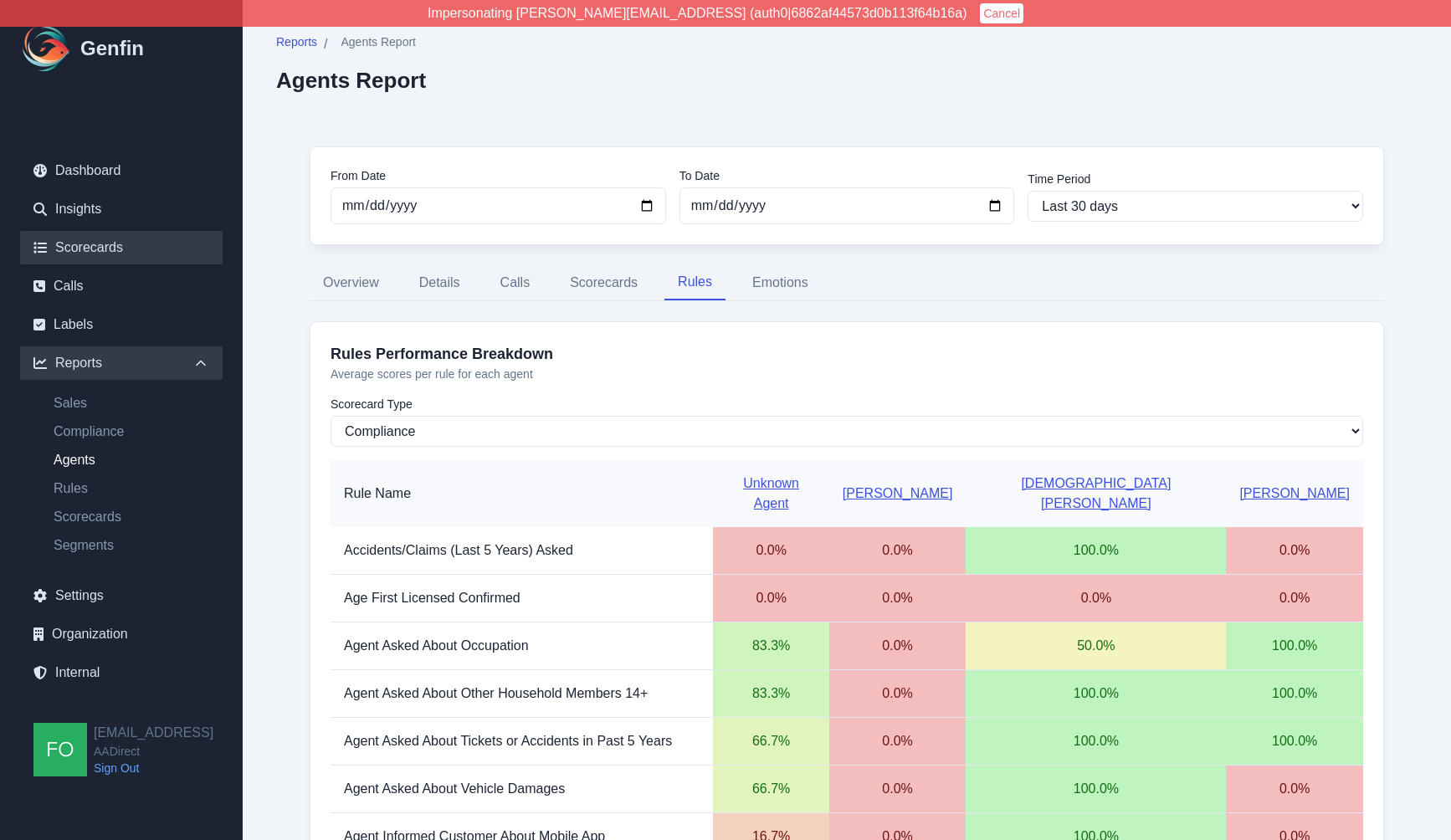
click at [107, 245] on link "Scorecards" at bounding box center [121, 248] width 202 height 34
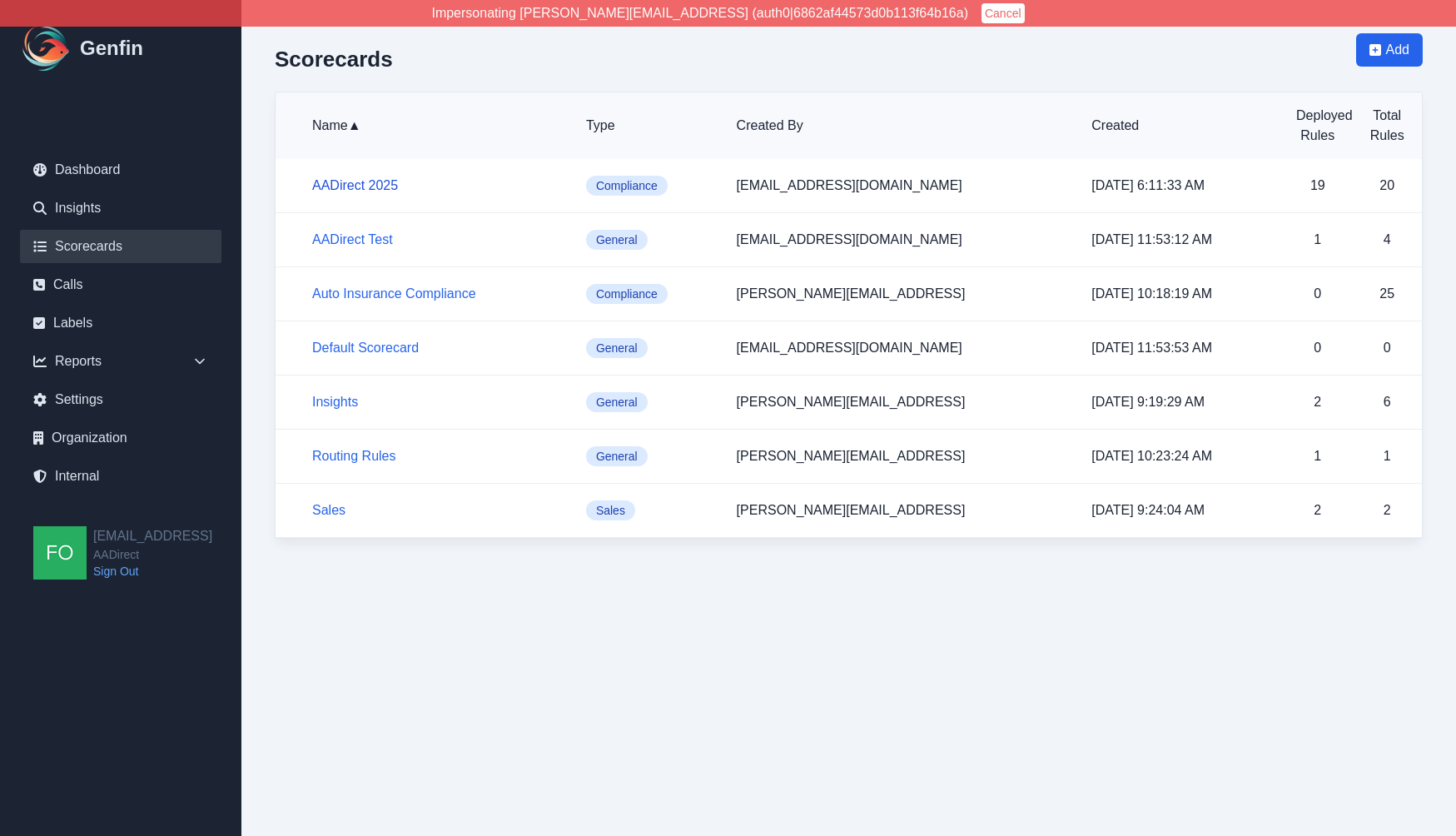
click at [364, 186] on link "AADirect 2025" at bounding box center [355, 186] width 86 height 14
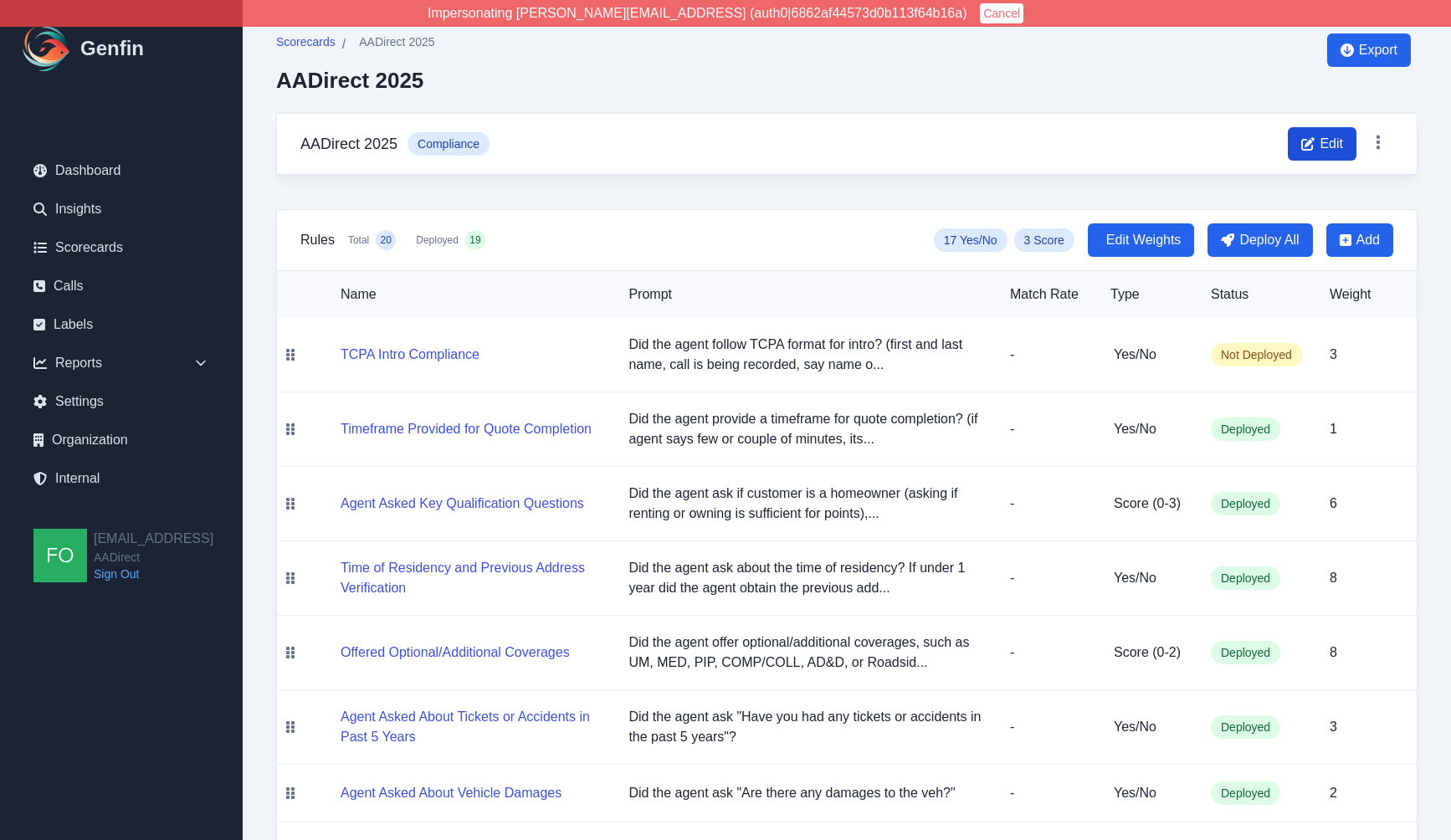
click at [1335, 142] on span "Edit" at bounding box center [1331, 144] width 24 height 20
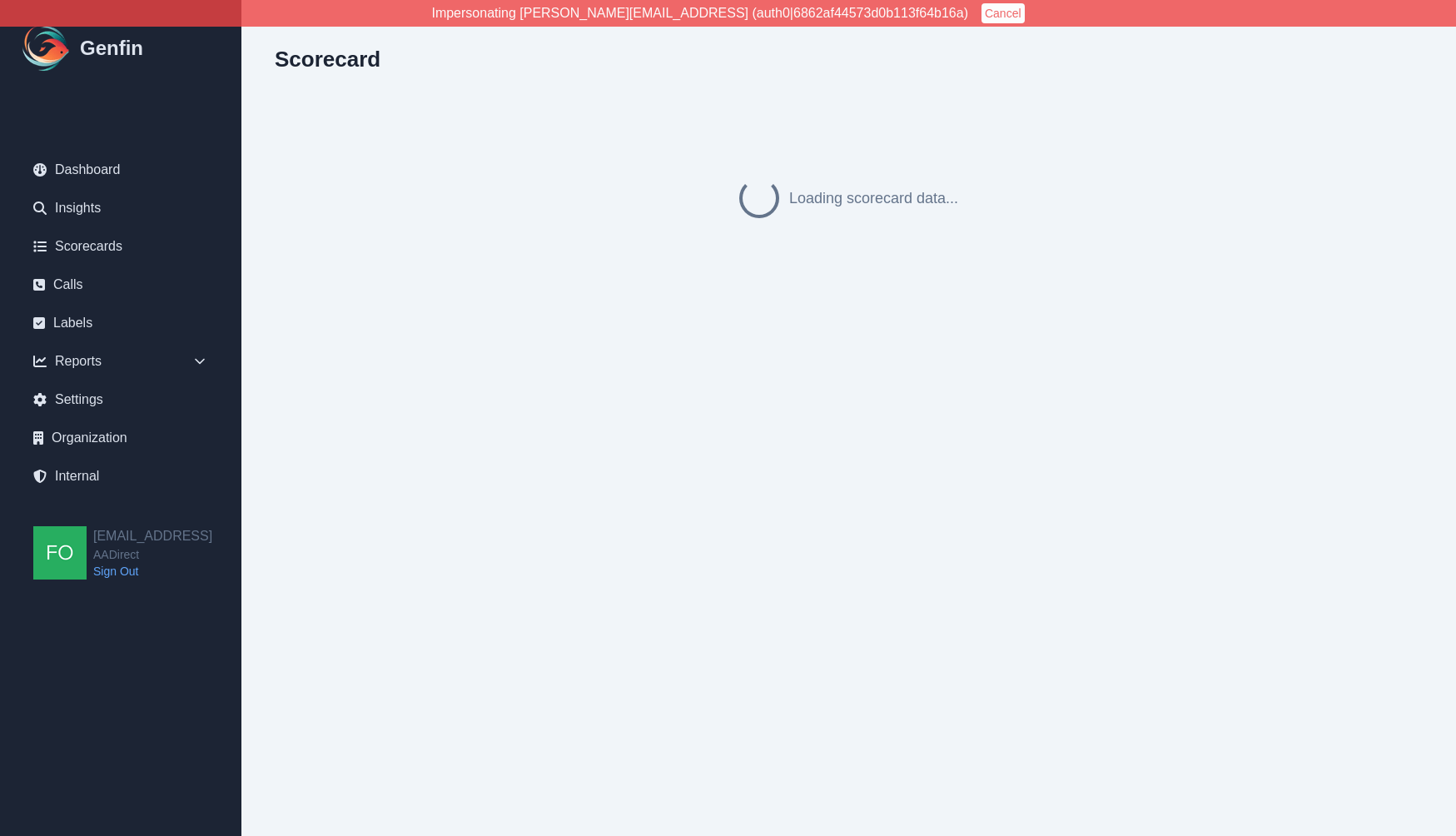
select select "compliance"
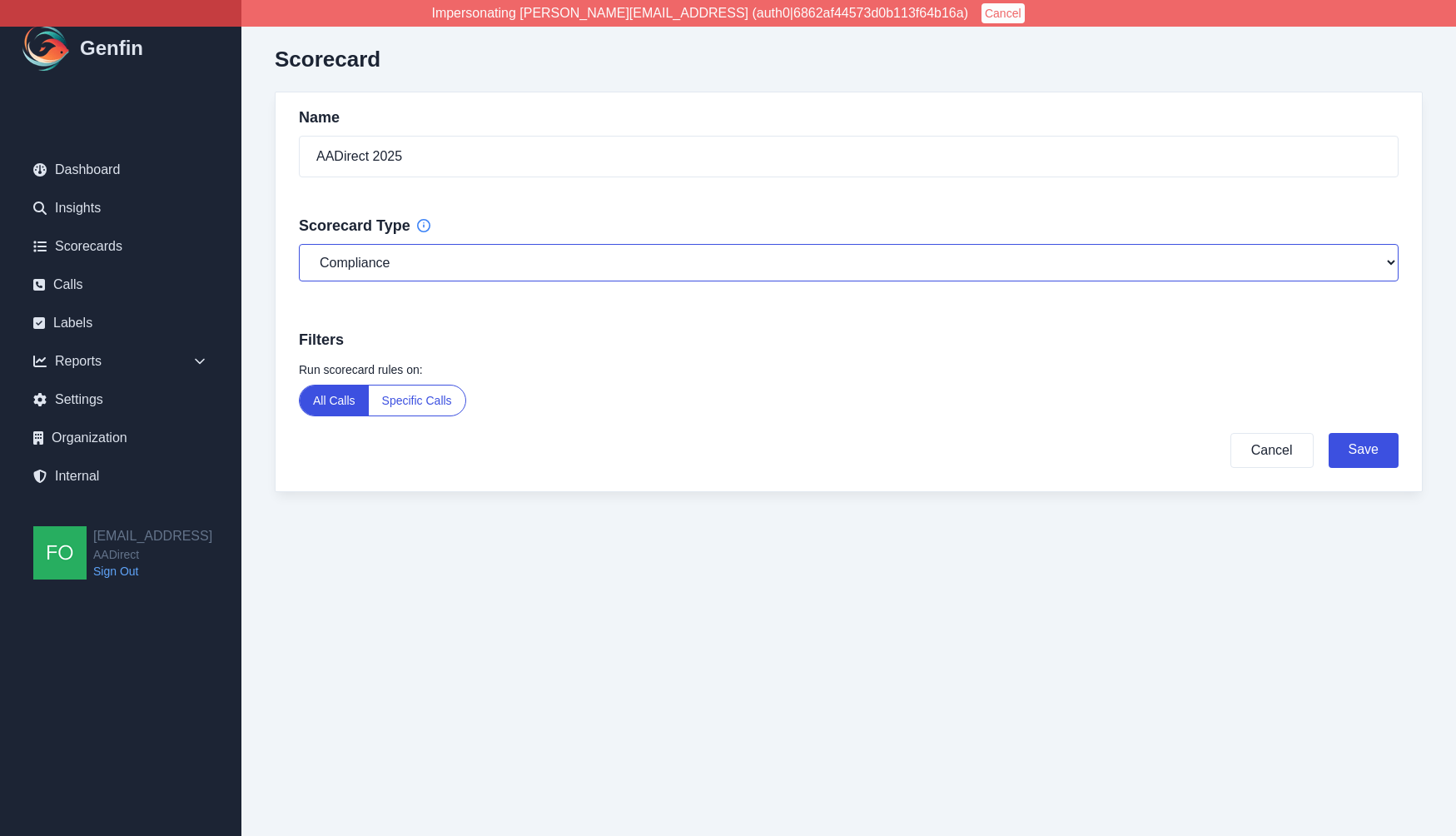
click at [476, 255] on select "General Compliance Sales" at bounding box center [849, 262] width 1100 height 37
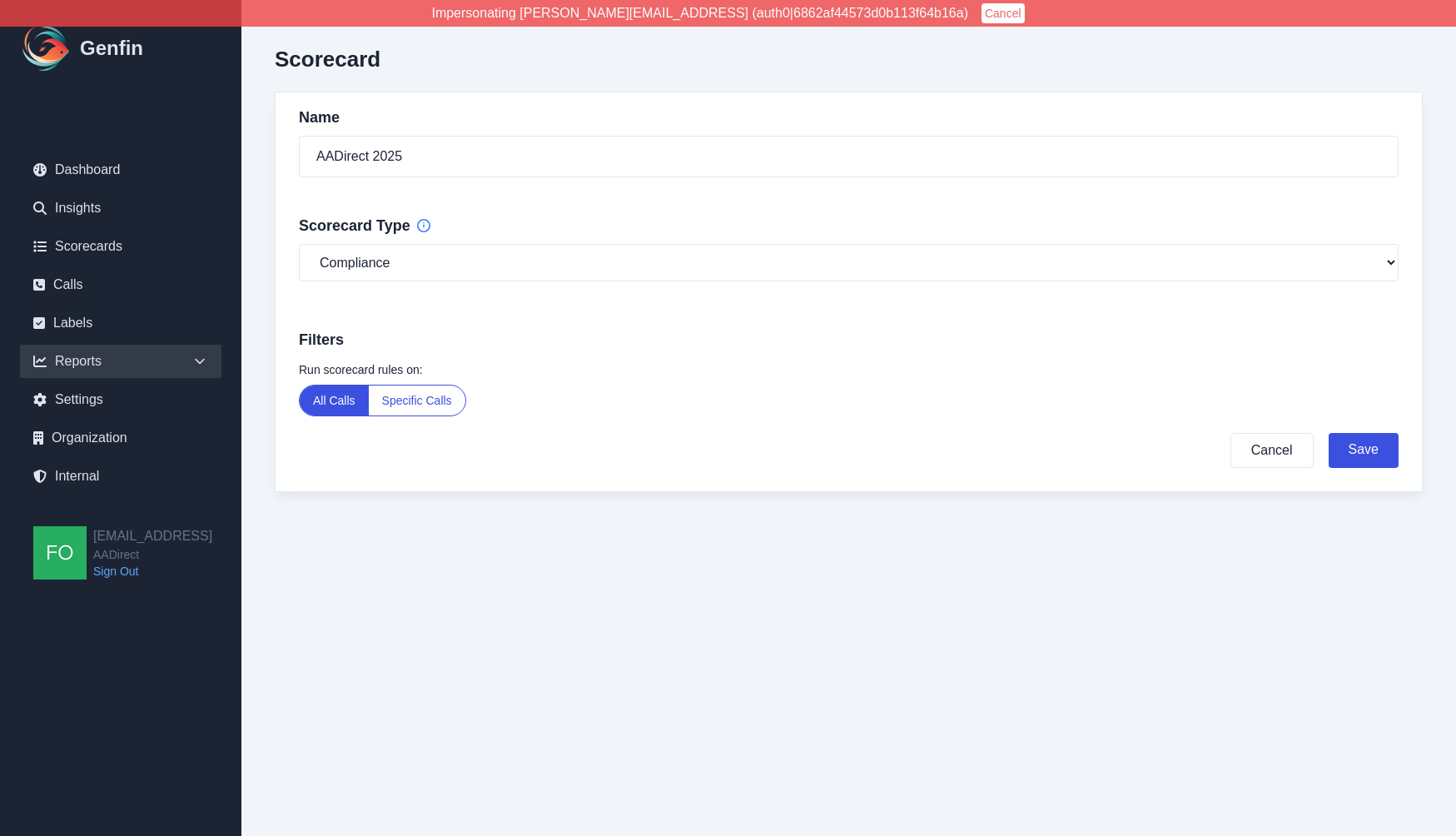
click at [204, 365] on icon at bounding box center [199, 361] width 16 height 16
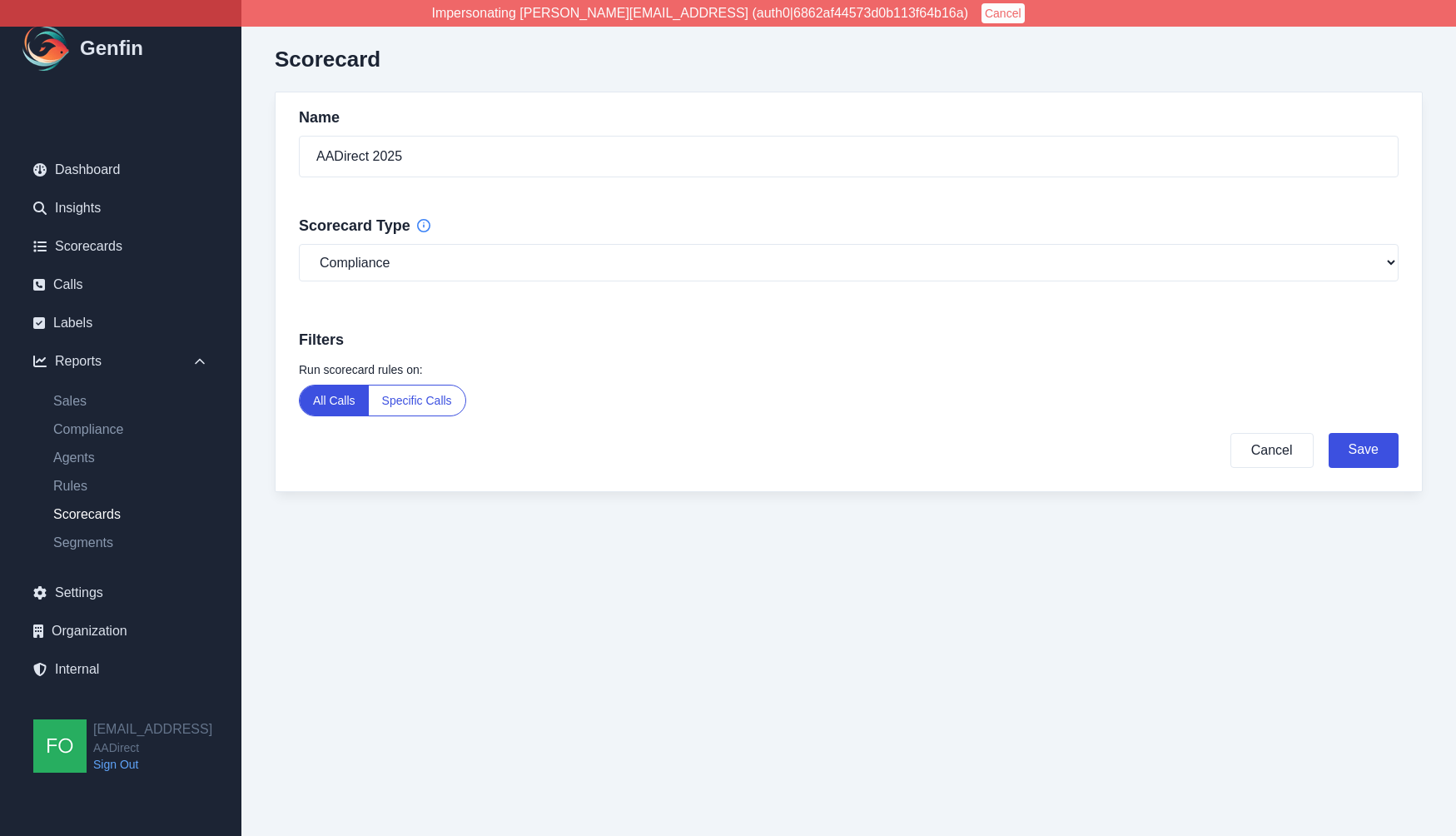
click at [92, 514] on link "Scorecards" at bounding box center [130, 514] width 181 height 20
select select "14"
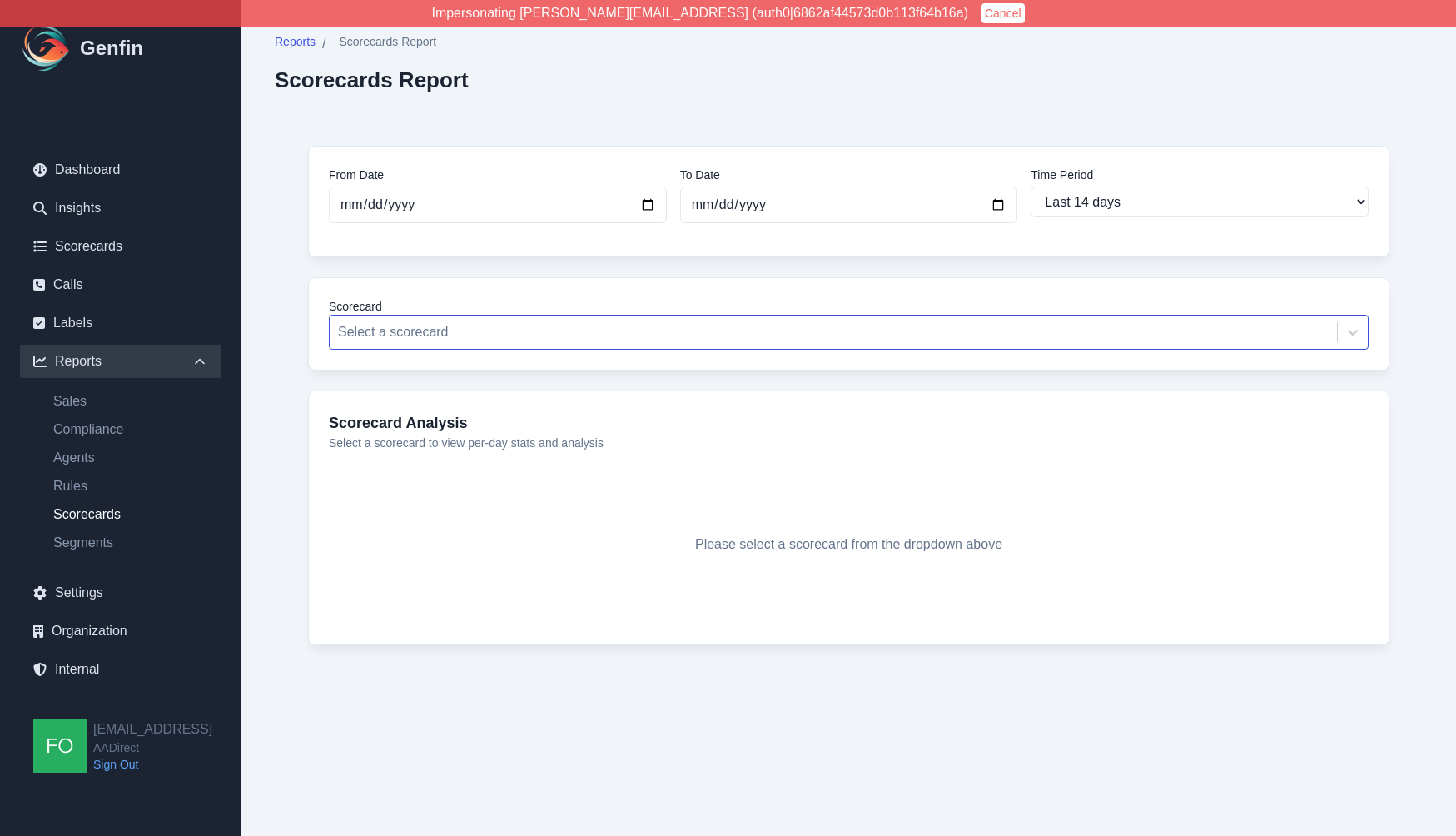
click at [496, 327] on div at bounding box center [834, 332] width 991 height 24
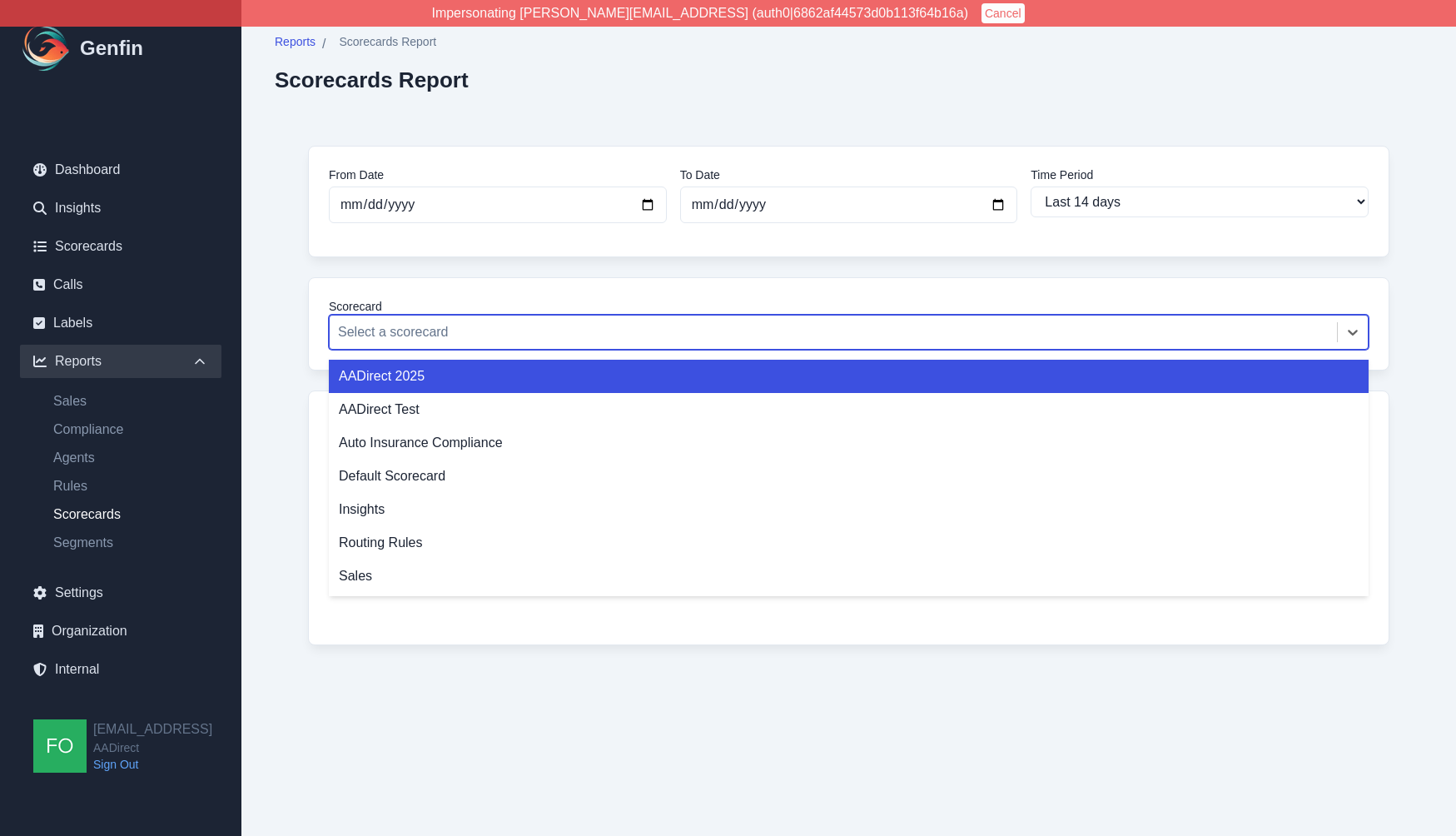
click at [486, 377] on div "AADirect 2025" at bounding box center [849, 376] width 1040 height 34
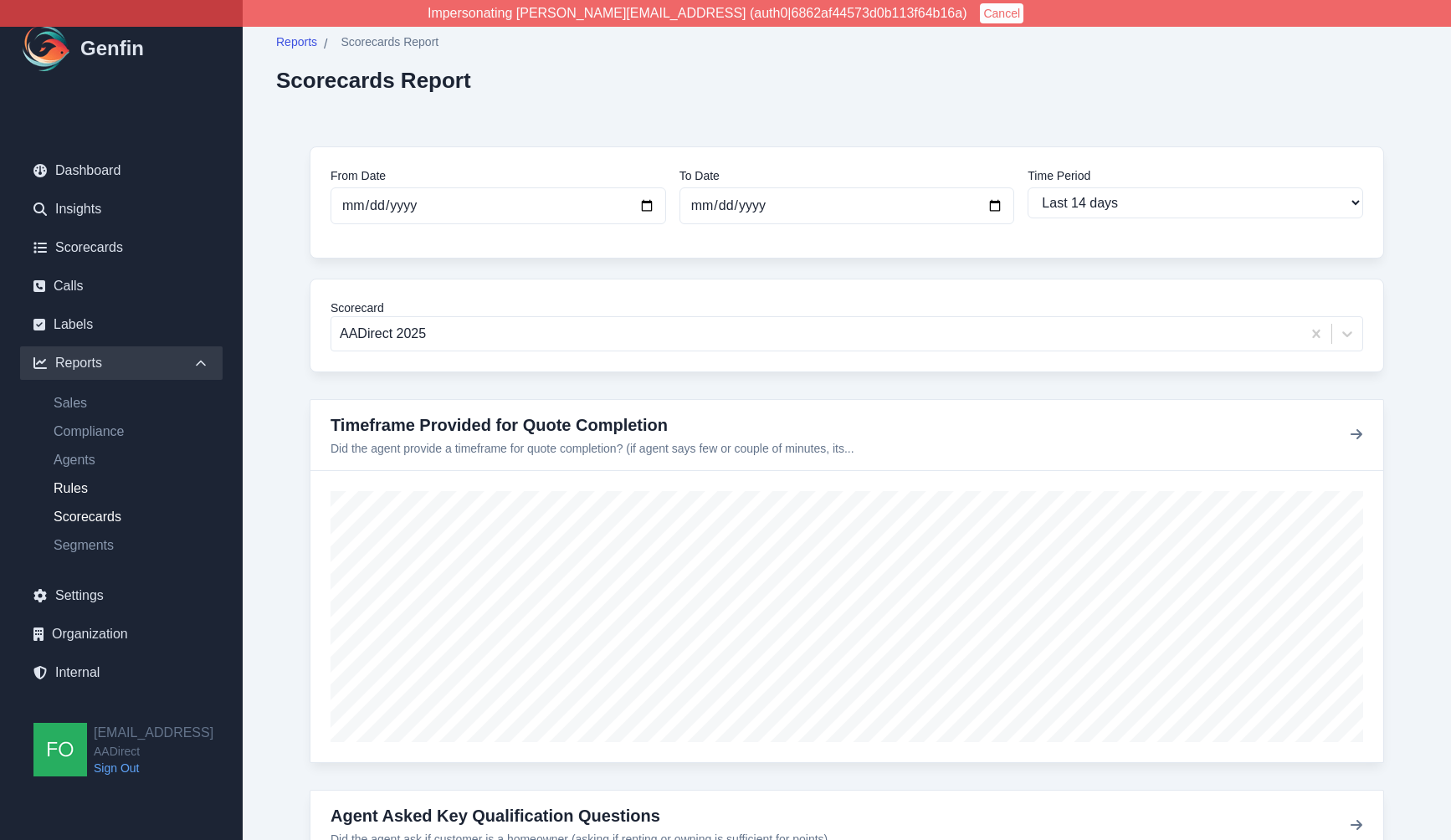
click at [74, 490] on link "Rules" at bounding box center [131, 489] width 182 height 20
select select "14"
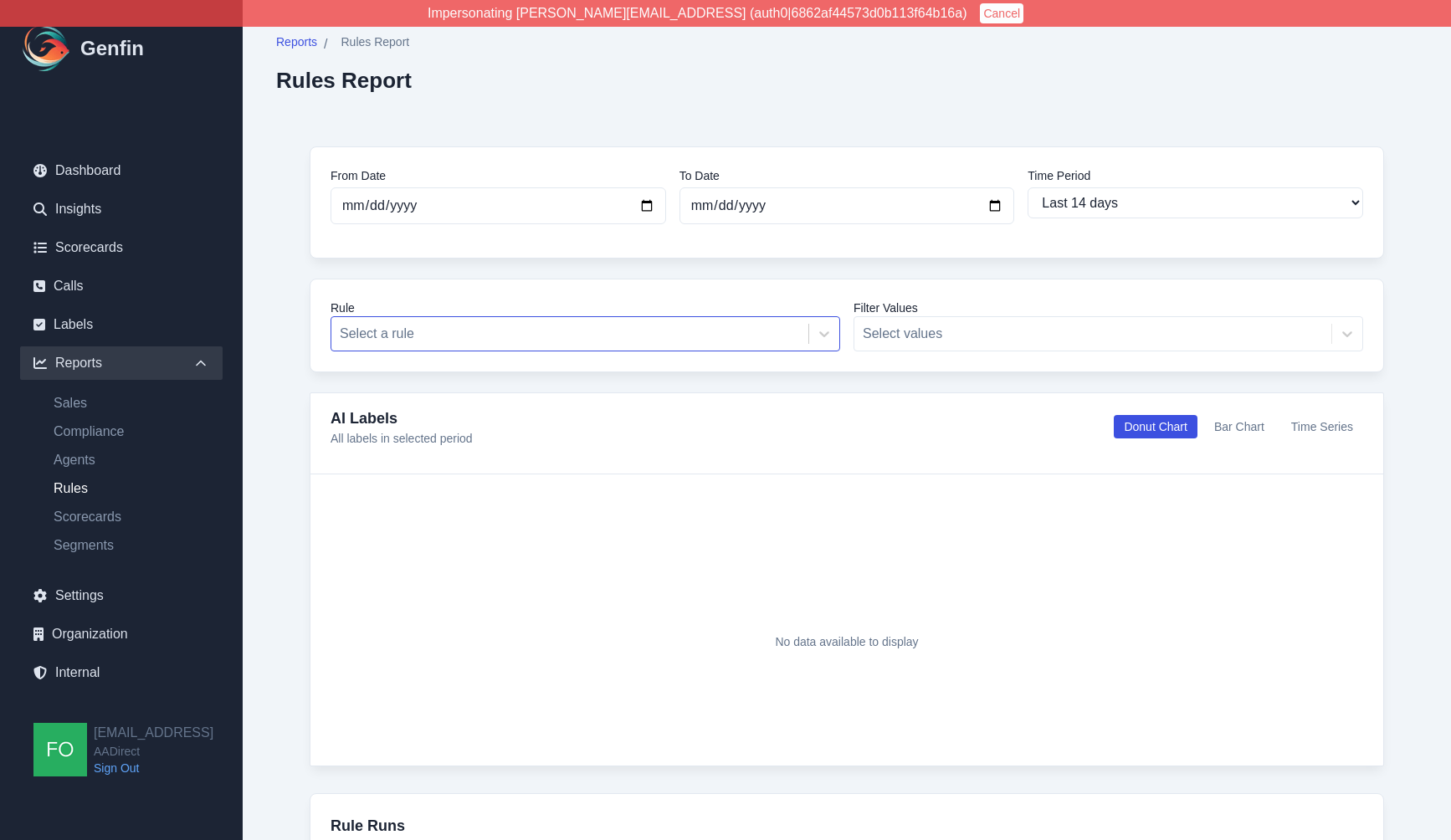
click at [543, 334] on div at bounding box center [569, 334] width 460 height 24
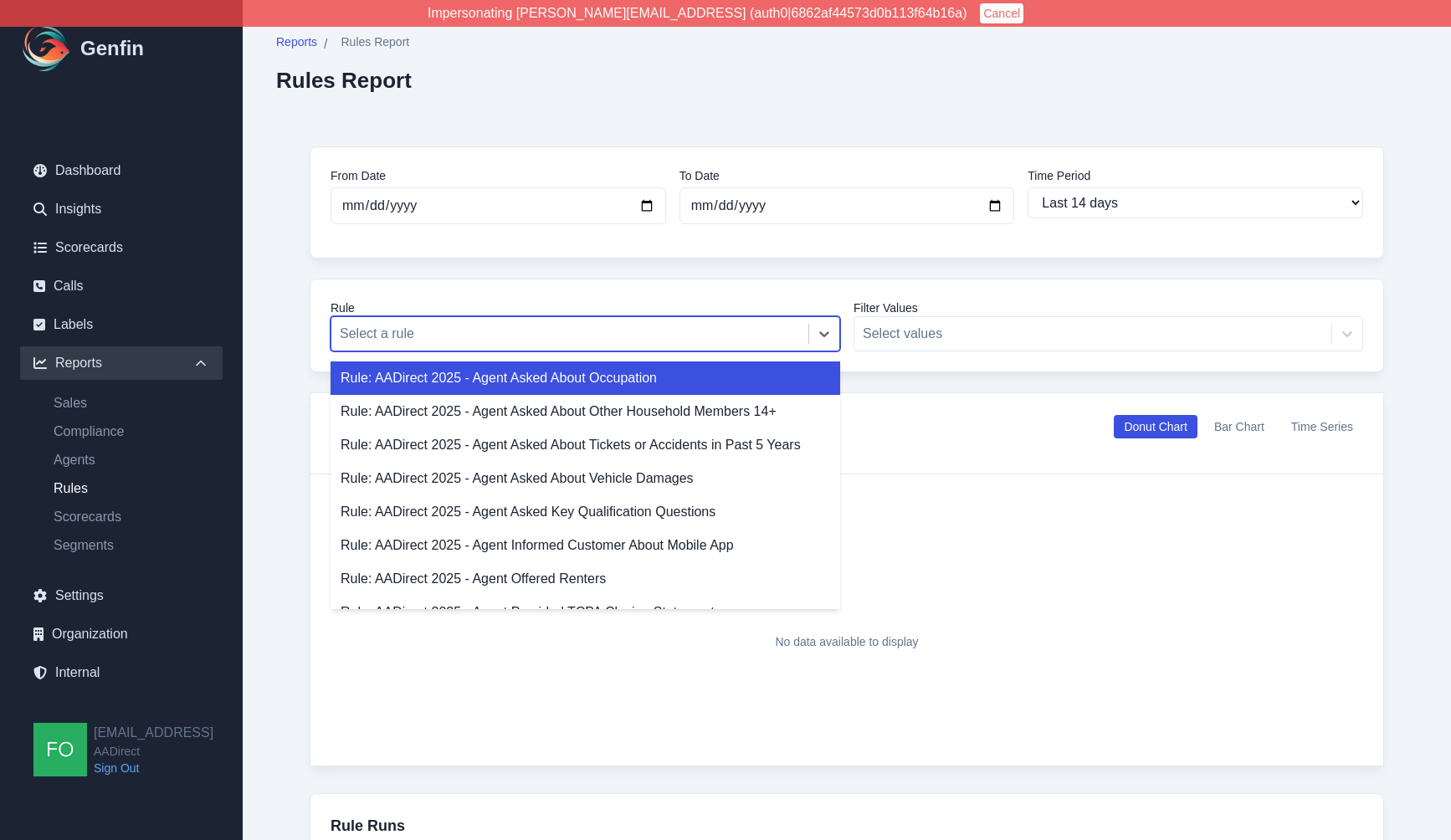
click at [583, 378] on div "Rule: AADirect 2025 - Agent Asked About Occupation" at bounding box center [585, 378] width 510 height 34
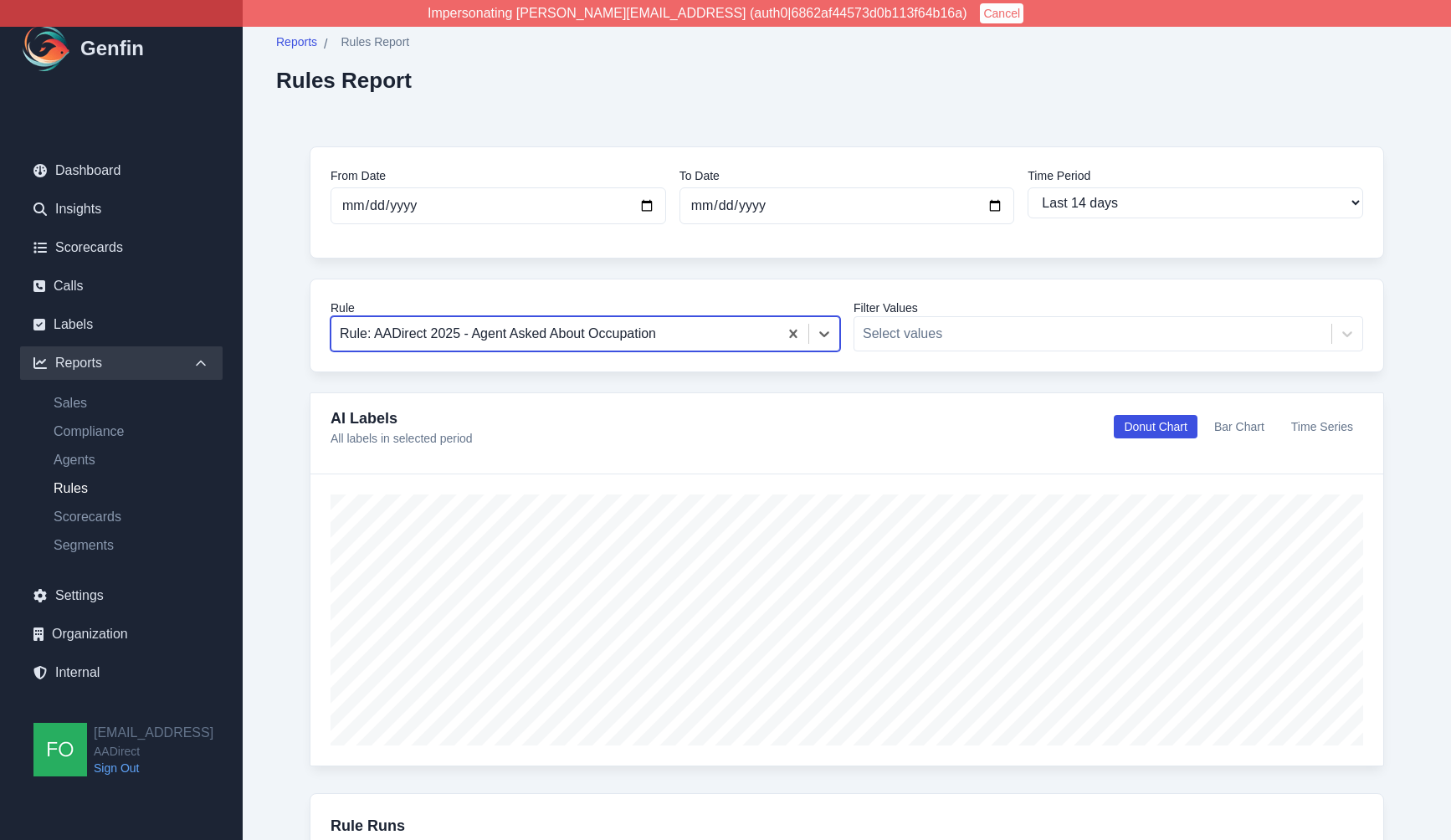
click at [1344, 421] on button "Time Series" at bounding box center [1322, 427] width 82 height 24
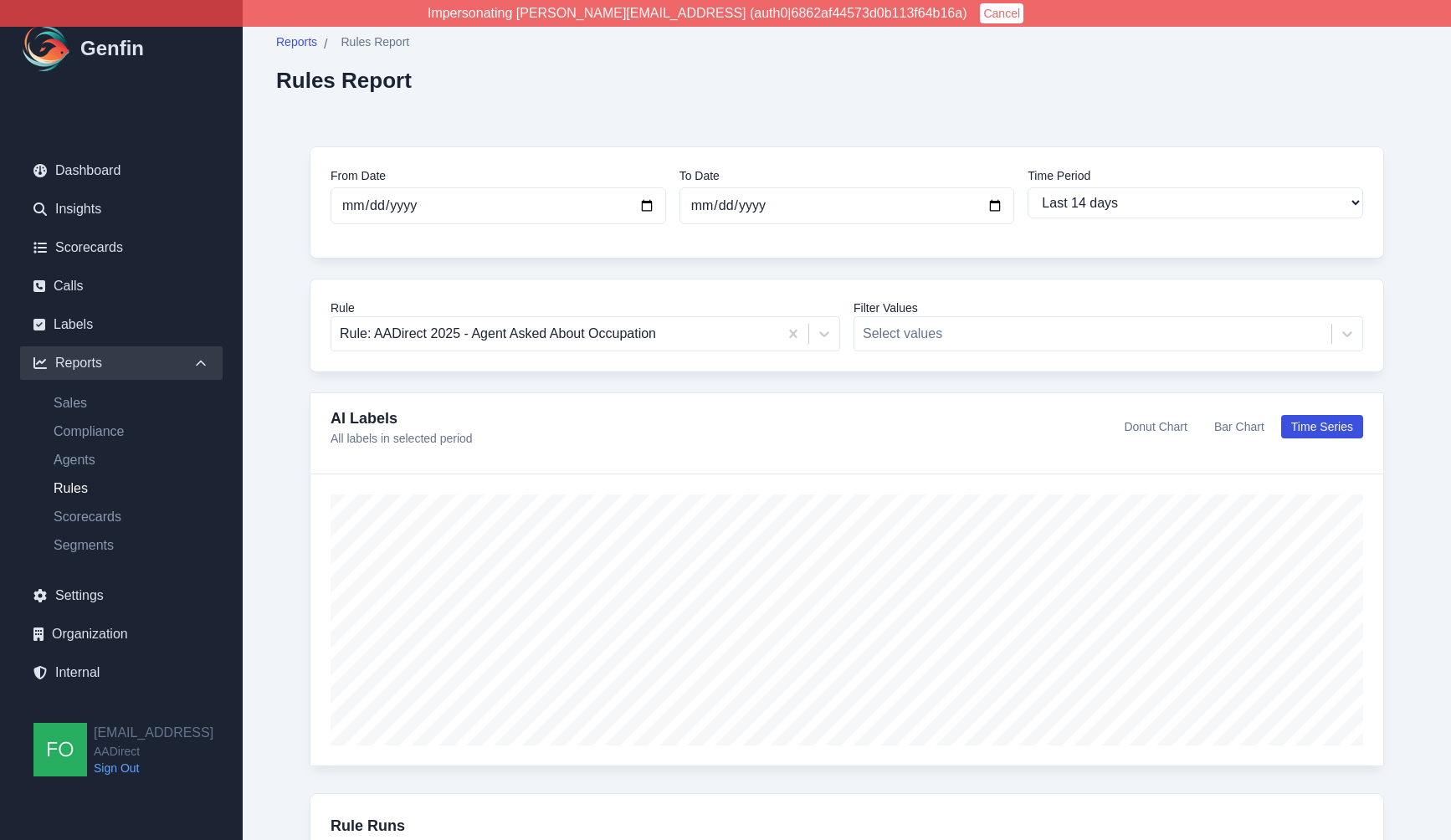
click at [824, 94] on div "Reports / Rules Report Rules Report From Date 2025-08-14 To Date 2025-08-28 Tim…" at bounding box center [847, 542] width 1208 height 1086
click at [87, 599] on link "Settings" at bounding box center [121, 595] width 202 height 34
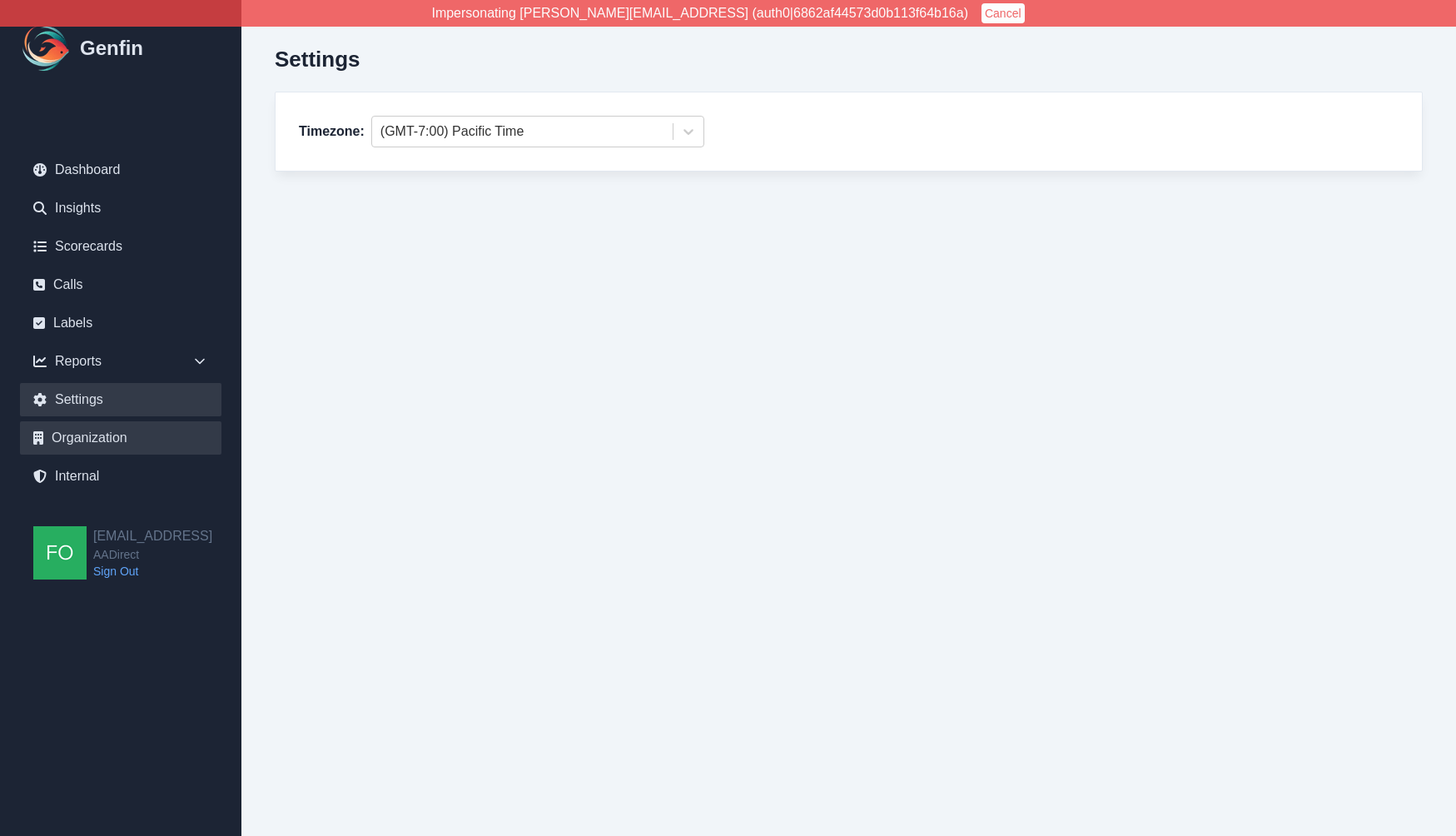
click at [101, 443] on link "Organization" at bounding box center [121, 437] width 201 height 34
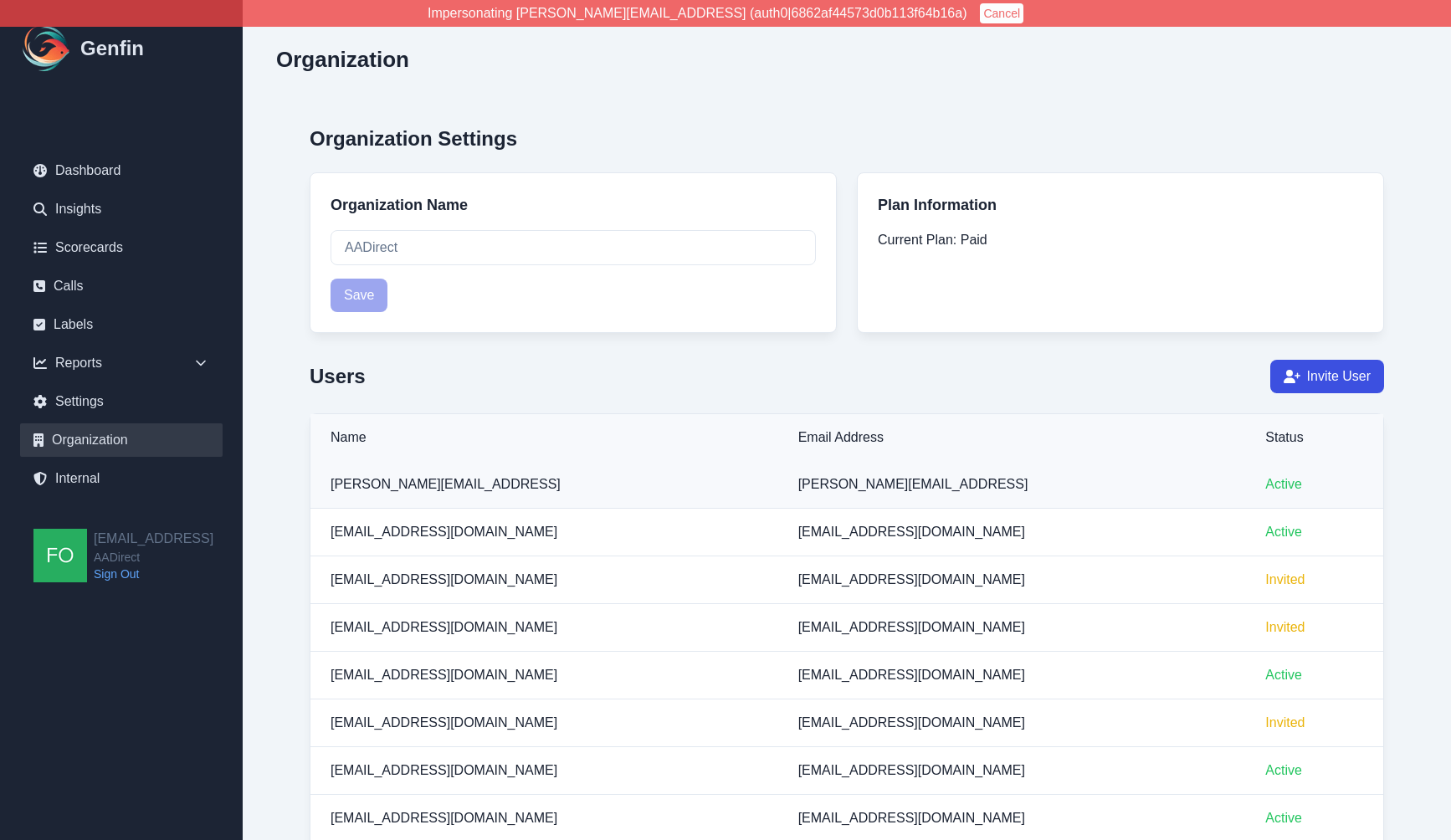
scroll to position [6, 0]
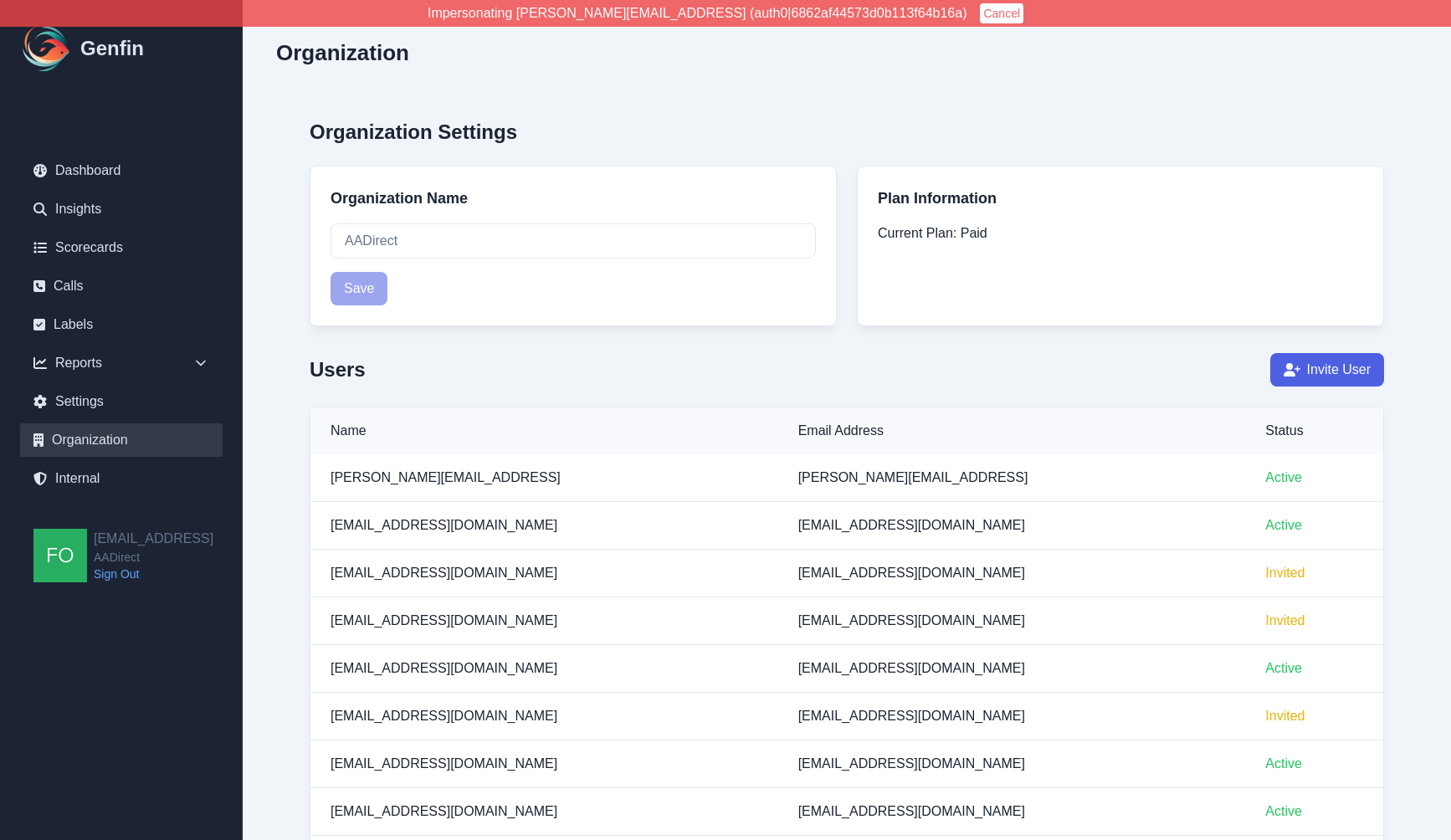
click at [1354, 369] on button "Invite User" at bounding box center [1326, 369] width 114 height 34
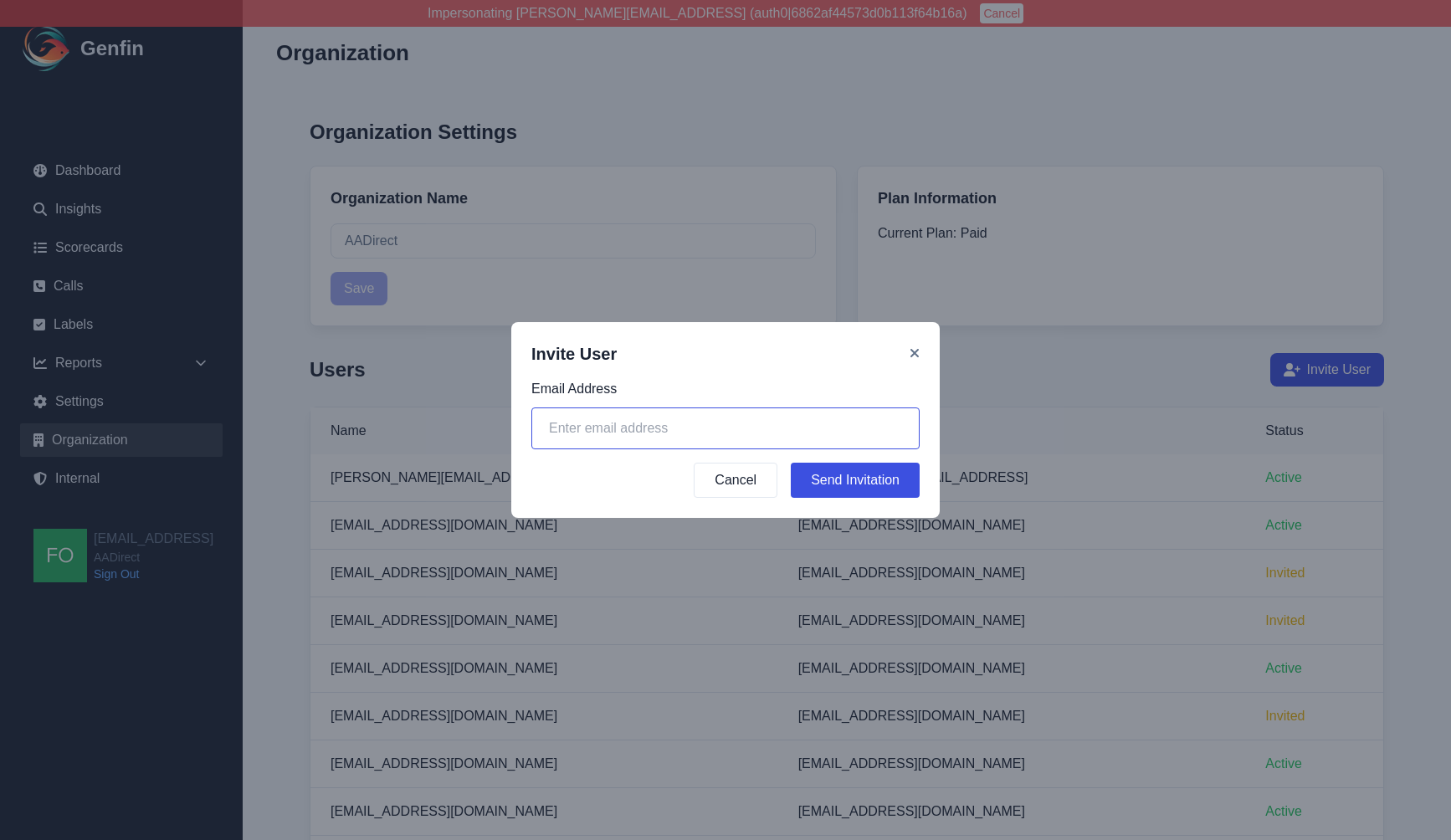
click at [687, 435] on input "email" at bounding box center [726, 429] width 388 height 42
click at [804, 411] on input "email" at bounding box center [726, 429] width 388 height 42
click at [881, 396] on label "Email Address" at bounding box center [726, 389] width 388 height 20
click at [915, 352] on icon at bounding box center [914, 352] width 8 height 8
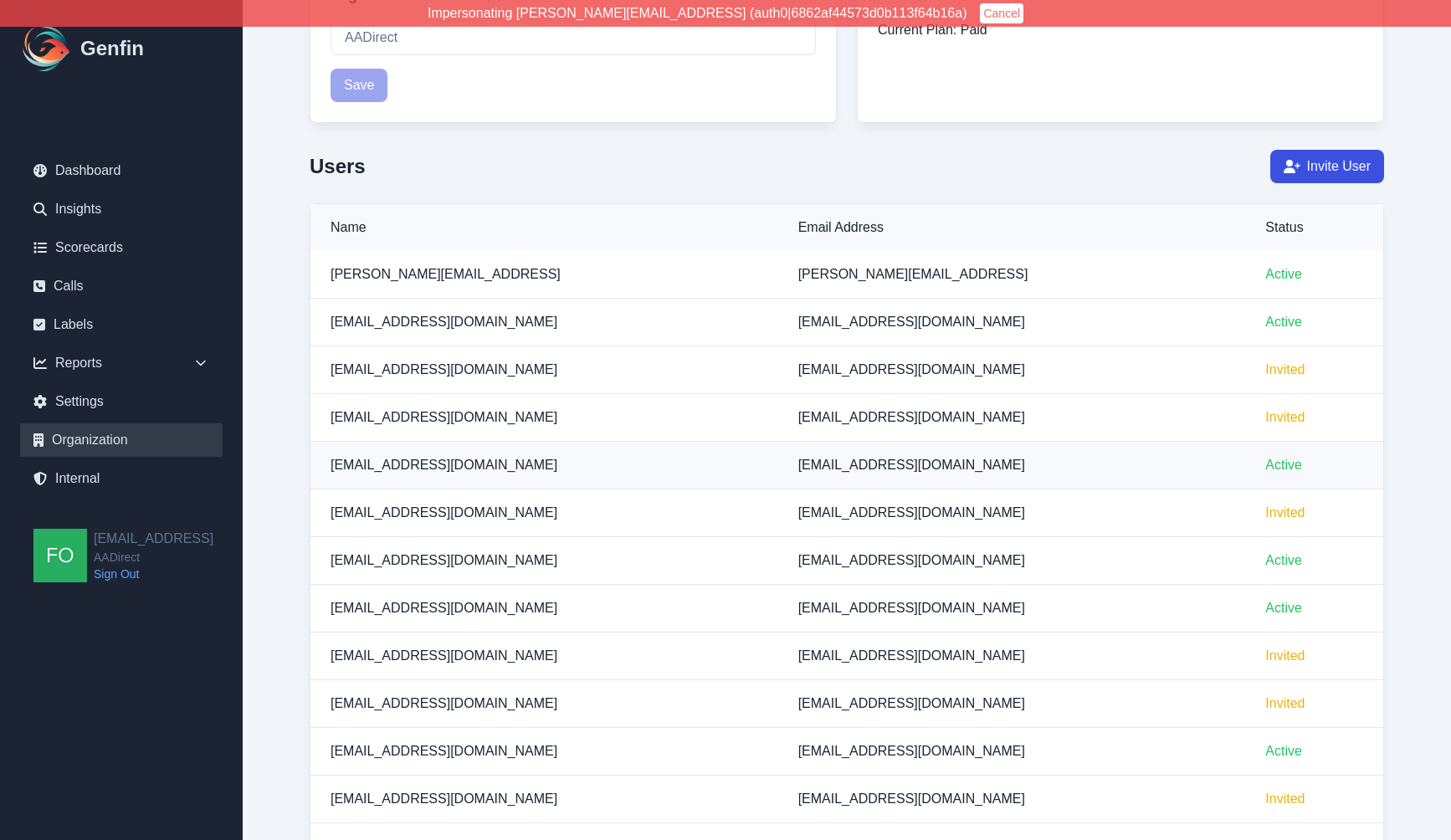
scroll to position [209, 0]
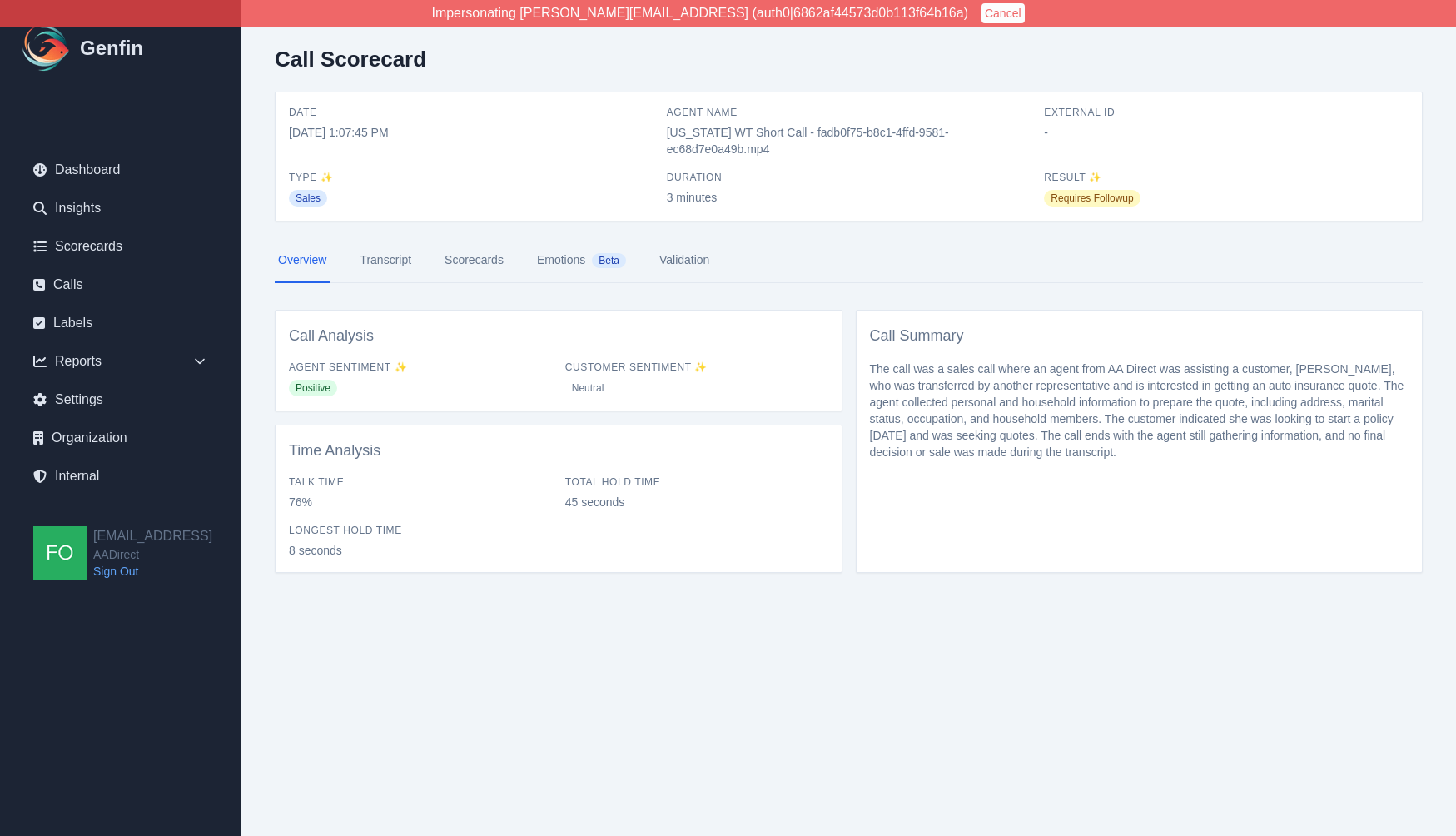
click at [390, 261] on link "Transcript" at bounding box center [385, 261] width 58 height 45
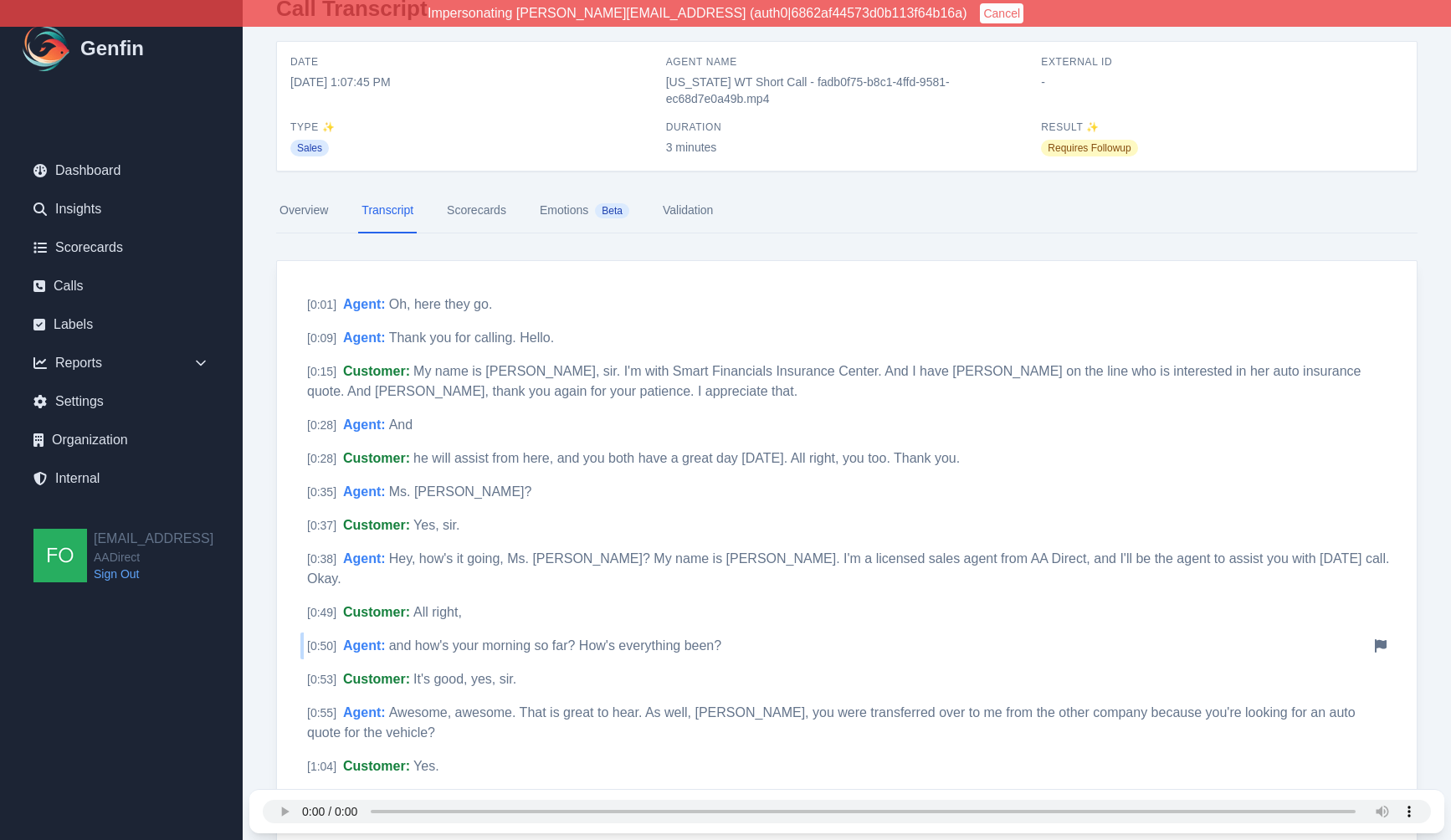
scroll to position [52, 0]
click at [1382, 562] on icon at bounding box center [1380, 568] width 12 height 14
click at [1380, 562] on icon at bounding box center [1380, 568] width 12 height 14
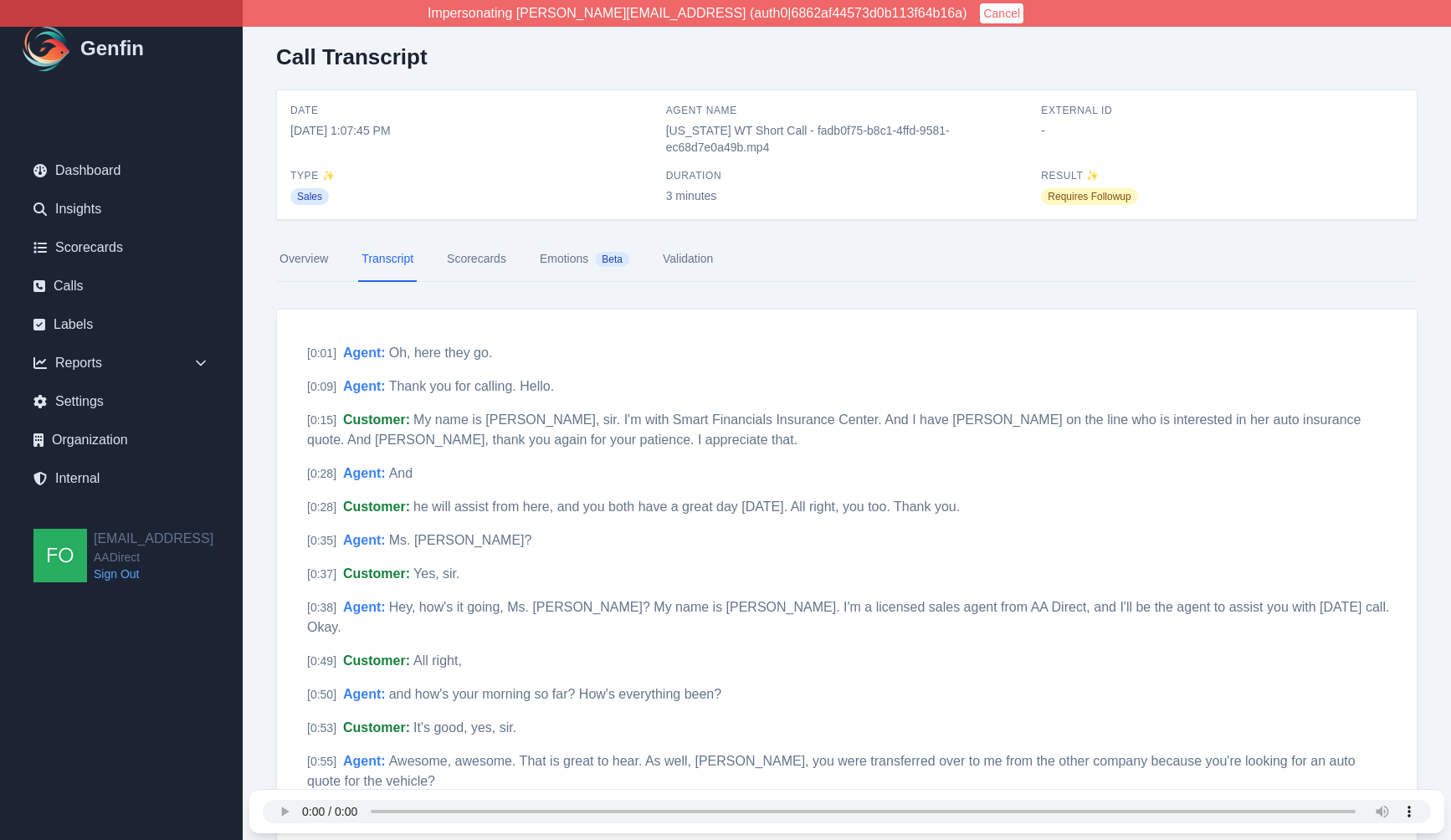
scroll to position [5, 0]
click at [89, 295] on link "Calls" at bounding box center [121, 286] width 202 height 34
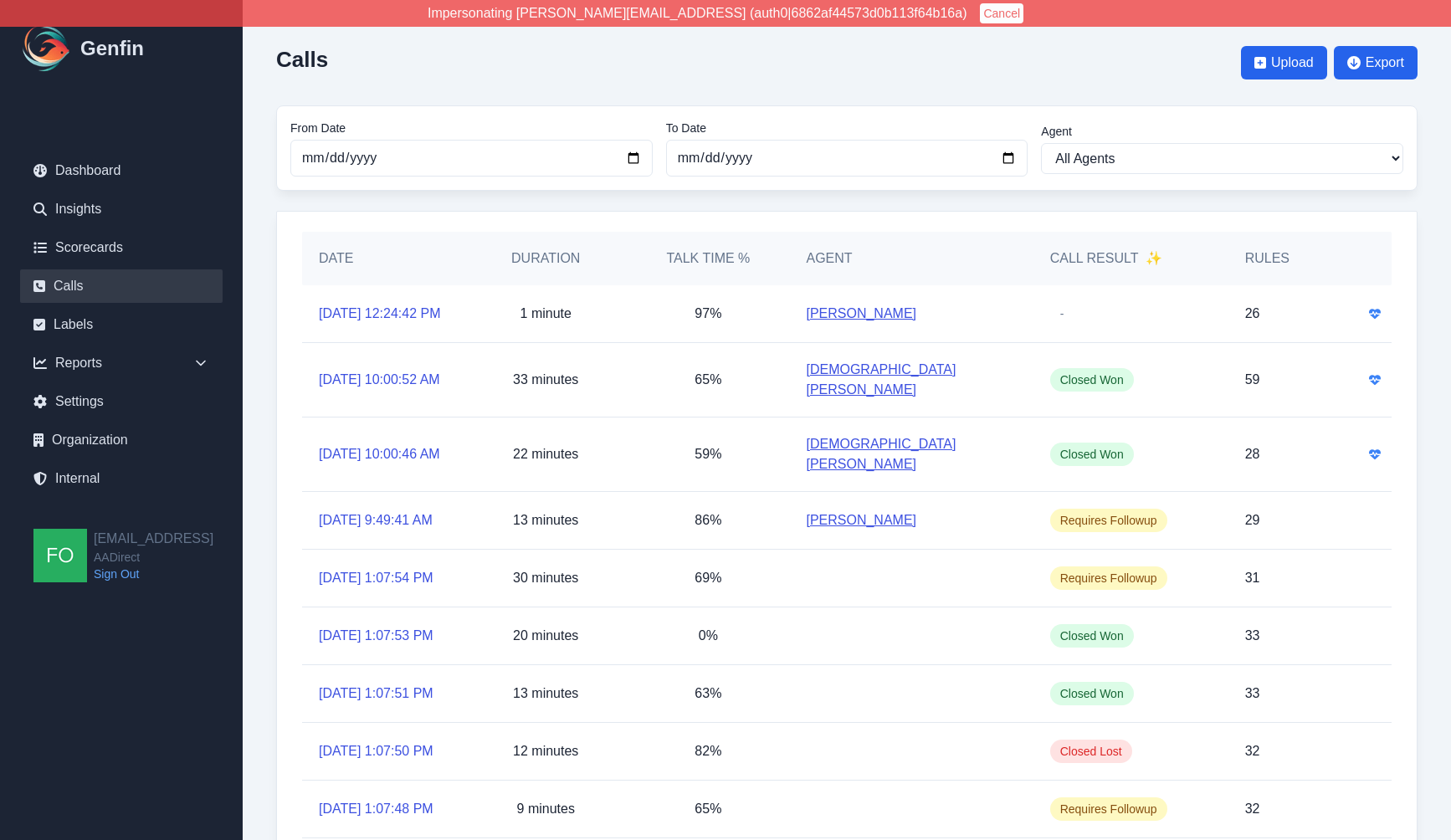
click at [255, 374] on div "Calls Upload Export From Date [DATE] To Date [DATE] Agent All Agents [PERSON_NA…" at bounding box center [847, 495] width 1208 height 990
click at [204, 359] on icon at bounding box center [200, 363] width 16 height 16
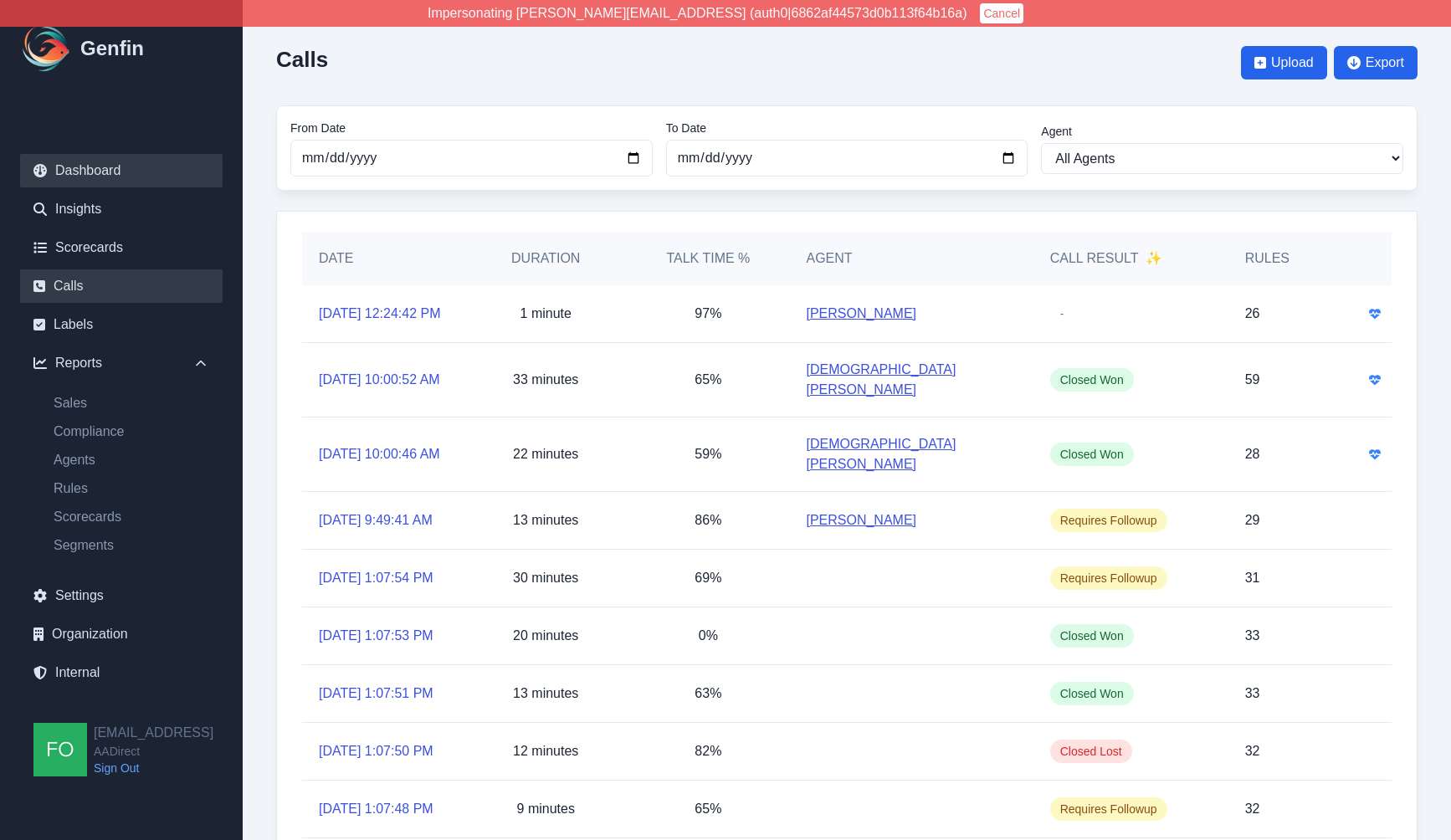
click at [103, 169] on link "Dashboard" at bounding box center [121, 170] width 202 height 34
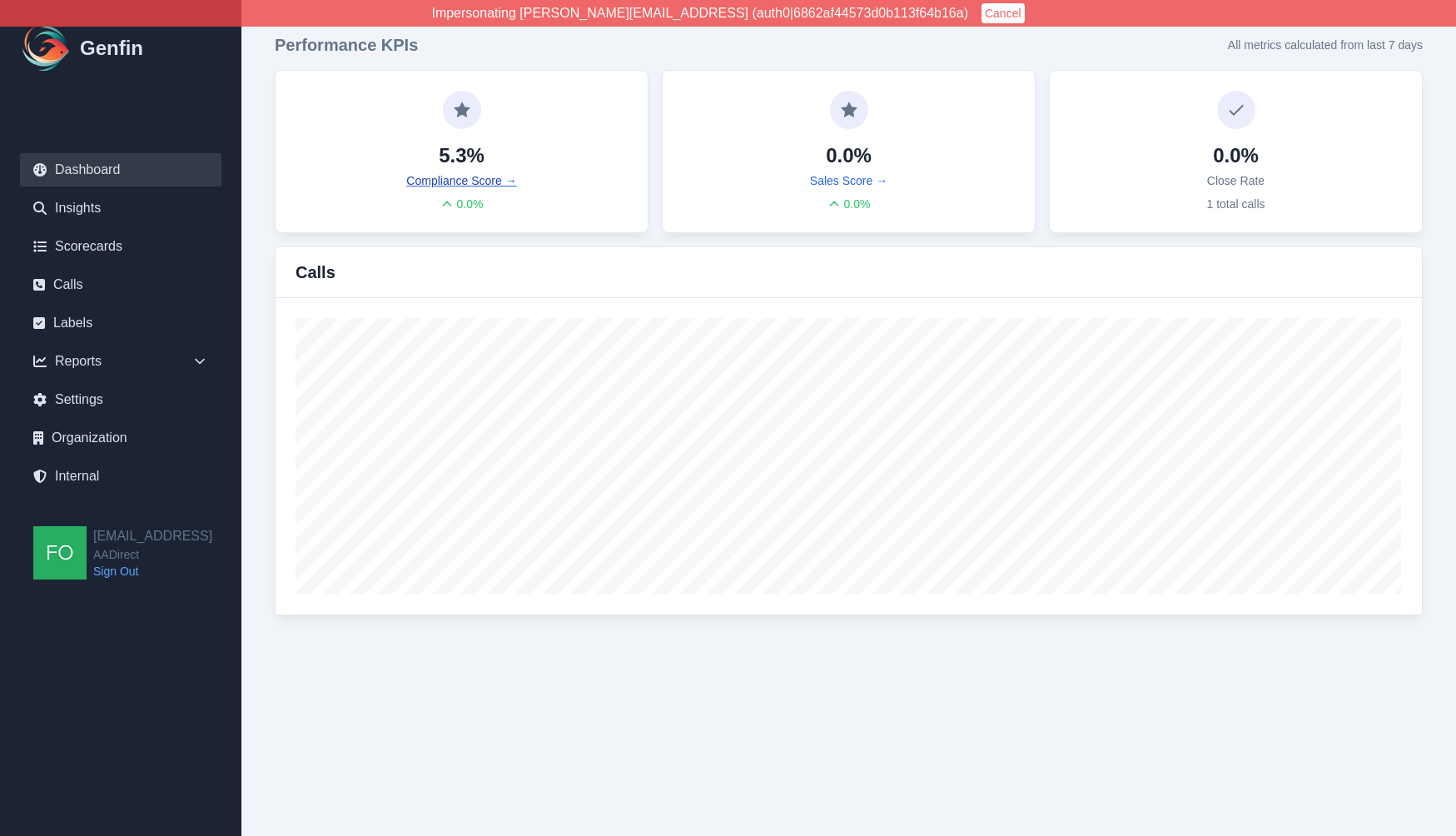
click at [483, 177] on link "Compliance Score →" at bounding box center [461, 180] width 110 height 16
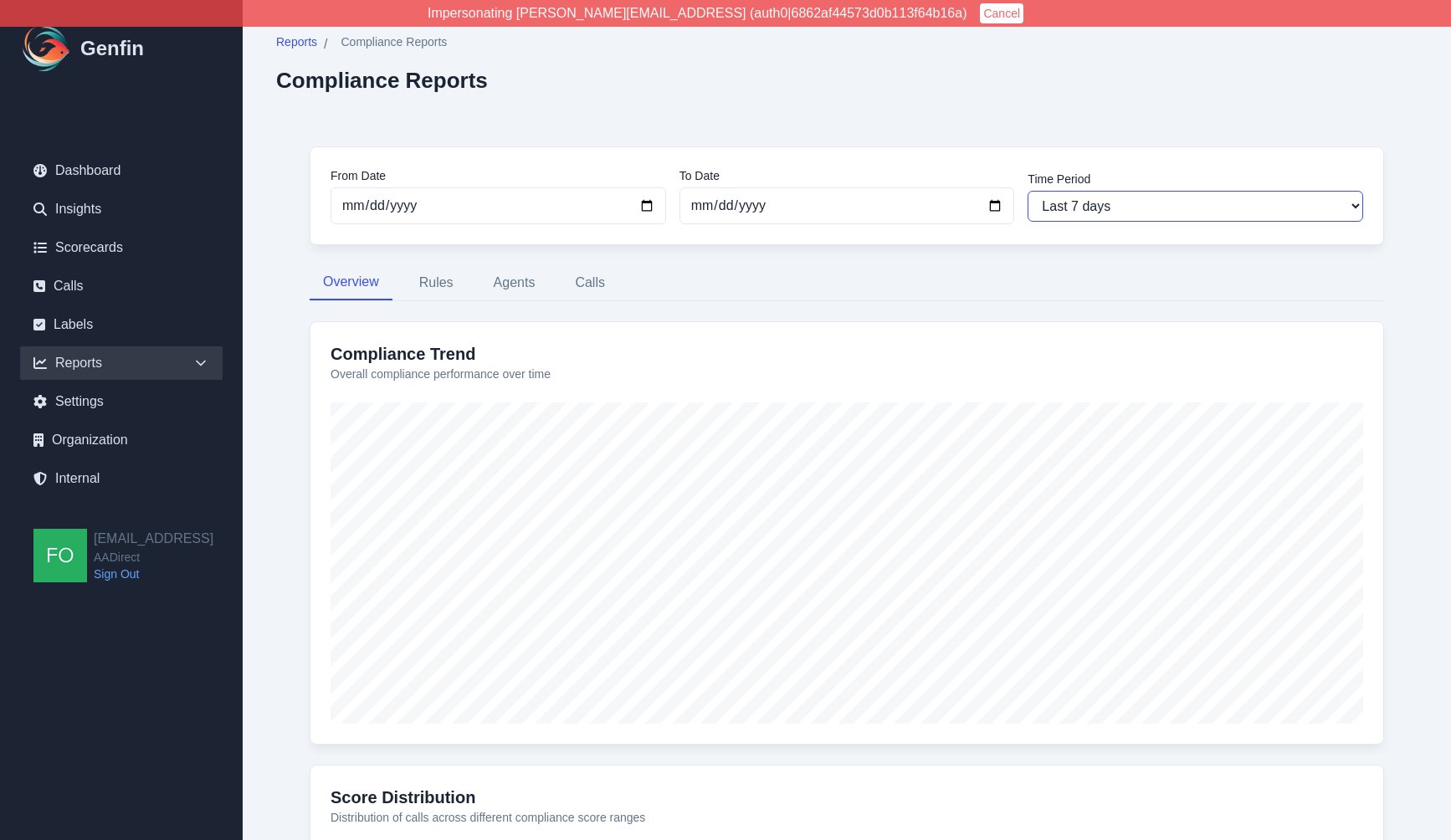
click at [1114, 197] on select "Last 7 days Last 14 days Last 30 days Last 90 days Last 180 days Last 365 days …" at bounding box center [1195, 207] width 336 height 31
select select "30"
click at [1028, 191] on select "Last 7 days Last 14 days Last 30 days Last 90 days Last 180 days Last 365 days …" at bounding box center [1195, 207] width 336 height 31
type input "[DATE]"
click at [523, 275] on button "Agents" at bounding box center [514, 282] width 68 height 35
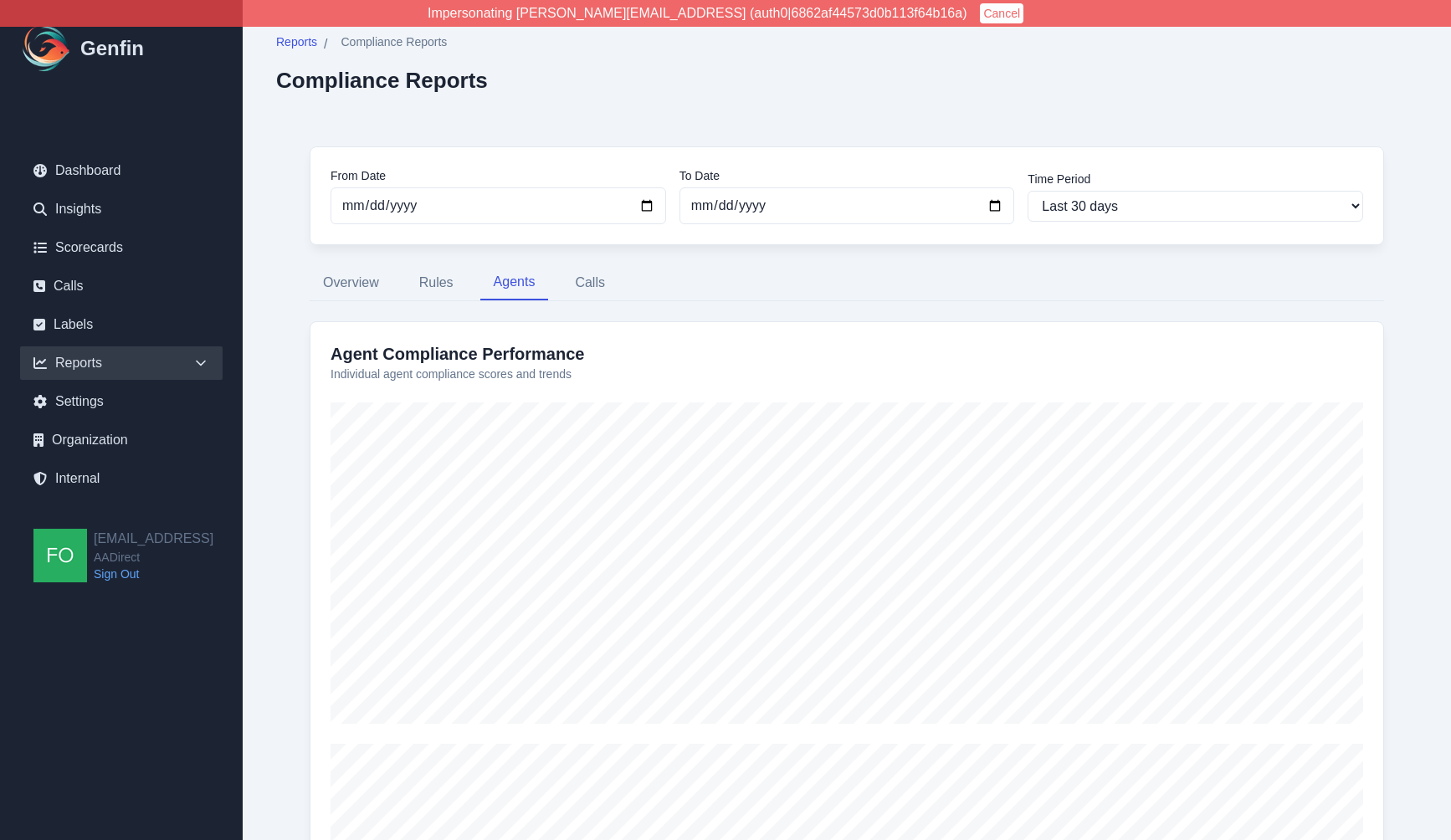
click at [194, 359] on icon at bounding box center [200, 363] width 16 height 16
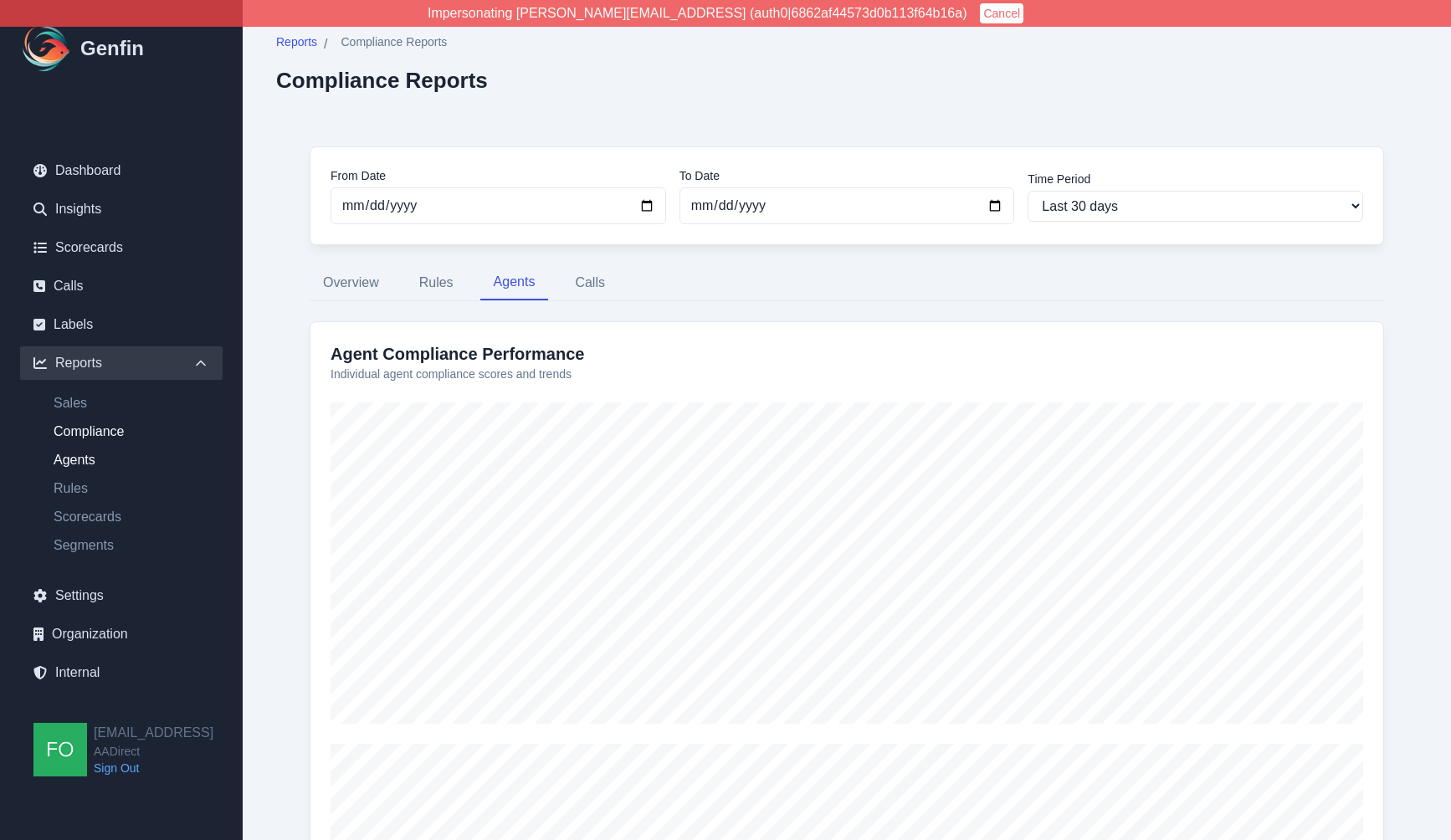
click at [86, 460] on link "Agents" at bounding box center [131, 460] width 182 height 20
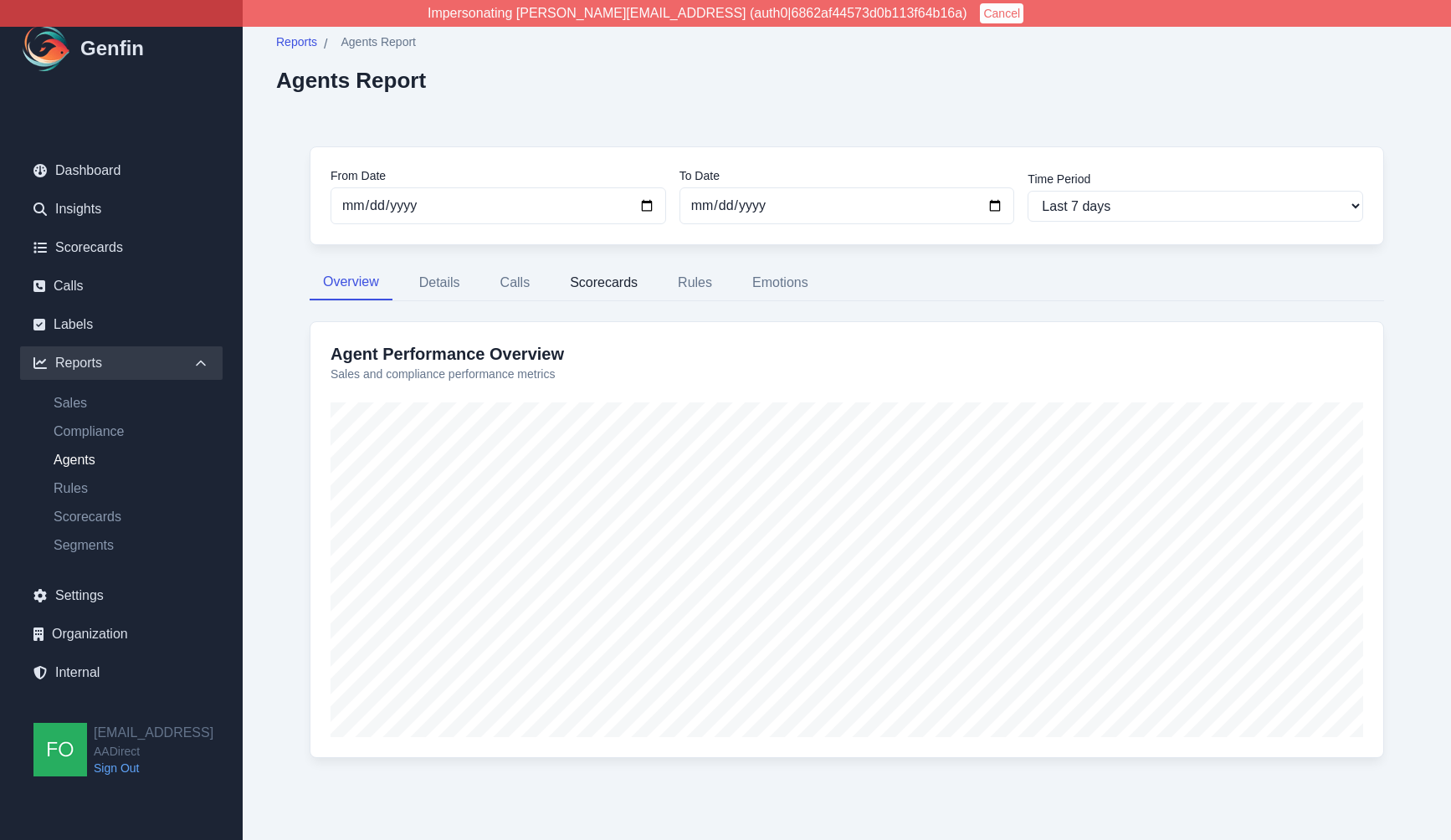
click at [605, 281] on button "Scorecards" at bounding box center [604, 282] width 95 height 35
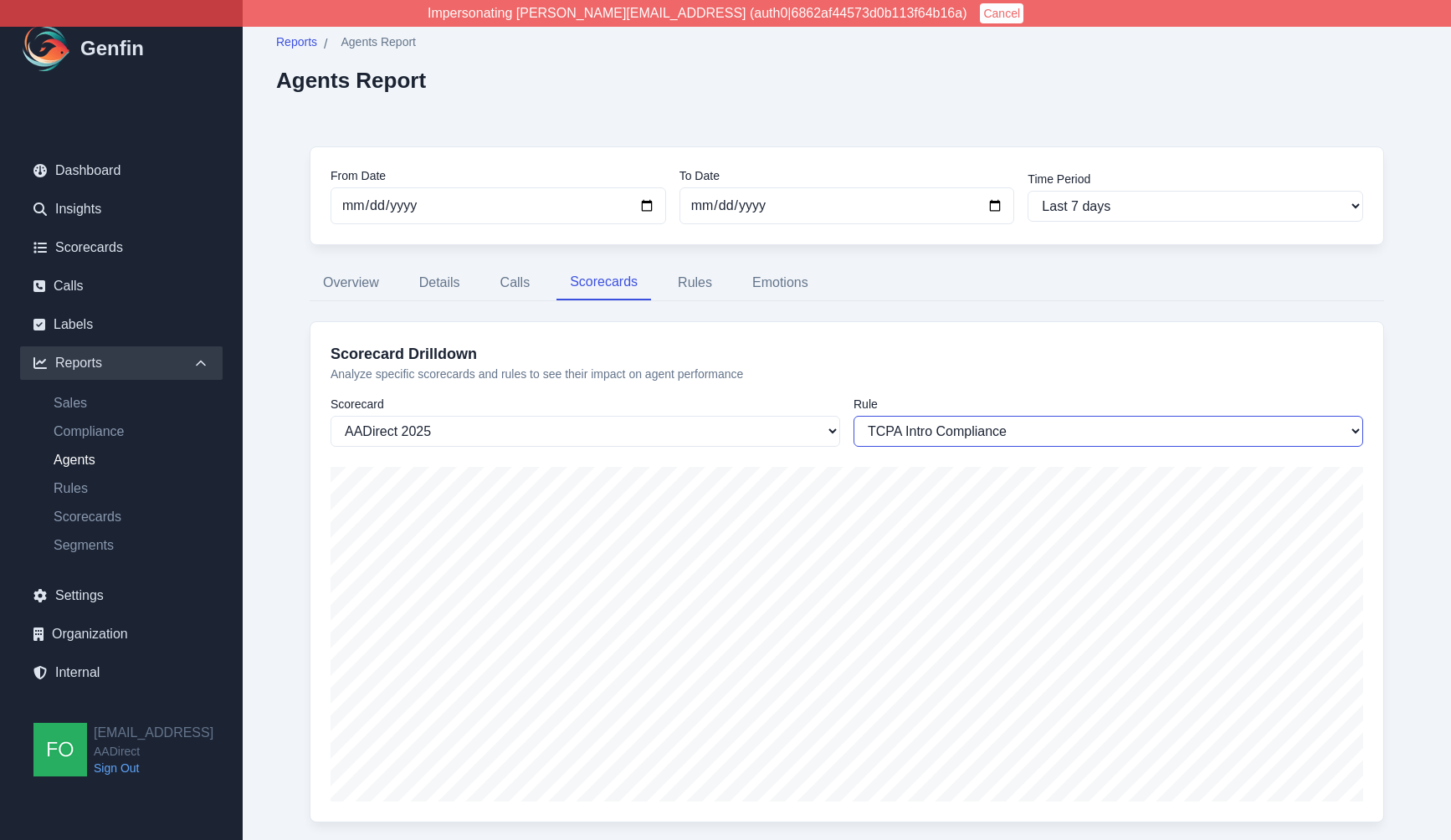
click at [924, 427] on select "TCPA Intro Compliance Offered Optional/Additional Coverages Agent Provided TCPA…" at bounding box center [1108, 431] width 510 height 31
click at [695, 290] on button "Rules" at bounding box center [695, 282] width 61 height 35
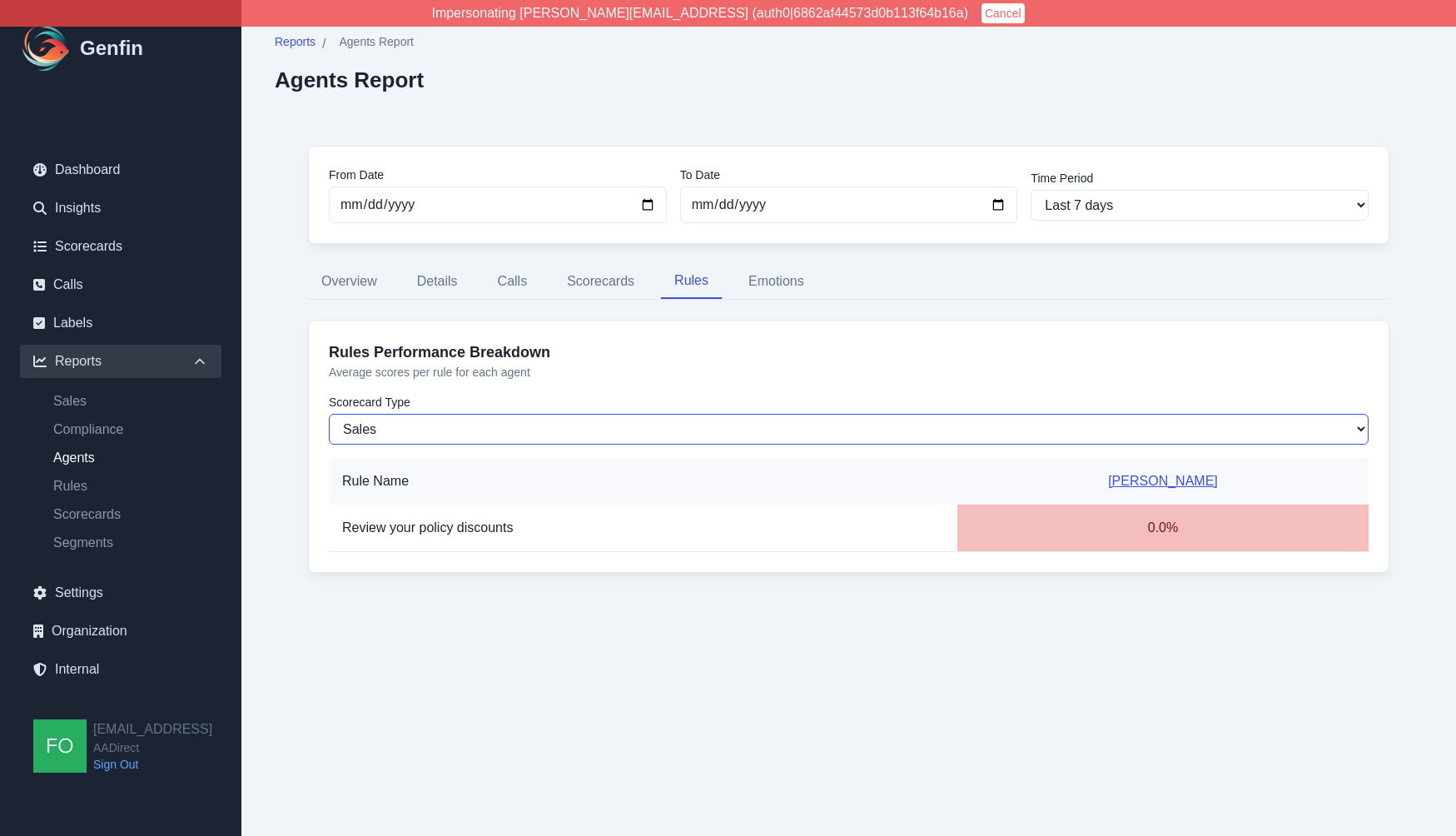
click at [506, 425] on select "Sales Compliance" at bounding box center [849, 429] width 1040 height 31
select select "compliance"
click at [329, 414] on select "Sales Compliance" at bounding box center [849, 429] width 1040 height 31
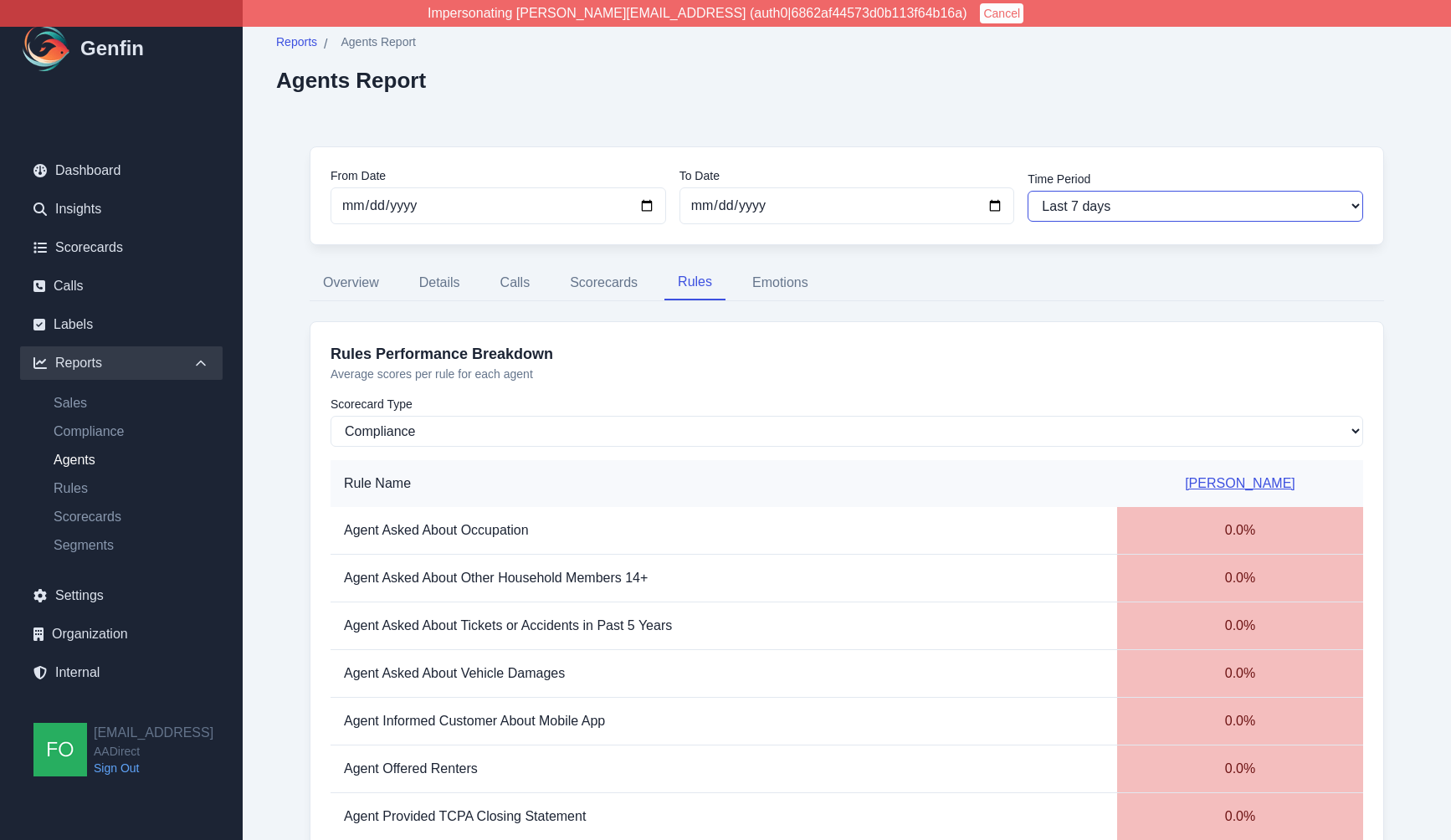
click at [1111, 201] on select "Last 7 days Last 14 days Last 30 days Last 90 days Last 180 days Last 365 days …" at bounding box center [1195, 207] width 336 height 31
select select "30"
click at [1028, 191] on select "Last 7 days Last 14 days Last 30 days Last 90 days Last 180 days Last 365 days …" at bounding box center [1195, 207] width 336 height 31
type input "[DATE]"
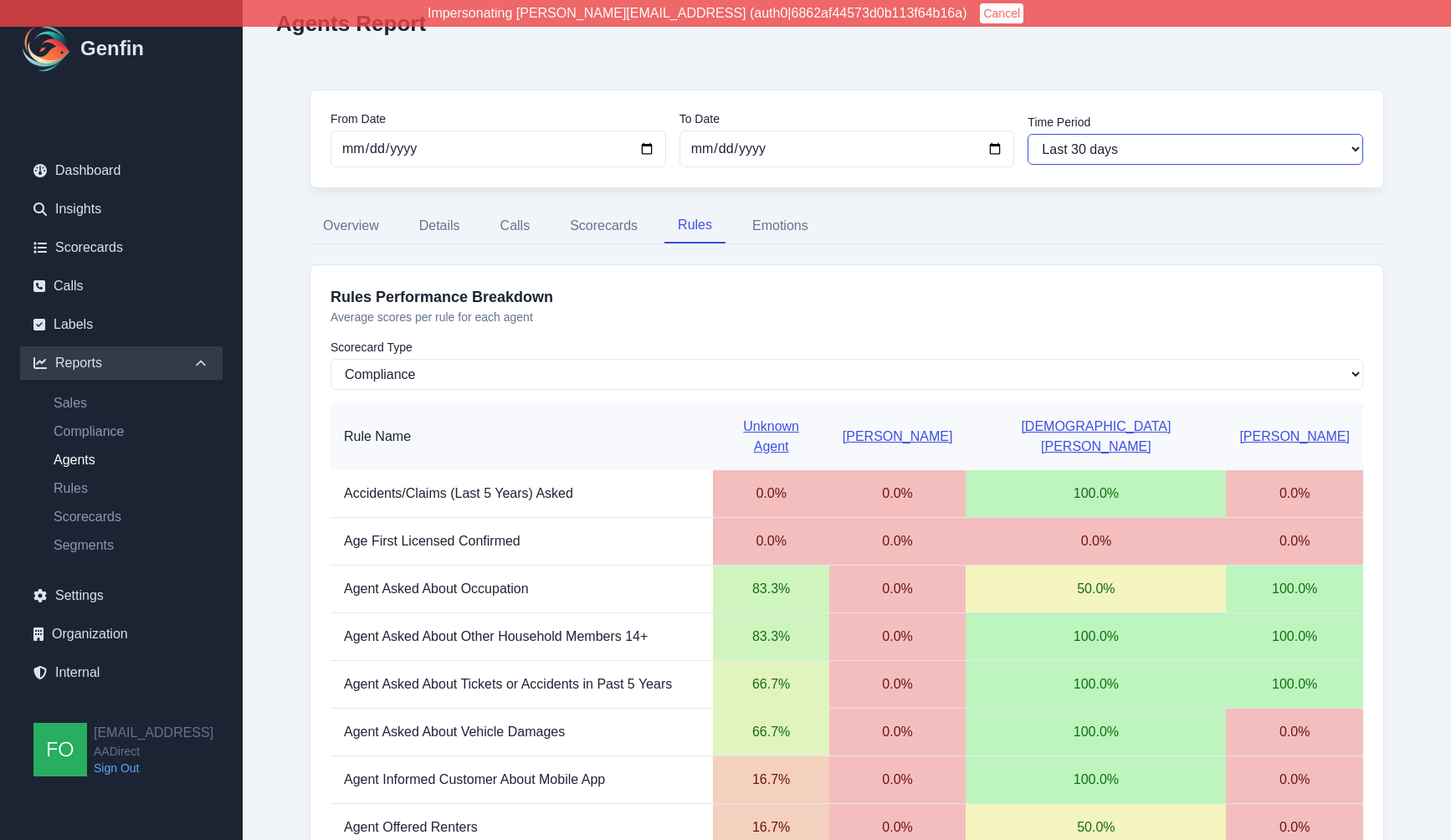
scroll to position [56, 0]
click at [1156, 425] on link "[DEMOGRAPHIC_DATA][PERSON_NAME]" at bounding box center [1095, 437] width 150 height 35
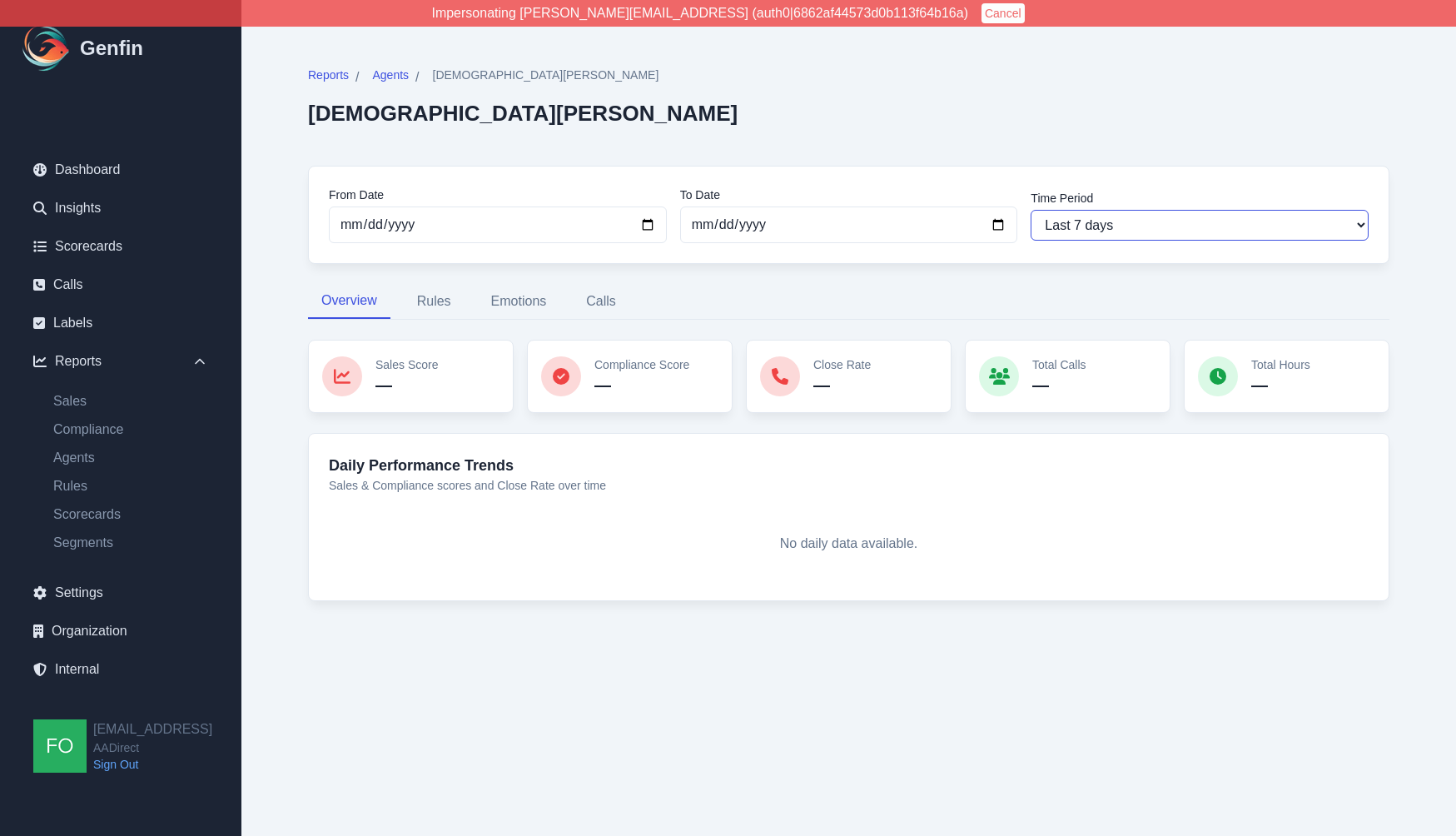
click at [1116, 212] on select "Last 7 days Last 14 days Last 30 days Last 90 days Last 180 days Last 365 days …" at bounding box center [1200, 226] width 338 height 31
select select "30"
click at [1031, 210] on select "Last 7 days Last 14 days Last 30 days Last 90 days Last 180 days Last 365 days …" at bounding box center [1200, 226] width 338 height 31
type input "[DATE]"
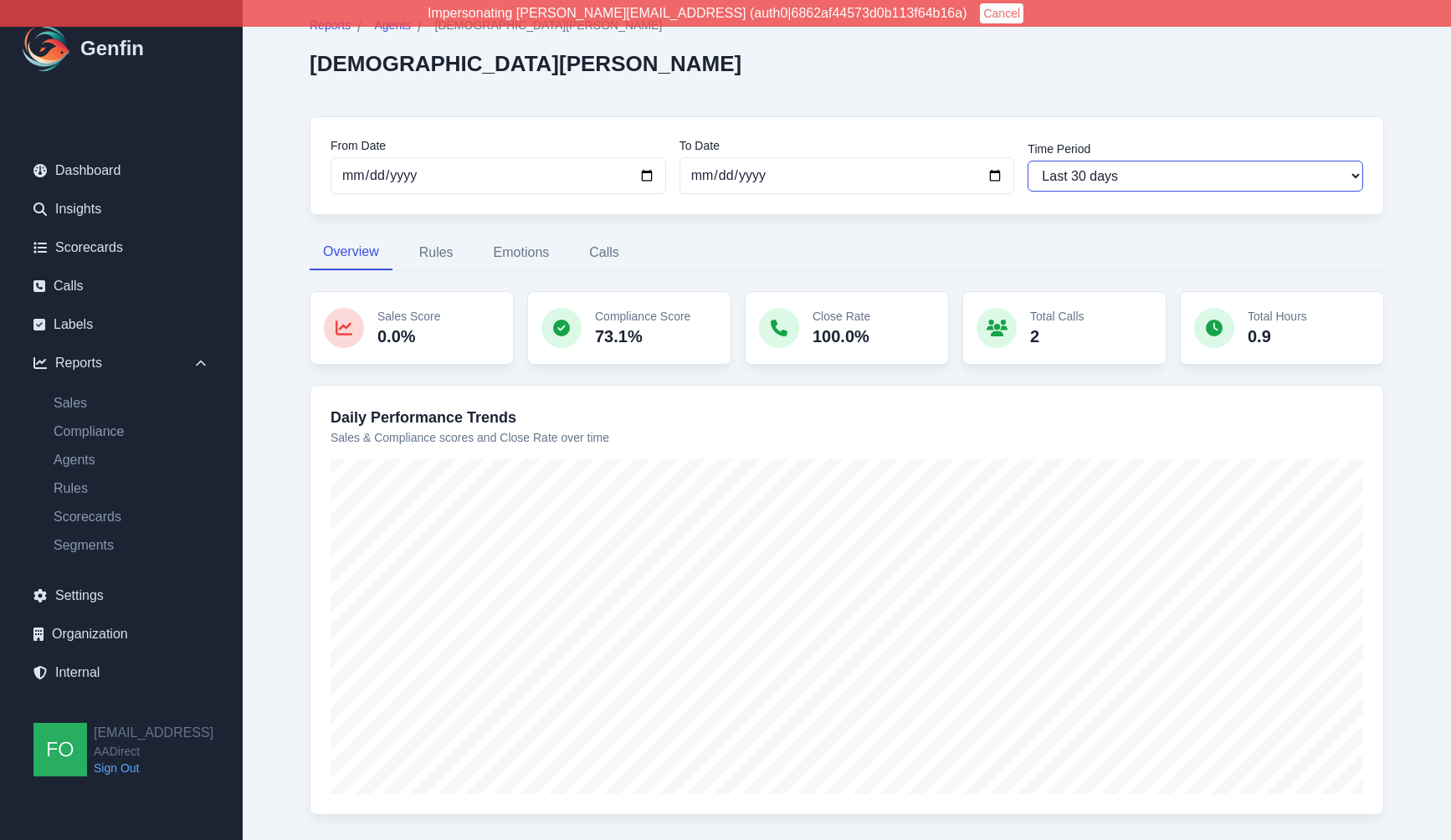
scroll to position [67, 0]
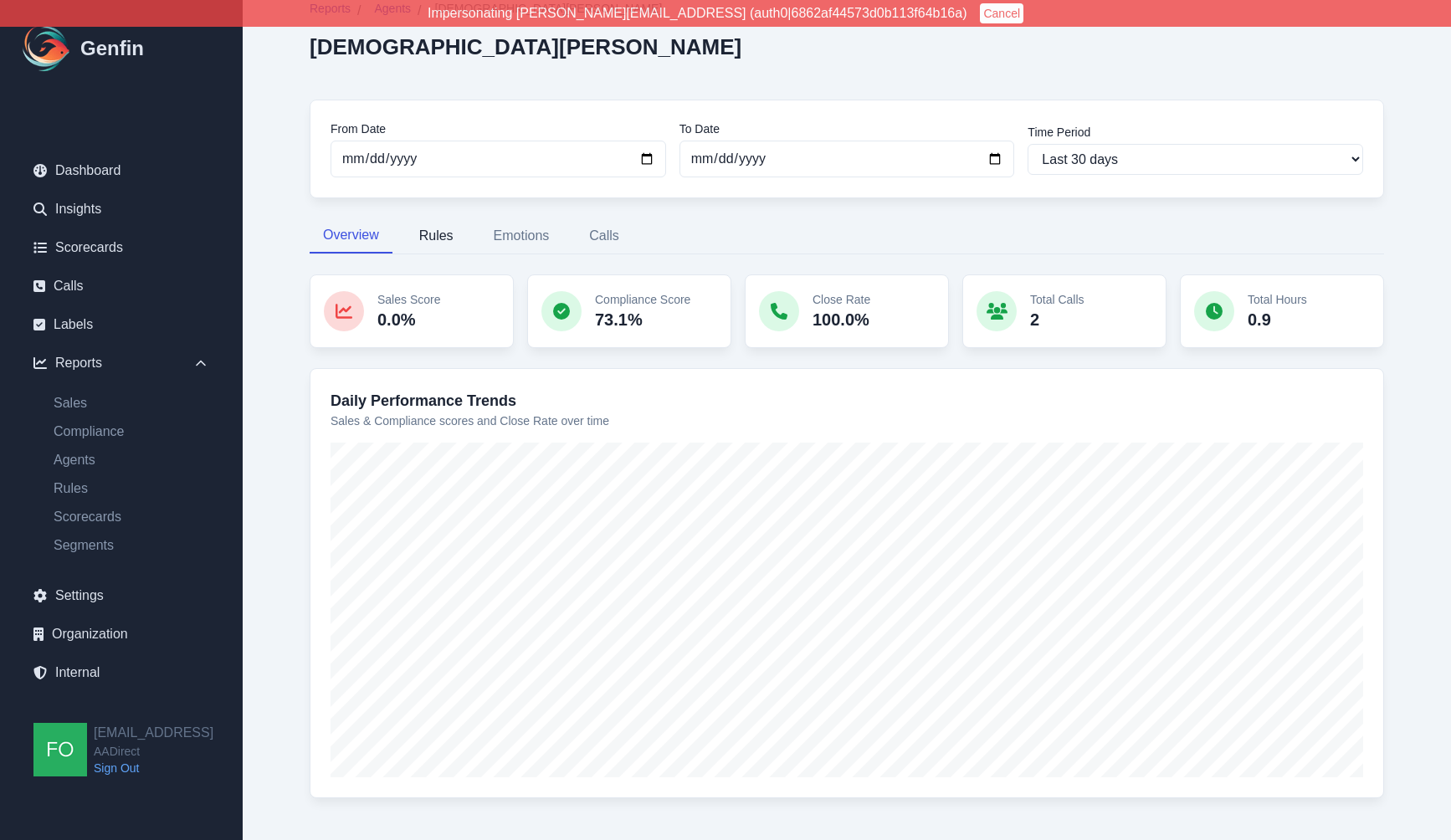
click at [449, 228] on button "Rules" at bounding box center [436, 236] width 61 height 35
select select "144"
select select "170"
select select "1108"
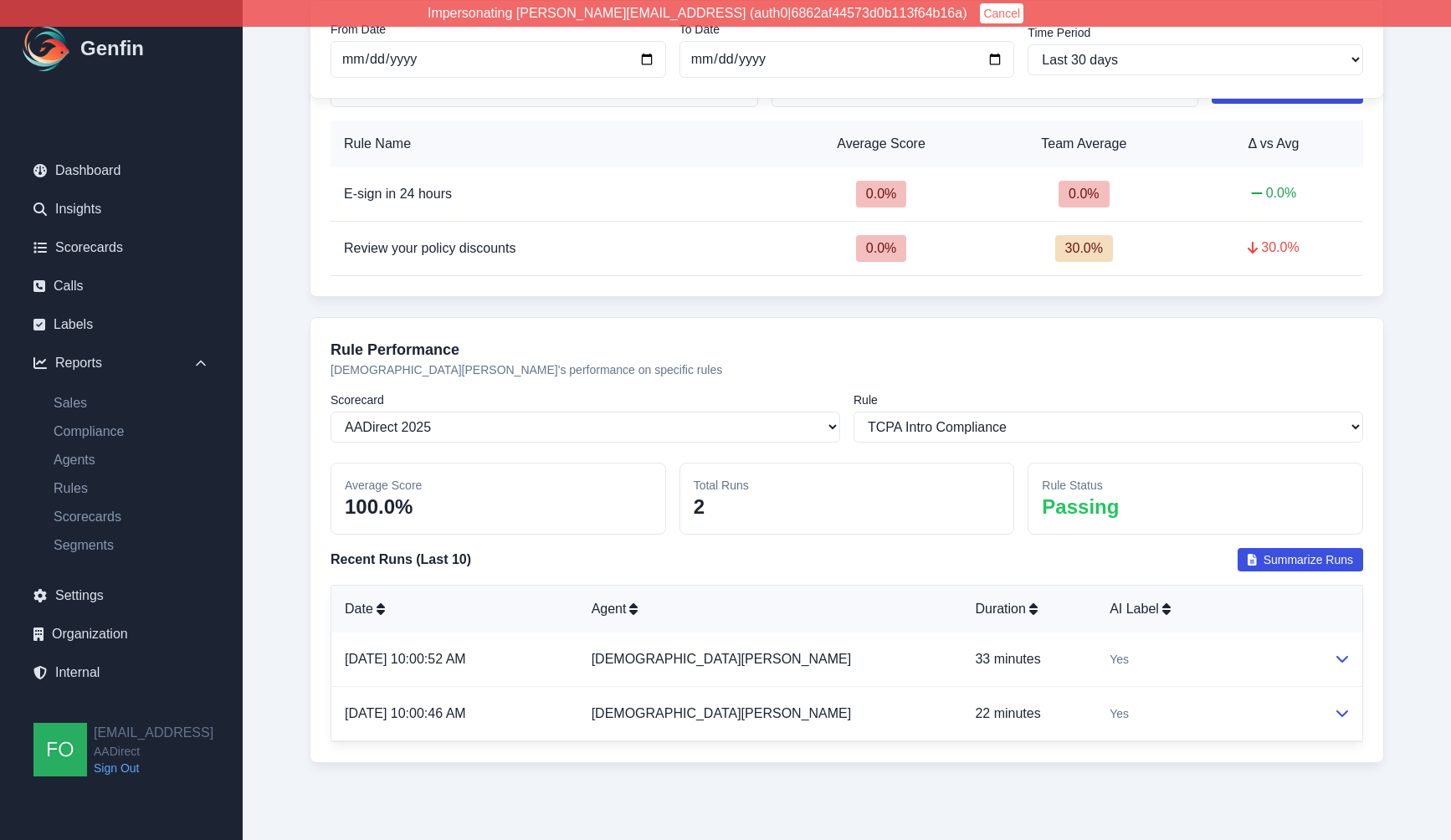
scroll to position [372, 0]
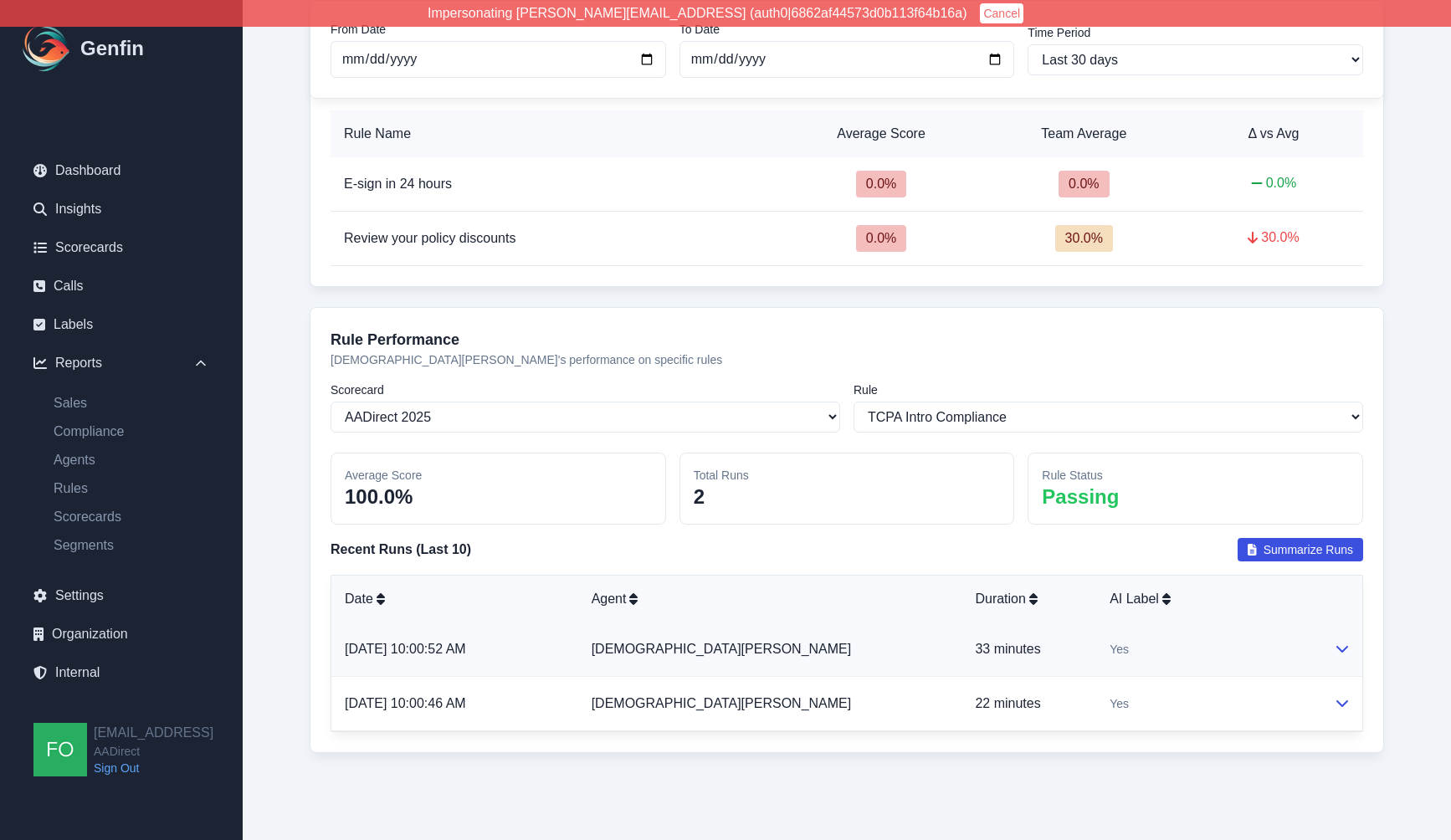
click at [799, 646] on td "[DEMOGRAPHIC_DATA][PERSON_NAME]" at bounding box center [770, 650] width 384 height 55
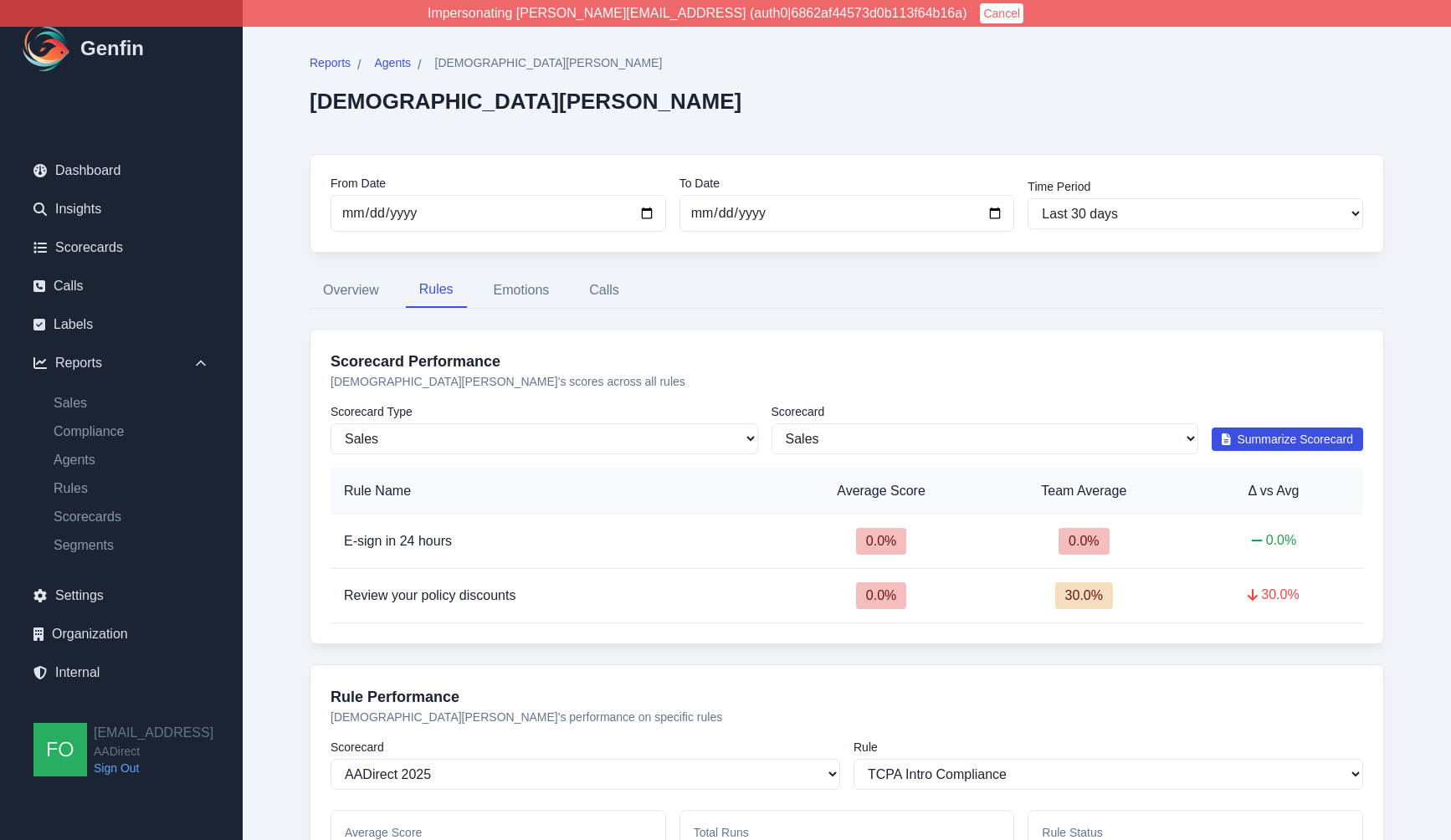
scroll to position [0, 0]
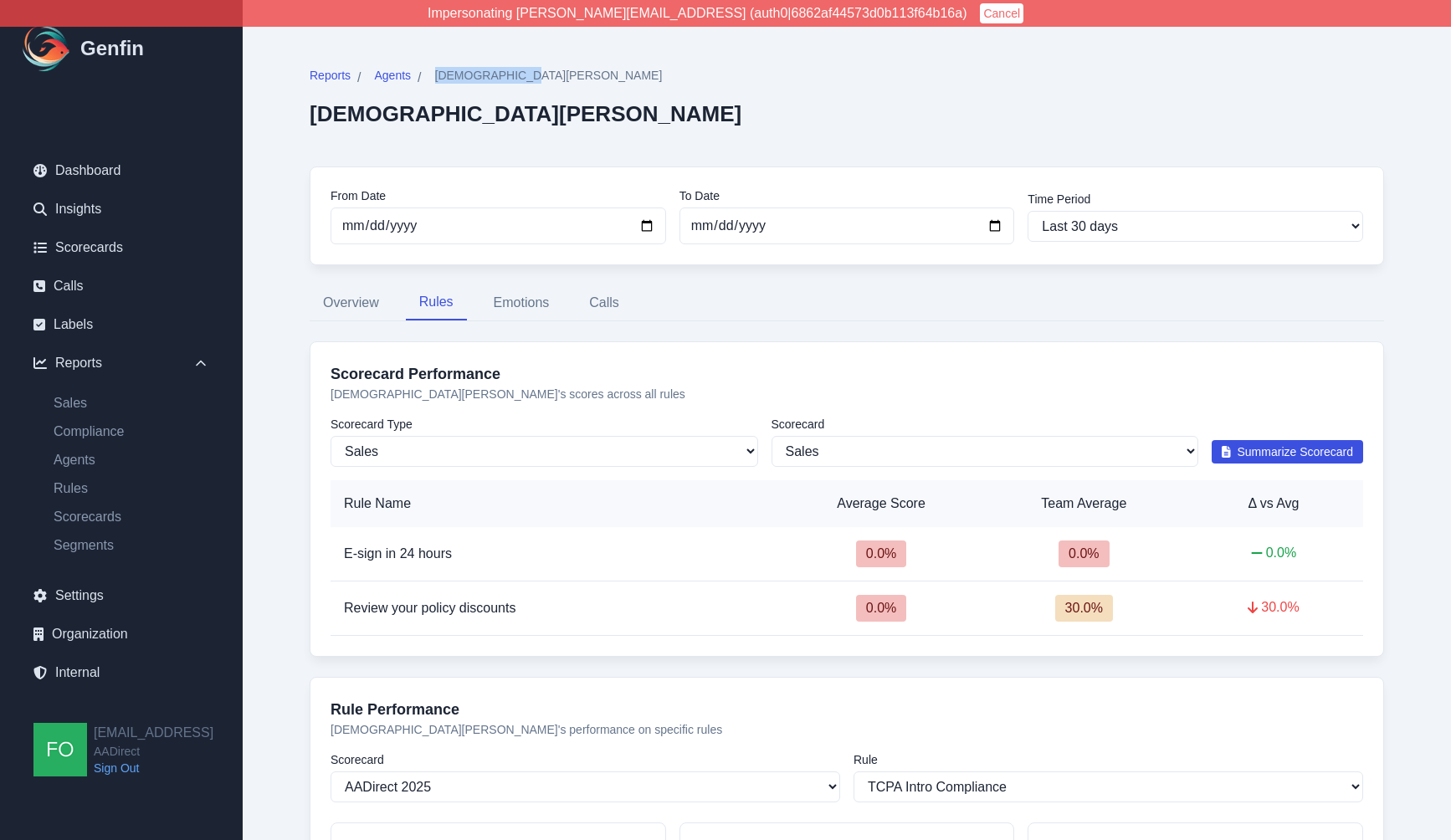
drag, startPoint x: 436, startPoint y: 73, endPoint x: 512, endPoint y: 67, distance: 76.2
click at [512, 67] on span "[DEMOGRAPHIC_DATA][PERSON_NAME]" at bounding box center [549, 76] width 228 height 16
click at [508, 69] on span "[DEMOGRAPHIC_DATA][PERSON_NAME]" at bounding box center [549, 76] width 228 height 16
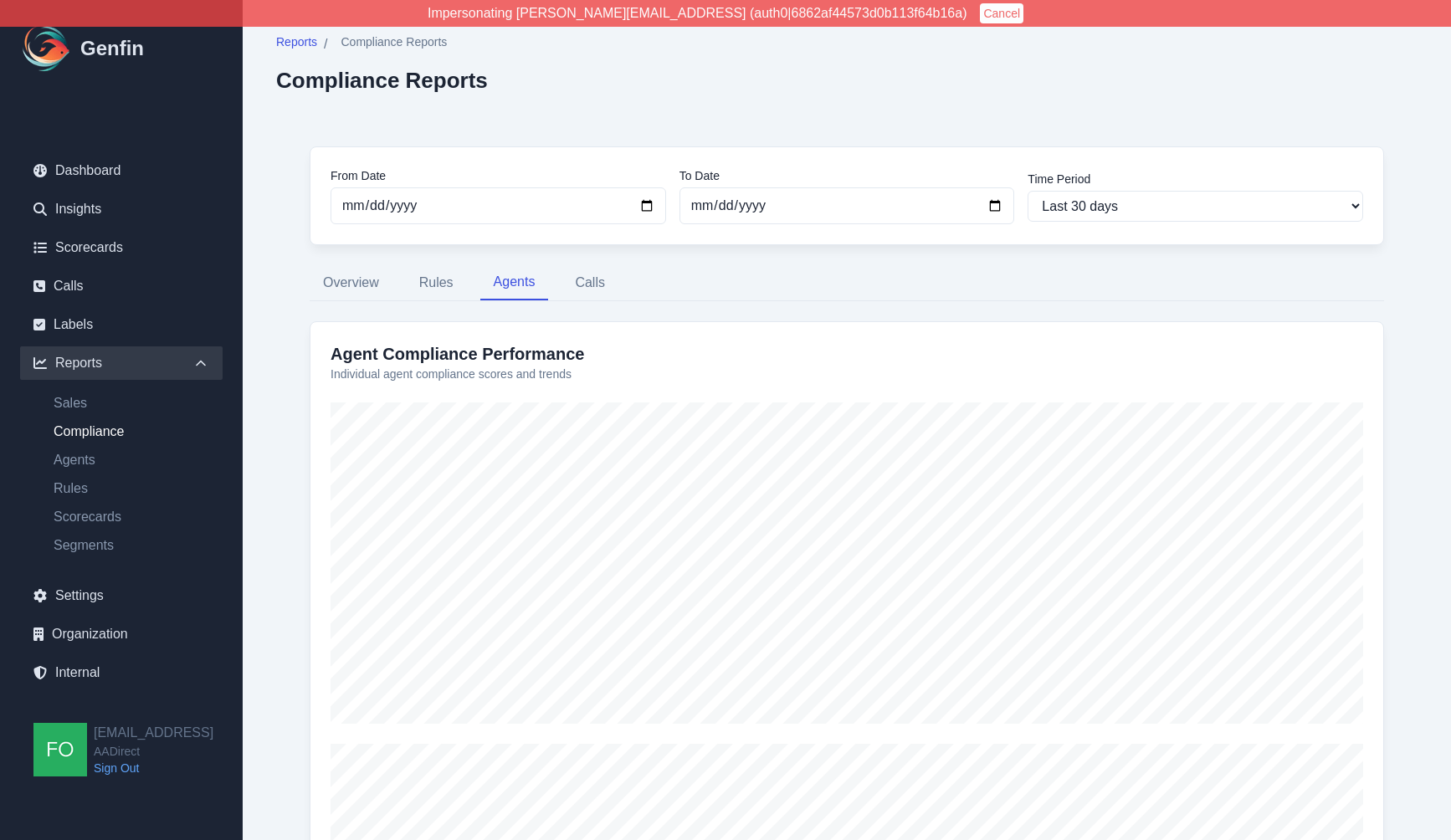
select select "30"
click at [80, 282] on link "Calls" at bounding box center [121, 286] width 202 height 34
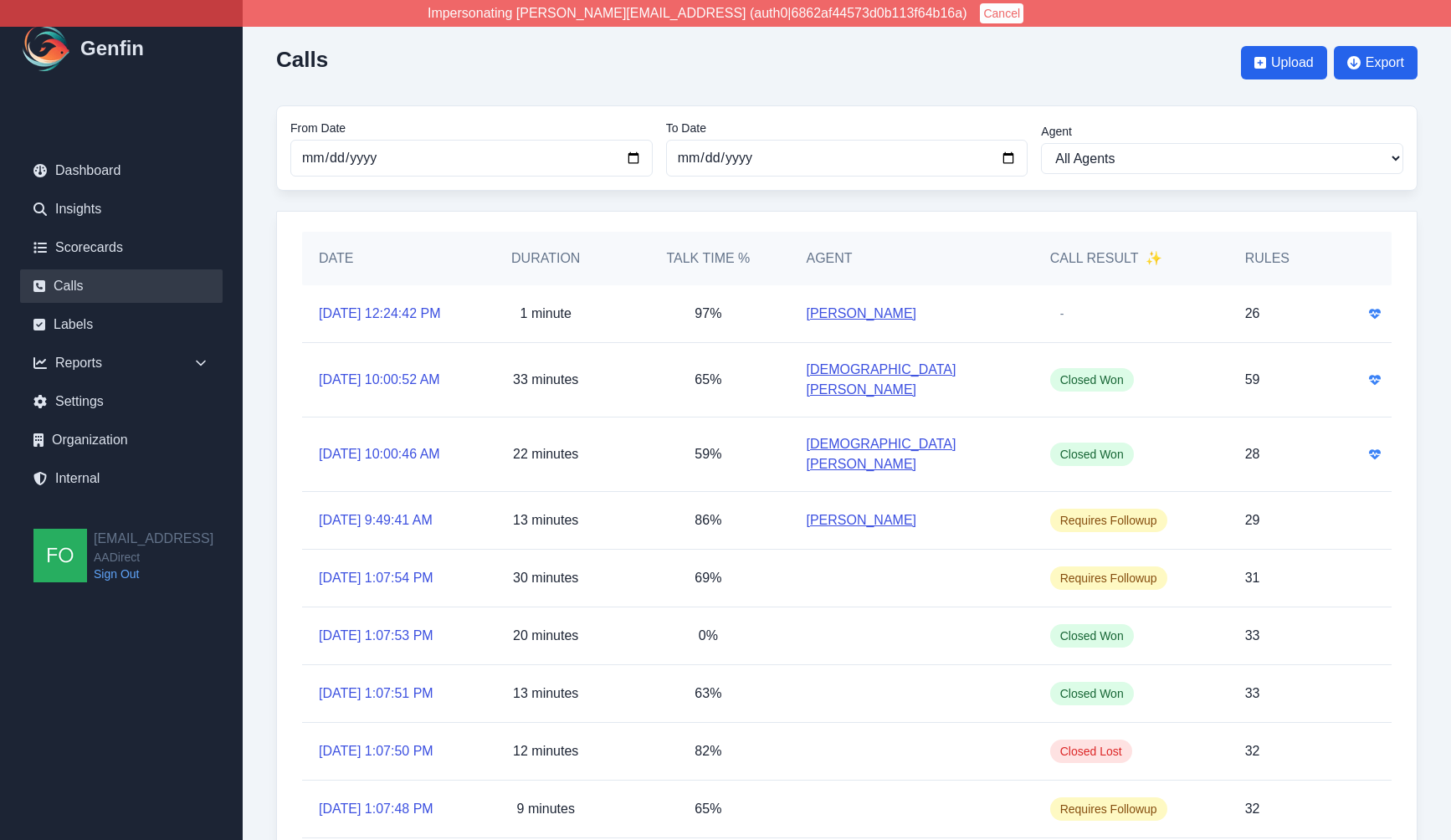
click at [837, 392] on link "[DEMOGRAPHIC_DATA][PERSON_NAME]" at bounding box center [910, 380] width 210 height 40
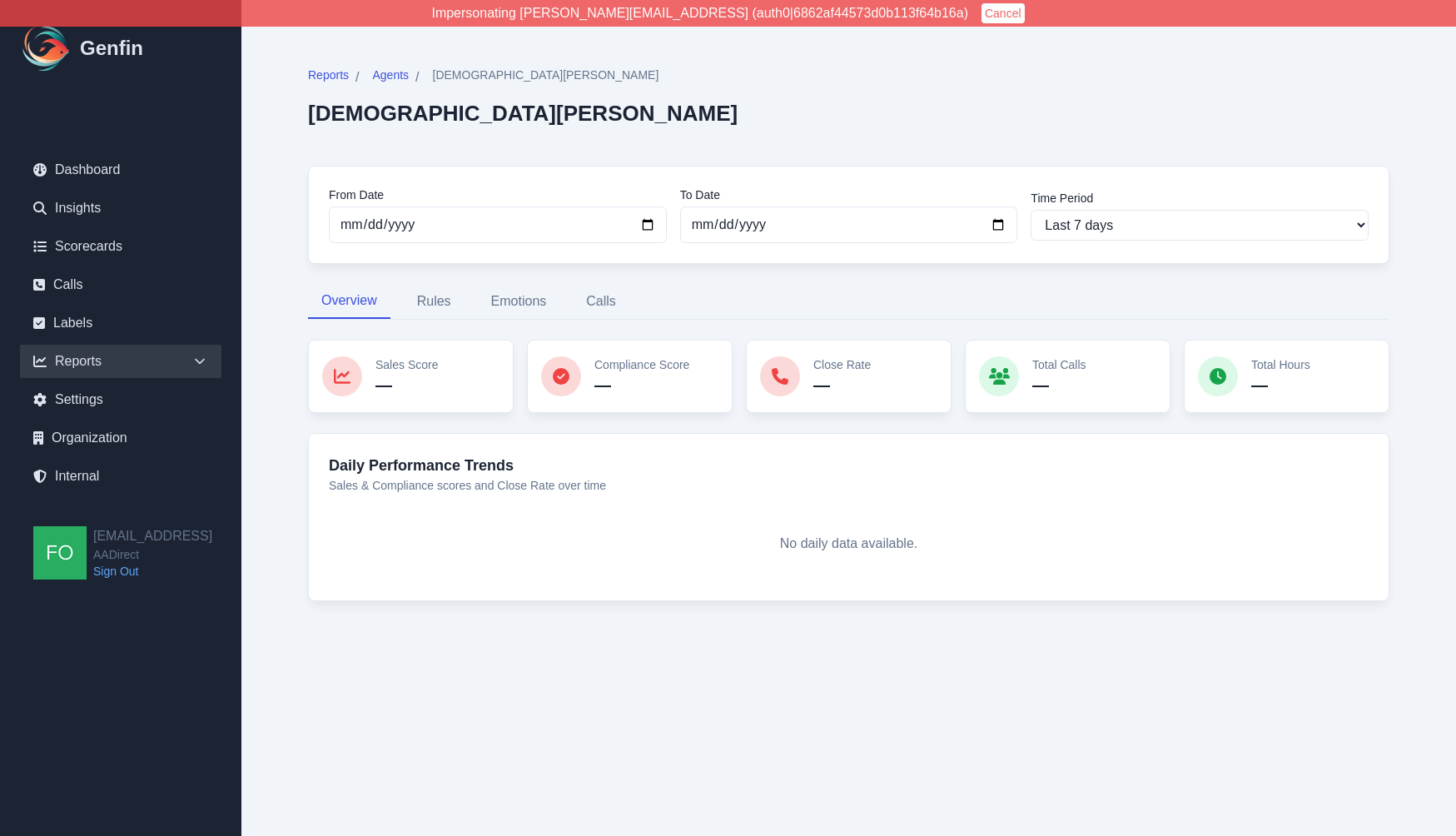
click at [203, 361] on icon at bounding box center [199, 361] width 16 height 16
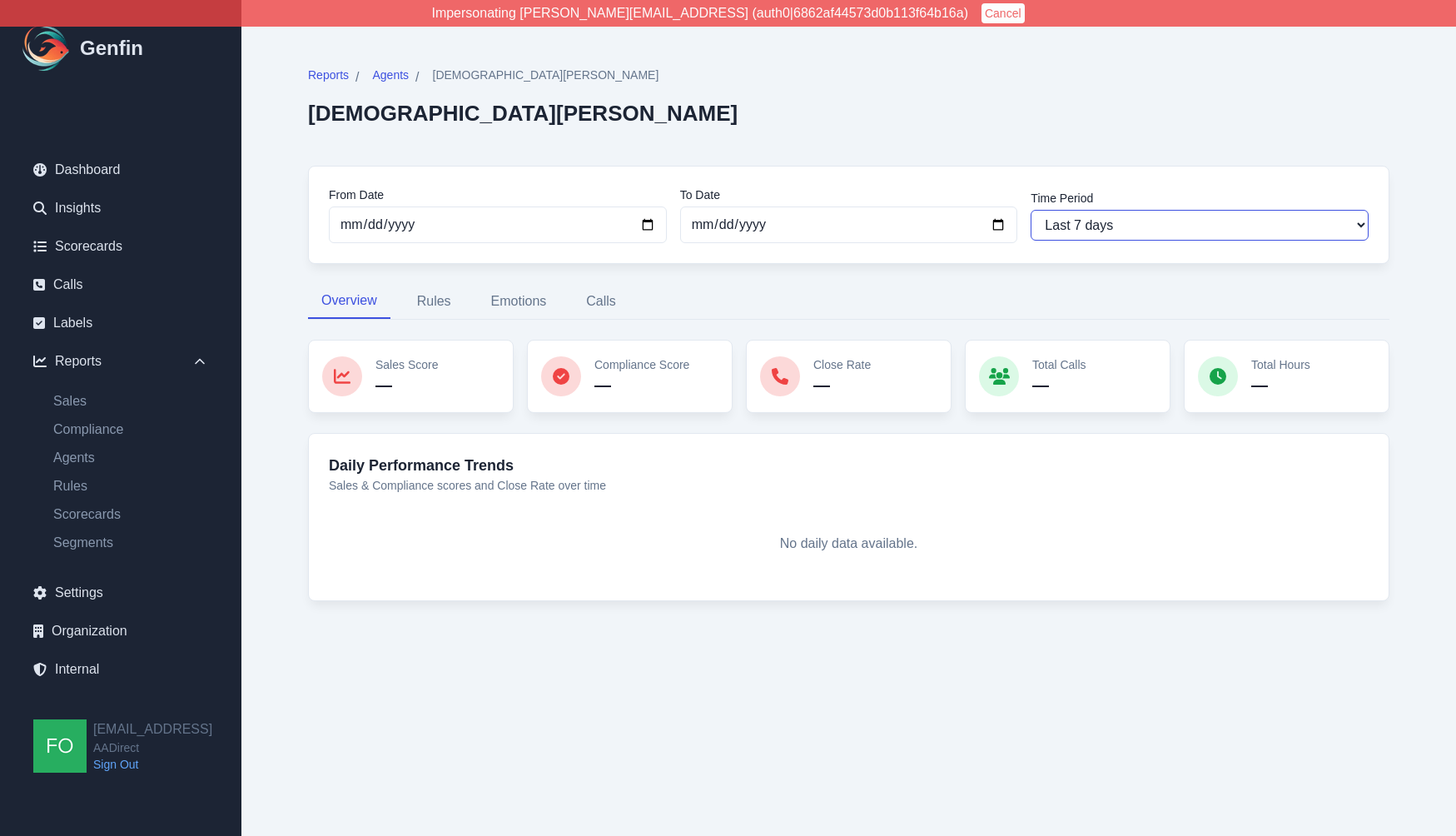
click at [1141, 221] on select "Last 7 days Last 14 days Last 30 days Last 90 days Last 180 days Last 365 days …" at bounding box center [1200, 226] width 338 height 31
select select "30"
click at [1031, 210] on select "Last 7 days Last 14 days Last 30 days Last 90 days Last 180 days Last 365 days …" at bounding box center [1200, 226] width 338 height 31
type input "[DATE]"
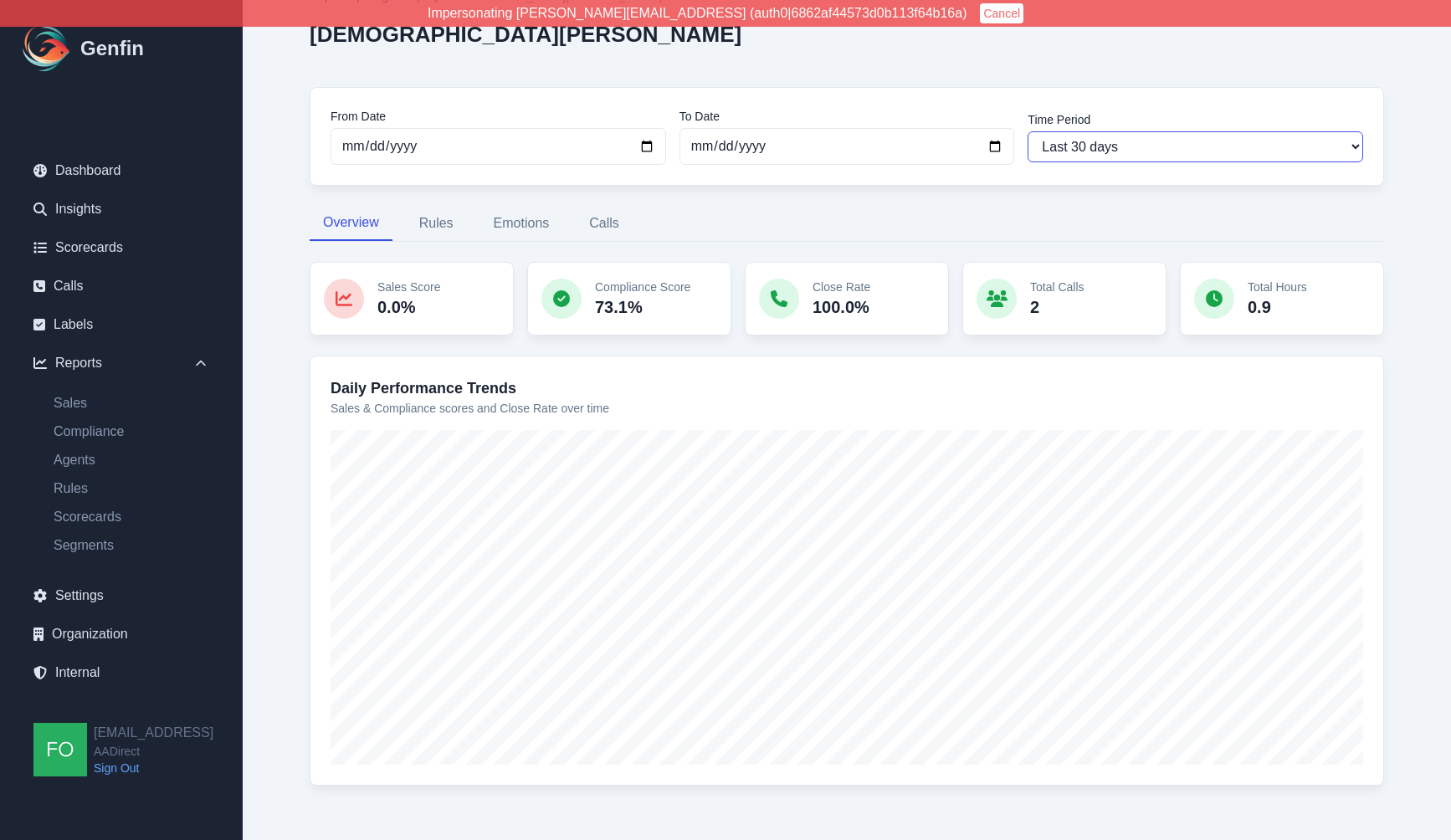
scroll to position [112, 0]
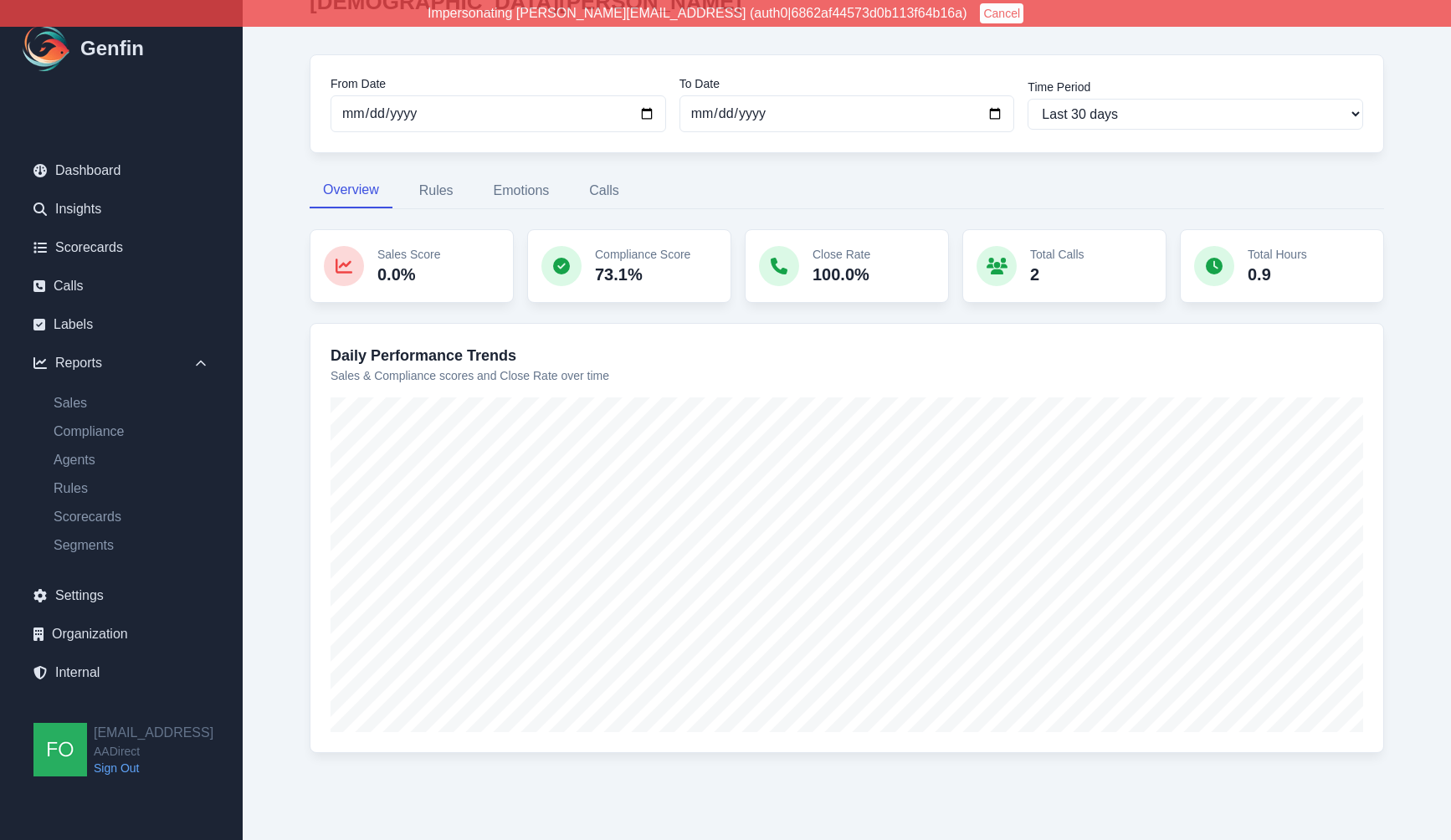
click at [293, 415] on div "Reports / Agents / [DEMOGRAPHIC_DATA][PERSON_NAME] [DEMOGRAPHIC_DATA][PERSON_NA…" at bounding box center [847, 364] width 1142 height 885
click at [113, 434] on link "Compliance" at bounding box center [131, 431] width 182 height 20
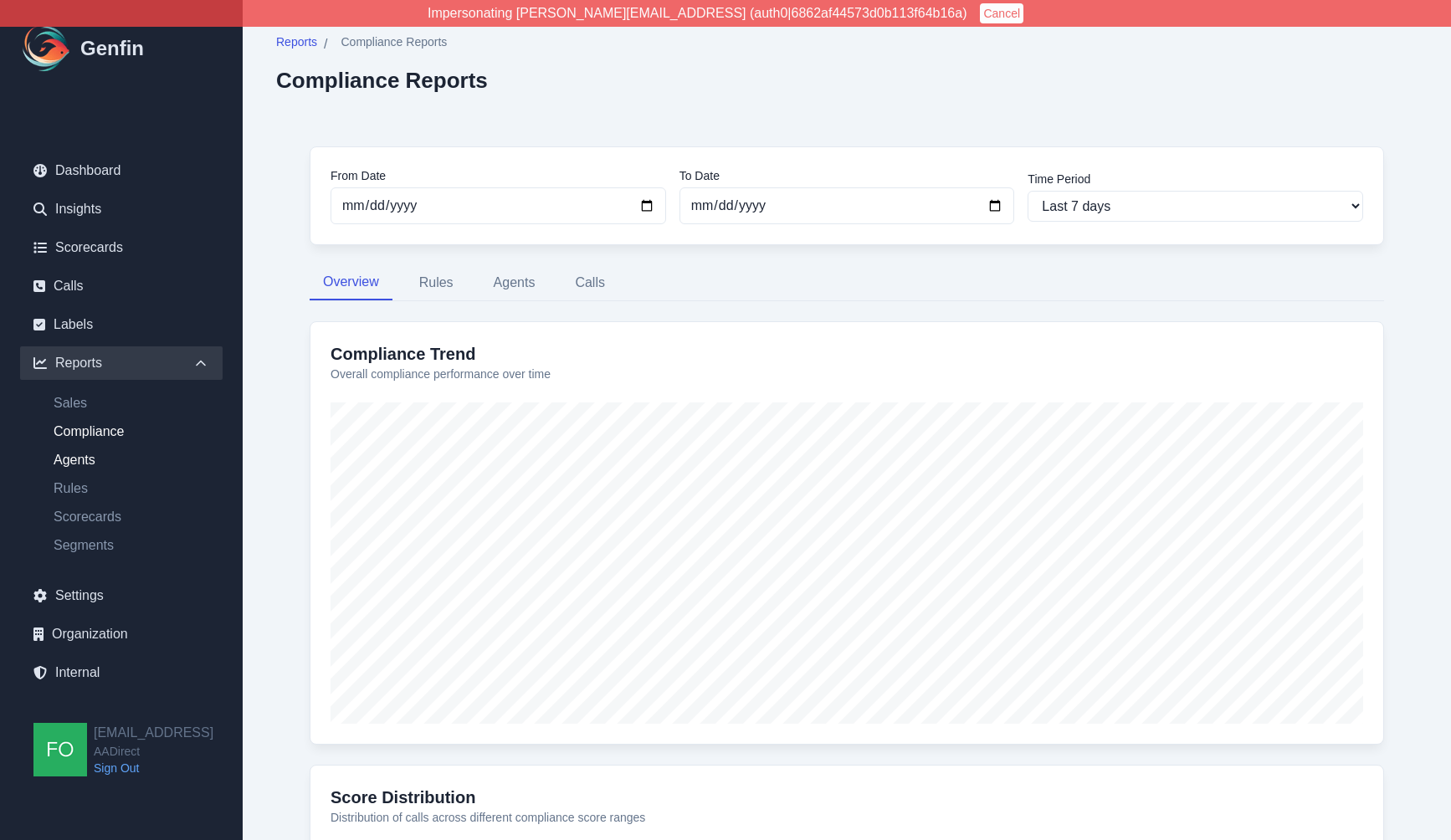
click at [75, 465] on link "Agents" at bounding box center [131, 460] width 182 height 20
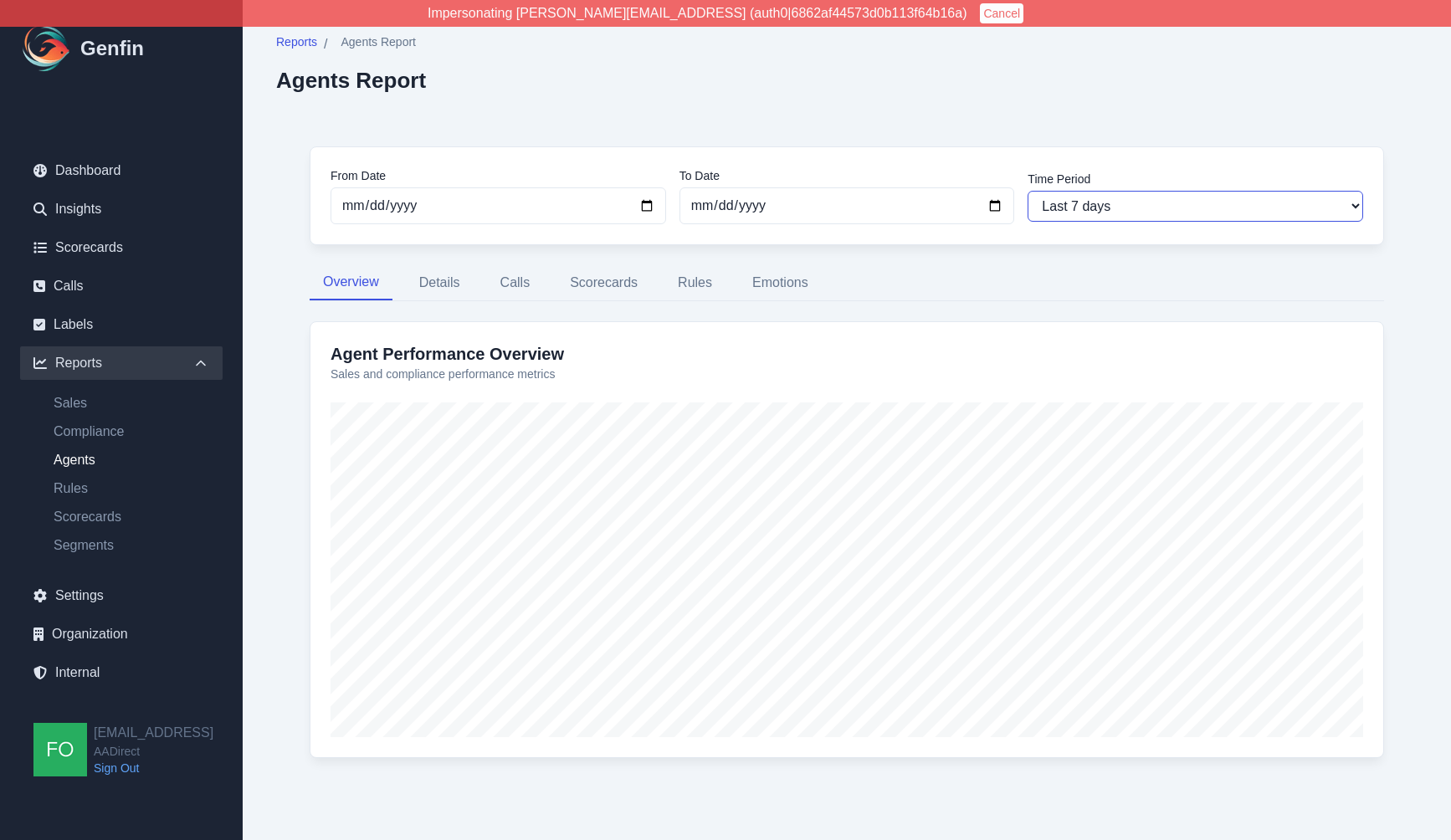
click at [1193, 202] on select "Last 7 days Last 14 days Last 30 days Last 90 days Last 180 days Last 365 days …" at bounding box center [1195, 207] width 336 height 31
select select "30"
click at [1028, 191] on select "Last 7 days Last 14 days Last 30 days Last 90 days Last 180 days Last 365 days …" at bounding box center [1195, 207] width 336 height 31
type input "[DATE]"
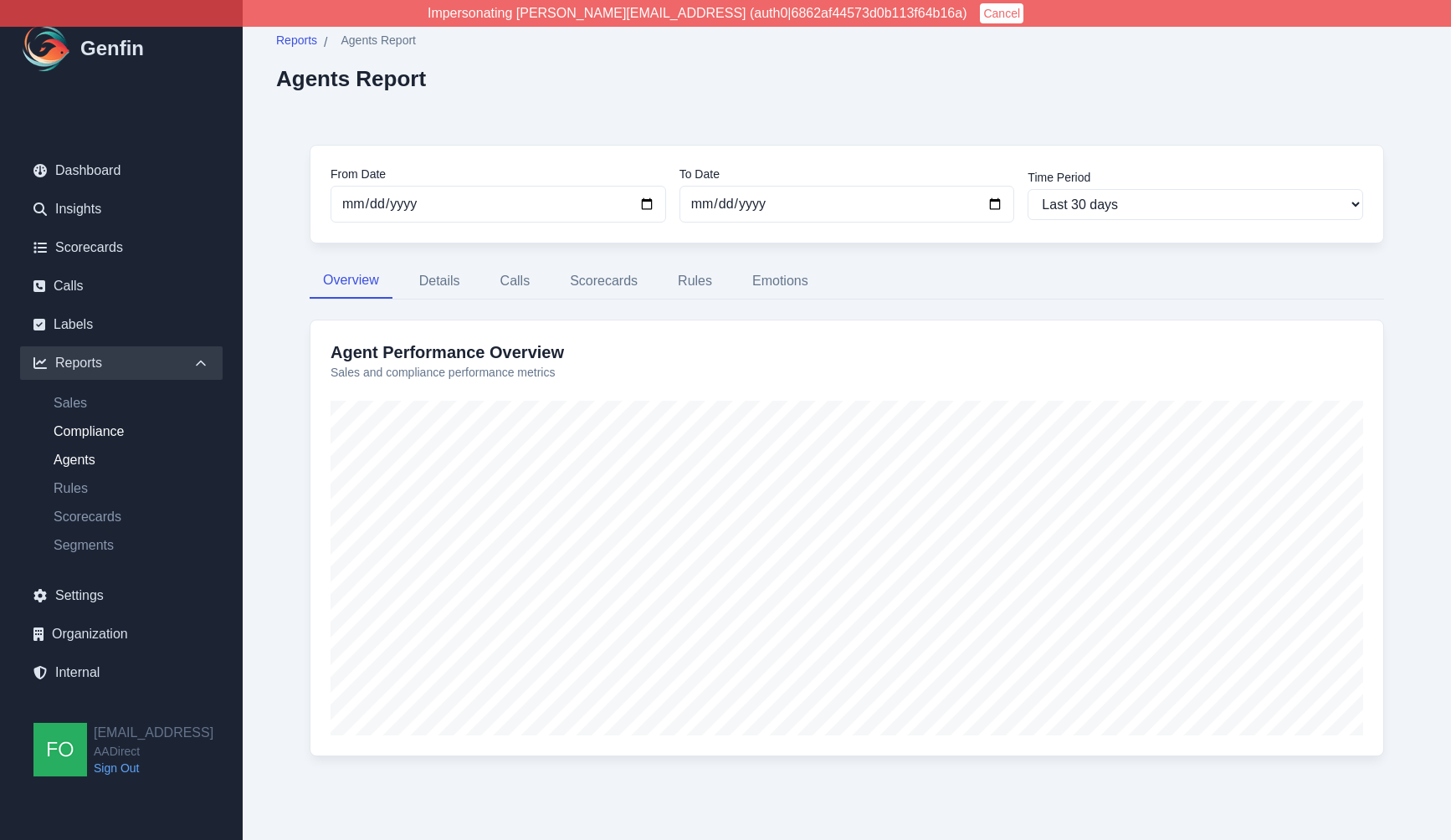
click at [96, 430] on link "Compliance" at bounding box center [131, 431] width 182 height 20
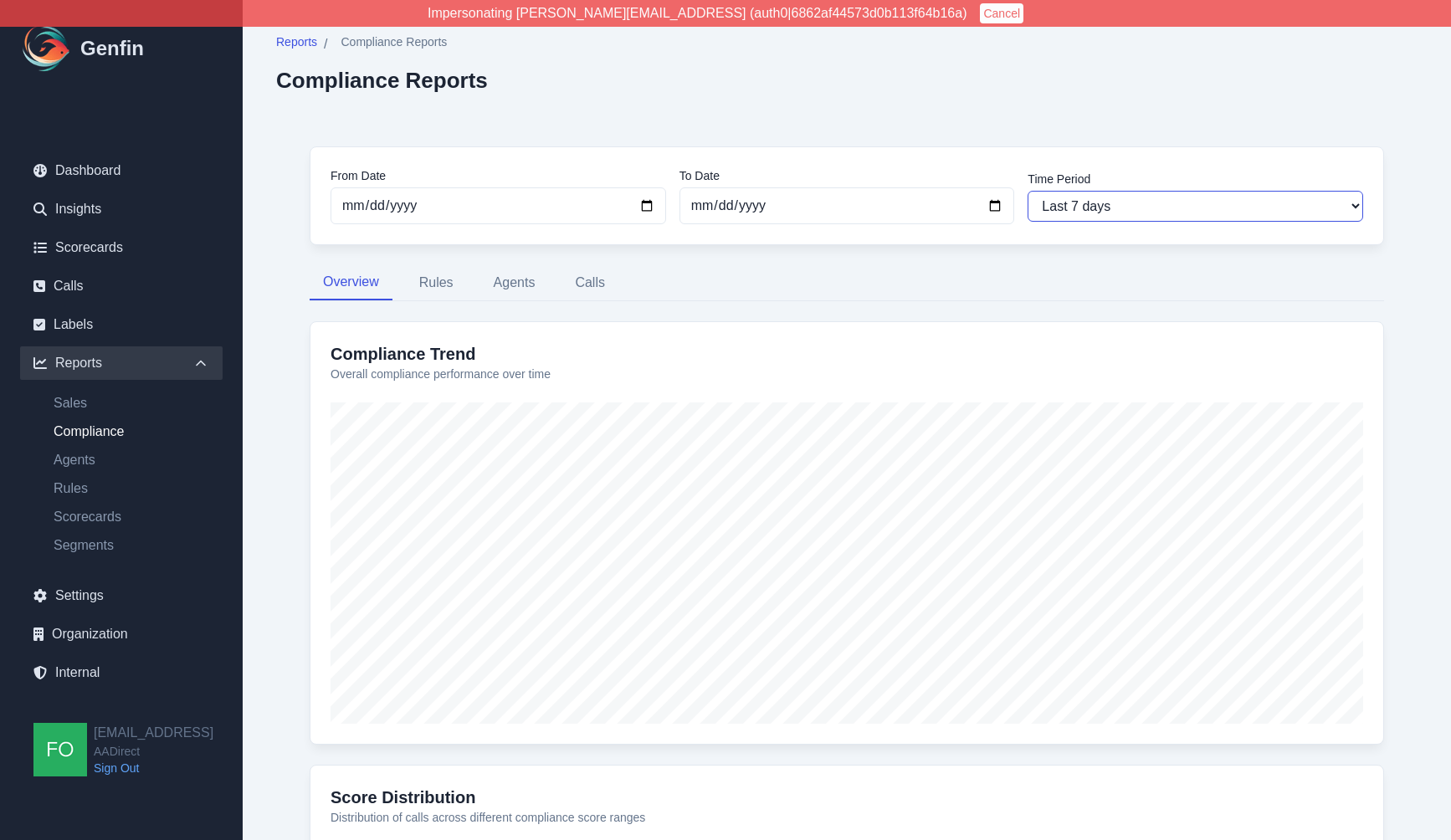
click at [1131, 197] on select "Last 7 days Last 14 days Last 30 days Last 90 days Last 180 days Last 365 days …" at bounding box center [1195, 207] width 336 height 31
select select "30"
click at [1028, 191] on select "Last 7 days Last 14 days Last 30 days Last 90 days Last 180 days Last 365 days …" at bounding box center [1195, 207] width 336 height 31
type input "[DATE]"
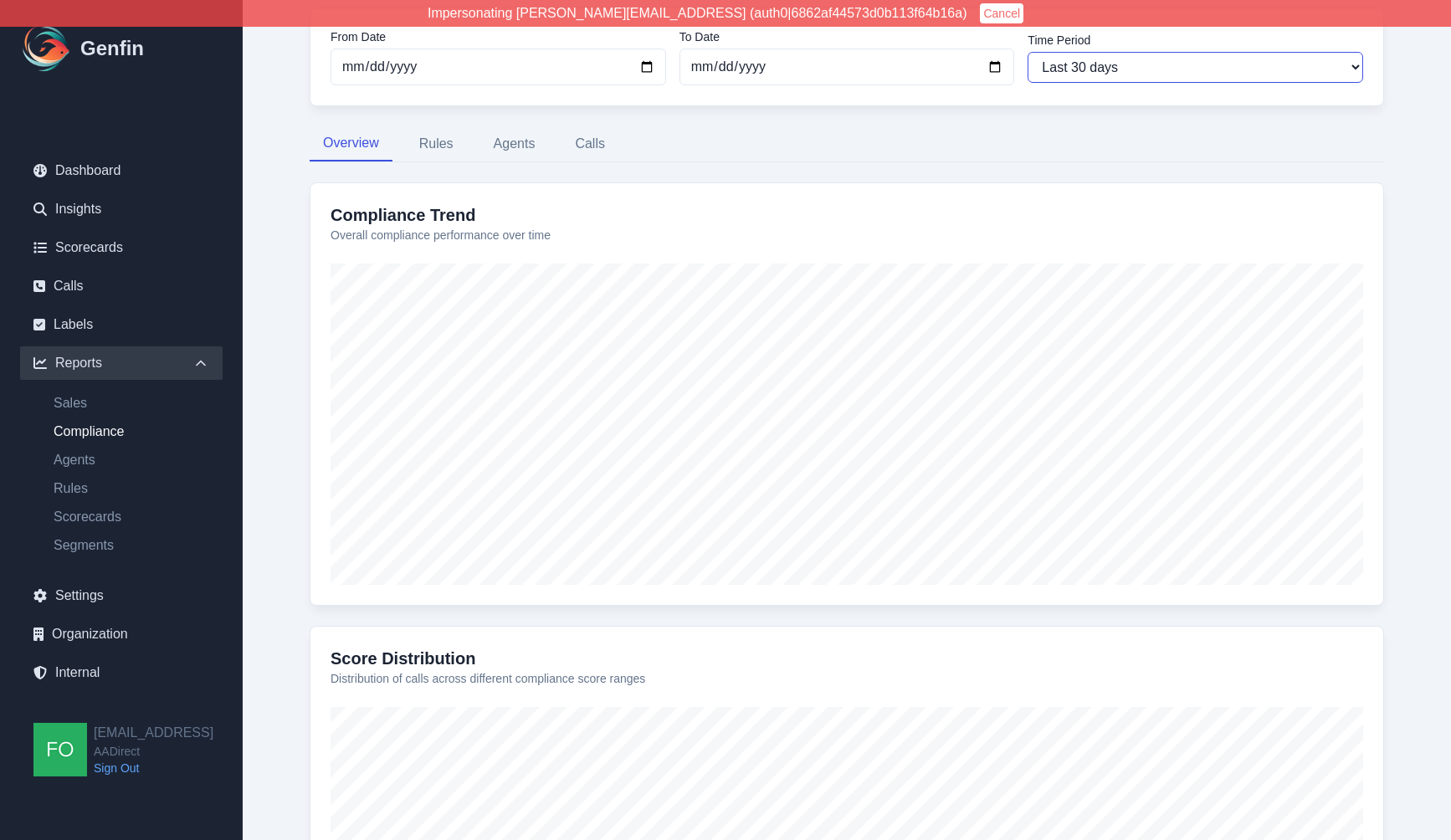
scroll to position [132, 0]
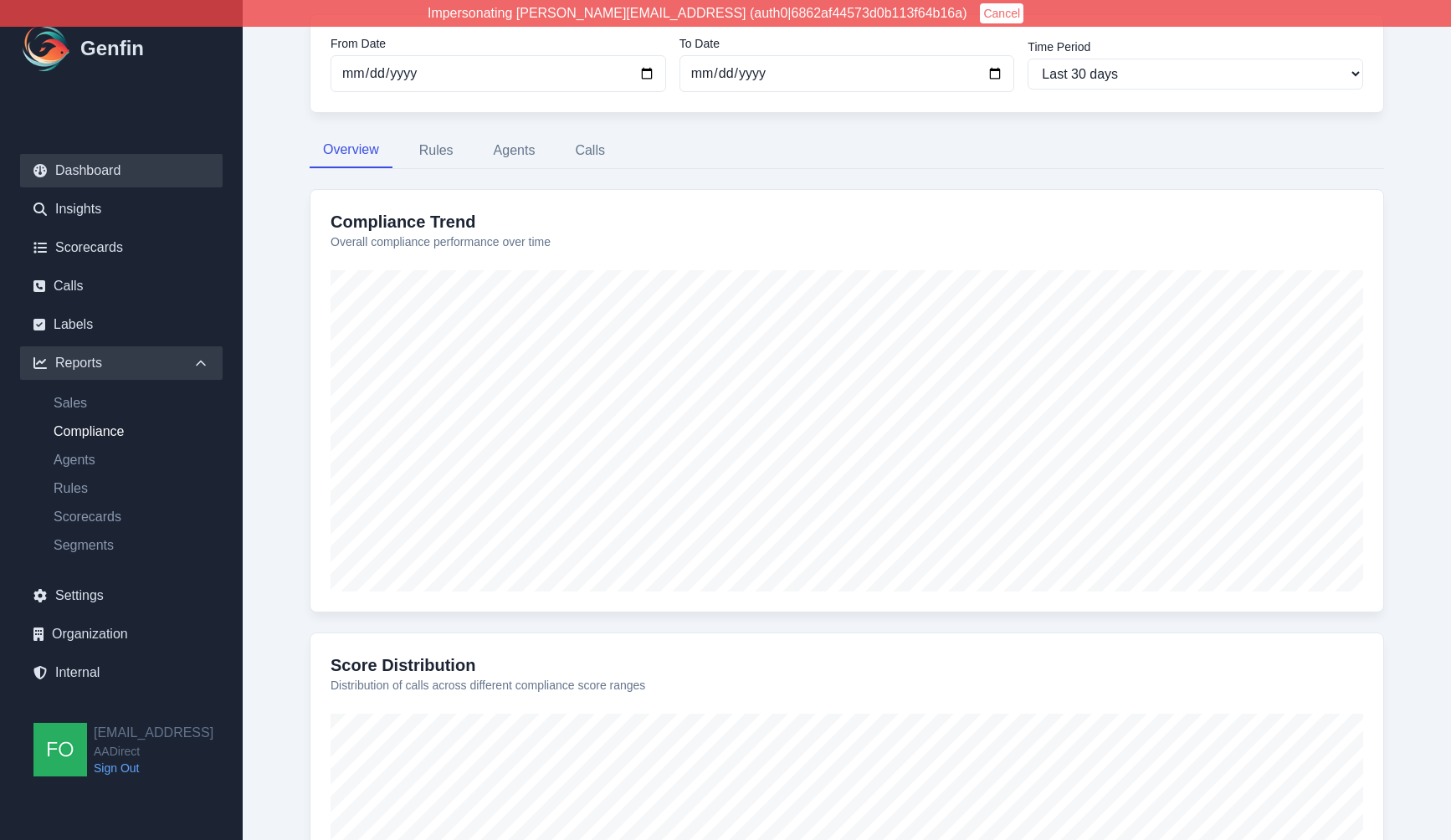
click at [79, 165] on link "Dashboard" at bounding box center [121, 170] width 202 height 34
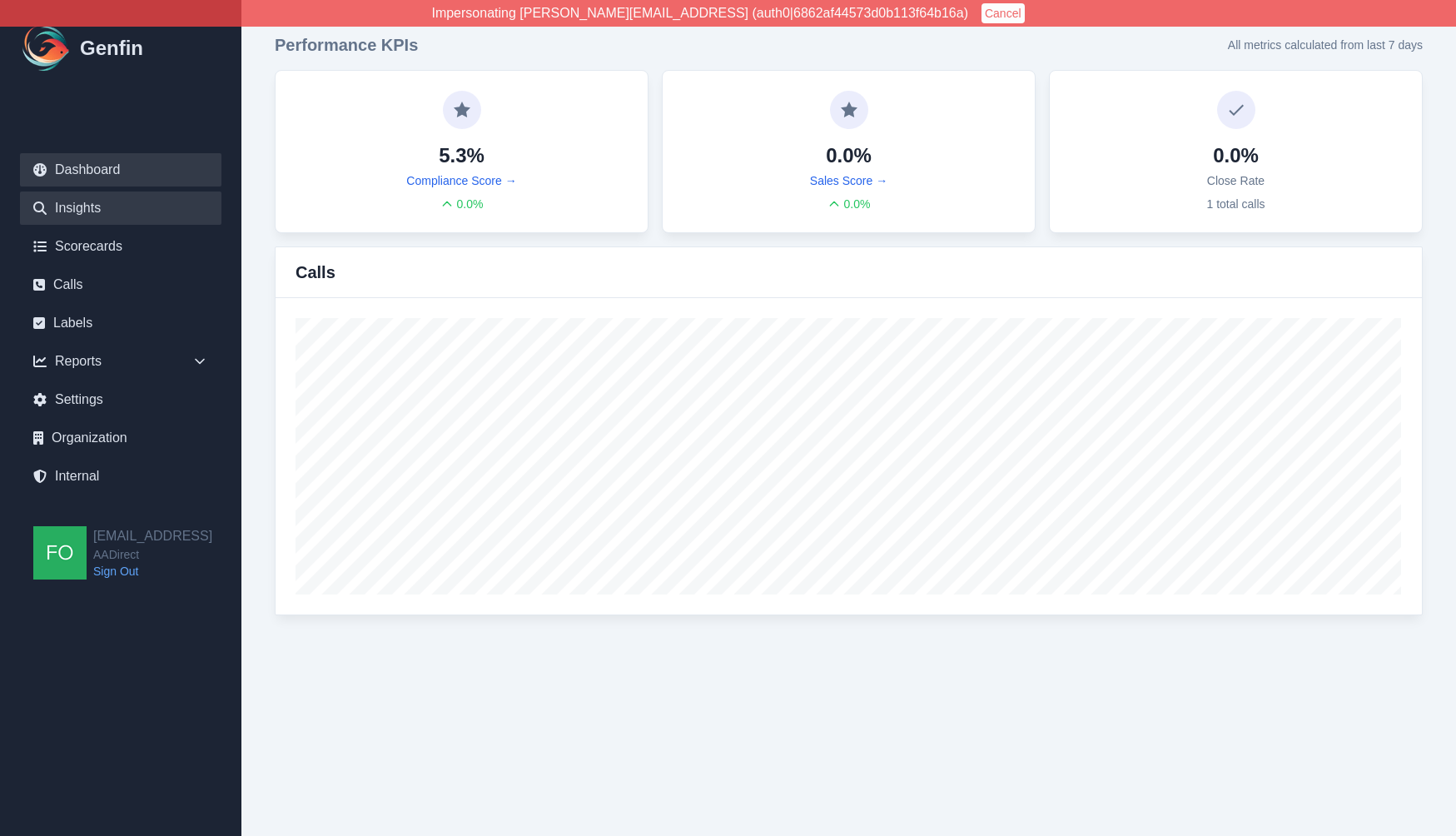
click at [87, 206] on link "Insights" at bounding box center [121, 207] width 201 height 34
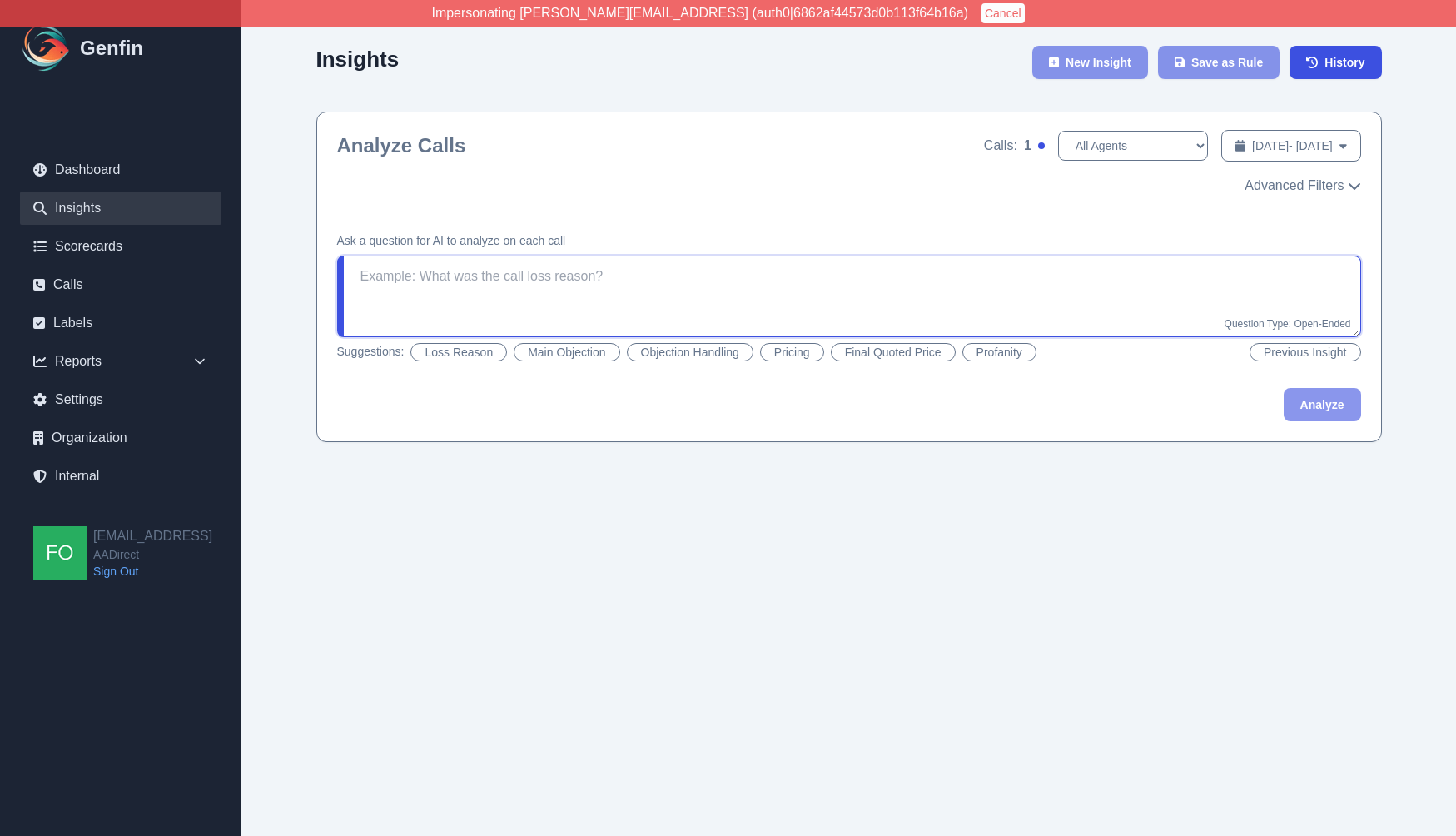
click at [569, 289] on textarea at bounding box center [849, 296] width 1024 height 82
click at [535, 284] on textarea at bounding box center [849, 296] width 1024 height 82
click at [477, 354] on button "Loss Reason" at bounding box center [458, 352] width 97 height 18
type textarea "What was the main loss reason? If the agent won the sale, reply with "Won"."
click at [884, 283] on textarea "What was the main loss reason? If the agent won the sale, reply with "Won"." at bounding box center [849, 296] width 1024 height 82
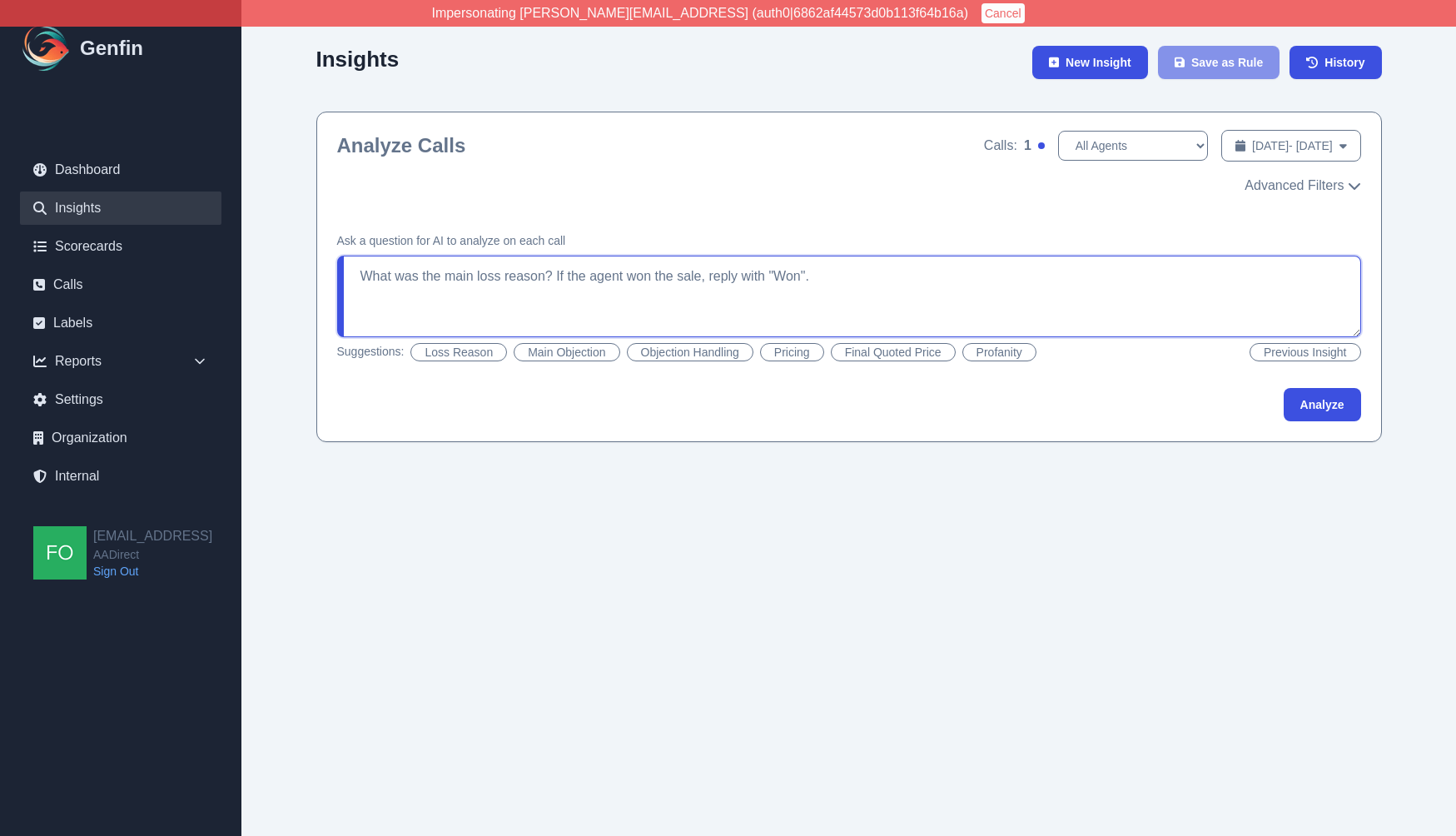
click at [884, 283] on textarea "What was the main loss reason? If the agent won the sale, reply with "Won"." at bounding box center [849, 296] width 1024 height 82
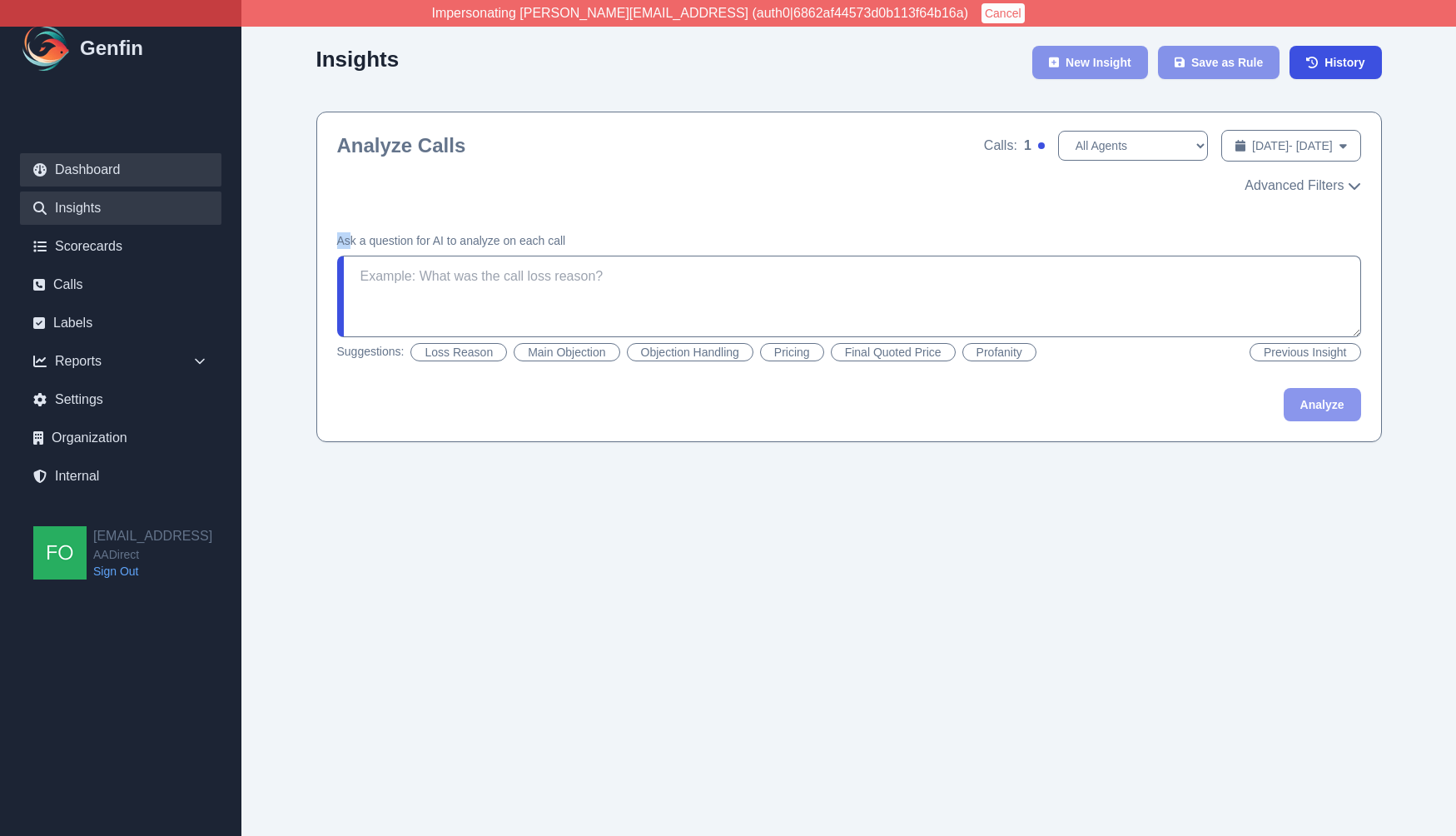
drag, startPoint x: 345, startPoint y: 229, endPoint x: 156, endPoint y: 159, distance: 201.5
click at [311, 208] on div "Insights New Insight Save as Rule History Analyze Calls Calls: 1 All Agents Chr…" at bounding box center [849, 237] width 1215 height 476
click at [121, 163] on link "Dashboard" at bounding box center [121, 169] width 201 height 34
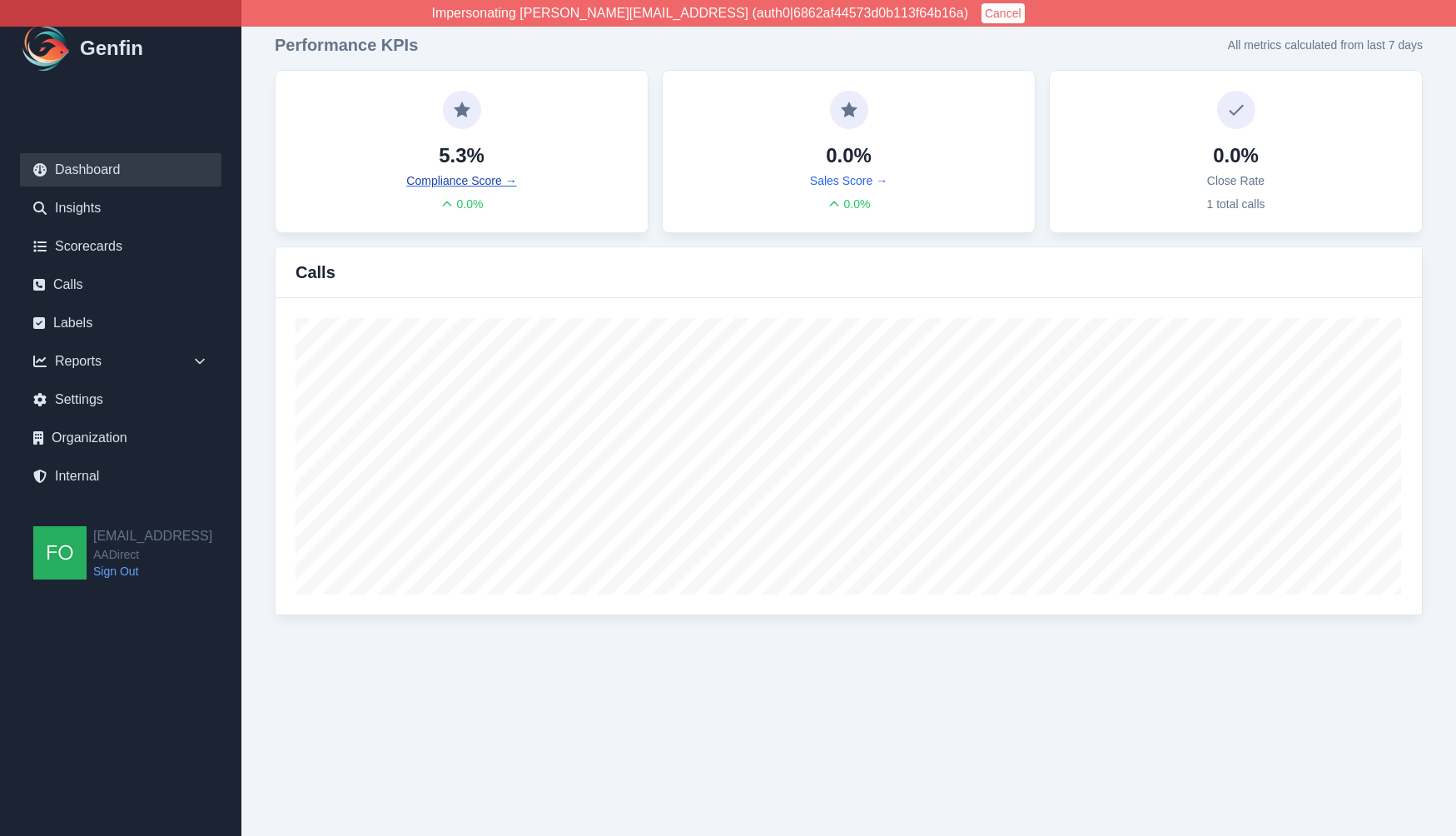
click at [455, 180] on link "Compliance Score →" at bounding box center [461, 180] width 110 height 16
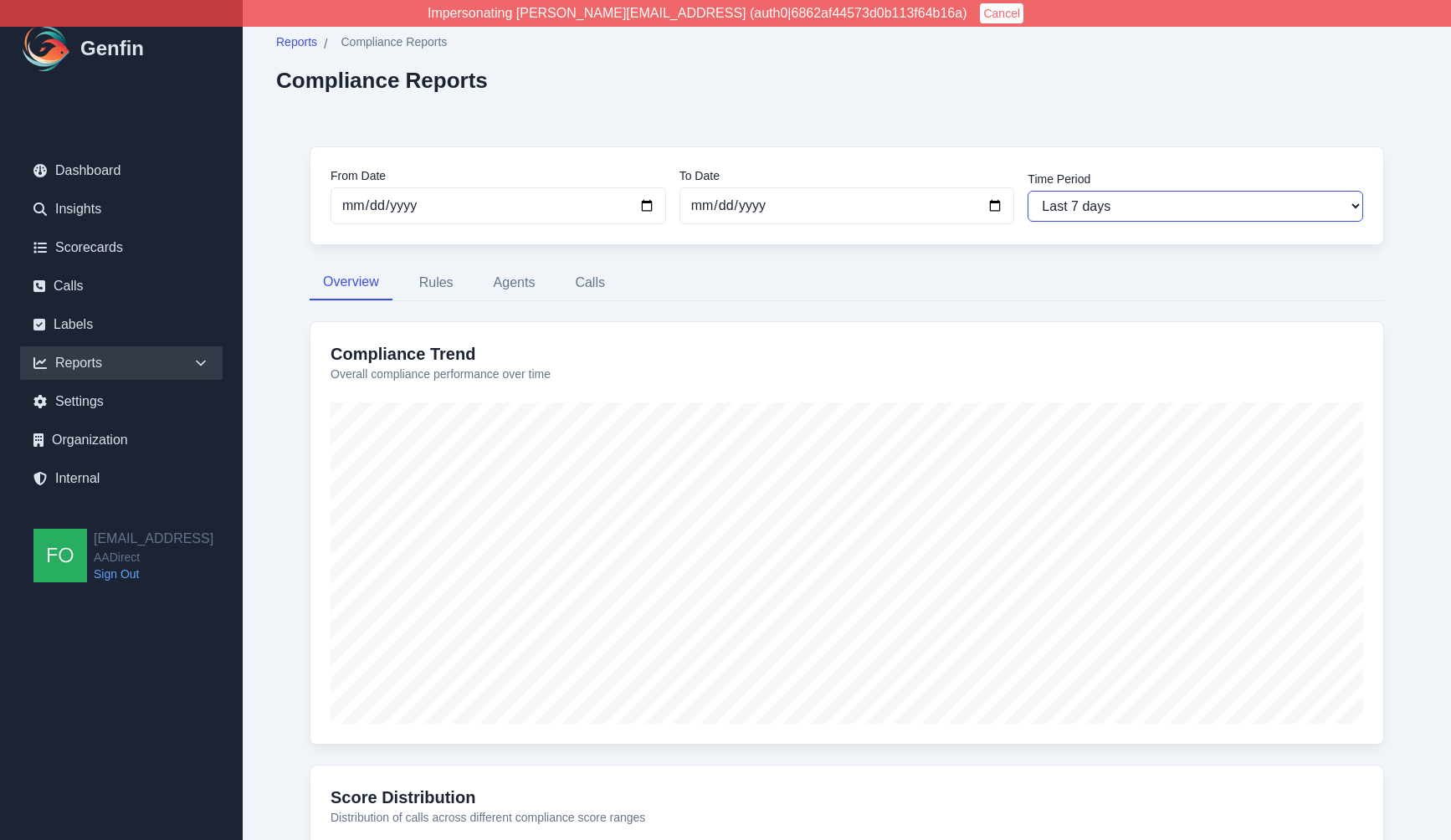
click at [1146, 199] on select "Last 7 days Last 14 days Last 30 days Last 90 days Last 180 days Last 365 days …" at bounding box center [1195, 207] width 336 height 31
select select "30"
click at [1028, 191] on select "Last 7 days Last 14 days Last 30 days Last 90 days Last 180 days Last 365 days …" at bounding box center [1195, 207] width 336 height 31
type input "[DATE]"
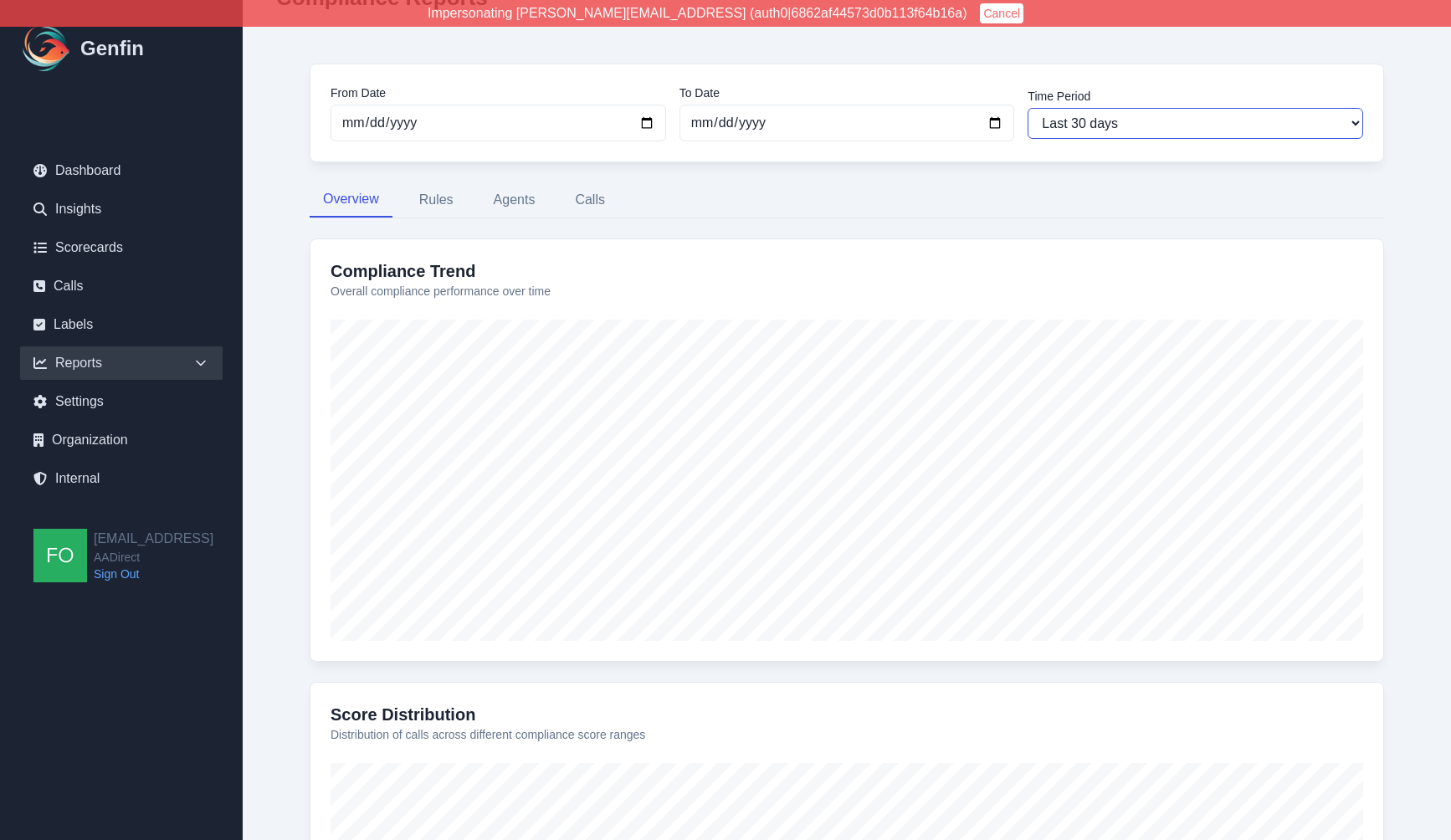
scroll to position [95, 0]
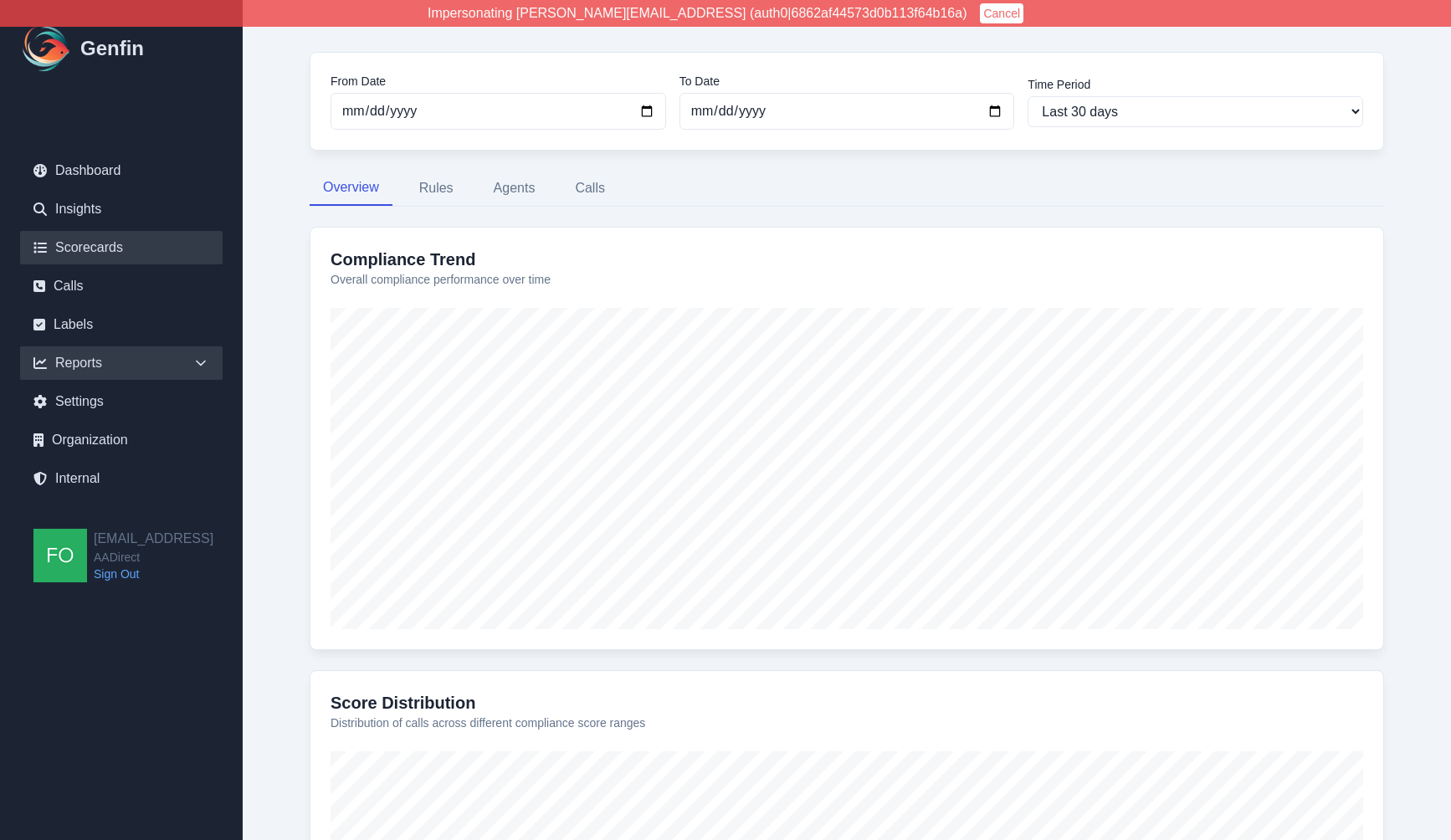
click at [108, 247] on link "Scorecards" at bounding box center [121, 248] width 202 height 34
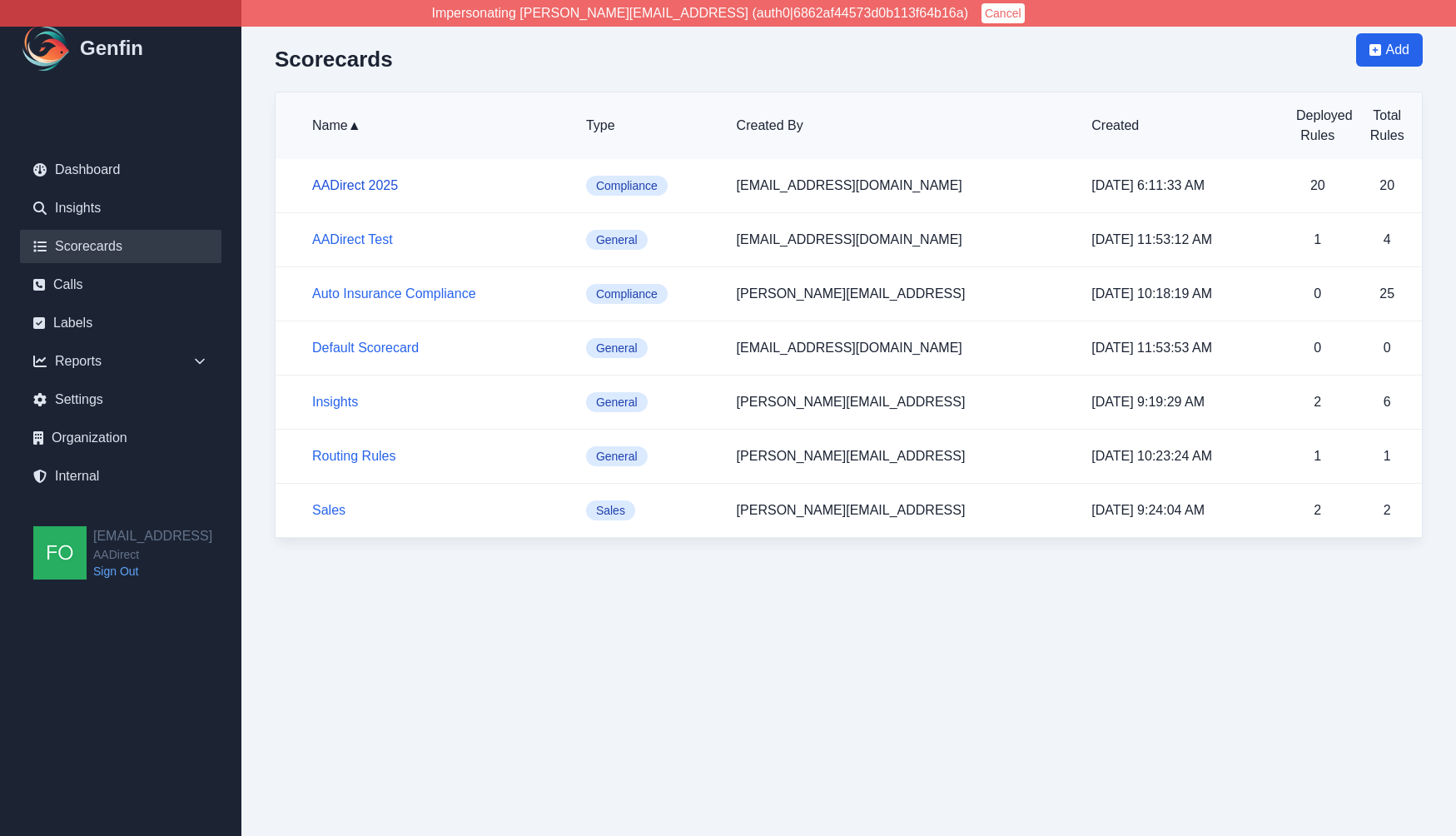
click at [370, 182] on link "AADirect 2025" at bounding box center [355, 186] width 86 height 14
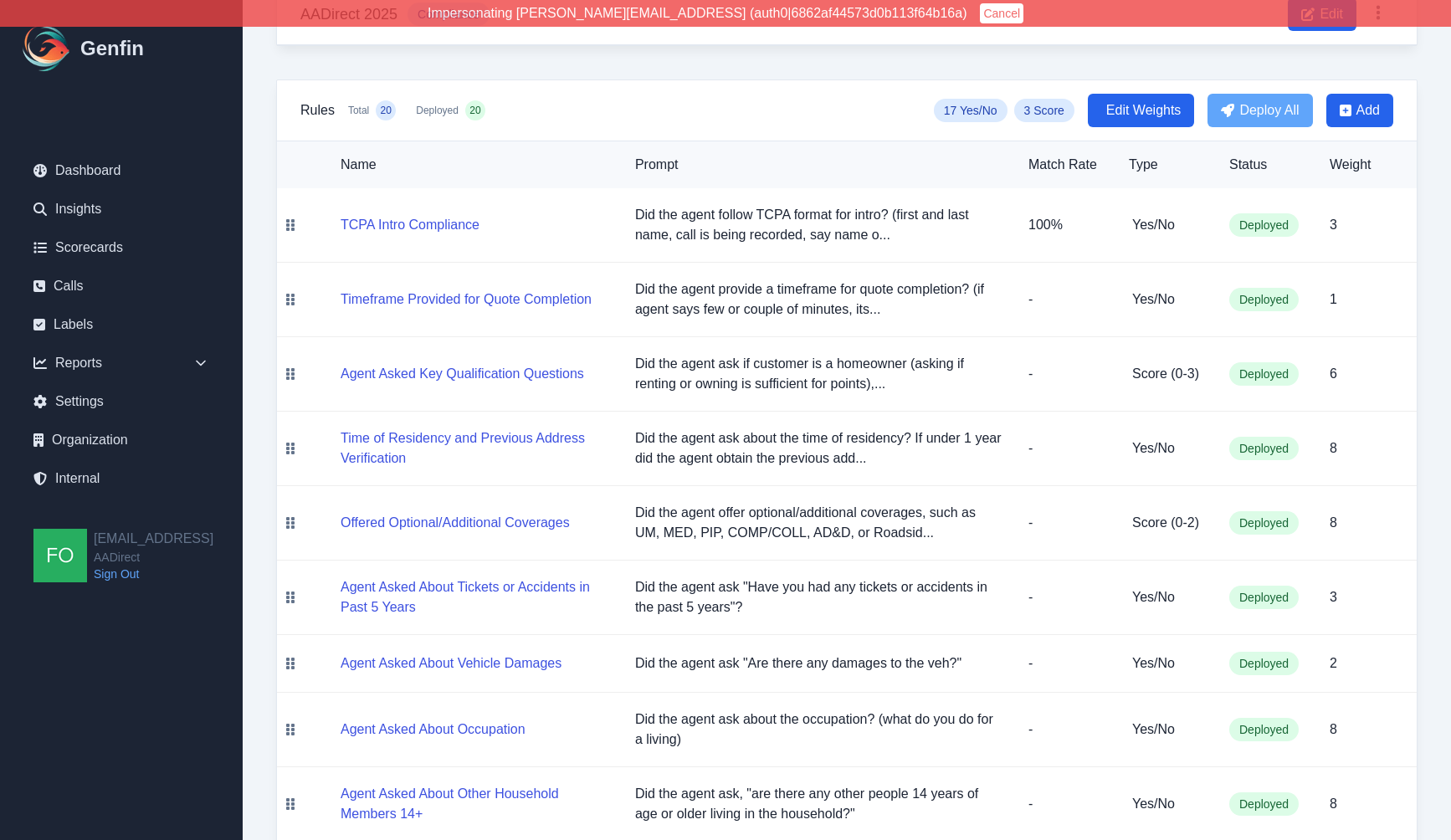
scroll to position [129, 0]
click at [1145, 108] on span "Edit Weights" at bounding box center [1143, 111] width 76 height 20
click at [1357, 224] on input "3" at bounding box center [1363, 226] width 67 height 25
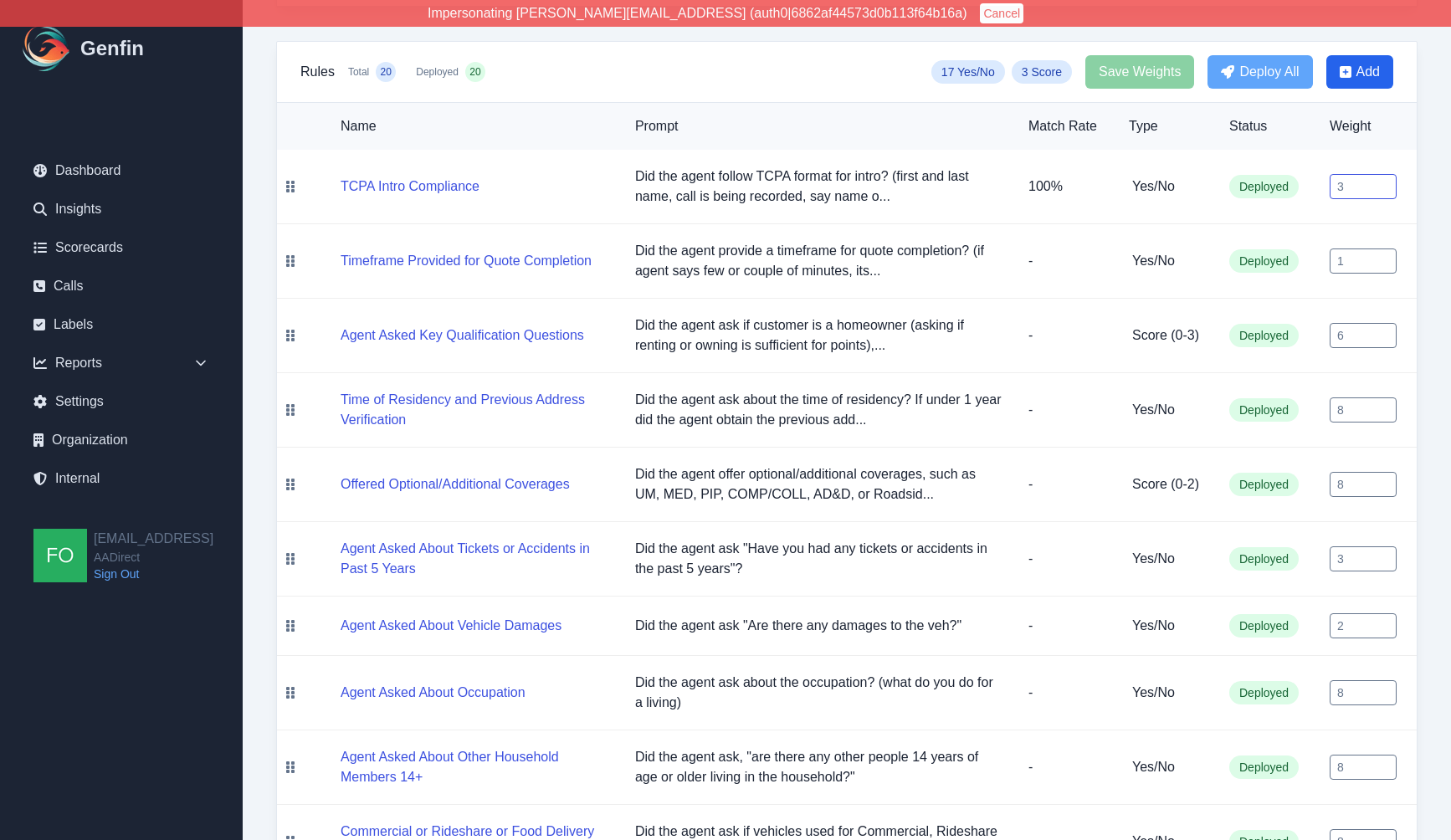
scroll to position [177, 0]
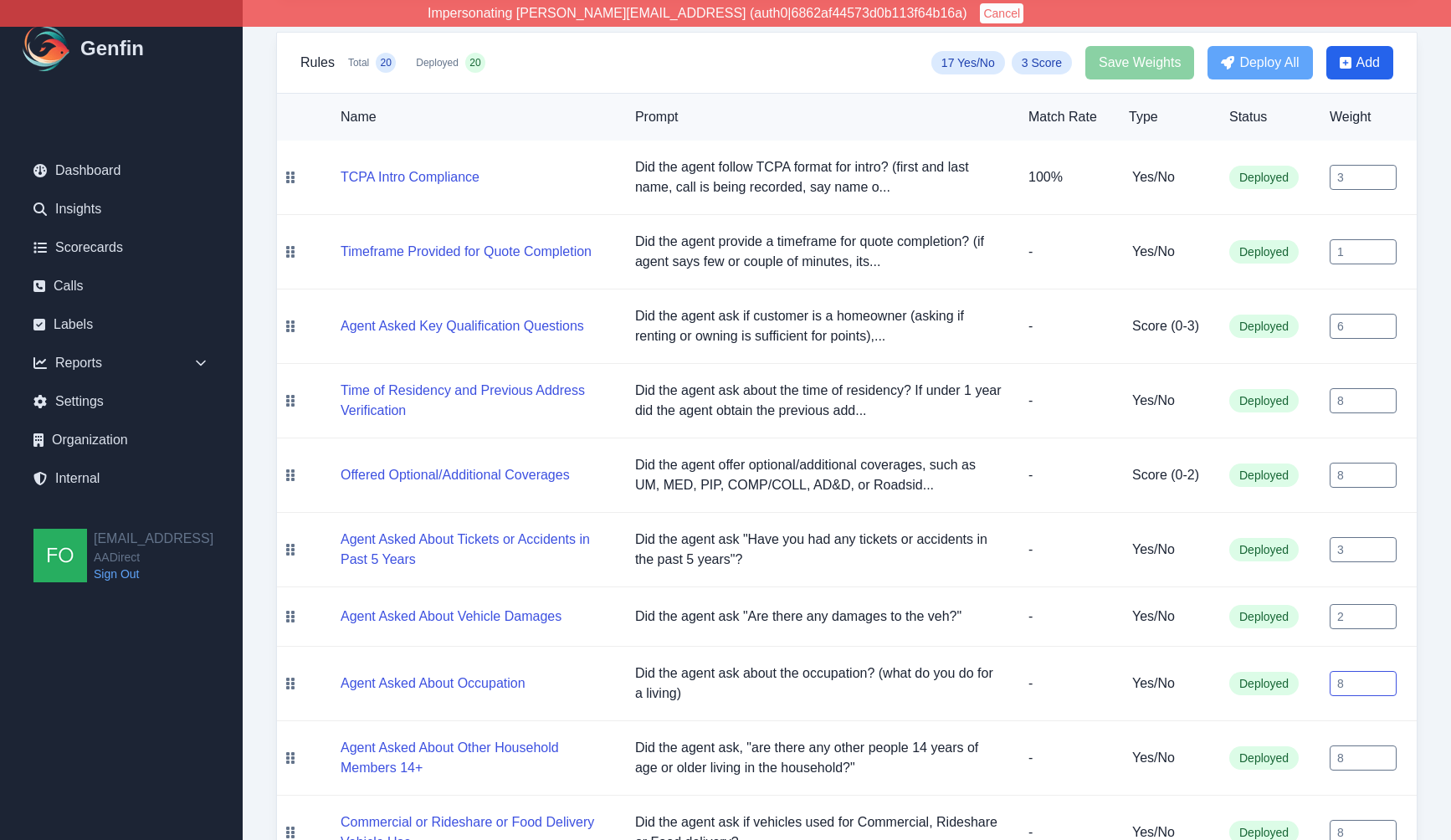
click at [1359, 676] on input "8" at bounding box center [1363, 683] width 67 height 25
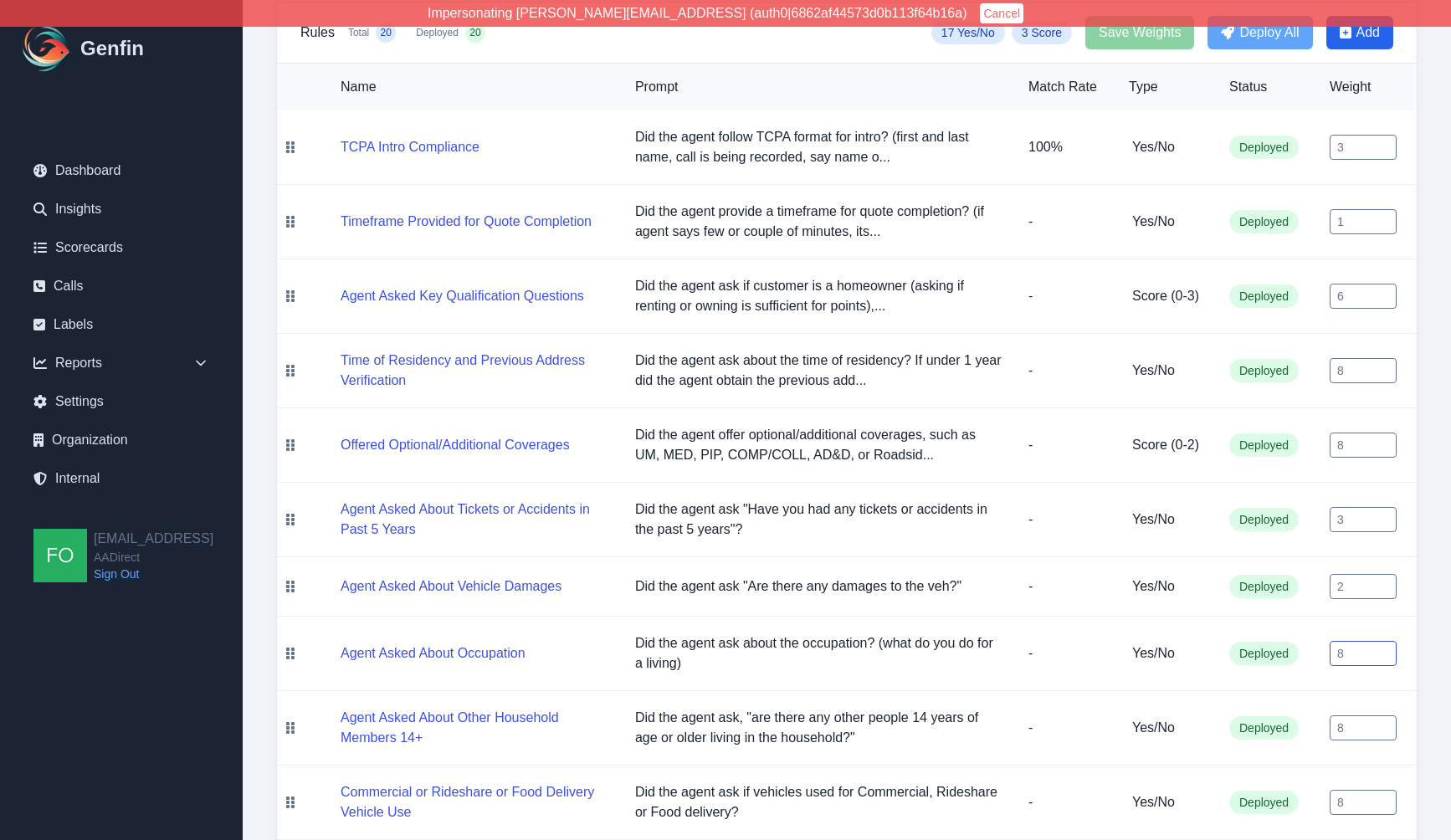
scroll to position [206, 0]
click at [526, 144] on h5 "TCPA Intro Compliance" at bounding box center [474, 149] width 268 height 20
click at [451, 144] on button "TCPA Intro Compliance" at bounding box center [410, 149] width 139 height 20
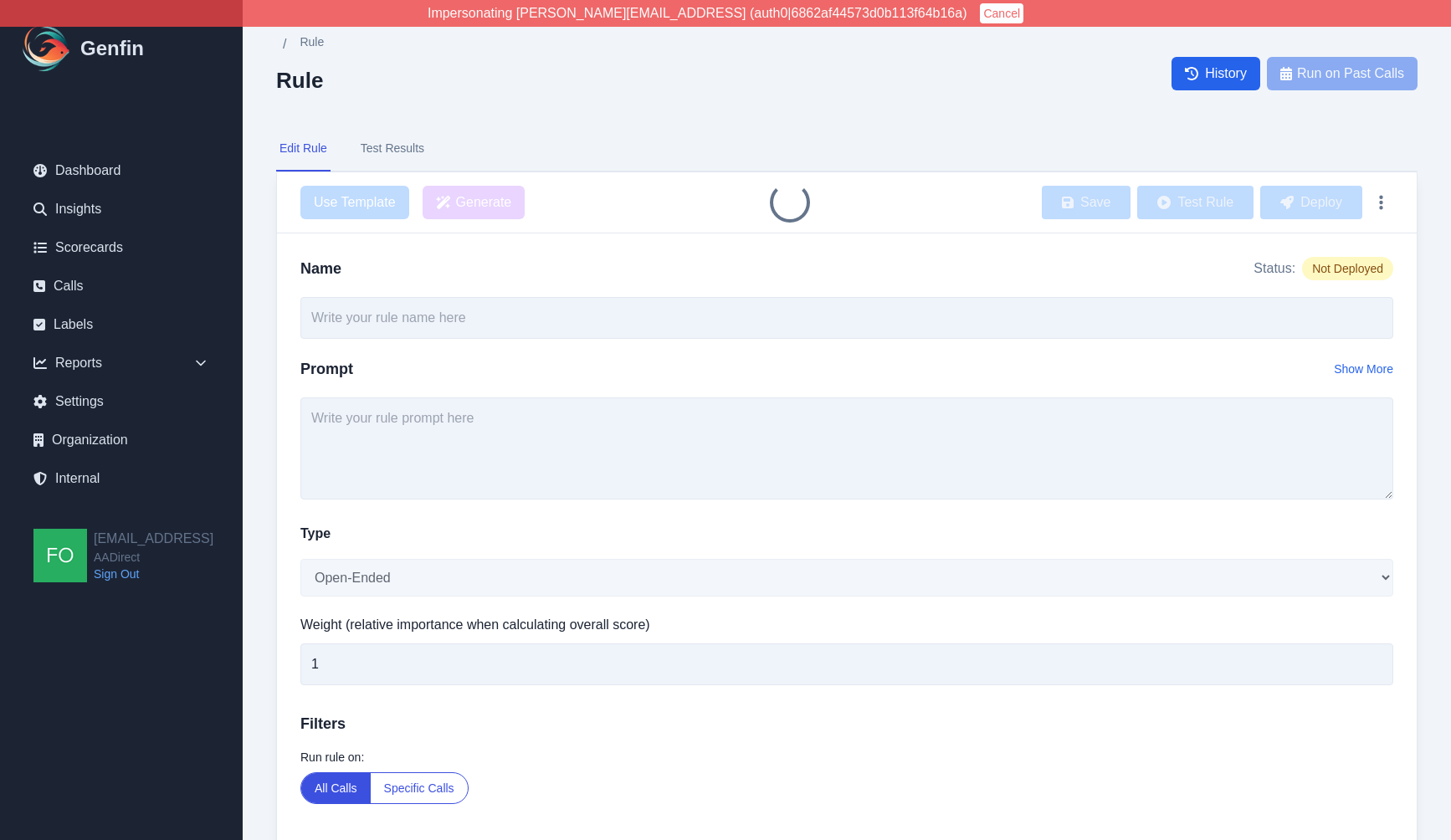
type input "TCPA Intro Compliance"
type textarea "Did the agent follow TCPA format for intro? (first and last name, call is being…"
select select "Yes/No"
type input "3"
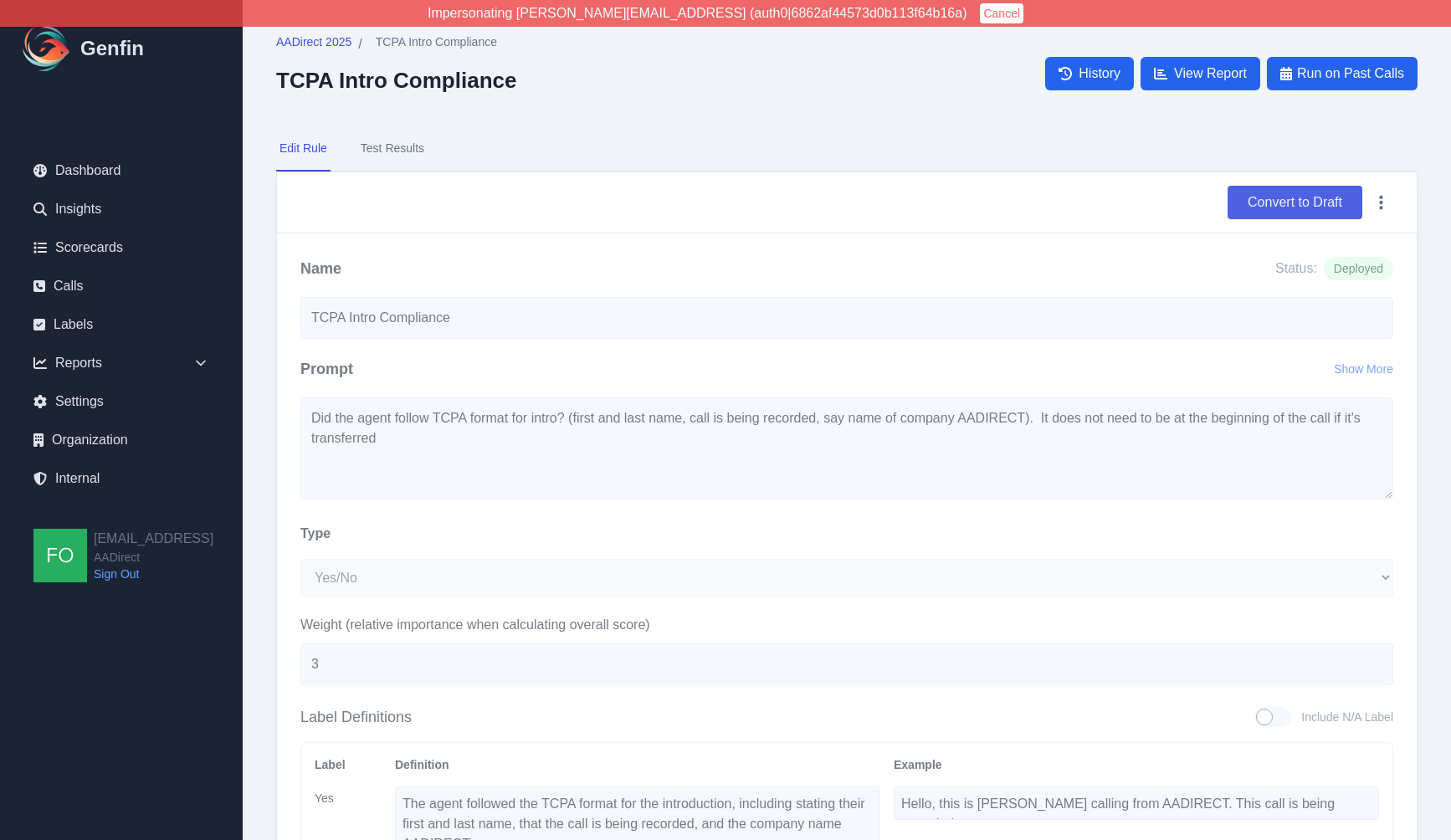
click at [1304, 204] on button "Convert to Draft" at bounding box center [1294, 202] width 135 height 34
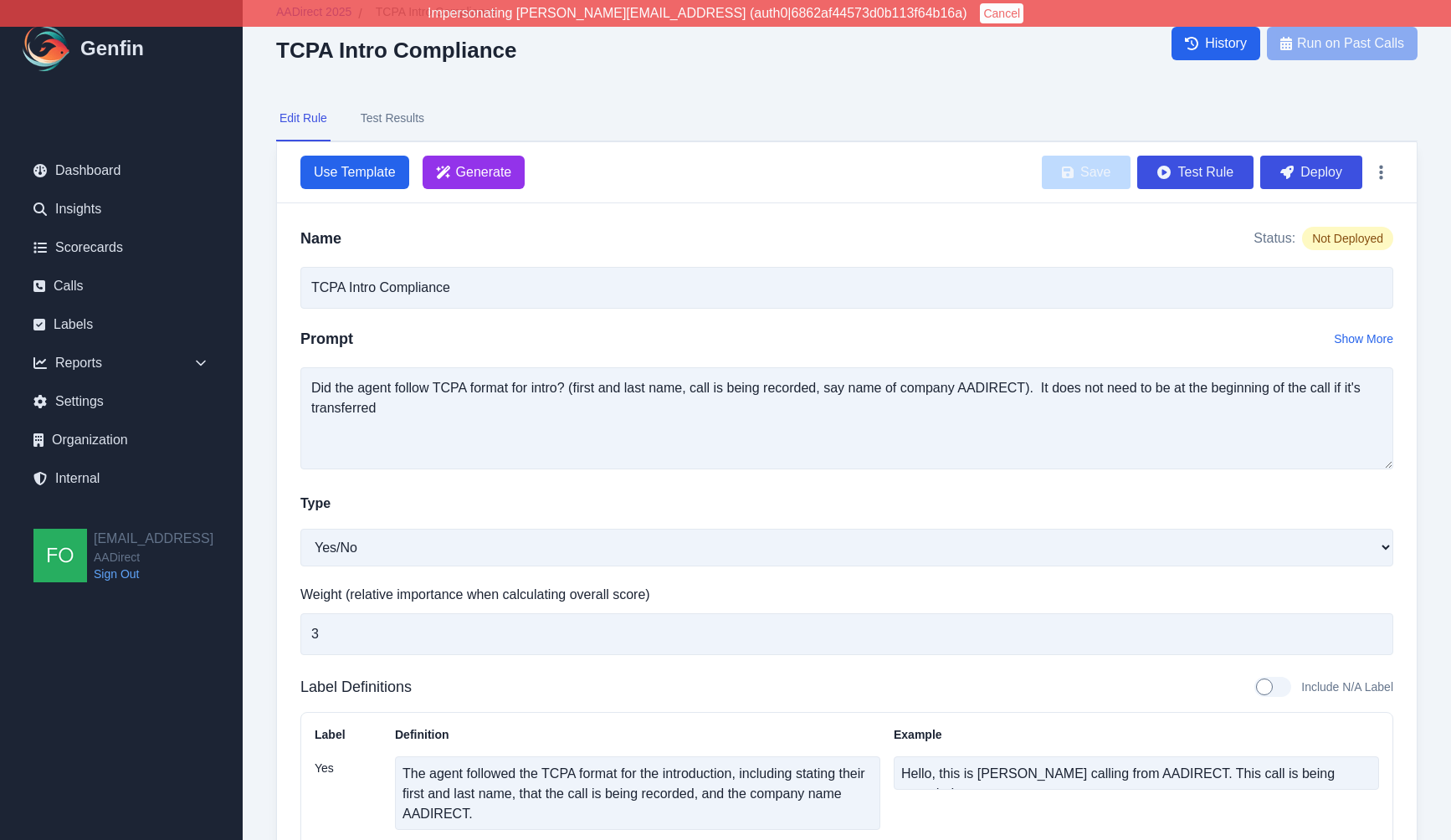
scroll to position [361, 0]
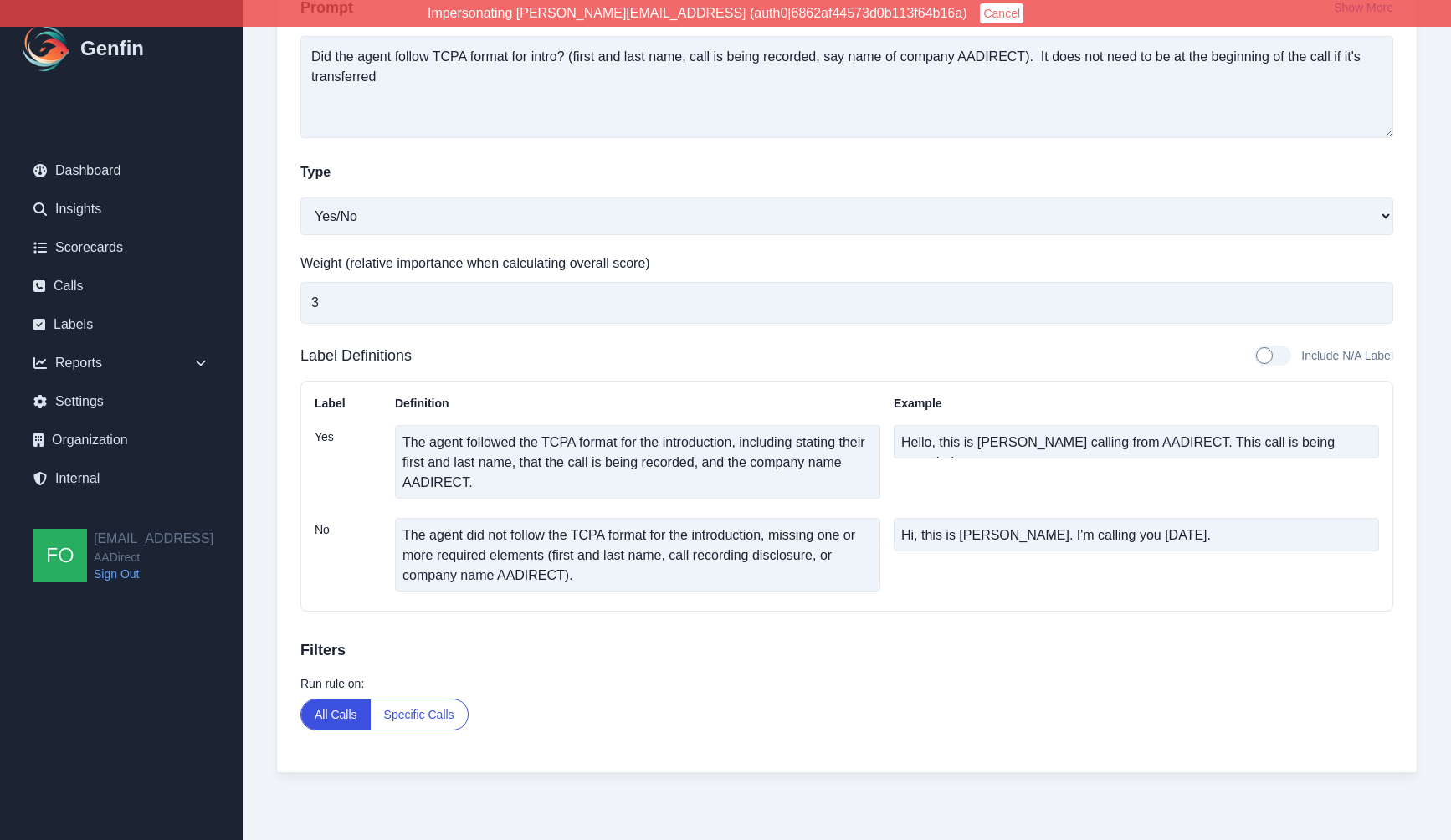
click at [419, 710] on button "Specific Calls" at bounding box center [419, 713] width 97 height 30
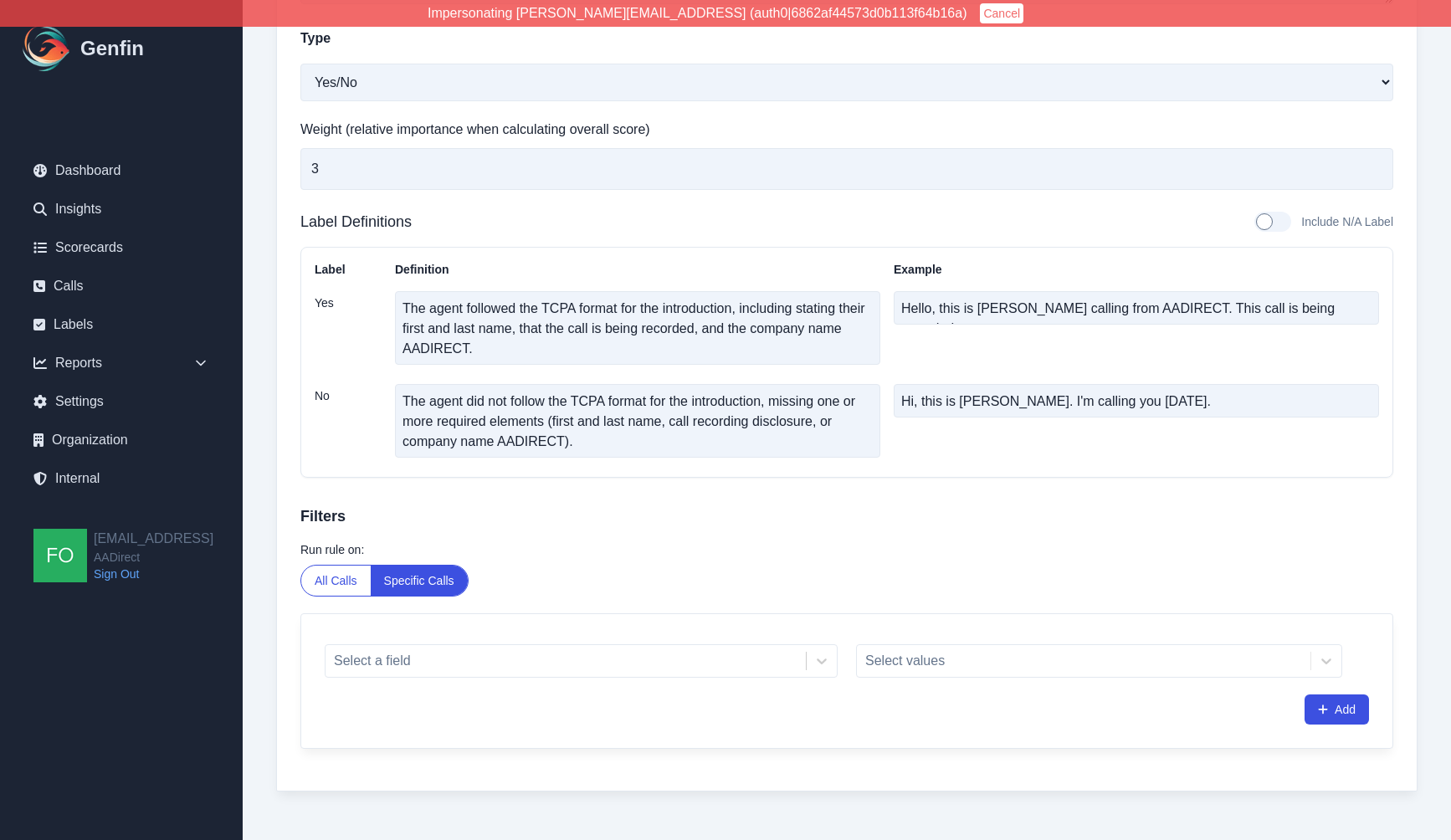
scroll to position [513, 0]
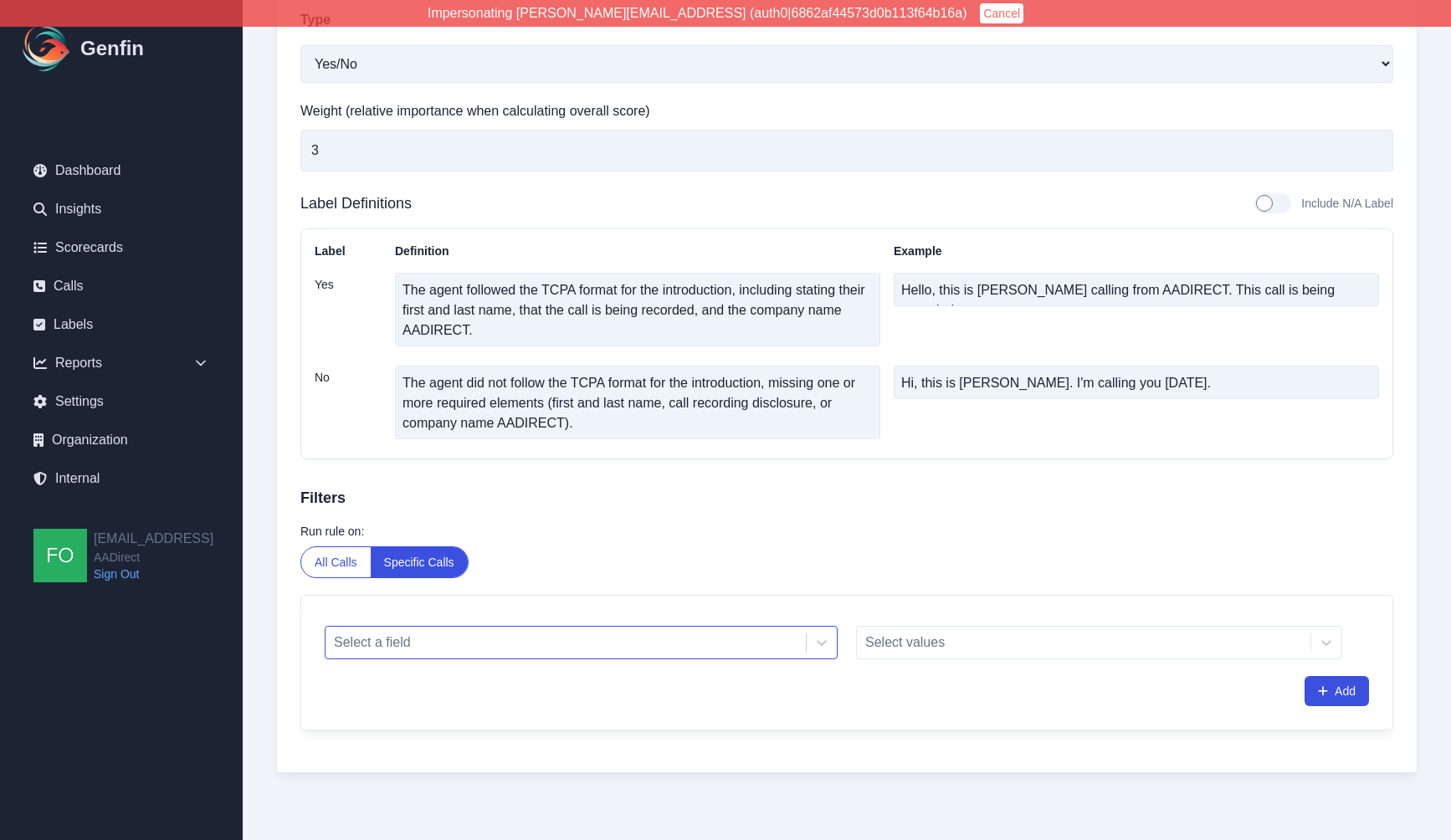
click at [542, 639] on div at bounding box center [565, 643] width 463 height 24
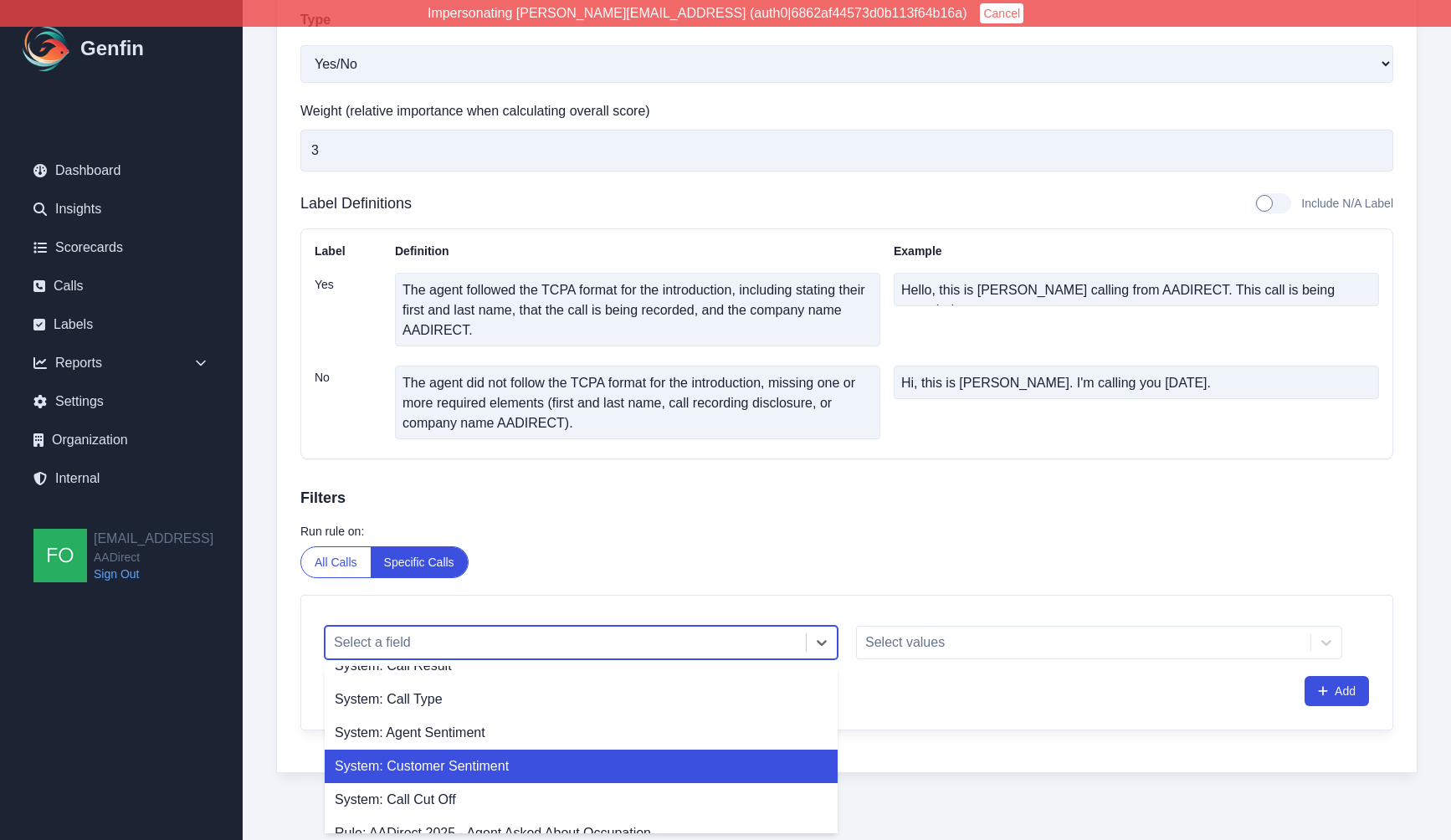
scroll to position [56, 0]
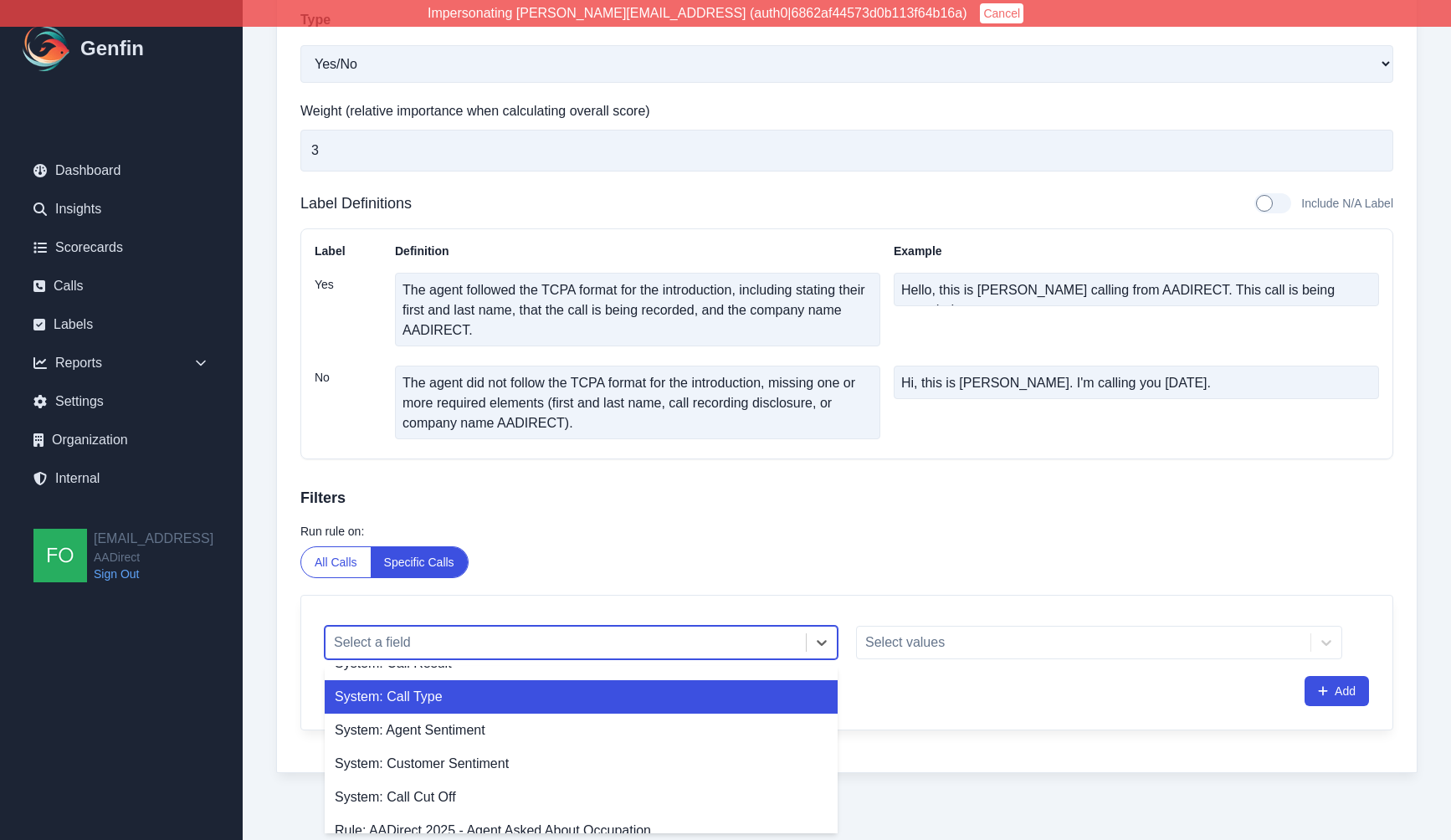
click at [471, 696] on div "System: Call Type" at bounding box center [581, 696] width 512 height 34
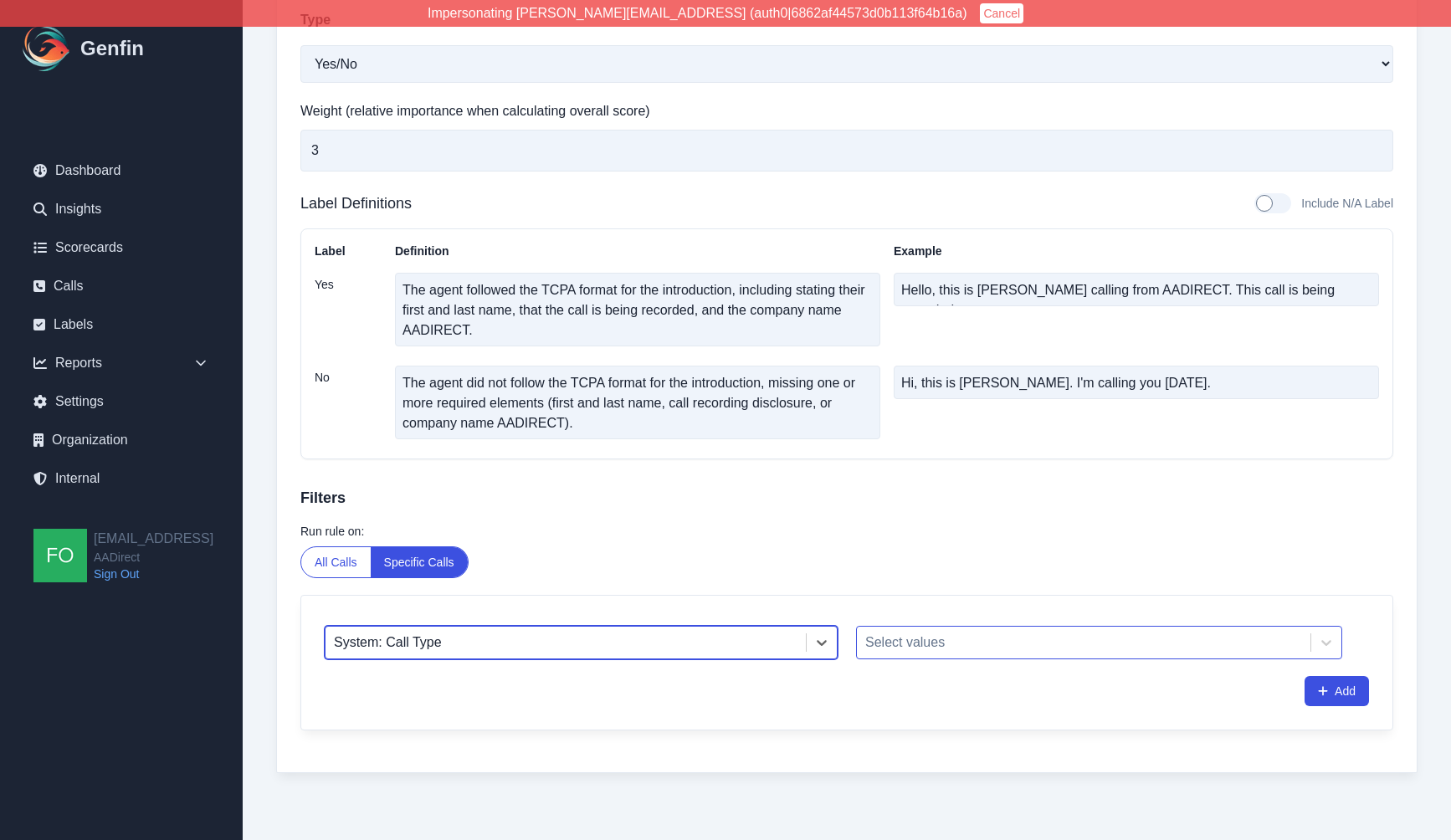
click at [970, 632] on div at bounding box center [1083, 643] width 437 height 24
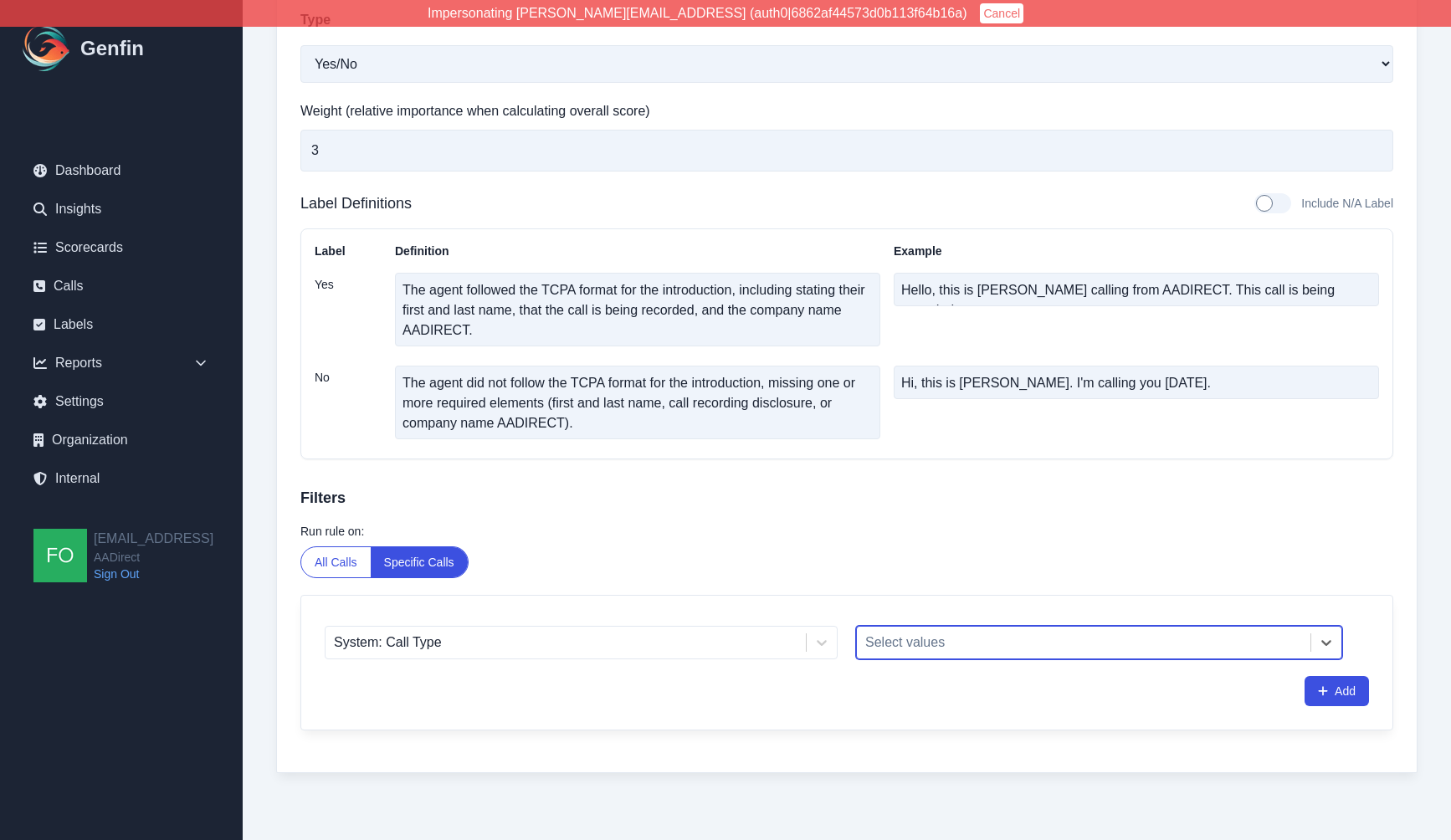
click at [935, 625] on div "Select values" at bounding box center [1099, 642] width 486 height 34
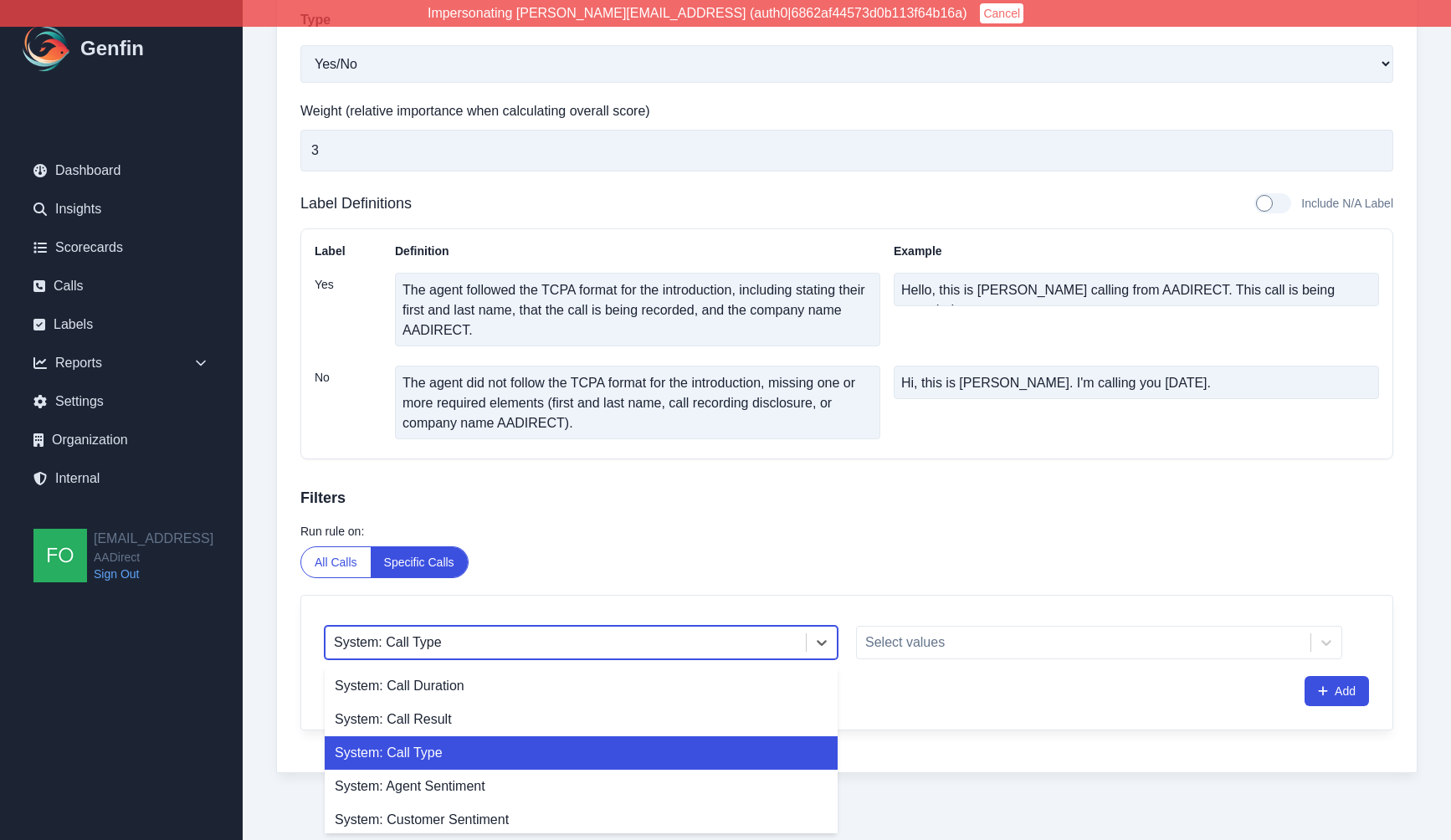
click at [563, 657] on div "System: Call Type" at bounding box center [581, 642] width 512 height 34
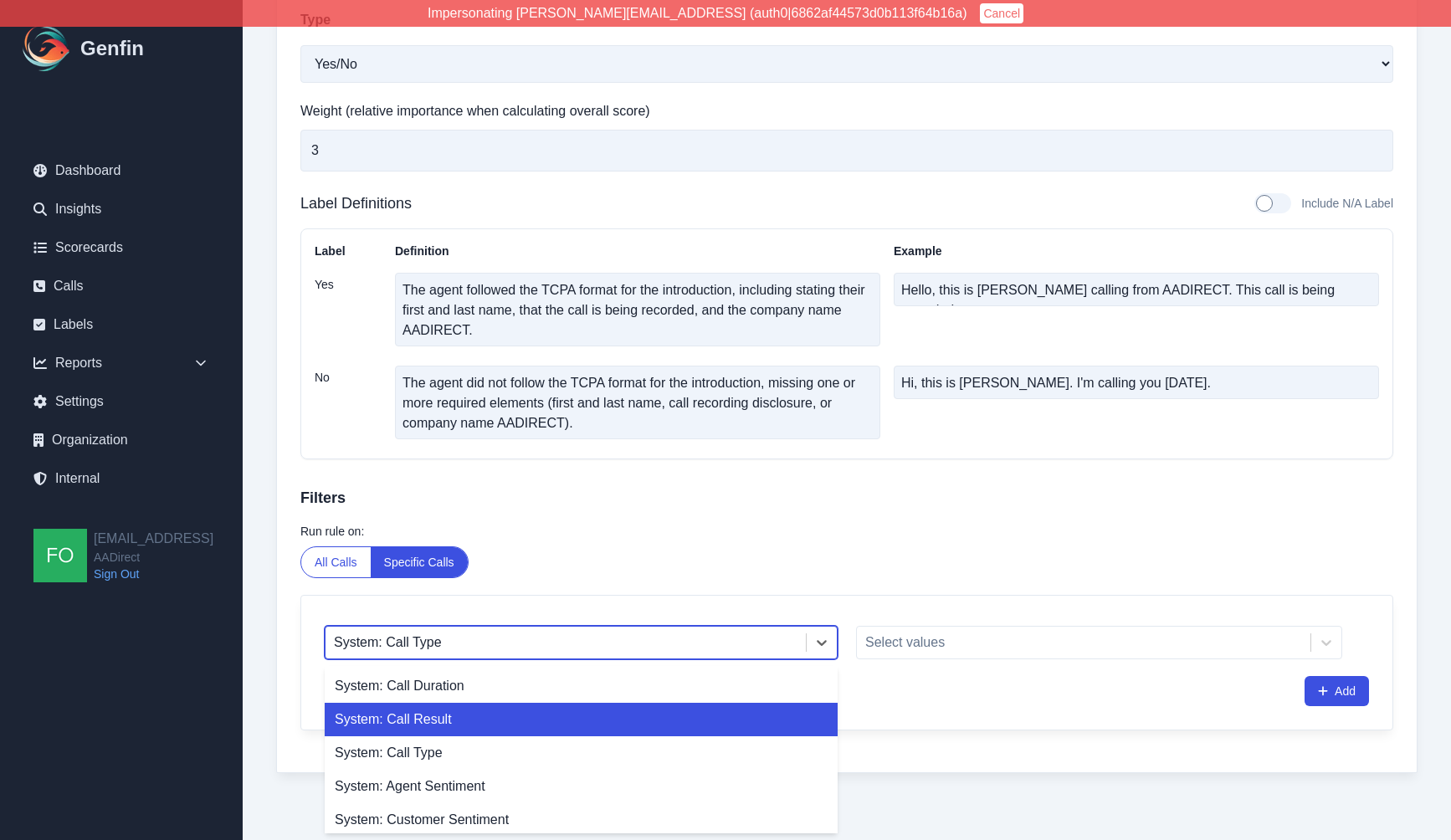
click at [482, 715] on div "System: Call Result" at bounding box center [581, 719] width 512 height 34
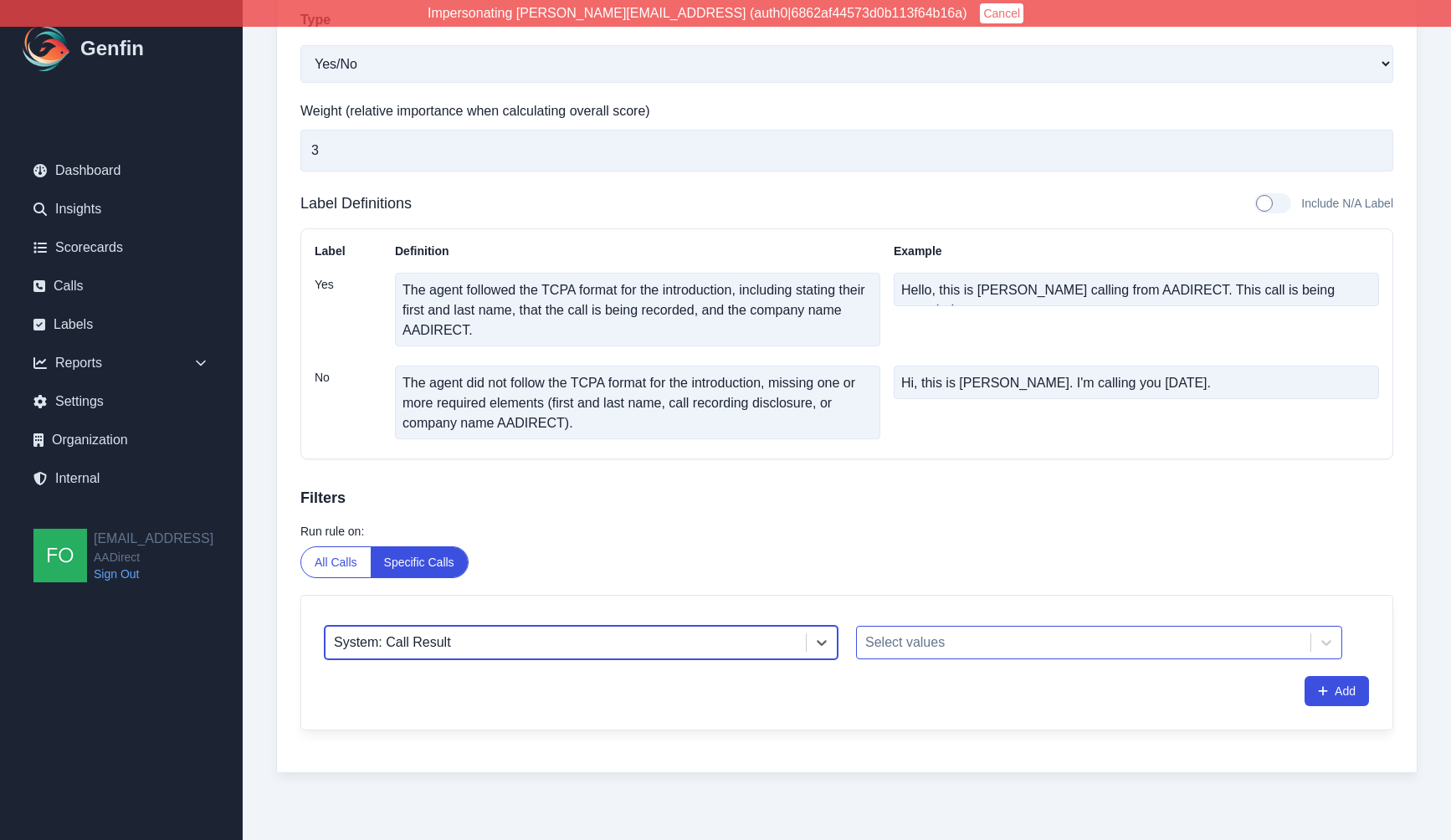
click at [973, 635] on div at bounding box center [1083, 643] width 437 height 24
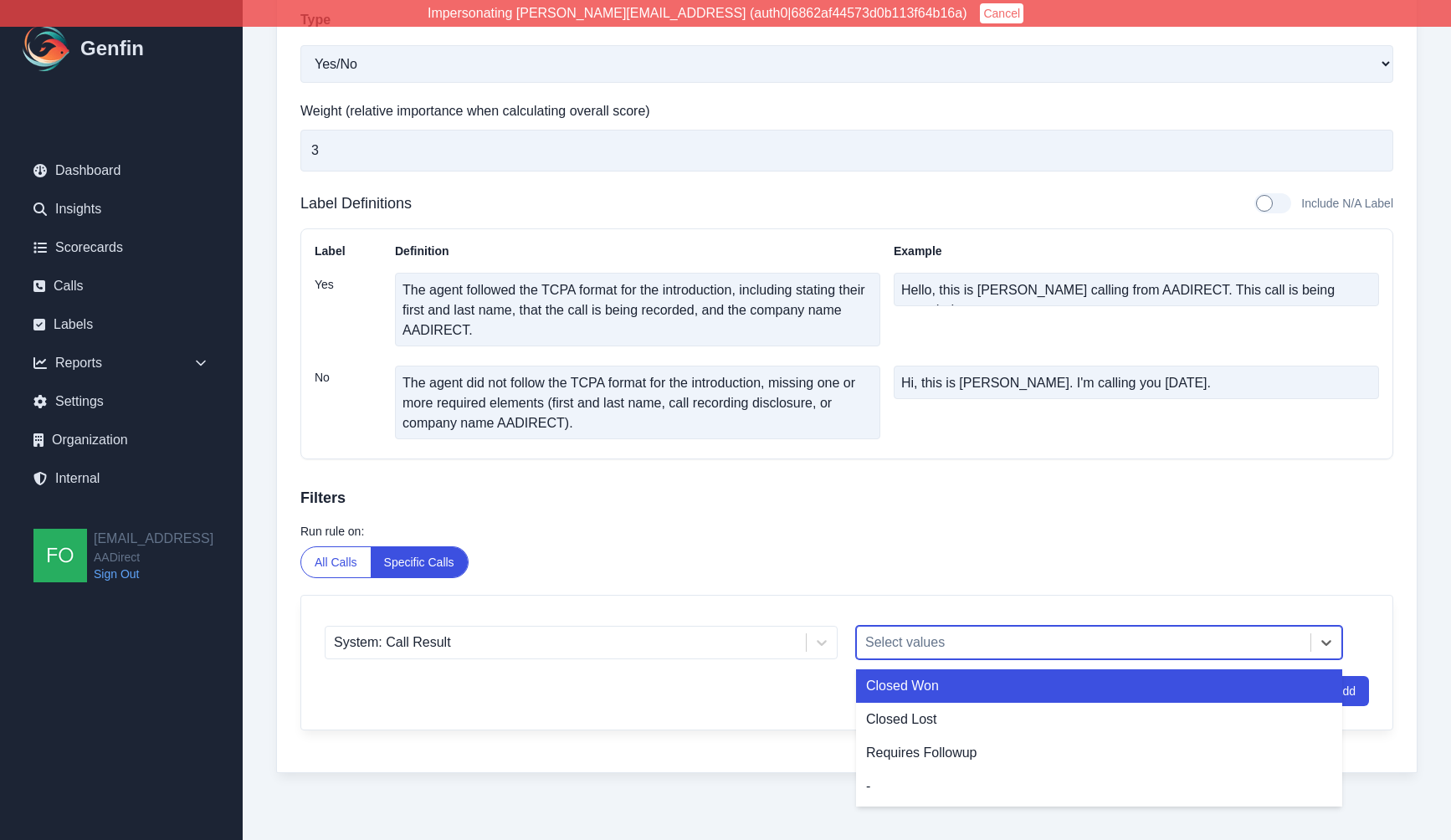
click at [938, 685] on div "Closed Won" at bounding box center [1099, 685] width 486 height 34
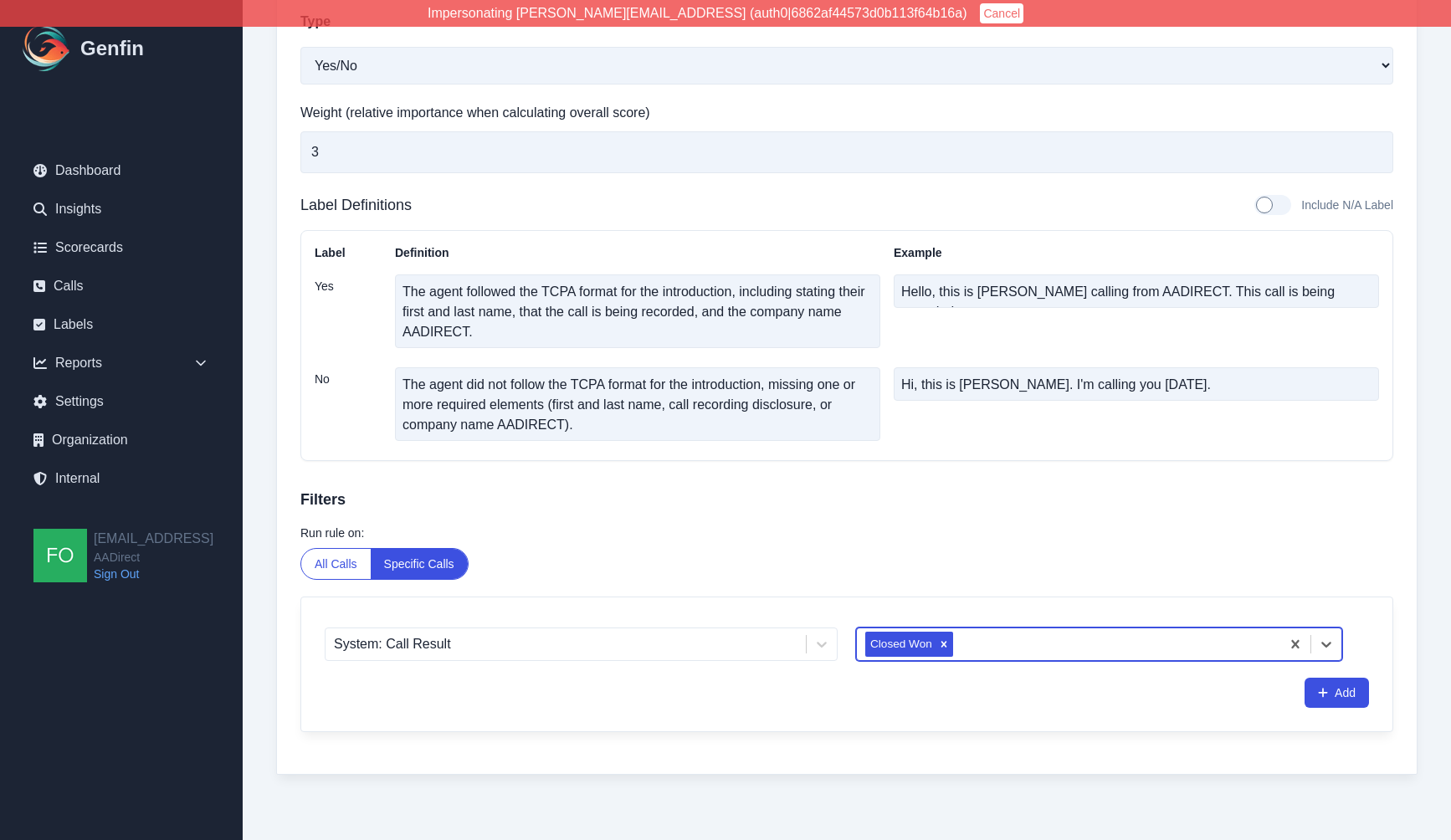
scroll to position [513, 0]
click at [1149, 558] on div "Run rule on: All Calls Specific Calls" at bounding box center [847, 550] width 1092 height 56
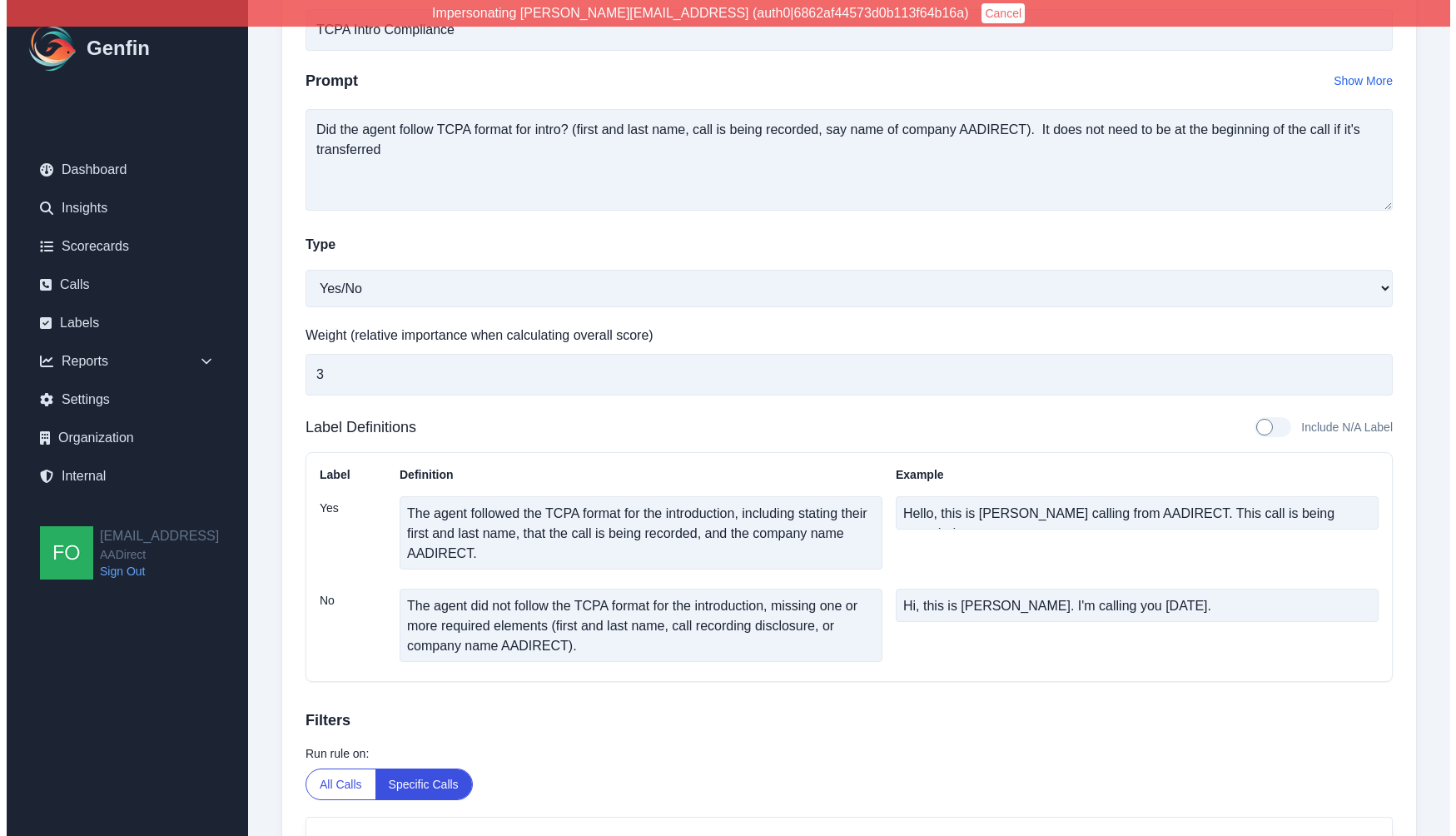
scroll to position [0, 0]
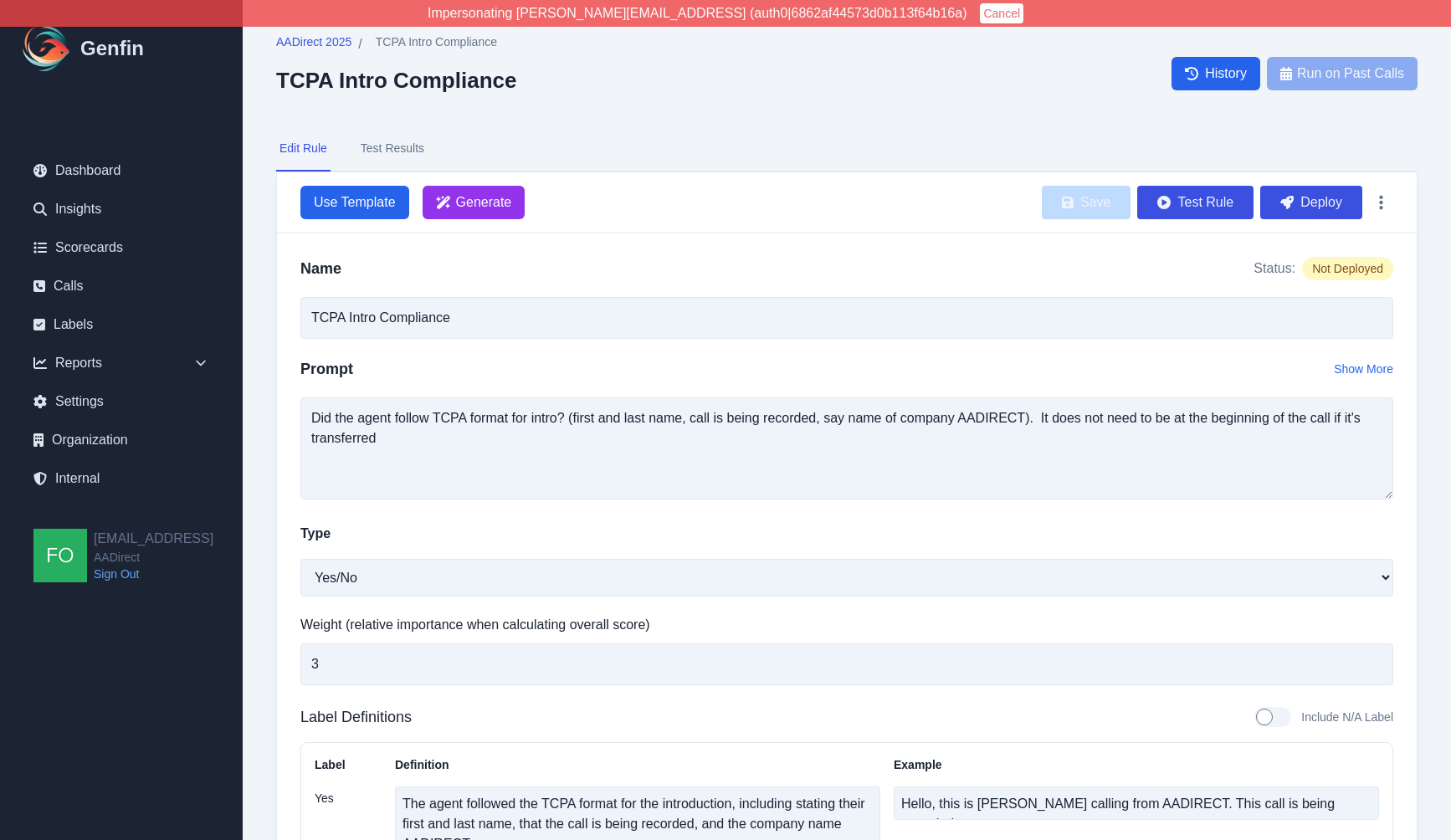
click at [886, 145] on nav "Edit Rule Test Results" at bounding box center [847, 149] width 1142 height 46
click at [314, 39] on span "AADirect 2025" at bounding box center [313, 42] width 76 height 16
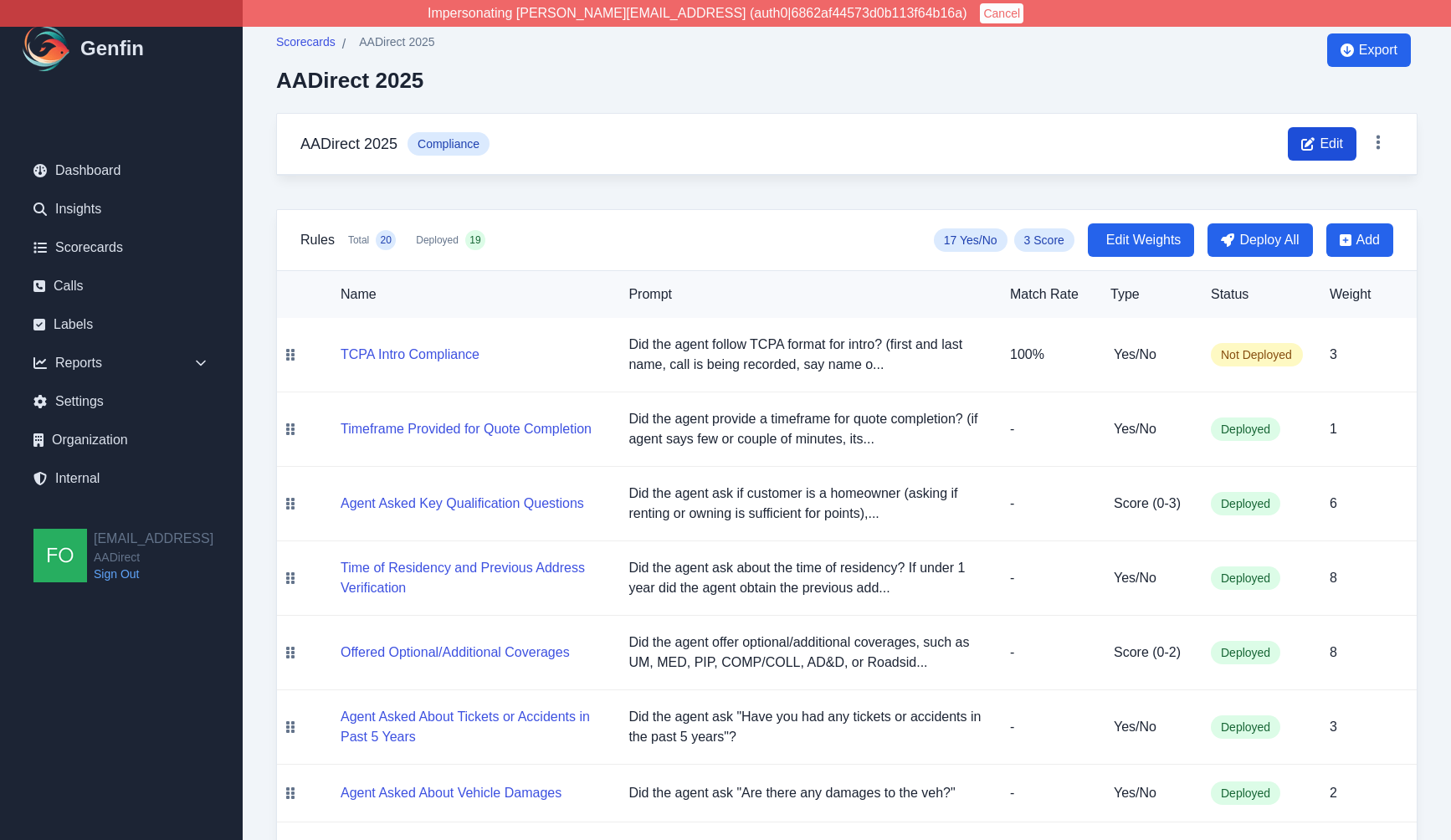
click at [1325, 141] on span "Edit" at bounding box center [1331, 144] width 24 height 20
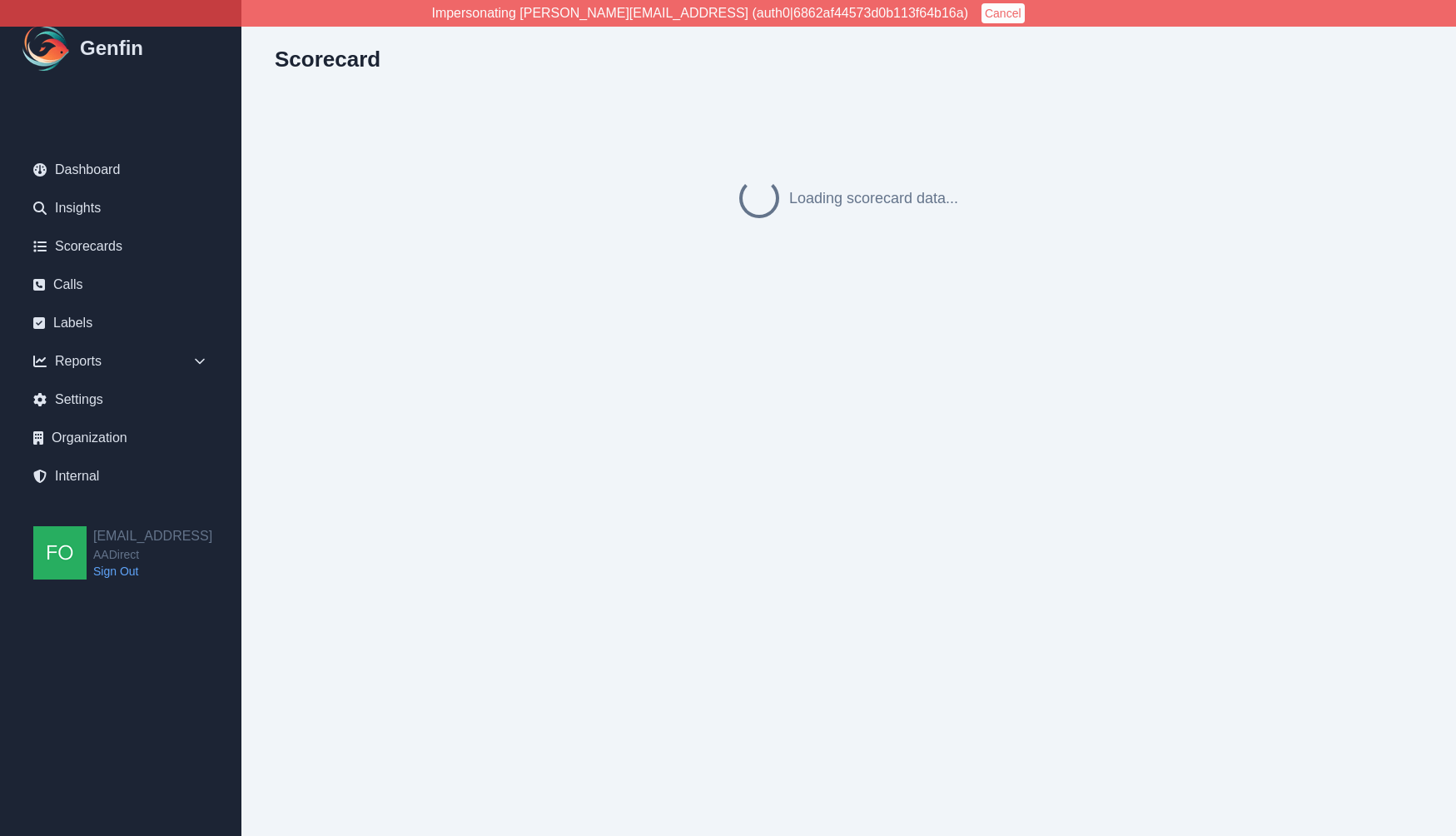
select select "compliance"
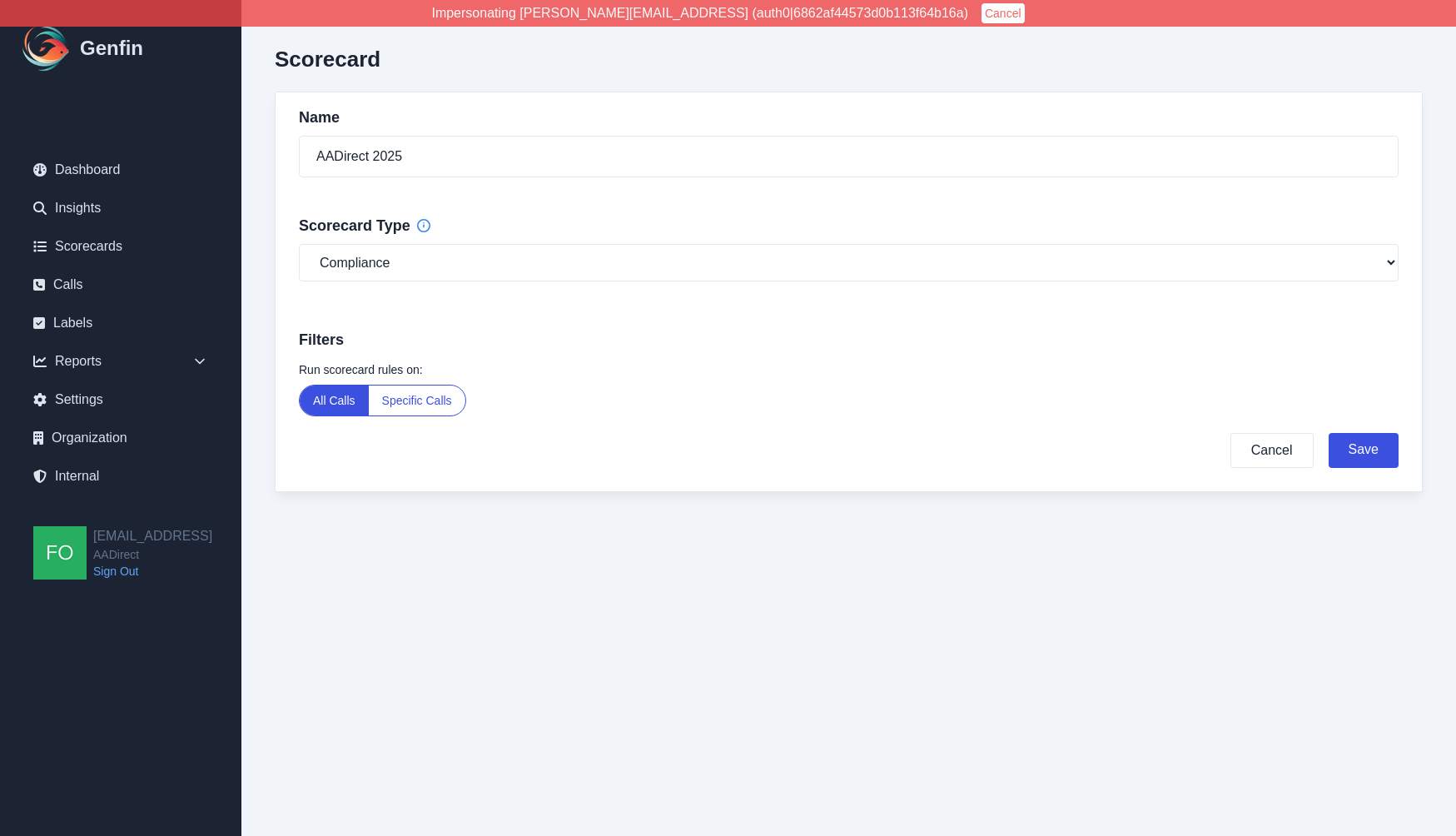
click at [448, 400] on button "Specific Calls" at bounding box center [417, 400] width 97 height 30
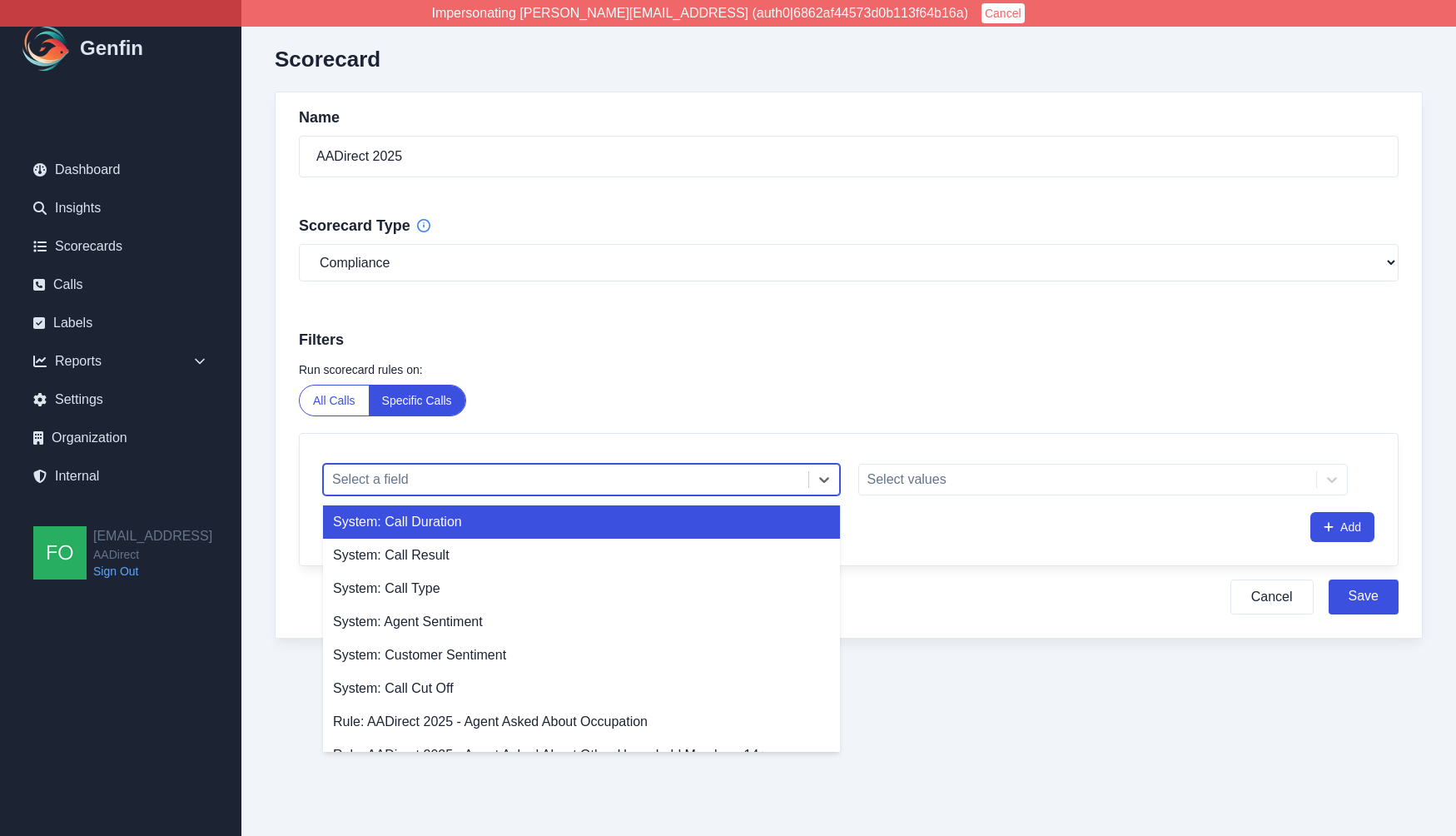
click at [519, 479] on div at bounding box center [566, 480] width 468 height 24
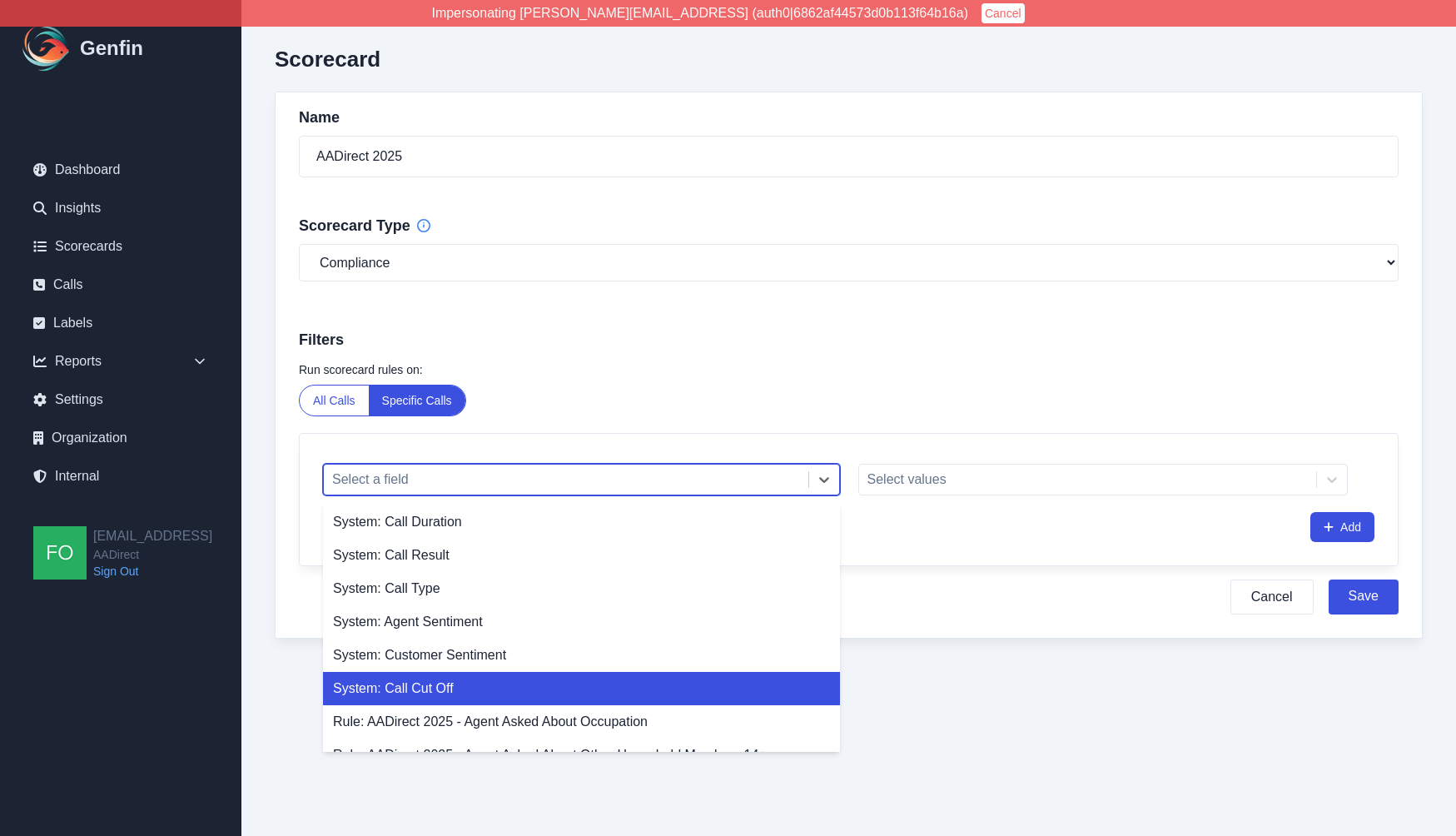
click at [386, 694] on div "System: Call Cut Off" at bounding box center [582, 688] width 517 height 34
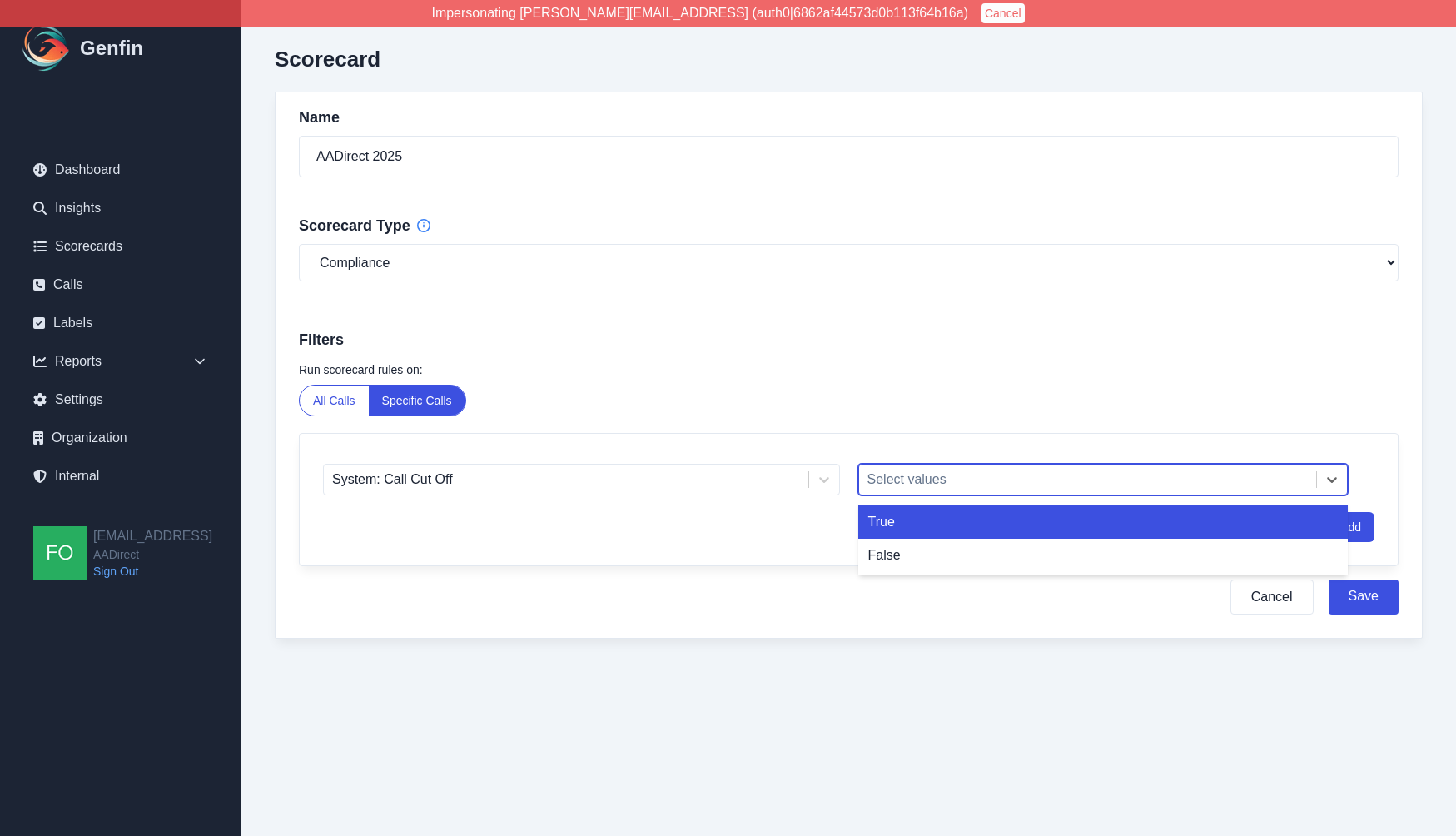
click at [941, 487] on div at bounding box center [1088, 480] width 441 height 24
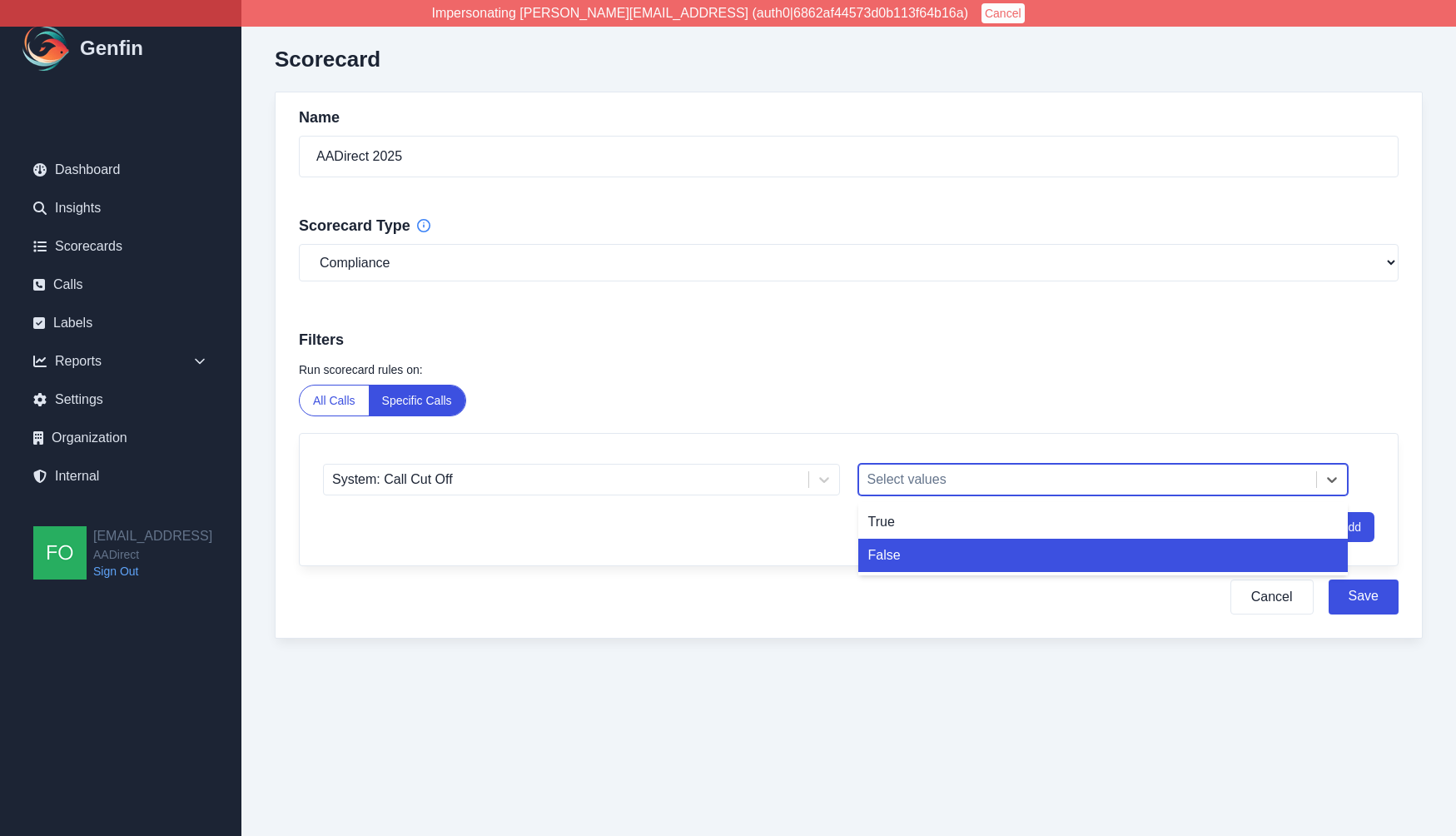
click at [918, 560] on div "False" at bounding box center [1104, 555] width 490 height 34
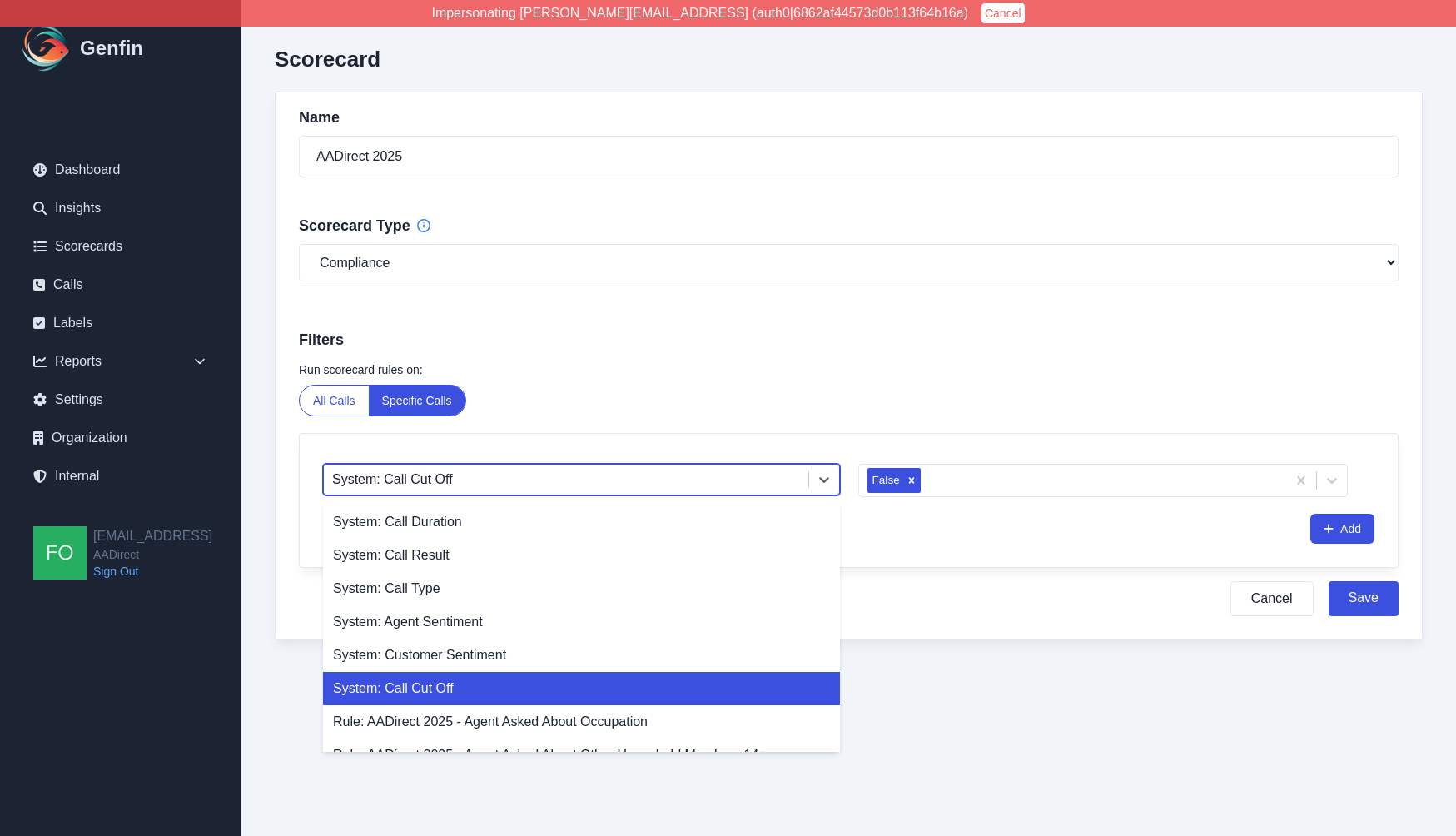
click at [669, 478] on div at bounding box center [566, 480] width 468 height 24
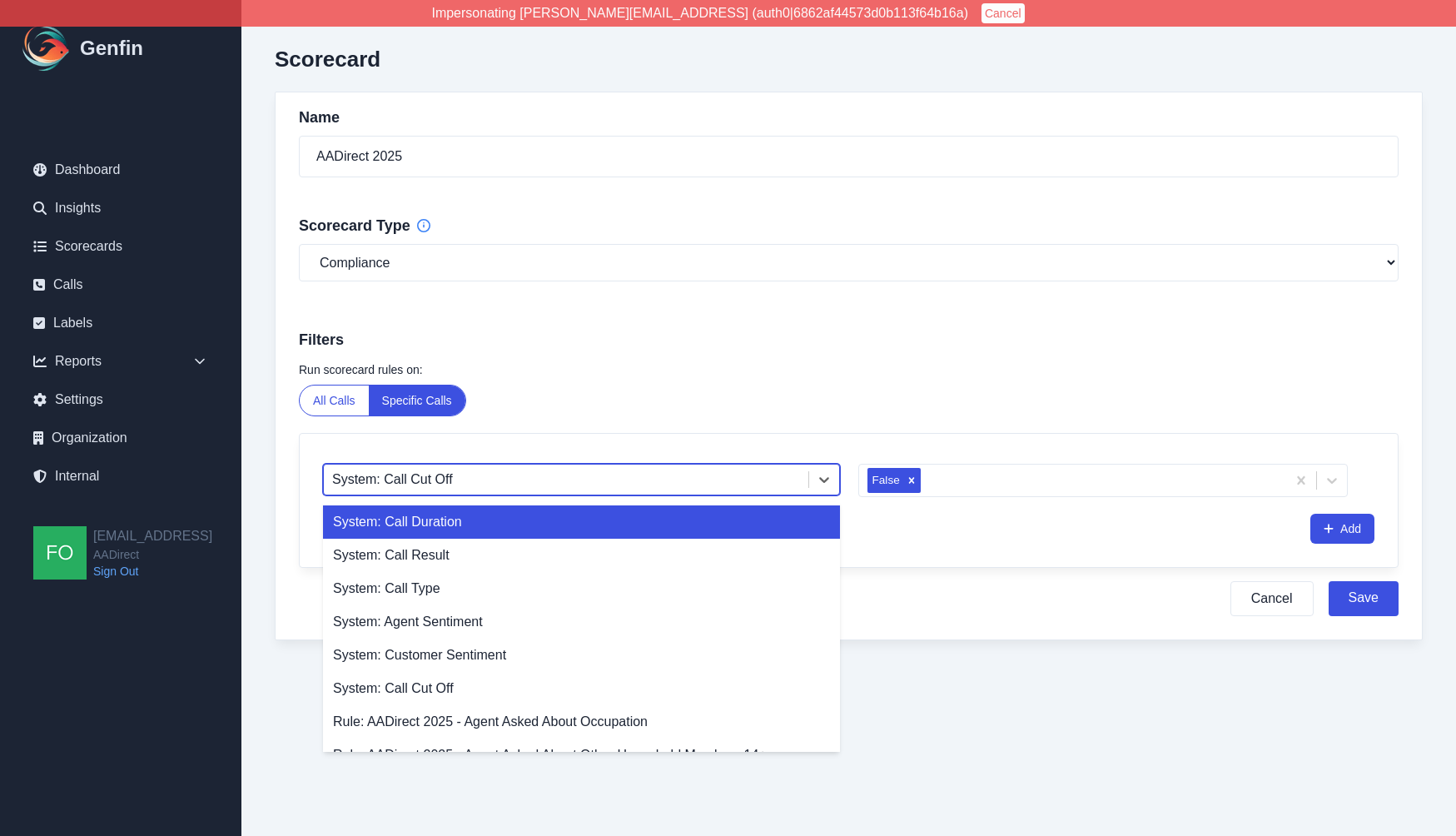
click at [477, 524] on div "System: Call Duration" at bounding box center [582, 522] width 517 height 34
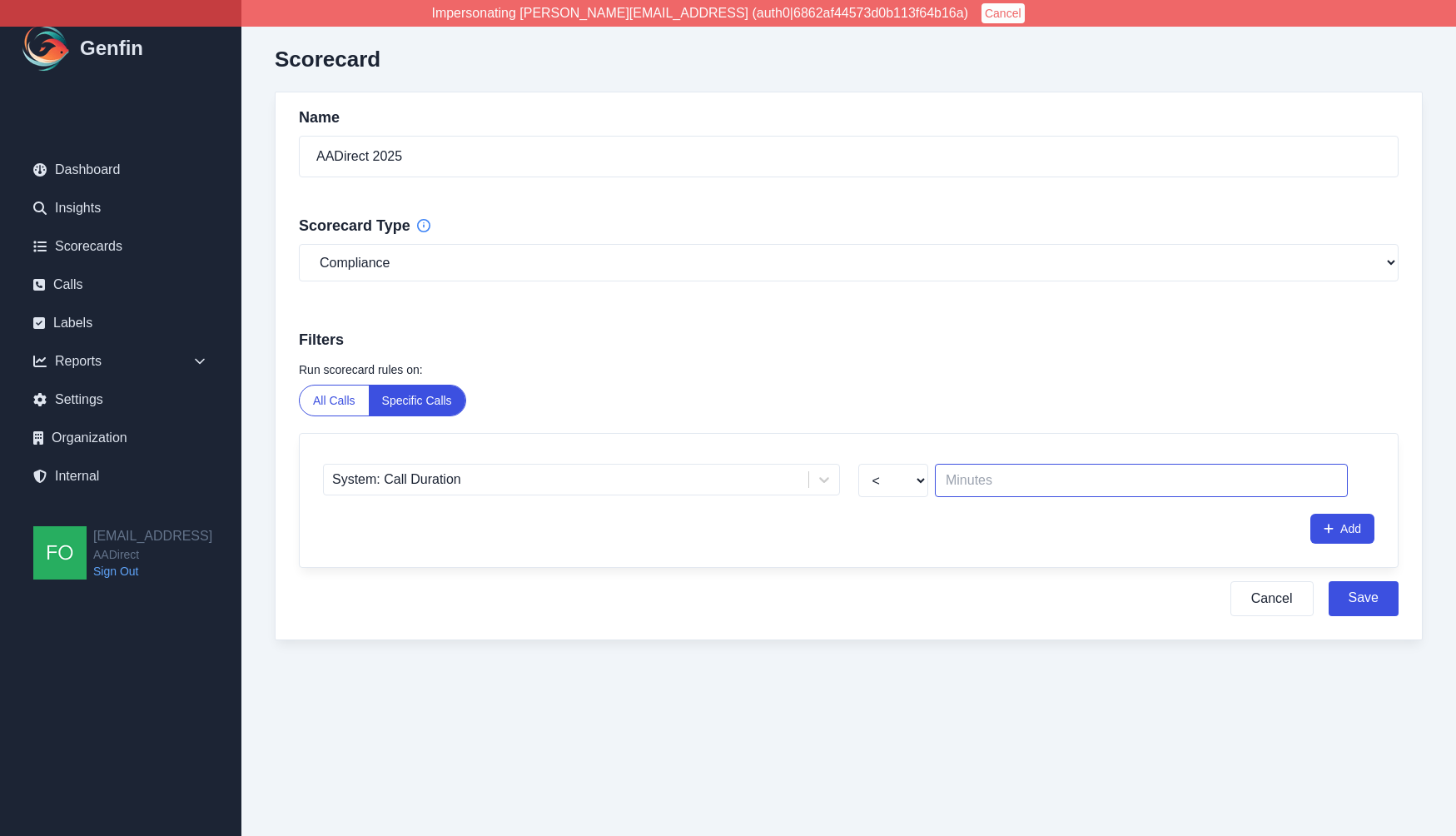
click at [1034, 485] on input "number" at bounding box center [1142, 480] width 413 height 34
drag, startPoint x: 993, startPoint y: 485, endPoint x: 921, endPoint y: 480, distance: 72.2
click at [921, 480] on div "< > 1" at bounding box center [1104, 480] width 490 height 34
type input "5"
click at [1016, 541] on div "Add" at bounding box center [849, 528] width 1052 height 30
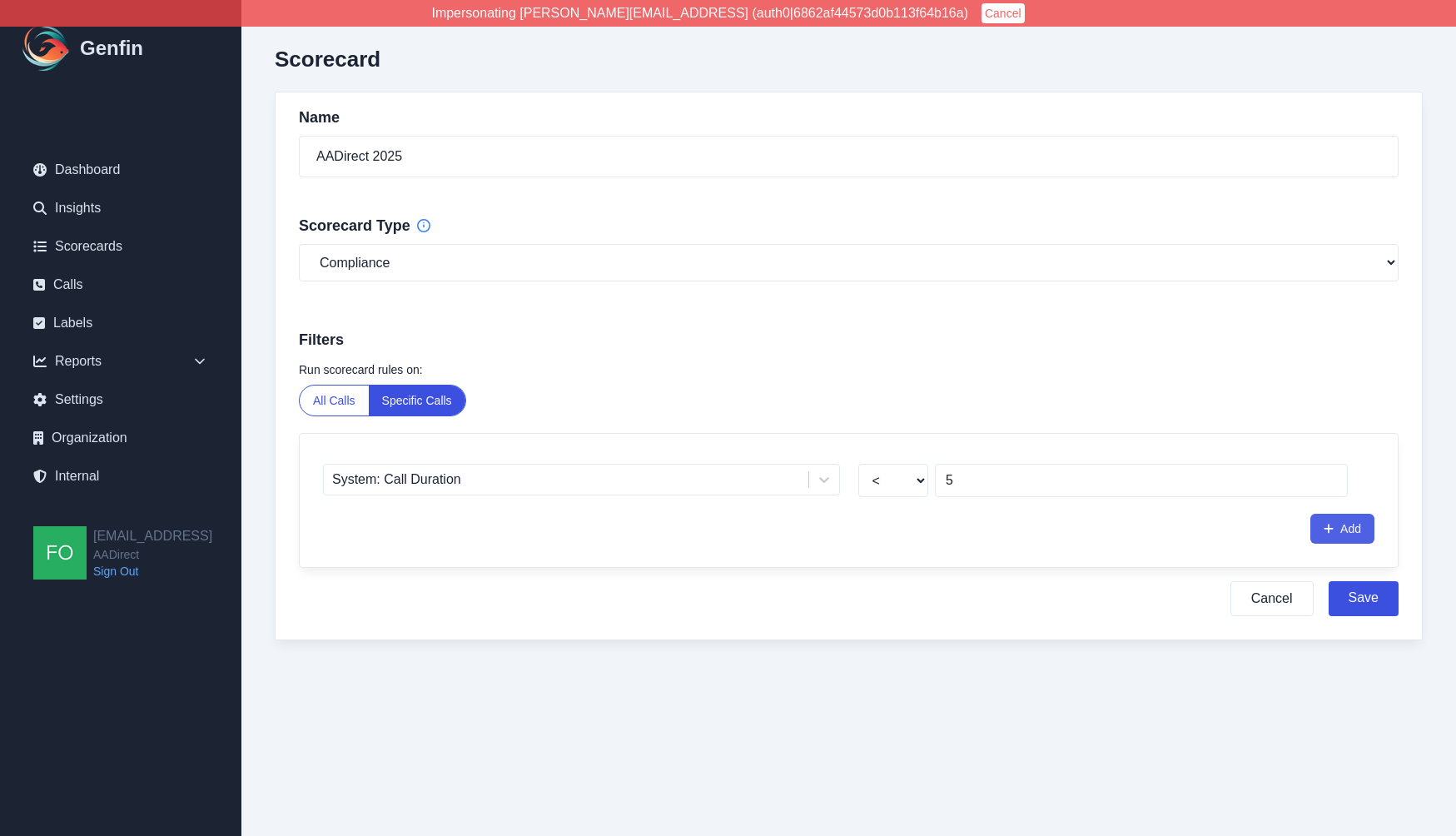
click at [1345, 522] on button "Add" at bounding box center [1343, 528] width 64 height 30
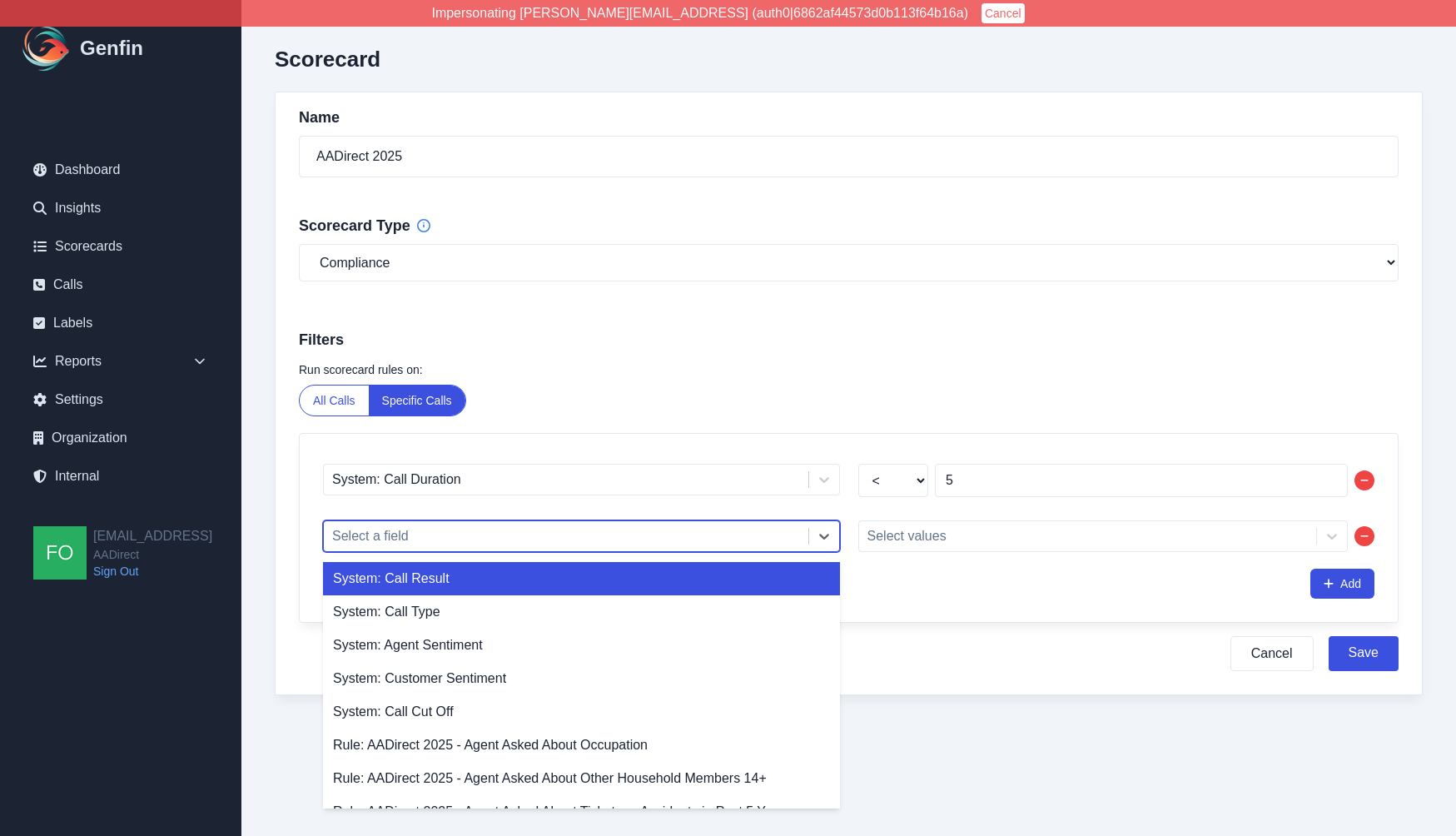
click at [521, 532] on div at bounding box center [566, 536] width 468 height 24
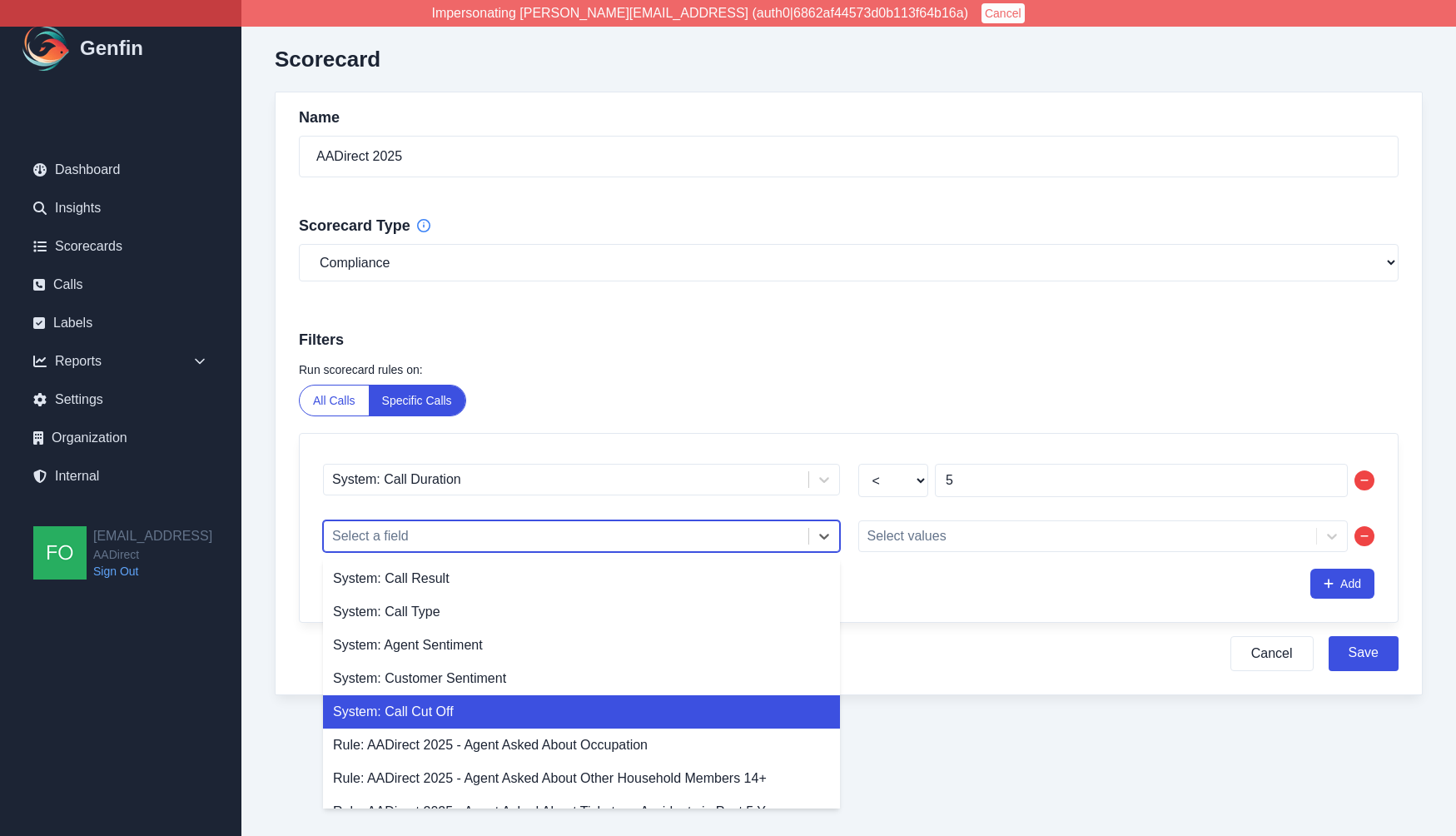
click at [488, 708] on div "System: Call Cut Off" at bounding box center [582, 711] width 517 height 34
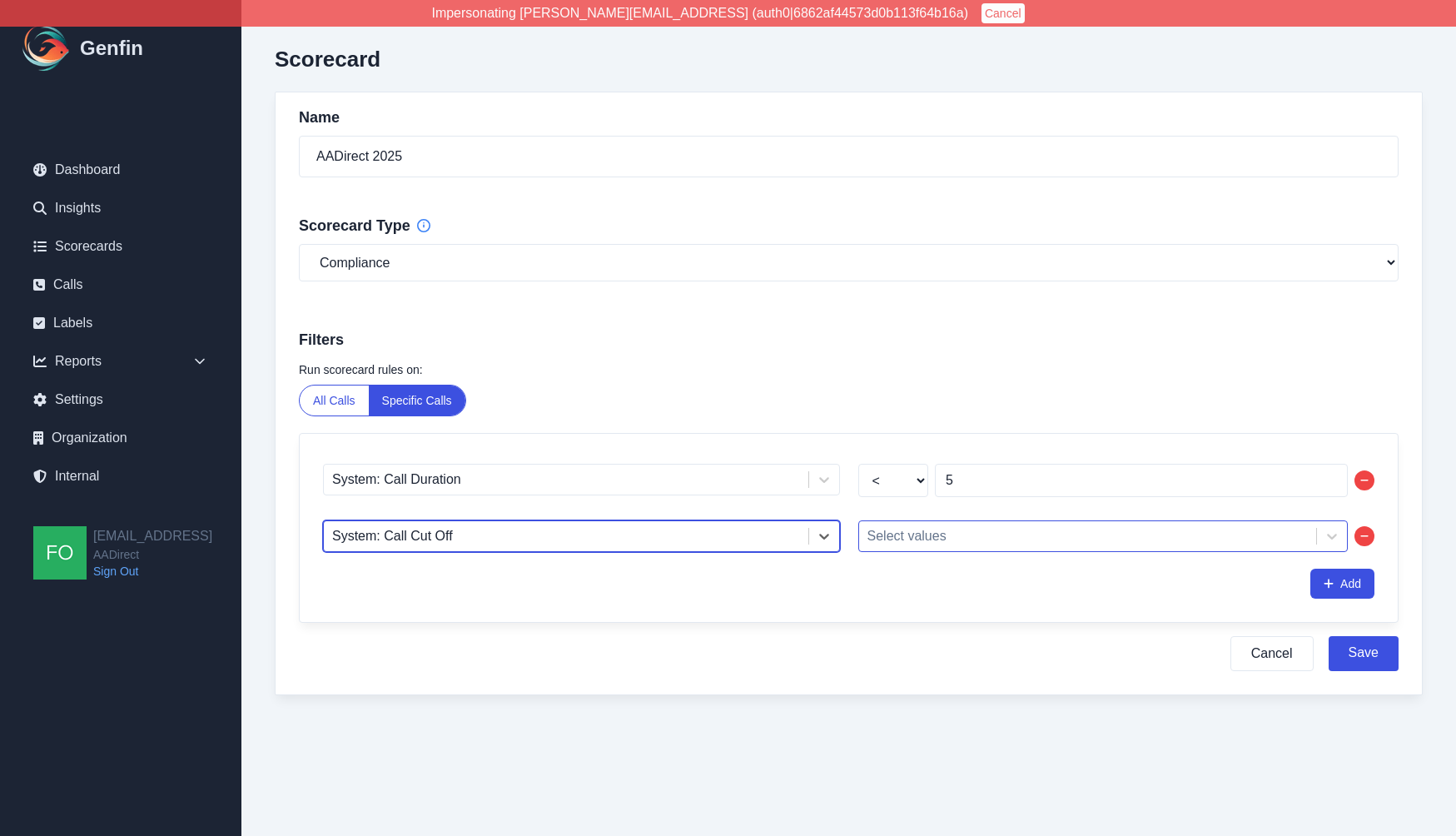
click at [1014, 549] on div "Select values" at bounding box center [1087, 535] width 458 height 30
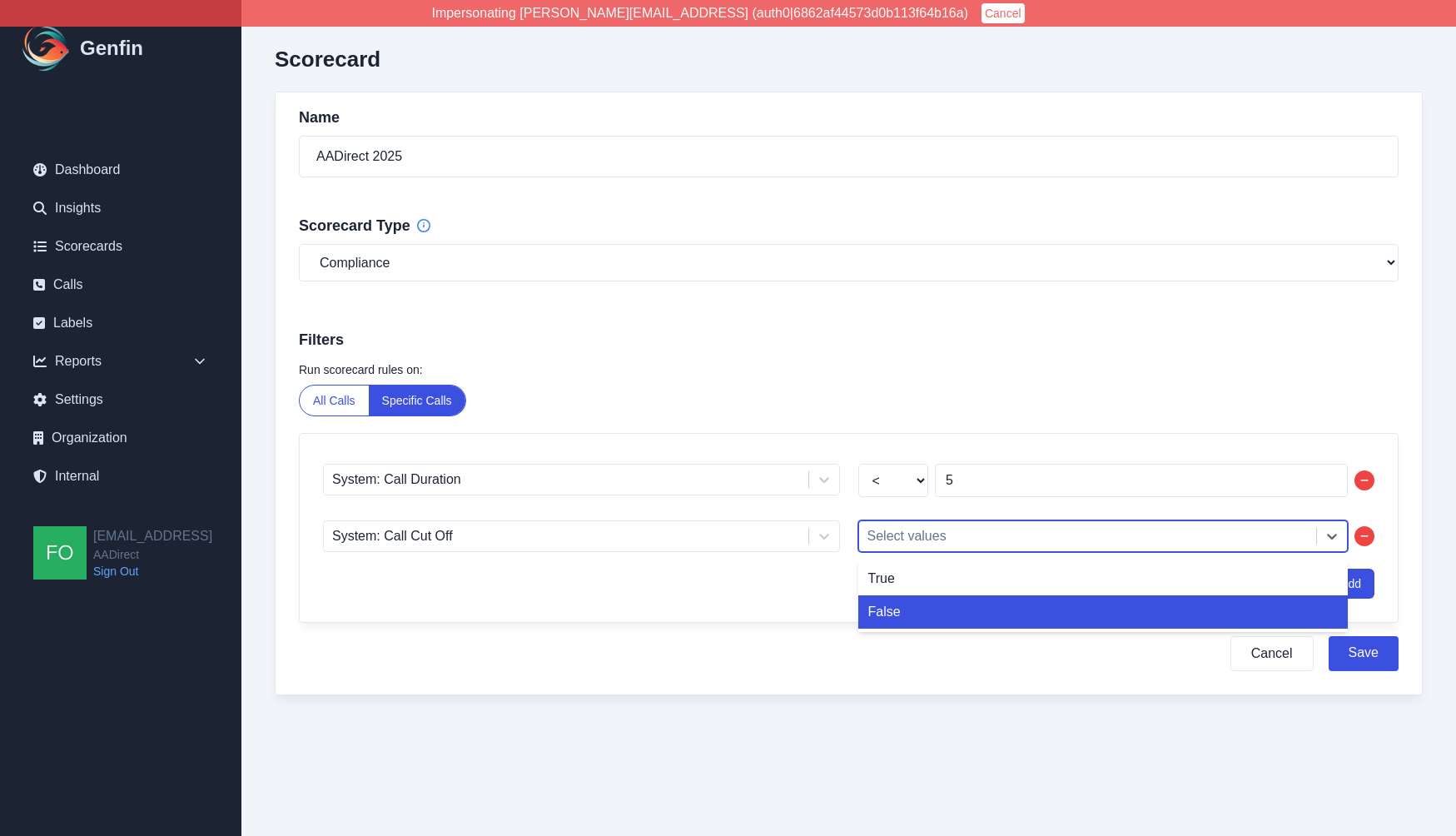
click at [988, 602] on div "False" at bounding box center [1104, 611] width 490 height 34
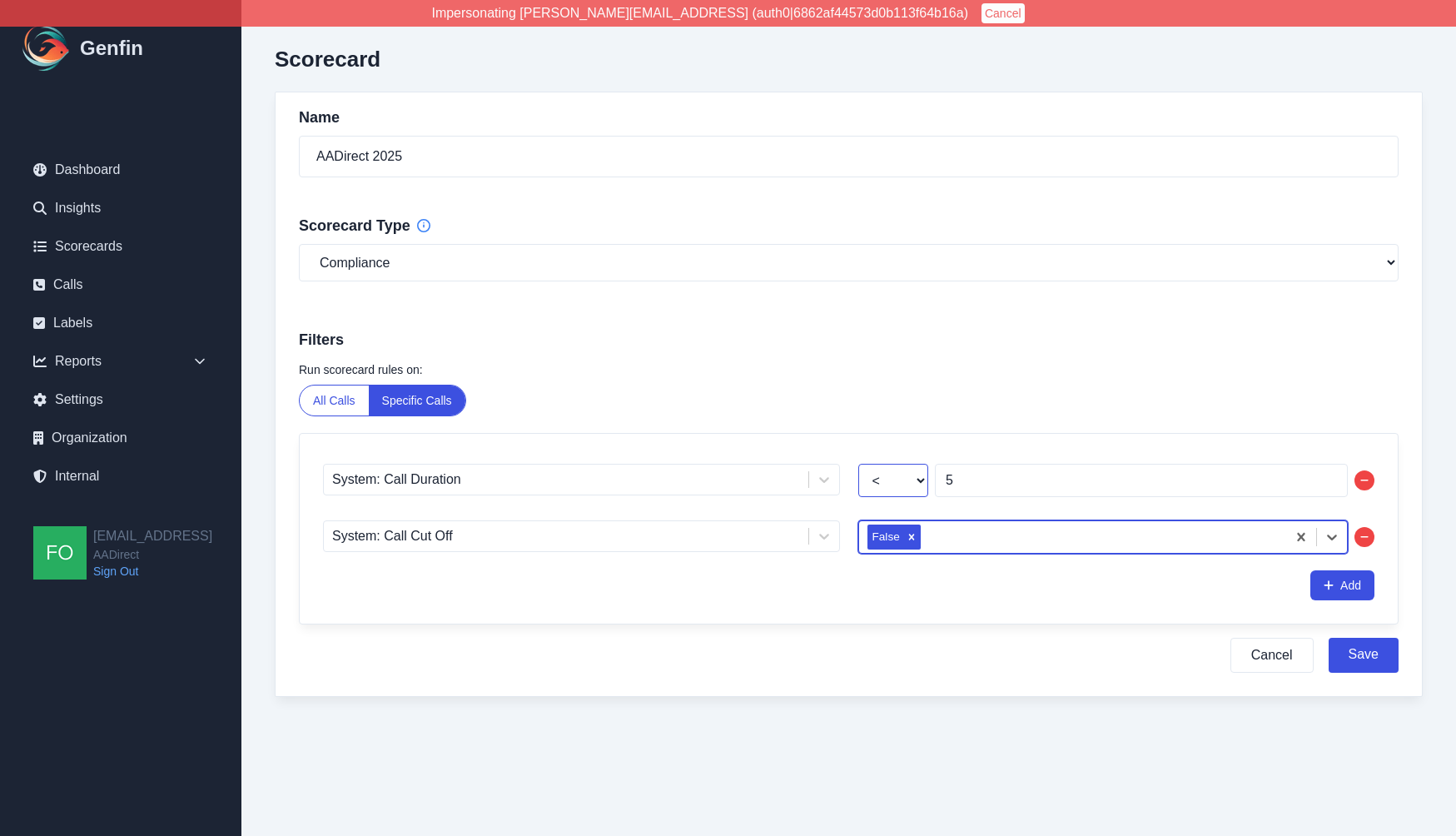
click at [902, 482] on select "< >" at bounding box center [893, 480] width 70 height 34
select select ">"
click at [859, 465] on select "< >" at bounding box center [893, 480] width 70 height 34
click at [937, 365] on label "Run scorecard rules on:" at bounding box center [849, 370] width 1100 height 16
click at [546, 81] on div "Scorecard Name AADirect 2025 Scorecard Type General Compliance Sales Filters Ru…" at bounding box center [849, 381] width 1215 height 764
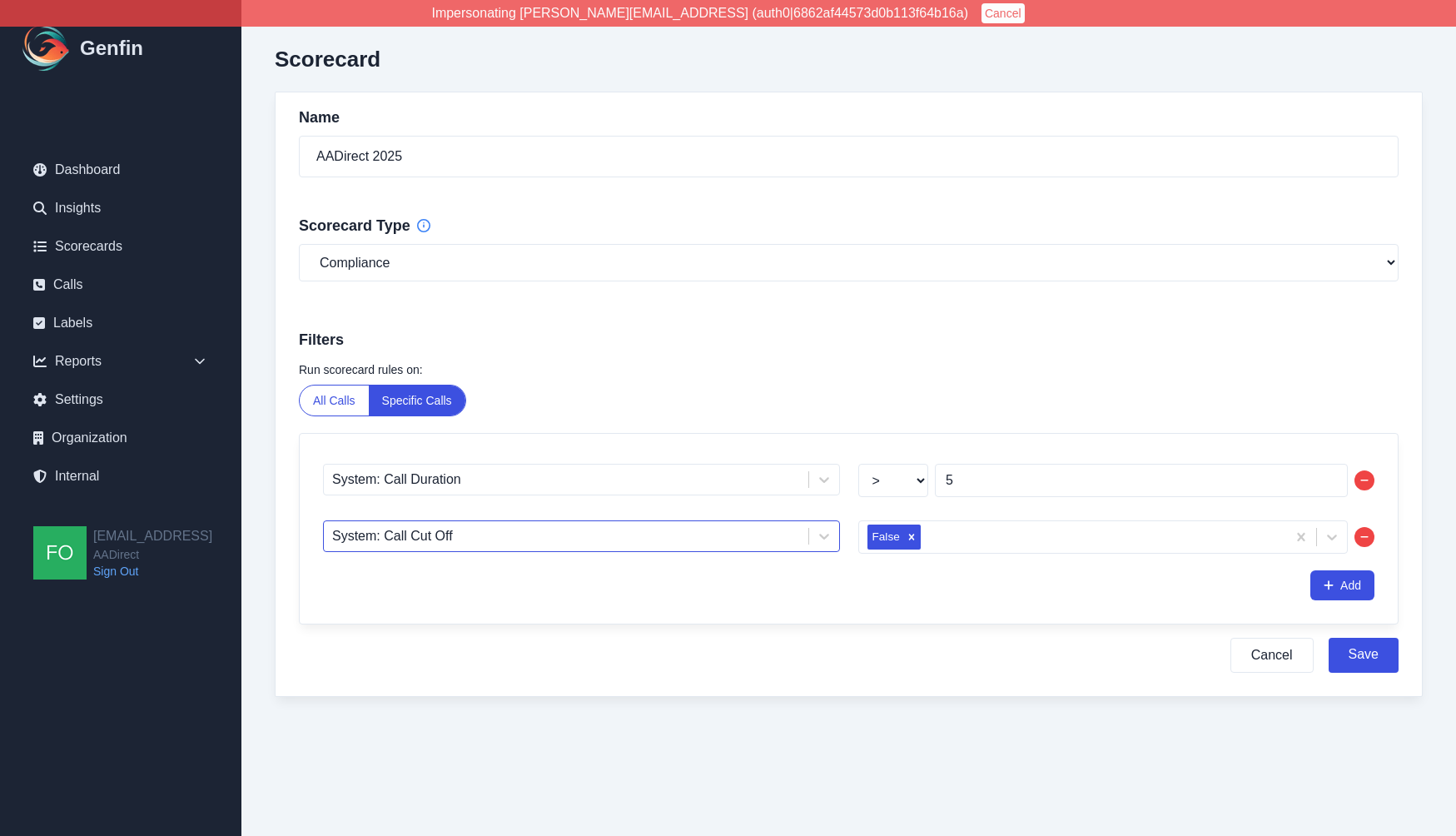
click at [619, 522] on div "System: Call Cut Off" at bounding box center [566, 535] width 485 height 30
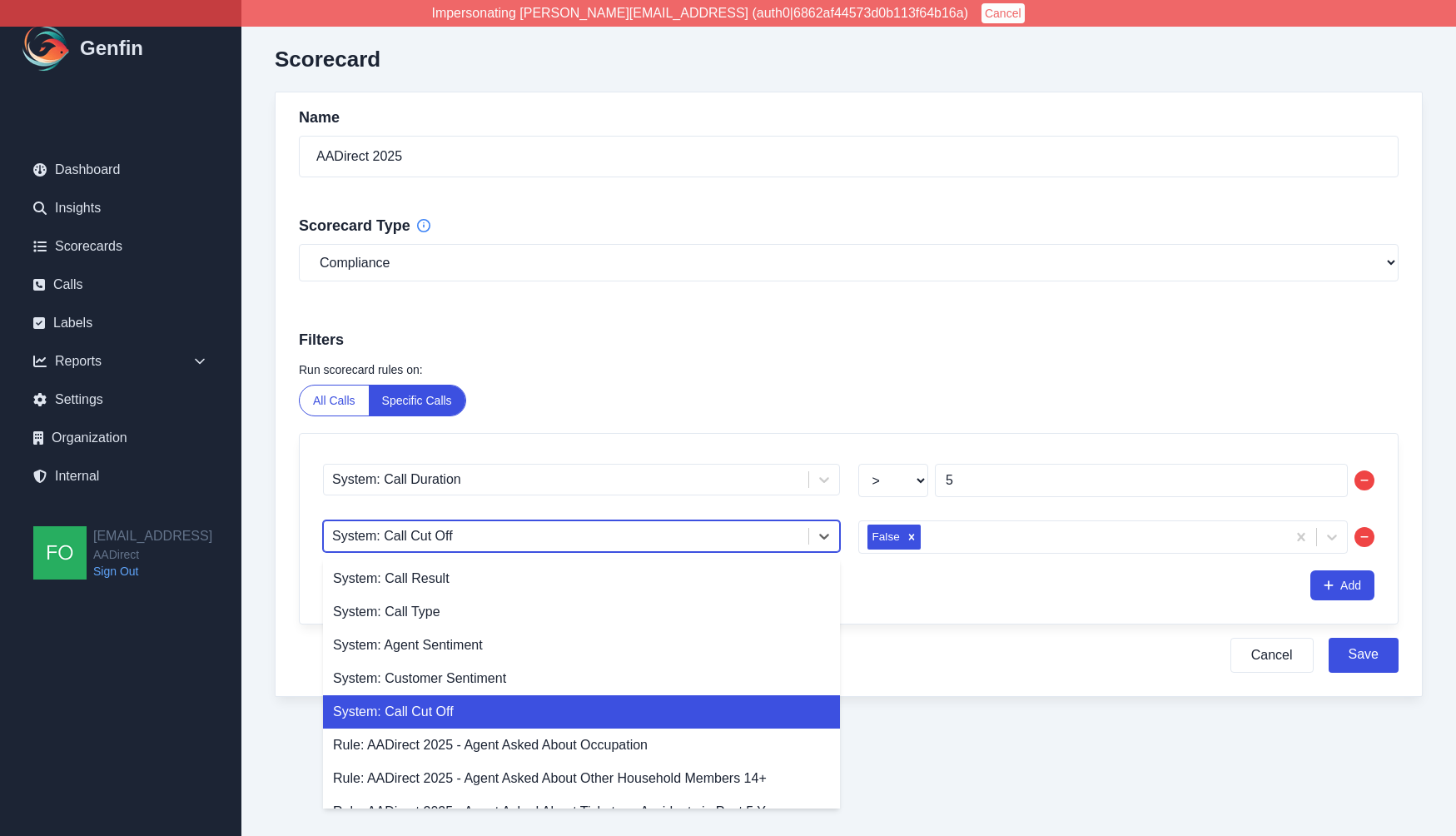
scroll to position [213, 0]
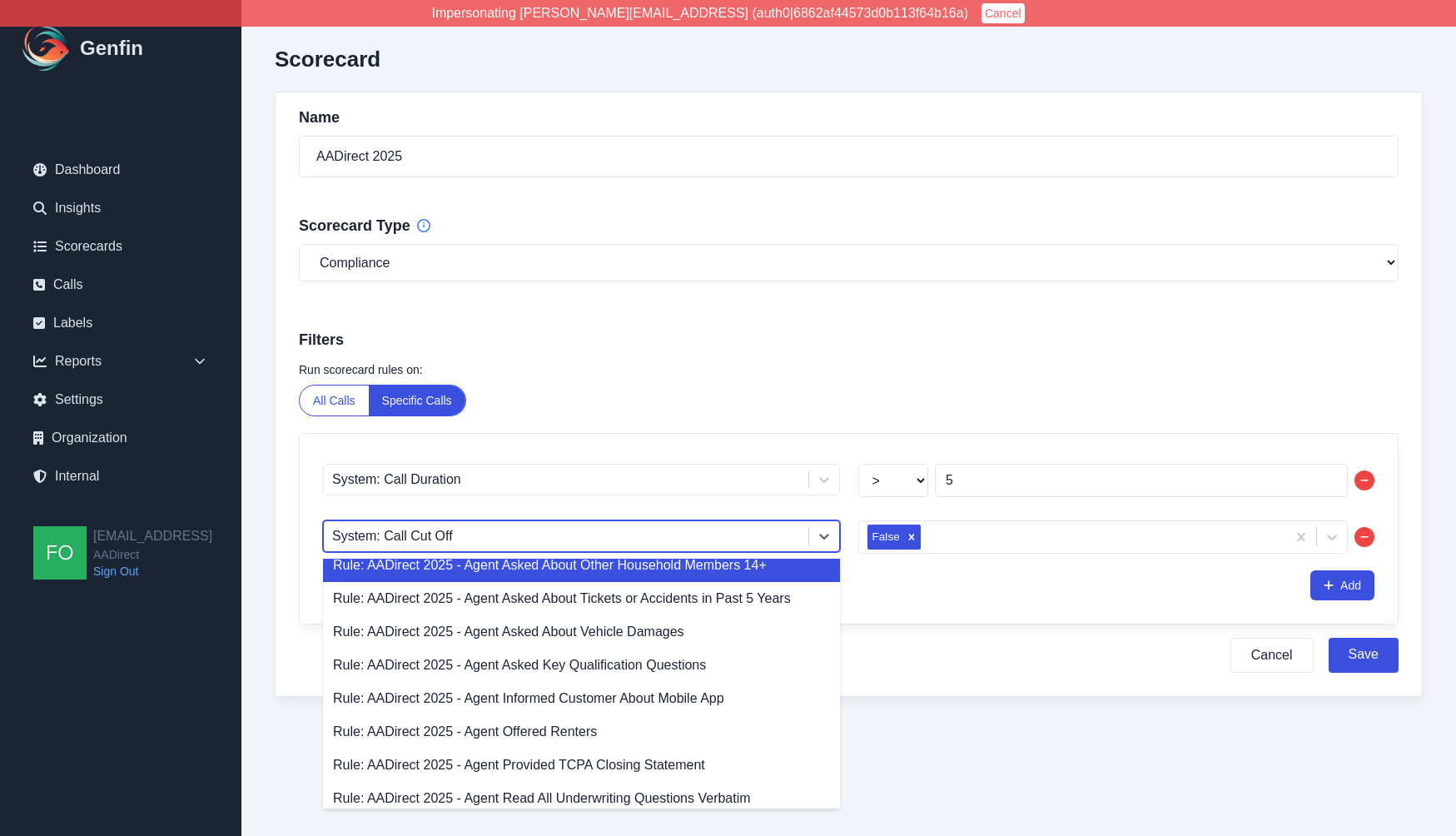
click at [716, 343] on h3 "Filters" at bounding box center [849, 340] width 1100 height 24
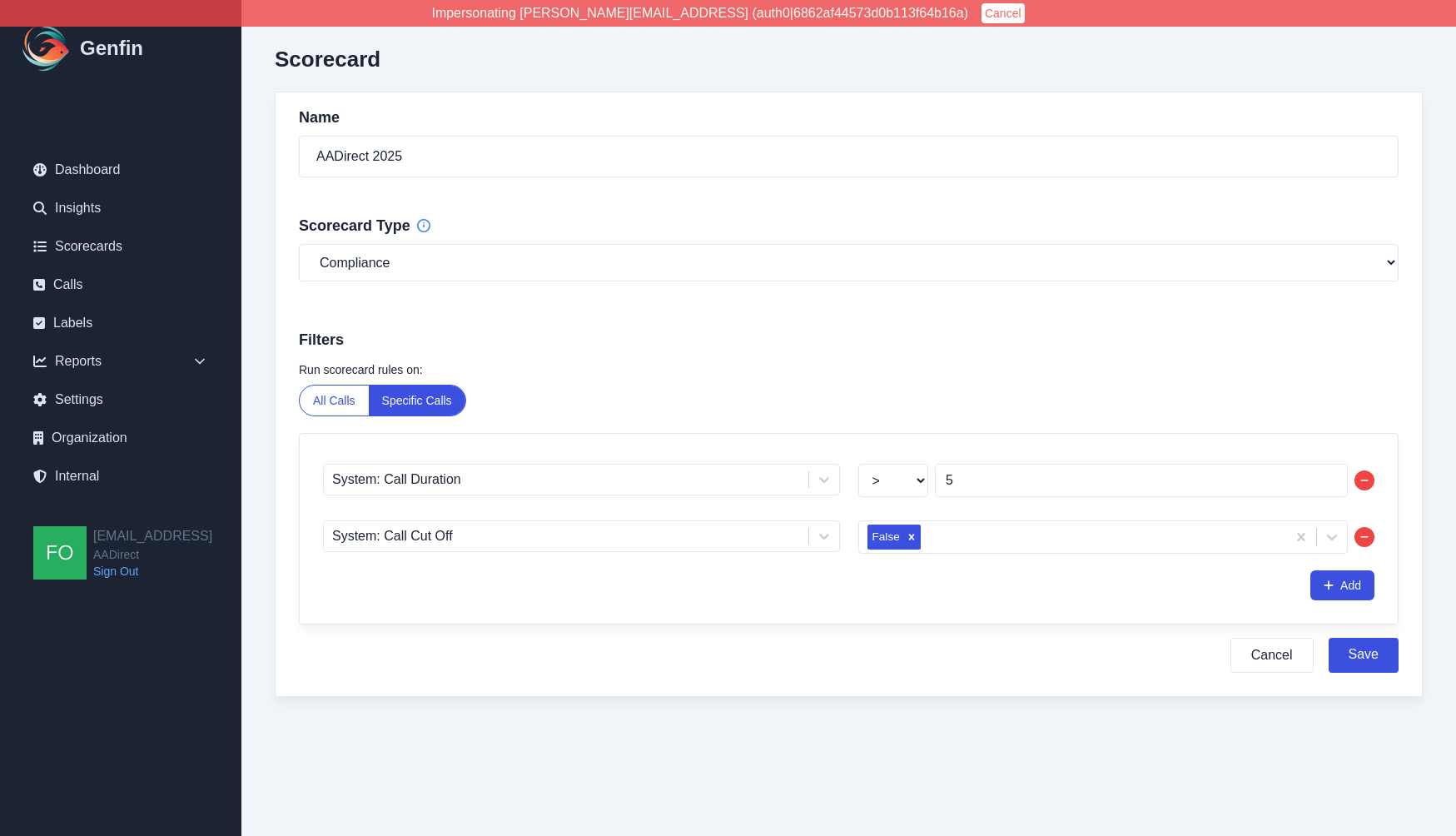
click at [757, 348] on h3 "Filters" at bounding box center [849, 340] width 1100 height 24
